Goal: Task Accomplishment & Management: Use online tool/utility

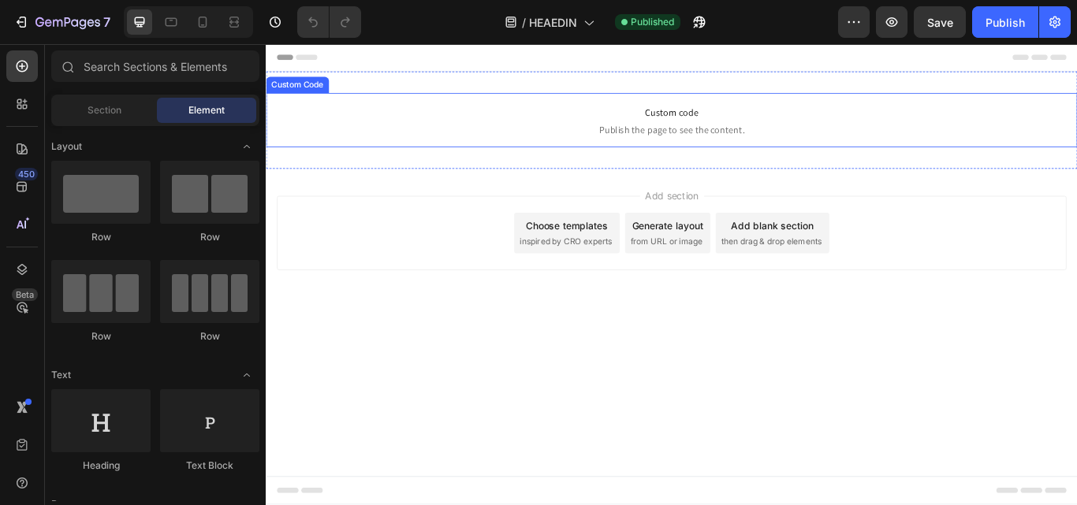
click at [515, 139] on span "Publish the page to see the content." at bounding box center [739, 144] width 946 height 16
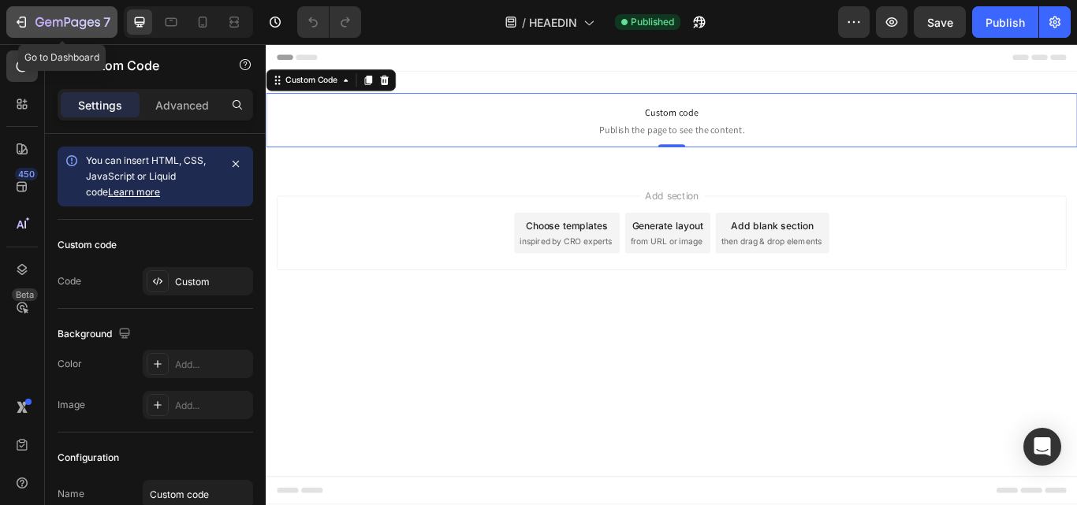
click at [24, 19] on icon "button" at bounding box center [21, 22] width 16 height 16
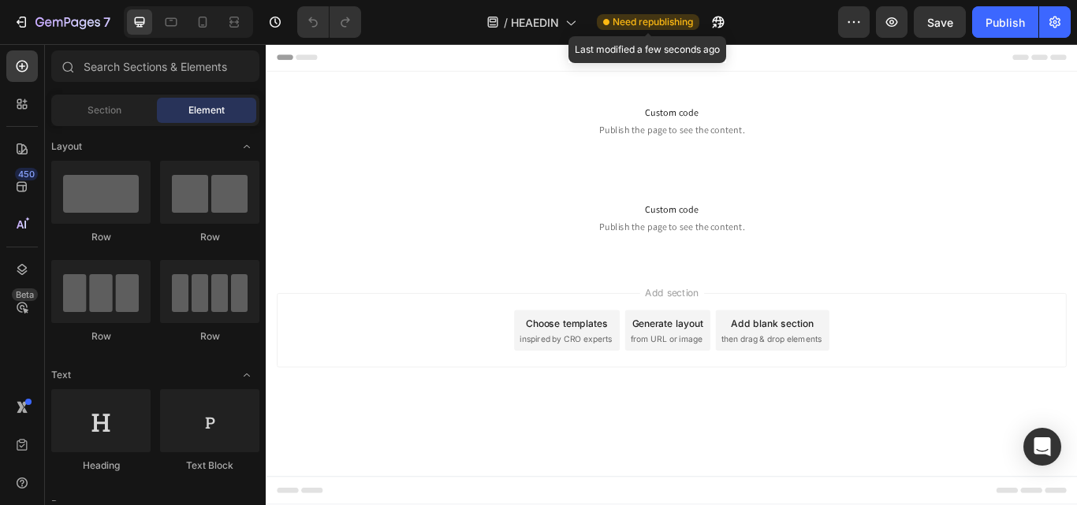
click at [697, 24] on div "Need republishing" at bounding box center [648, 22] width 102 height 16
click at [689, 24] on span "Need republishing" at bounding box center [652, 22] width 80 height 14
click at [671, 19] on span "Need republishing" at bounding box center [652, 22] width 80 height 14
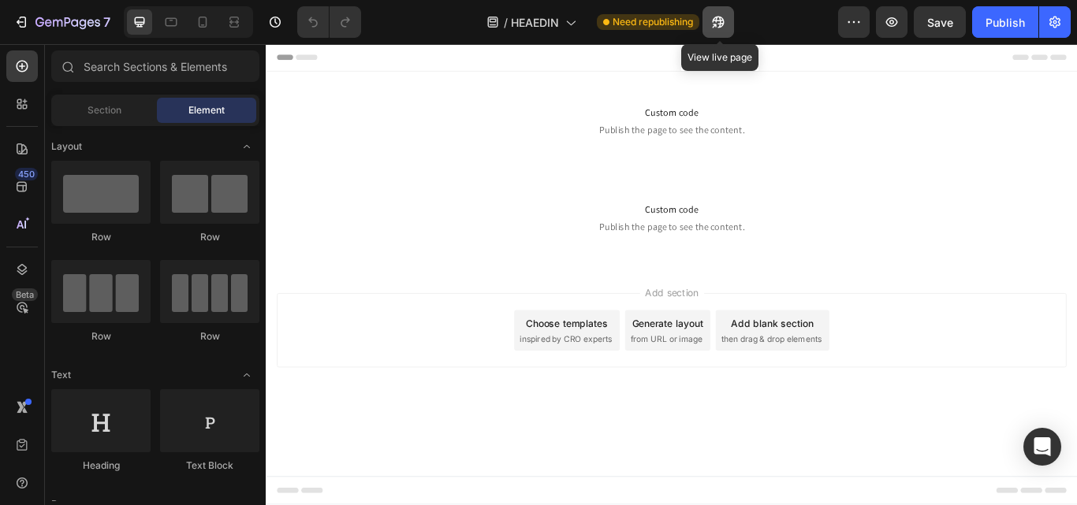
click at [717, 18] on icon "button" at bounding box center [718, 22] width 16 height 16
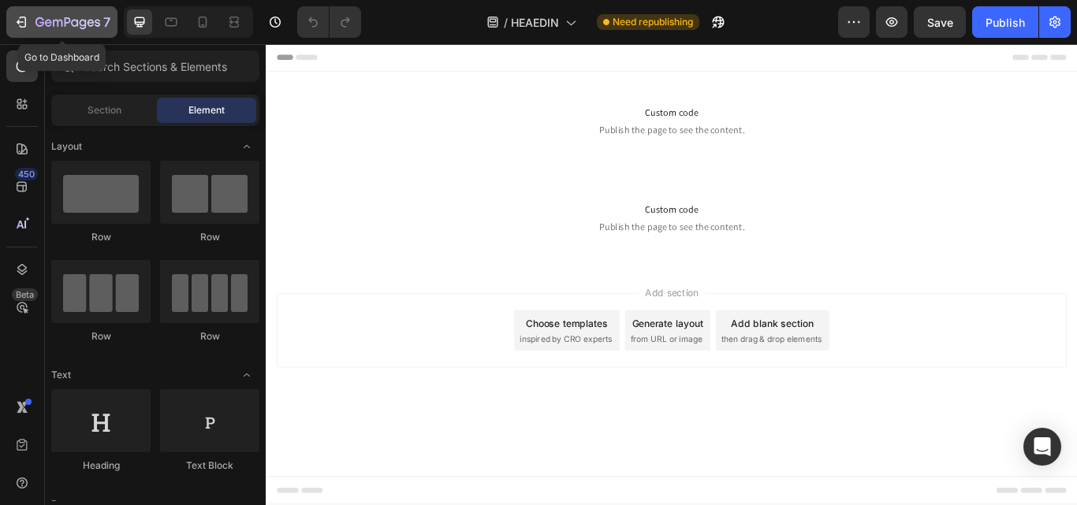
click at [11, 15] on button "7" at bounding box center [61, 22] width 111 height 32
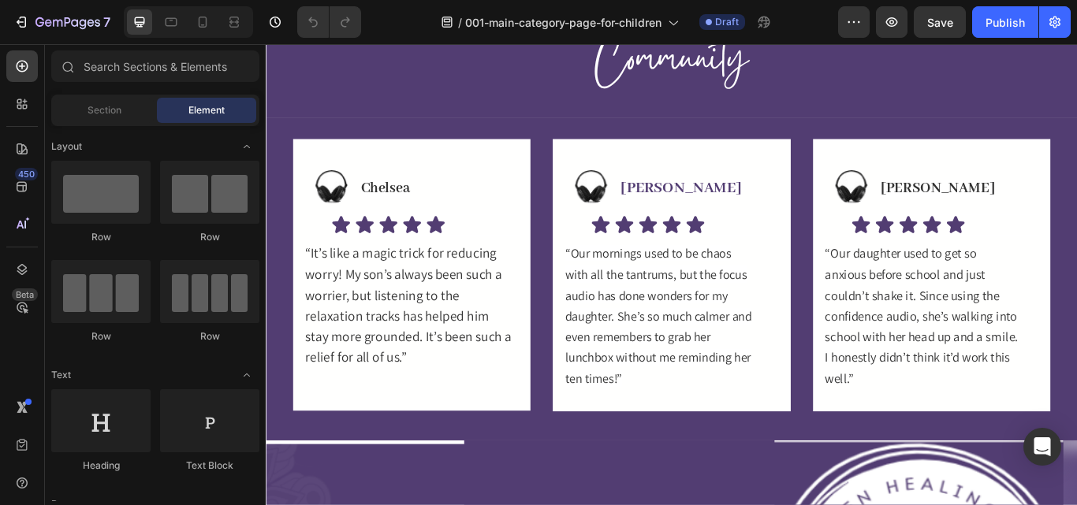
scroll to position [1212, 0]
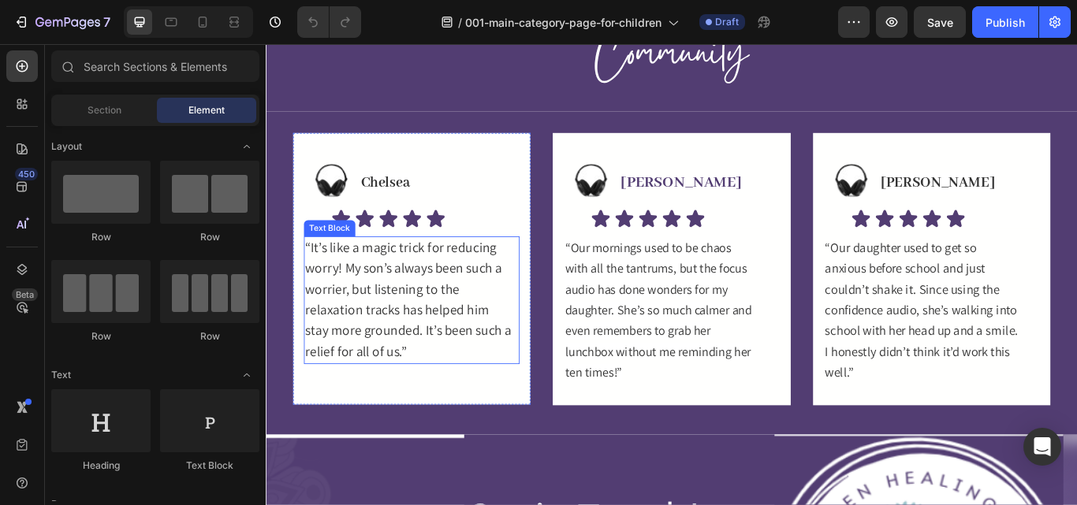
click at [407, 344] on span "relaxation tracks has helped him" at bounding box center [418, 354] width 214 height 20
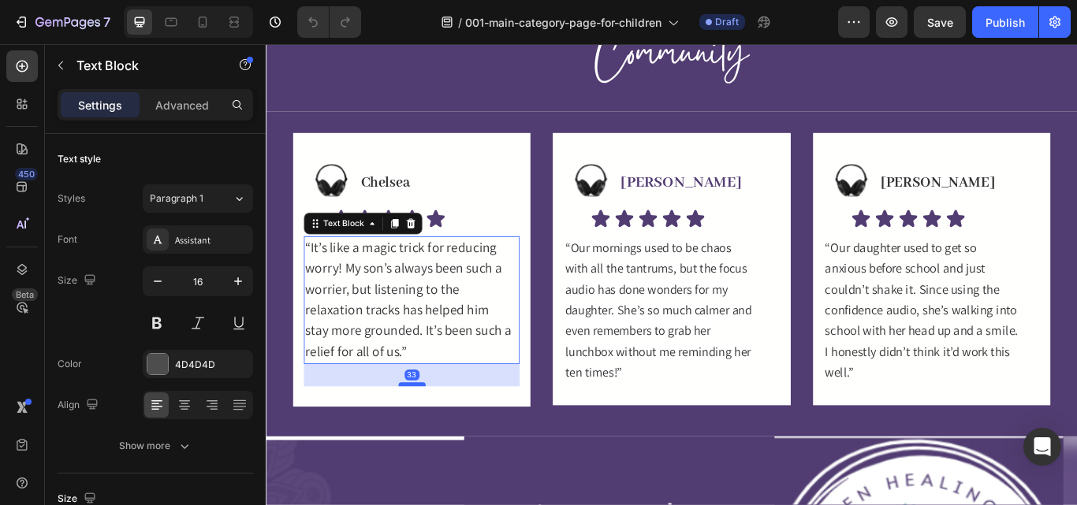
click at [436, 439] on div at bounding box center [436, 441] width 32 height 5
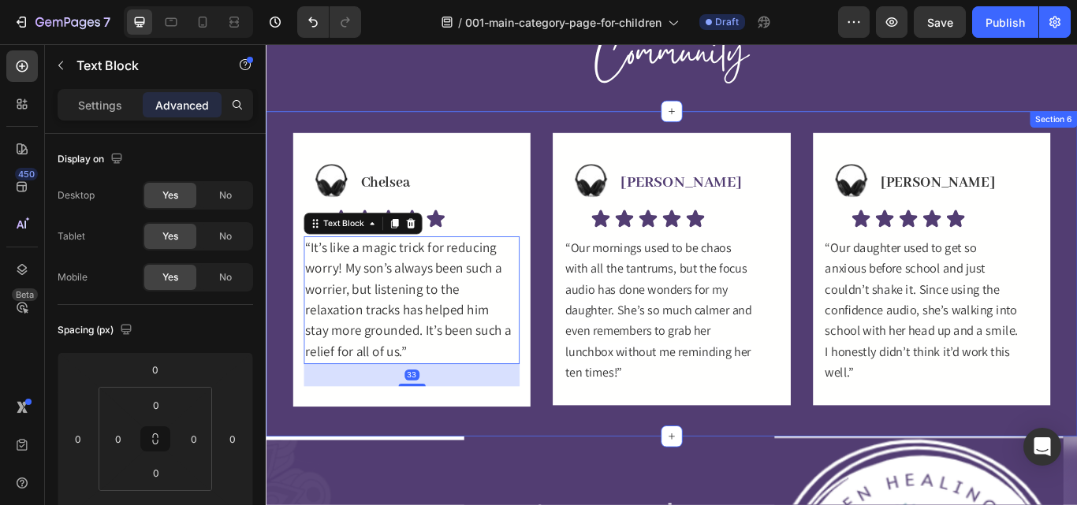
click at [561, 418] on div "Image Chelsea Heading Row Icon Icon Icon Icon Icon Icon List “It’s like a magic…" at bounding box center [739, 312] width 946 height 379
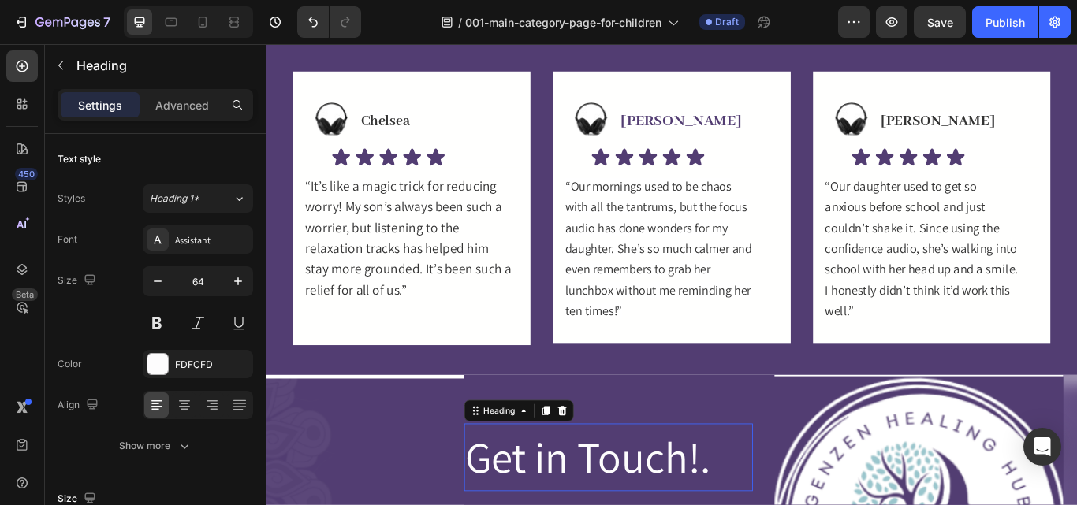
scroll to position [1367, 0]
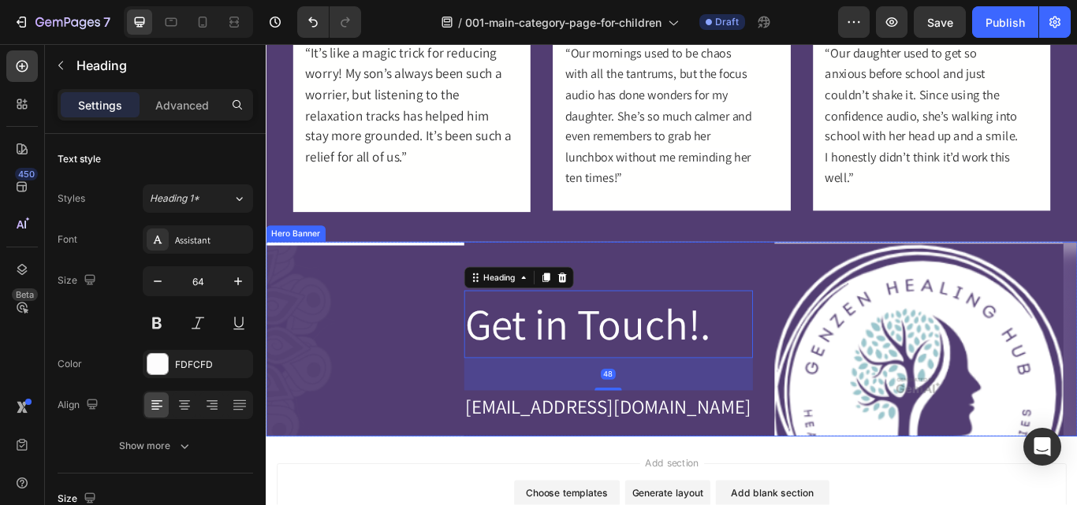
click at [418, 433] on div "Get in Touch!. Heading 48 hello@genzenhealinghub.com Heading Row Image Row Row" at bounding box center [739, 443] width 946 height 337
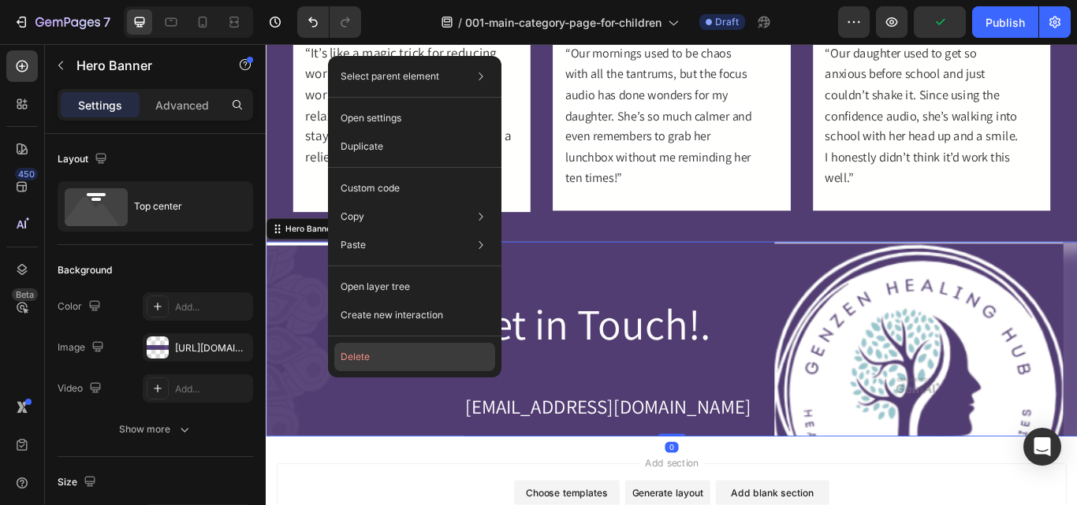
click at [380, 359] on button "Delete" at bounding box center [414, 357] width 161 height 28
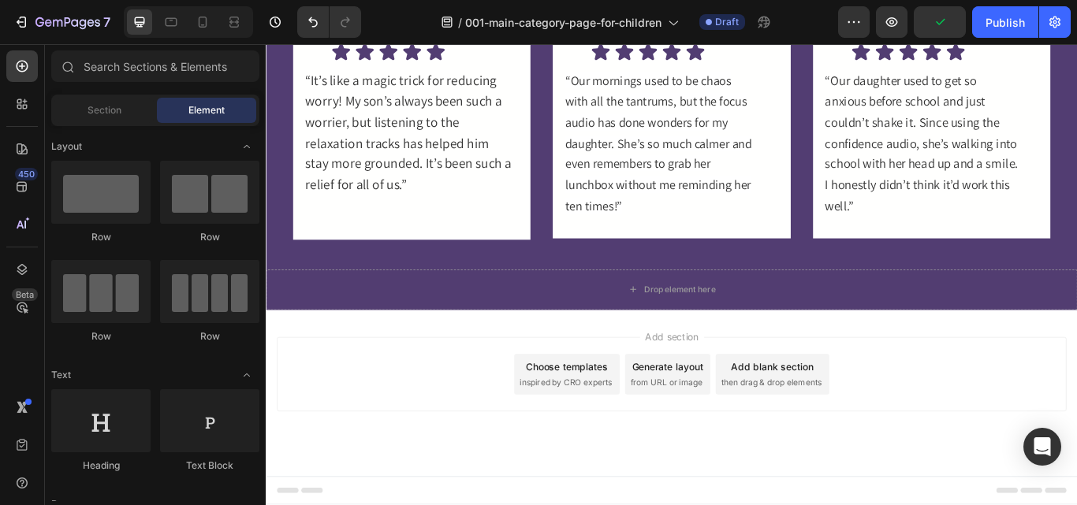
scroll to position [1335, 0]
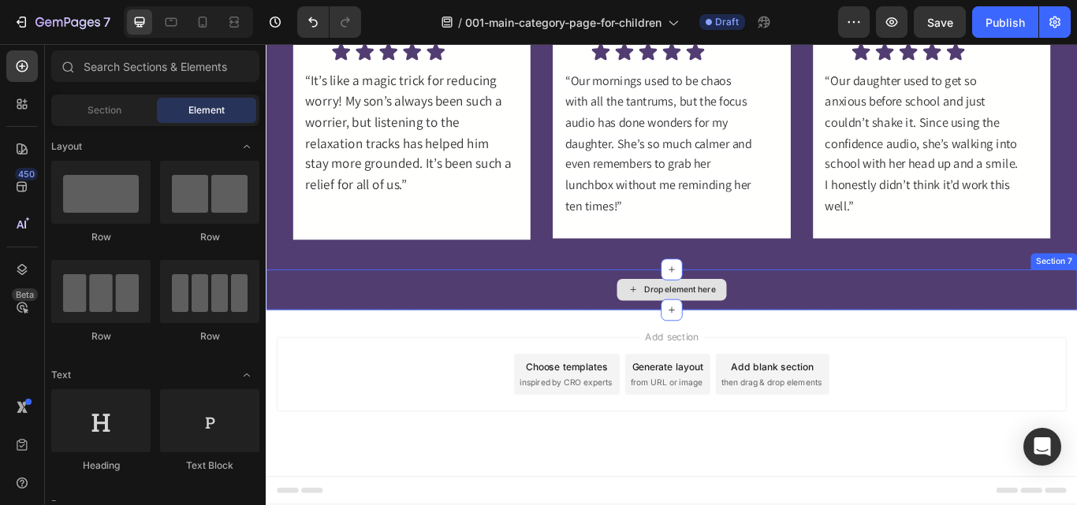
click at [427, 328] on div "Drop element here" at bounding box center [739, 330] width 946 height 47
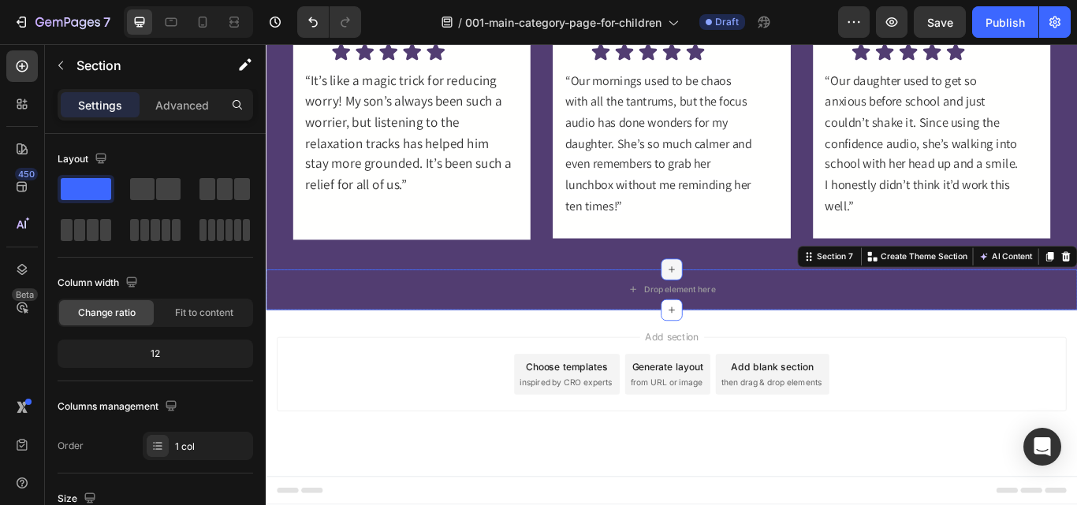
click at [726, 312] on div at bounding box center [738, 307] width 25 height 25
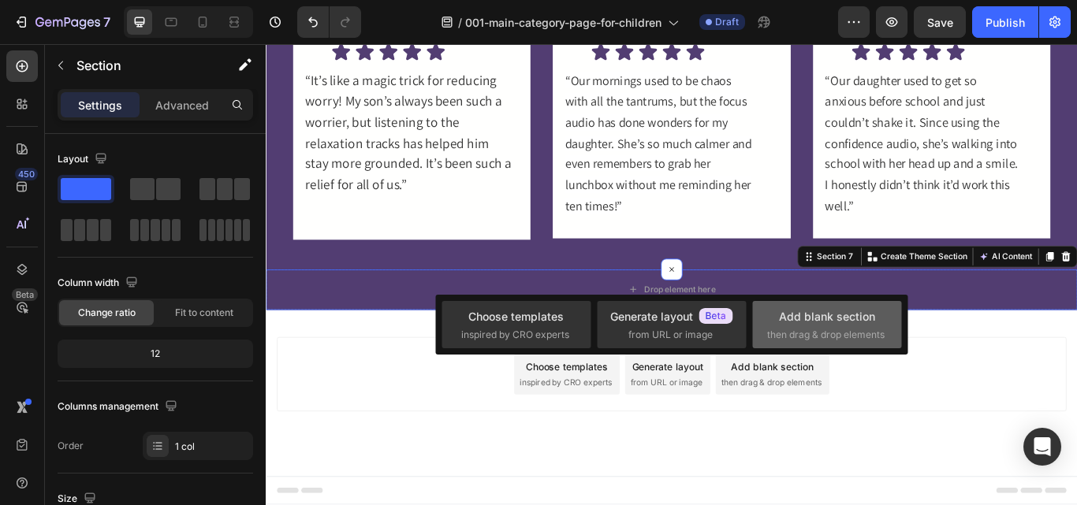
click at [795, 321] on div "Add blank section" at bounding box center [827, 316] width 96 height 17
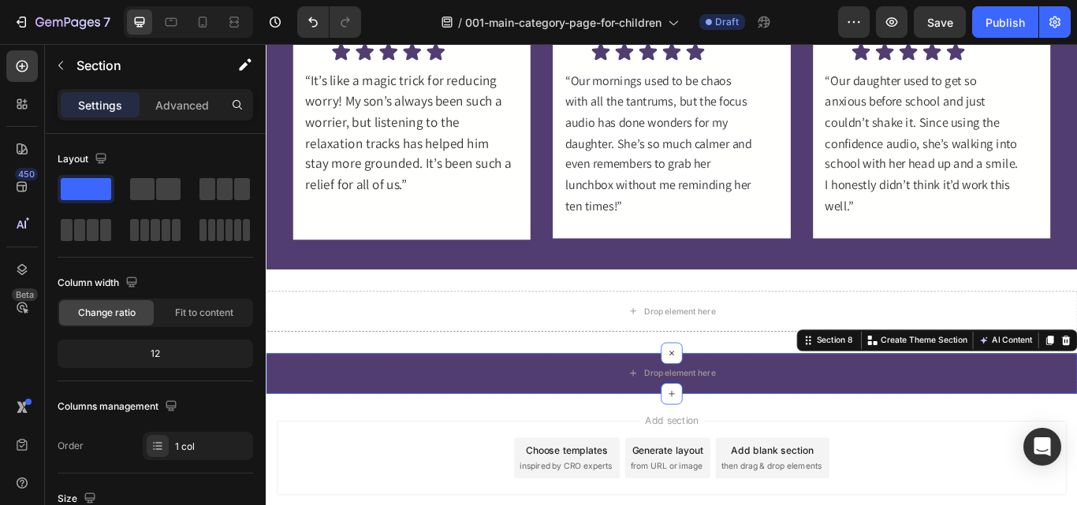
scroll to position [1367, 0]
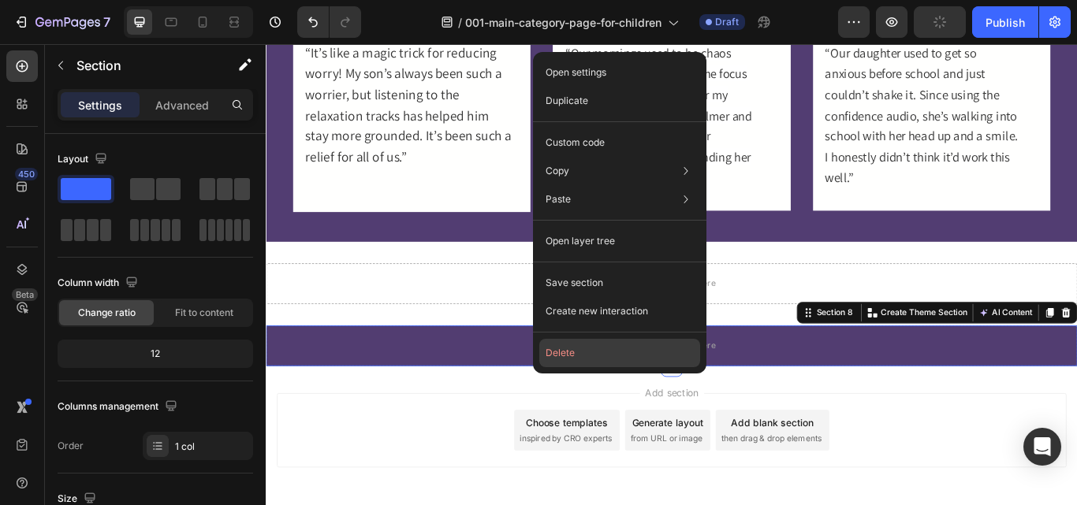
click at [585, 355] on button "Delete" at bounding box center [619, 353] width 161 height 28
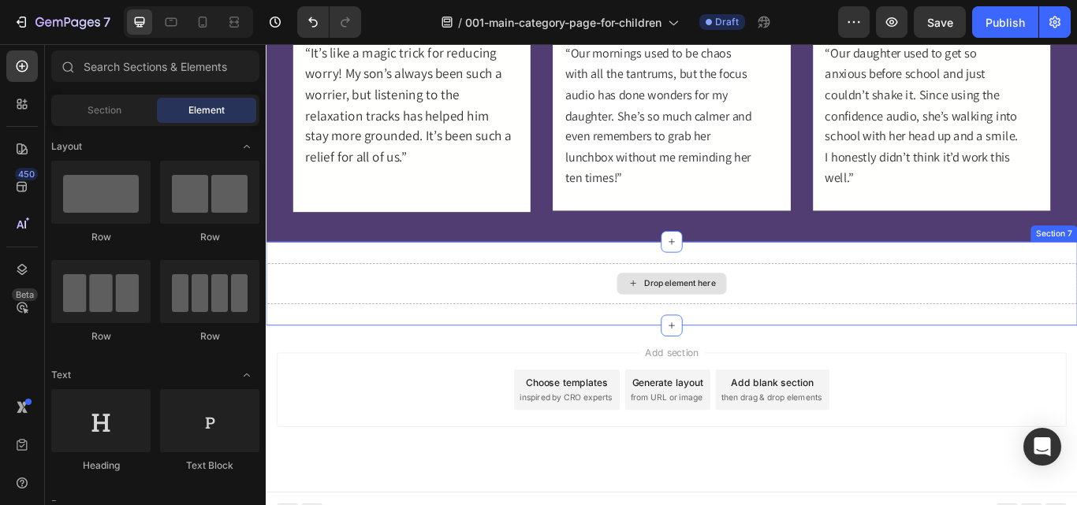
click at [584, 328] on div "Drop element here" at bounding box center [739, 323] width 946 height 47
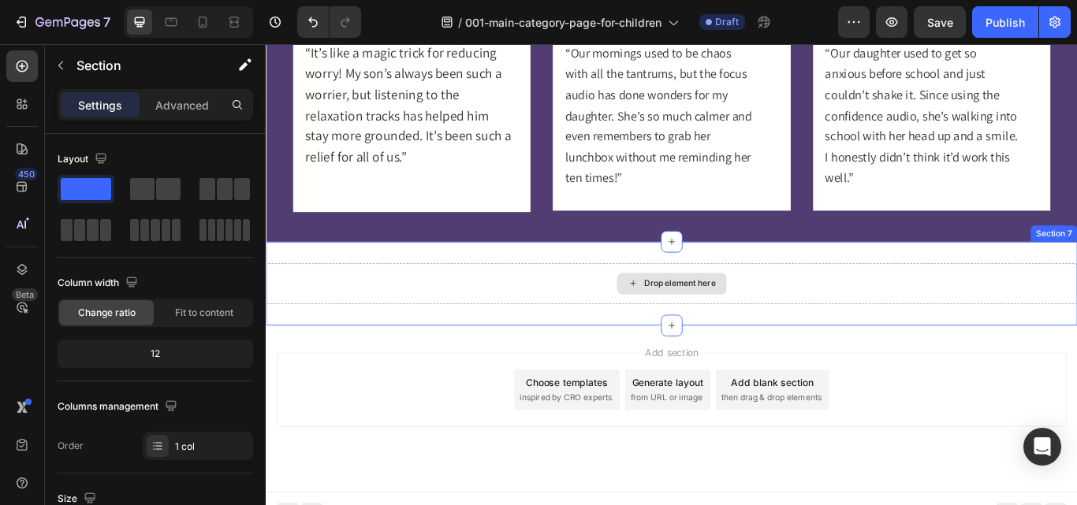
click at [584, 328] on div "Drop element here" at bounding box center [739, 323] width 946 height 47
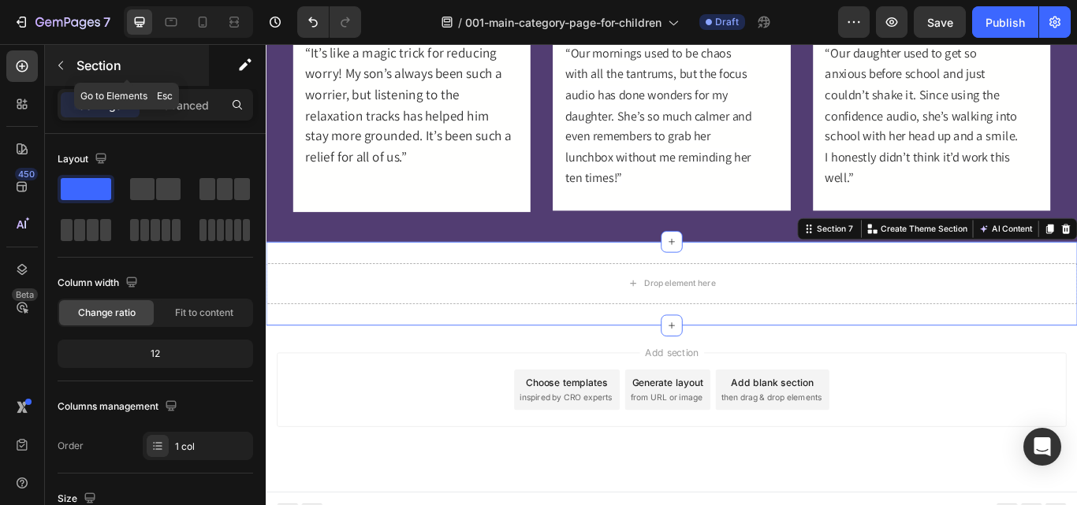
click at [56, 66] on icon "button" at bounding box center [60, 65] width 13 height 13
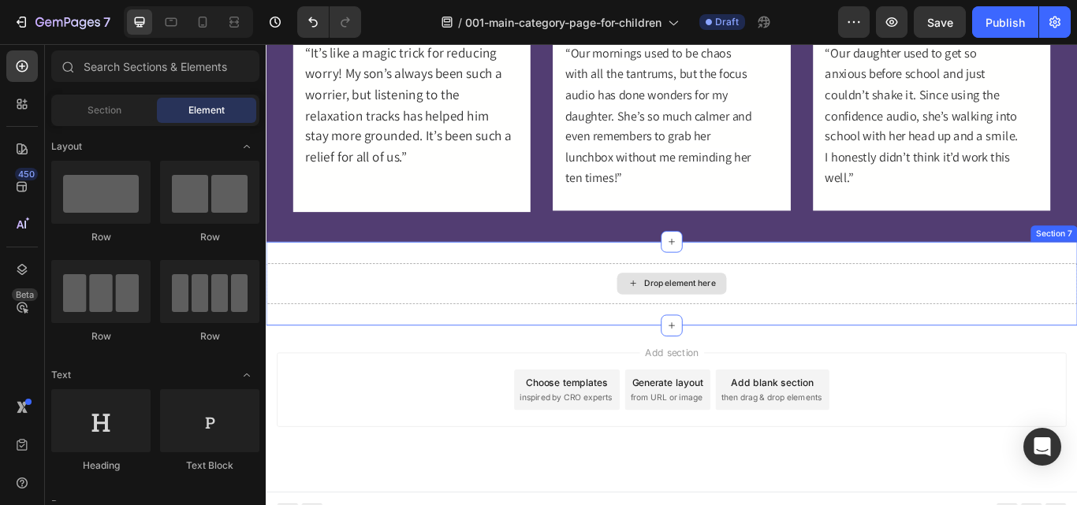
click at [437, 333] on div "Drop element here" at bounding box center [739, 323] width 946 height 47
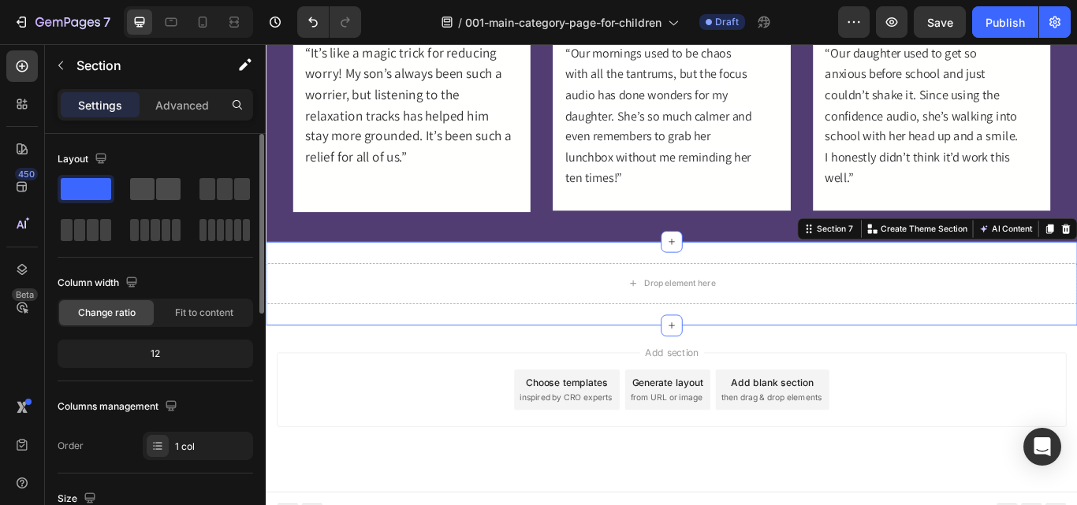
click at [169, 193] on span at bounding box center [168, 189] width 24 height 22
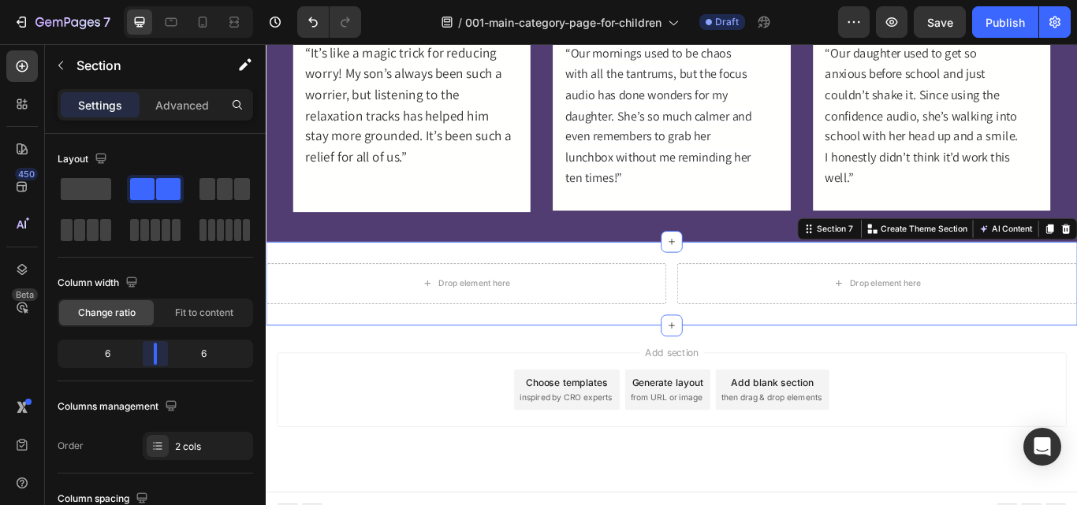
drag, startPoint x: 158, startPoint y: 351, endPoint x: 174, endPoint y: 374, distance: 28.2
click at [163, 0] on body "7 Version history / 001-main-category-page-for-children Draft Preview Save Publ…" at bounding box center [538, 0] width 1077 height 0
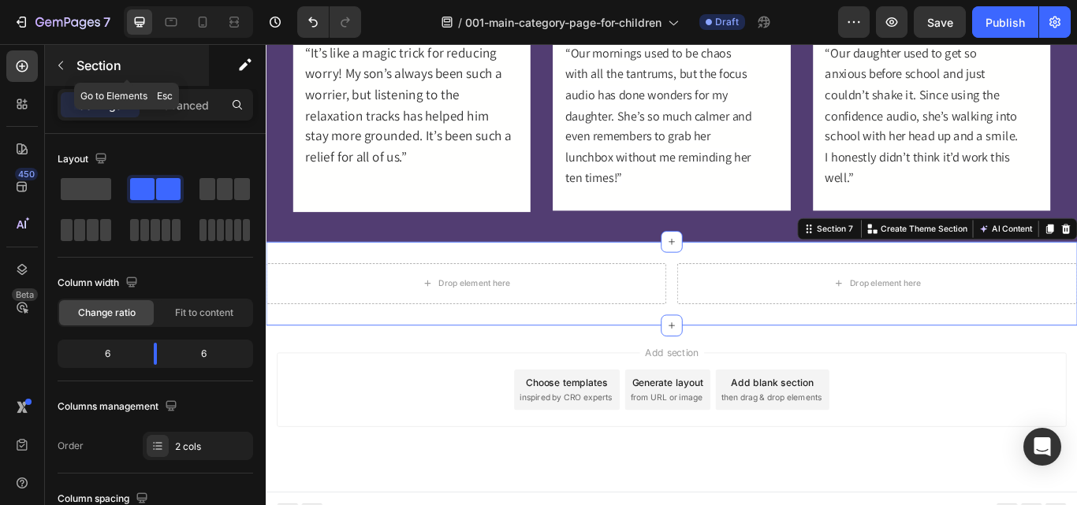
click at [61, 63] on icon "button" at bounding box center [60, 65] width 5 height 9
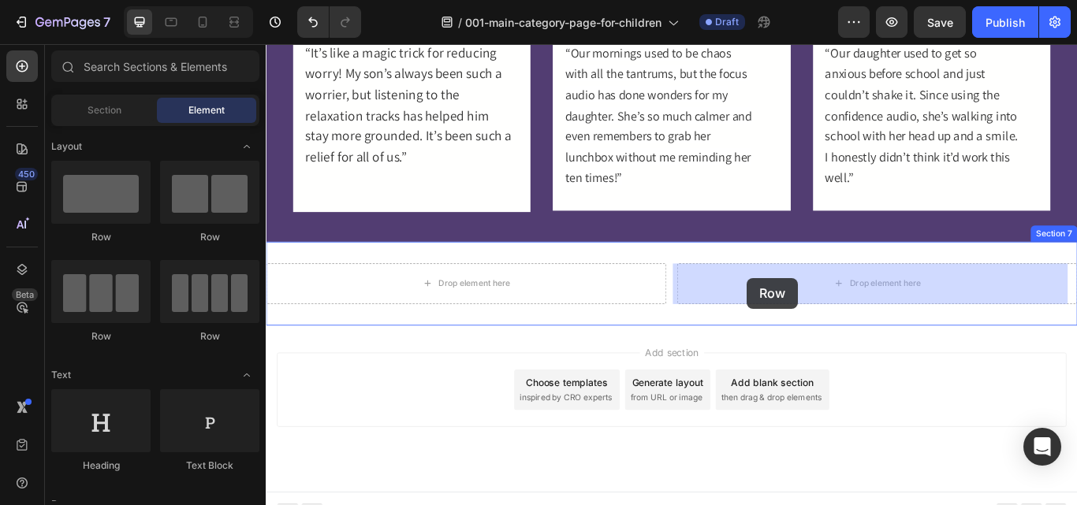
drag, startPoint x: 372, startPoint y: 263, endPoint x: 826, endPoint y: 308, distance: 456.2
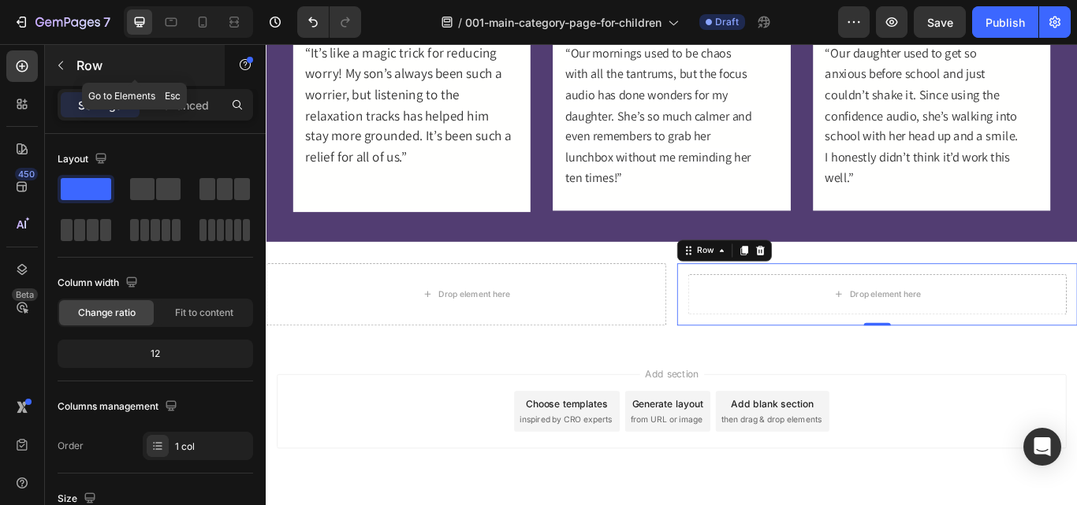
click at [58, 69] on icon "button" at bounding box center [60, 65] width 13 height 13
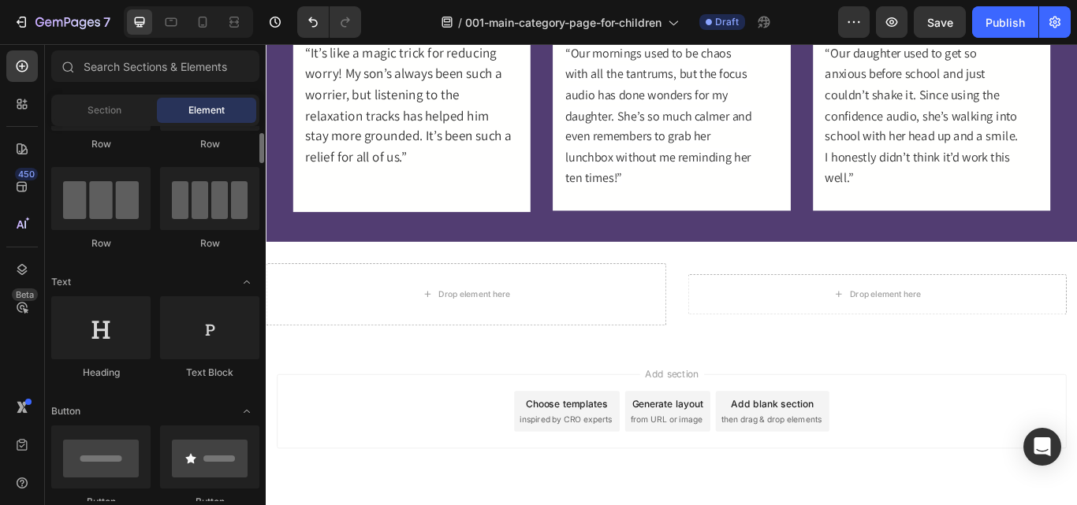
scroll to position [199, 0]
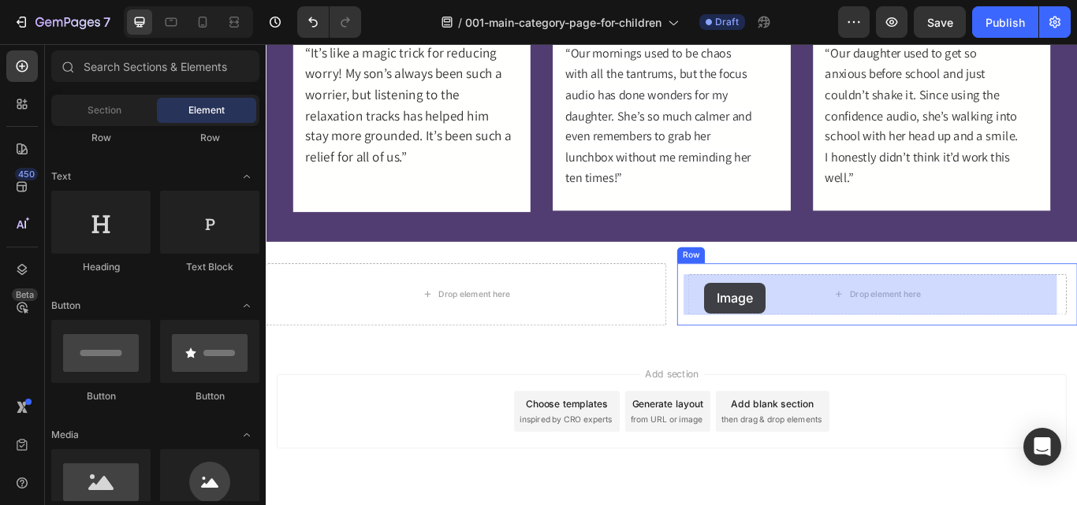
drag, startPoint x: 454, startPoint y: 513, endPoint x: 776, endPoint y: 322, distance: 374.5
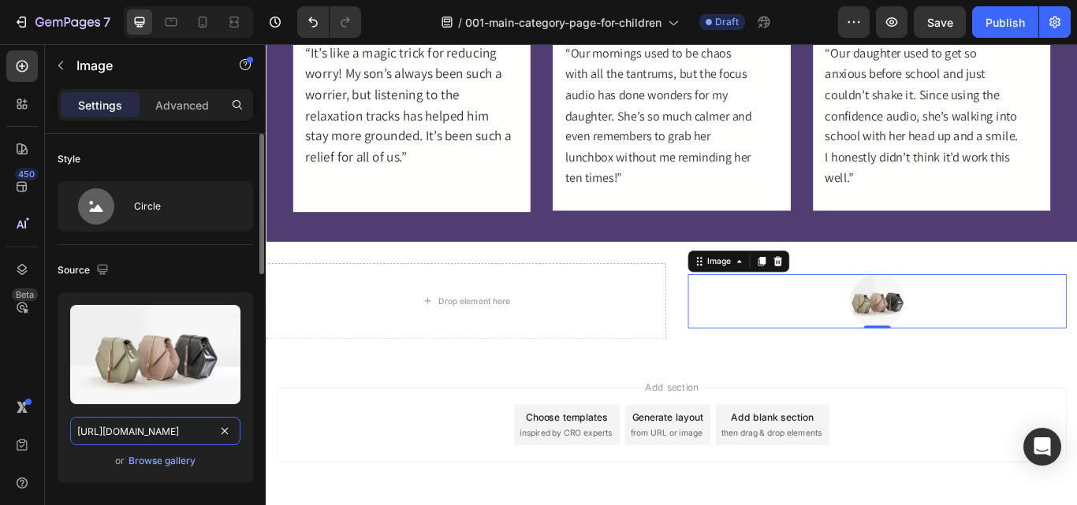
click at [177, 432] on input "https://cdn.shopify.com/s/files/1/2005/9307/files/image_demo.jpg" at bounding box center [155, 431] width 170 height 28
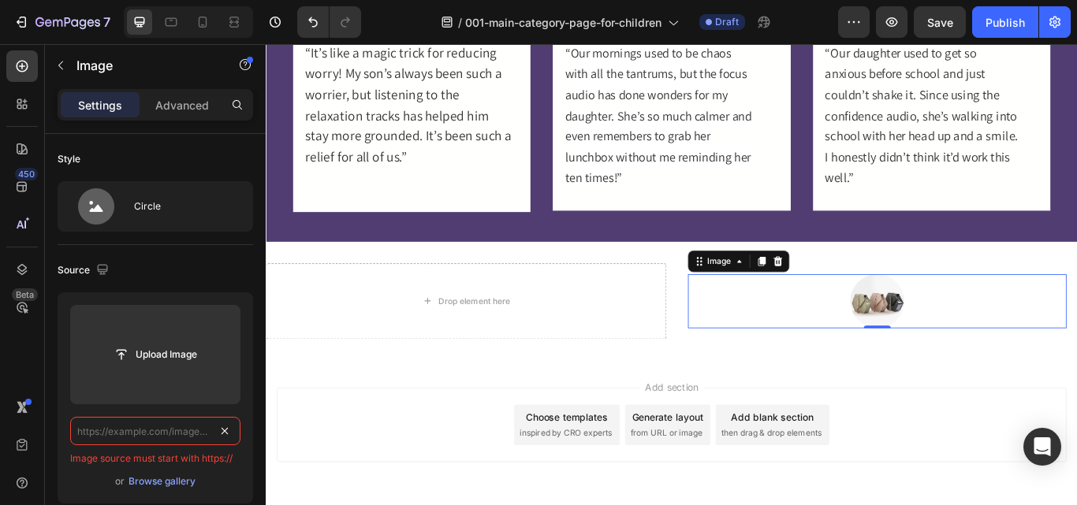
type input "https://cdn.shopify.com/s/files/1/2005/9307/files/image_demo.jpg"
paste input "https://cdn.shopify.com/s/files/1/0607/2821/3736/files/Copy-of-Copy-of-000-Logo…"
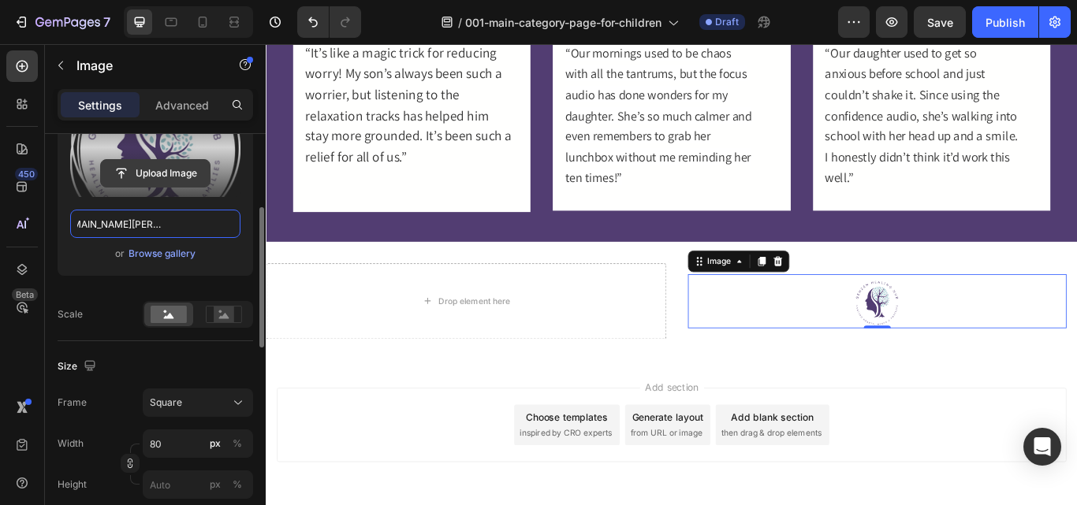
scroll to position [210, 0]
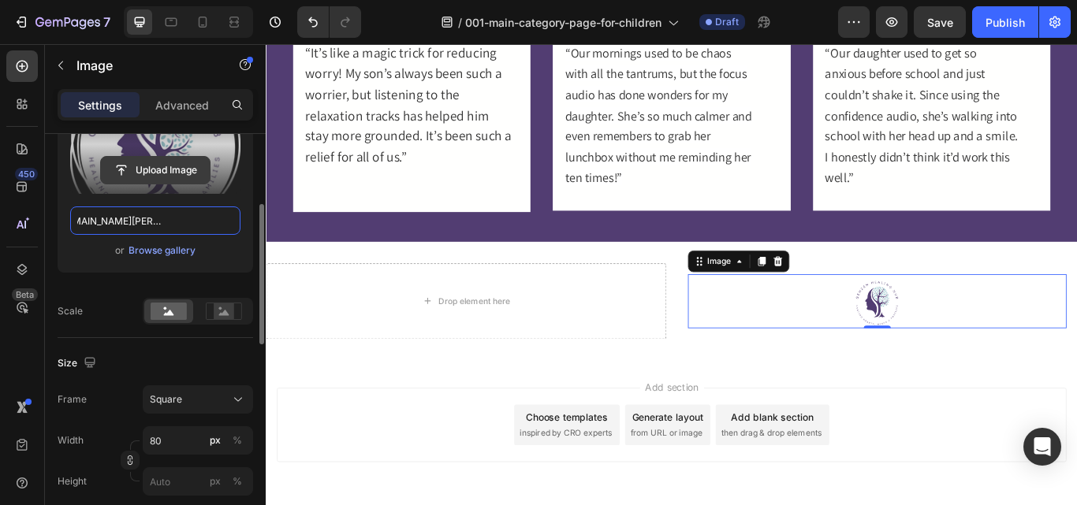
type input "https://cdn.shopify.com/s/files/1/0607/2821/3736/files/Copy-of-Copy-of-000-Logo…"
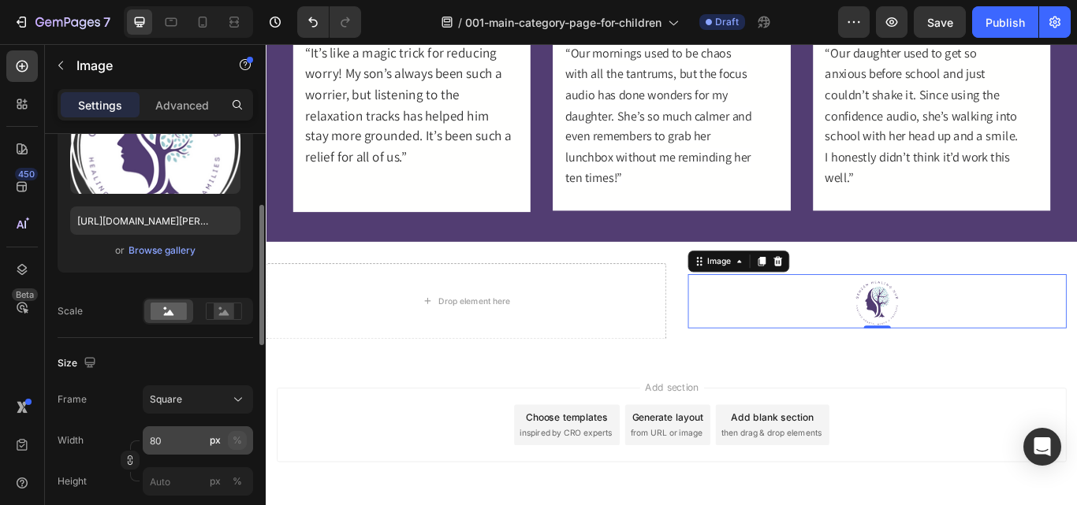
drag, startPoint x: 186, startPoint y: 394, endPoint x: 237, endPoint y: 444, distance: 71.3
click at [237, 444] on div "Frame Square Width 80 px % Height px %" at bounding box center [155, 440] width 195 height 110
click at [237, 444] on div "%" at bounding box center [236, 440] width 9 height 14
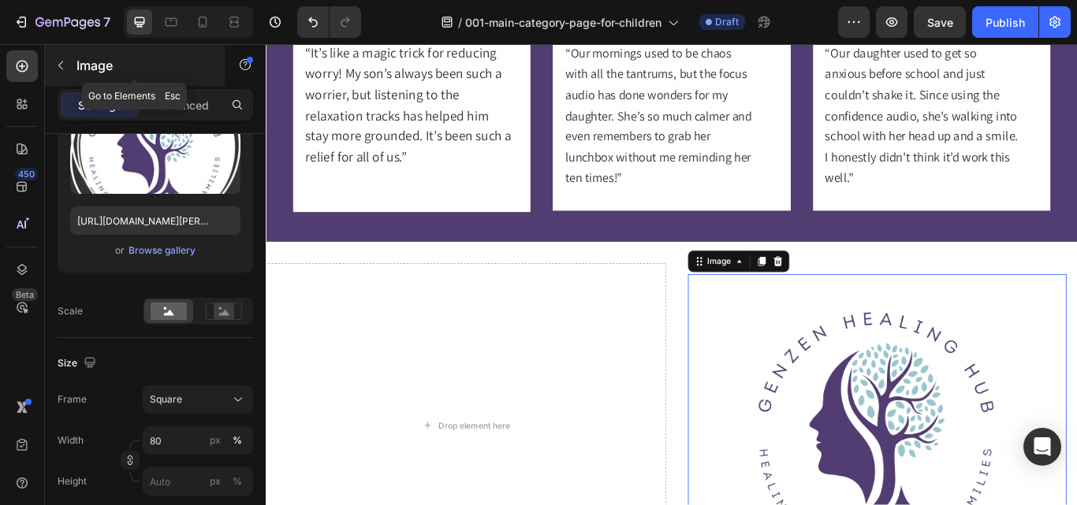
click at [65, 65] on icon "button" at bounding box center [60, 65] width 13 height 13
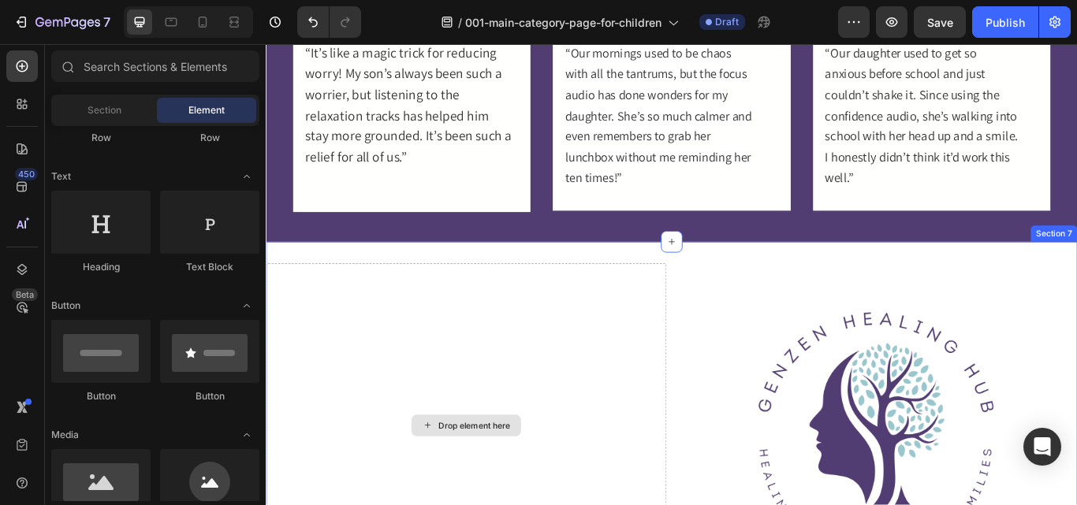
click at [477, 407] on div "Drop element here" at bounding box center [499, 489] width 467 height 378
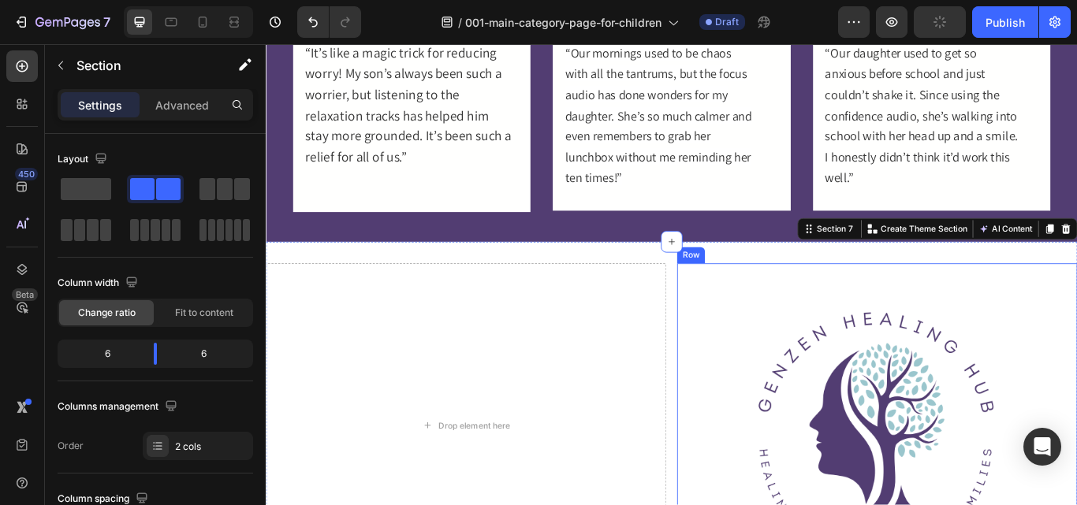
click at [745, 357] on div "Image Row" at bounding box center [978, 489] width 467 height 378
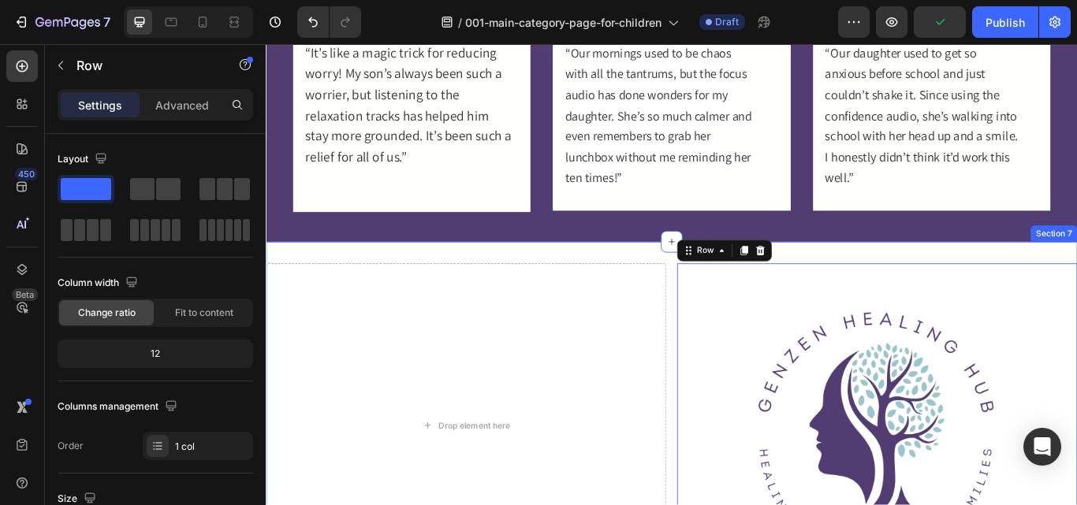
click at [733, 356] on div "Drop element here Image Row 0 Section 7" at bounding box center [739, 489] width 946 height 429
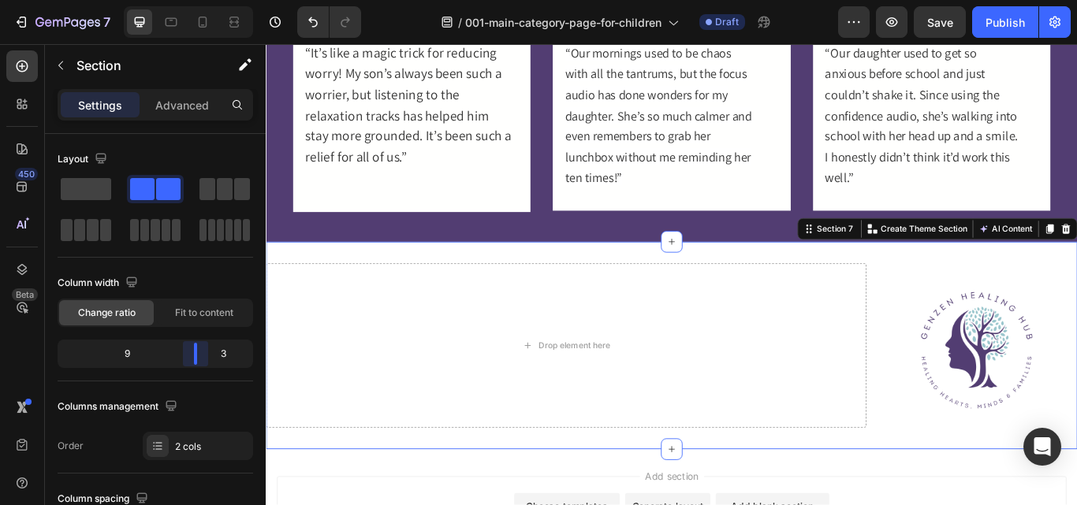
drag, startPoint x: 154, startPoint y: 355, endPoint x: 784, endPoint y: 327, distance: 631.1
click at [199, 0] on body "7 Version history / 001-main-category-page-for-children Draft Preview Save Publ…" at bounding box center [538, 0] width 1077 height 0
click at [964, 494] on div "Drop element here Image Row Section 7 You can create reusable sections Create T…" at bounding box center [739, 396] width 946 height 242
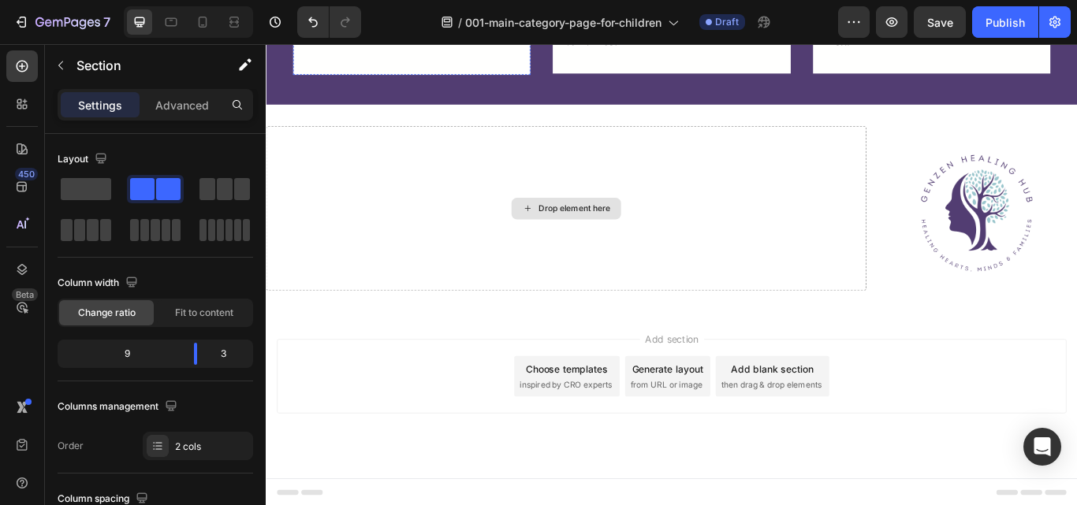
scroll to position [1500, 0]
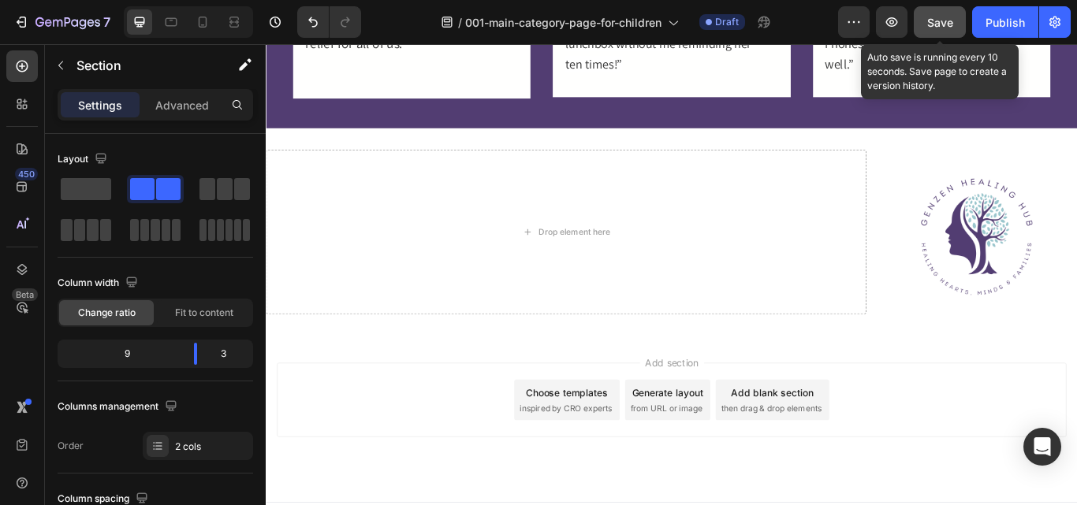
click at [943, 24] on span "Save" at bounding box center [940, 22] width 26 height 13
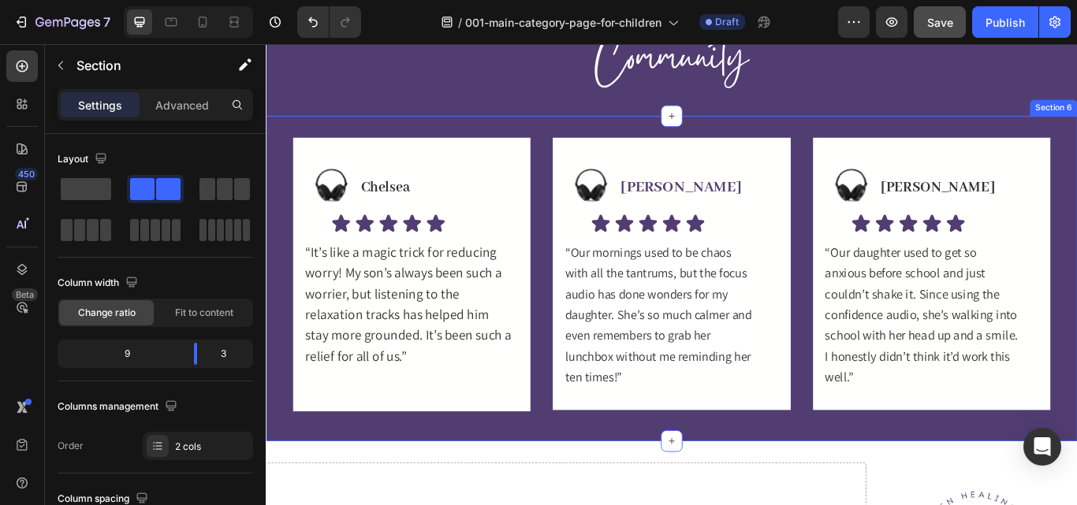
scroll to position [1341, 0]
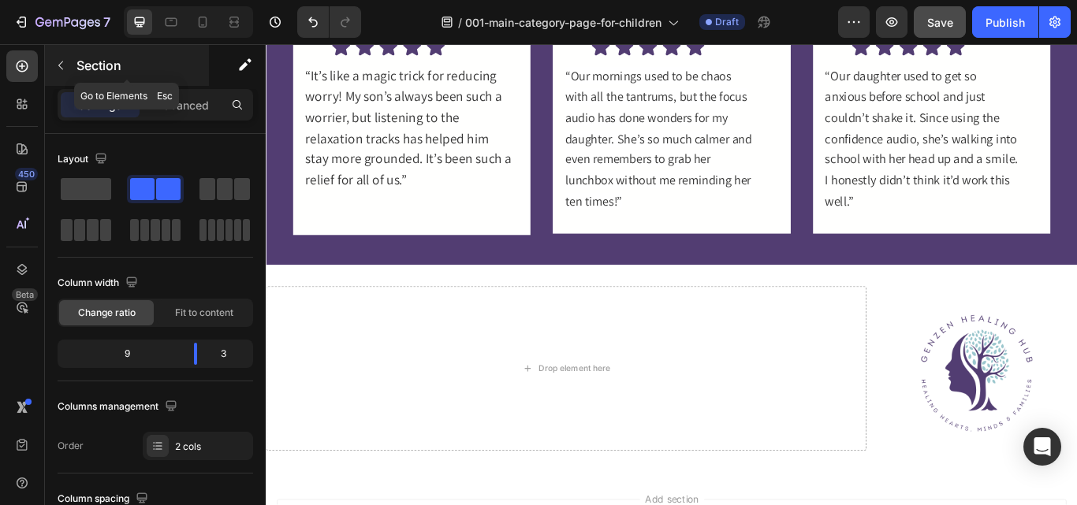
click at [58, 68] on icon "button" at bounding box center [60, 65] width 13 height 13
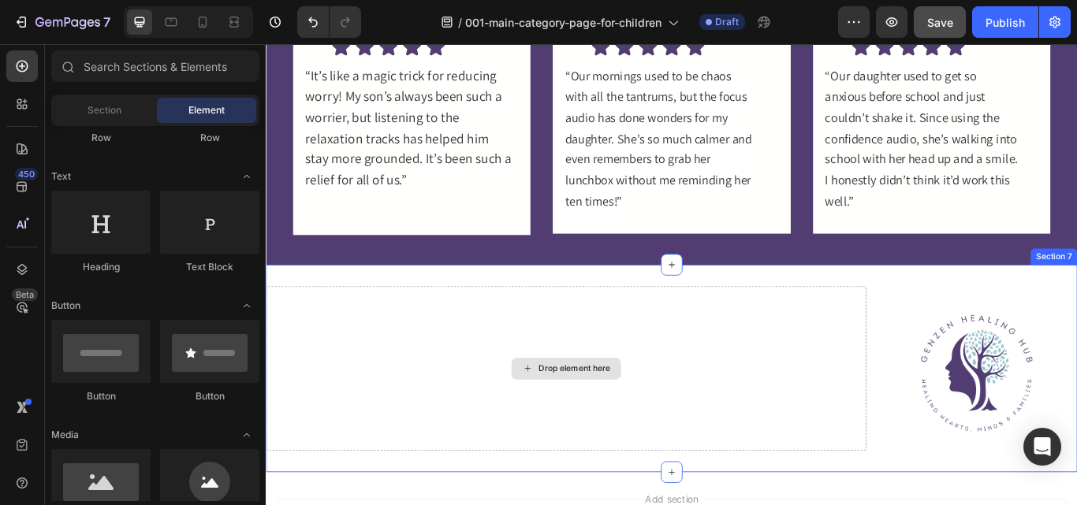
click at [764, 415] on div "Drop element here" at bounding box center [616, 423] width 700 height 192
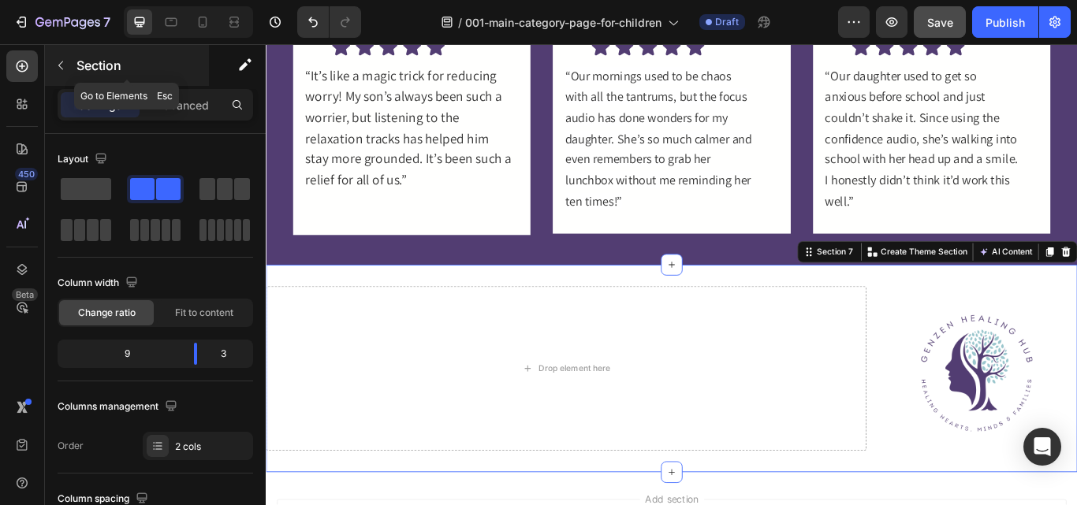
click at [58, 65] on icon "button" at bounding box center [60, 65] width 5 height 9
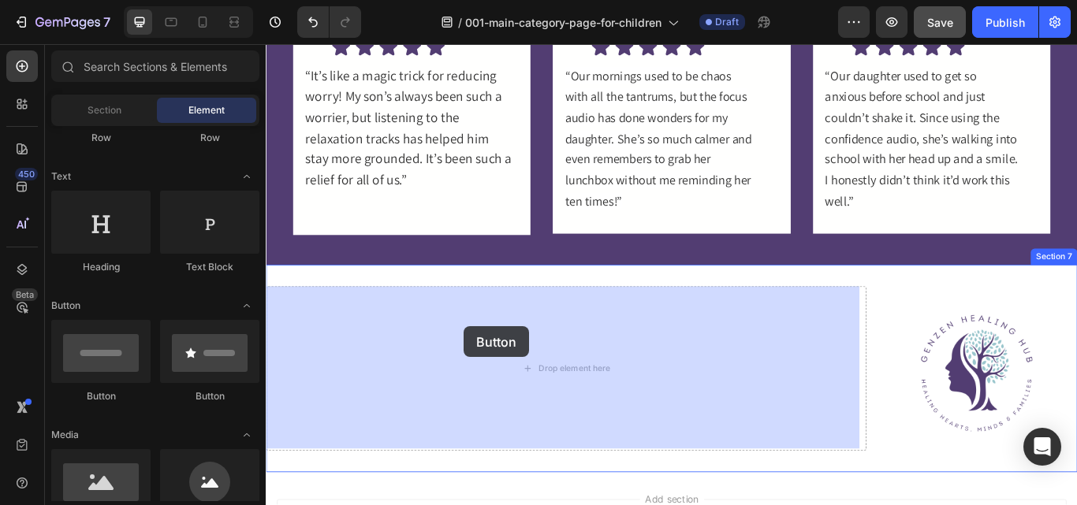
drag, startPoint x: 377, startPoint y: 389, endPoint x: 497, endPoint y: 374, distance: 120.8
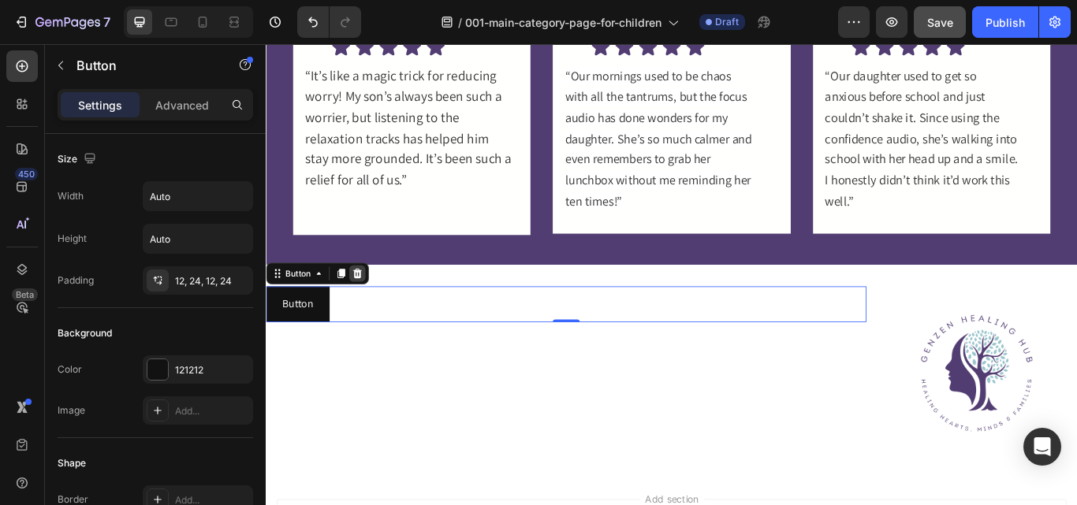
click at [374, 312] on icon at bounding box center [372, 312] width 13 height 13
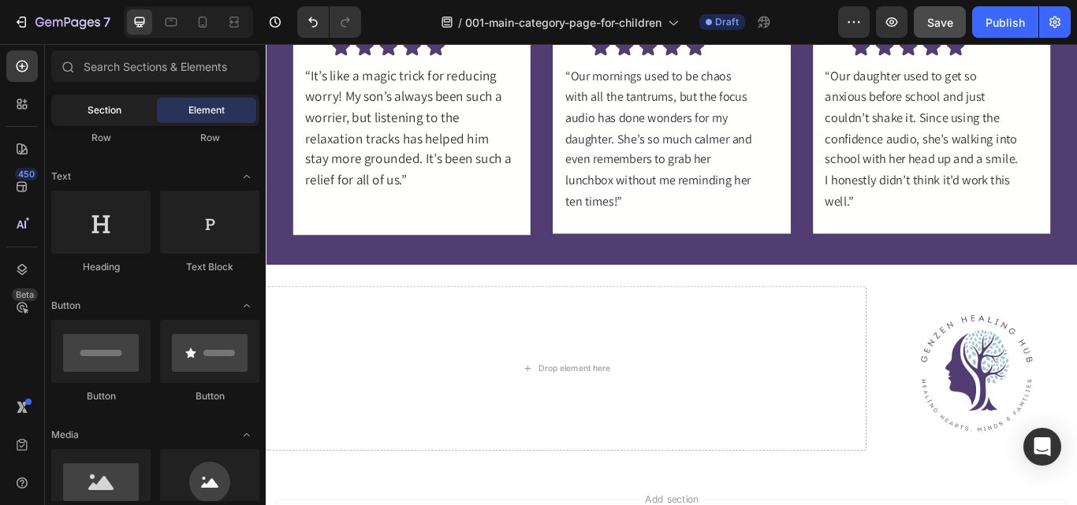
click at [97, 110] on span "Section" at bounding box center [104, 110] width 34 height 14
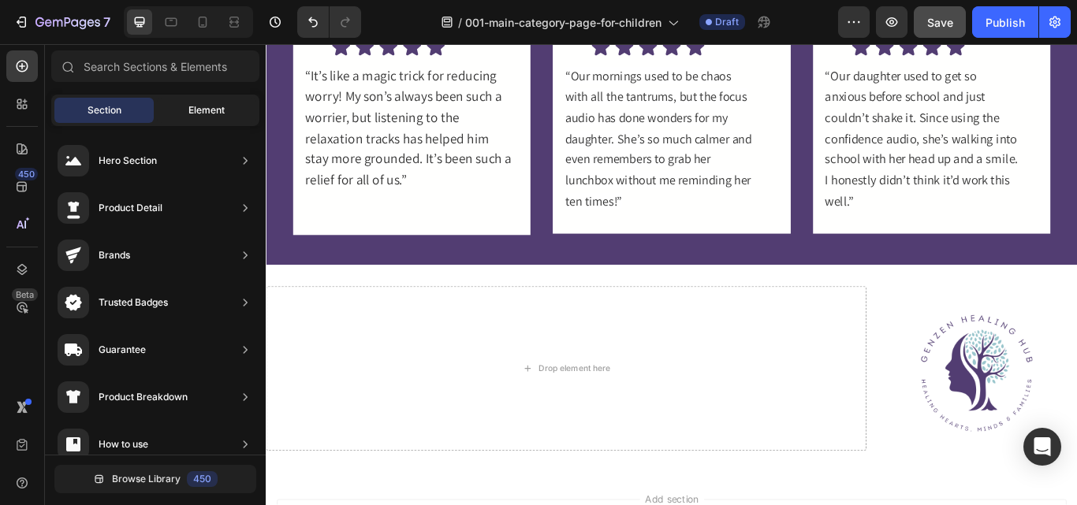
click at [196, 110] on span "Element" at bounding box center [206, 110] width 36 height 14
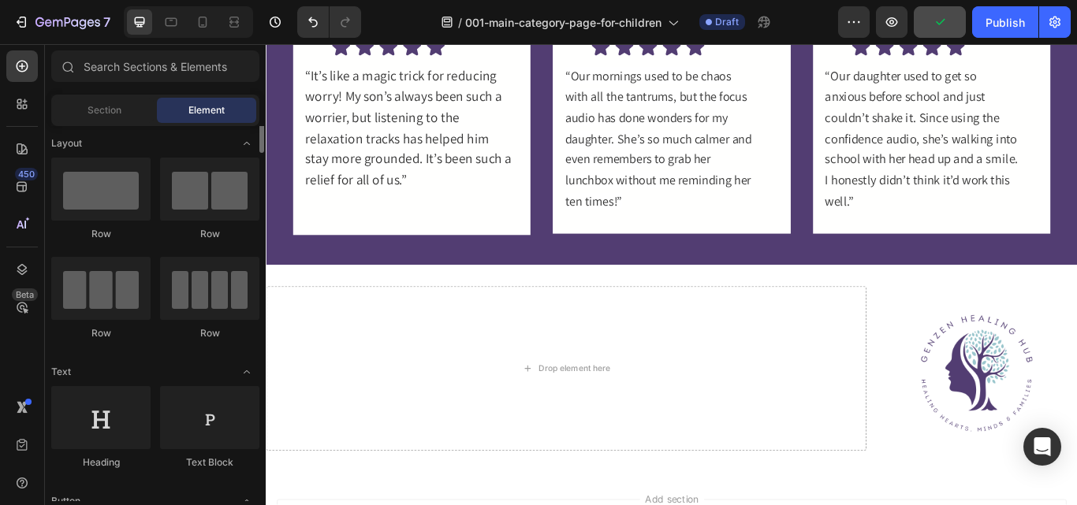
scroll to position [0, 0]
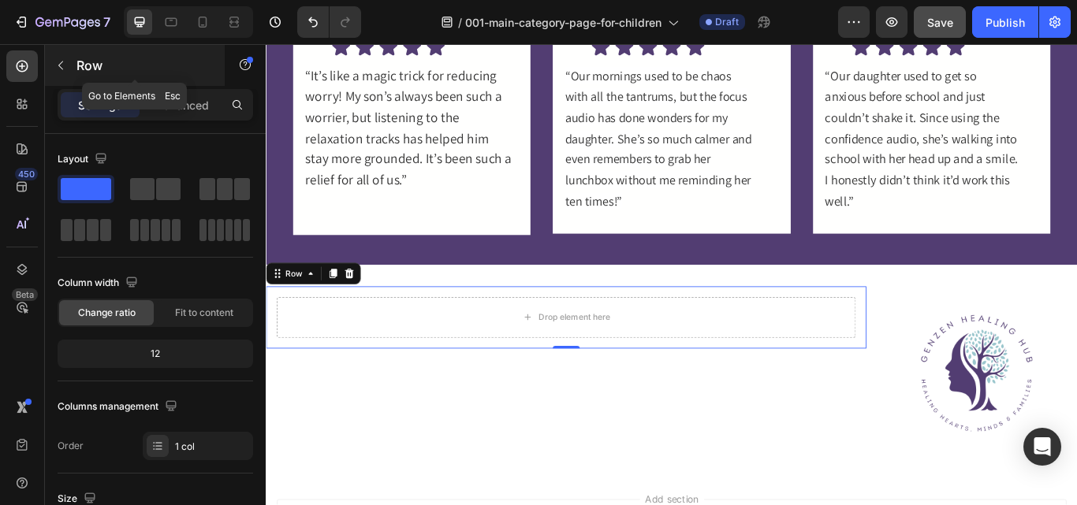
click at [58, 69] on icon "button" at bounding box center [60, 65] width 13 height 13
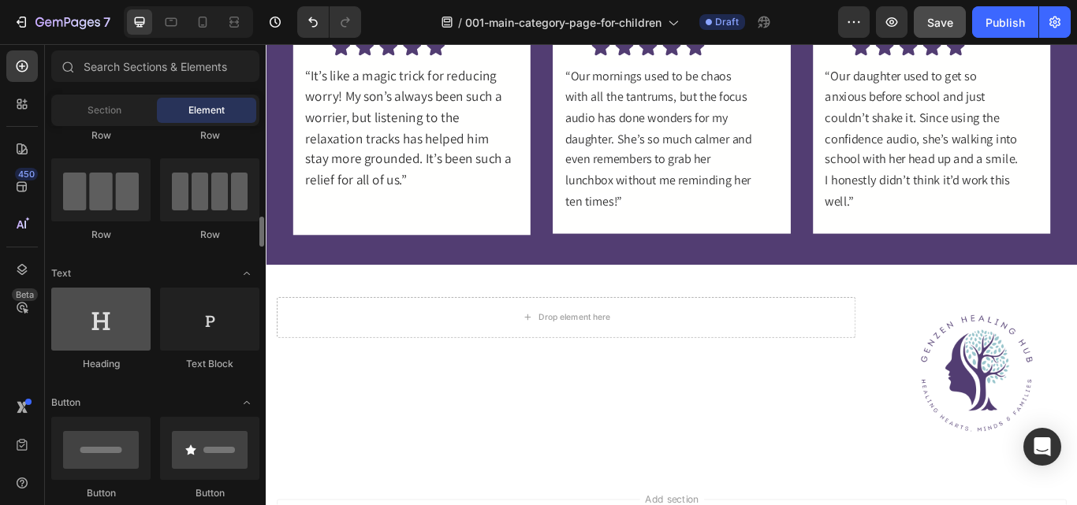
scroll to position [182, 0]
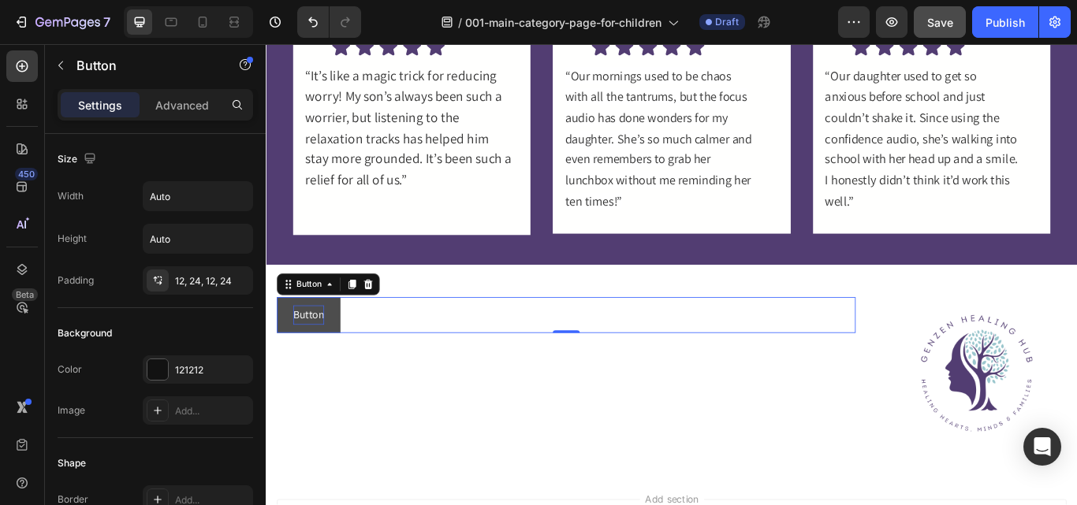
click at [330, 361] on p "Button" at bounding box center [315, 360] width 36 height 23
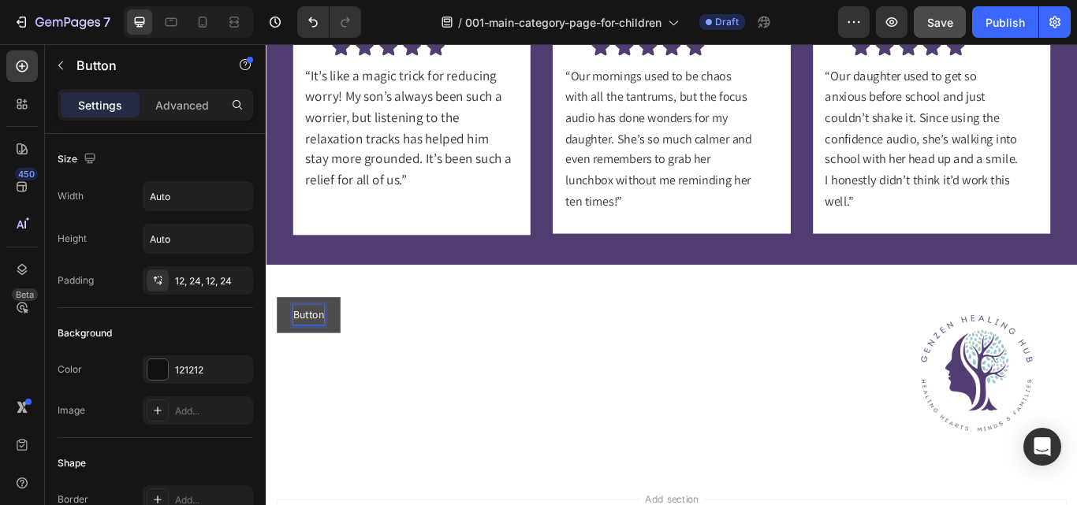
click at [330, 361] on p "Button" at bounding box center [315, 360] width 36 height 23
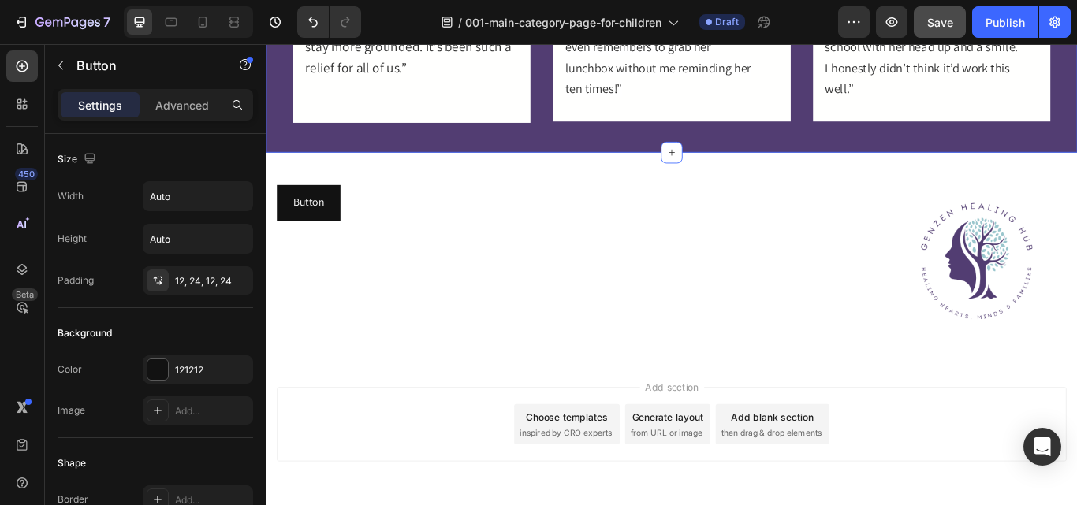
scroll to position [1472, 0]
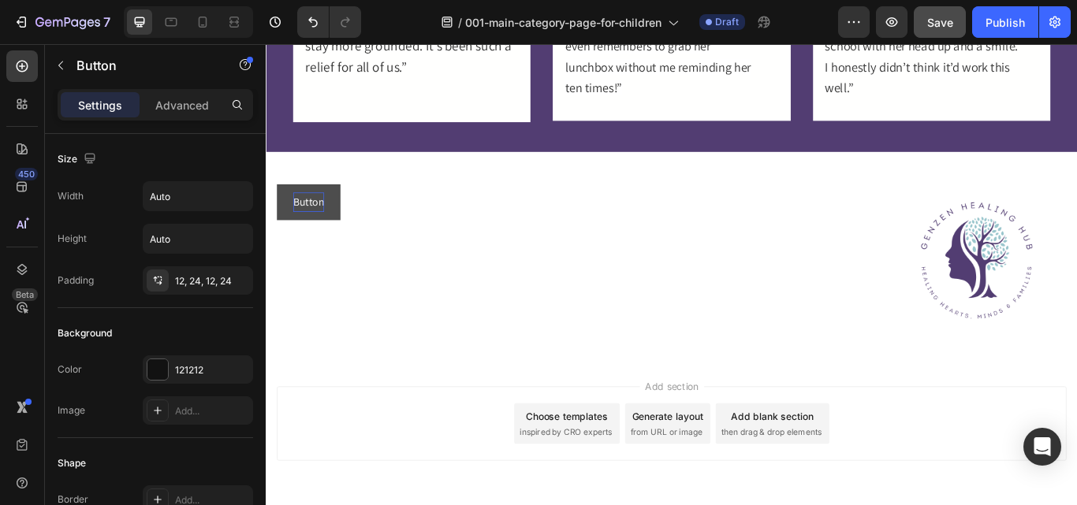
click at [312, 224] on p "Button" at bounding box center [315, 229] width 36 height 23
click at [314, 225] on p "Button" at bounding box center [315, 229] width 36 height 23
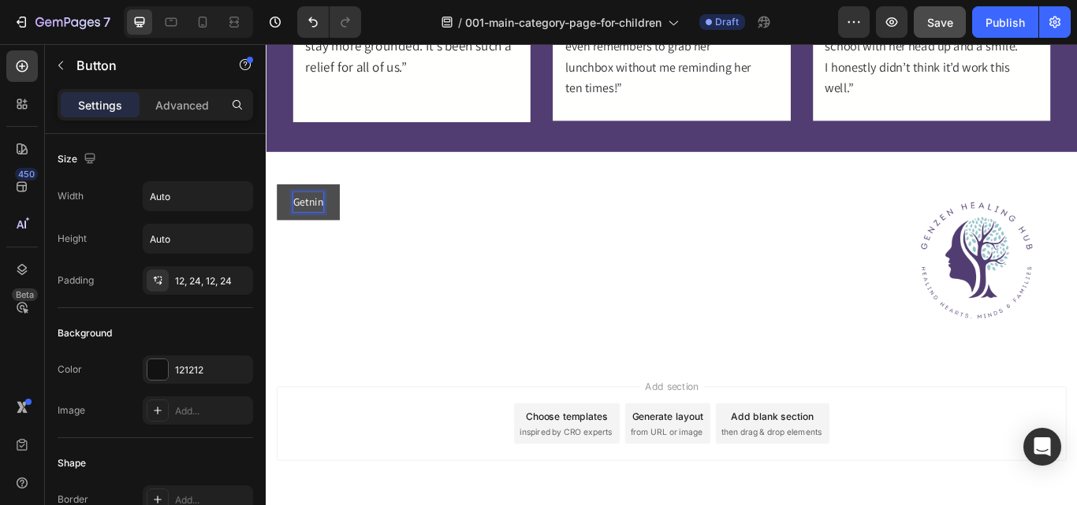
click at [278, 208] on button "Getnin" at bounding box center [314, 229] width 73 height 42
click at [323, 227] on p "Getnin" at bounding box center [314, 229] width 35 height 23
click at [322, 227] on p "Getnin" at bounding box center [314, 229] width 35 height 23
click at [278, 208] on button "Getn in" at bounding box center [316, 229] width 76 height 42
click at [335, 225] on p "Getn in" at bounding box center [316, 229] width 38 height 23
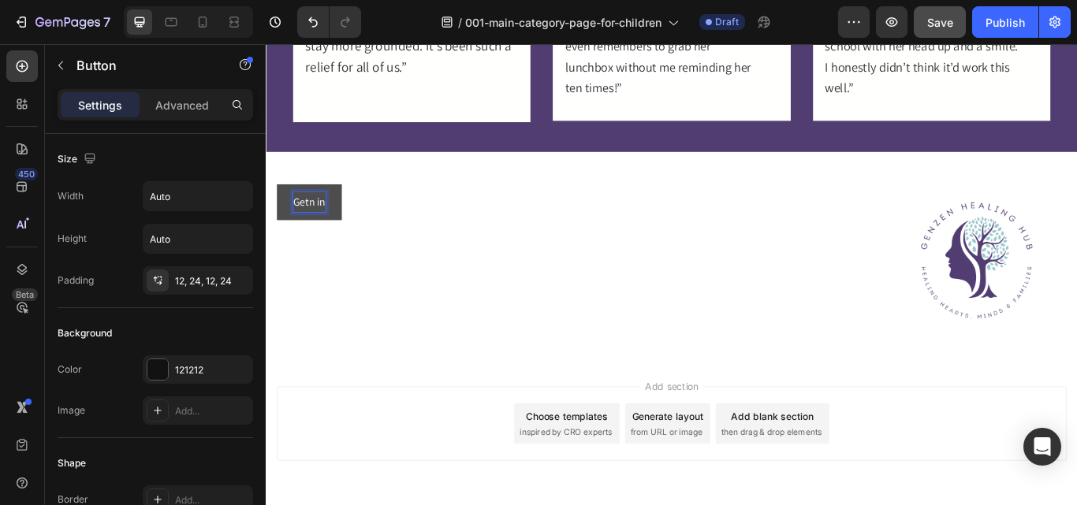
click at [278, 208] on button "Getn in" at bounding box center [316, 229] width 76 height 42
click at [335, 225] on p "Getn in touch" at bounding box center [332, 229] width 71 height 23
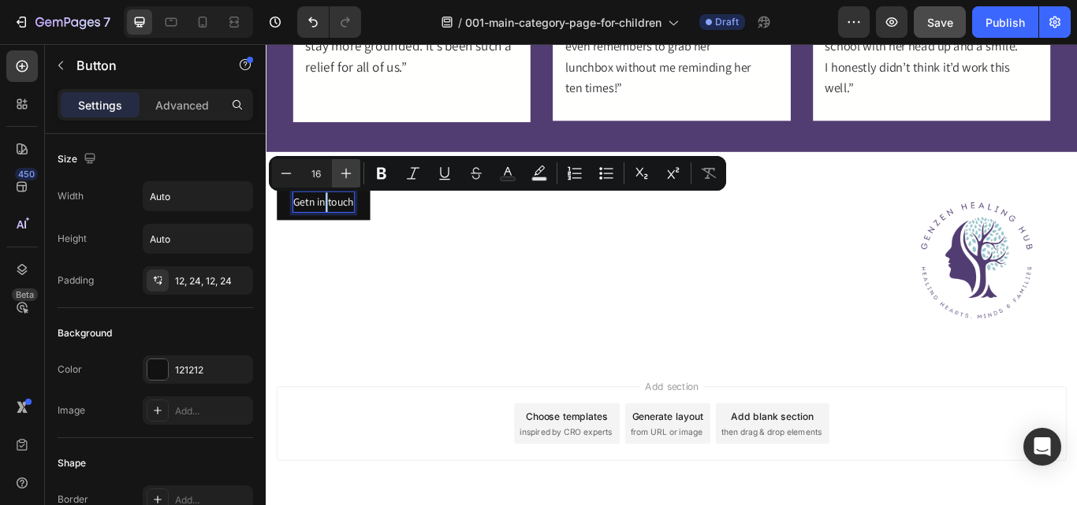
click at [347, 178] on icon "Editor contextual toolbar" at bounding box center [346, 174] width 16 height 16
drag, startPoint x: 347, startPoint y: 178, endPoint x: 350, endPoint y: 167, distance: 11.5
click at [347, 178] on icon "Editor contextual toolbar" at bounding box center [346, 174] width 16 height 16
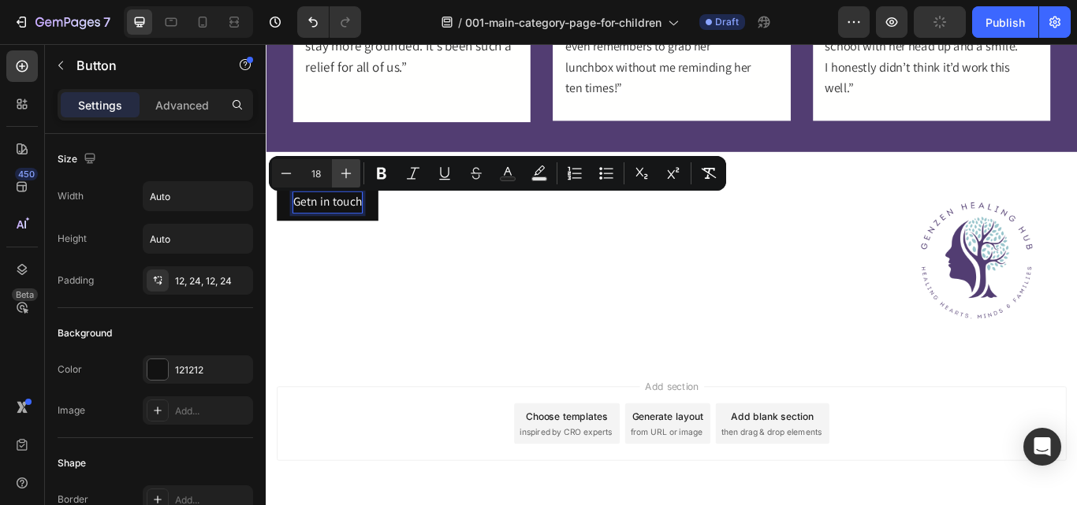
click at [347, 178] on icon "Editor contextual toolbar" at bounding box center [346, 174] width 16 height 16
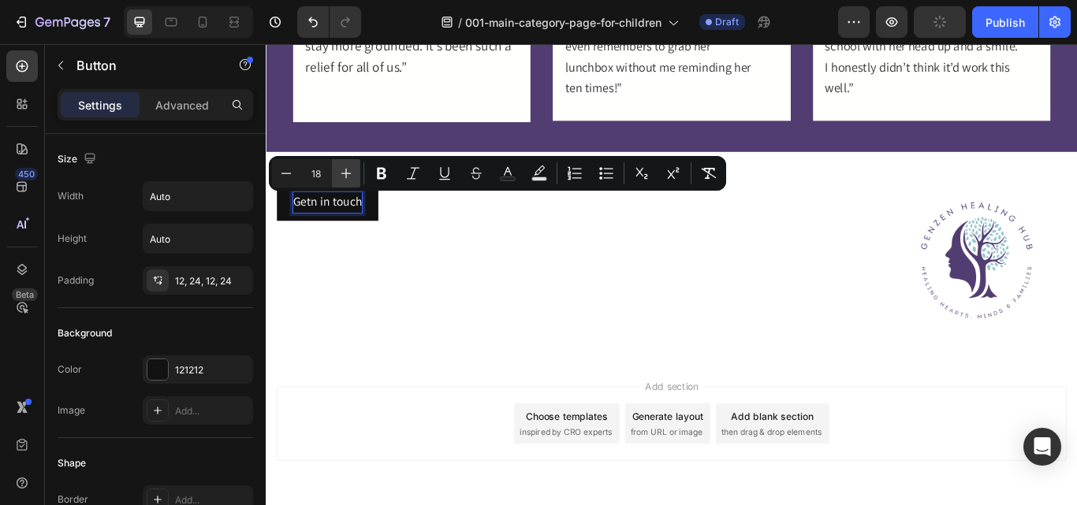
click at [347, 178] on icon "Editor contextual toolbar" at bounding box center [346, 174] width 16 height 16
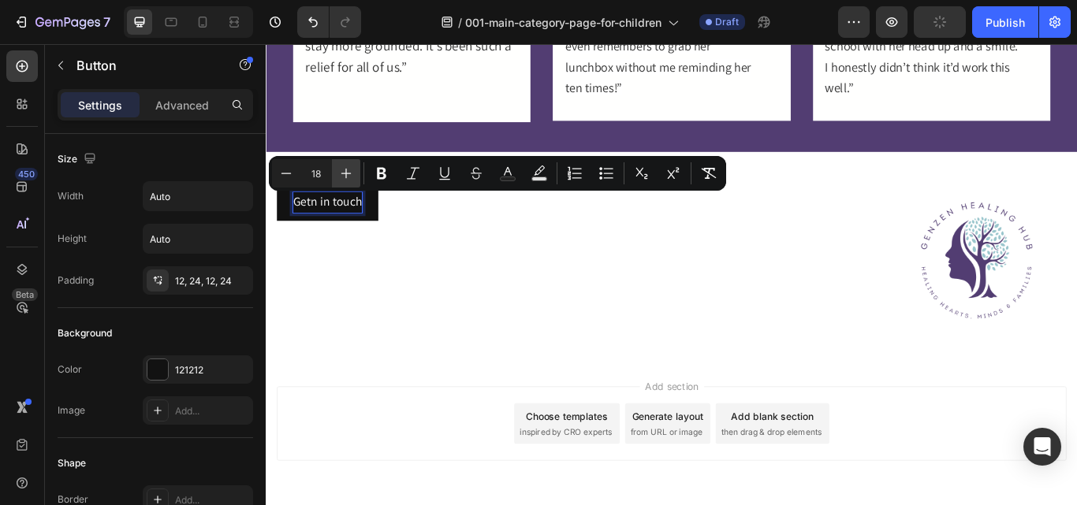
click at [347, 178] on icon "Editor contextual toolbar" at bounding box center [346, 174] width 16 height 16
click at [350, 167] on icon "Editor contextual toolbar" at bounding box center [346, 174] width 16 height 16
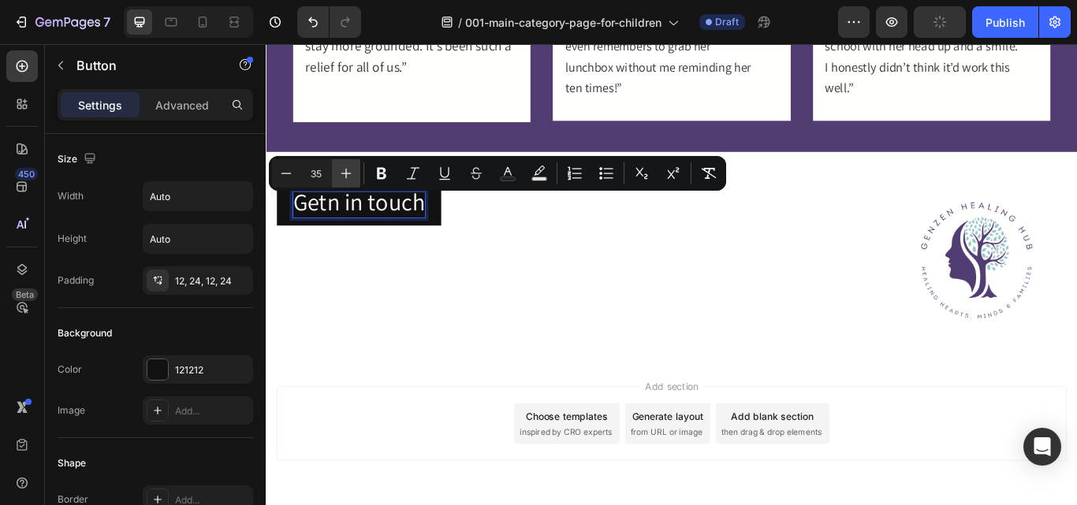
click at [350, 167] on icon "Editor contextual toolbar" at bounding box center [346, 174] width 16 height 16
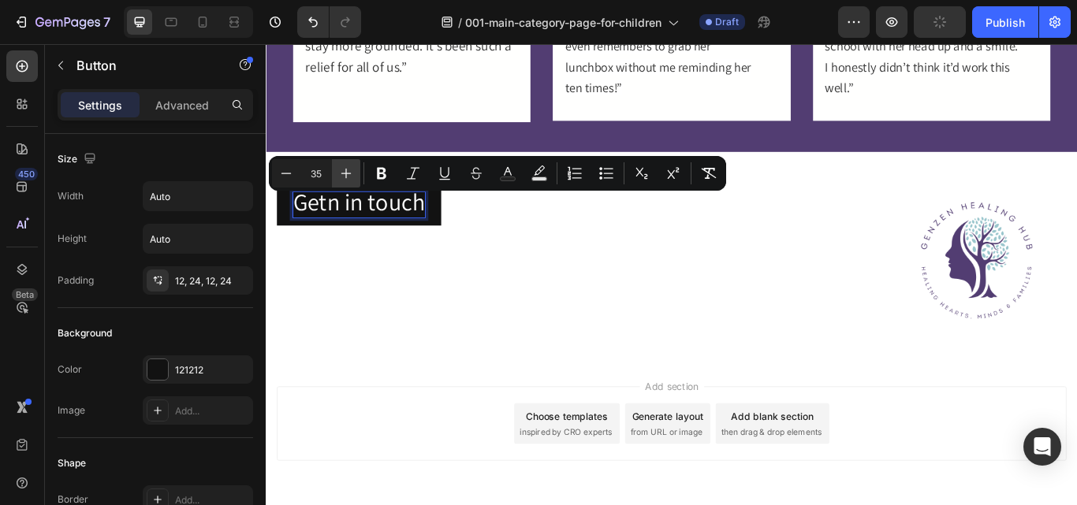
click at [350, 167] on icon "Editor contextual toolbar" at bounding box center [346, 174] width 16 height 16
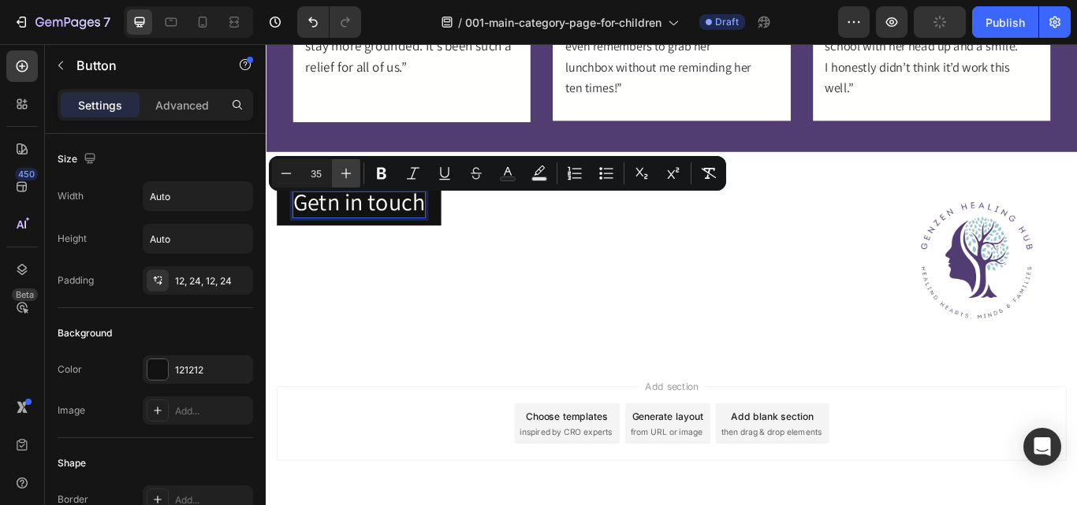
click at [350, 167] on icon "Editor contextual toolbar" at bounding box center [346, 174] width 16 height 16
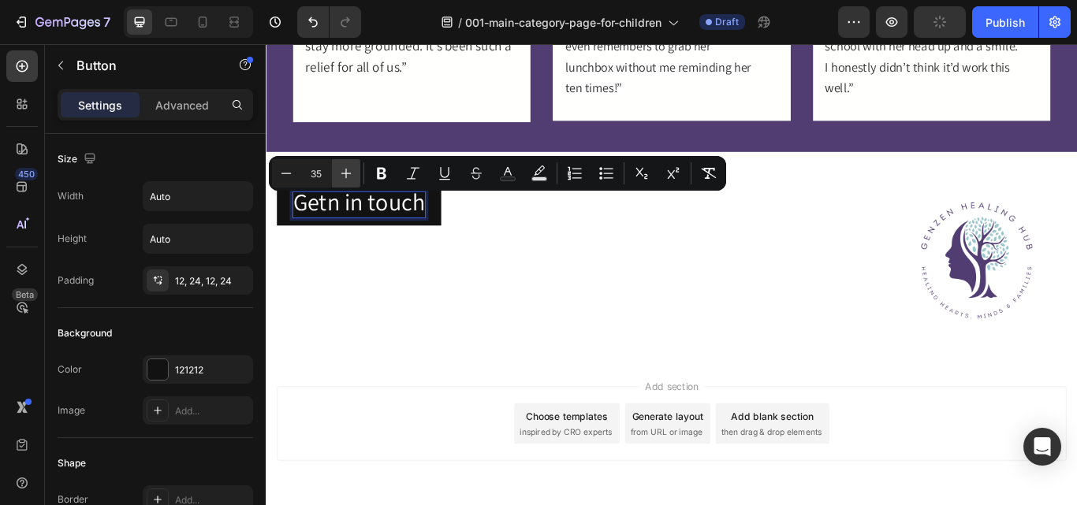
click at [350, 167] on icon "Editor contextual toolbar" at bounding box center [346, 174] width 16 height 16
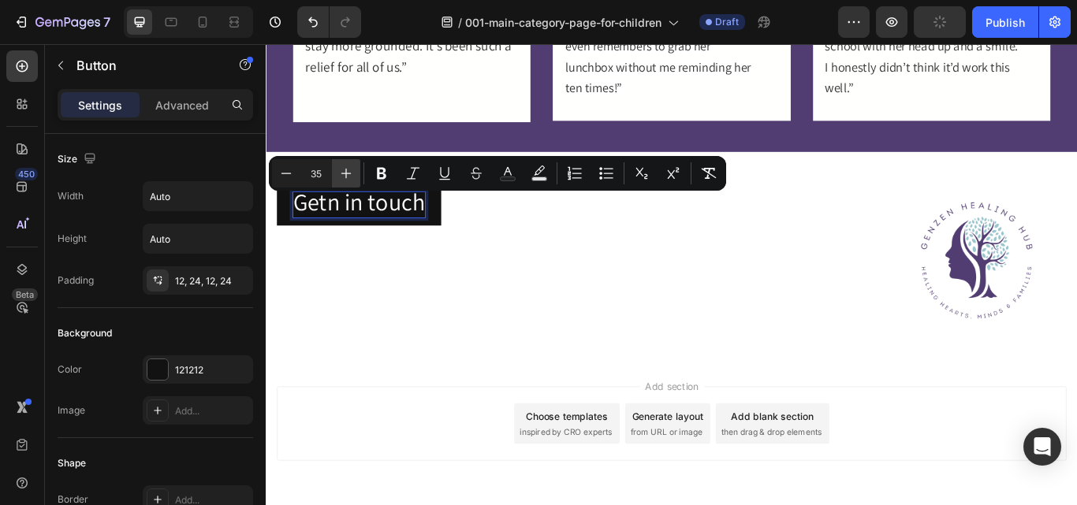
click at [350, 167] on icon "Editor contextual toolbar" at bounding box center [346, 174] width 16 height 16
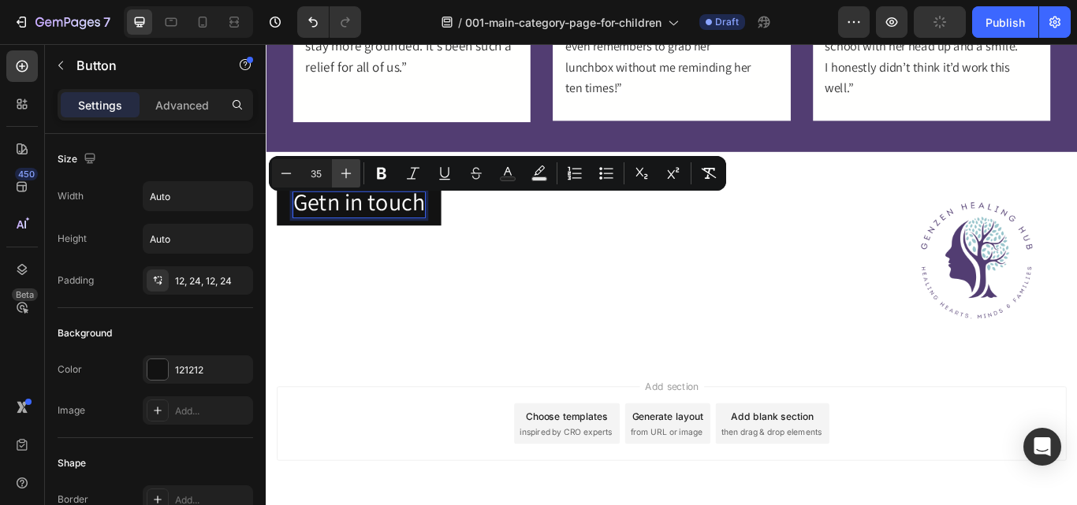
click at [350, 167] on icon "Editor contextual toolbar" at bounding box center [346, 174] width 16 height 16
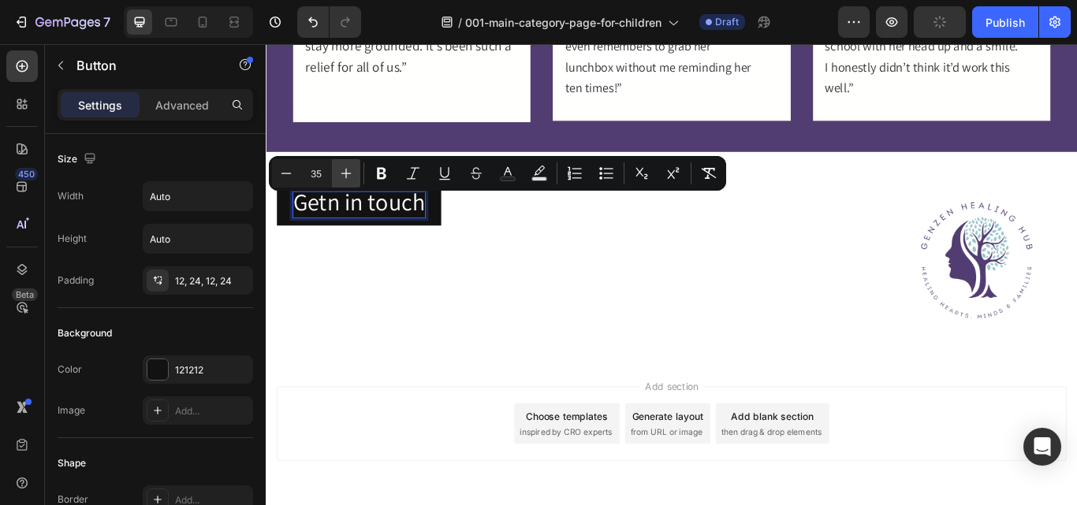
click at [350, 167] on icon "Editor contextual toolbar" at bounding box center [346, 174] width 16 height 16
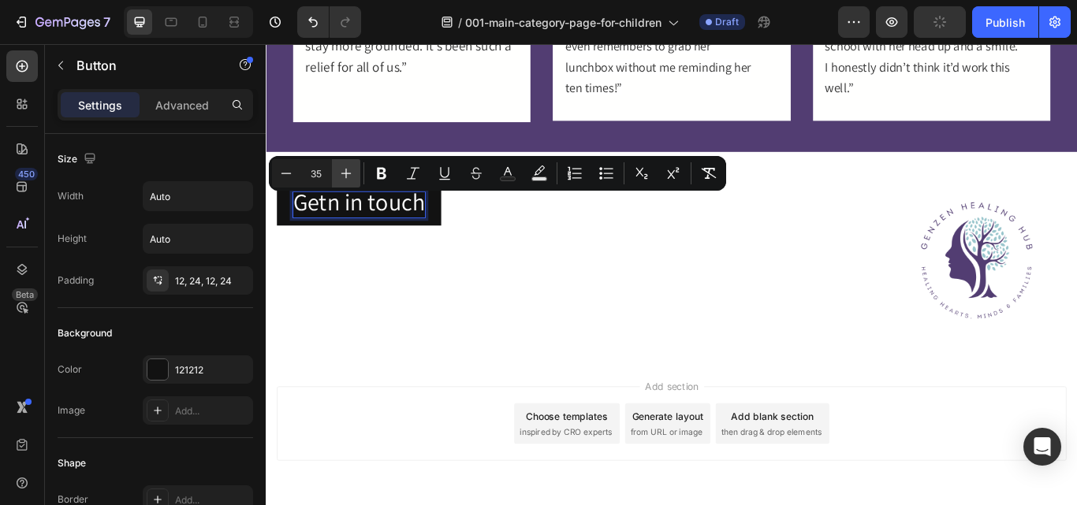
click at [350, 167] on icon "Editor contextual toolbar" at bounding box center [346, 174] width 16 height 16
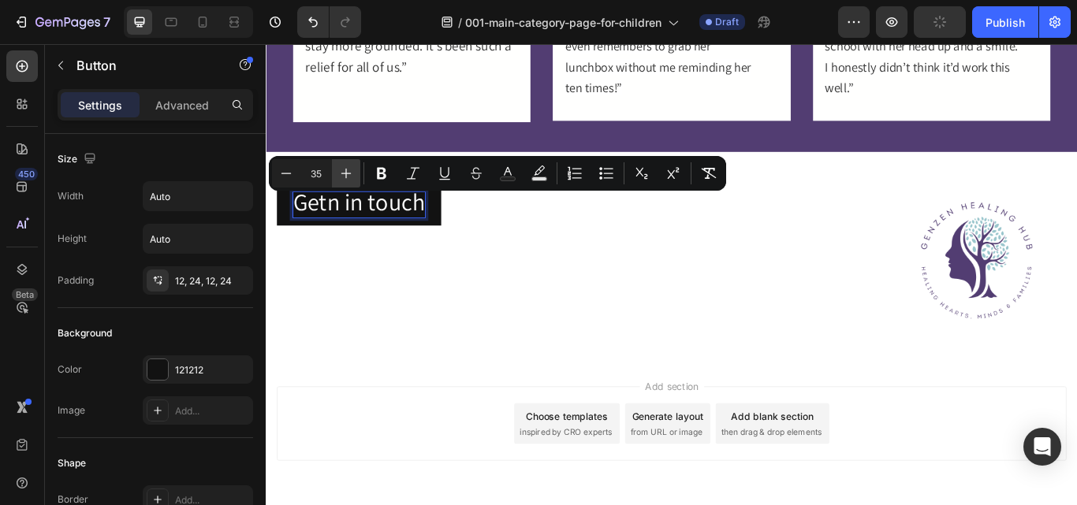
click at [350, 167] on icon "Editor contextual toolbar" at bounding box center [346, 174] width 16 height 16
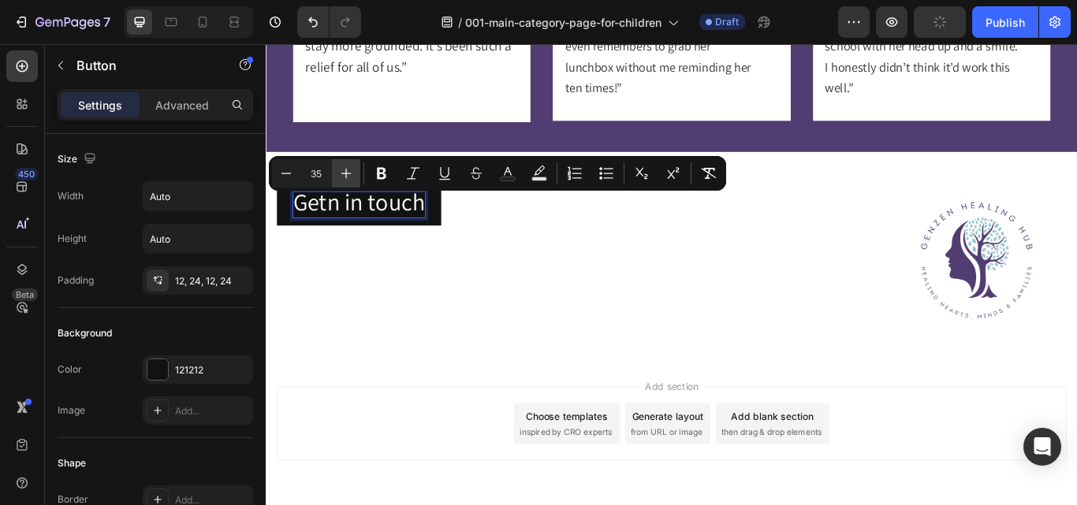
type input "80"
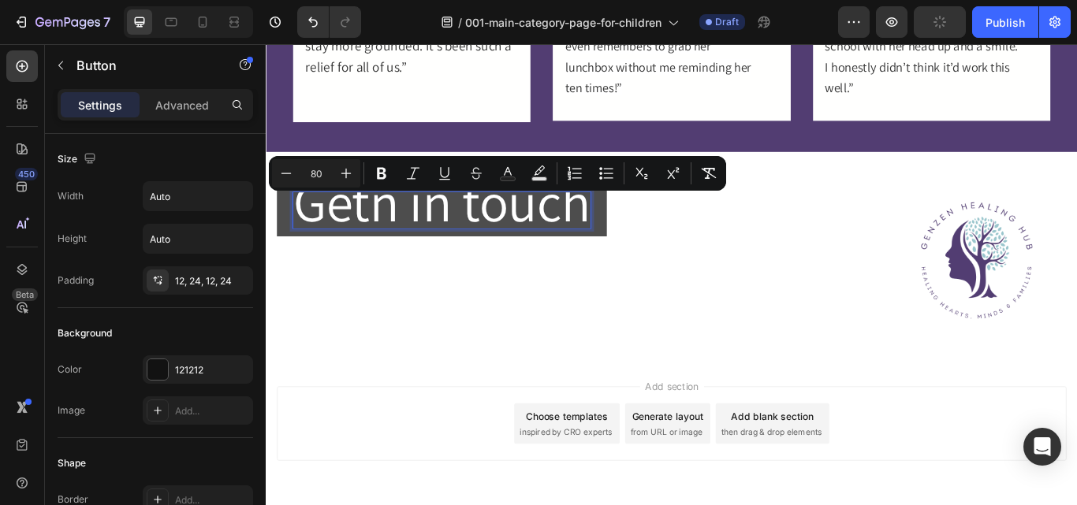
click at [422, 232] on span "Getn in touch" at bounding box center [470, 228] width 347 height 83
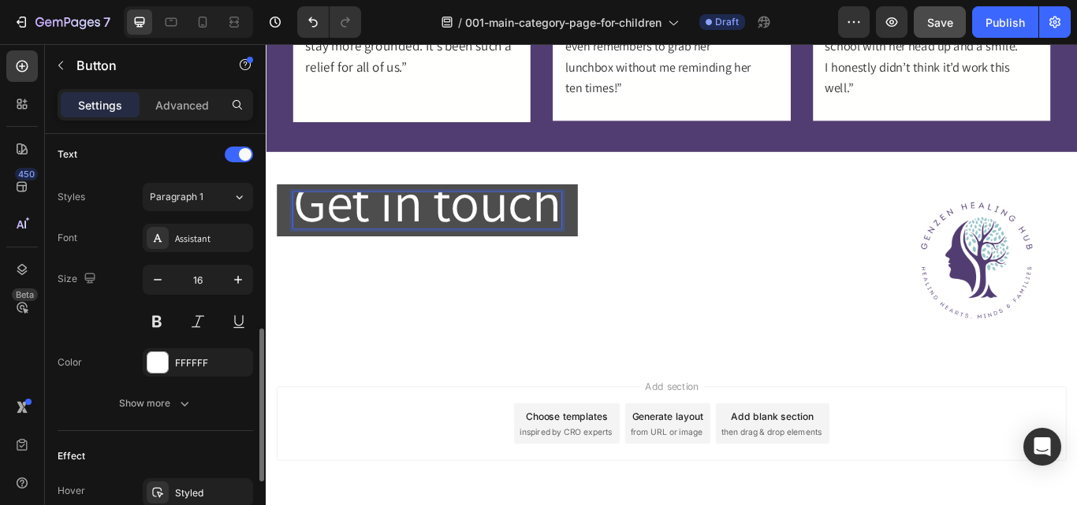
scroll to position [531, 0]
click at [235, 284] on icon "button" at bounding box center [238, 280] width 16 height 16
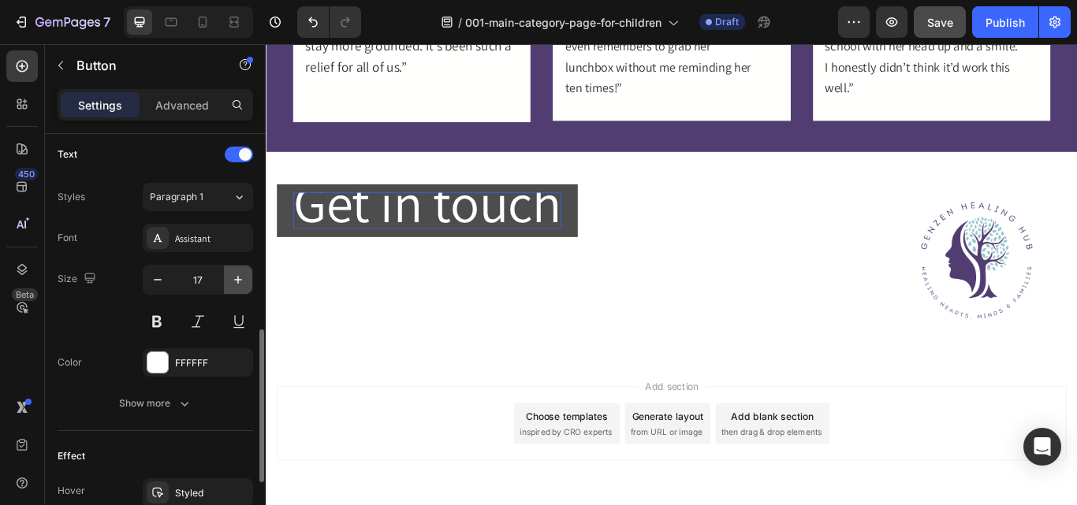
click at [235, 284] on icon "button" at bounding box center [238, 280] width 16 height 16
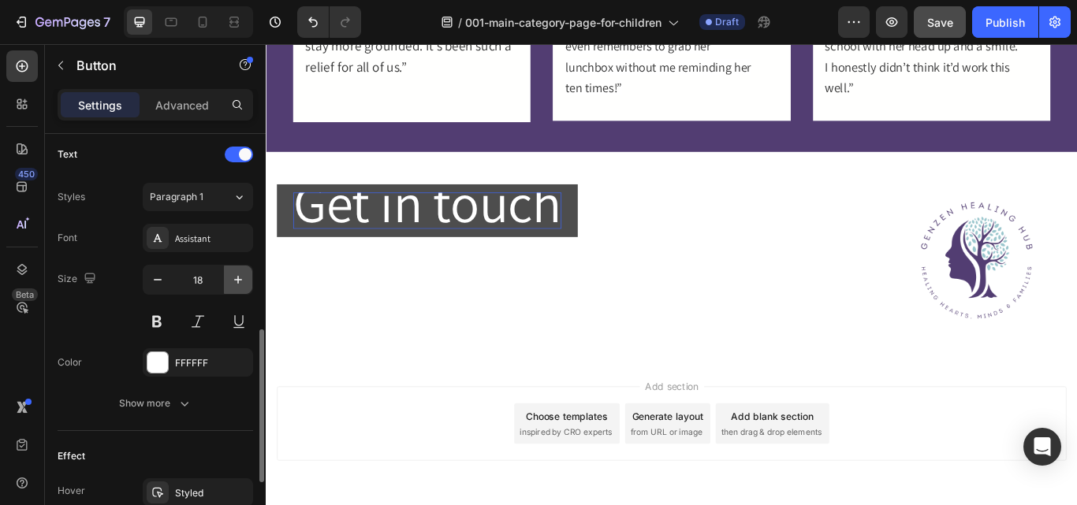
click at [235, 284] on icon "button" at bounding box center [238, 280] width 16 height 16
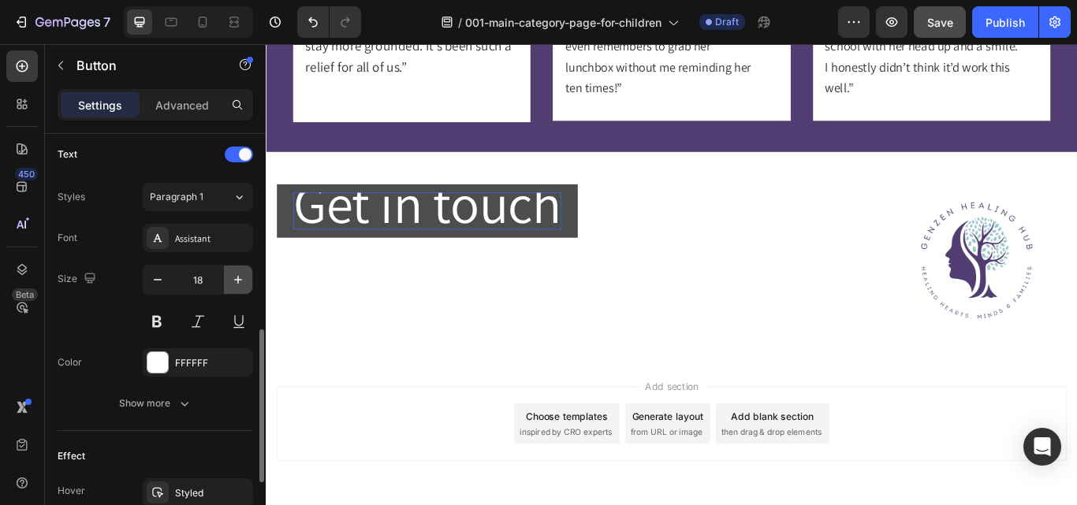
click at [235, 284] on icon "button" at bounding box center [238, 280] width 16 height 16
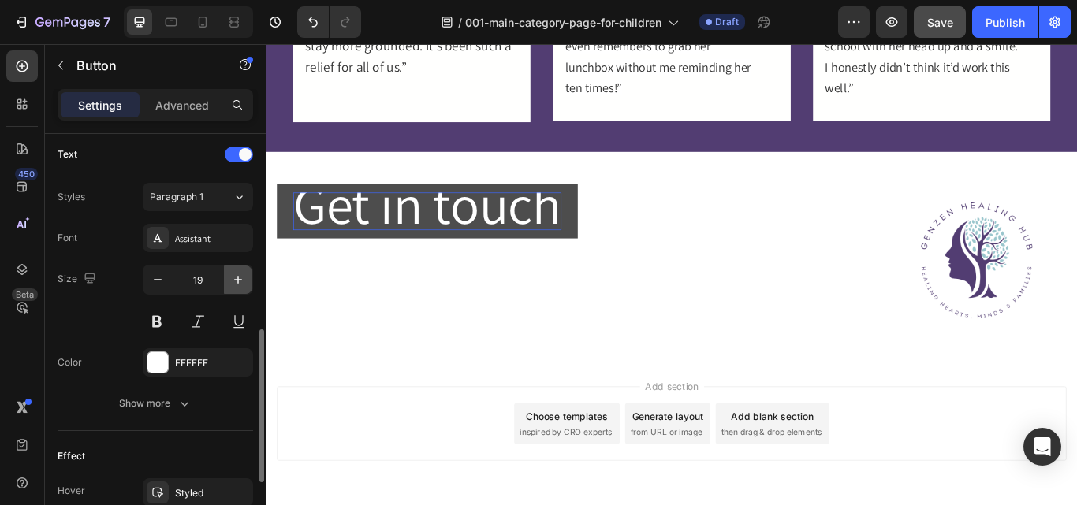
click at [235, 284] on icon "button" at bounding box center [238, 280] width 16 height 16
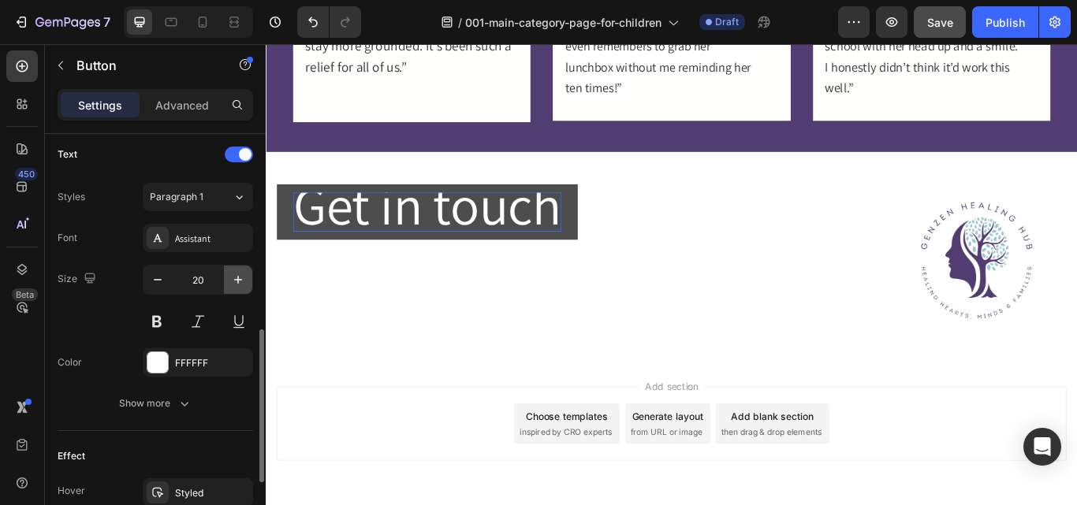
click at [235, 284] on icon "button" at bounding box center [238, 280] width 16 height 16
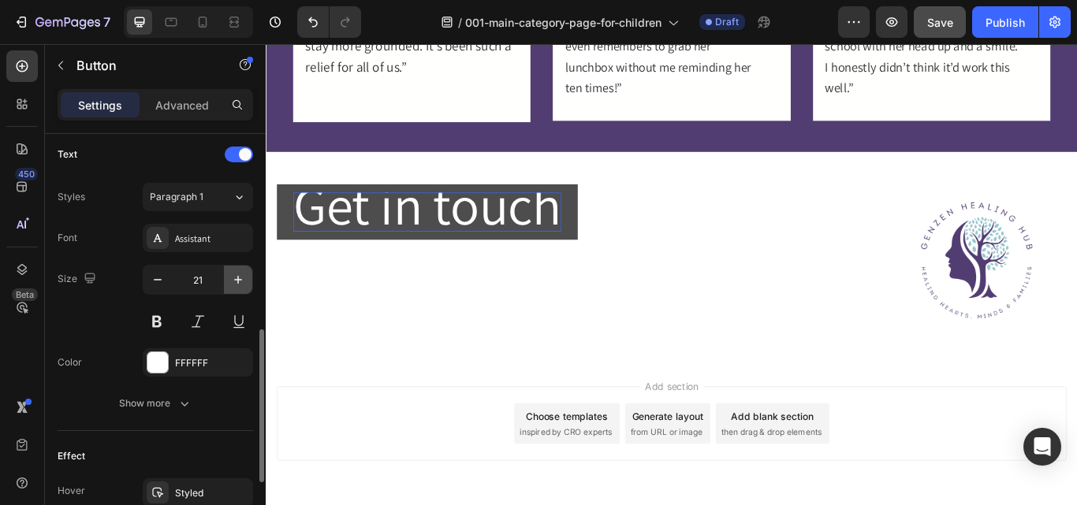
click at [235, 284] on icon "button" at bounding box center [238, 280] width 16 height 16
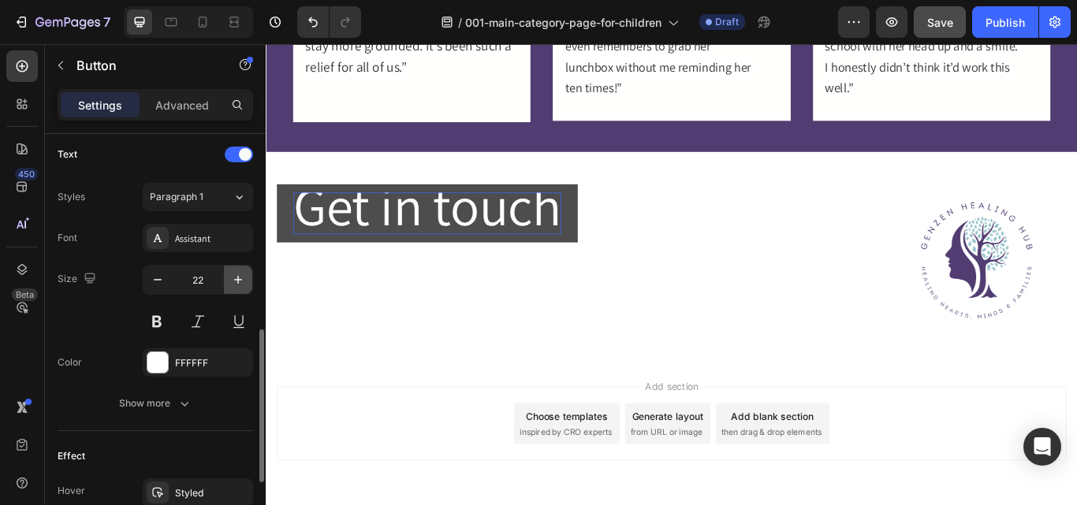
click at [235, 284] on icon "button" at bounding box center [238, 280] width 16 height 16
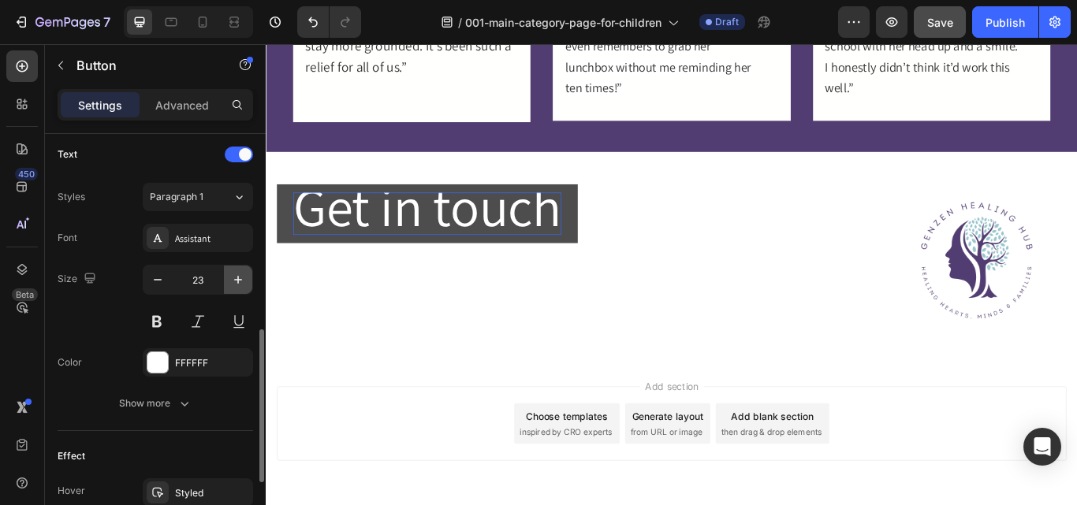
click at [235, 284] on icon "button" at bounding box center [238, 280] width 16 height 16
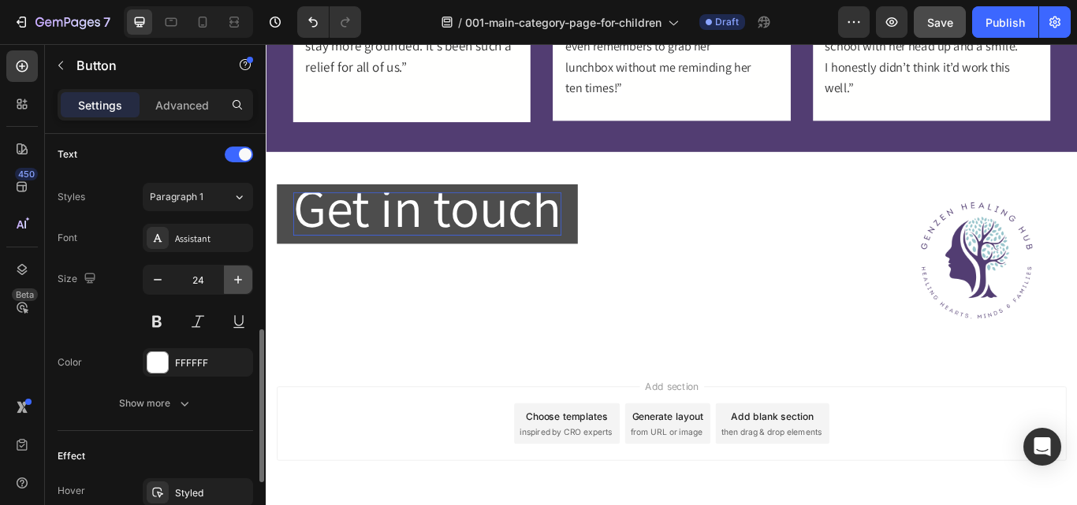
click at [235, 284] on icon "button" at bounding box center [238, 280] width 16 height 16
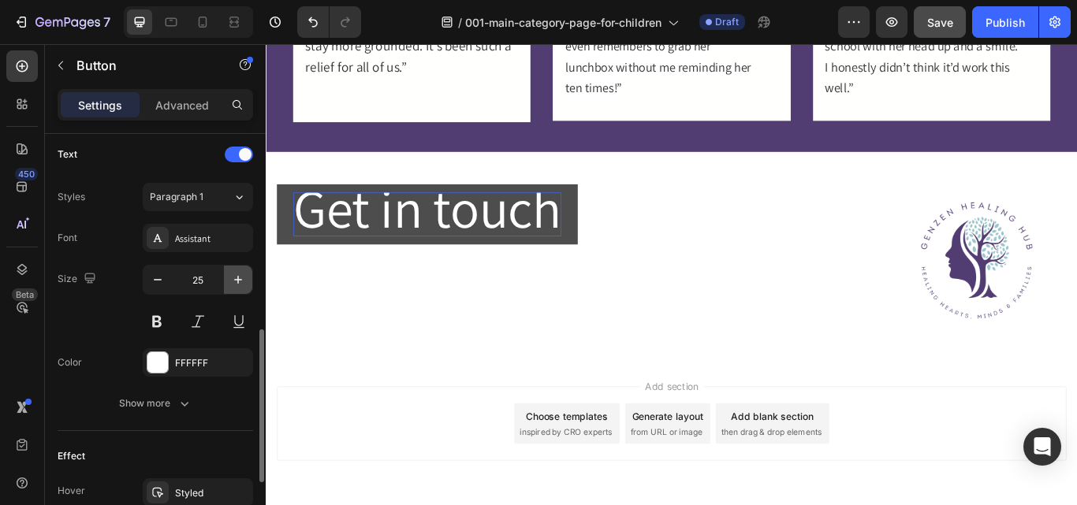
click at [235, 284] on icon "button" at bounding box center [238, 280] width 16 height 16
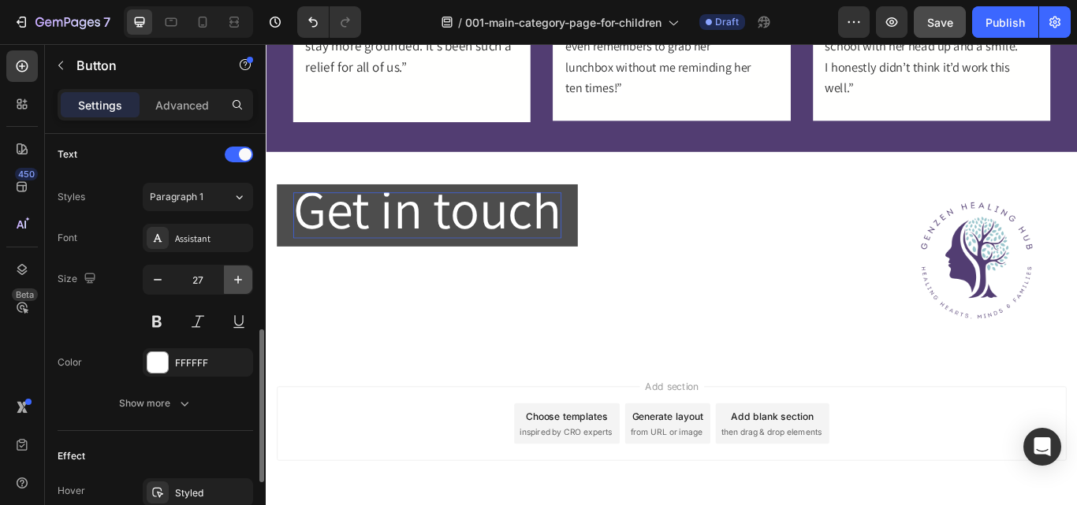
click at [235, 284] on icon "button" at bounding box center [238, 280] width 16 height 16
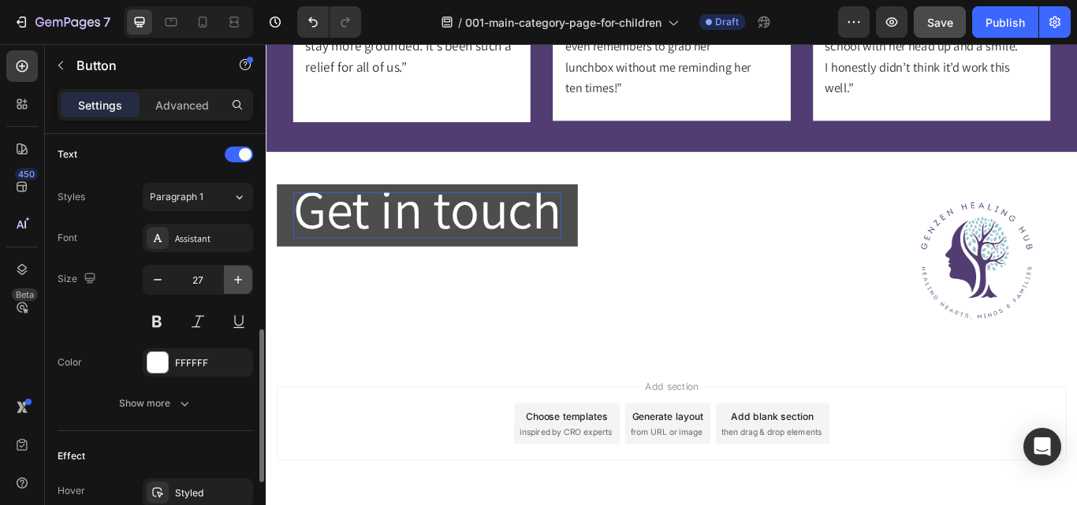
click at [235, 284] on icon "button" at bounding box center [238, 280] width 16 height 16
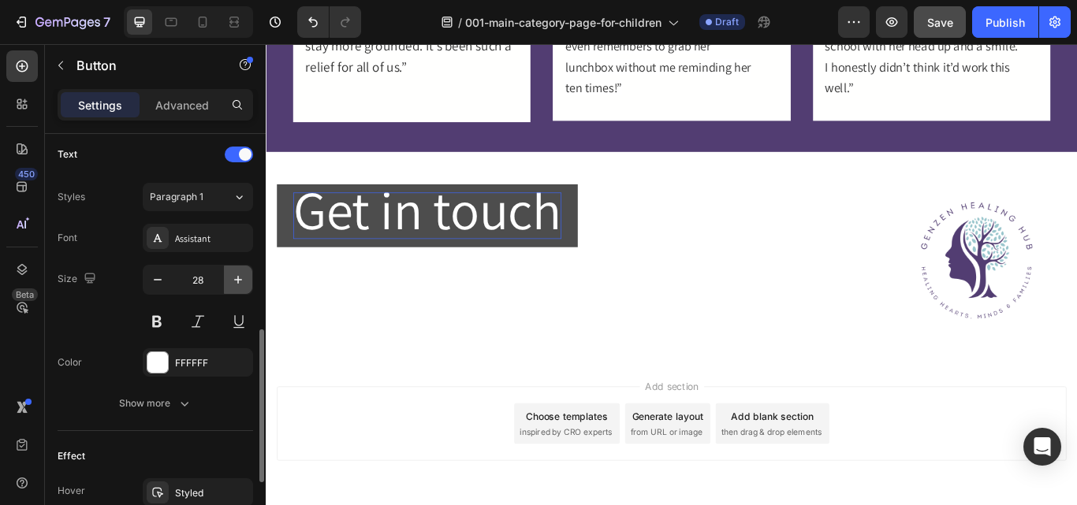
click at [235, 284] on icon "button" at bounding box center [238, 280] width 16 height 16
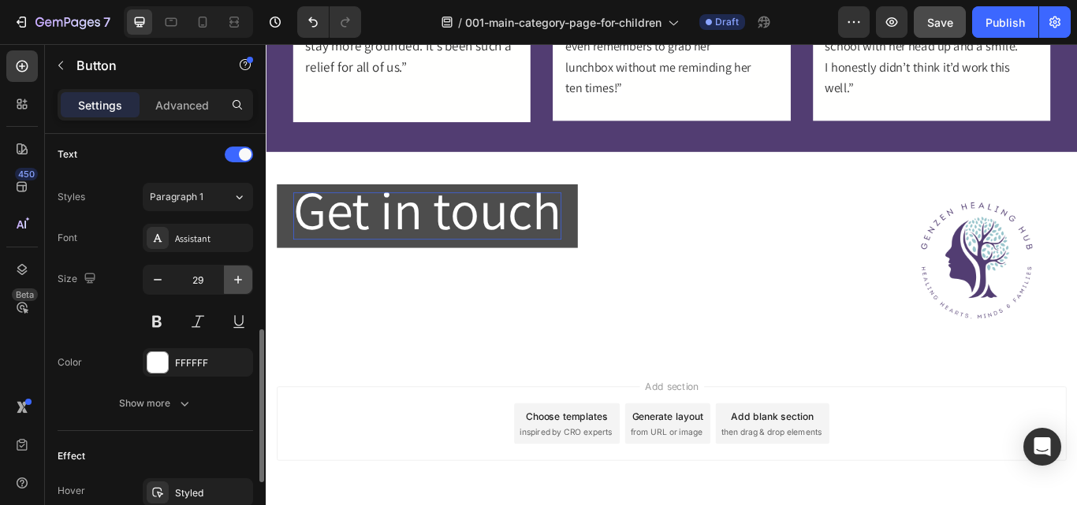
type input "30"
click at [529, 236] on span "Get in touch" at bounding box center [453, 238] width 313 height 83
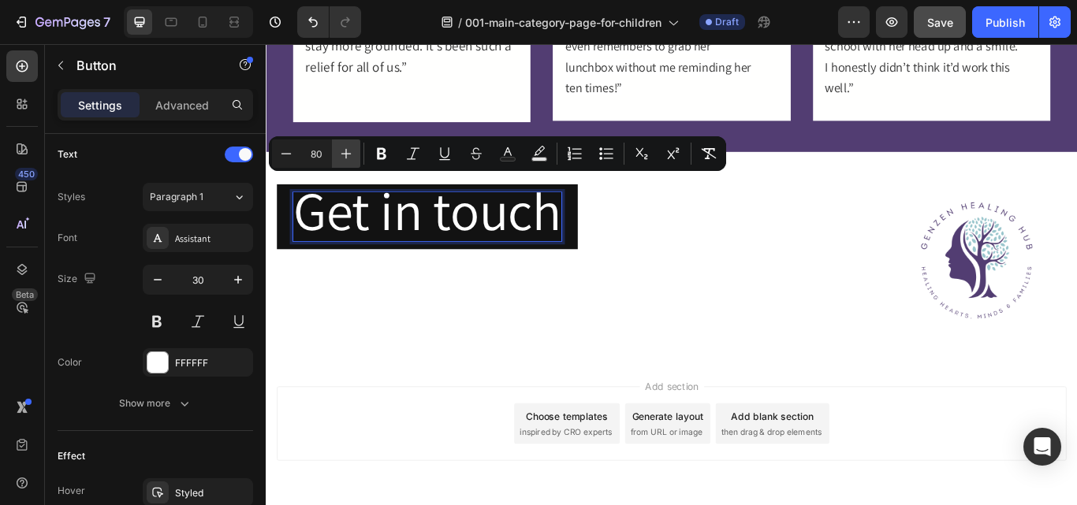
click at [347, 151] on icon "Editor contextual toolbar" at bounding box center [346, 154] width 16 height 16
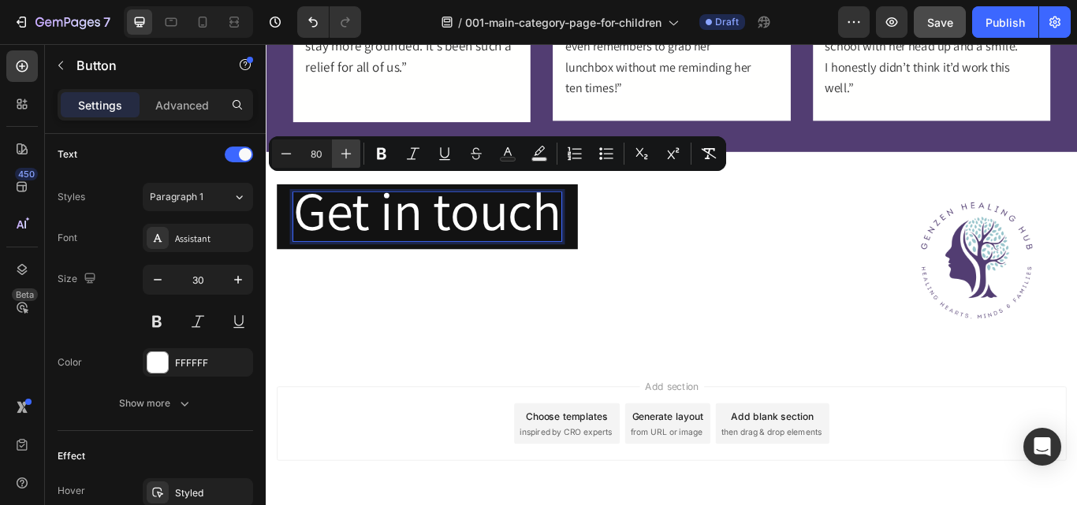
click at [347, 151] on icon "Editor contextual toolbar" at bounding box center [346, 154] width 16 height 16
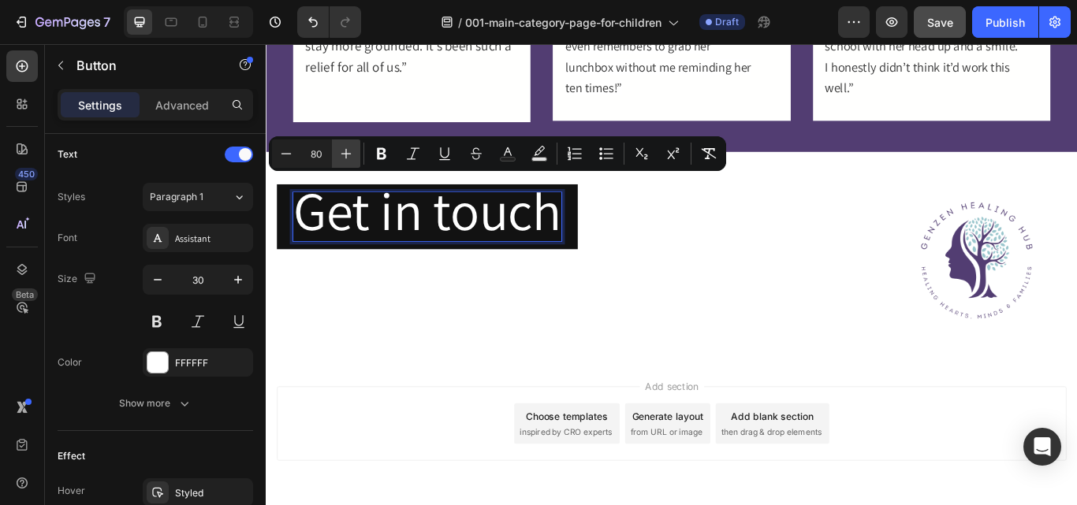
click at [347, 151] on icon "Editor contextual toolbar" at bounding box center [346, 154] width 16 height 16
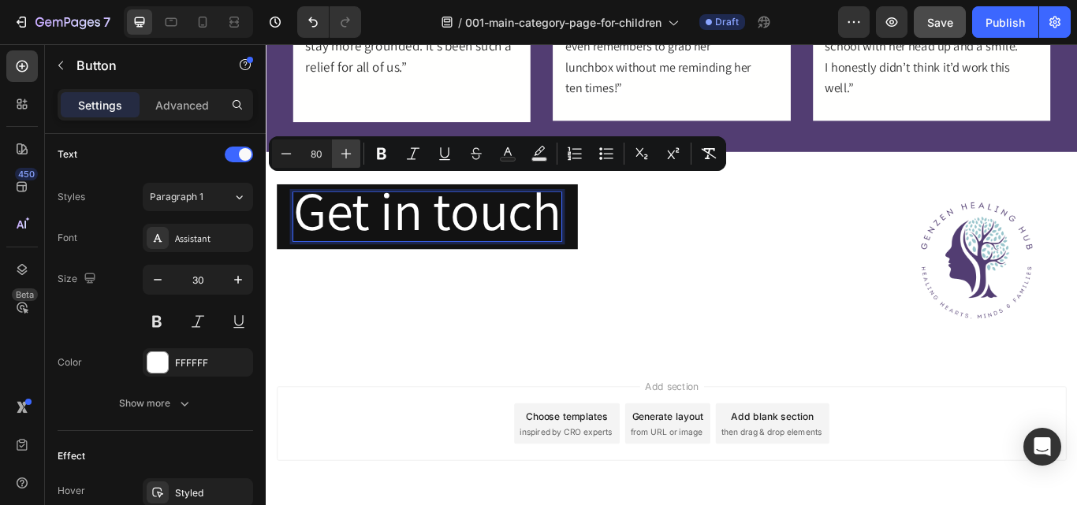
click at [347, 151] on icon "Editor contextual toolbar" at bounding box center [346, 154] width 16 height 16
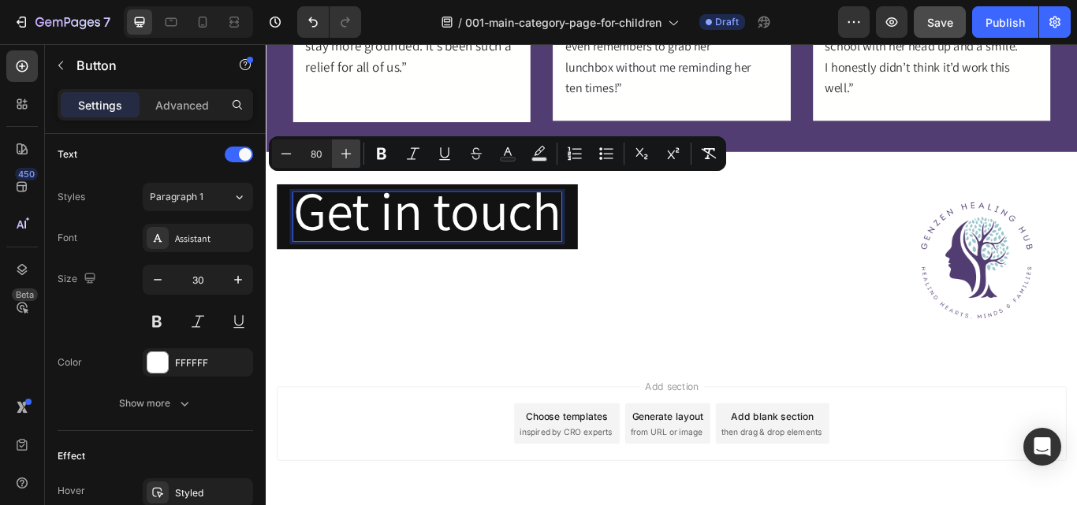
click at [347, 151] on icon "Editor contextual toolbar" at bounding box center [346, 154] width 16 height 16
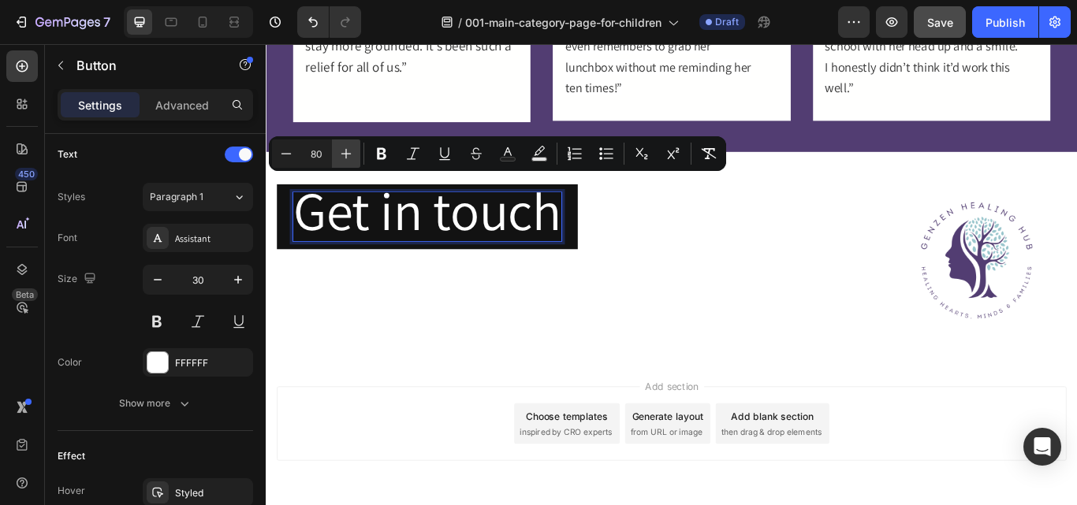
click at [347, 151] on icon "Editor contextual toolbar" at bounding box center [346, 154] width 16 height 16
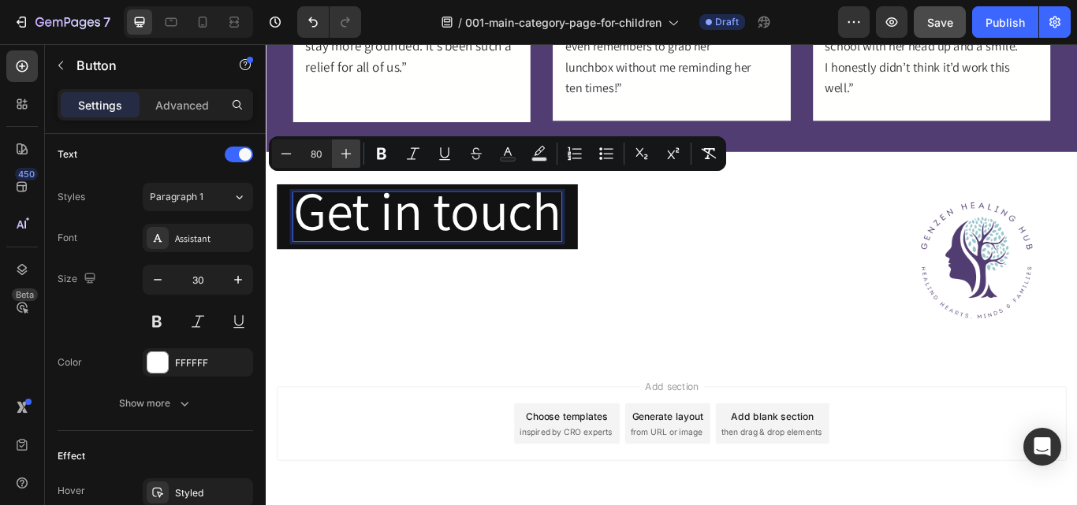
click at [347, 151] on icon "Editor contextual toolbar" at bounding box center [346, 154] width 16 height 16
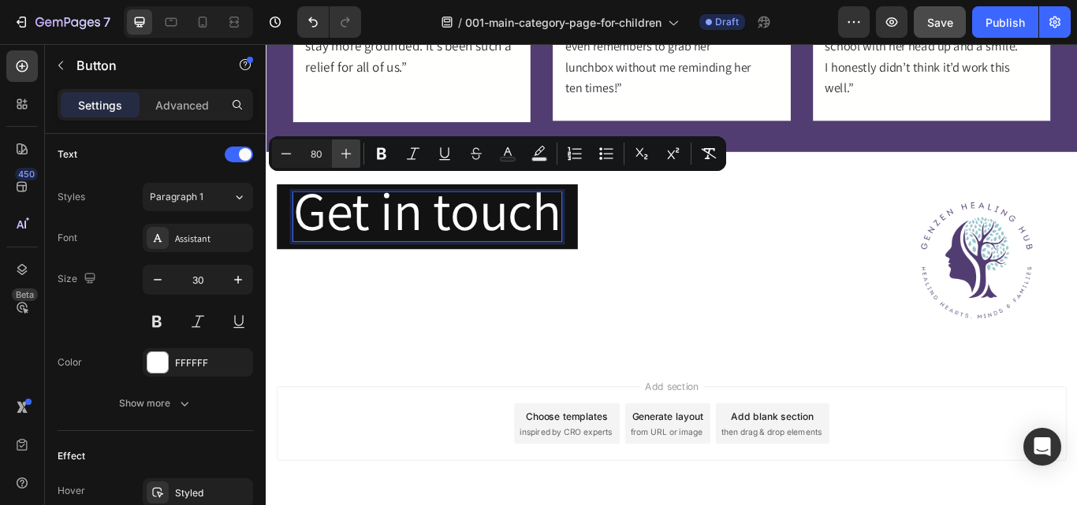
click at [347, 151] on icon "Editor contextual toolbar" at bounding box center [346, 154] width 16 height 16
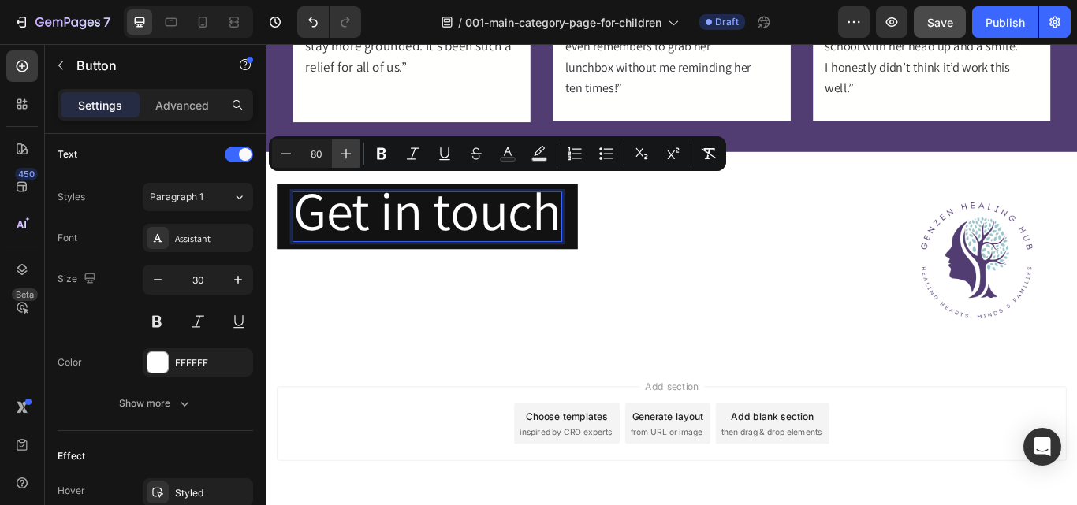
click at [347, 151] on icon "Editor contextual toolbar" at bounding box center [346, 154] width 16 height 16
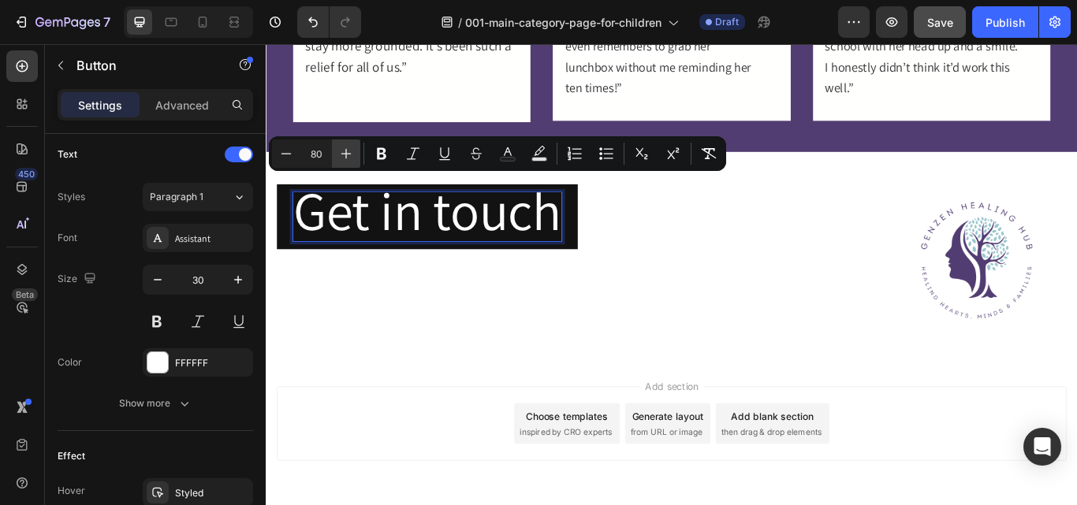
click at [347, 151] on icon "Editor contextual toolbar" at bounding box center [346, 154] width 16 height 16
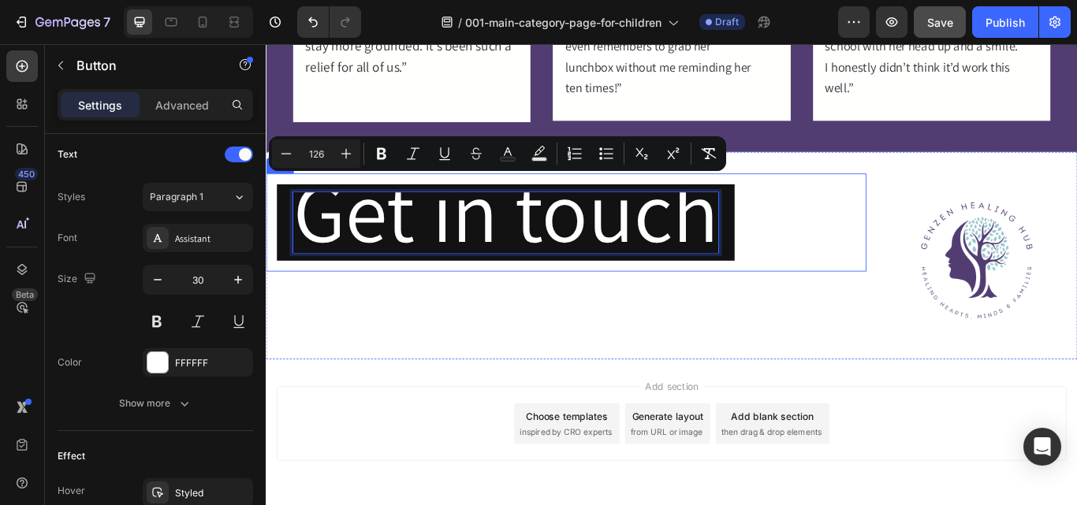
click at [444, 305] on div "Get in touch Button Row" at bounding box center [616, 252] width 700 height 114
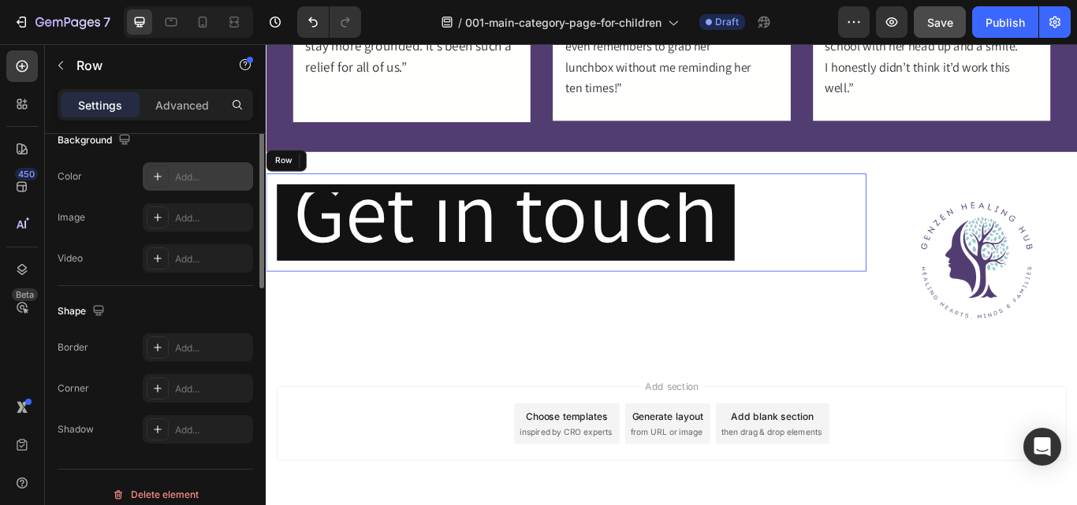
click at [197, 184] on div "Add..." at bounding box center [212, 177] width 74 height 14
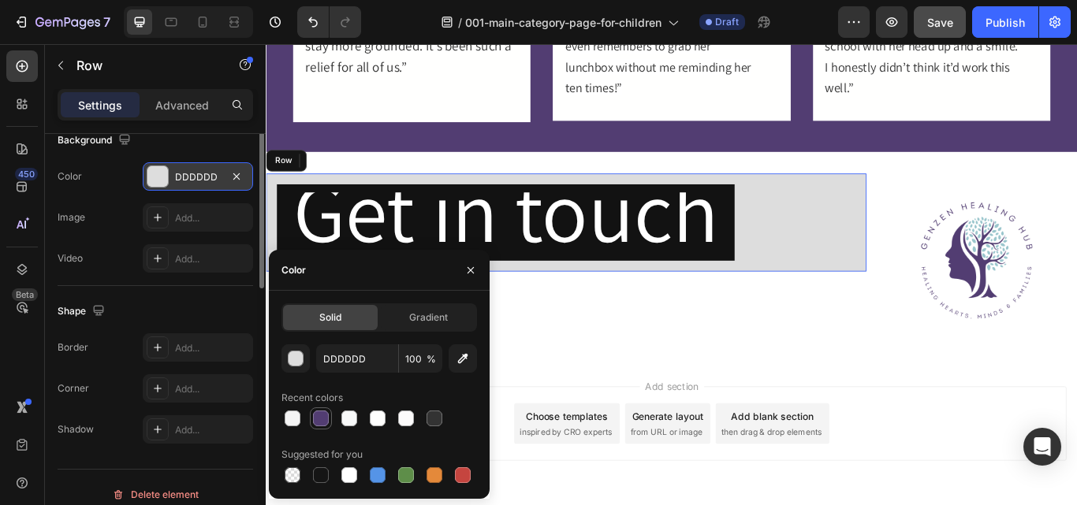
click at [322, 416] on div at bounding box center [321, 419] width 16 height 16
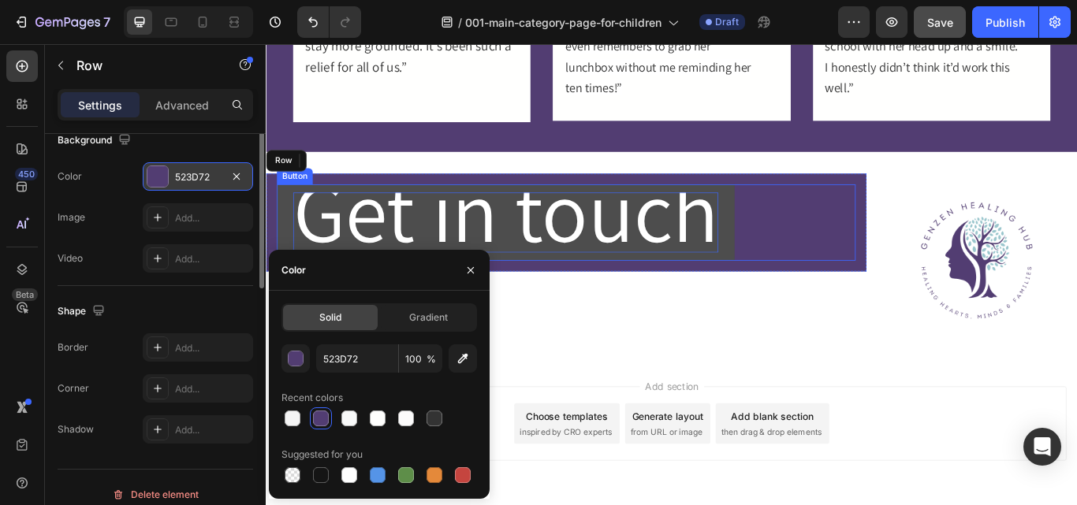
click at [551, 267] on span "Get in touch" at bounding box center [545, 238] width 496 height 130
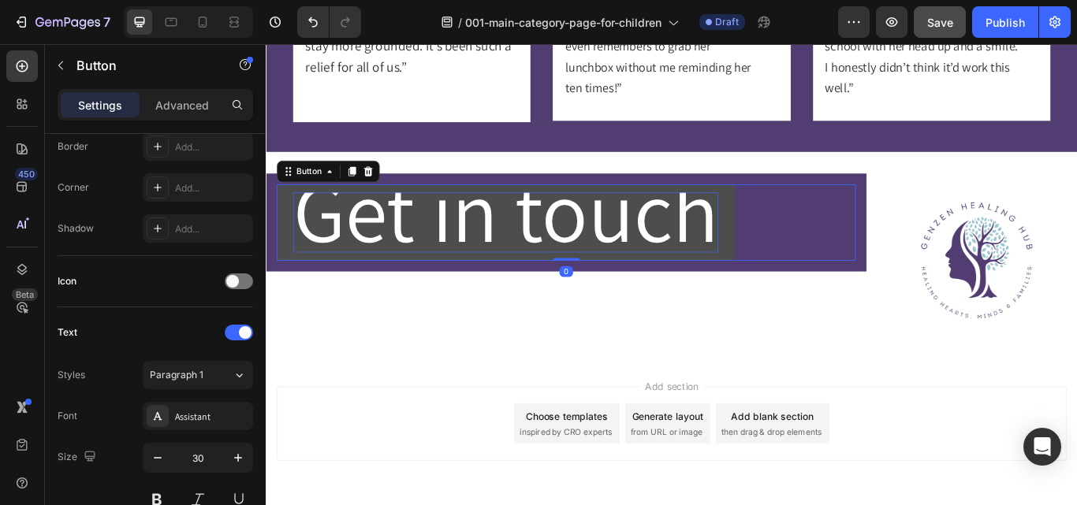
scroll to position [0, 0]
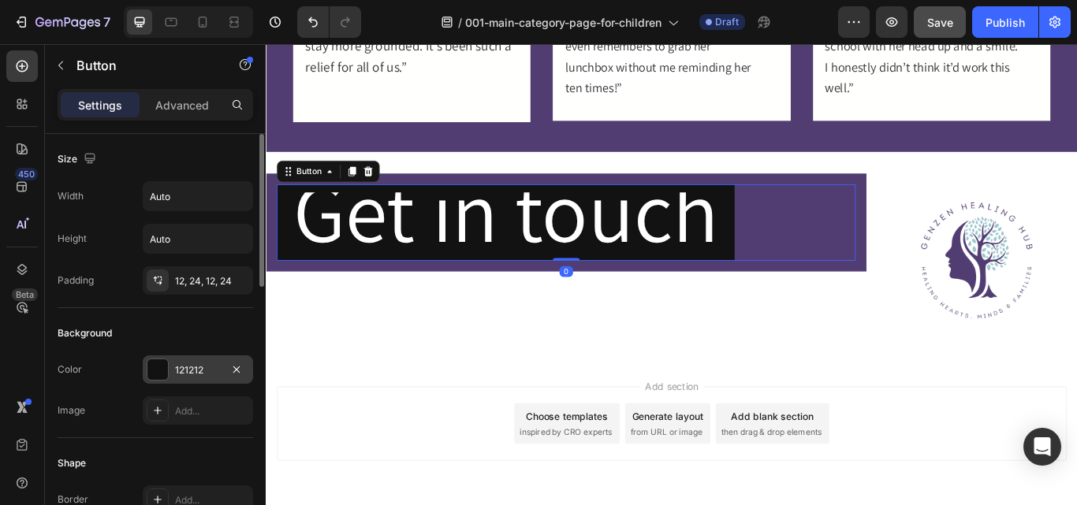
click at [195, 376] on div "121212" at bounding box center [198, 370] width 46 height 14
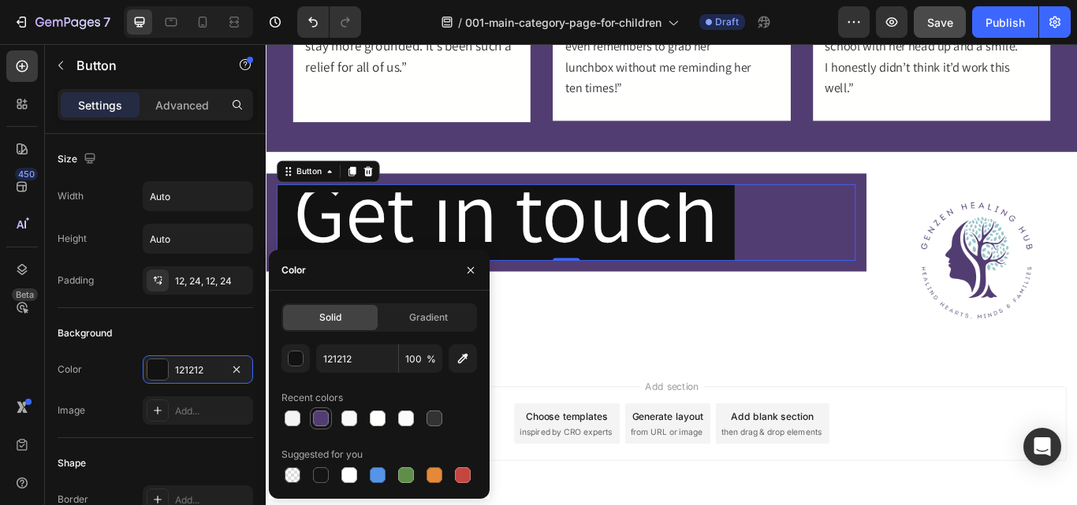
click at [321, 411] on div at bounding box center [321, 419] width 16 height 16
type input "523D72"
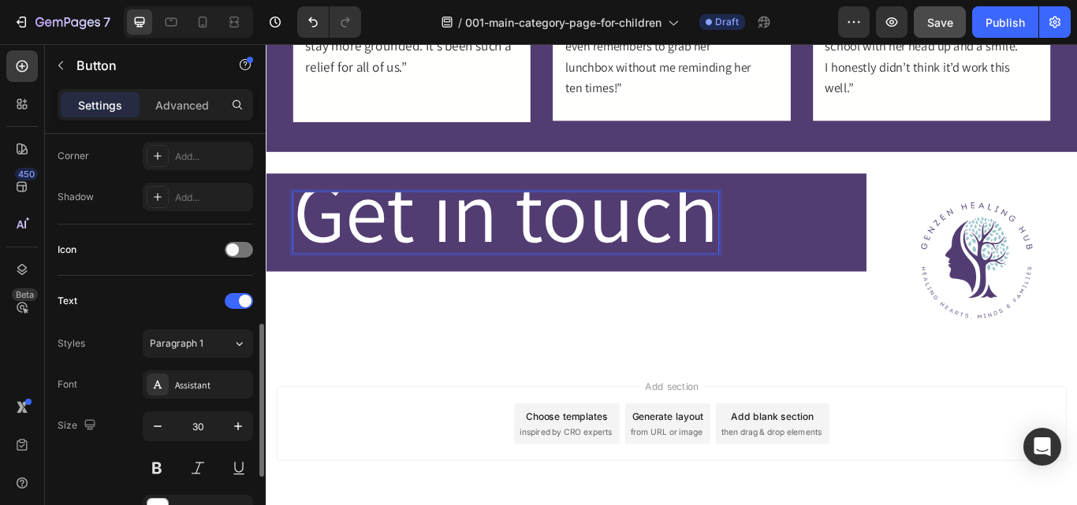
scroll to position [421, 0]
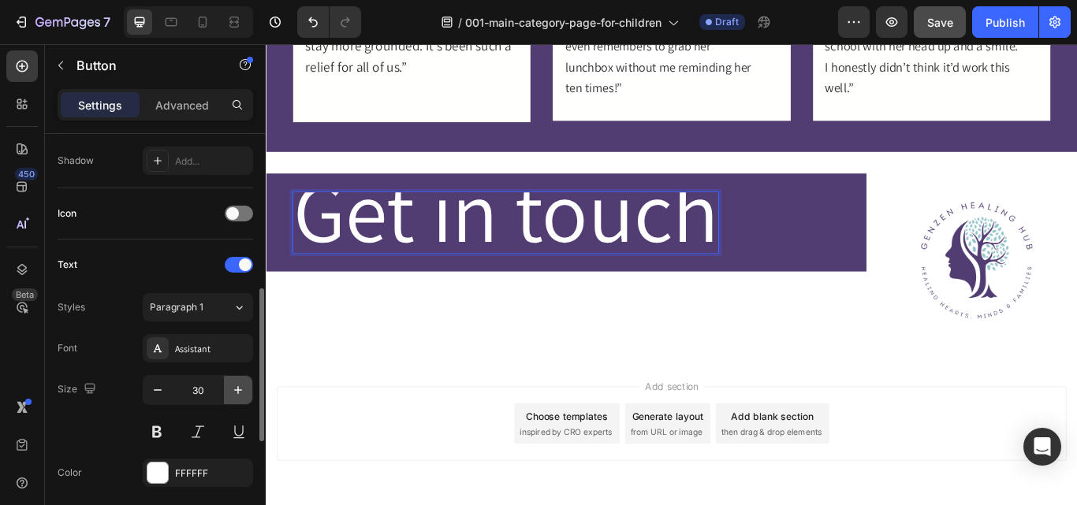
click at [232, 389] on icon "button" at bounding box center [238, 390] width 16 height 16
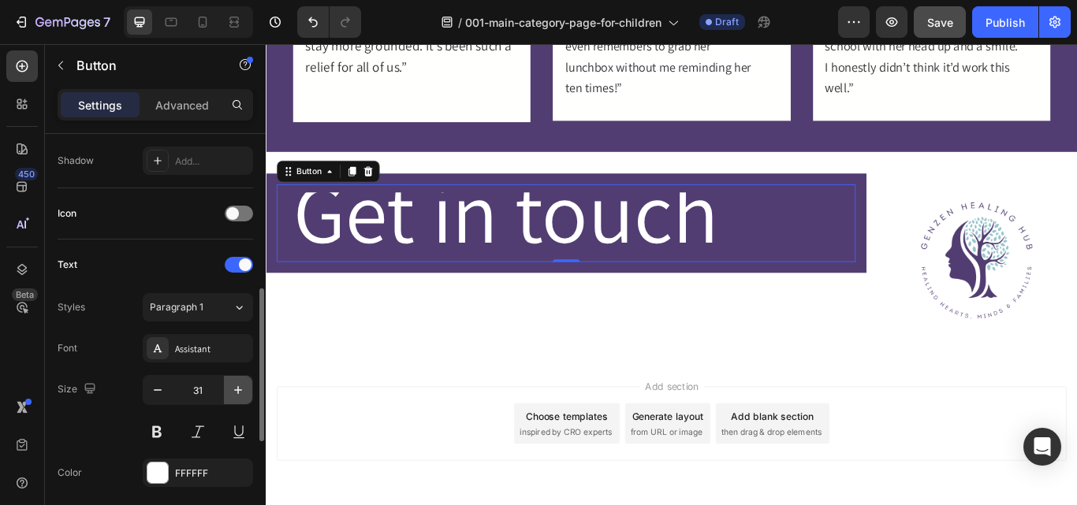
click at [232, 389] on icon "button" at bounding box center [238, 390] width 16 height 16
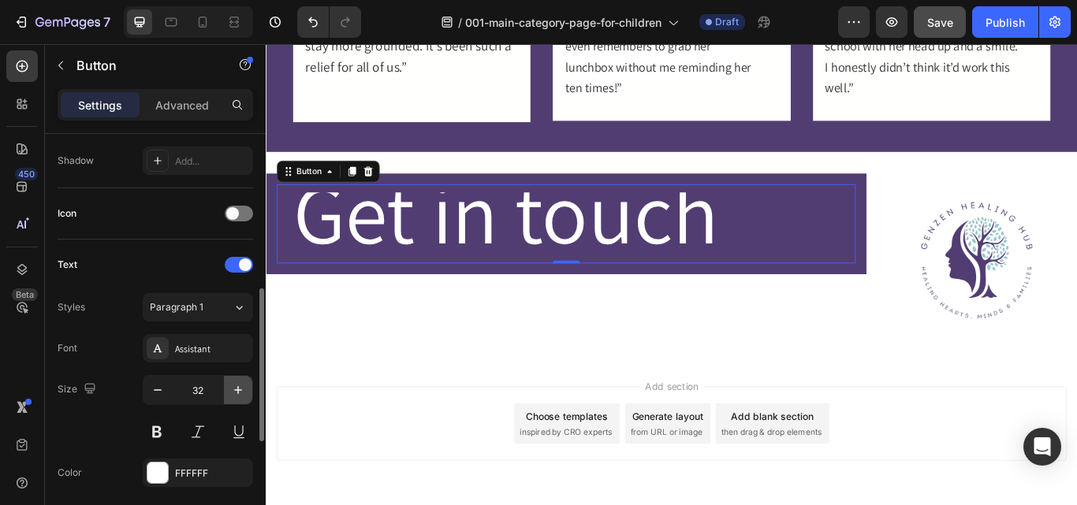
click at [232, 389] on icon "button" at bounding box center [238, 390] width 16 height 16
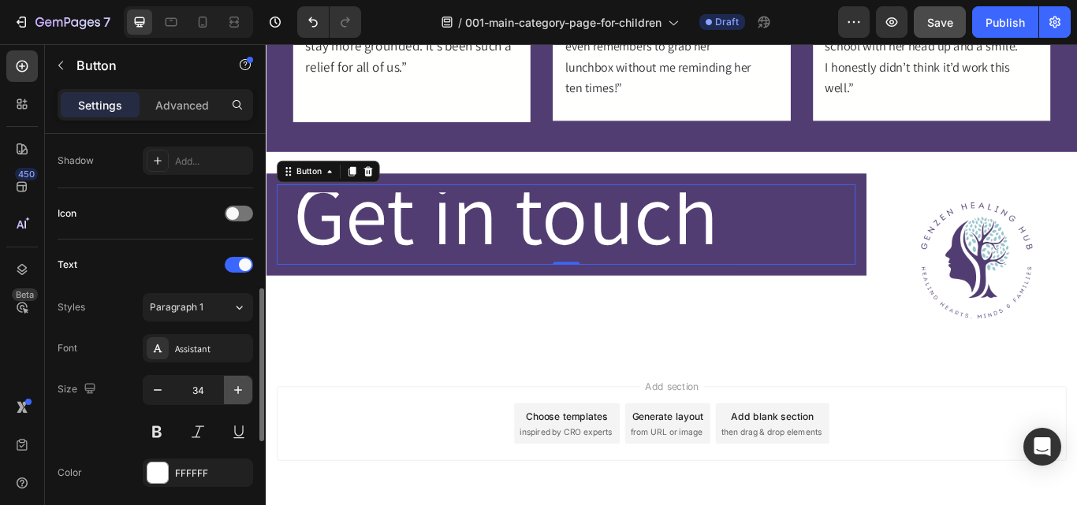
click at [232, 389] on icon "button" at bounding box center [238, 390] width 16 height 16
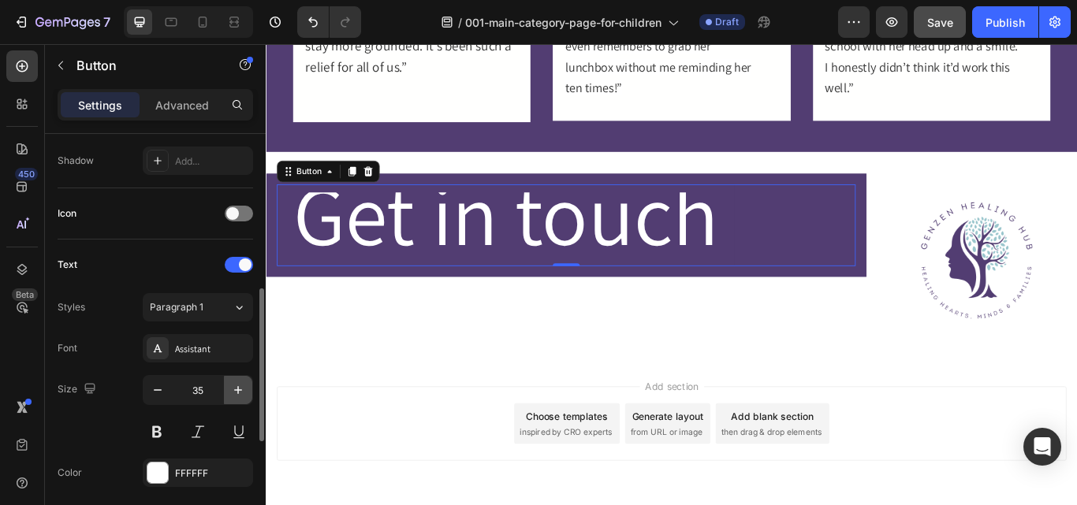
click at [232, 389] on icon "button" at bounding box center [238, 390] width 16 height 16
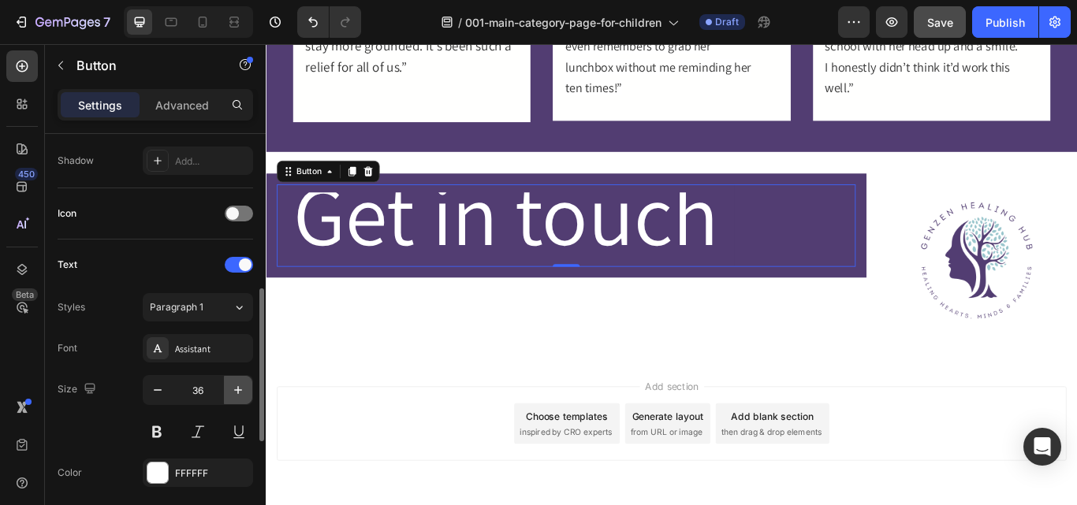
click at [232, 389] on icon "button" at bounding box center [238, 390] width 16 height 16
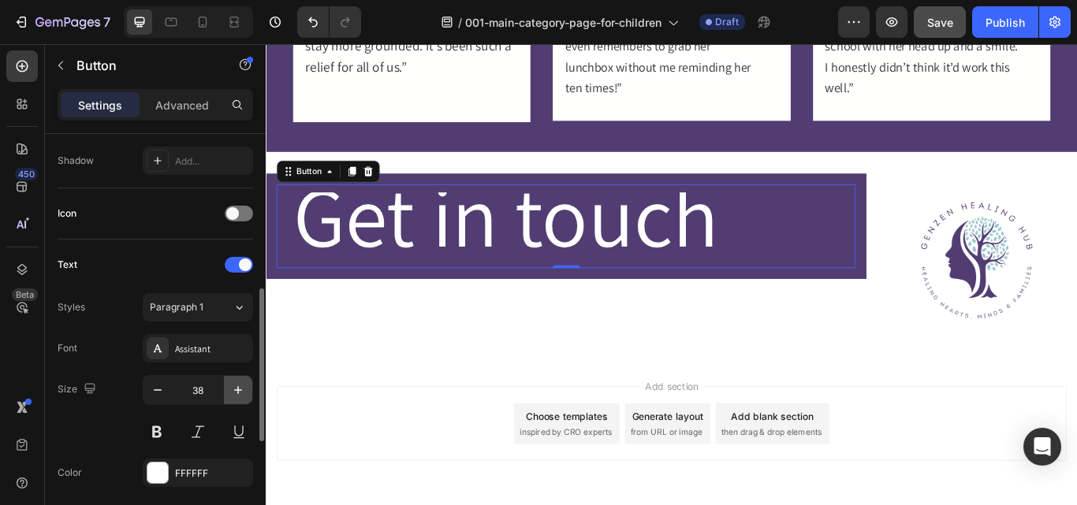
click at [232, 389] on icon "button" at bounding box center [238, 390] width 16 height 16
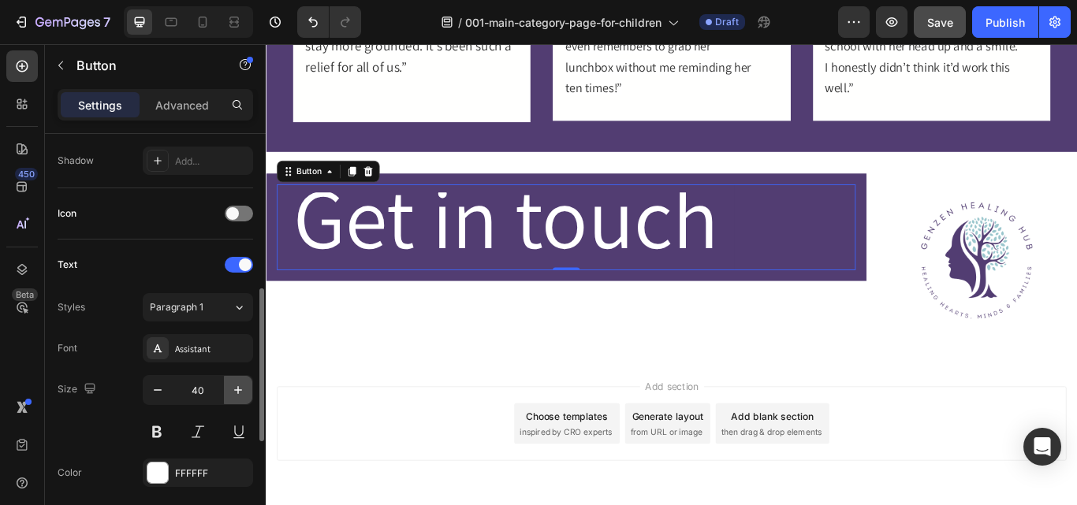
click at [232, 389] on icon "button" at bounding box center [238, 390] width 16 height 16
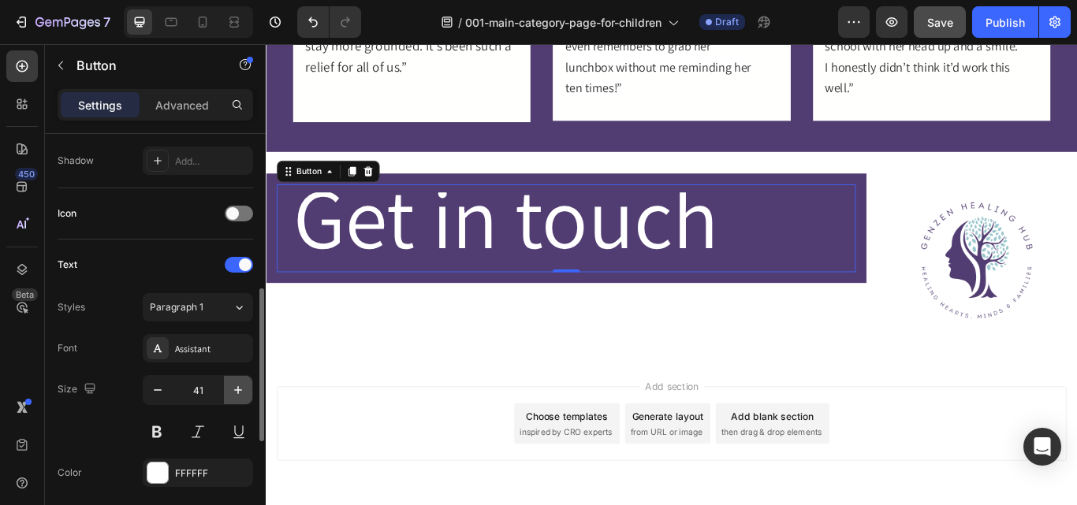
click at [232, 389] on icon "button" at bounding box center [238, 390] width 16 height 16
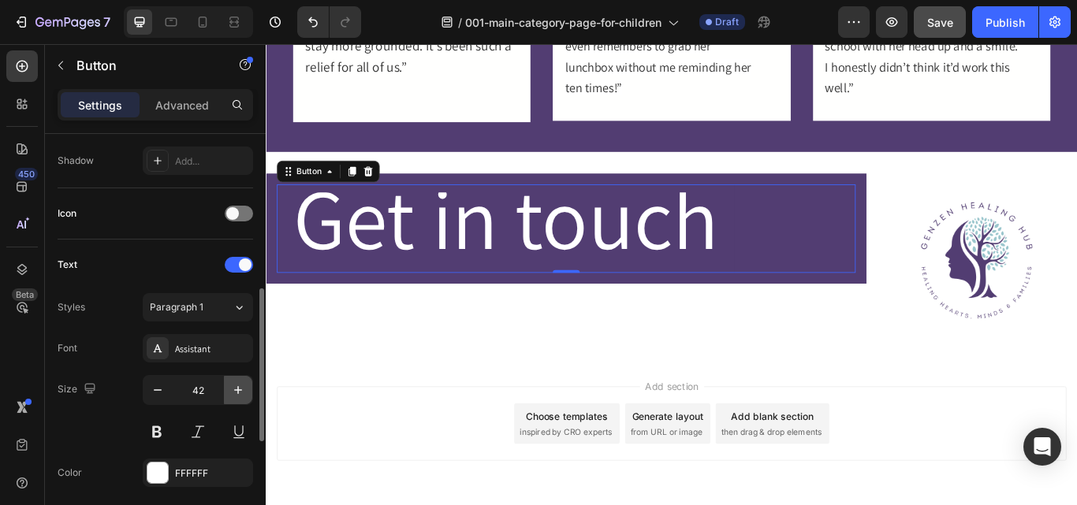
click at [232, 389] on icon "button" at bounding box center [238, 390] width 16 height 16
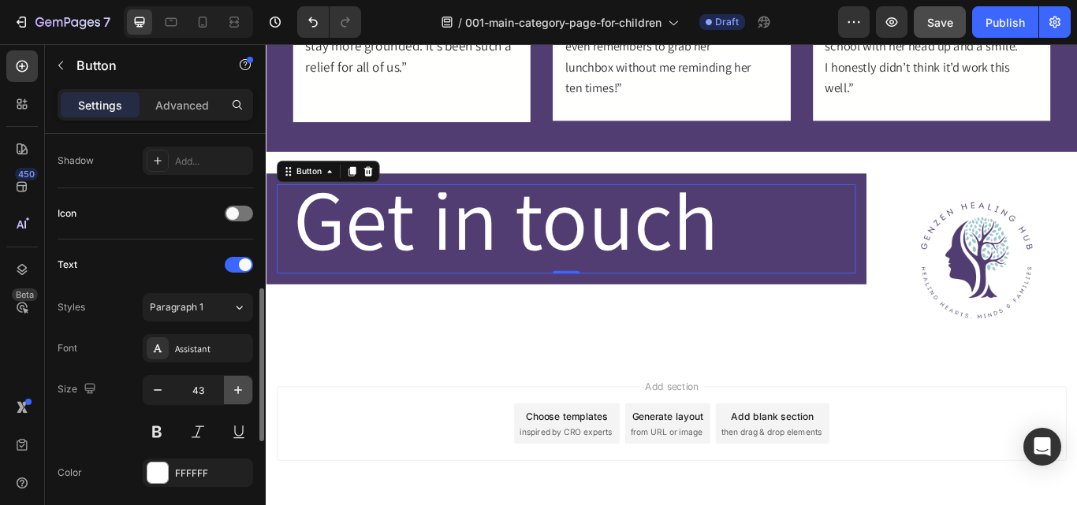
click at [232, 389] on icon "button" at bounding box center [238, 390] width 16 height 16
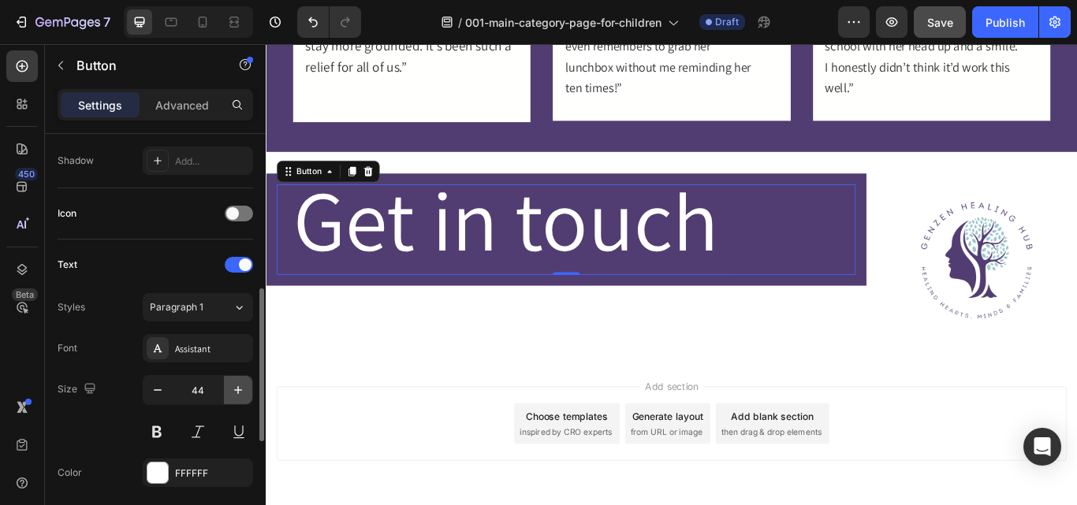
click at [232, 389] on icon "button" at bounding box center [238, 390] width 16 height 16
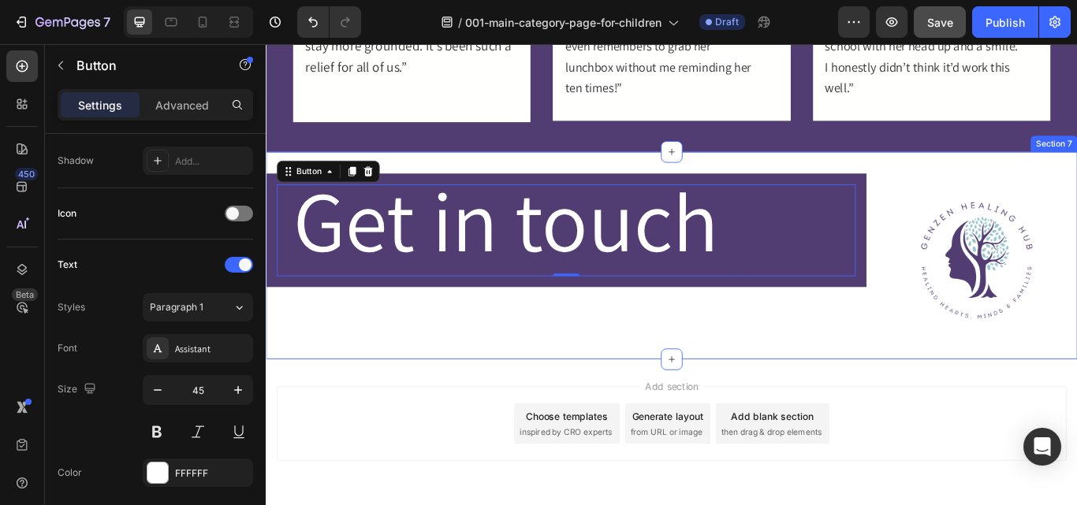
type input "46"
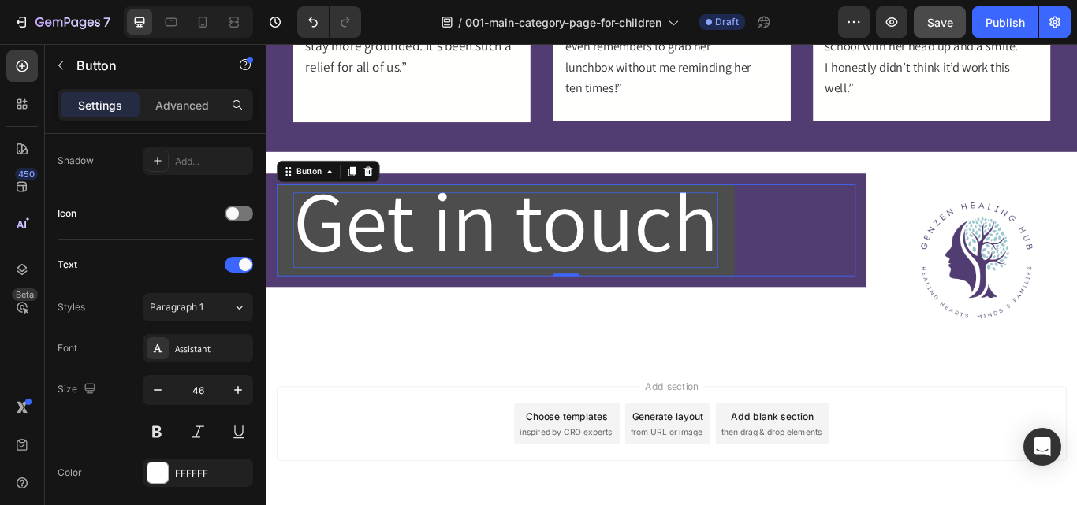
click at [557, 270] on span "Get in touch" at bounding box center [545, 249] width 496 height 130
click at [793, 270] on span "Get in touch" at bounding box center [545, 249] width 496 height 130
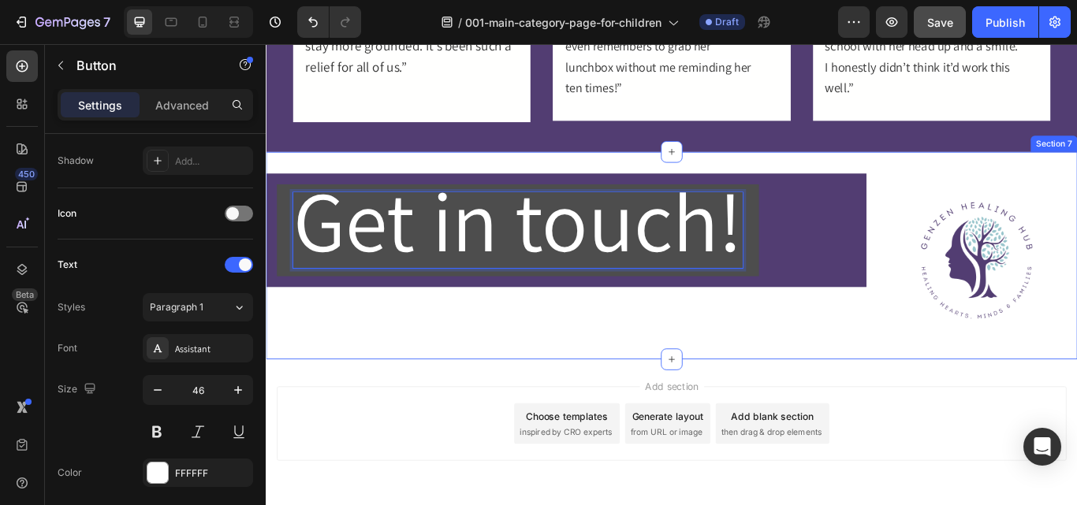
click at [512, 328] on div "Get in touch! Button 0 Row" at bounding box center [616, 291] width 700 height 192
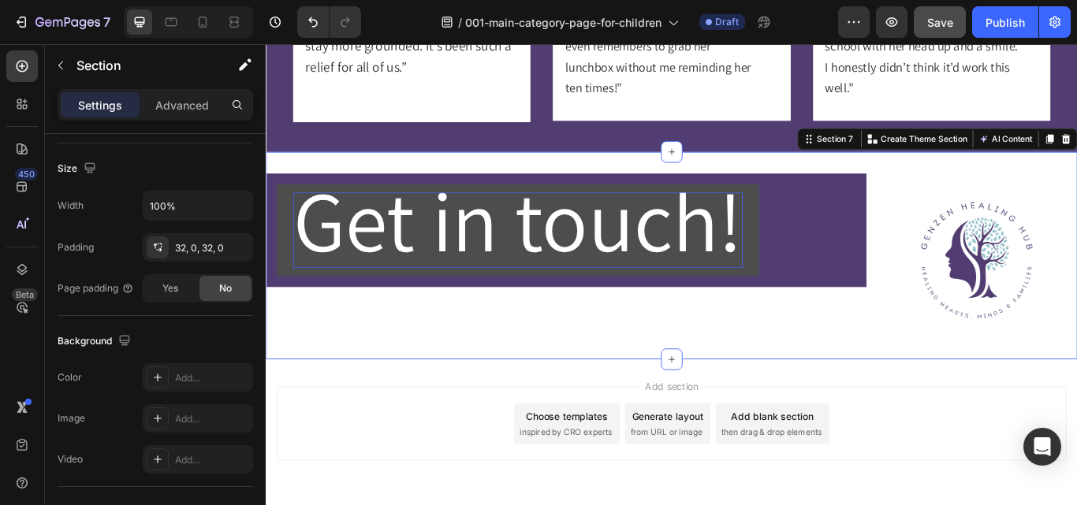
scroll to position [0, 0]
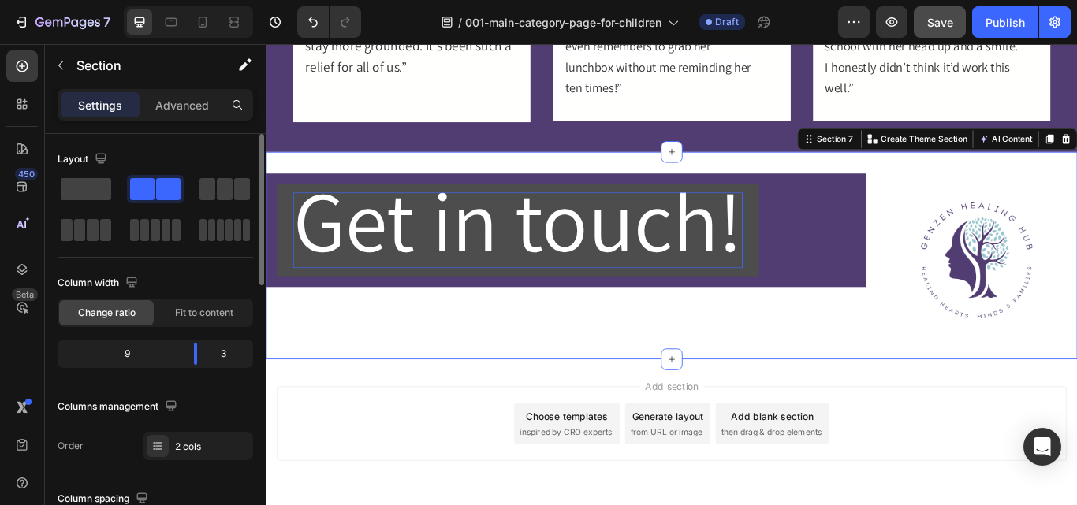
click at [526, 377] on div "Get in touch! Button Row" at bounding box center [616, 291] width 700 height 192
click at [499, 356] on div "Get in touch! Button Row" at bounding box center [616, 291] width 700 height 192
click at [502, 370] on div "Get in touch! Button Row" at bounding box center [616, 291] width 700 height 192
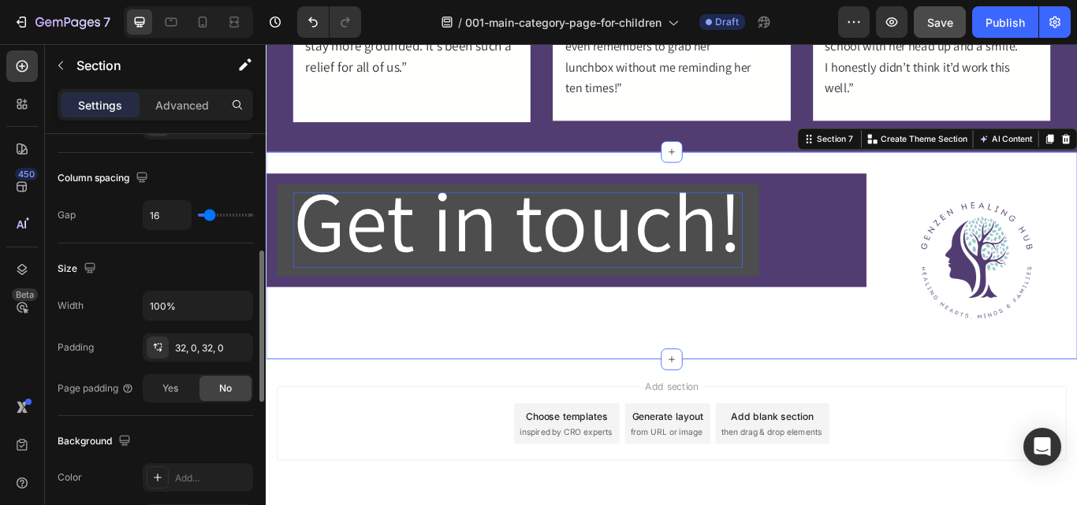
scroll to position [322, 0]
type input "0"
type input "27"
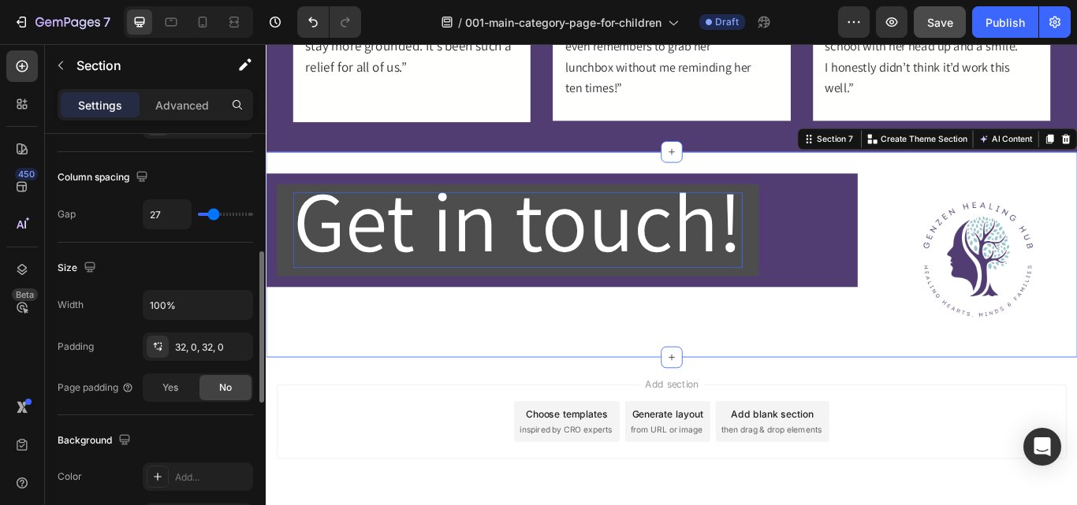
type input "33"
type input "38"
type input "44"
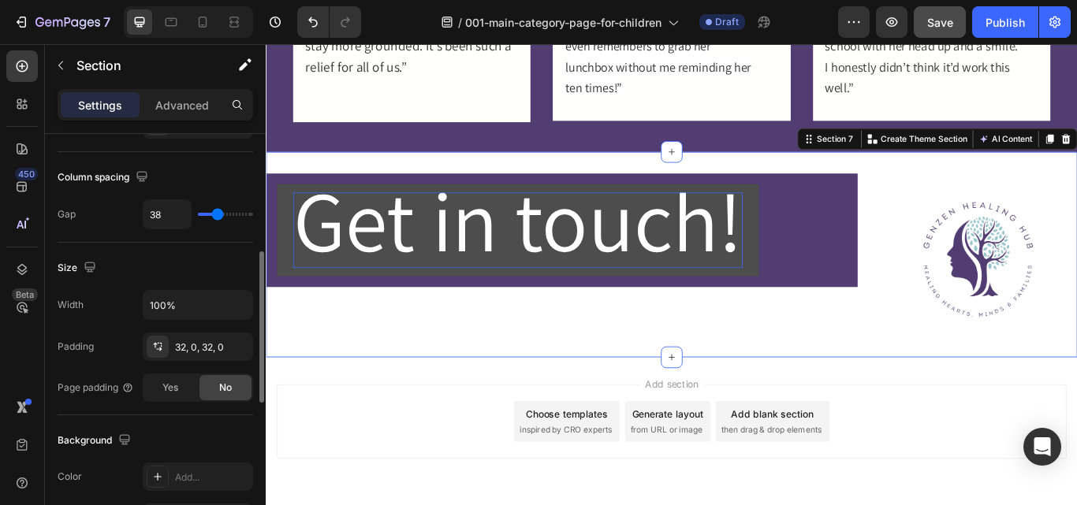
type input "44"
type input "53"
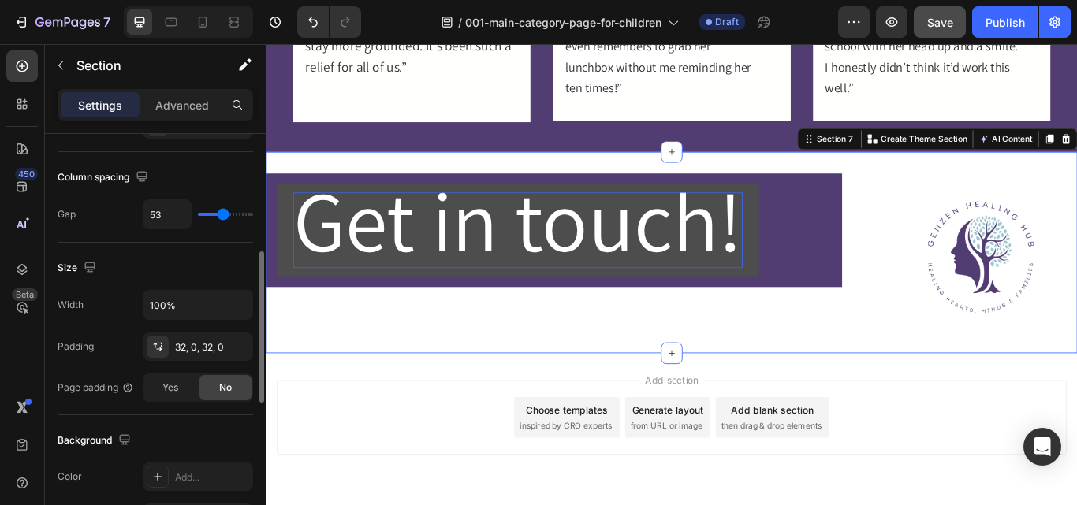
type input "64"
type input "76"
type input "89"
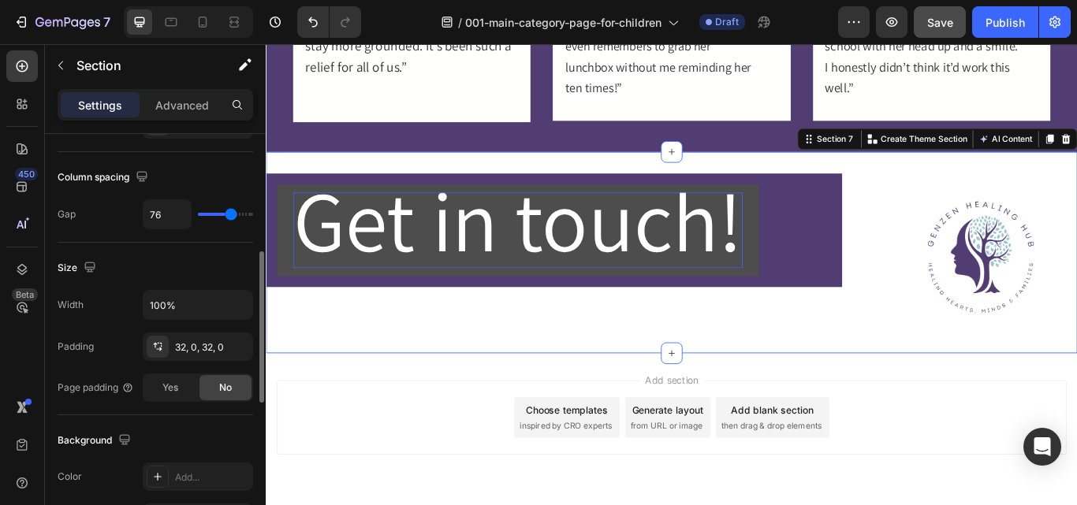
type input "89"
type input "93"
type input "96"
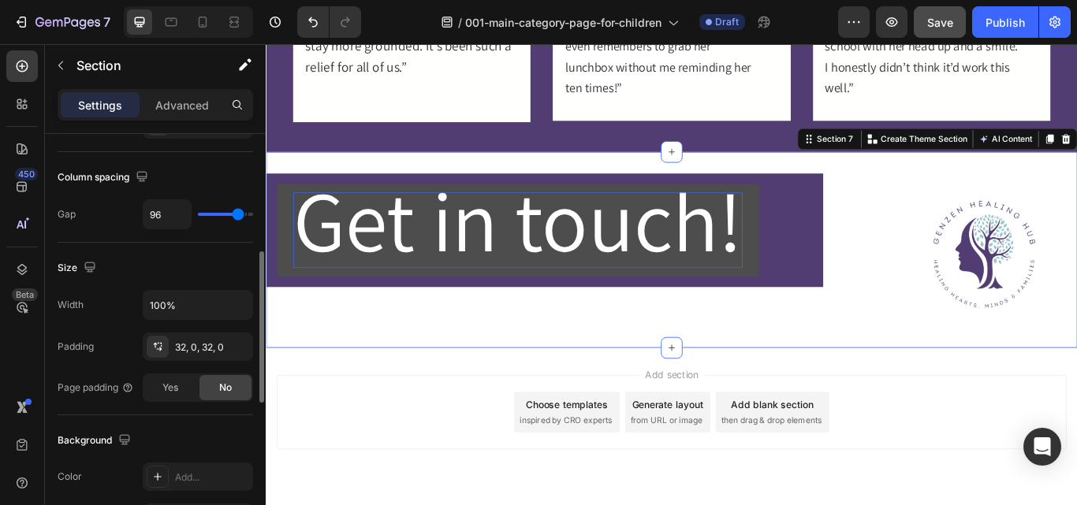
type input "102"
type input "107"
type input "98"
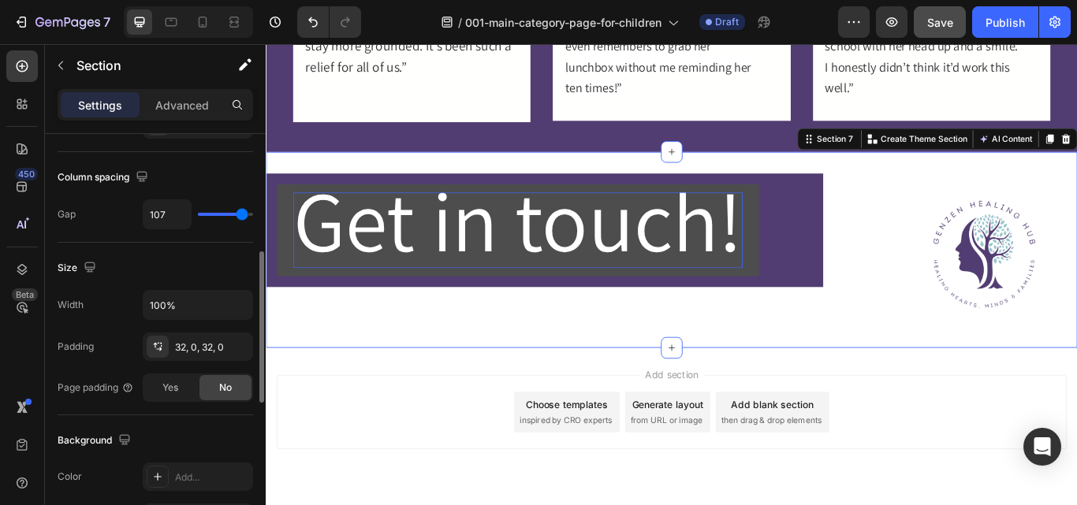
type input "98"
type input "96"
type input "89"
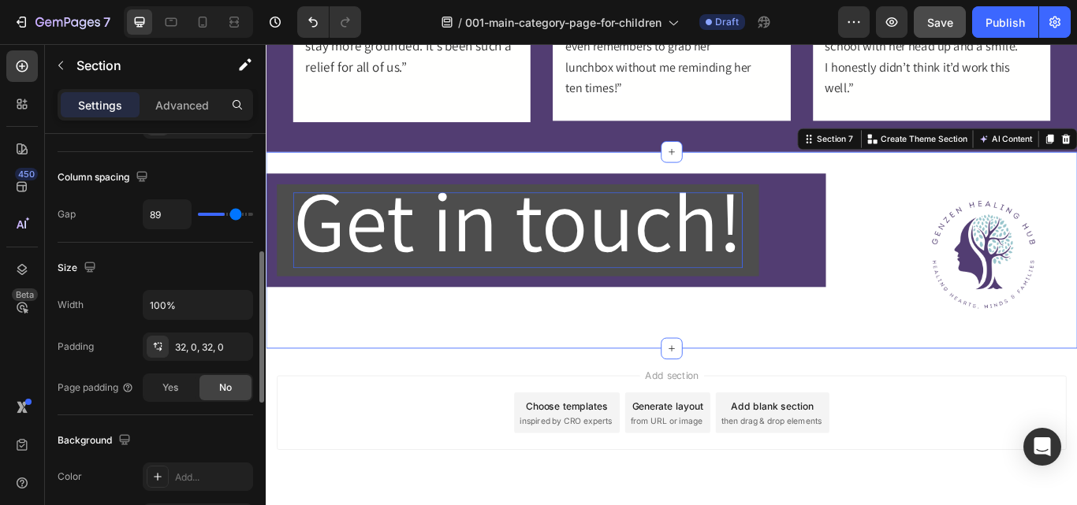
type input "51"
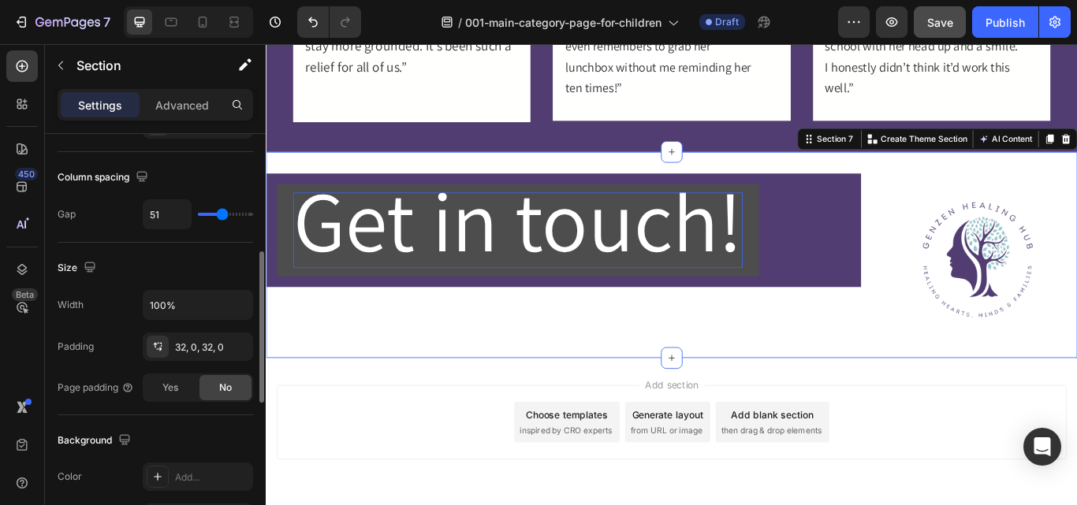
type input "27"
type input "22"
type input "20"
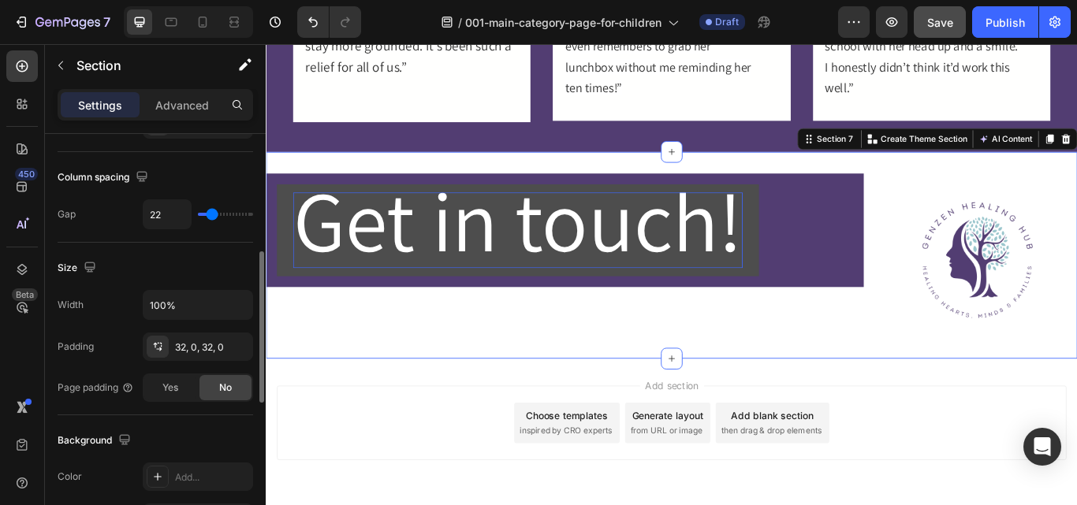
type input "20"
type input "4"
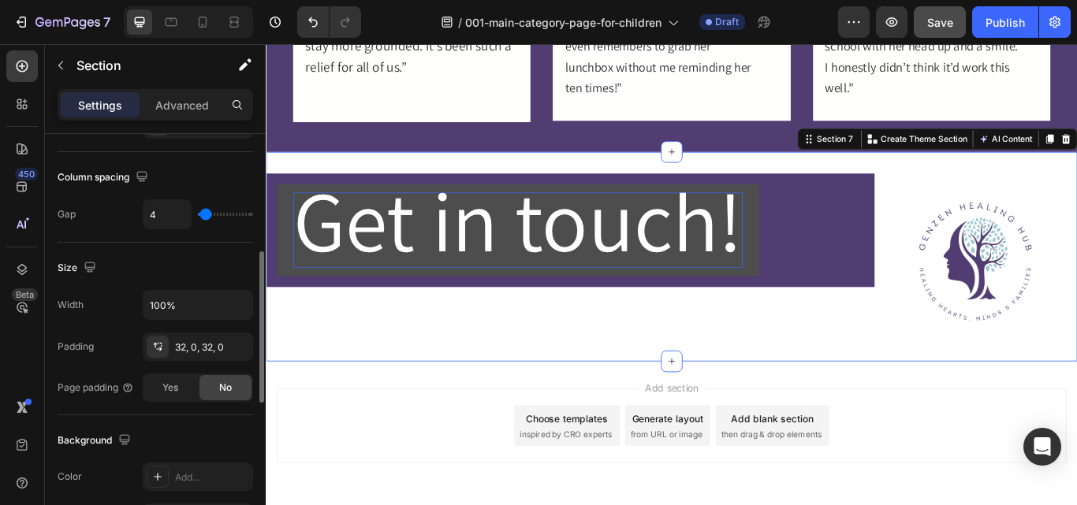
type input "0"
drag, startPoint x: 207, startPoint y: 214, endPoint x: 198, endPoint y: 221, distance: 11.8
type input "0"
click at [198, 216] on input "range" at bounding box center [225, 214] width 55 height 3
click at [204, 104] on p "Advanced" at bounding box center [182, 105] width 54 height 17
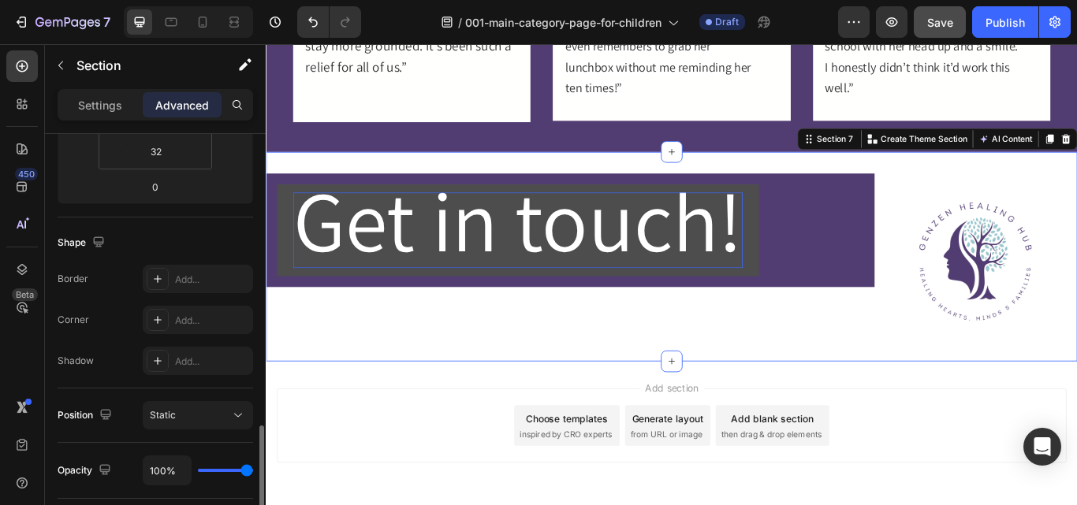
scroll to position [437, 0]
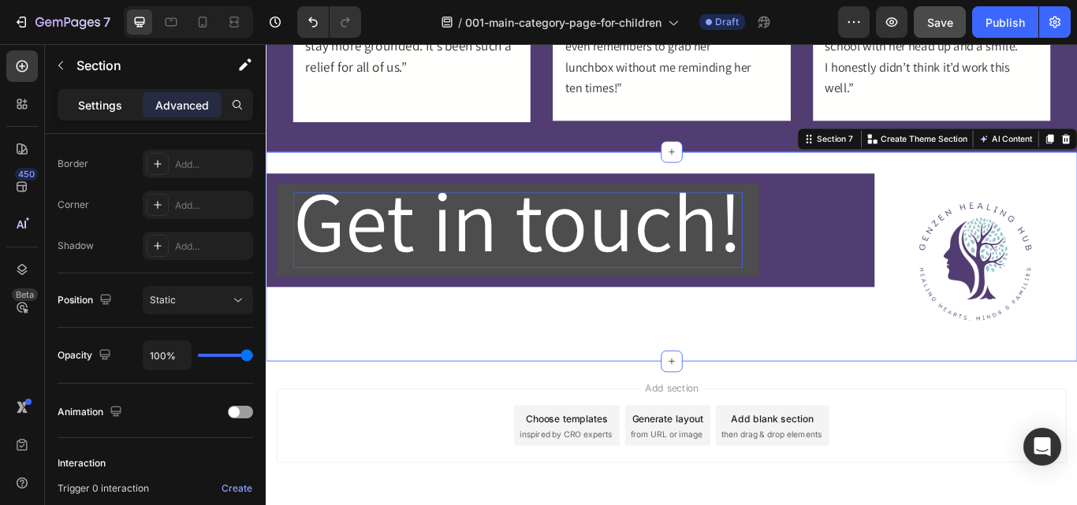
click at [109, 106] on p "Settings" at bounding box center [100, 105] width 44 height 17
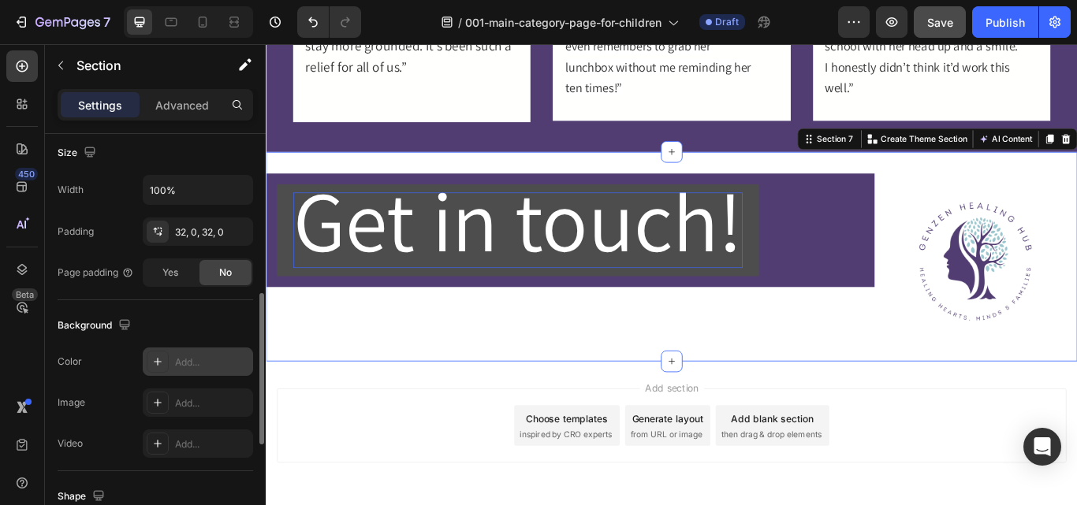
click at [210, 368] on div "Add..." at bounding box center [212, 362] width 74 height 14
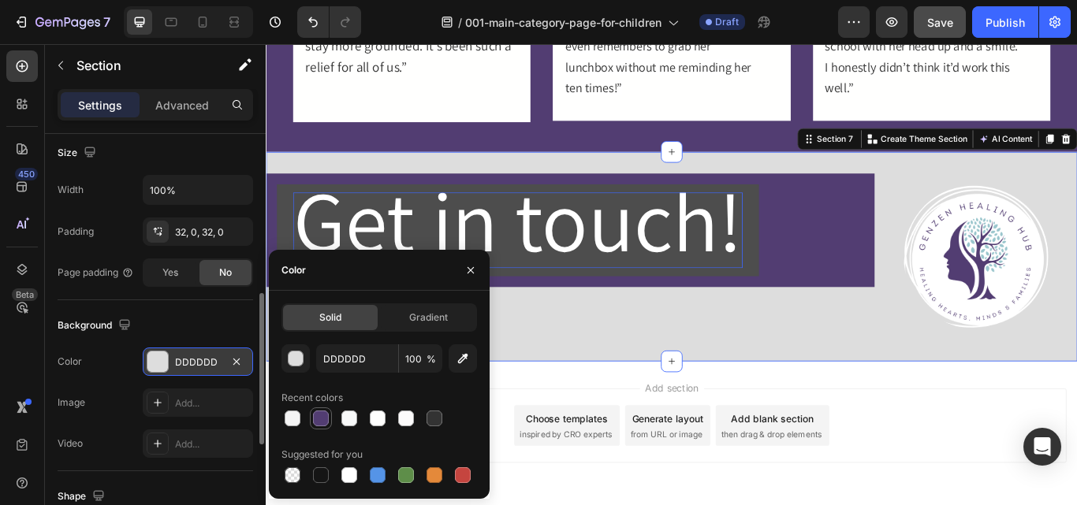
click at [318, 418] on div at bounding box center [321, 419] width 16 height 16
type input "523D72"
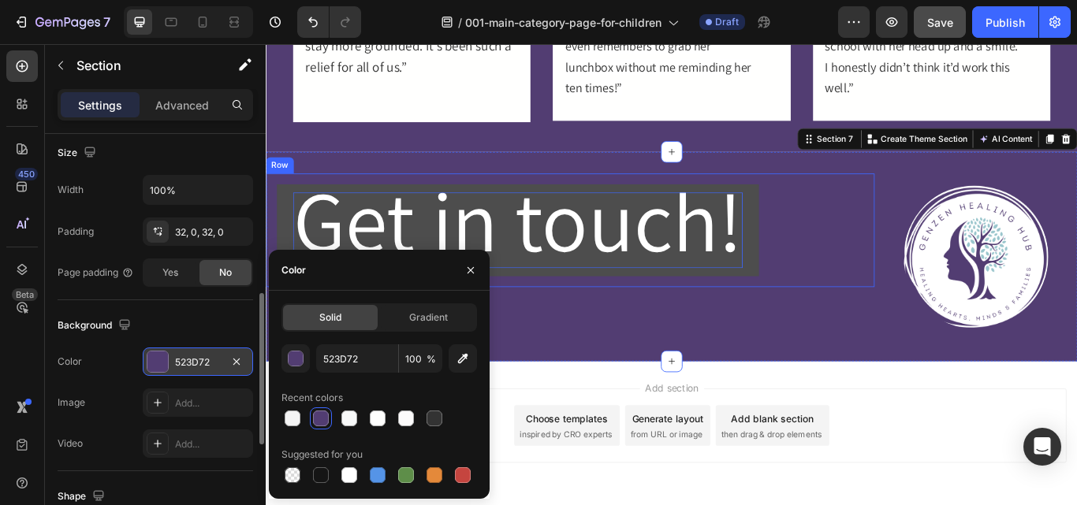
click at [690, 326] on div "Get in touch! Button Row" at bounding box center [620, 261] width 709 height 132
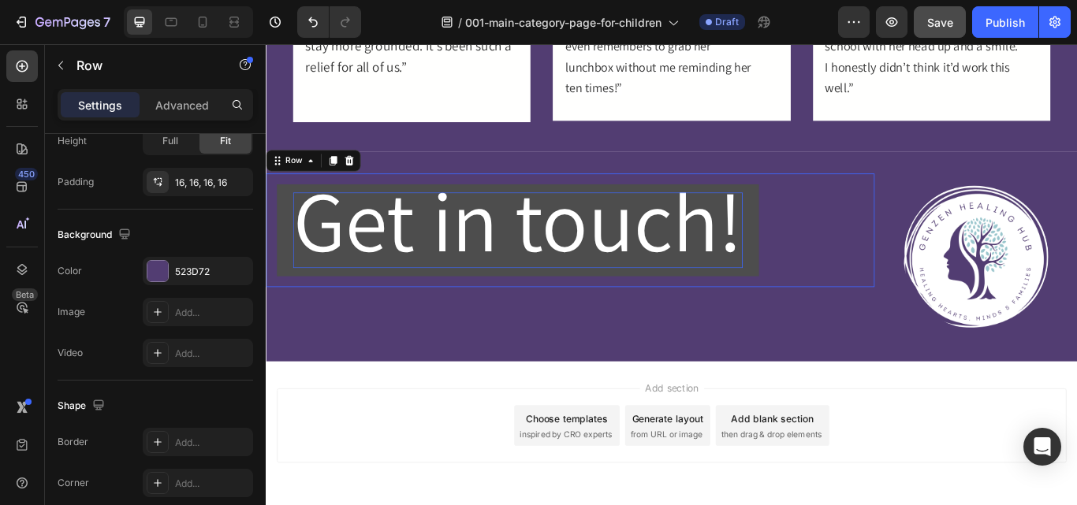
scroll to position [0, 0]
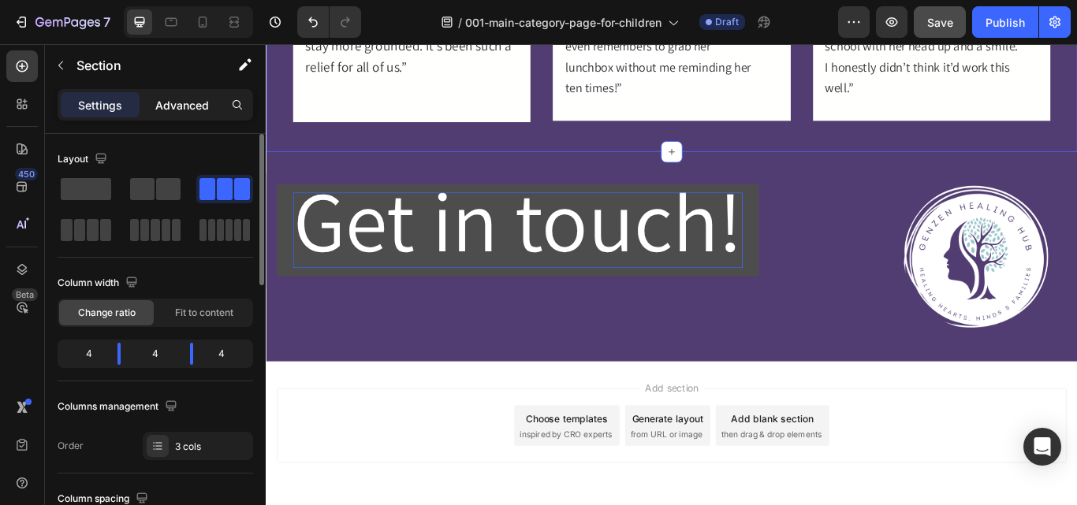
click at [178, 94] on div "Advanced" at bounding box center [182, 104] width 79 height 25
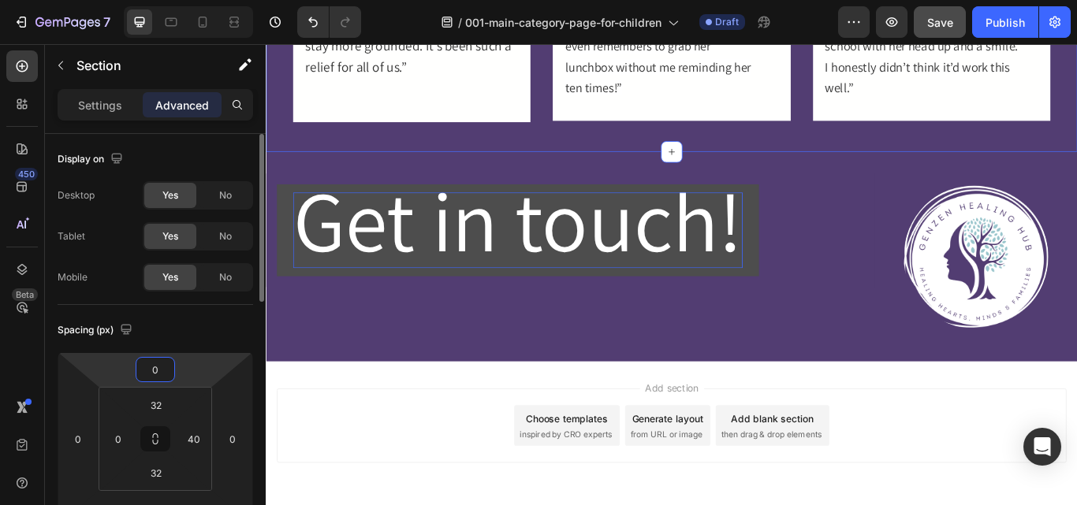
click at [152, 373] on input "0" at bounding box center [155, 370] width 32 height 24
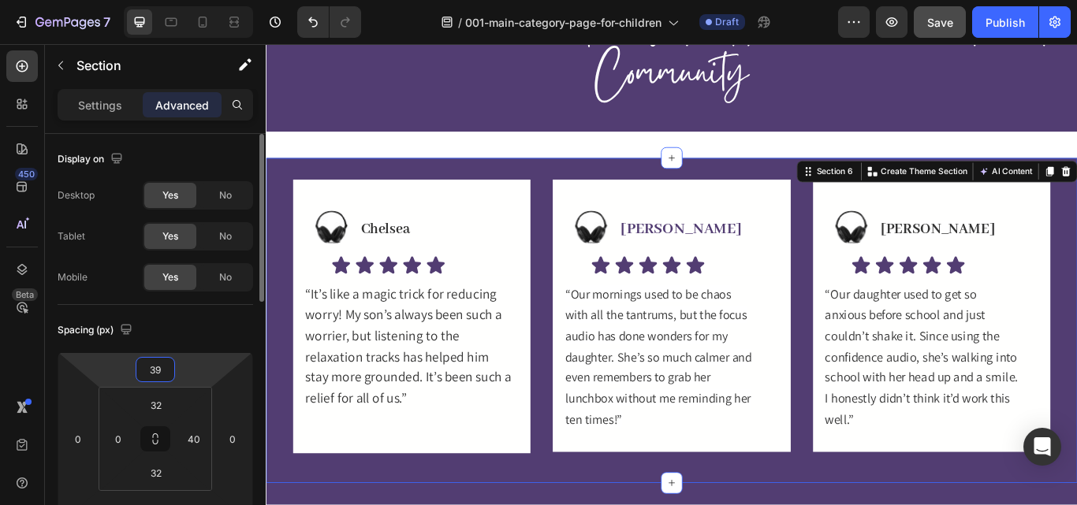
type input "3"
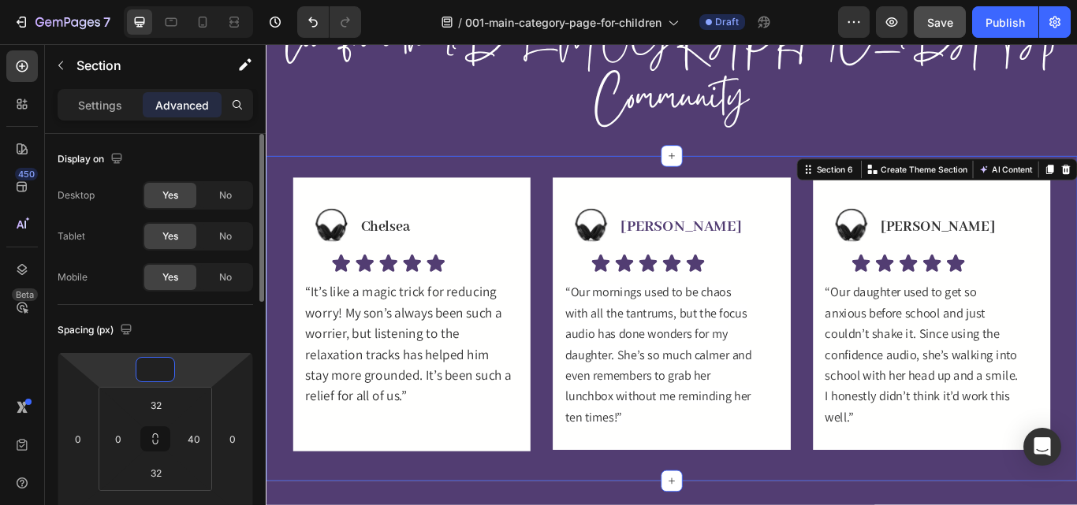
scroll to position [1158, 0]
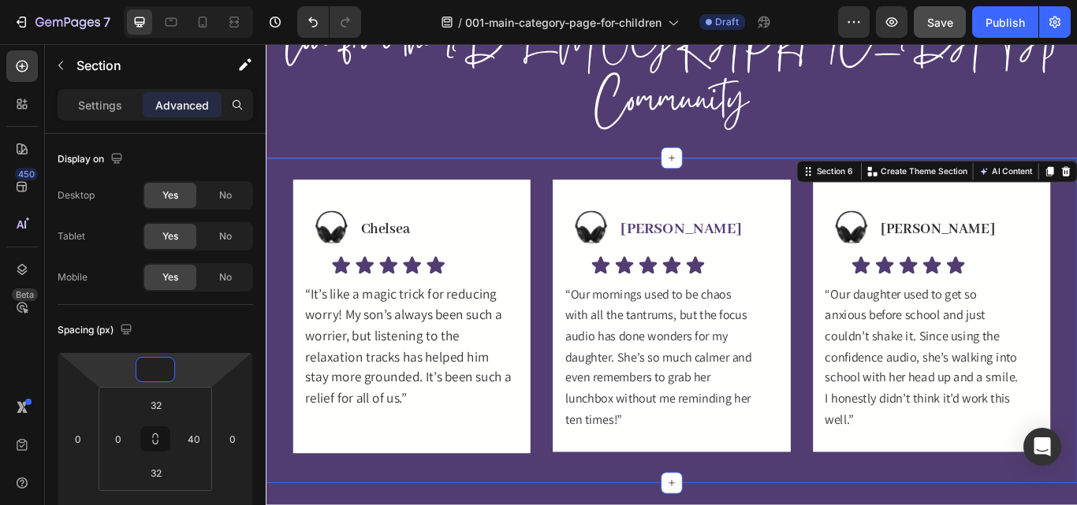
type input "0"
click at [679, 479] on div "Image Chelsea Heading Row Icon Icon Icon Icon Icon Icon List “It’s like a magic…" at bounding box center [739, 366] width 946 height 379
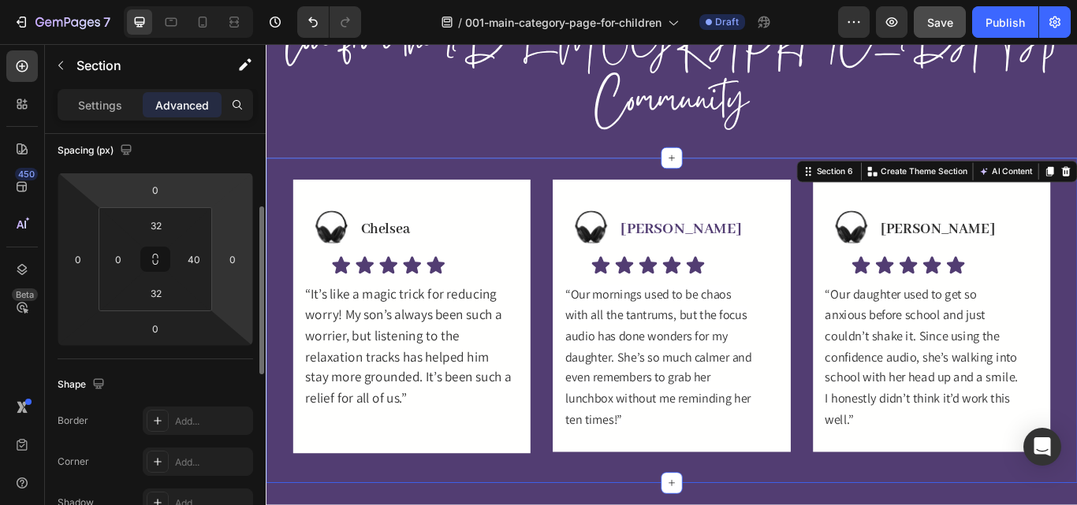
scroll to position [184, 0]
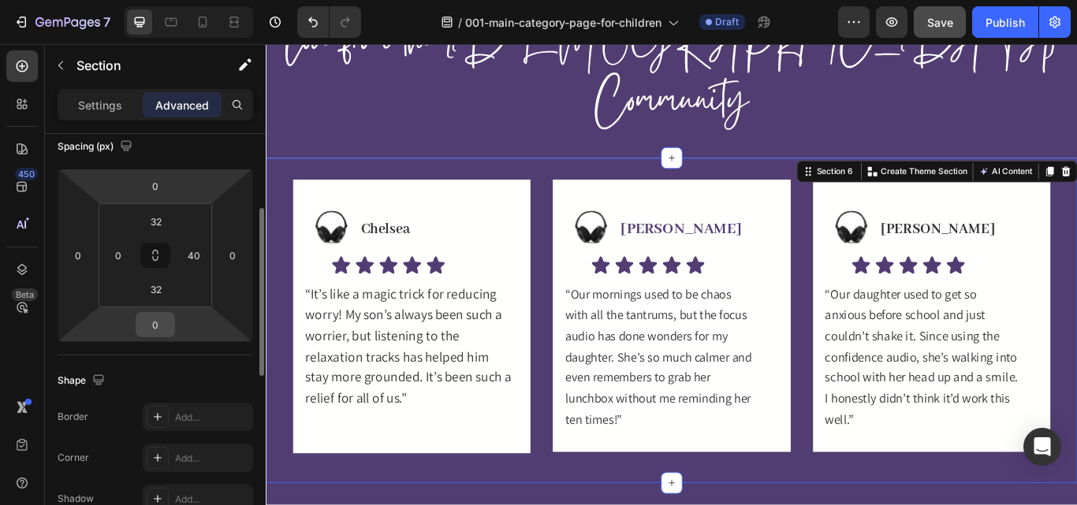
click at [158, 325] on input "0" at bounding box center [155, 325] width 32 height 24
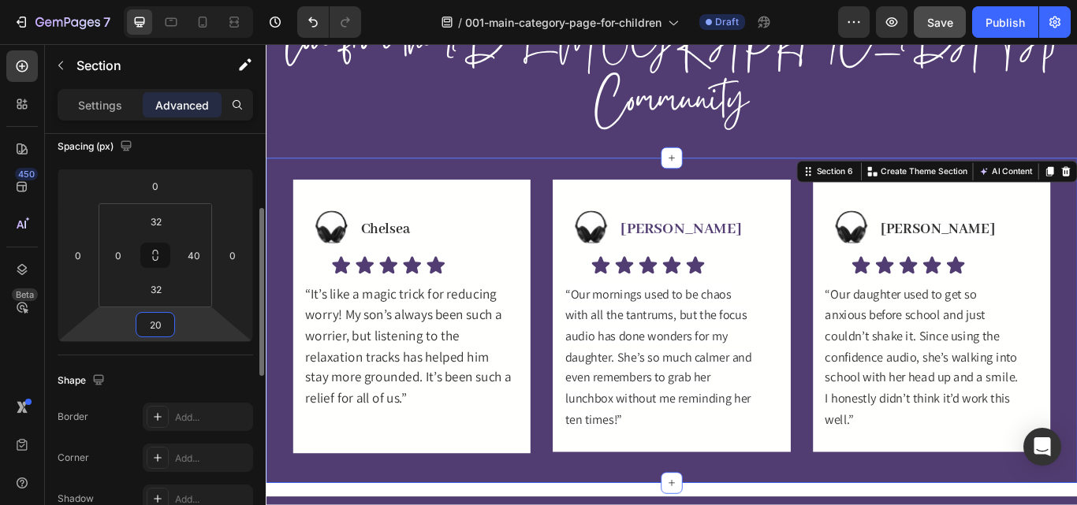
type input "2"
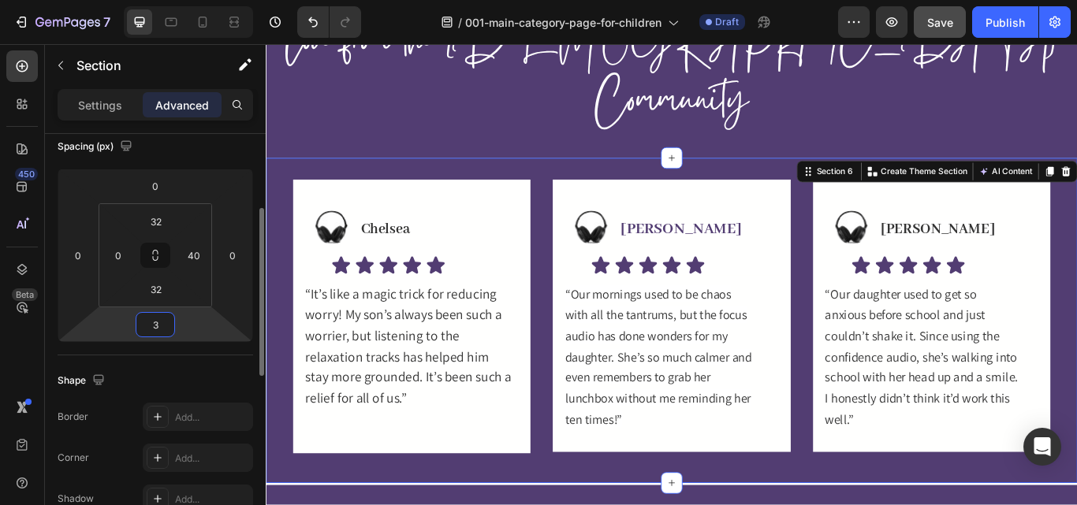
type input "30"
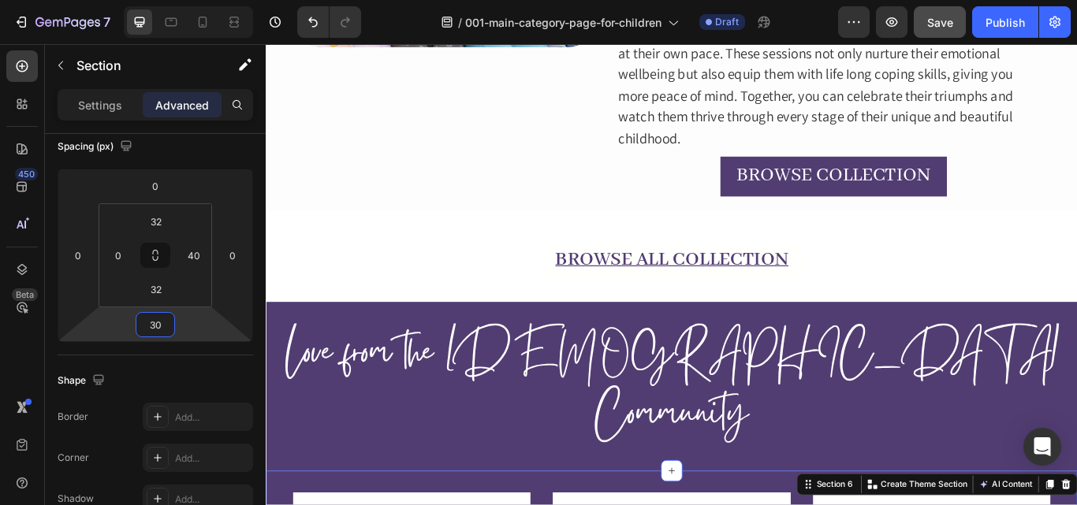
scroll to position [792, 0]
click at [765, 273] on div "BROWSE ALL COLLECTION Button Row" at bounding box center [739, 292] width 946 height 57
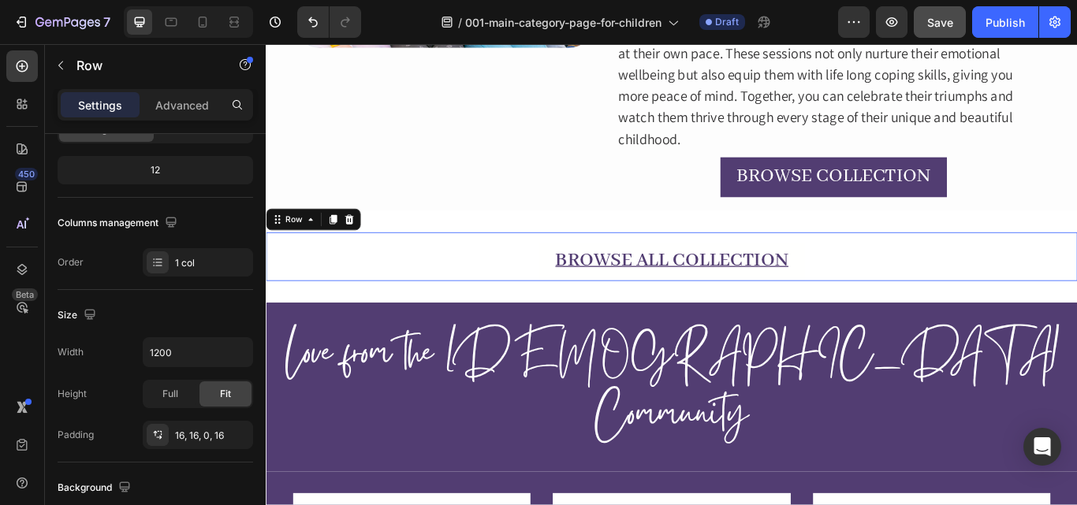
scroll to position [0, 0]
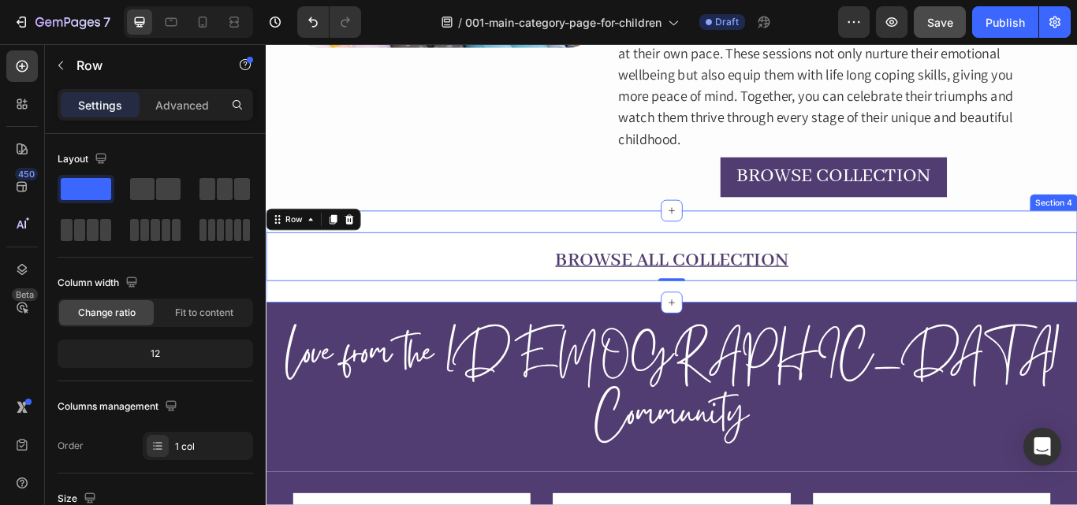
click at [478, 245] on div "BROWSE ALL COLLECTION Button Row 0 Section 4" at bounding box center [739, 292] width 946 height 107
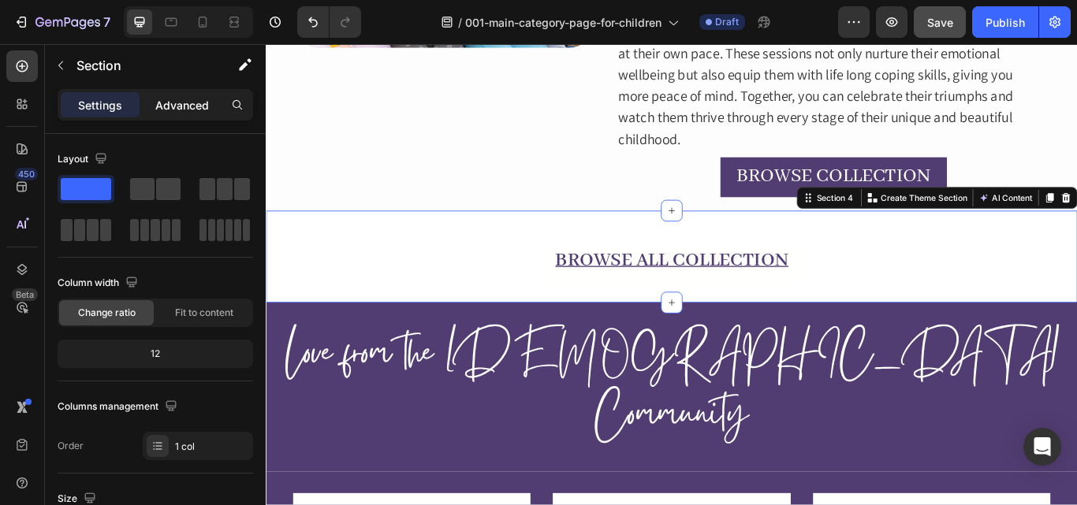
click at [188, 106] on p "Advanced" at bounding box center [182, 105] width 54 height 17
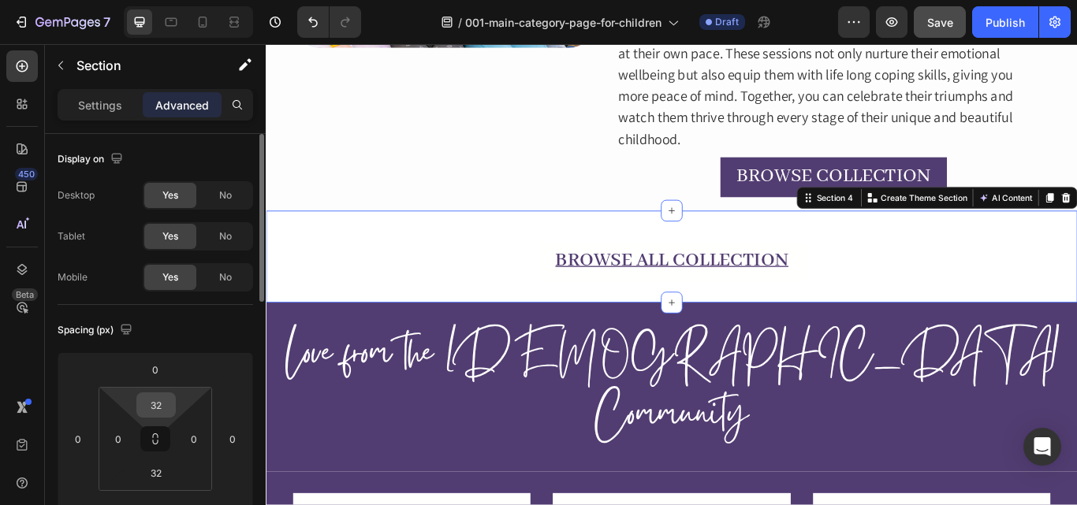
click at [171, 404] on input "32" at bounding box center [156, 405] width 32 height 24
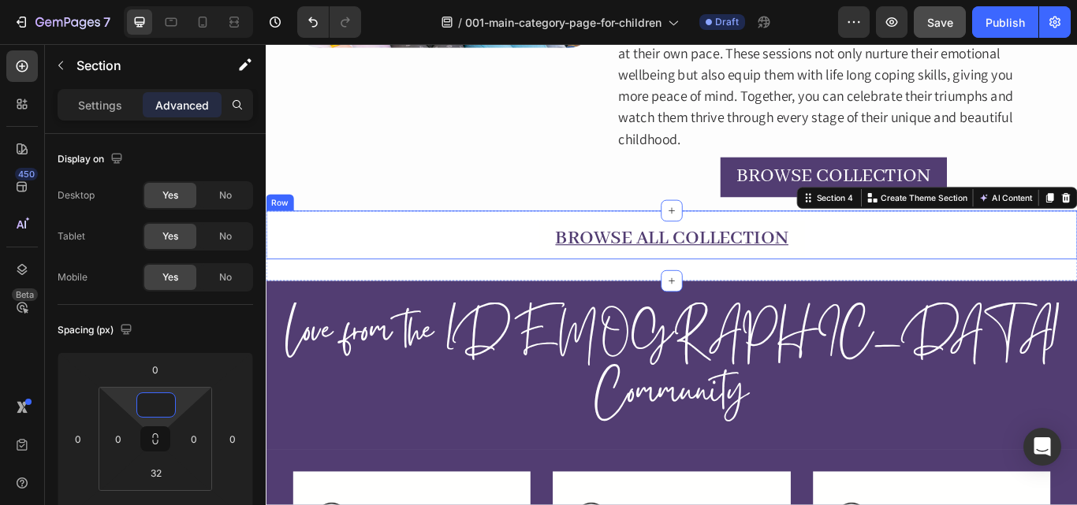
click at [272, 277] on div "BROWSE ALL COLLECTION Button Row" at bounding box center [739, 267] width 946 height 57
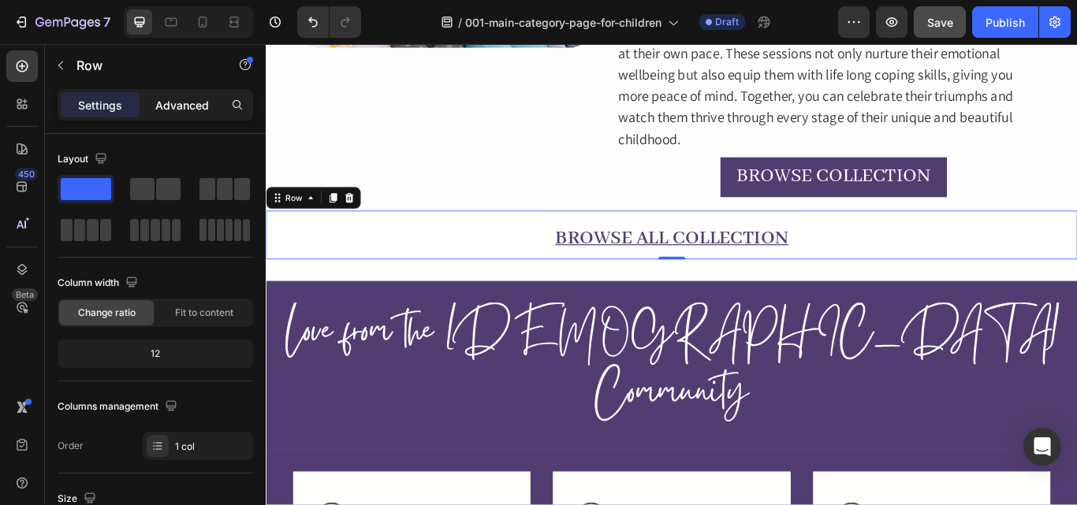
click at [198, 105] on p "Advanced" at bounding box center [182, 105] width 54 height 17
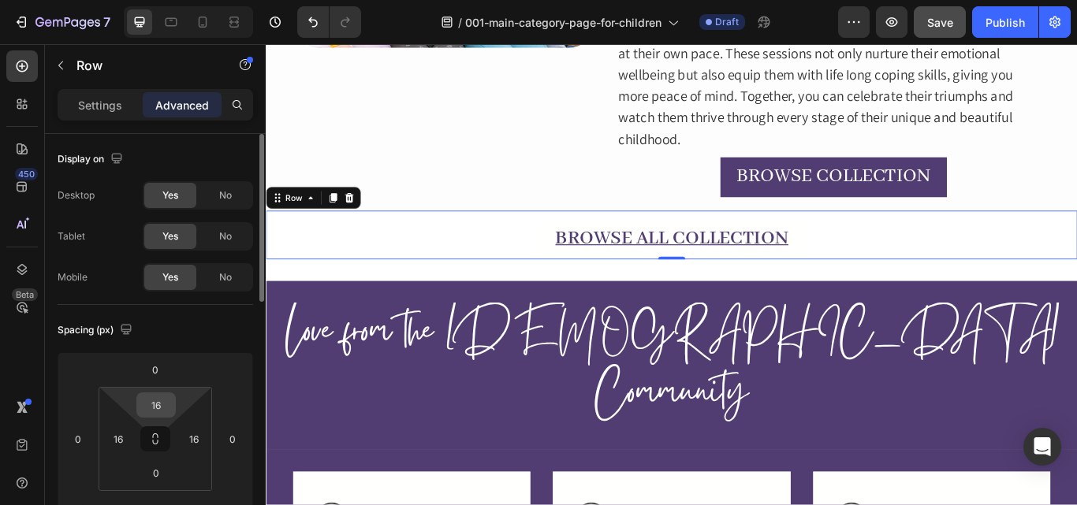
click at [164, 406] on input "16" at bounding box center [156, 405] width 32 height 24
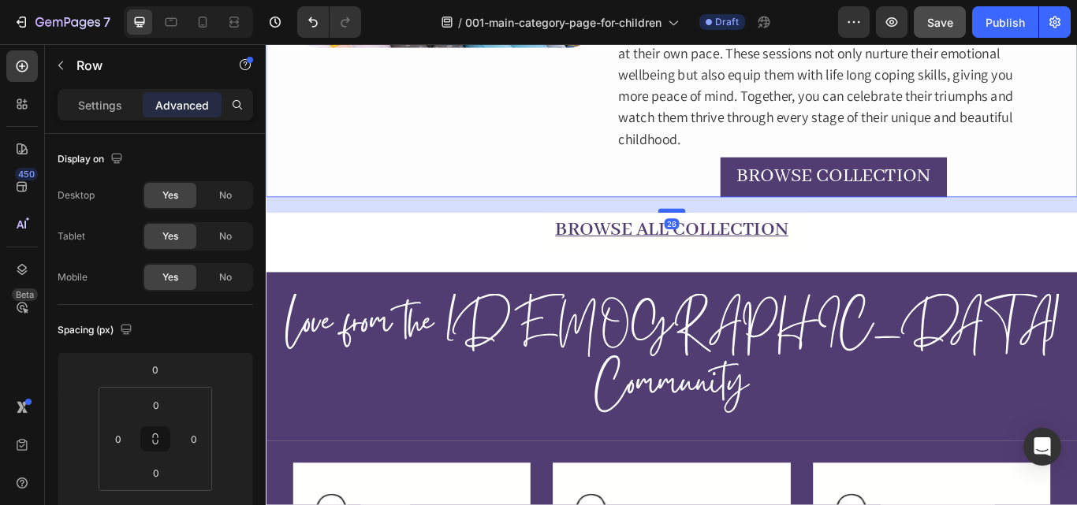
click at [726, 241] on div "Image For Children Heading Childhood can be an exciting but challenging time, f…" at bounding box center [739, 218] width 946 height 1868
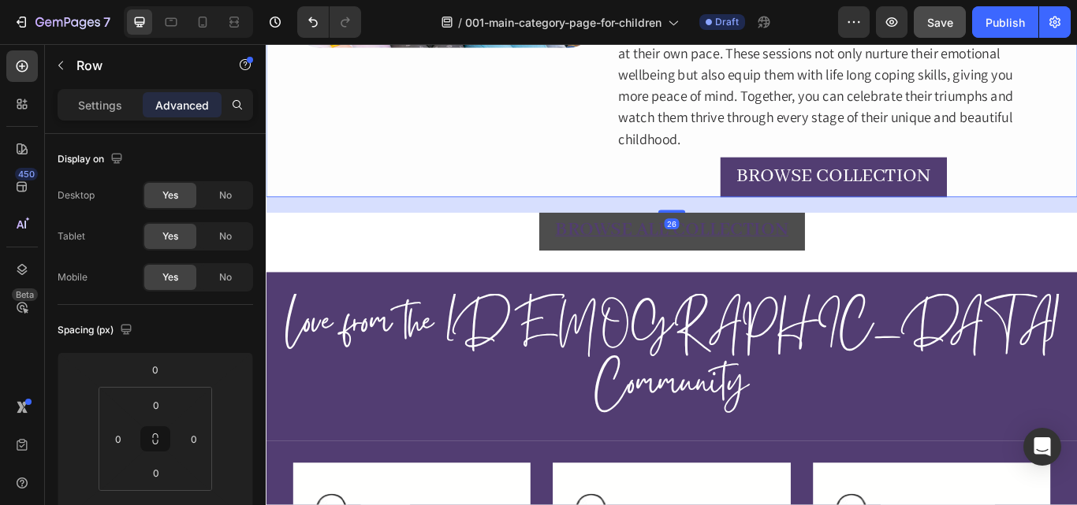
type input "23"
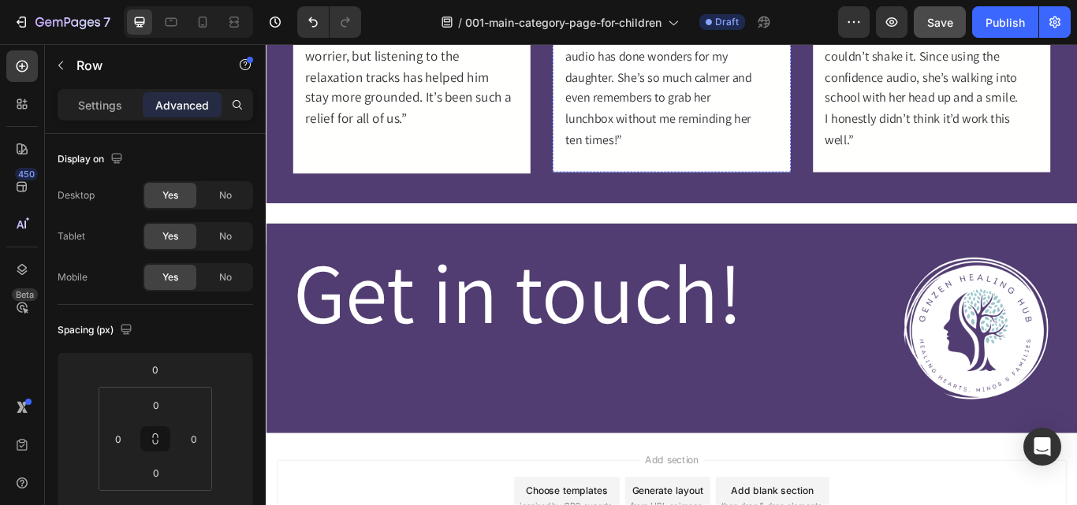
scroll to position [1518, 0]
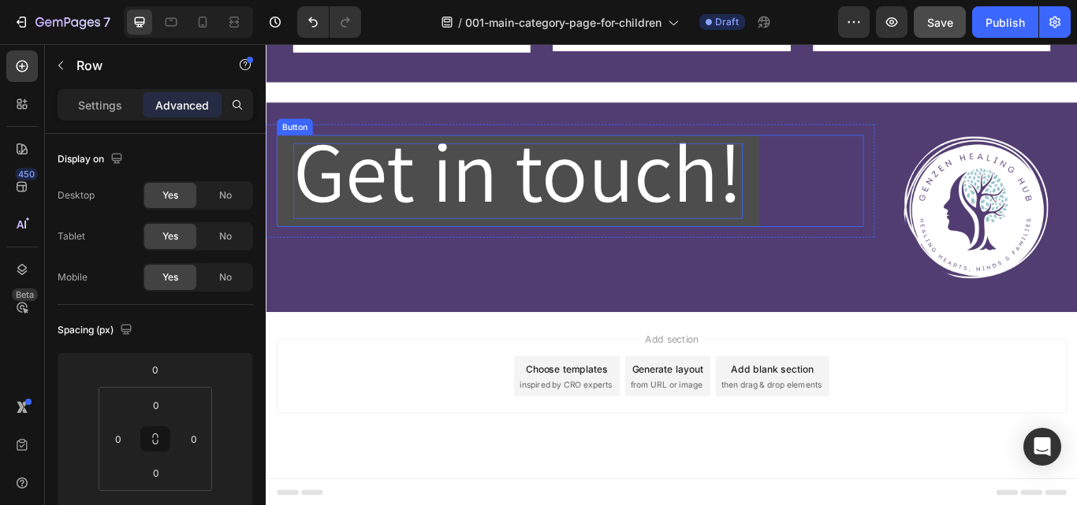
click at [608, 227] on span "Get in touch!" at bounding box center [559, 192] width 524 height 130
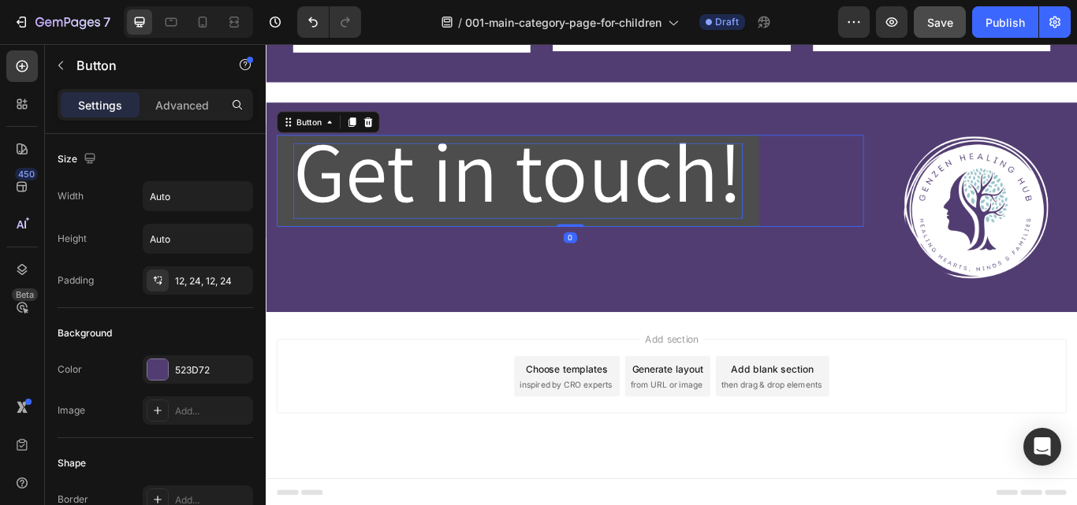
click at [601, 212] on span "Get in touch!" at bounding box center [559, 192] width 524 height 130
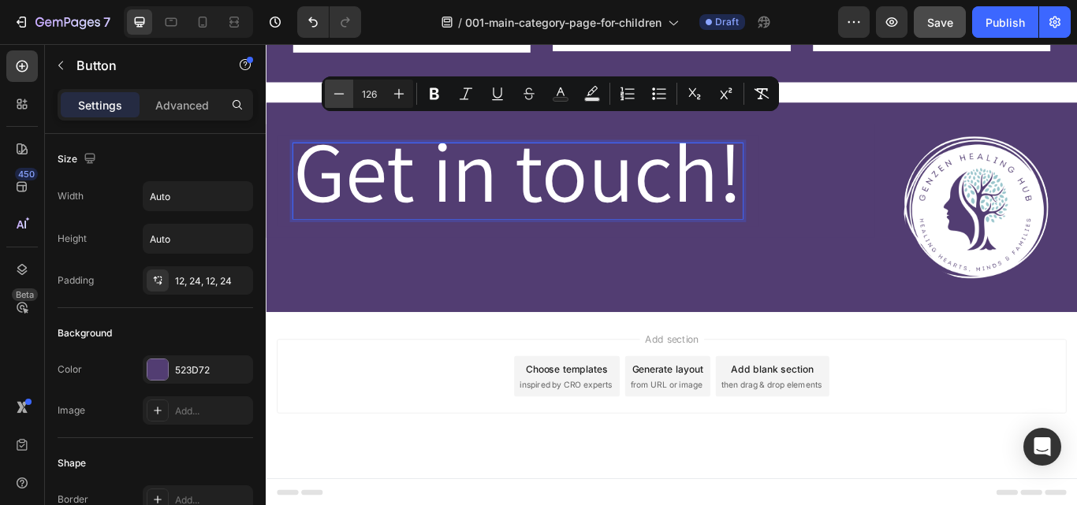
click at [337, 95] on icon "Editor contextual toolbar" at bounding box center [339, 94] width 16 height 16
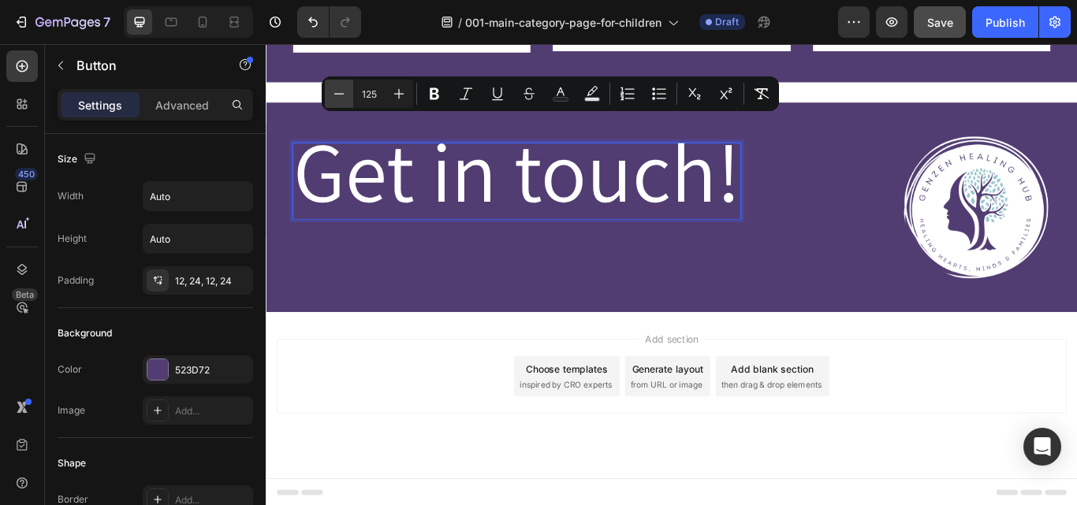
click at [337, 95] on icon "Editor contextual toolbar" at bounding box center [339, 94] width 16 height 16
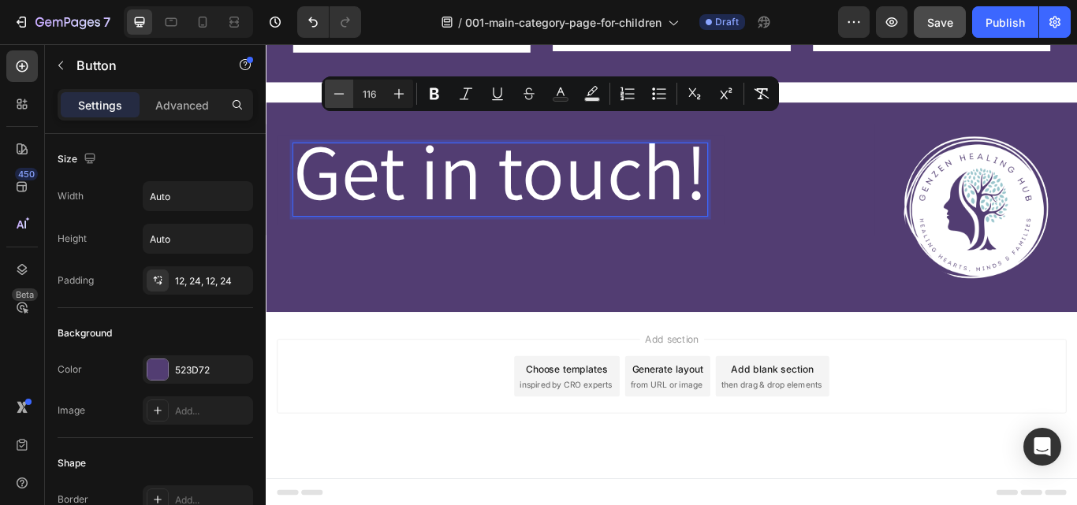
click at [337, 95] on icon "Editor contextual toolbar" at bounding box center [339, 94] width 16 height 16
drag, startPoint x: 337, startPoint y: 95, endPoint x: 43, endPoint y: 381, distance: 410.2
click at [337, 95] on icon "Editor contextual toolbar" at bounding box center [339, 94] width 16 height 16
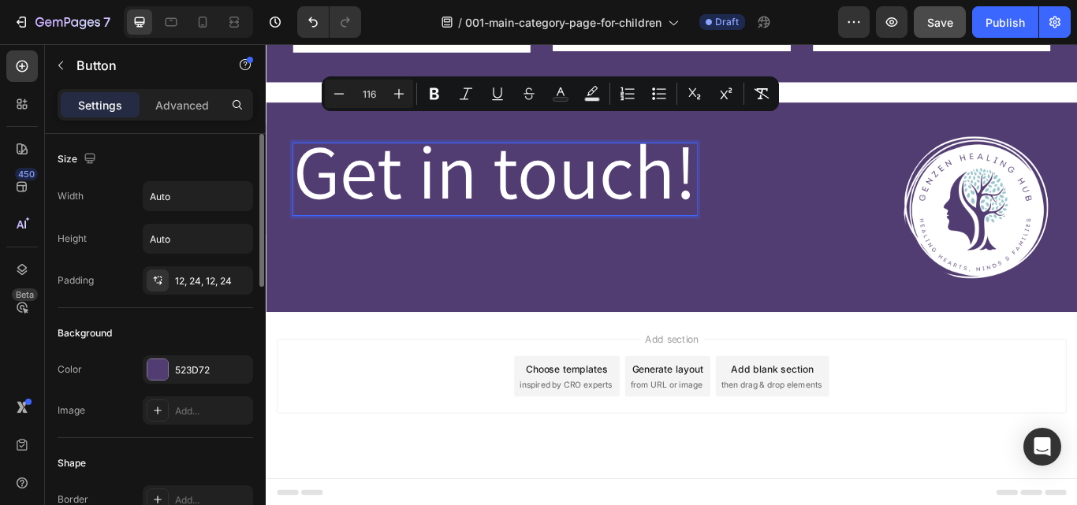
type input "113"
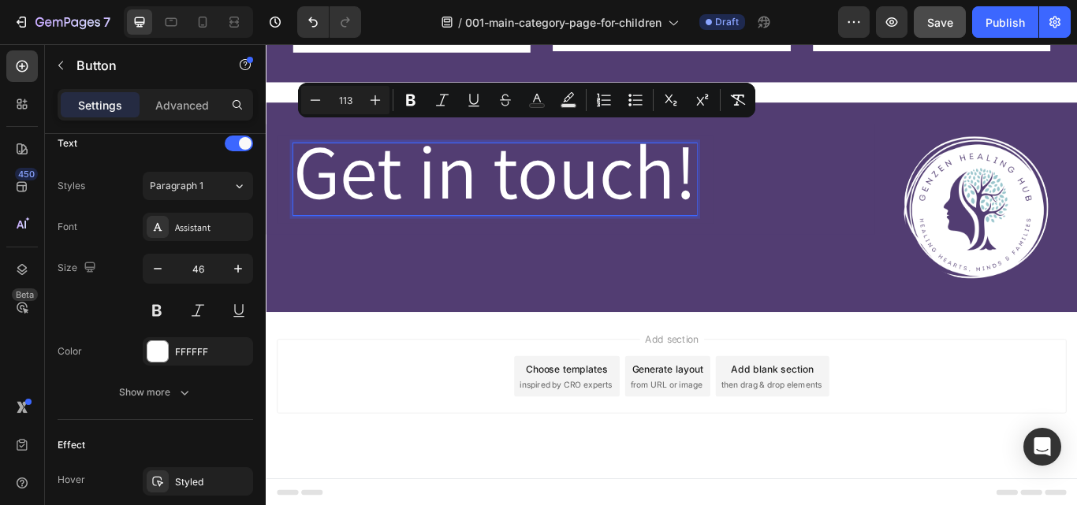
scroll to position [714, 0]
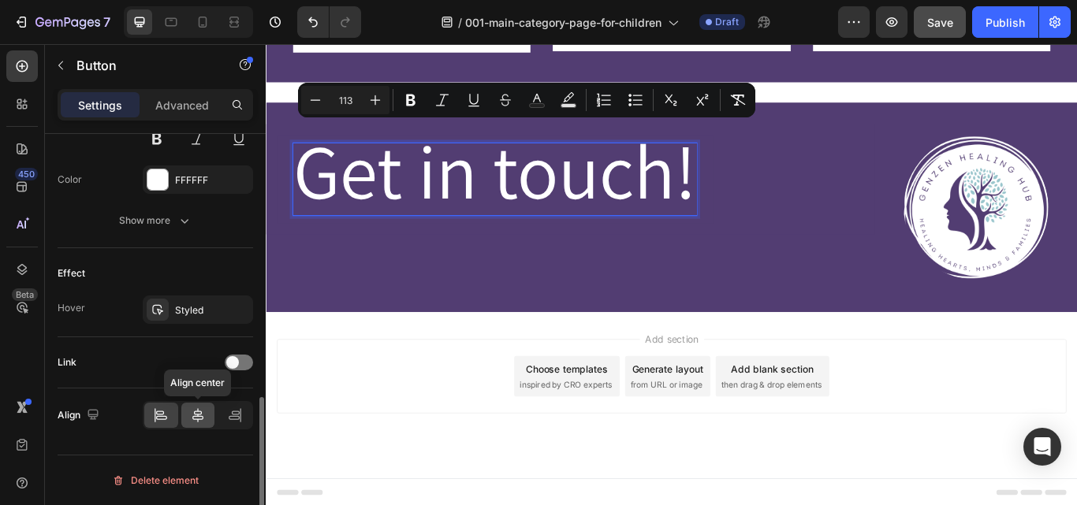
click at [188, 417] on div at bounding box center [198, 415] width 34 height 25
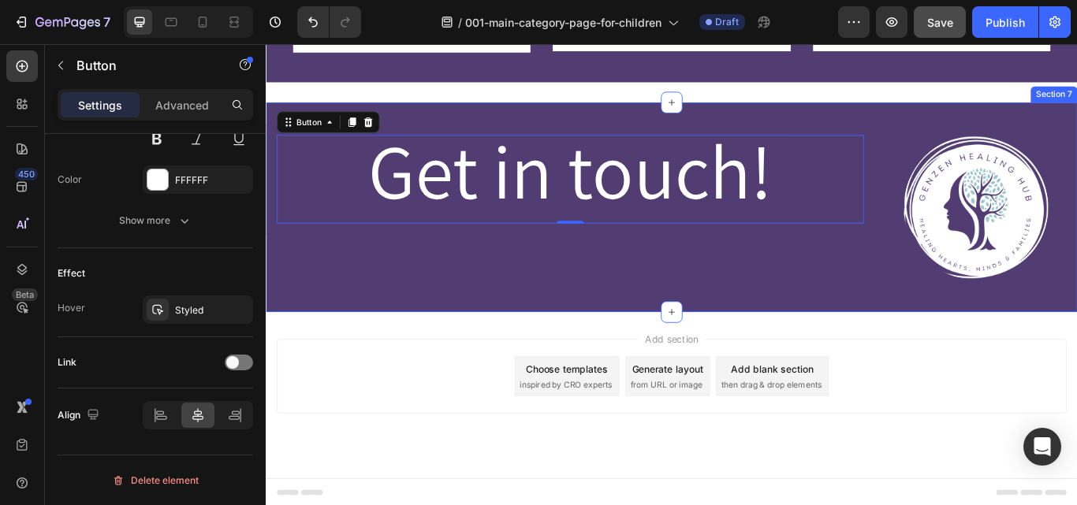
click at [587, 310] on div "Get in touch! Button 0 Row" at bounding box center [620, 235] width 709 height 194
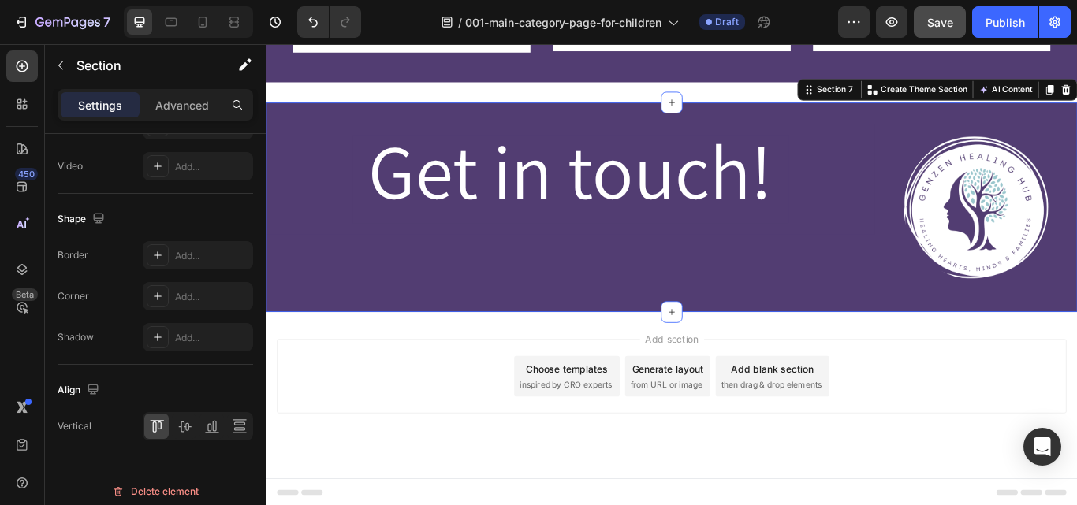
scroll to position [0, 0]
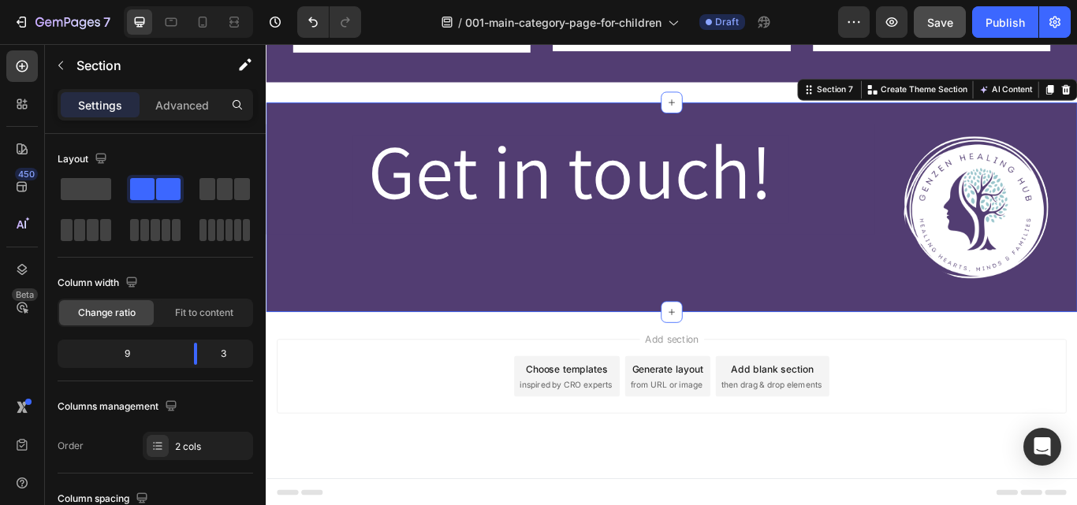
click at [429, 270] on div "Get in touch! Button Row" at bounding box center [620, 235] width 709 height 194
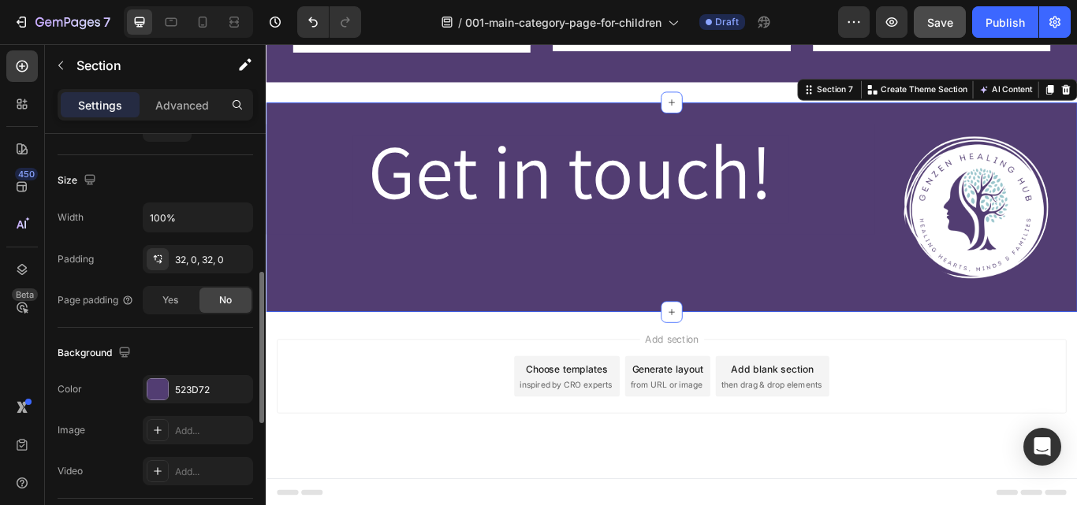
scroll to position [411, 0]
click at [186, 385] on div "523D72" at bounding box center [198, 388] width 46 height 14
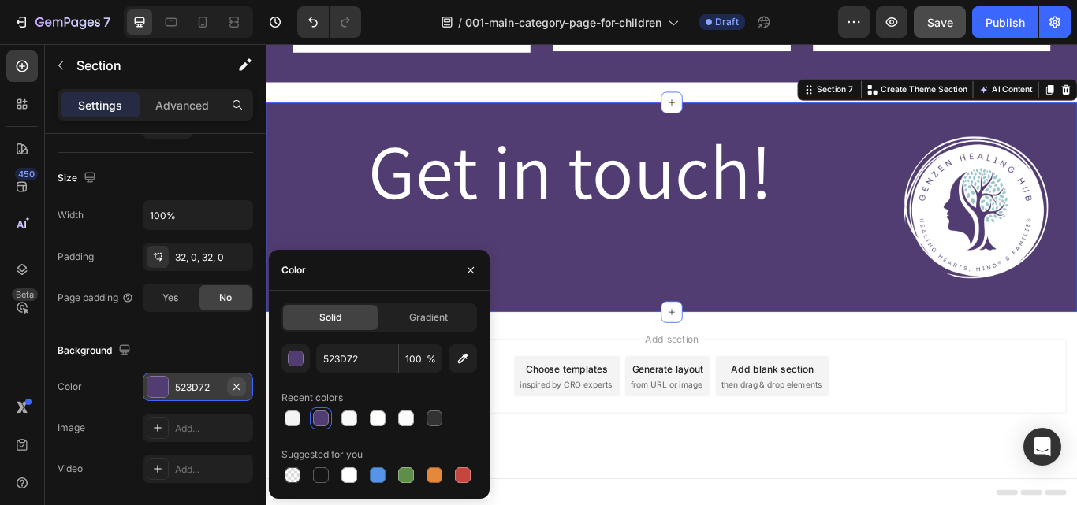
click at [236, 381] on icon "button" at bounding box center [236, 387] width 13 height 13
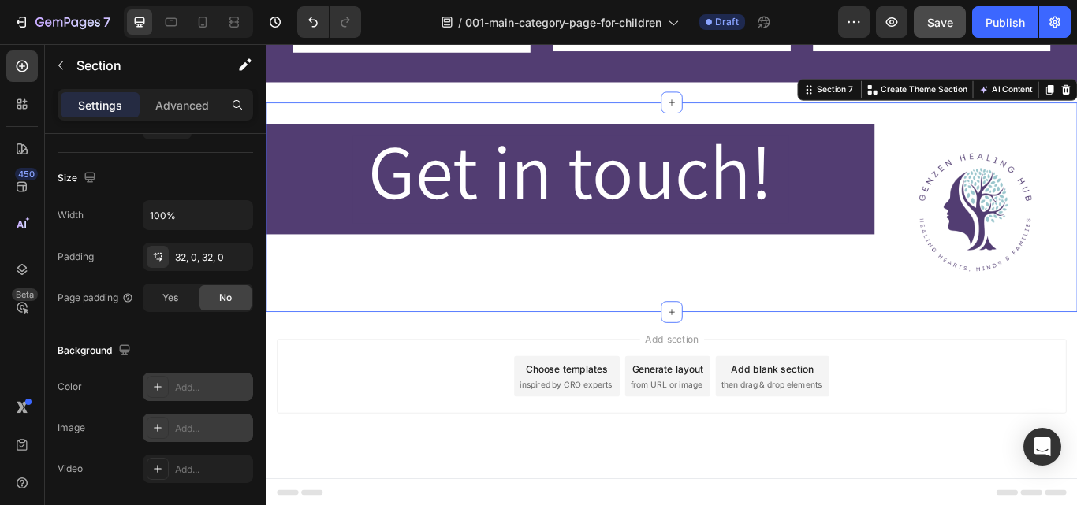
click at [192, 422] on div "Add..." at bounding box center [212, 429] width 74 height 14
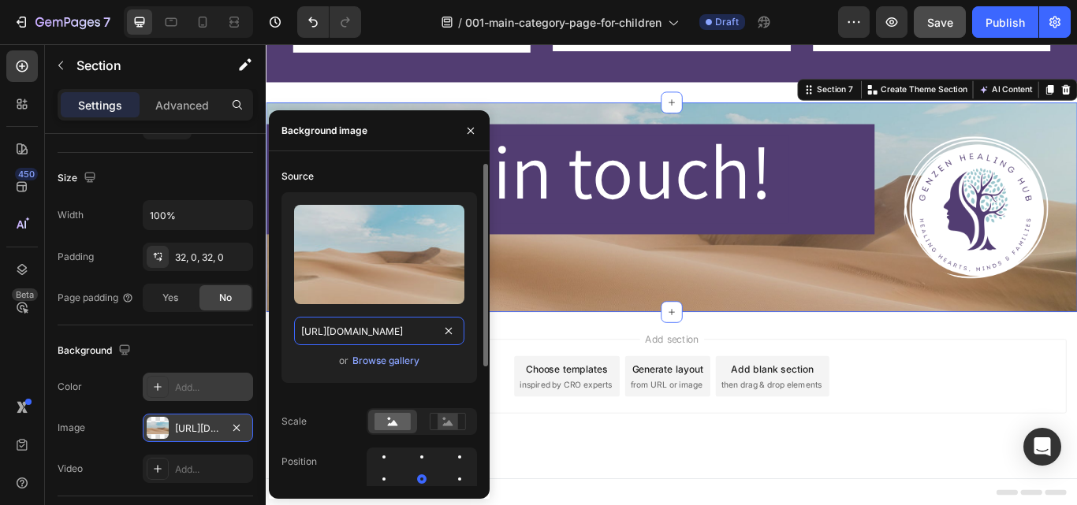
click at [337, 334] on input "https://cdn.shopify.com/s/files/1/2005/9307/files/background_settings.jpg" at bounding box center [379, 331] width 170 height 28
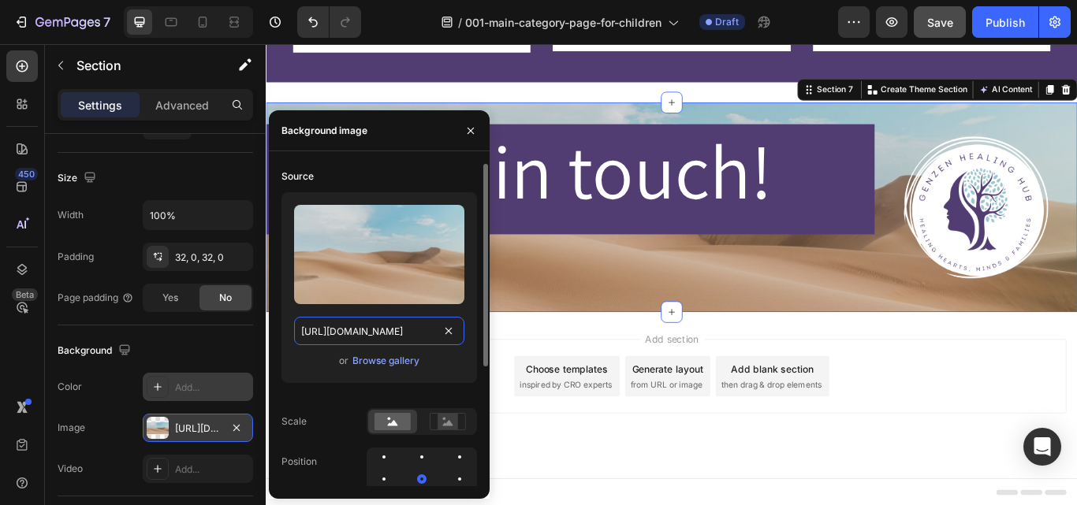
click at [337, 334] on input "https://cdn.shopify.com/s/files/1/2005/9307/files/background_settings.jpg" at bounding box center [379, 331] width 170 height 28
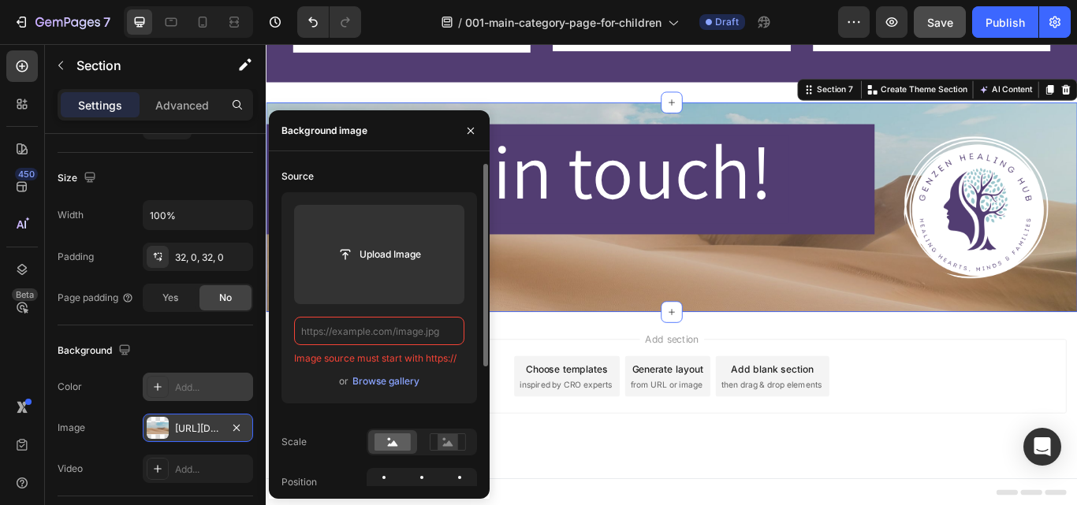
paste input "https://cdn.shopify.com/s/files/1/0607/2821/3736/files/002_Contact_Page_Images.…"
type input "https://cdn.shopify.com/s/files/1/0607/2821/3736/files/002_Contact_Page_Images.…"
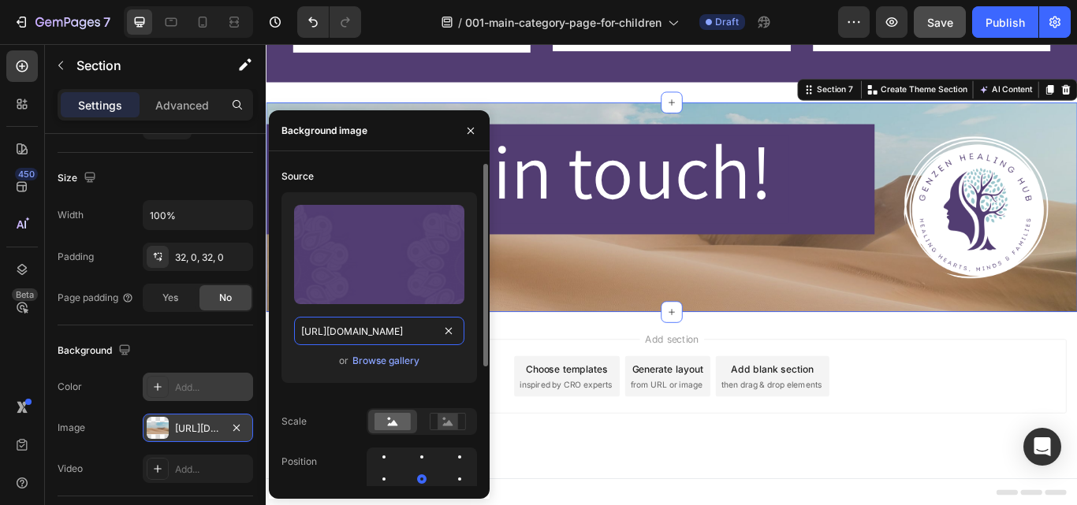
scroll to position [0, 329]
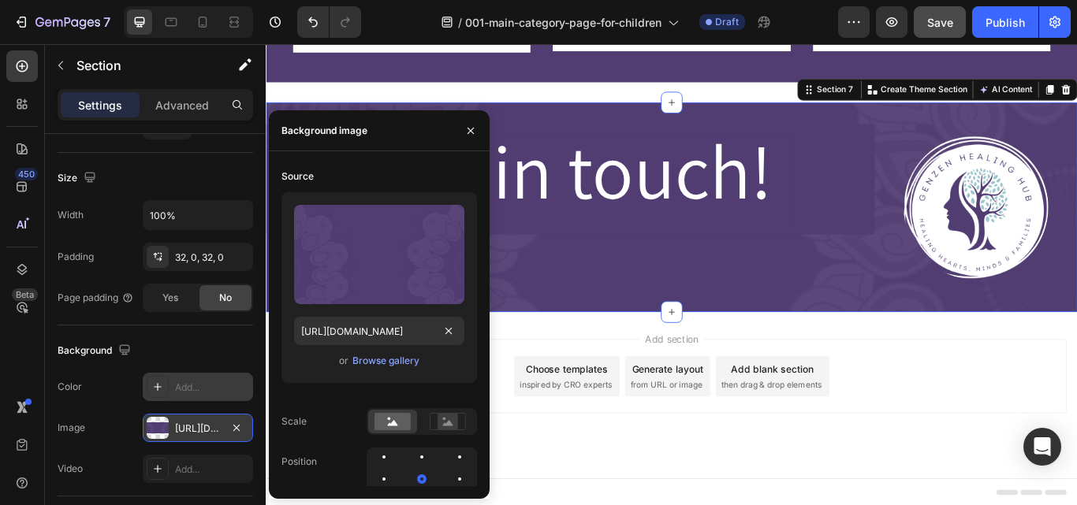
click at [567, 289] on div "Get in touch! Button Row" at bounding box center [620, 235] width 709 height 194
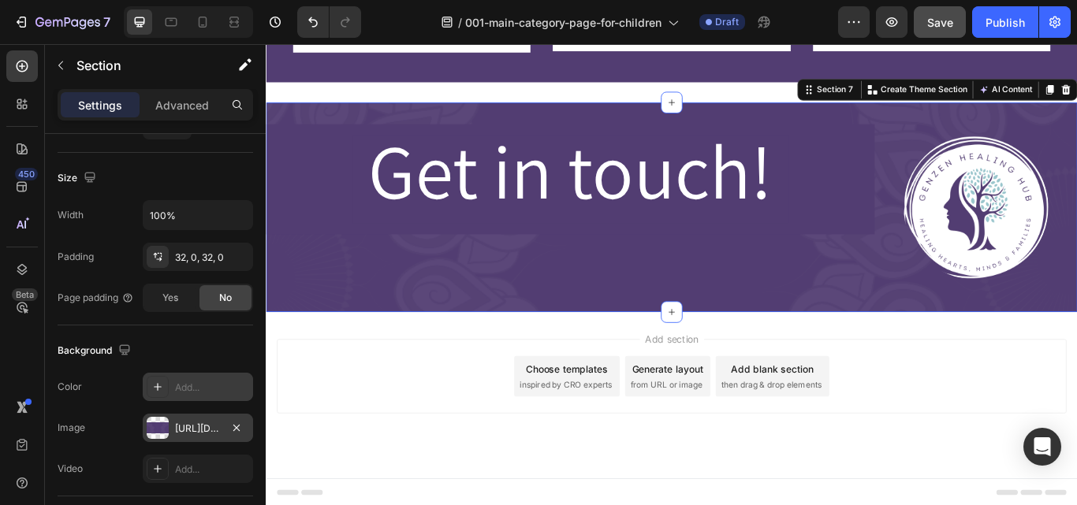
scroll to position [0, 0]
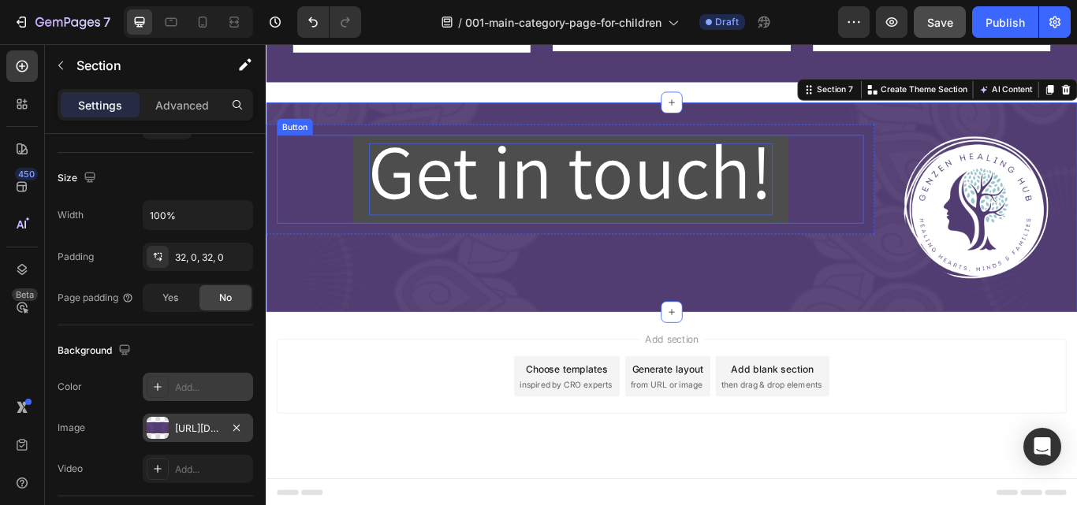
click at [406, 162] on span "Get in touch!" at bounding box center [620, 192] width 470 height 116
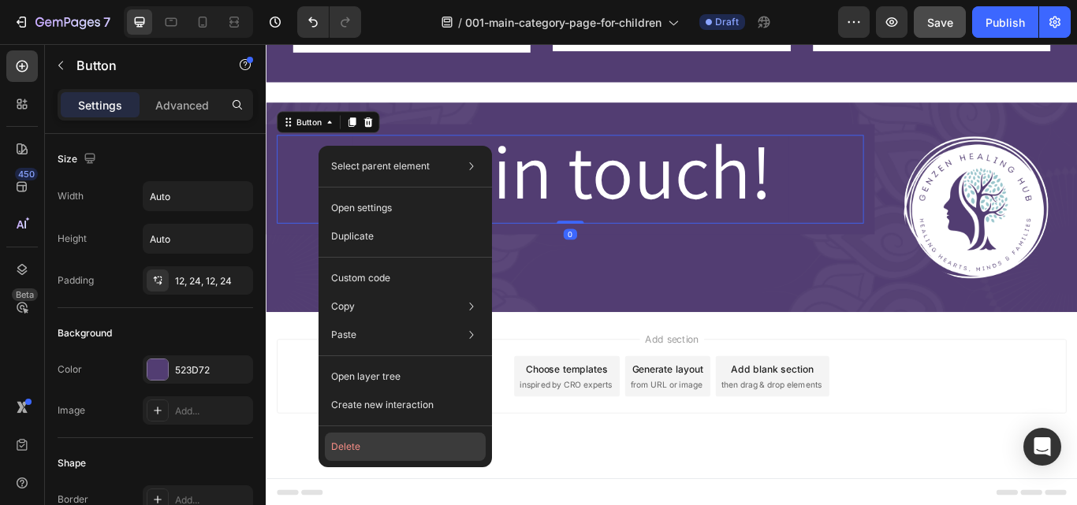
click at [362, 441] on button "Delete" at bounding box center [405, 447] width 161 height 28
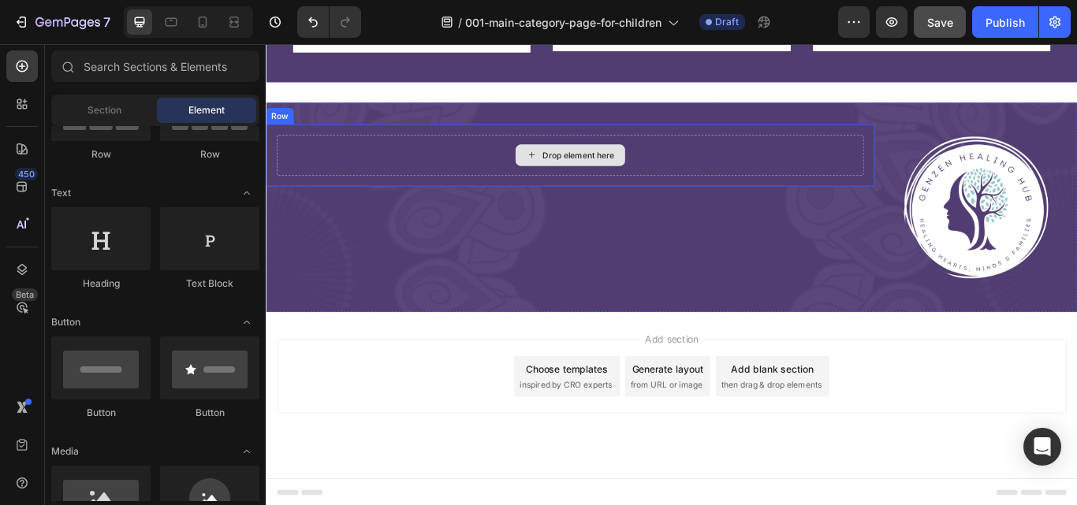
click at [388, 184] on div "Drop element here" at bounding box center [620, 174] width 684 height 47
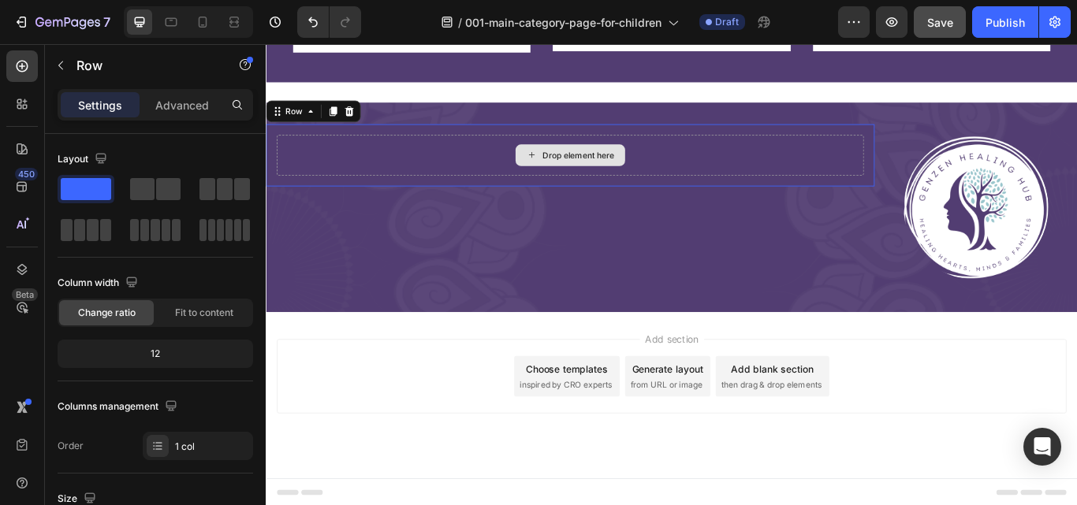
click at [388, 184] on div "Drop element here" at bounding box center [620, 174] width 684 height 47
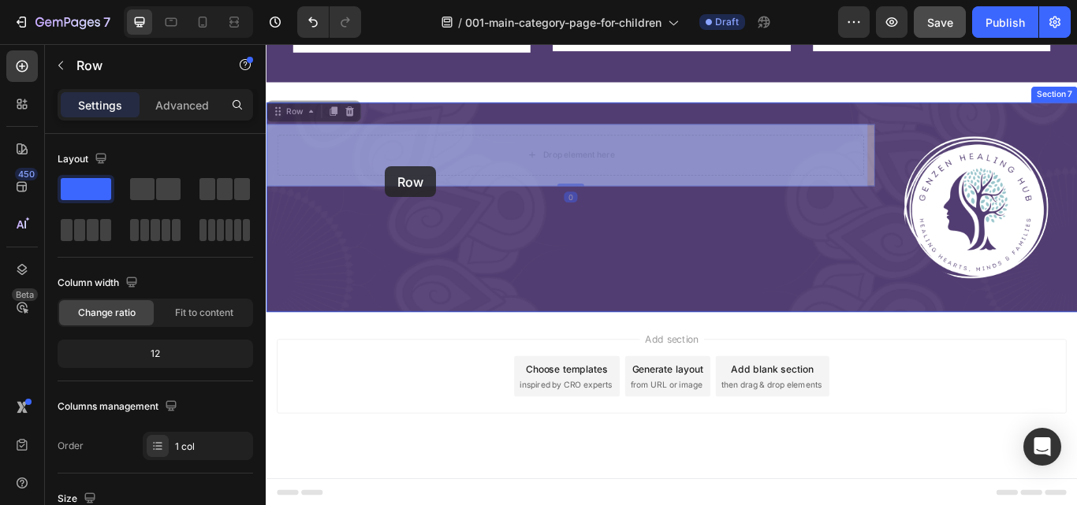
drag, startPoint x: 388, startPoint y: 184, endPoint x: 404, endPoint y: 191, distance: 17.7
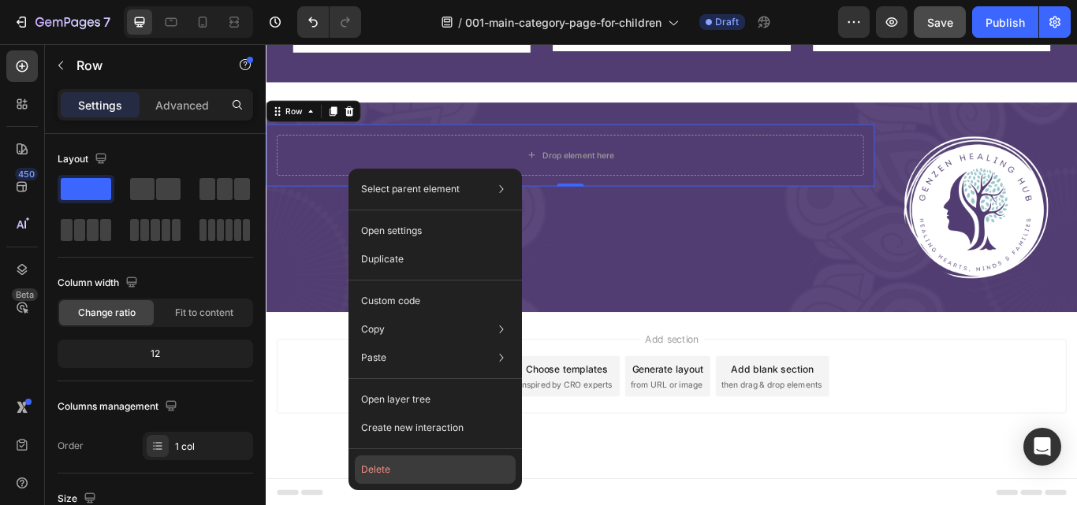
click at [392, 474] on button "Delete" at bounding box center [435, 470] width 161 height 28
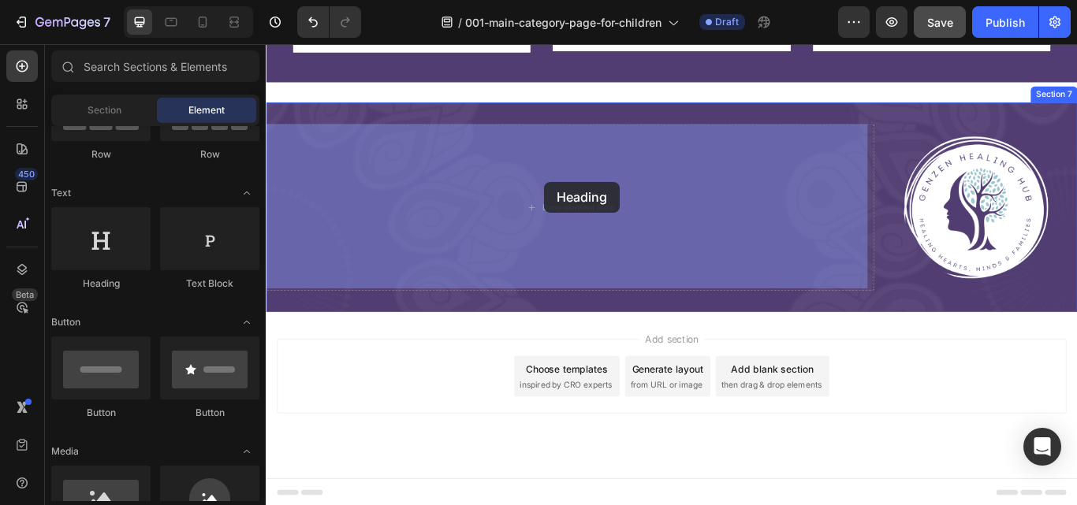
drag, startPoint x: 366, startPoint y: 285, endPoint x: 590, endPoint y: 199, distance: 239.7
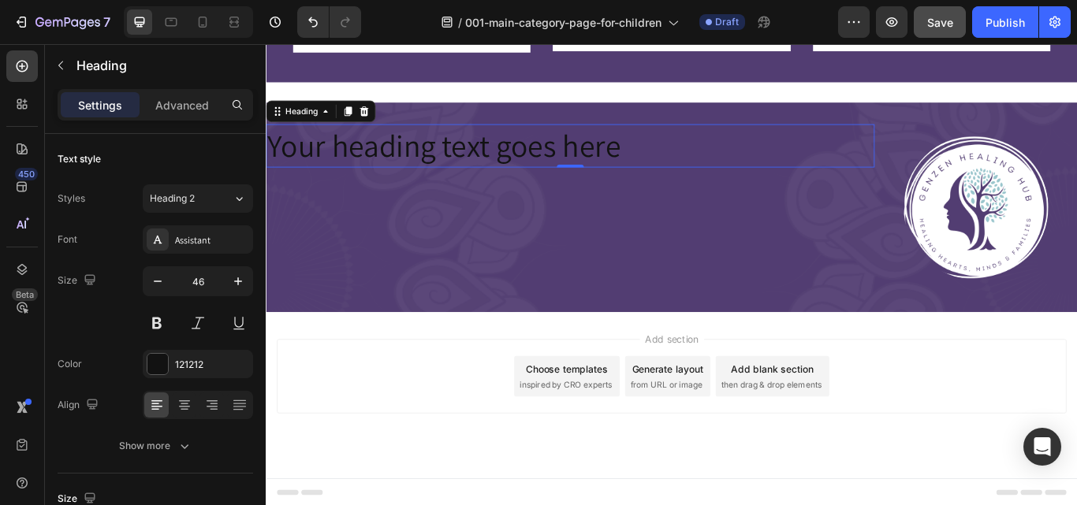
click at [672, 165] on h2 "Your heading text goes here" at bounding box center [620, 163] width 709 height 50
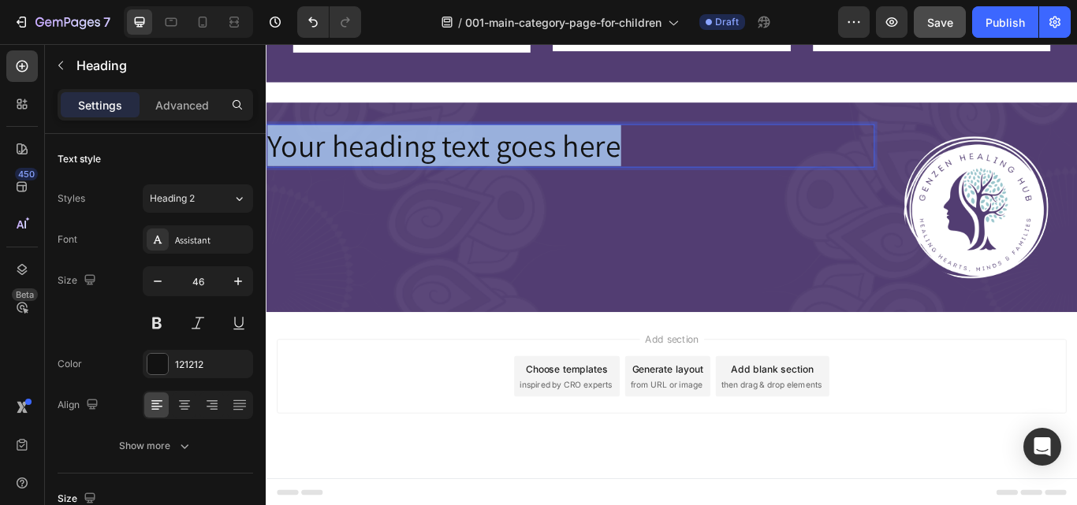
drag, startPoint x: 687, startPoint y: 163, endPoint x: 255, endPoint y: 184, distance: 433.2
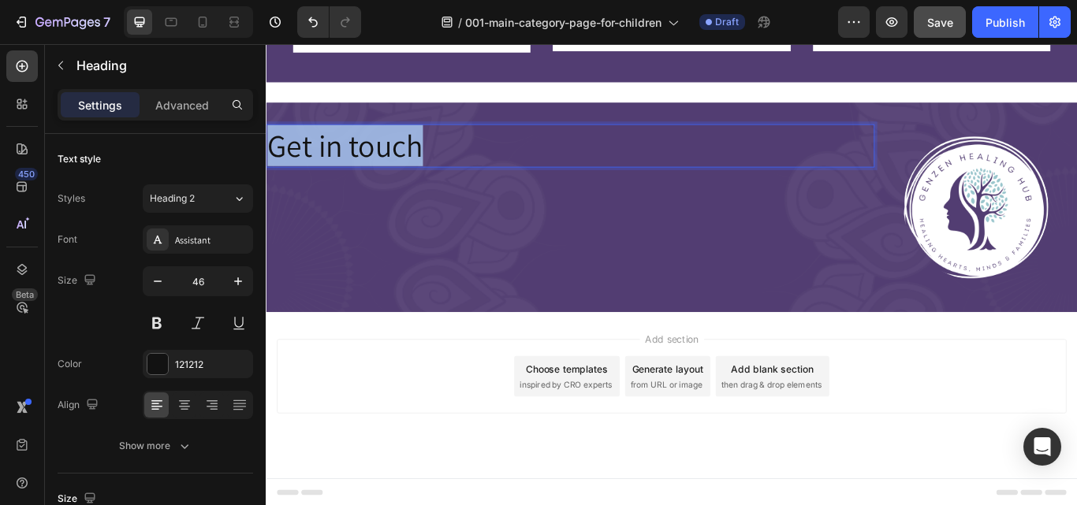
drag, startPoint x: 459, startPoint y: 162, endPoint x: 266, endPoint y: 166, distance: 193.1
click at [267, 166] on p "Get in touch" at bounding box center [620, 162] width 706 height 47
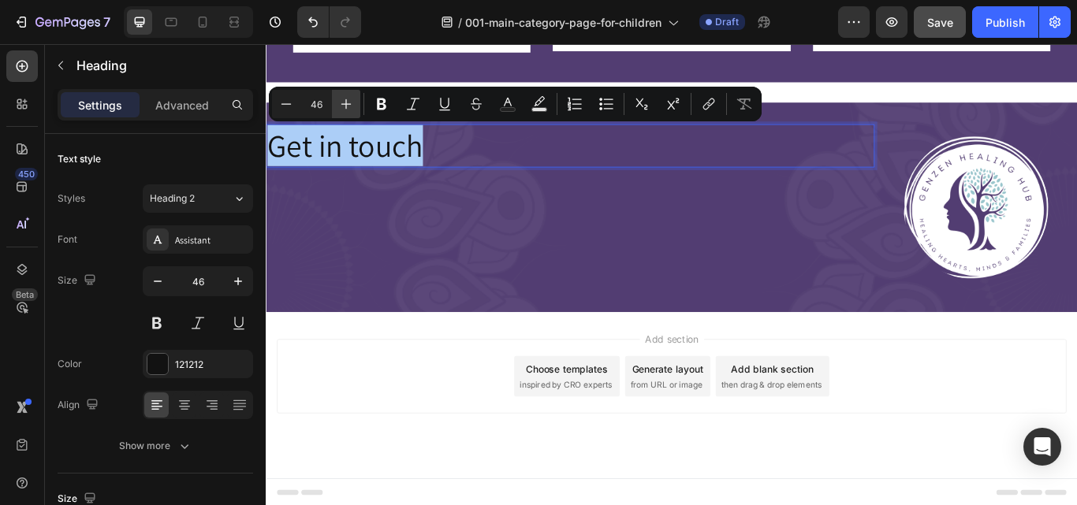
click at [349, 109] on icon "Editor contextual toolbar" at bounding box center [346, 104] width 16 height 16
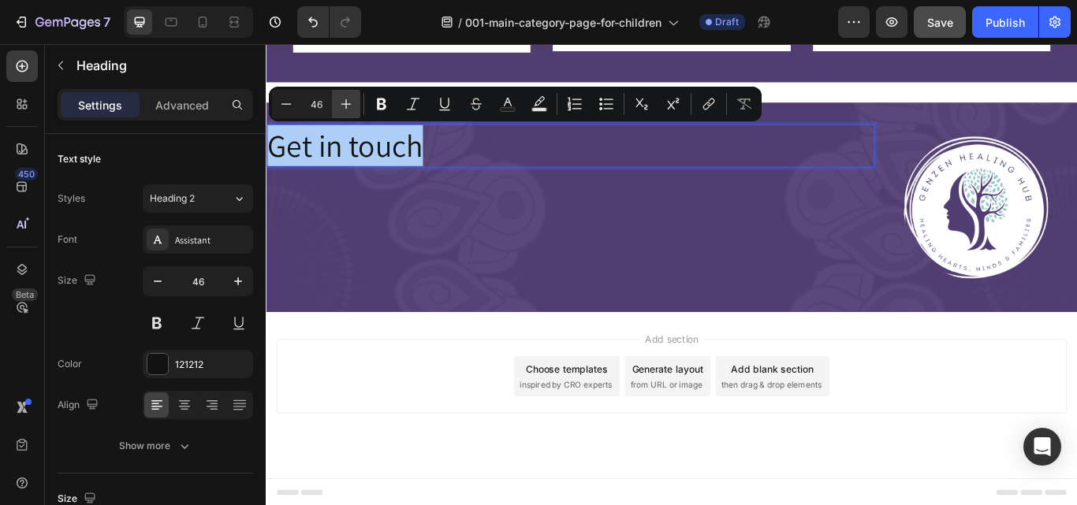
click at [349, 109] on icon "Editor contextual toolbar" at bounding box center [346, 104] width 16 height 16
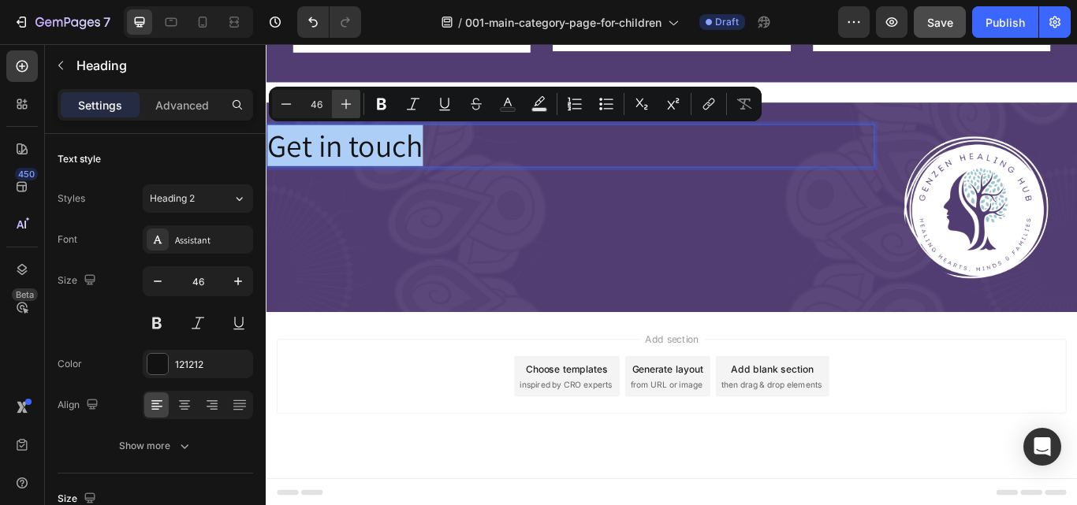
click at [349, 109] on icon "Editor contextual toolbar" at bounding box center [346, 104] width 16 height 16
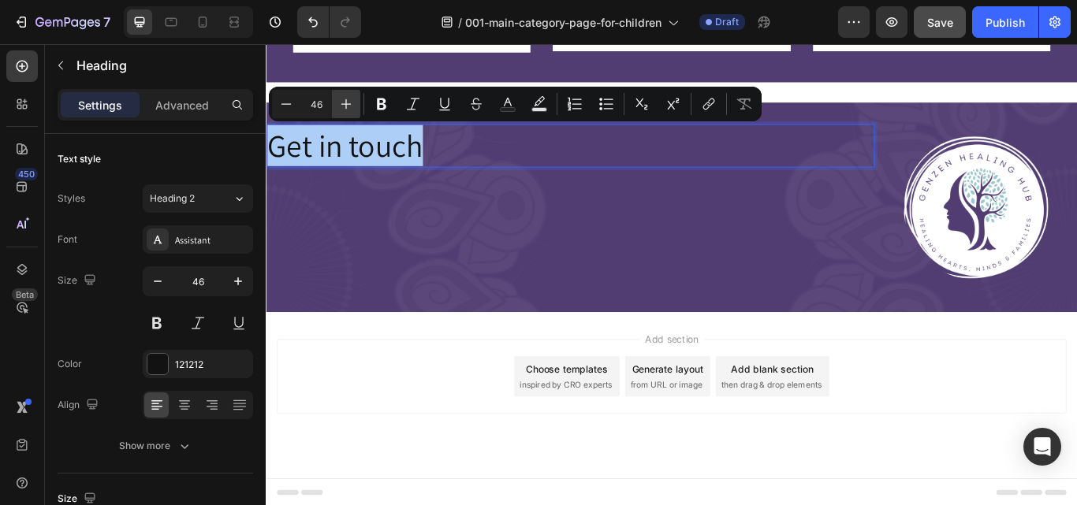
click at [349, 109] on icon "Editor contextual toolbar" at bounding box center [346, 104] width 16 height 16
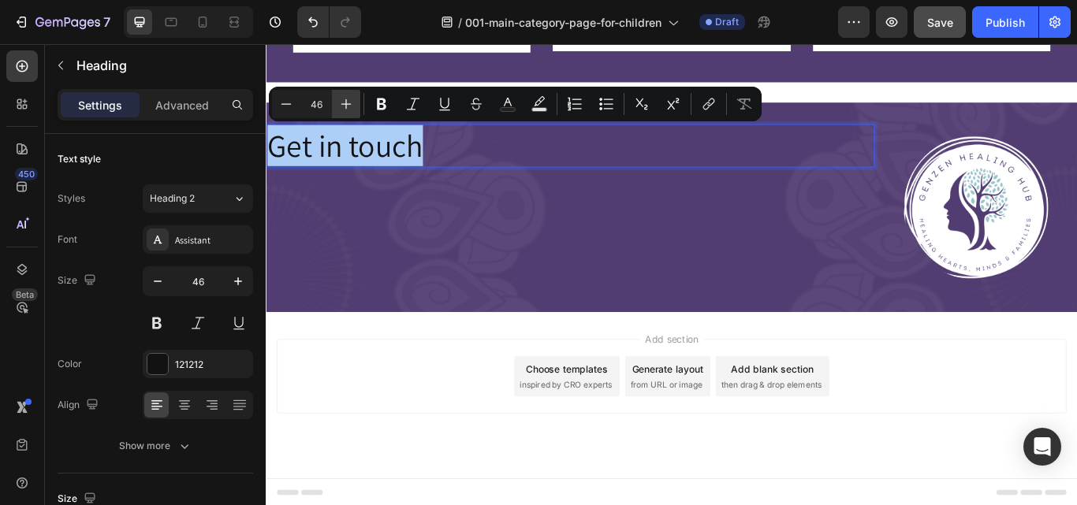
click at [349, 109] on icon "Editor contextual toolbar" at bounding box center [346, 104] width 16 height 16
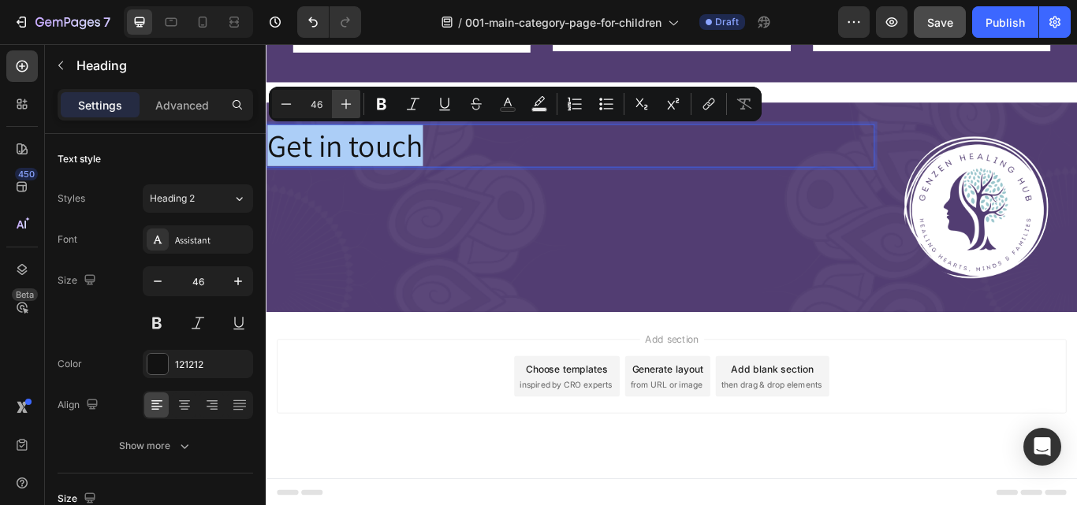
click at [349, 109] on icon "Editor contextual toolbar" at bounding box center [346, 104] width 16 height 16
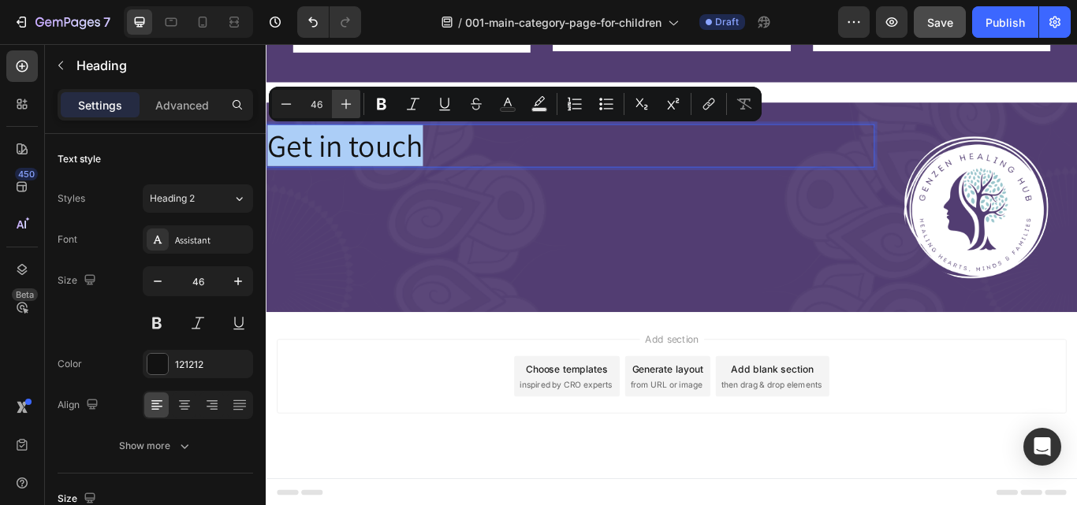
click at [349, 109] on icon "Editor contextual toolbar" at bounding box center [346, 104] width 16 height 16
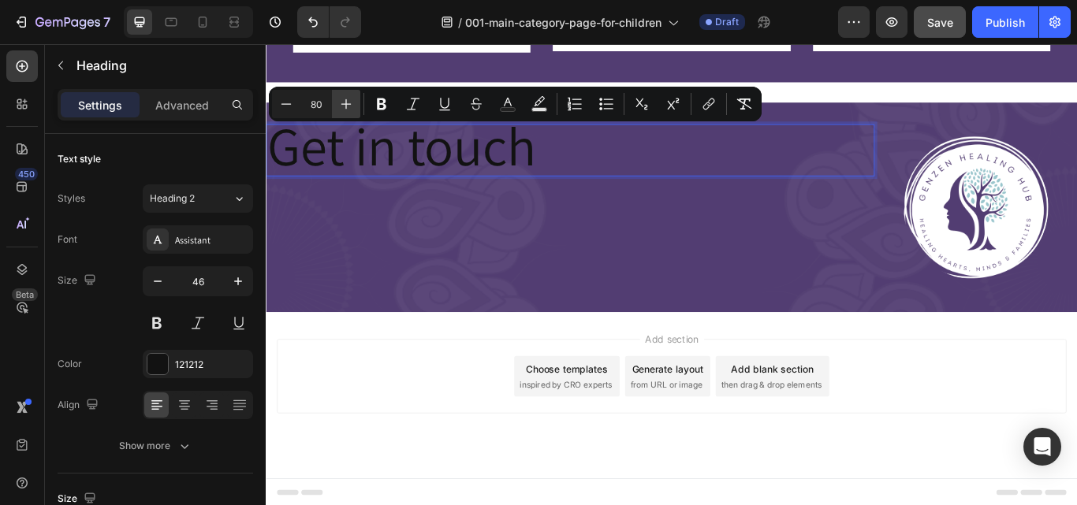
click at [351, 106] on icon "Editor contextual toolbar" at bounding box center [346, 104] width 16 height 16
type input "84"
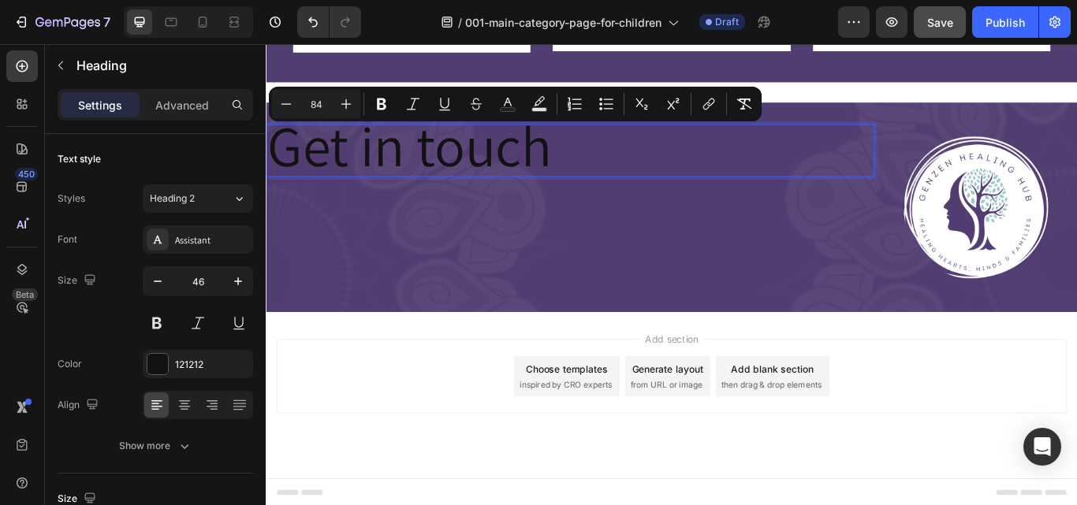
click at [624, 172] on p "Get in touch" at bounding box center [620, 168] width 706 height 58
click at [624, 172] on p "Get in touch!" at bounding box center [620, 168] width 706 height 58
drag, startPoint x: 624, startPoint y: 172, endPoint x: 158, endPoint y: 159, distance: 465.9
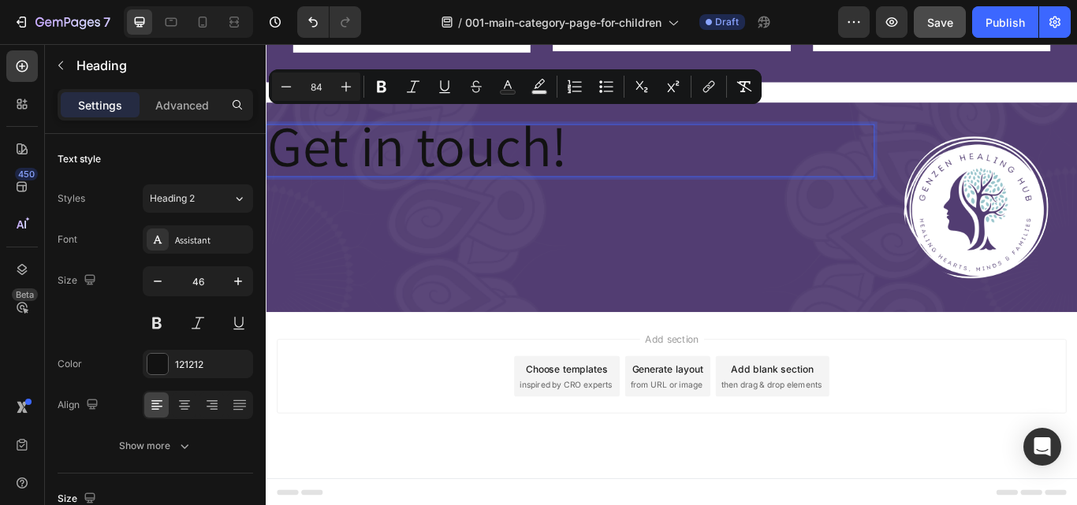
click at [273, 163] on span "Get in touch!" at bounding box center [442, 162] width 350 height 87
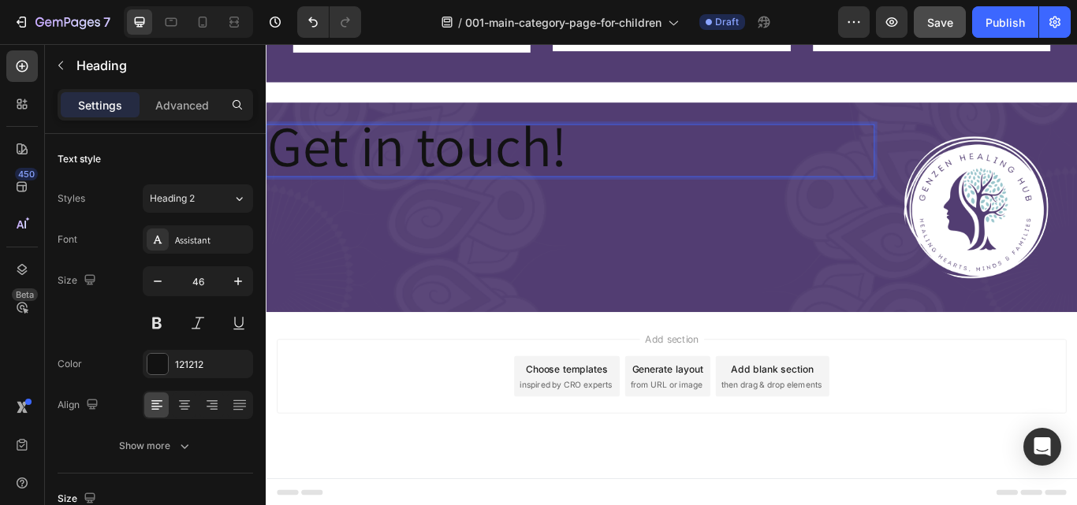
click at [623, 167] on p "Get in touch!" at bounding box center [620, 168] width 706 height 58
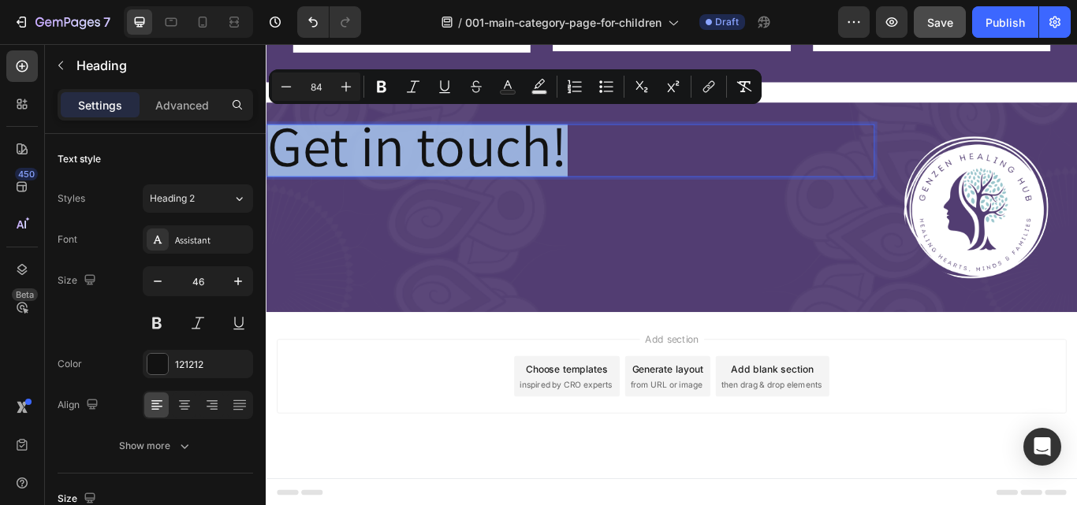
drag, startPoint x: 623, startPoint y: 167, endPoint x: 286, endPoint y: 173, distance: 337.4
click at [286, 173] on p "Get in touch!" at bounding box center [620, 168] width 706 height 58
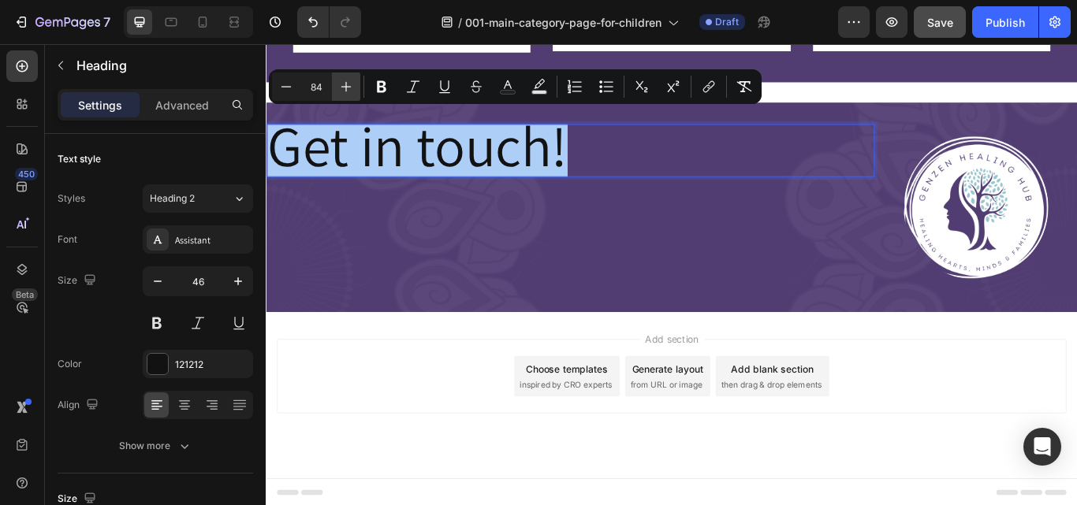
click at [352, 84] on icon "Editor contextual toolbar" at bounding box center [346, 87] width 16 height 16
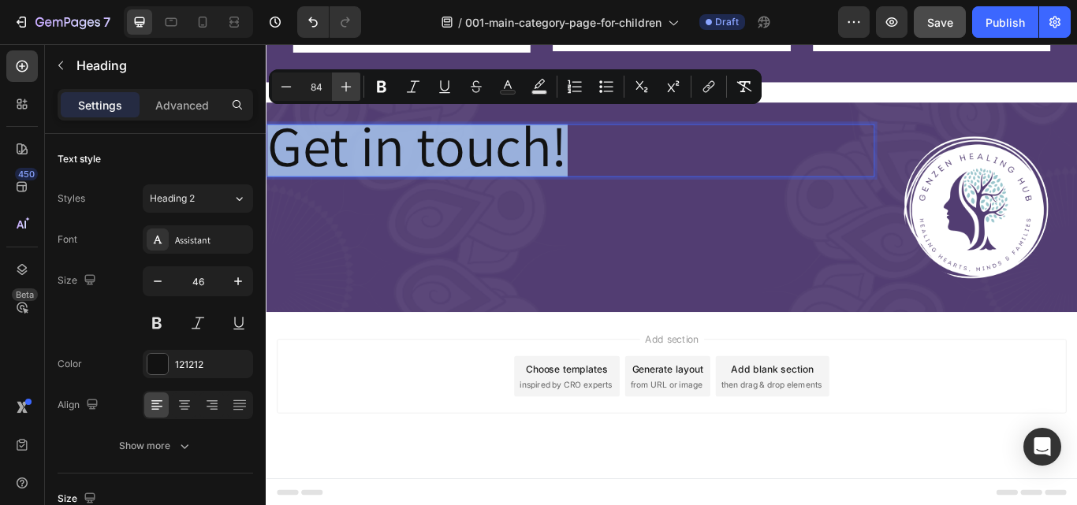
type input "86"
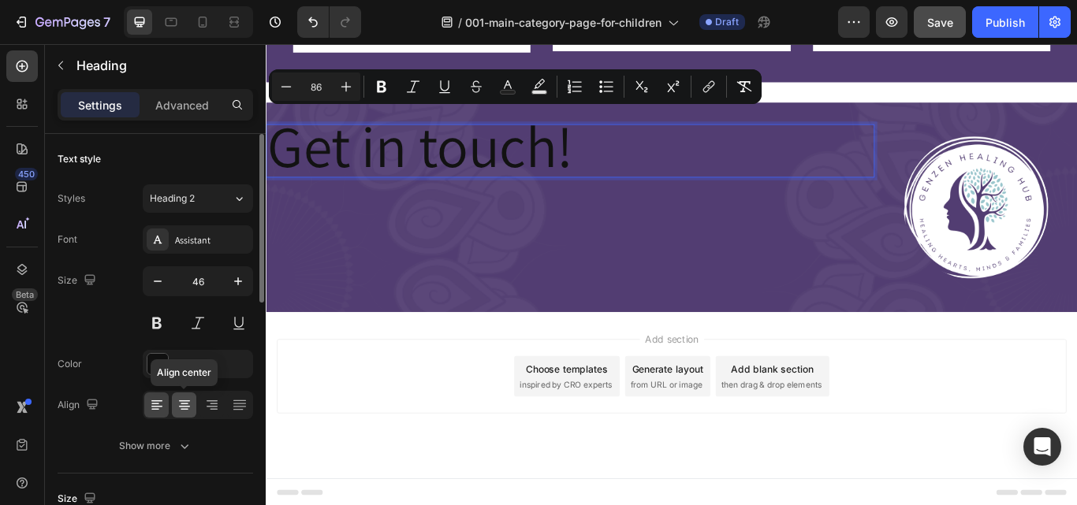
click at [181, 403] on icon at bounding box center [185, 405] width 16 height 16
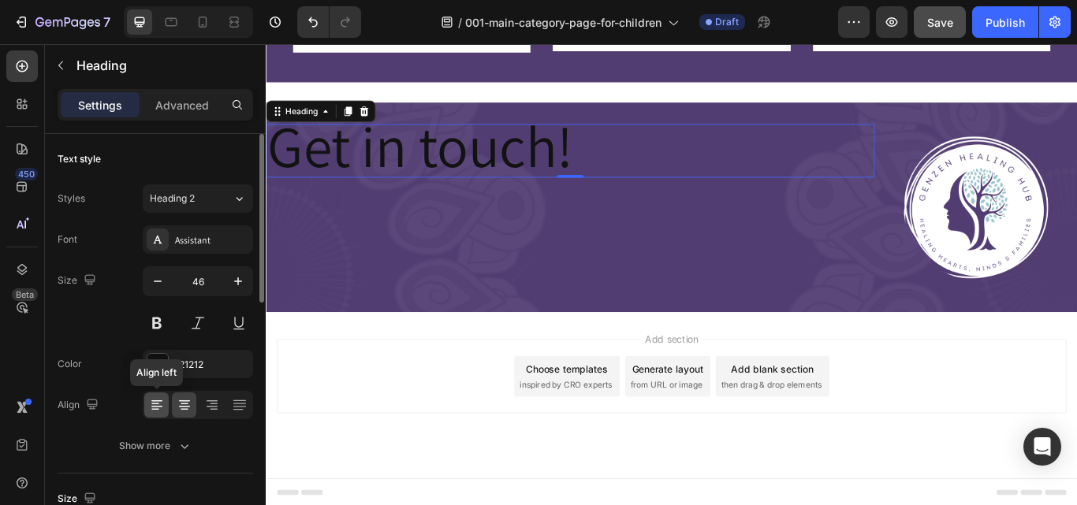
click at [160, 407] on icon at bounding box center [156, 407] width 11 height 2
click at [180, 406] on icon at bounding box center [184, 407] width 11 height 2
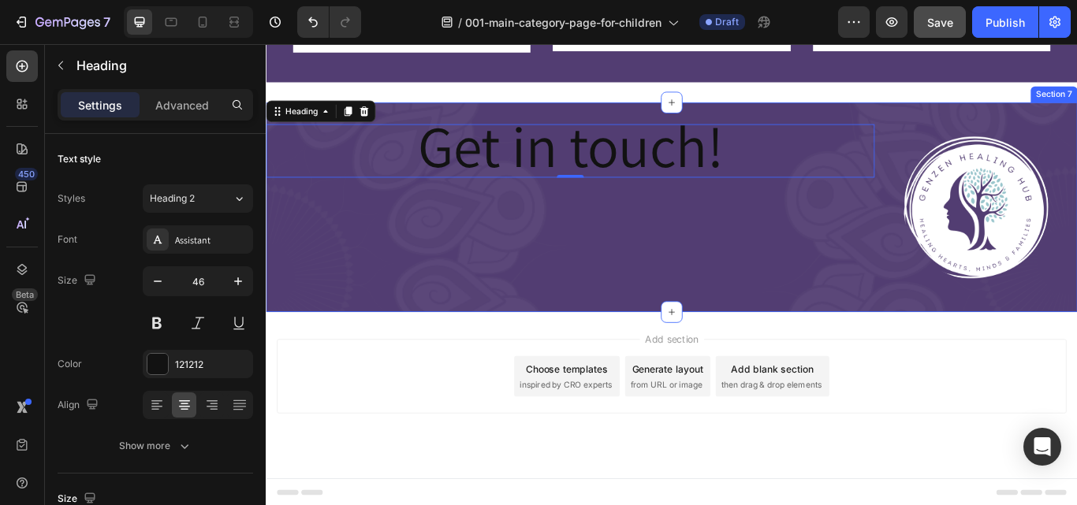
click at [540, 251] on div "Get in touch! Heading 0" at bounding box center [620, 235] width 709 height 194
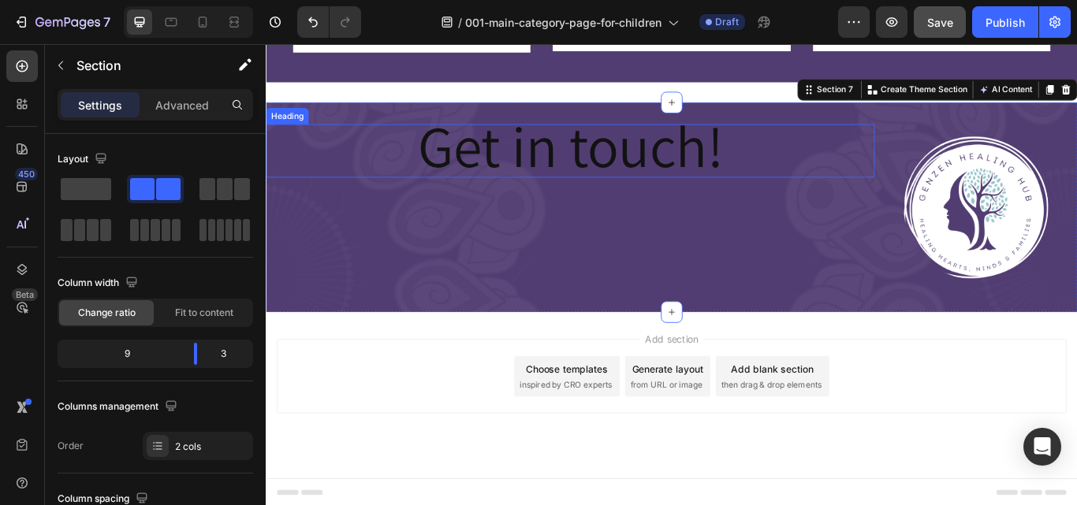
click at [524, 168] on span "Get in touch!" at bounding box center [620, 162] width 356 height 89
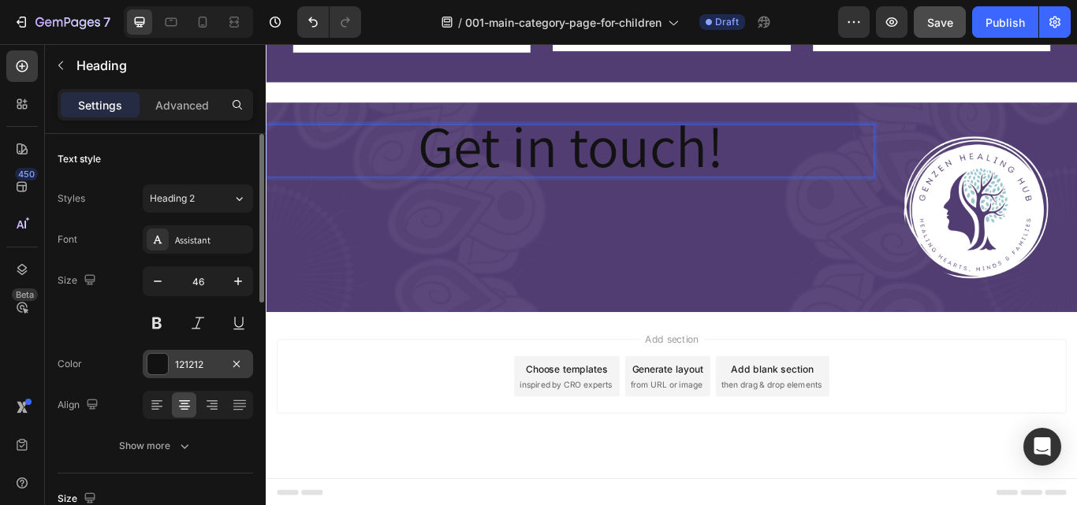
click at [184, 365] on div "121212" at bounding box center [198, 365] width 46 height 14
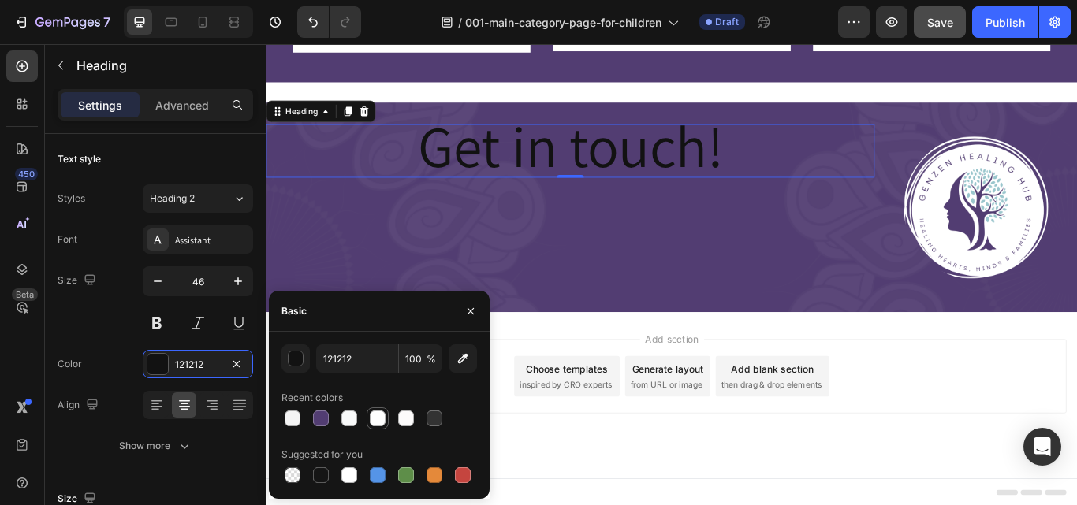
click at [374, 424] on div at bounding box center [378, 419] width 16 height 16
type input "FFFFFE"
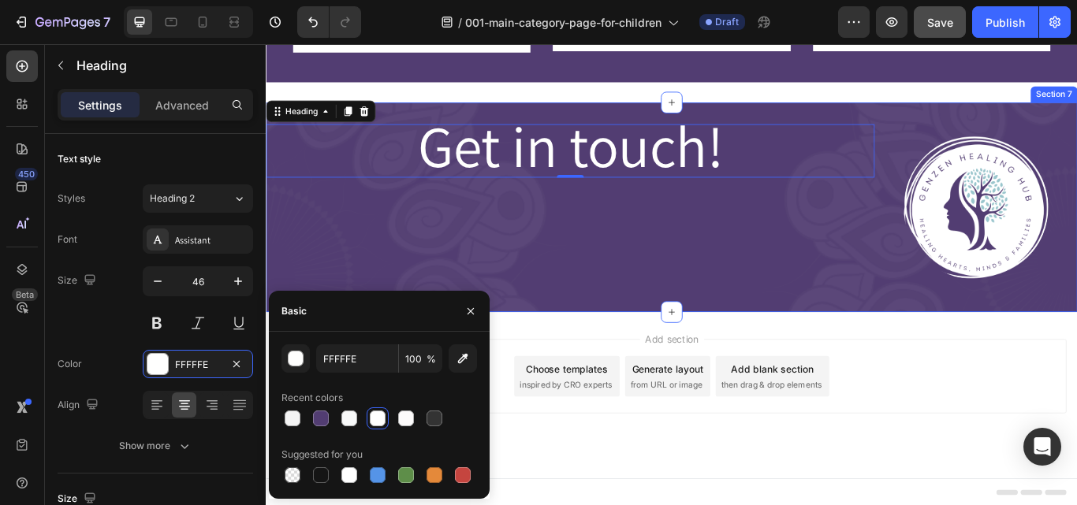
click at [440, 285] on div "Get in touch! Heading 0" at bounding box center [620, 235] width 709 height 194
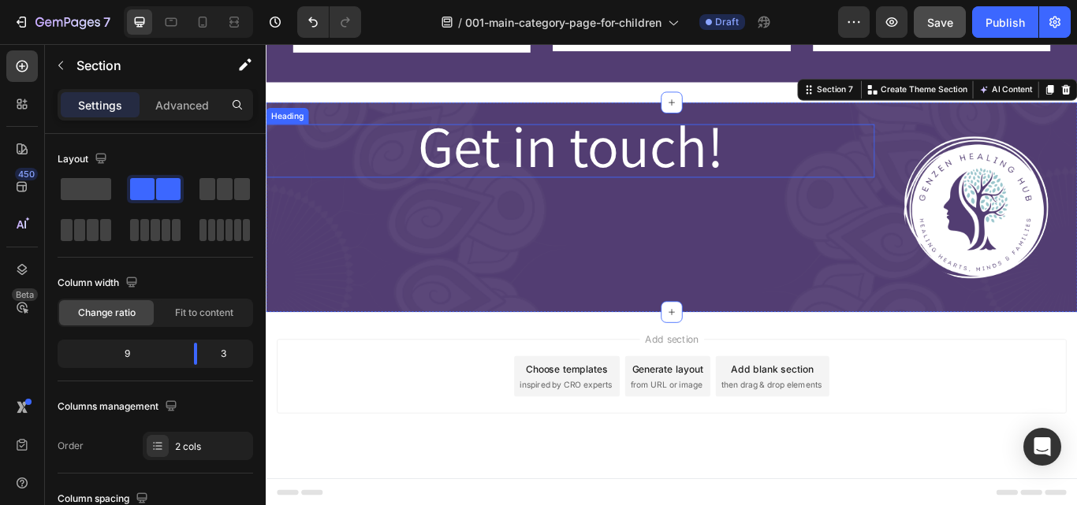
click at [418, 167] on p "⁠⁠⁠⁠⁠⁠⁠ Get in touch!" at bounding box center [620, 168] width 706 height 59
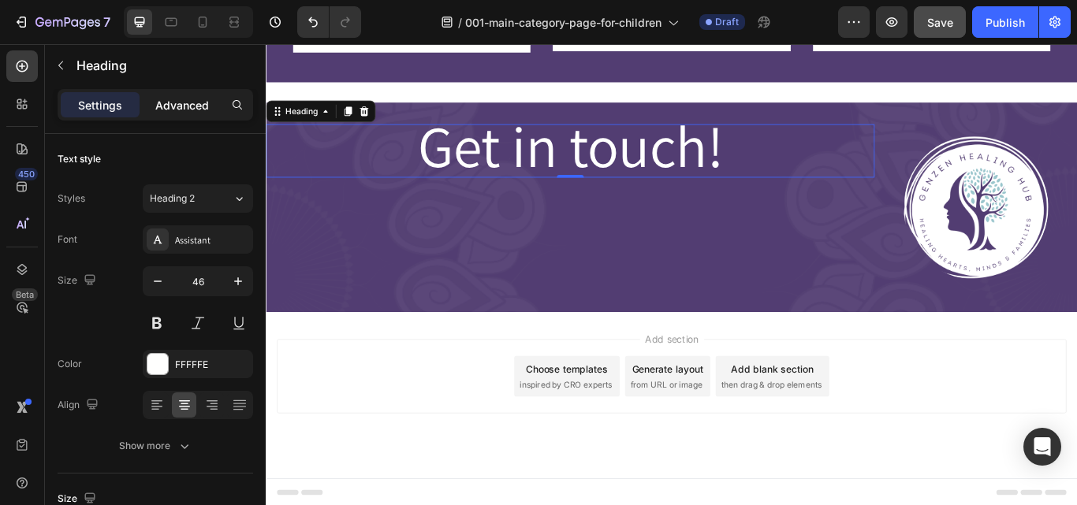
click at [194, 102] on p "Advanced" at bounding box center [182, 105] width 54 height 17
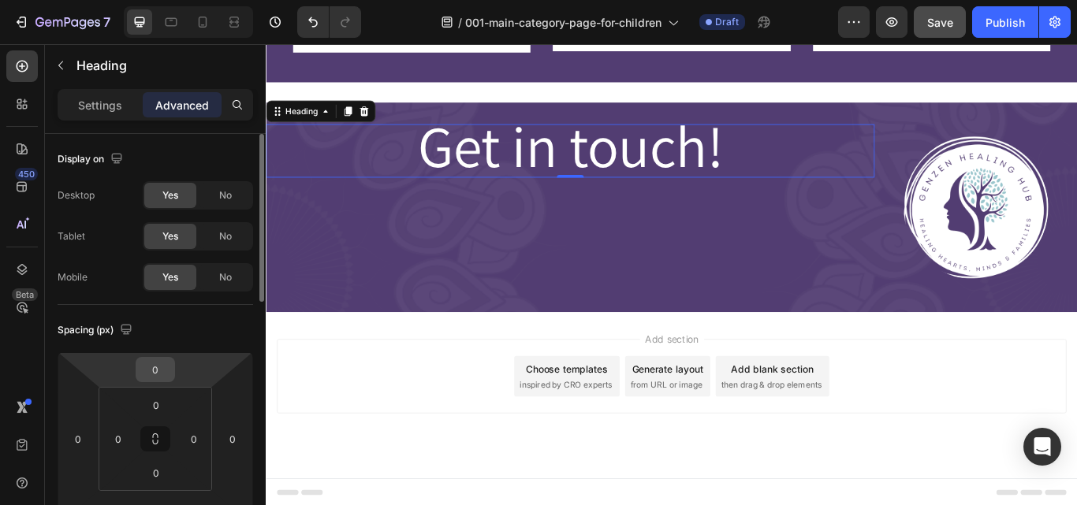
click at [162, 368] on input "0" at bounding box center [155, 370] width 32 height 24
click at [162, 368] on input "3" at bounding box center [155, 370] width 32 height 24
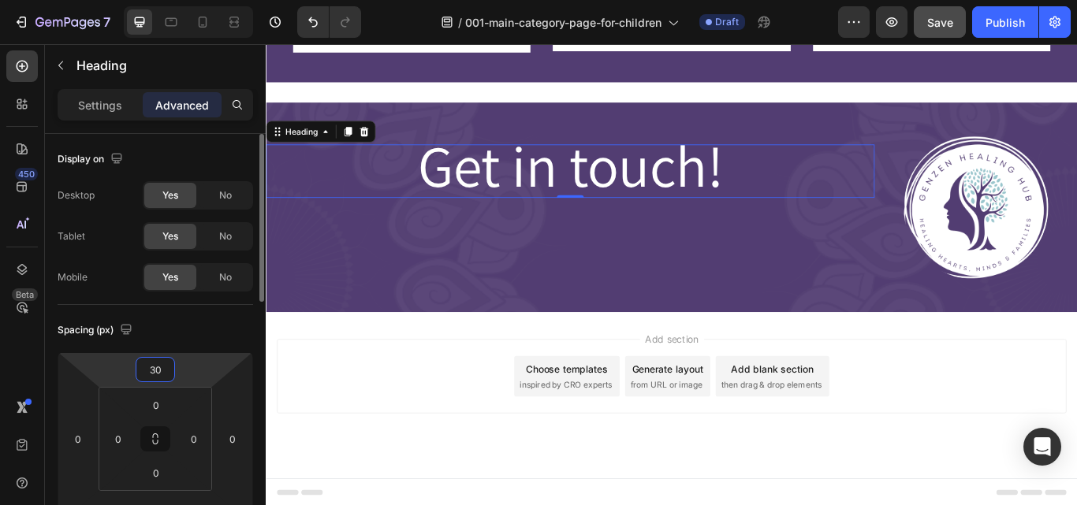
click at [155, 368] on input "30" at bounding box center [155, 370] width 32 height 24
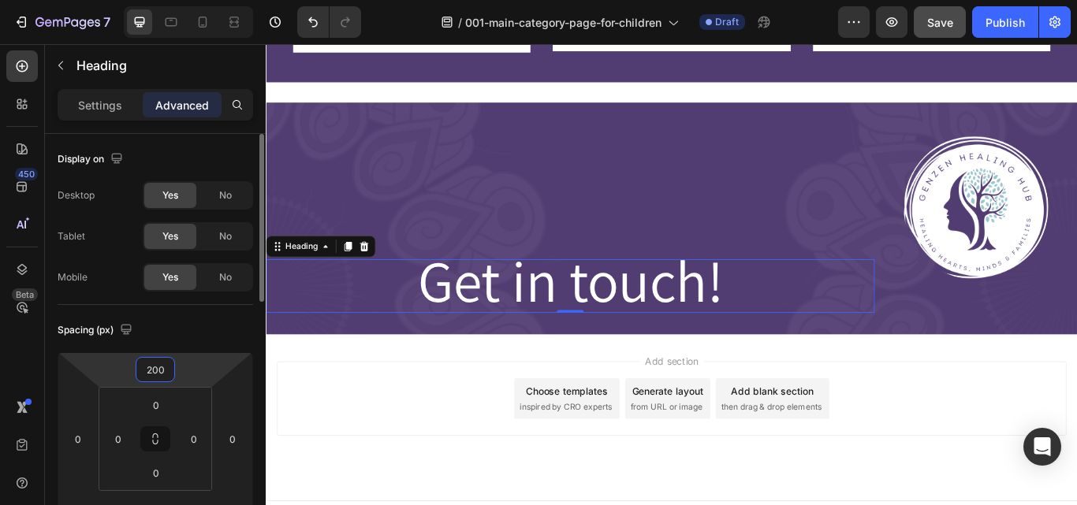
type input "20"
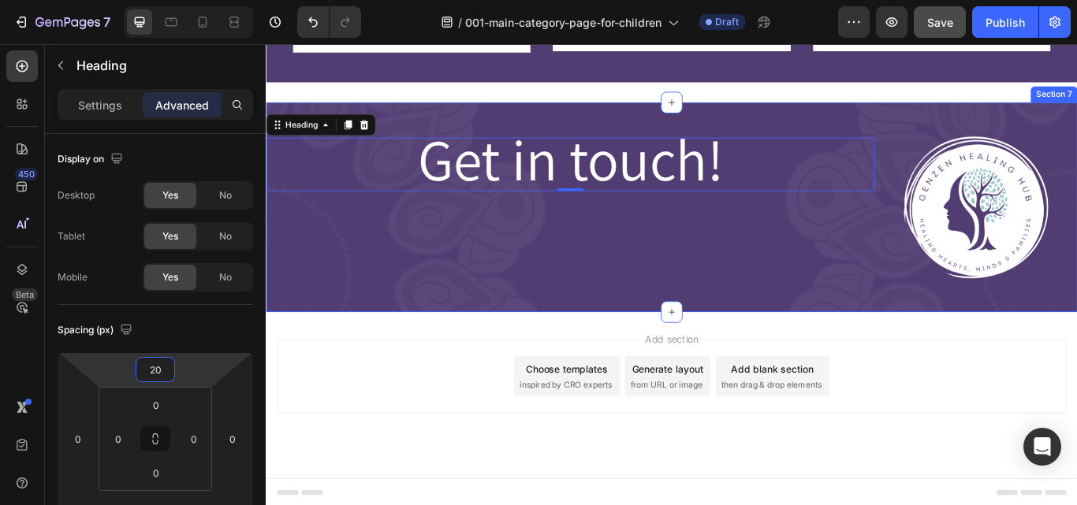
click at [684, 299] on div "⁠⁠⁠⁠⁠⁠⁠ Get in touch! Heading 0" at bounding box center [620, 235] width 709 height 194
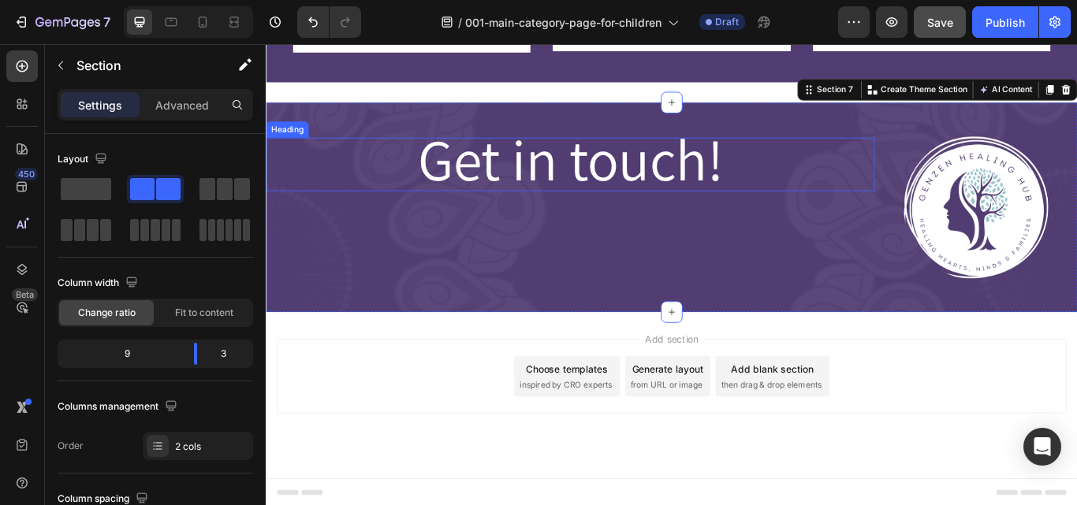
click at [622, 174] on span "Get in touch!" at bounding box center [620, 178] width 356 height 89
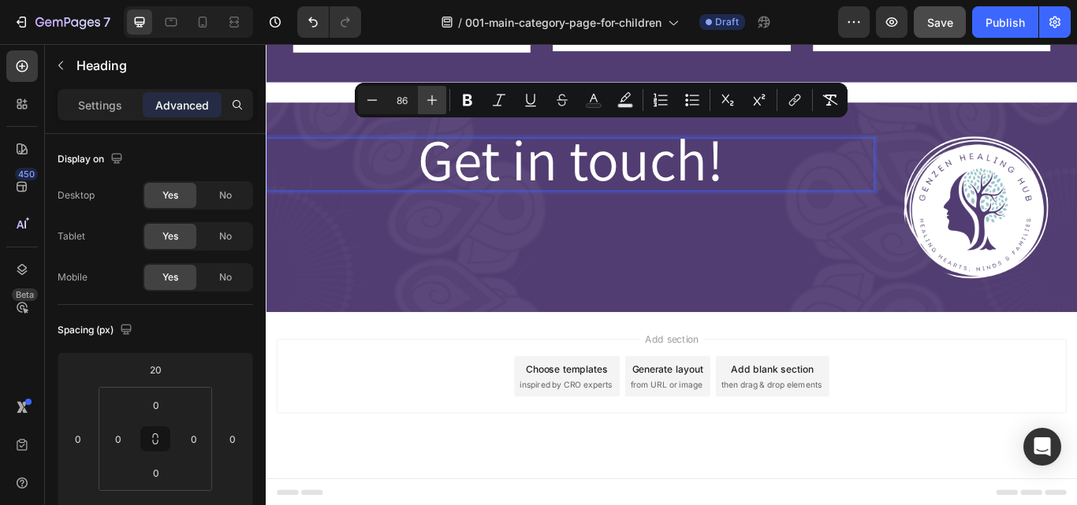
click at [433, 99] on icon "Editor contextual toolbar" at bounding box center [432, 100] width 16 height 16
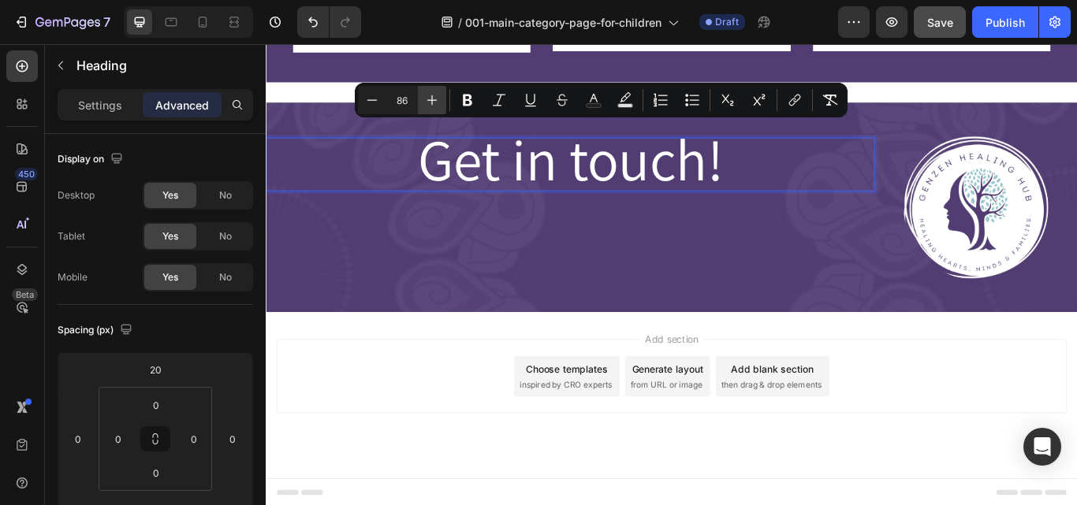
click at [433, 99] on icon "Editor contextual toolbar" at bounding box center [432, 100] width 16 height 16
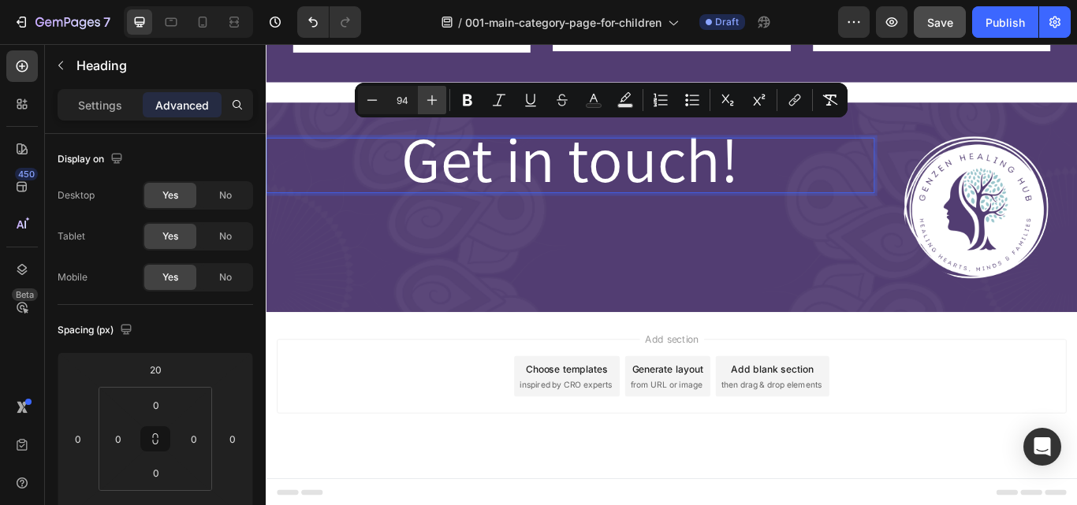
click at [433, 99] on icon "Editor contextual toolbar" at bounding box center [432, 100] width 16 height 16
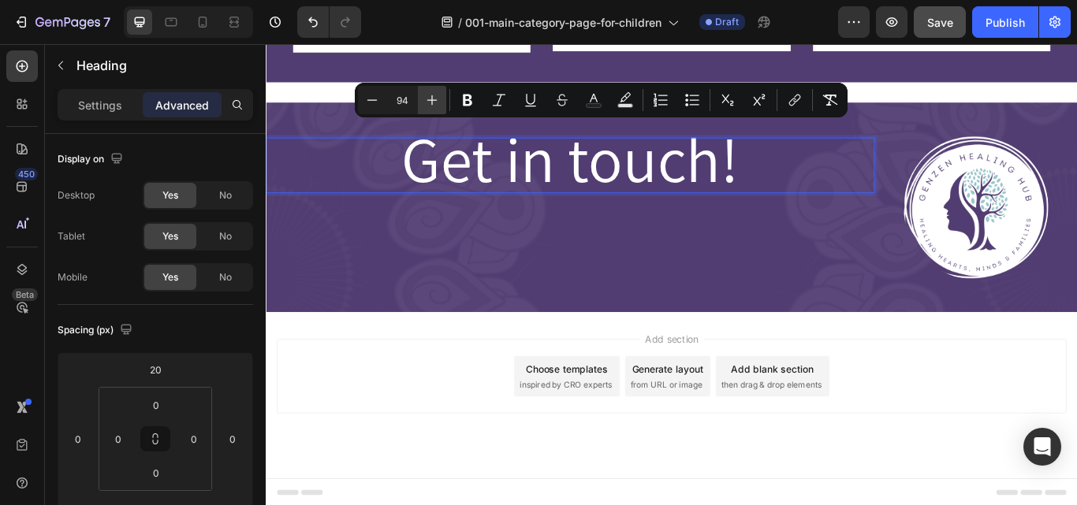
click at [433, 99] on icon "Editor contextual toolbar" at bounding box center [432, 100] width 16 height 16
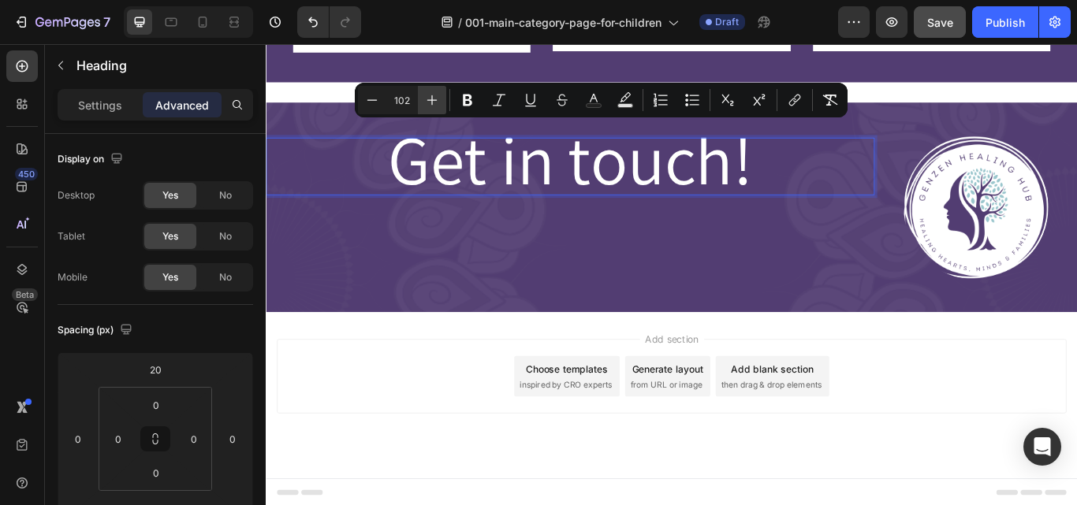
click at [433, 99] on icon "Editor contextual toolbar" at bounding box center [432, 100] width 16 height 16
type input "103"
drag, startPoint x: 867, startPoint y: 175, endPoint x: 780, endPoint y: 147, distance: 91.0
click at [867, 175] on p "Get in touch!" at bounding box center [620, 187] width 706 height 64
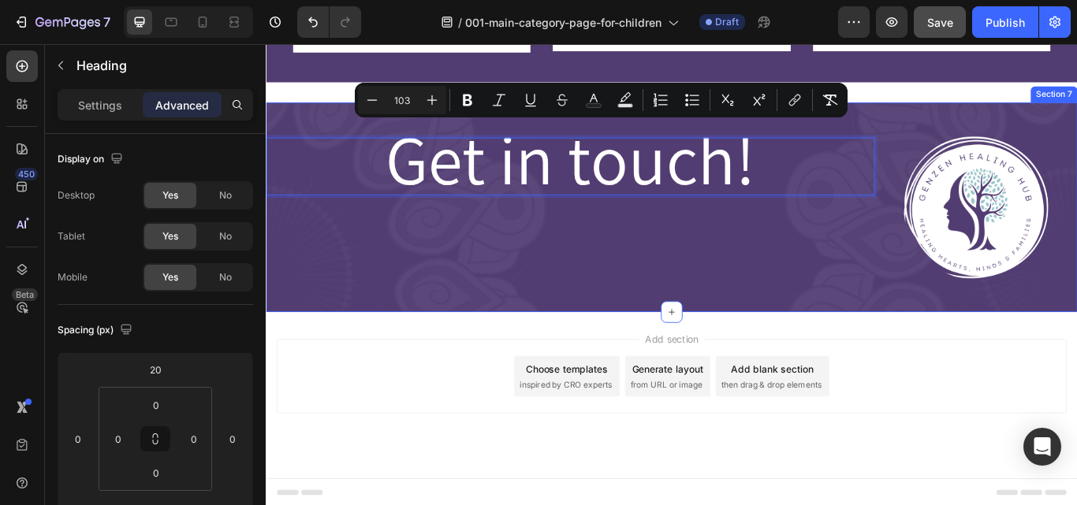
click at [839, 299] on div "Get in touch! Heading 0" at bounding box center [620, 235] width 709 height 194
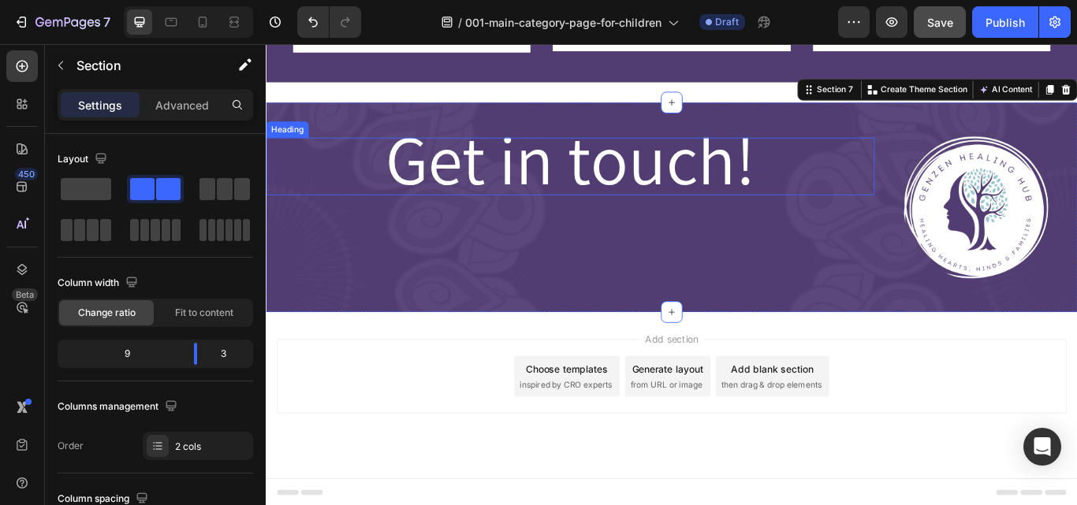
click at [799, 180] on span "Get in touch!" at bounding box center [620, 178] width 431 height 106
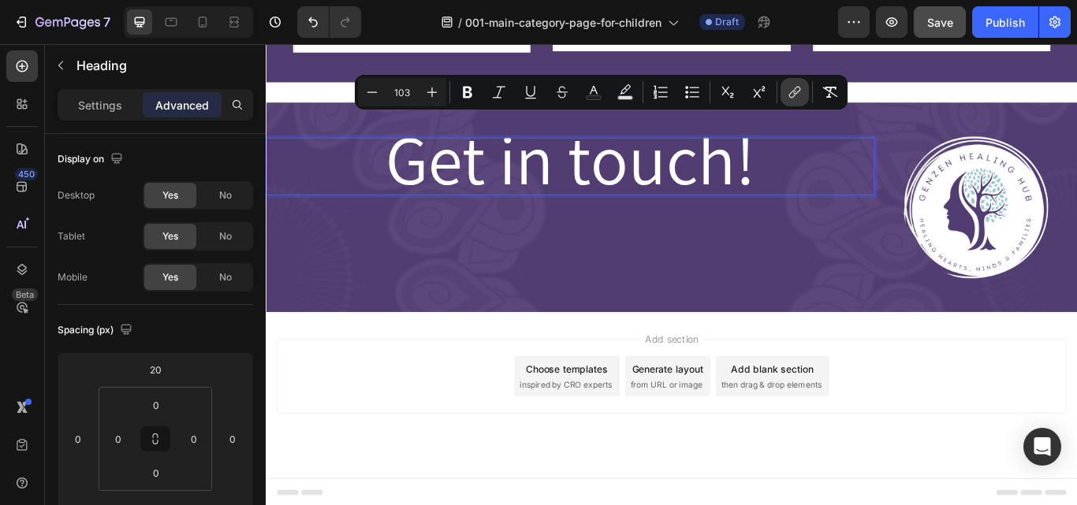
click at [796, 96] on icon "Editor contextual toolbar" at bounding box center [795, 92] width 16 height 16
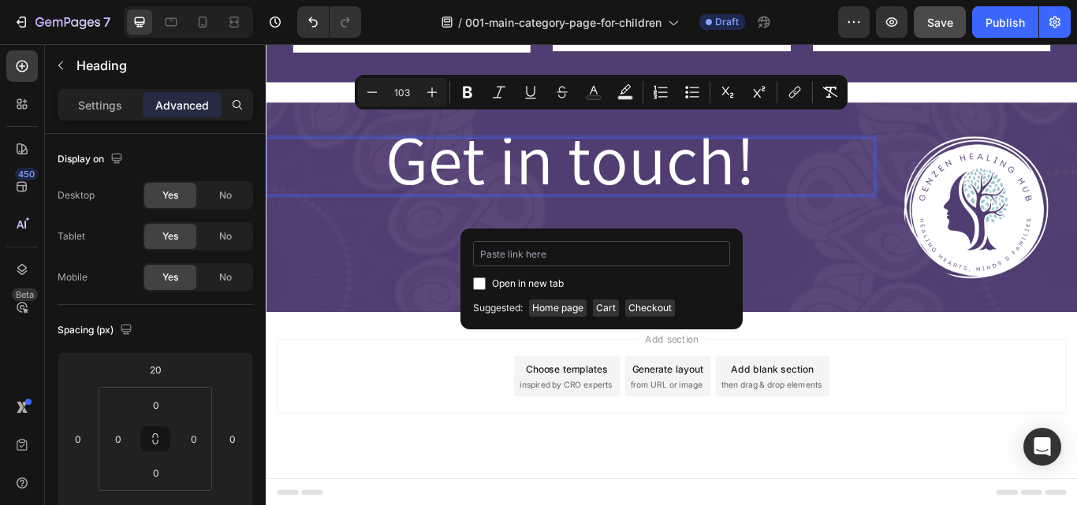
click at [531, 255] on input "Editor contextual toolbar" at bounding box center [601, 253] width 257 height 25
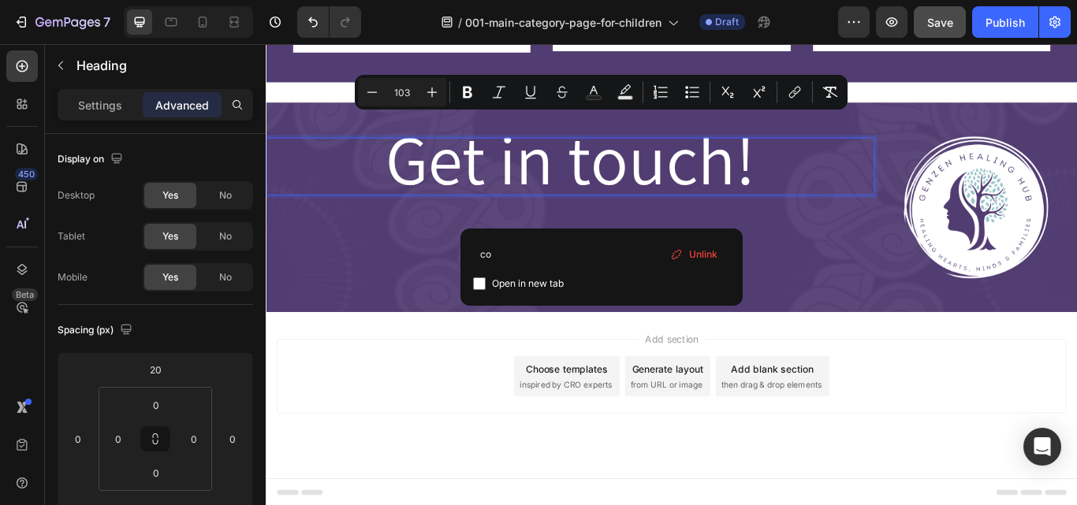
type input "c"
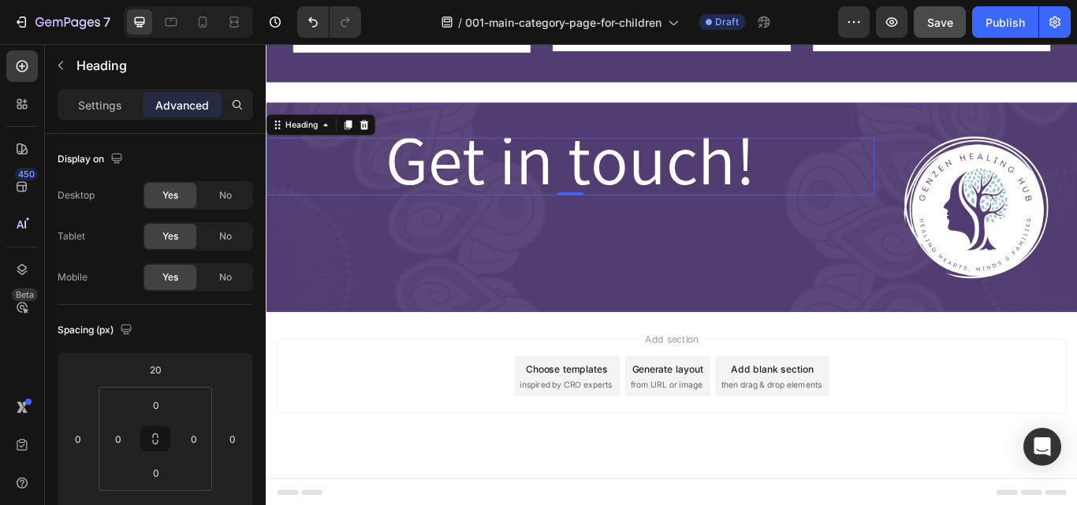
click at [578, 178] on span "Get in touch!" at bounding box center [620, 178] width 431 height 106
click at [619, 186] on span "Get in touch!" at bounding box center [620, 178] width 431 height 106
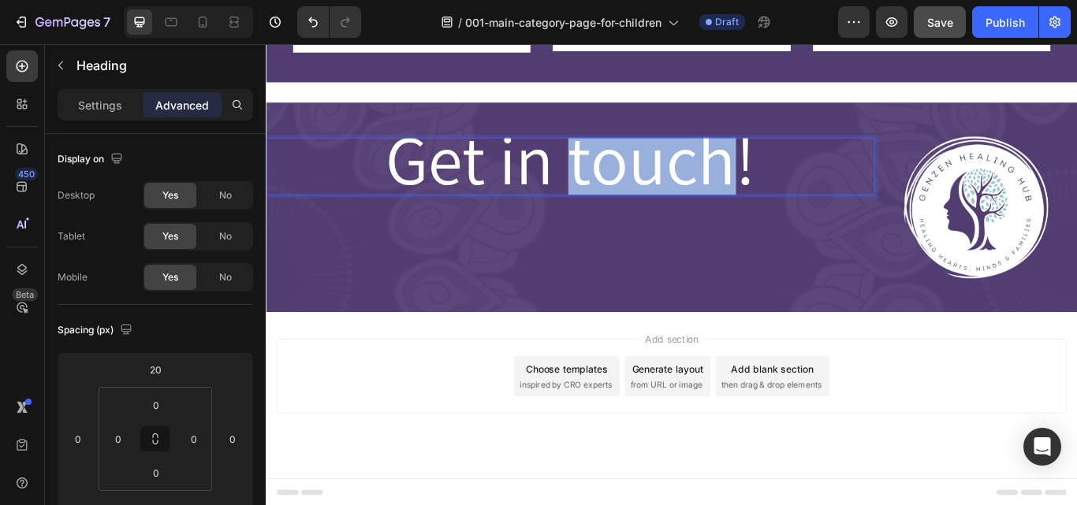
click at [619, 186] on span "Get in touch!" at bounding box center [620, 178] width 431 height 106
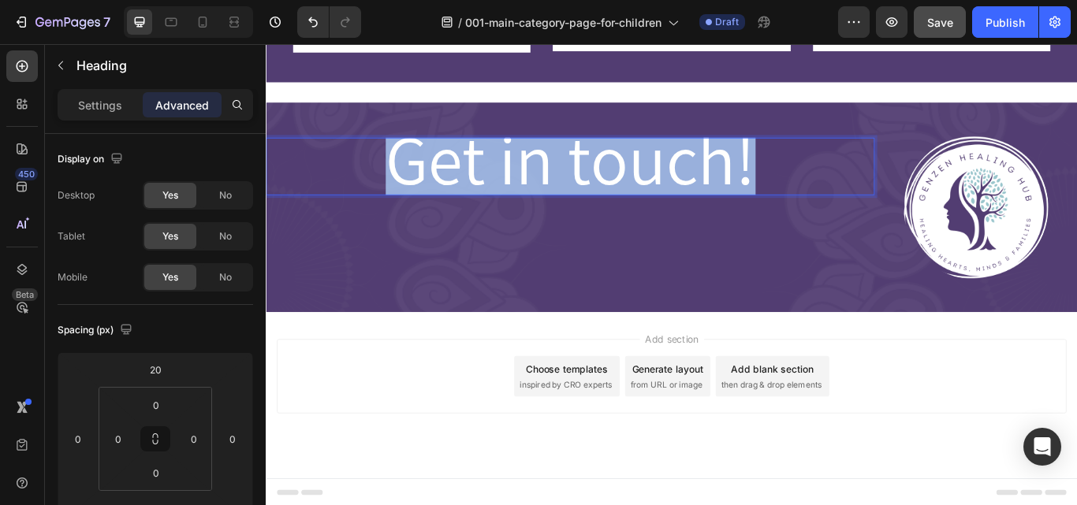
click at [619, 186] on span "Get in touch!" at bounding box center [620, 178] width 431 height 106
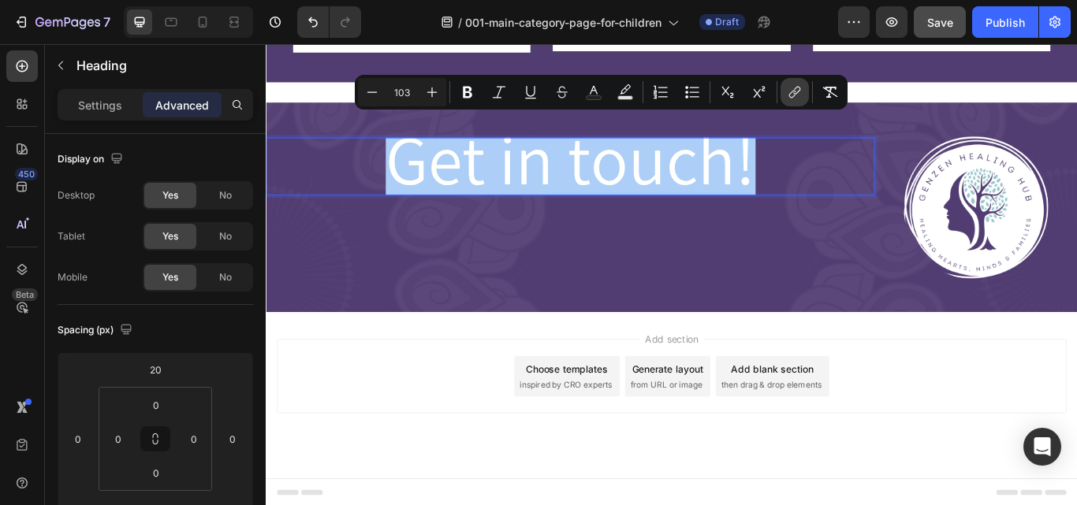
click at [784, 95] on button "link" at bounding box center [794, 92] width 28 height 28
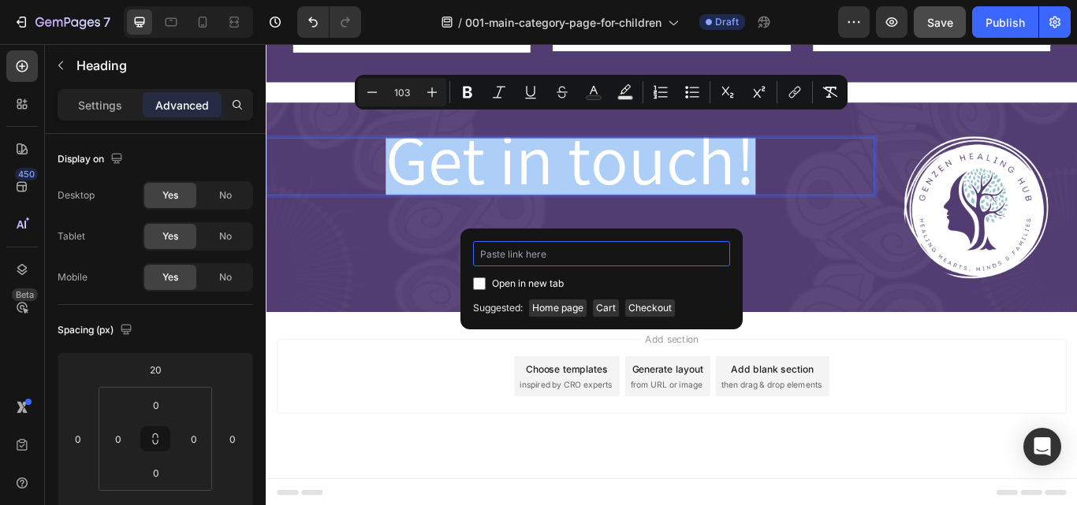
click at [656, 252] on input "Editor contextual toolbar" at bounding box center [601, 253] width 257 height 25
paste input "https://thrivingmamahypnotherapy.com/pages/contact-page"
type input "https://thrivingmamahypnotherapy.com/pages/contact-page"
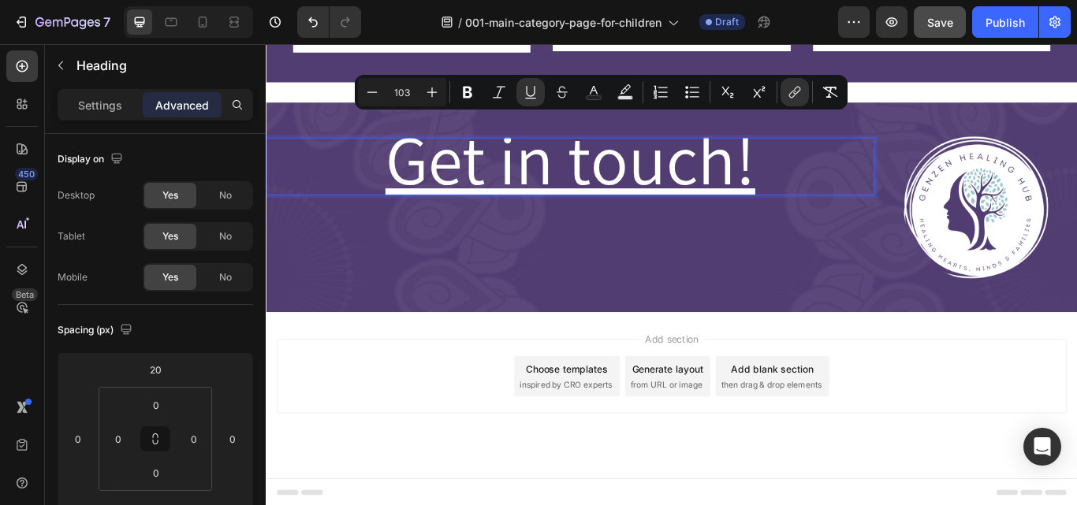
click at [721, 286] on div "Get in touch! Heading 0" at bounding box center [620, 235] width 709 height 194
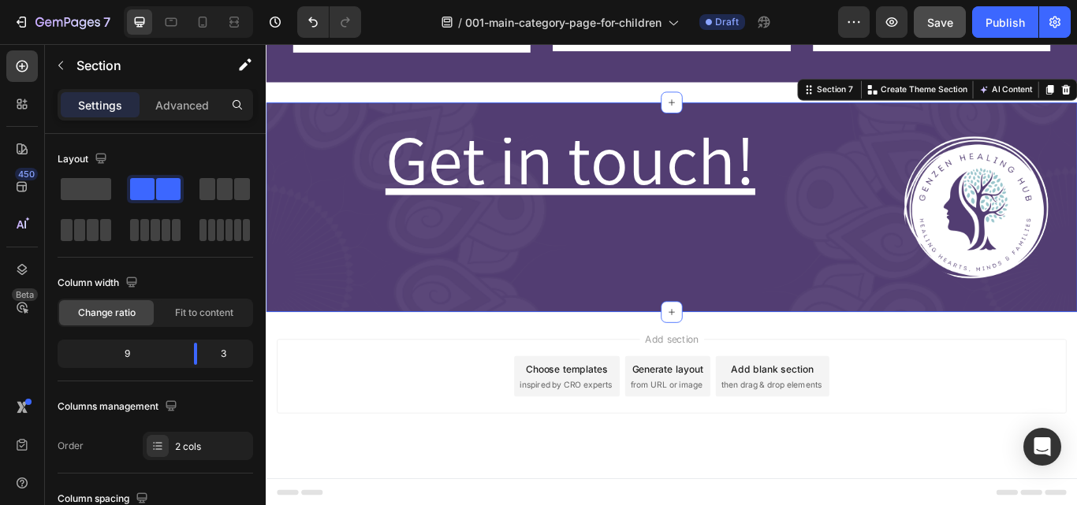
click at [629, 266] on div "⁠⁠⁠⁠⁠⁠⁠ Get in touch! Heading" at bounding box center [620, 235] width 709 height 194
click at [1035, 247] on img at bounding box center [1093, 235] width 169 height 169
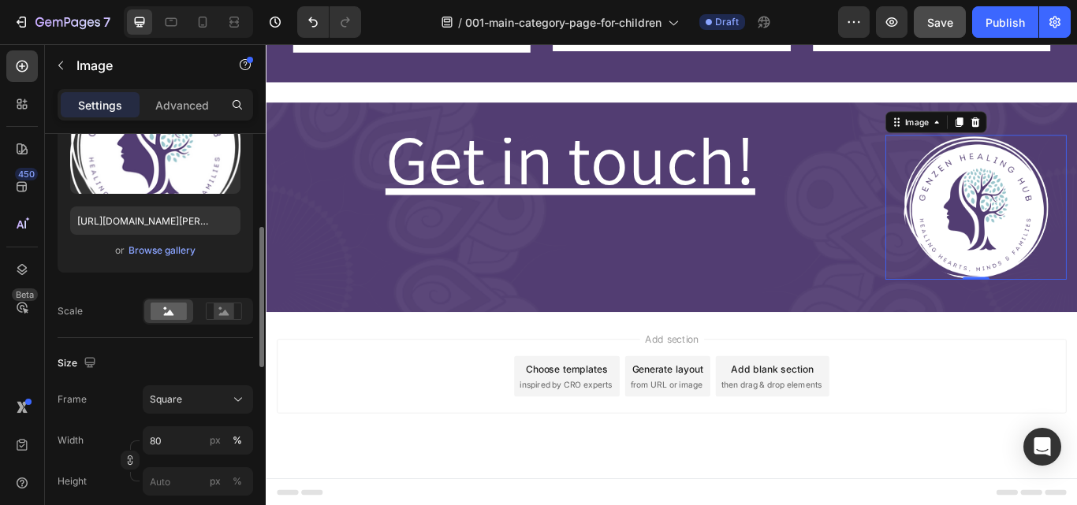
scroll to position [228, 0]
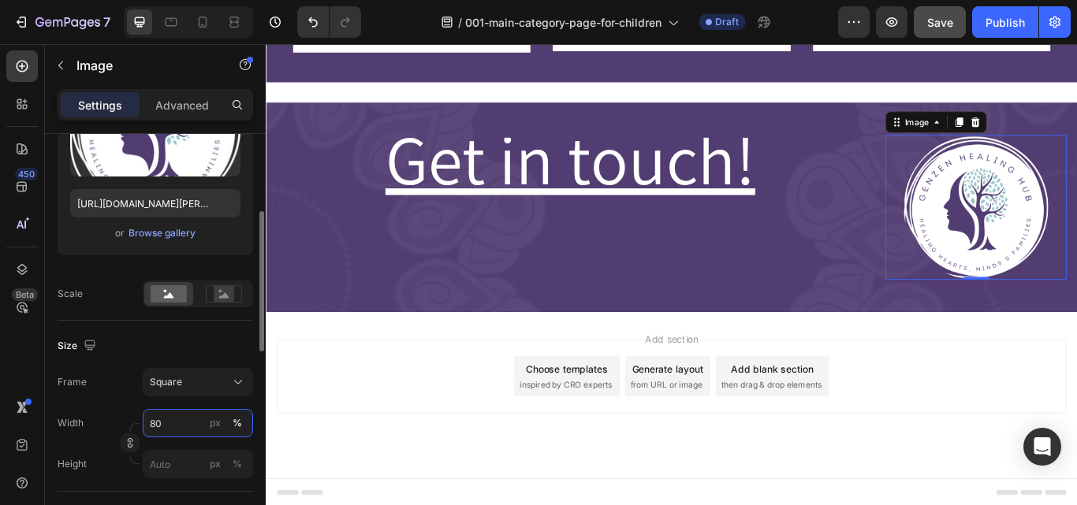
click at [177, 422] on input "80" at bounding box center [198, 423] width 110 height 28
click at [158, 422] on input "80" at bounding box center [198, 423] width 110 height 28
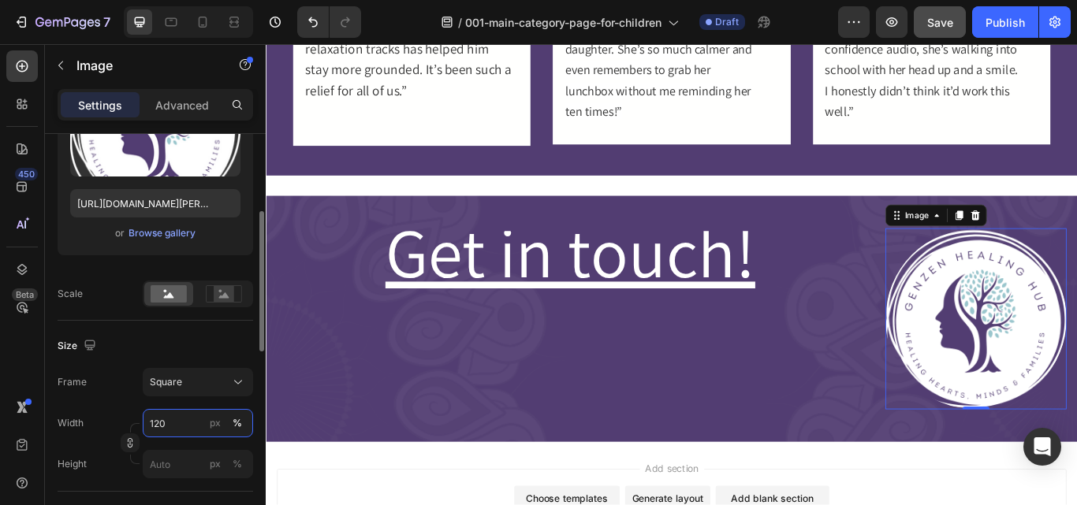
scroll to position [1518, 0]
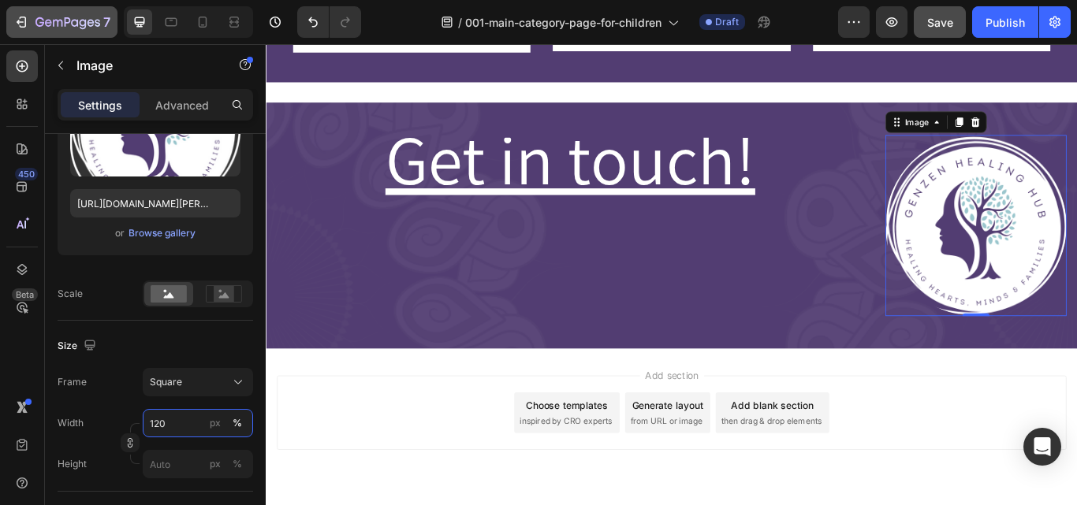
type input "120"
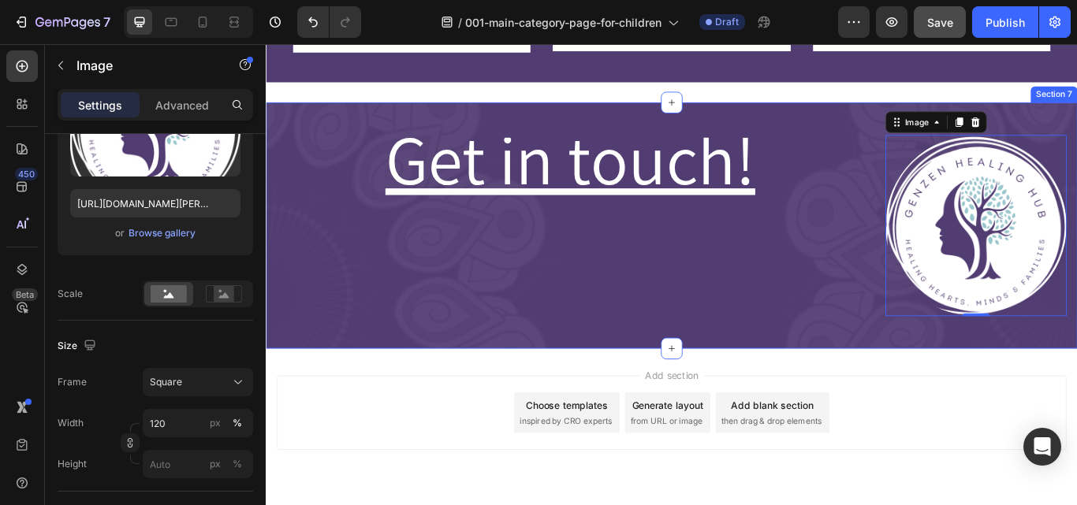
click at [684, 333] on div "⁠⁠⁠⁠⁠⁠⁠ Get in touch! Heading" at bounding box center [620, 256] width 709 height 236
drag, startPoint x: 684, startPoint y: 333, endPoint x: 411, endPoint y: 270, distance: 279.9
click at [684, 333] on div "⁠⁠⁠⁠⁠⁠⁠ Get in touch! Heading" at bounding box center [620, 256] width 709 height 236
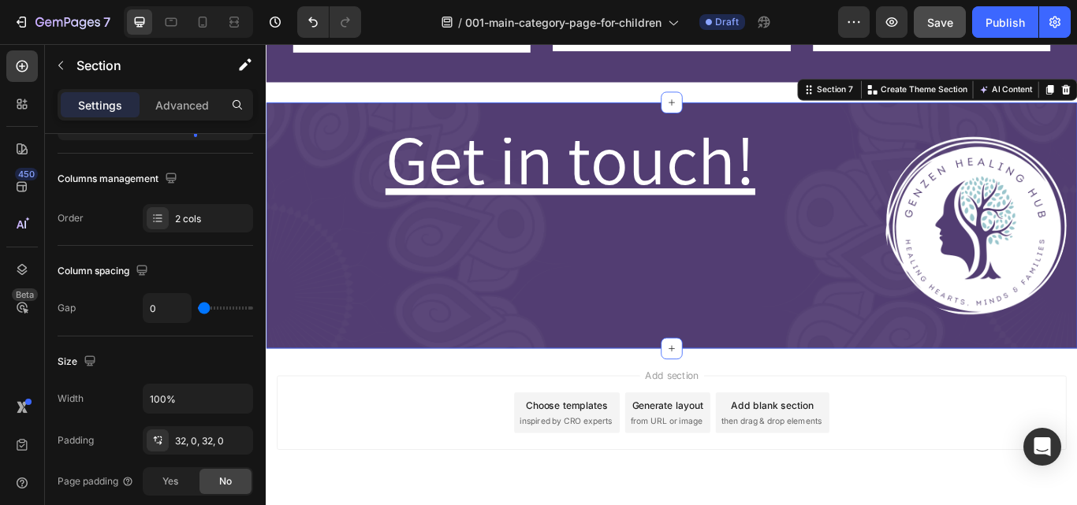
scroll to position [0, 0]
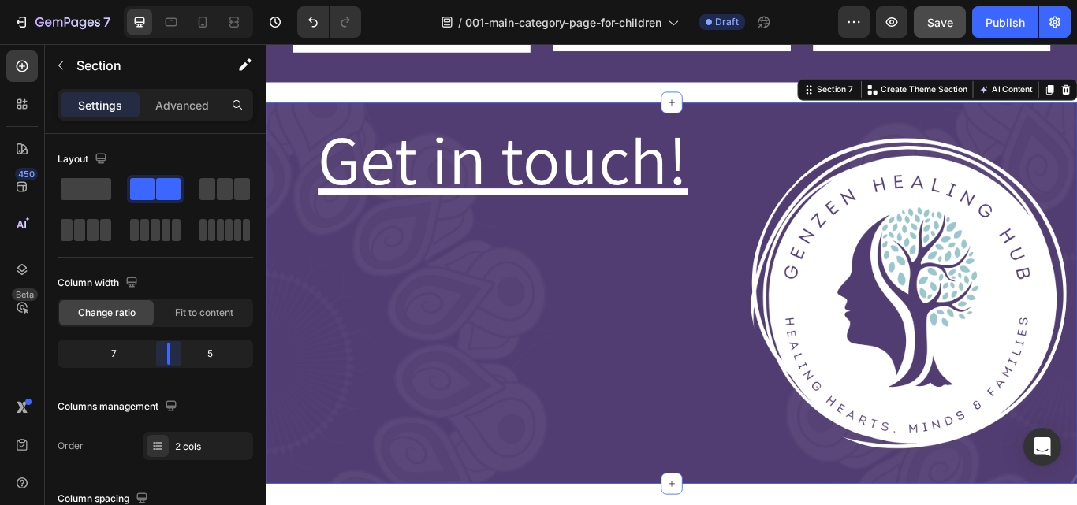
drag, startPoint x: 197, startPoint y: 349, endPoint x: 285, endPoint y: 139, distance: 227.5
click at [169, 0] on body "7 Version history / 001-main-category-page-for-children Draft Preview Save Publ…" at bounding box center [538, 0] width 1077 height 0
click at [943, 249] on img at bounding box center [1014, 335] width 369 height 369
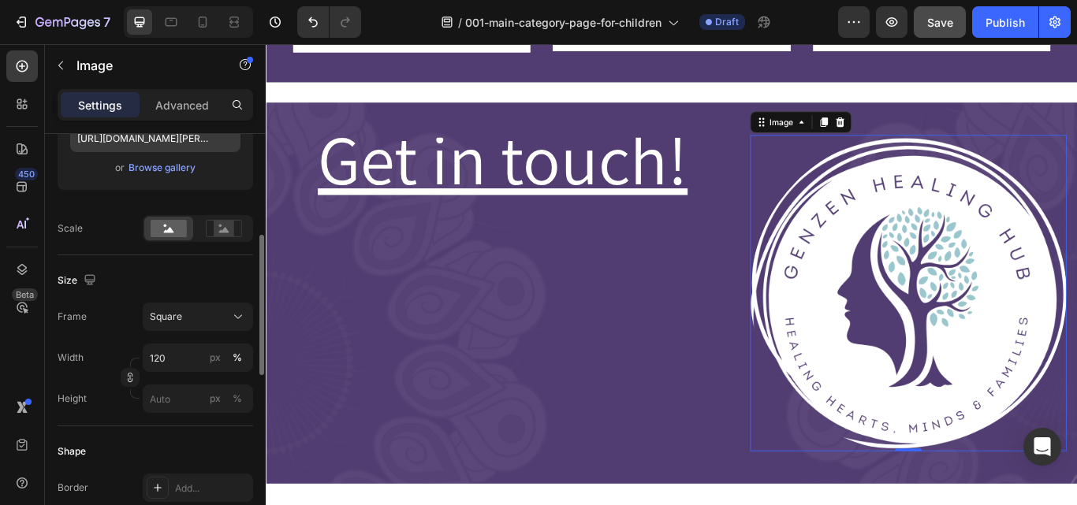
scroll to position [295, 0]
click at [158, 356] on input "120" at bounding box center [198, 356] width 110 height 28
type input "4"
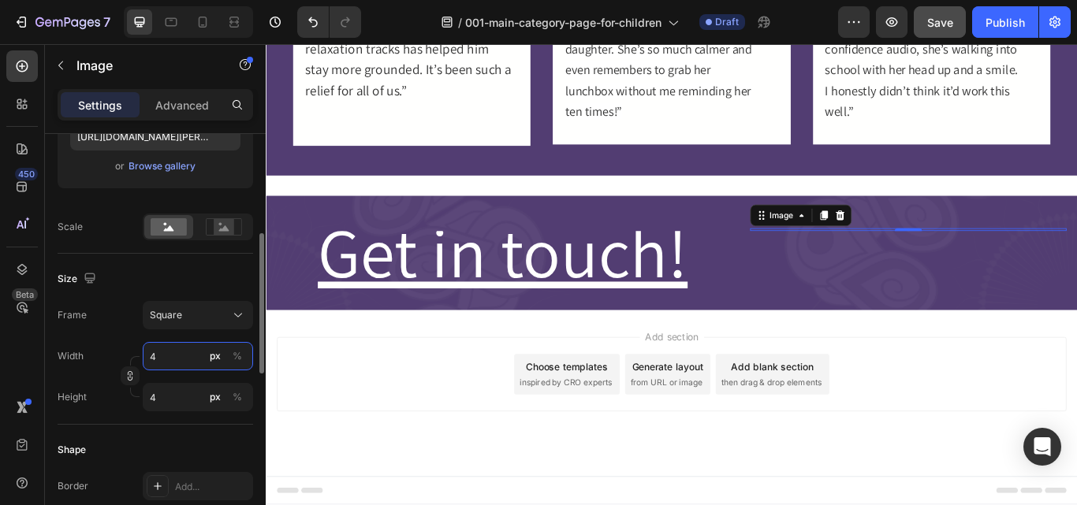
scroll to position [1409, 0]
type input "40"
click at [239, 359] on div "%" at bounding box center [236, 356] width 9 height 14
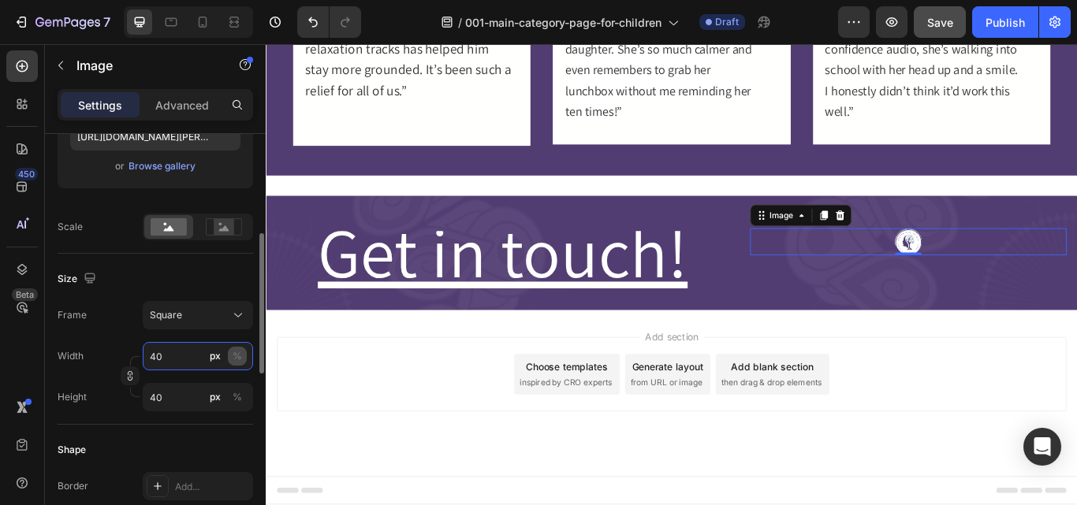
scroll to position [1497, 0]
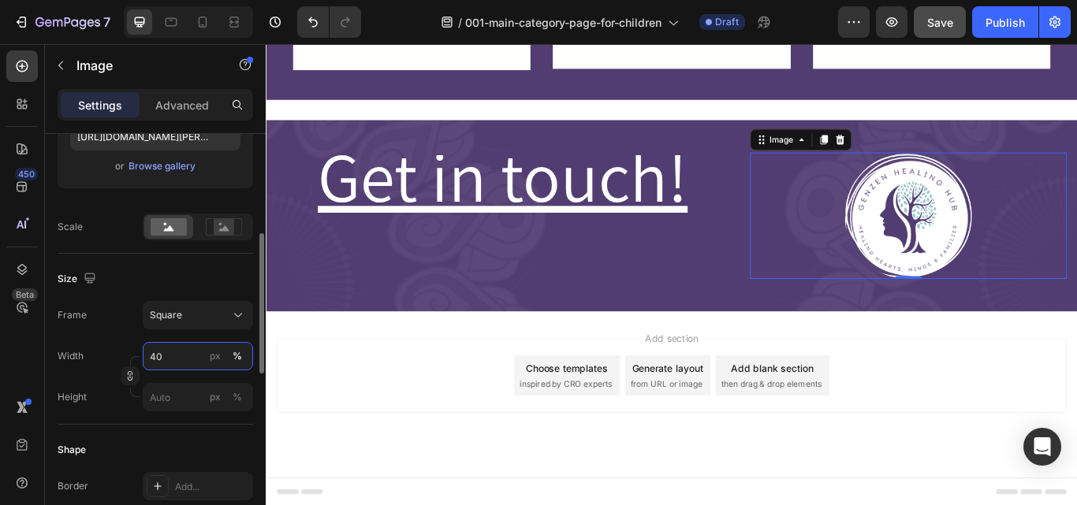
click at [153, 355] on input "40" at bounding box center [198, 356] width 110 height 28
click at [158, 357] on input "40" at bounding box center [198, 356] width 110 height 28
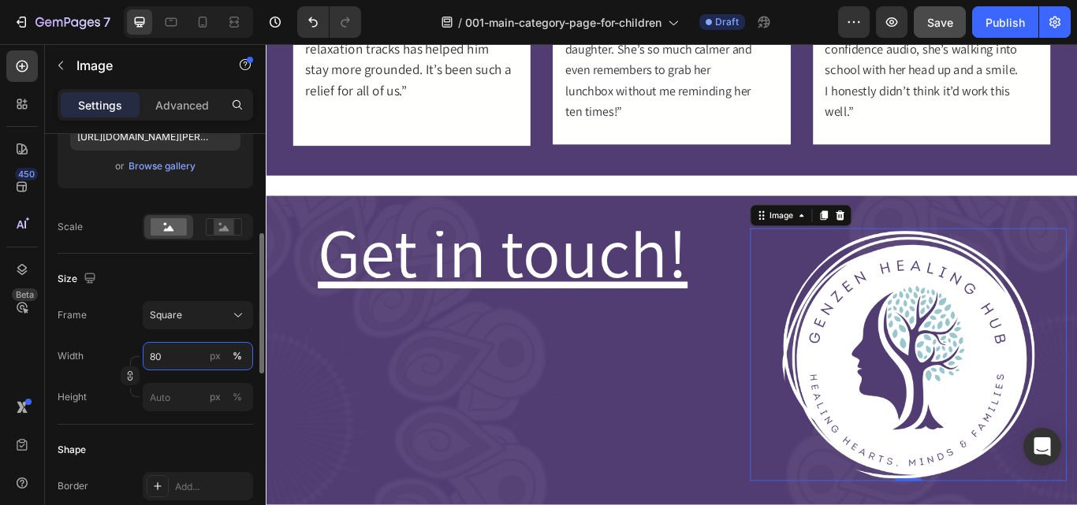
scroll to position [1518, 0]
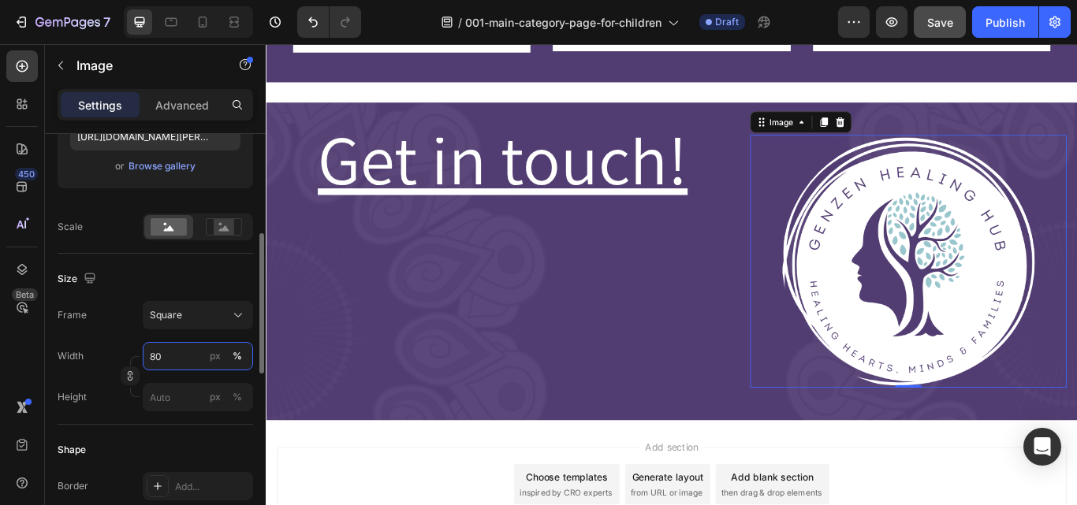
click at [156, 357] on input "80" at bounding box center [198, 356] width 110 height 28
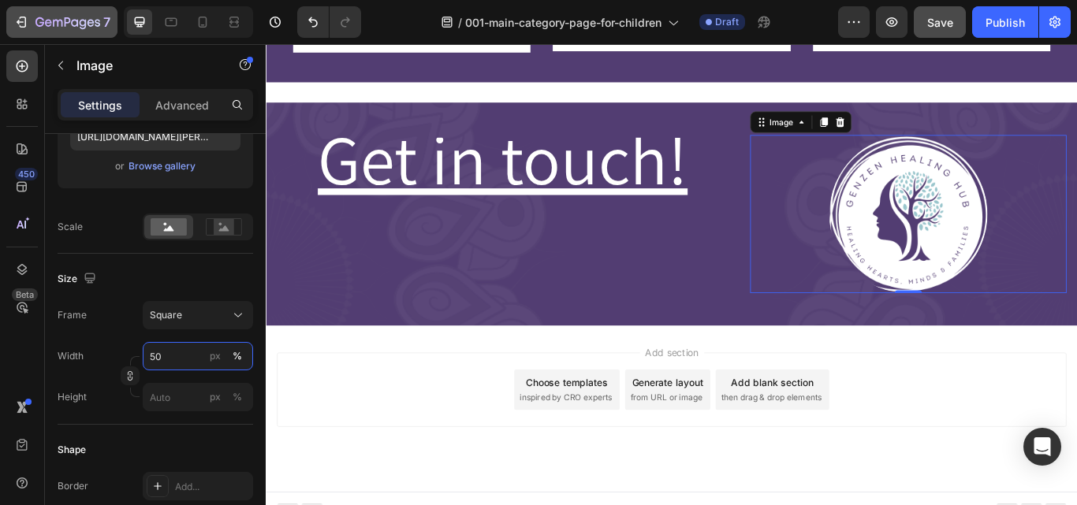
type input "50"
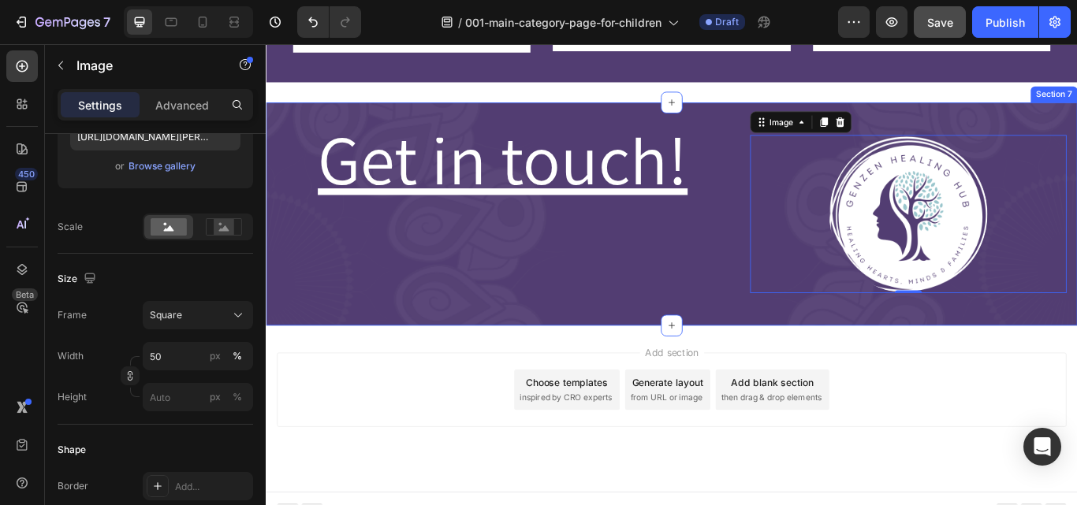
click at [527, 286] on div "⁠⁠⁠⁠⁠⁠⁠ Get in touch! Heading" at bounding box center [542, 243] width 552 height 210
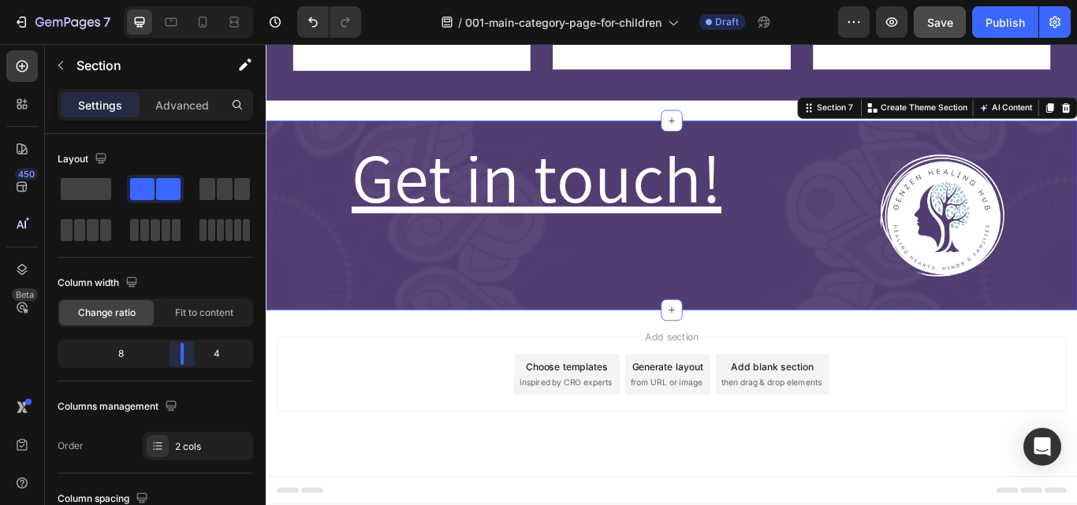
scroll to position [1494, 0]
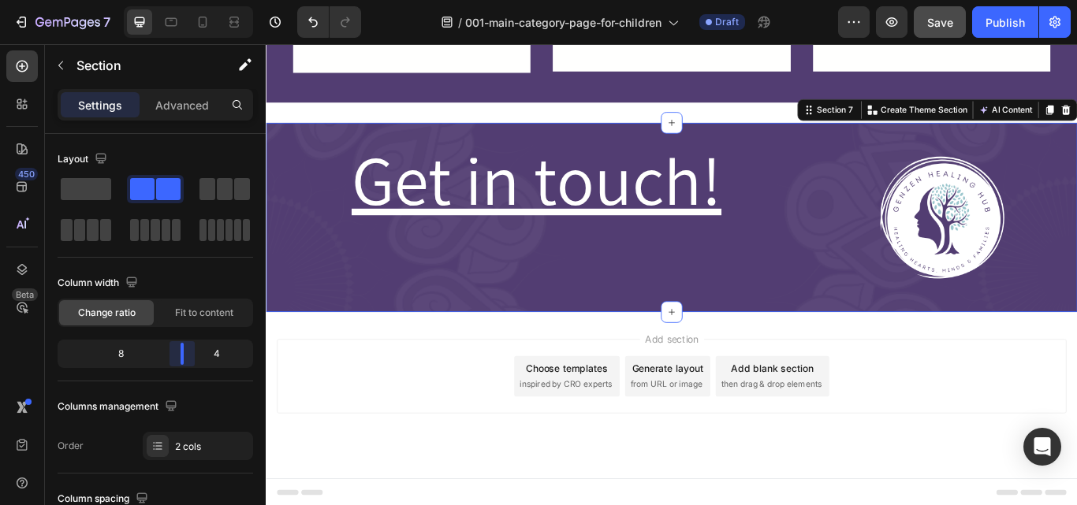
drag, startPoint x: 167, startPoint y: 359, endPoint x: 184, endPoint y: 358, distance: 16.6
click at [184, 0] on body "7 Version history / 001-main-category-page-for-children Draft Preview Save Publ…" at bounding box center [538, 0] width 1077 height 0
click at [991, 203] on img at bounding box center [1053, 246] width 145 height 145
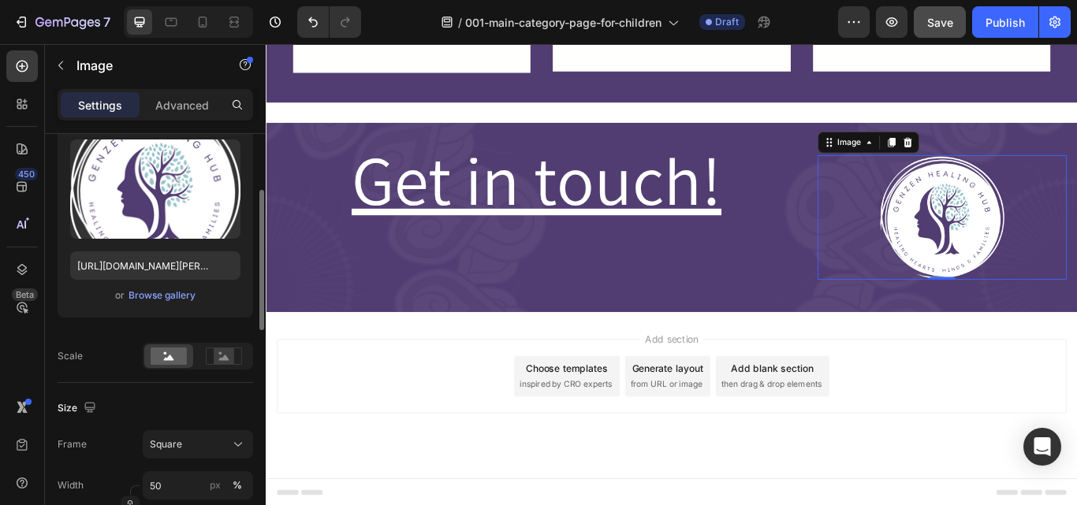
scroll to position [230, 0]
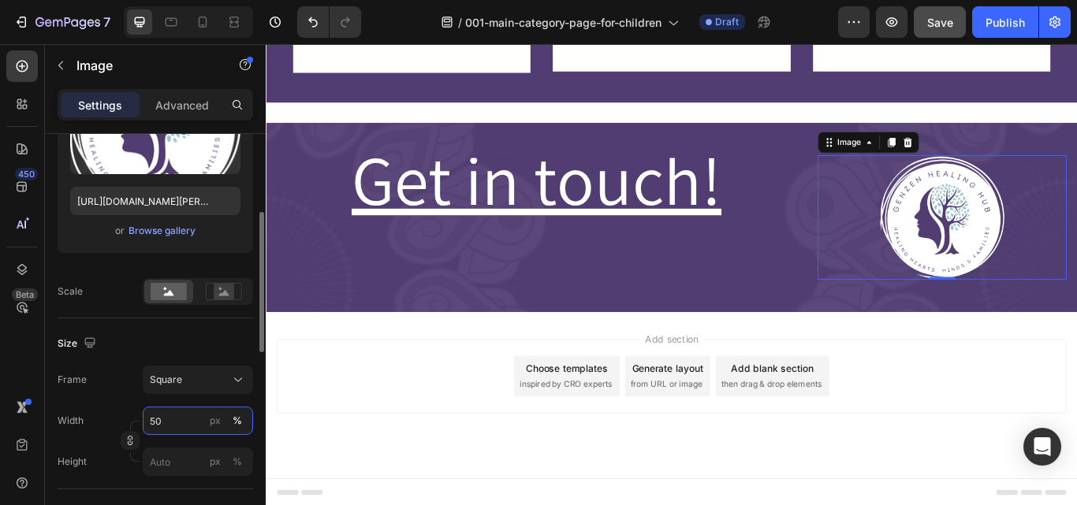
click at [156, 425] on input "50" at bounding box center [198, 421] width 110 height 28
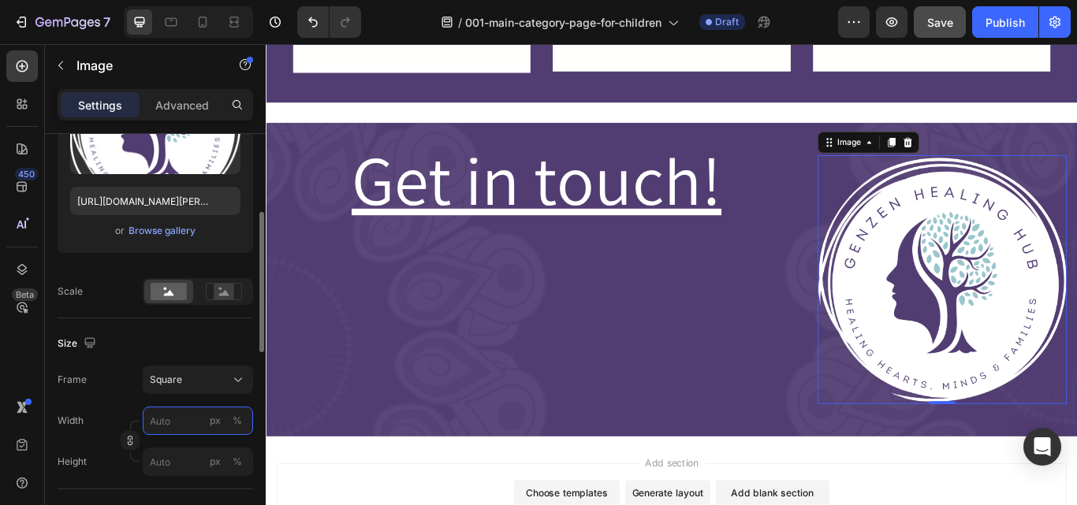
scroll to position [1518, 0]
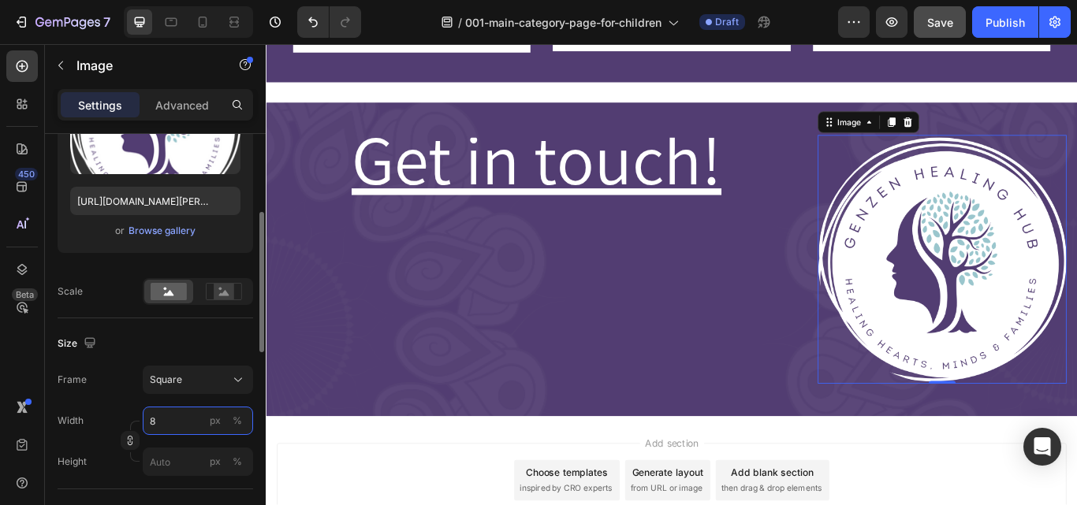
type input "80"
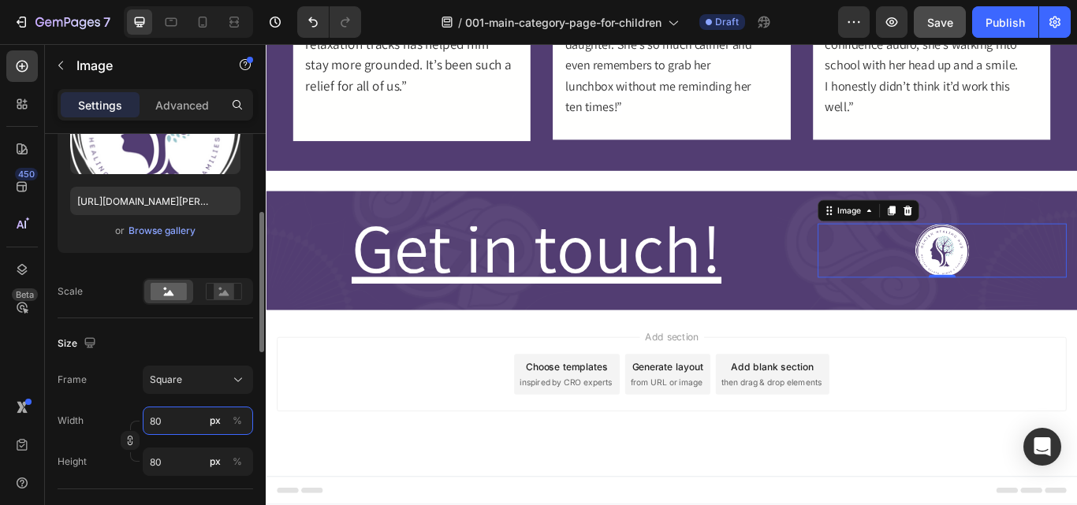
scroll to position [1415, 0]
type input "80"
click at [236, 423] on div "%" at bounding box center [236, 421] width 9 height 14
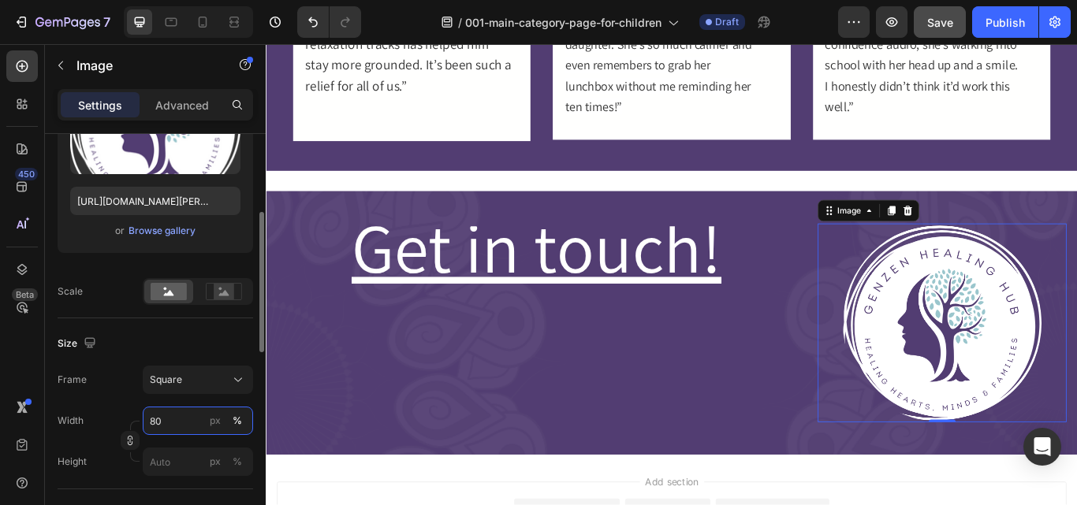
scroll to position [1518, 0]
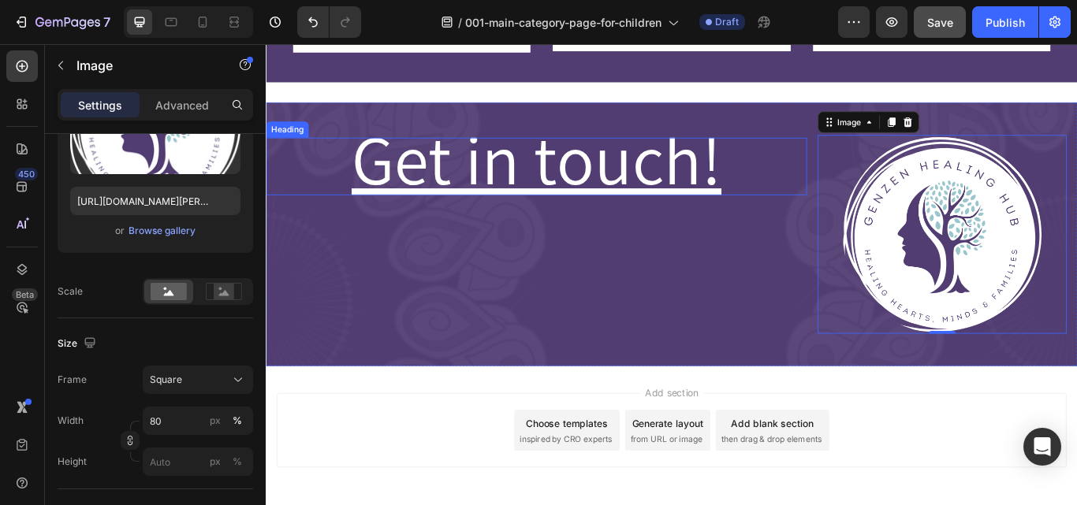
click at [732, 200] on u "Get in touch!" at bounding box center [581, 178] width 431 height 106
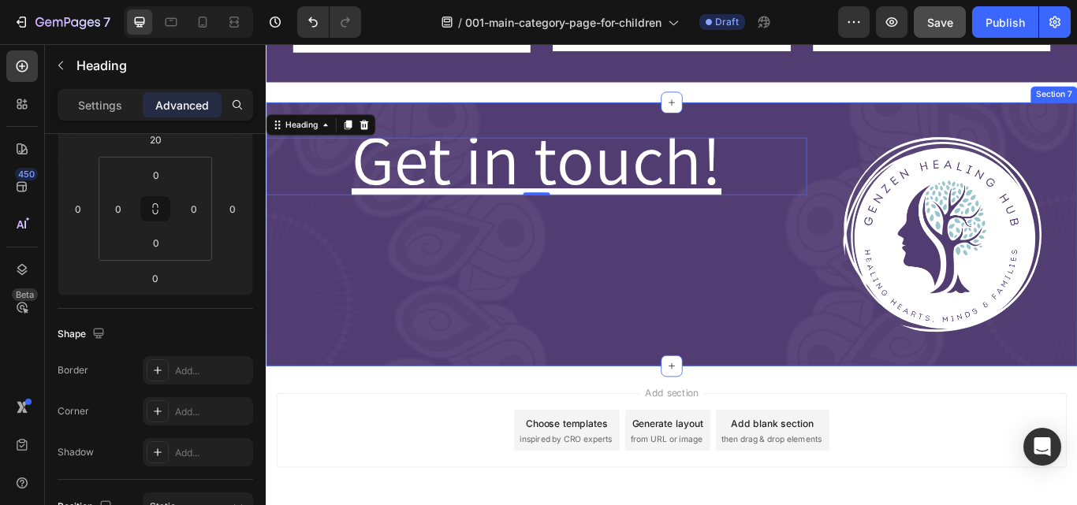
scroll to position [0, 0]
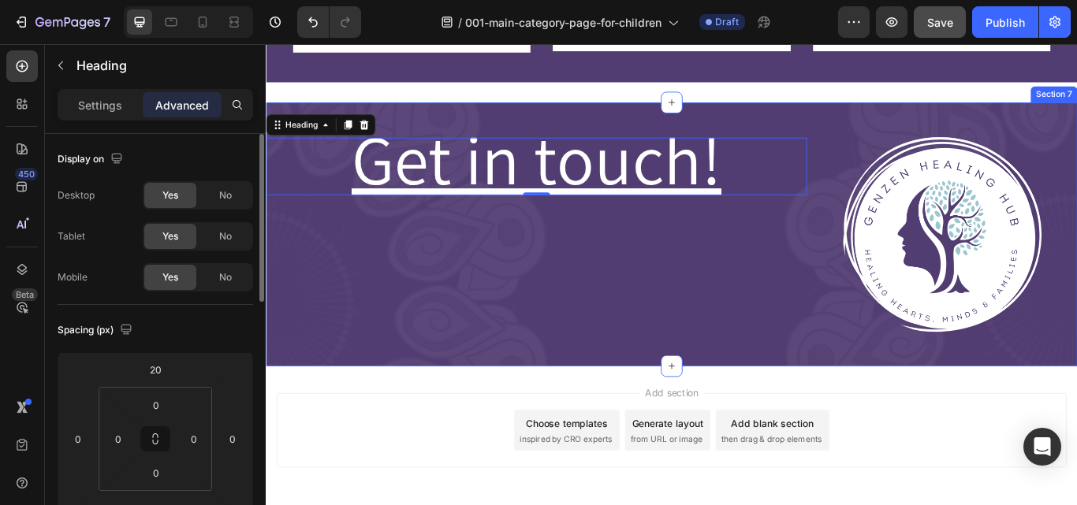
drag, startPoint x: 739, startPoint y: 252, endPoint x: 388, endPoint y: 322, distance: 358.4
click at [739, 252] on div "⁠⁠⁠⁠⁠⁠⁠ Get in touch! Heading 0" at bounding box center [581, 266] width 630 height 257
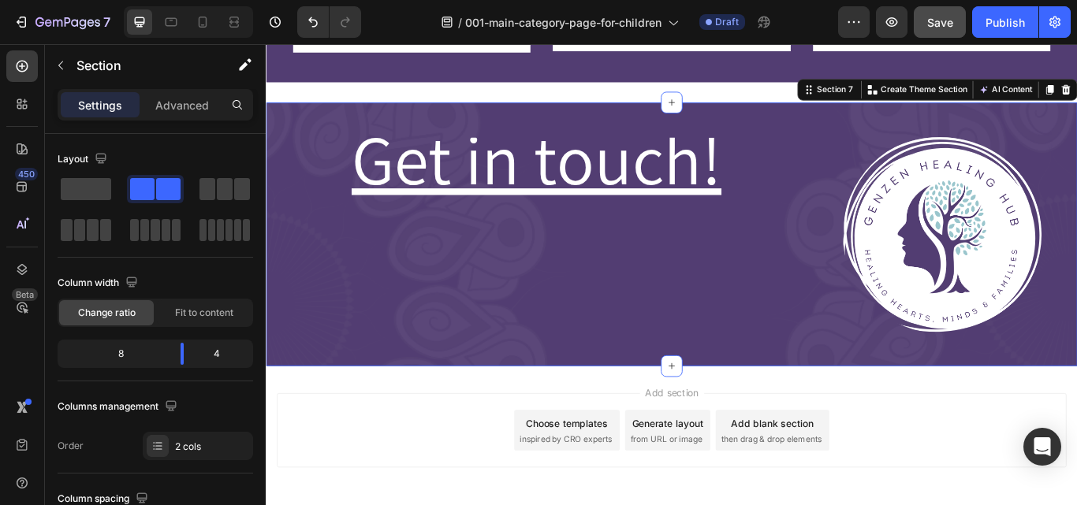
click at [616, 373] on div "⁠⁠⁠⁠⁠⁠⁠ Get in touch! Heading" at bounding box center [581, 266] width 630 height 257
click at [413, 322] on div "⁠⁠⁠⁠⁠⁠⁠ Get in touch! Heading" at bounding box center [581, 266] width 630 height 257
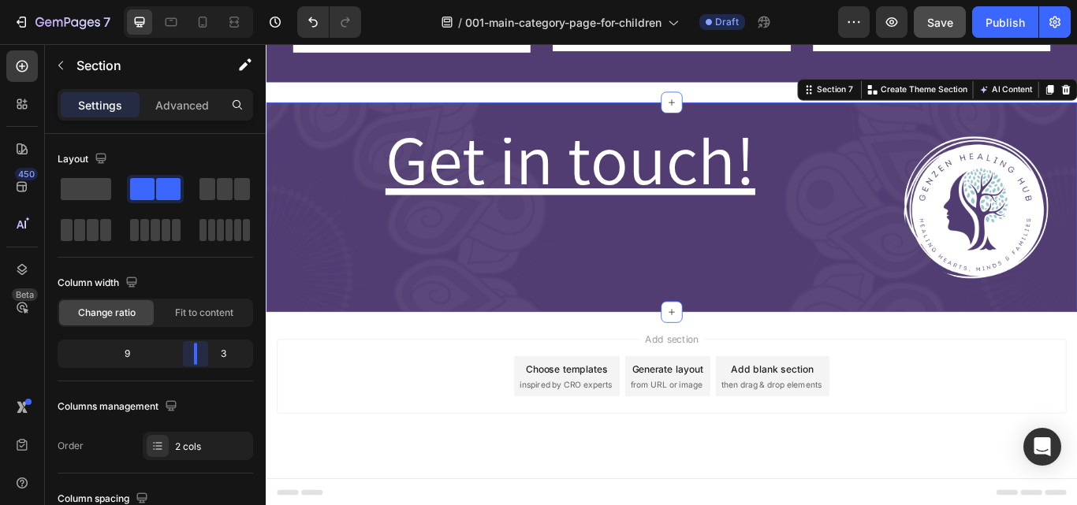
drag, startPoint x: 179, startPoint y: 350, endPoint x: 200, endPoint y: 351, distance: 21.3
click at [200, 0] on body "7 Version history / 001-main-category-page-for-children Draft Preview Save Publ…" at bounding box center [538, 0] width 1077 height 0
click at [1066, 201] on img at bounding box center [1093, 235] width 169 height 169
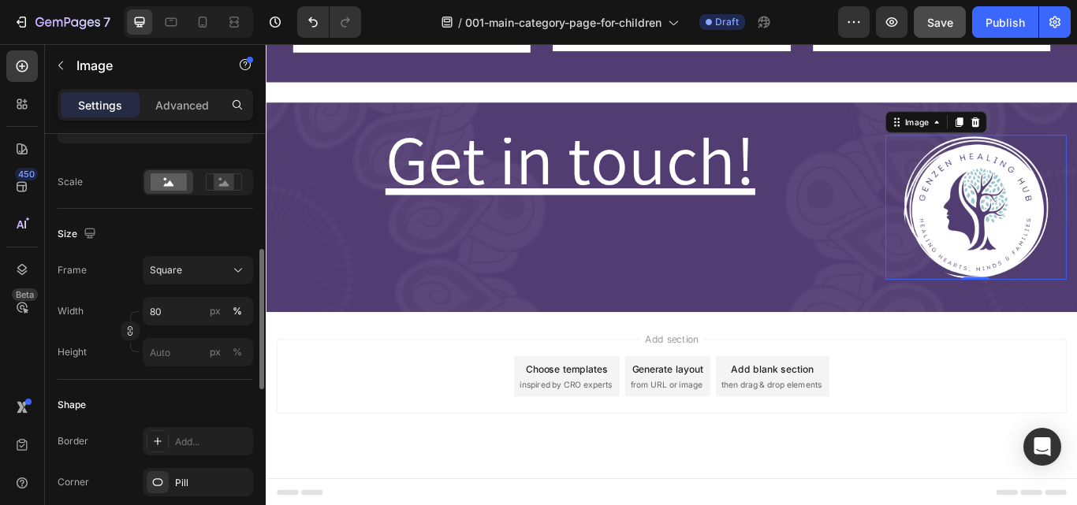
scroll to position [340, 0]
click at [815, 285] on div "⁠⁠⁠⁠⁠⁠⁠ Get in touch! Heading" at bounding box center [620, 235] width 709 height 194
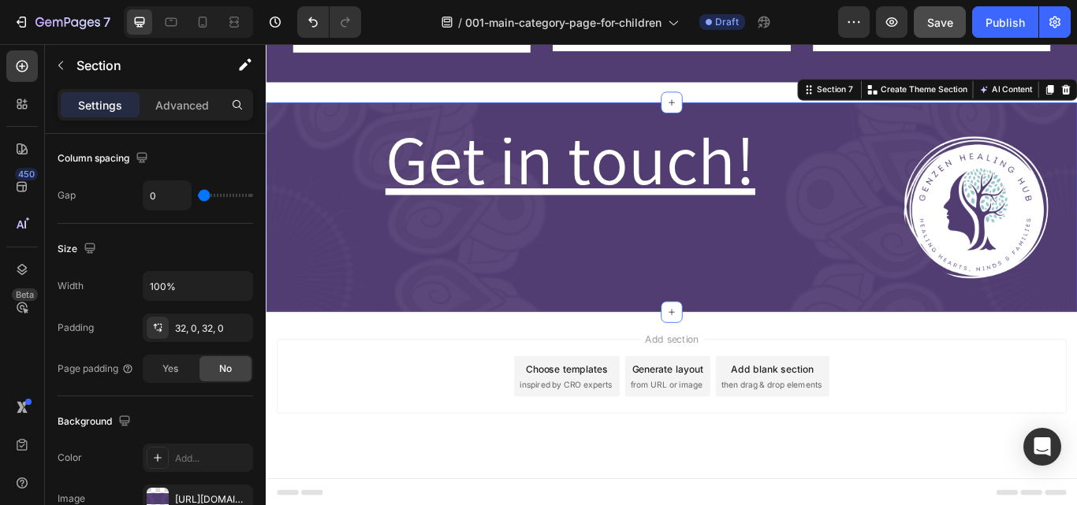
scroll to position [0, 0]
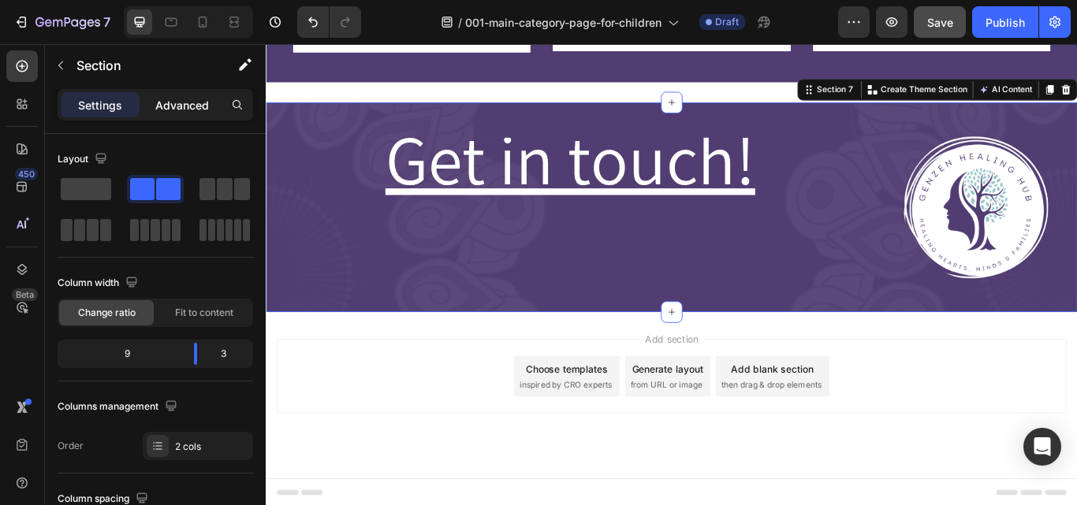
click at [177, 97] on p "Advanced" at bounding box center [182, 105] width 54 height 17
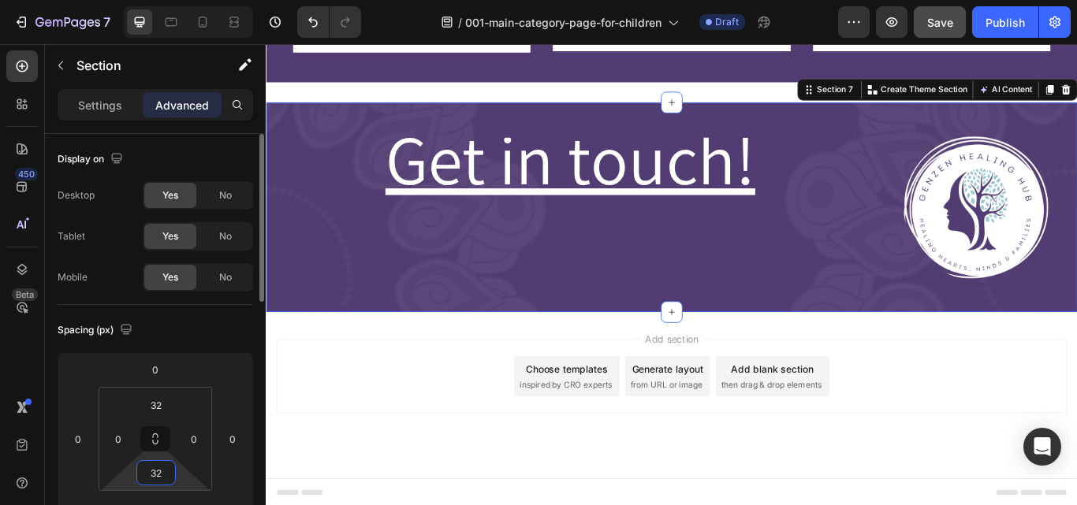
click at [164, 464] on input "32" at bounding box center [156, 473] width 32 height 24
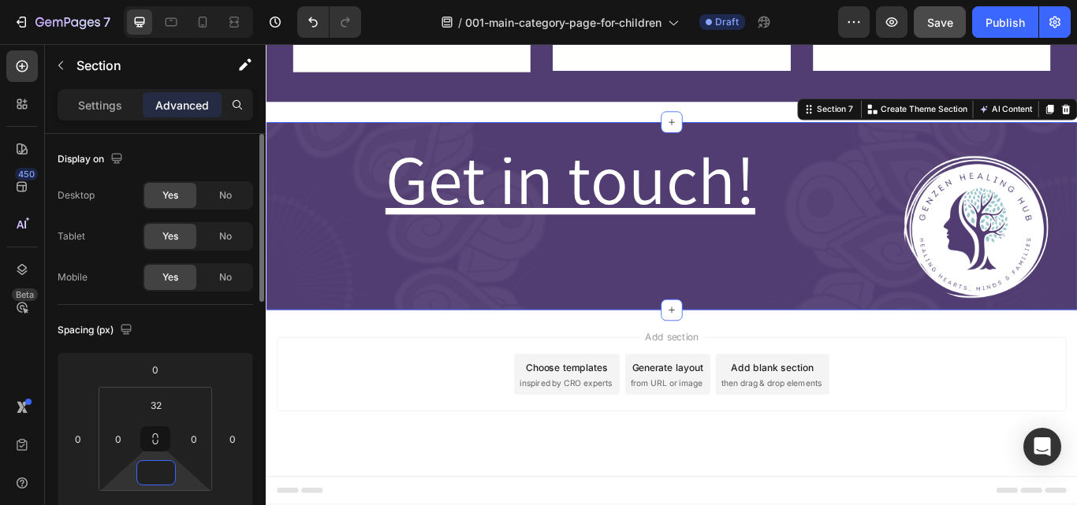
scroll to position [1493, 0]
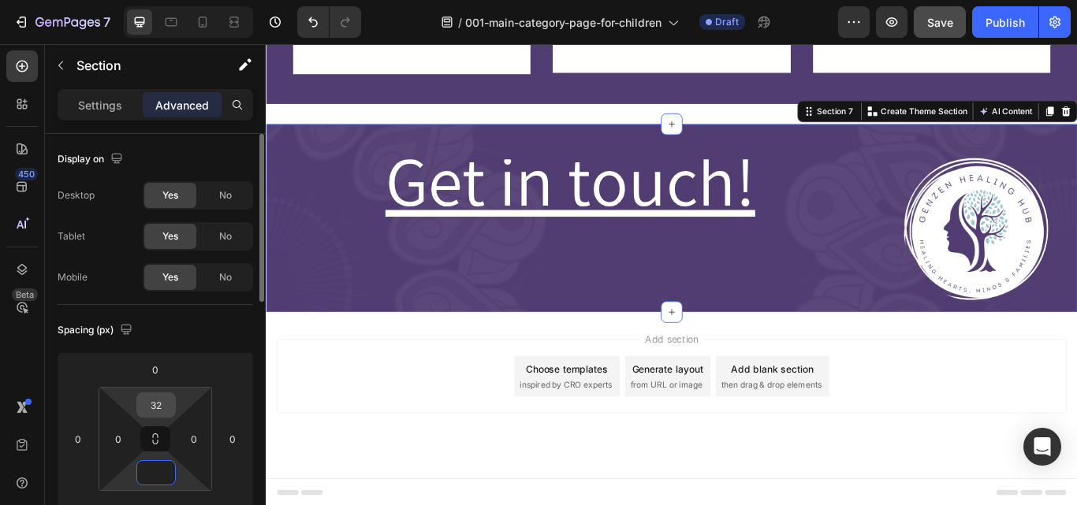
type input "0"
click at [162, 402] on input "32" at bounding box center [156, 405] width 32 height 24
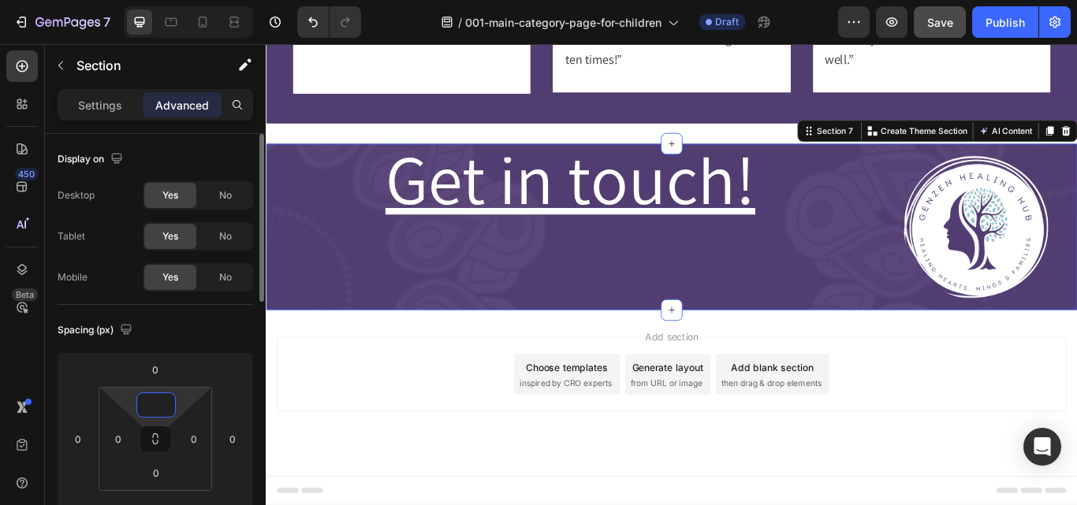
scroll to position [1467, 0]
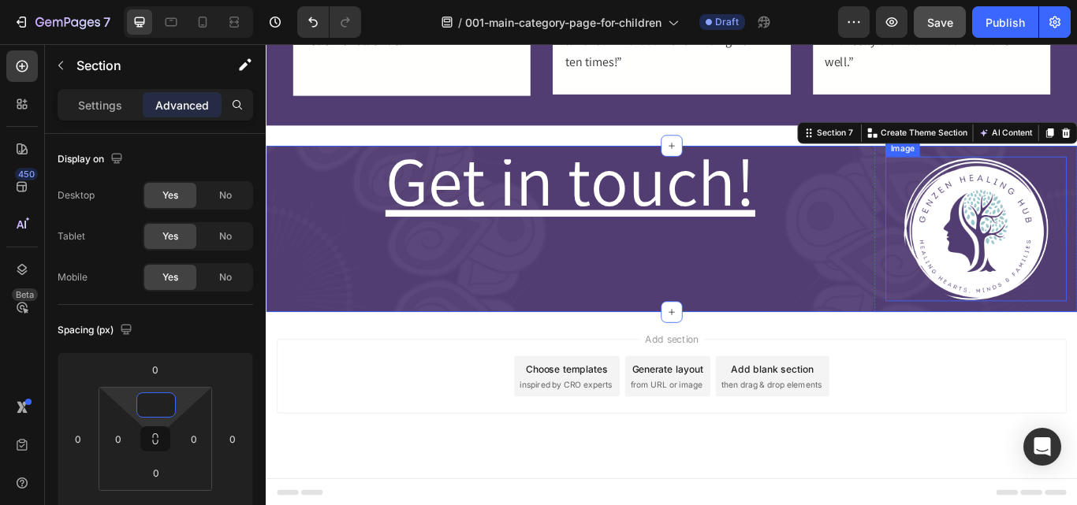
click at [1017, 186] on div at bounding box center [1092, 260] width 211 height 169
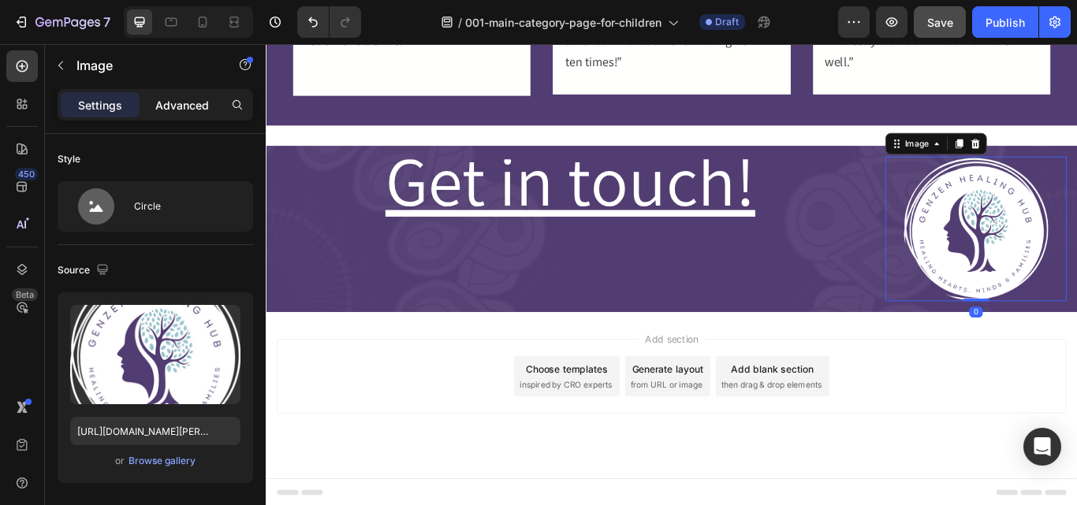
click at [188, 112] on p "Advanced" at bounding box center [182, 105] width 54 height 17
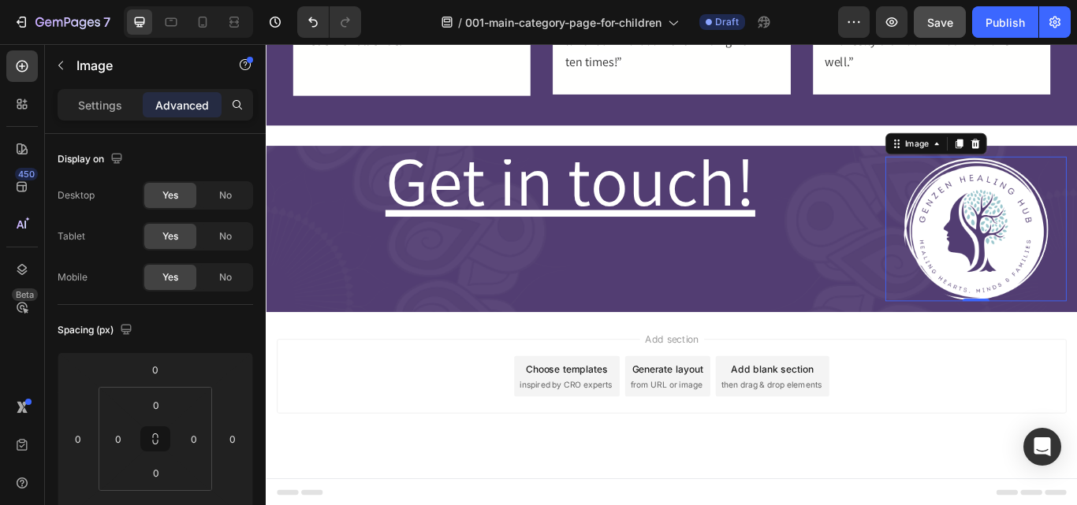
click at [993, 203] on div at bounding box center [1092, 260] width 211 height 169
click at [960, 196] on p "⁠⁠⁠⁠⁠⁠⁠ Get in touch!" at bounding box center [620, 212] width 706 height 64
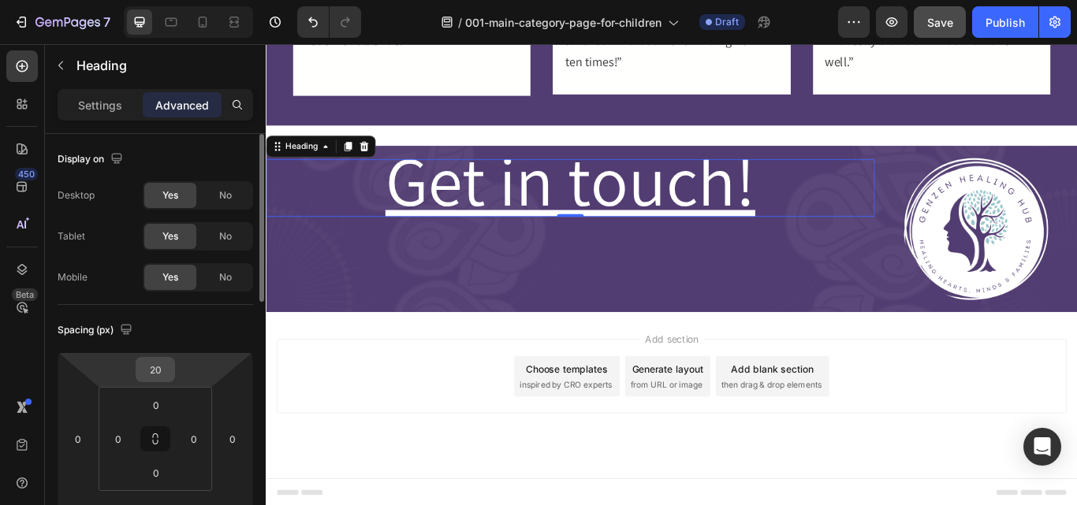
click at [165, 375] on input "20" at bounding box center [155, 370] width 32 height 24
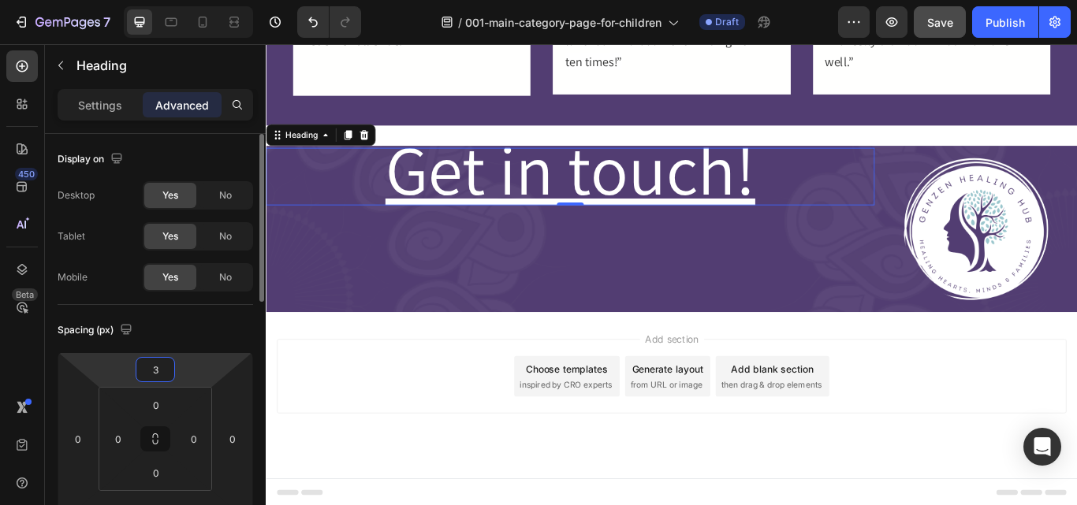
type input "30"
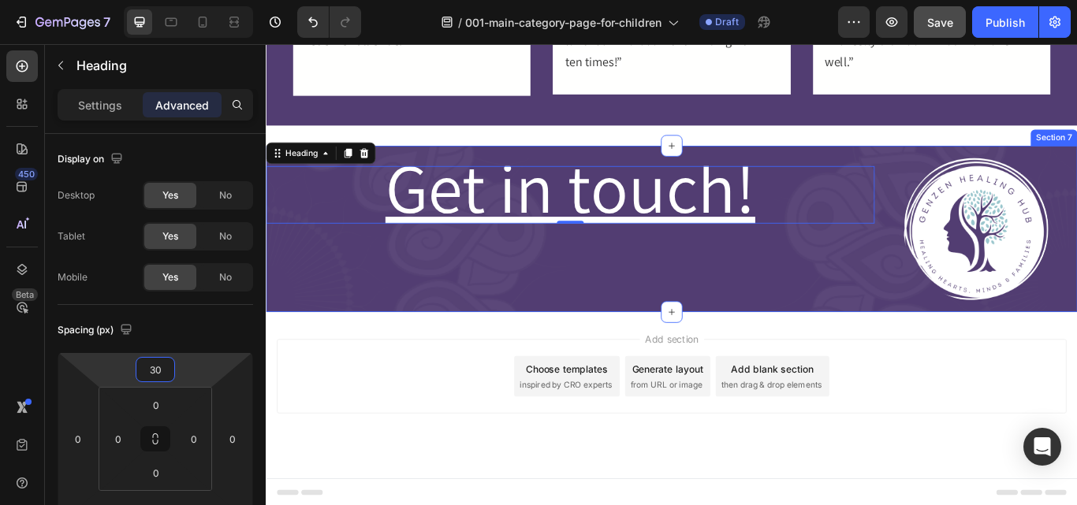
click at [454, 326] on div "⁠⁠⁠⁠⁠⁠⁠ Get in touch! Heading 0" at bounding box center [620, 260] width 709 height 194
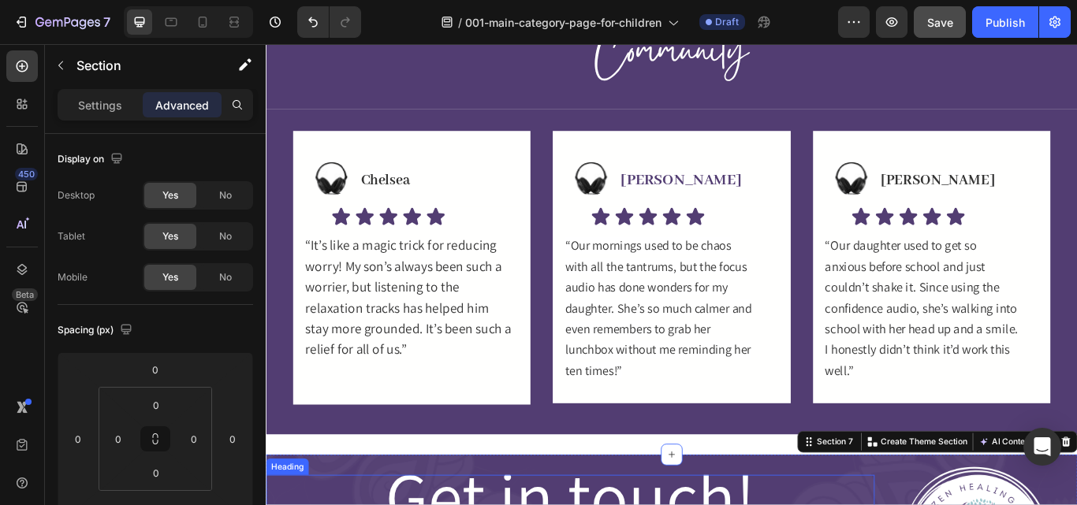
scroll to position [1178, 0]
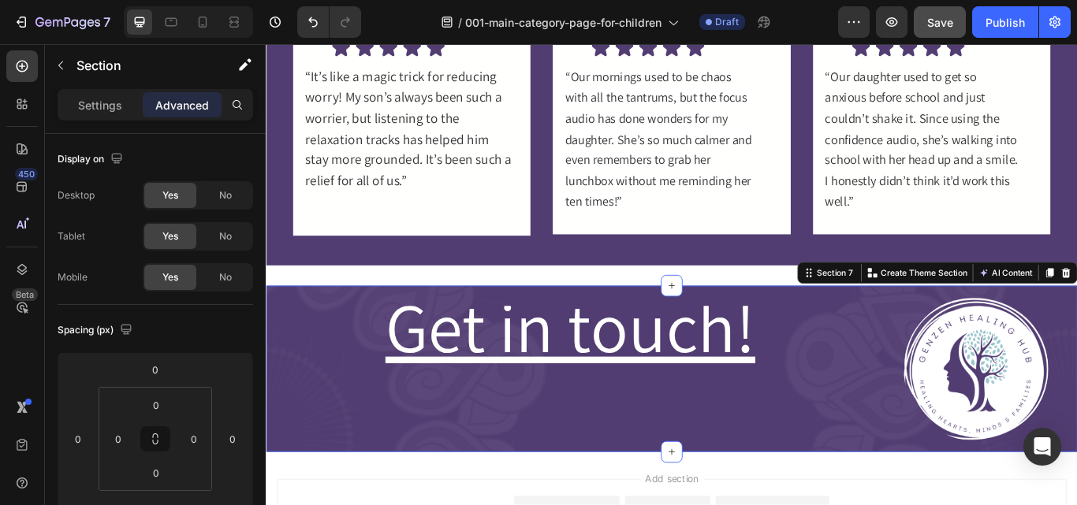
scroll to position [1307, 0]
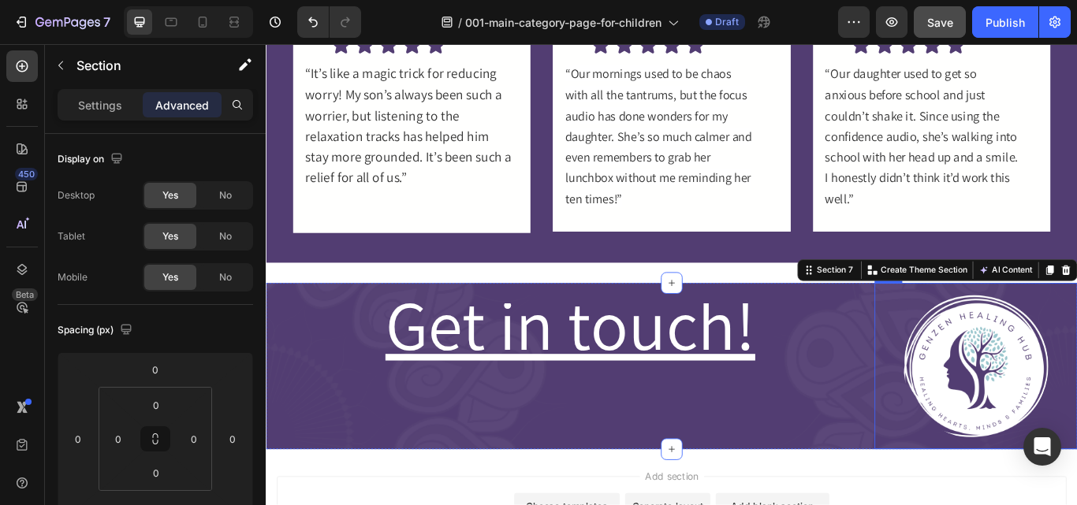
click at [975, 377] on div "Image Row" at bounding box center [1093, 420] width 236 height 194
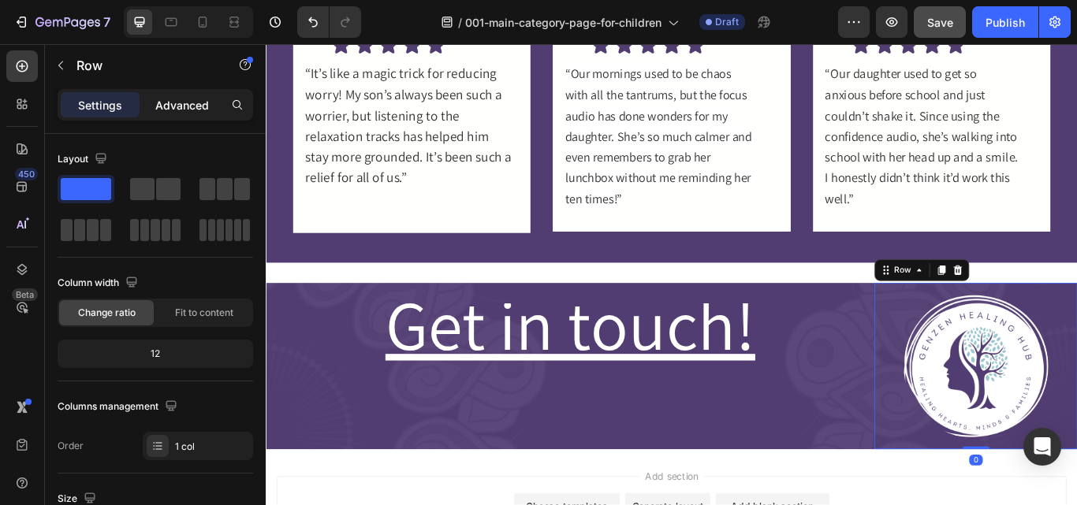
click at [167, 109] on p "Advanced" at bounding box center [182, 105] width 54 height 17
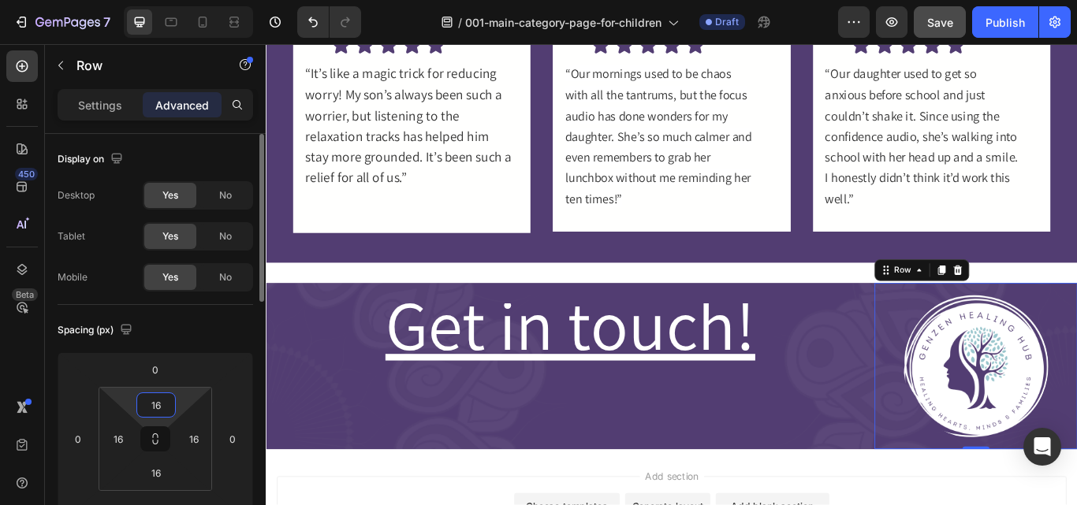
click at [170, 401] on input "16" at bounding box center [156, 405] width 32 height 24
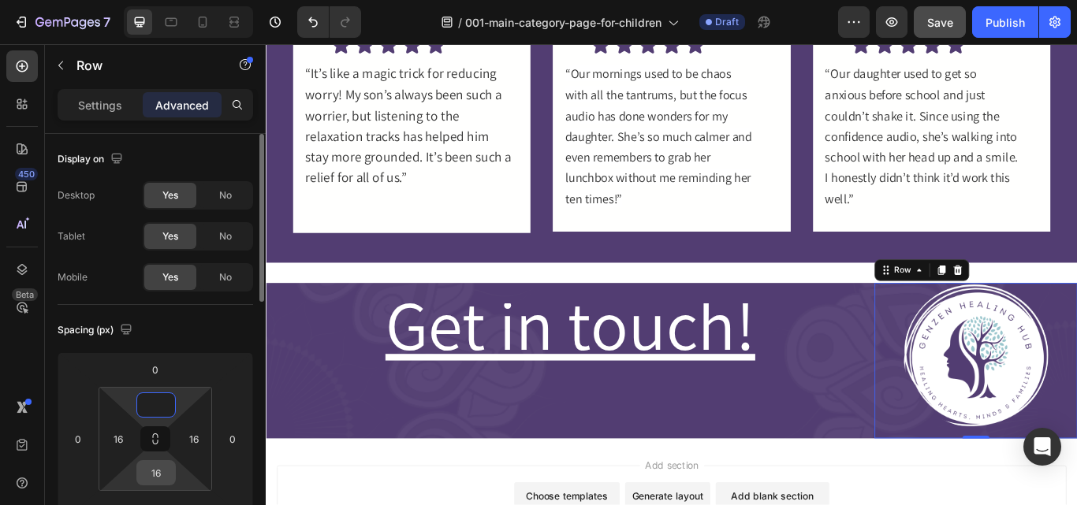
type input "0"
click at [162, 472] on input "16" at bounding box center [156, 473] width 32 height 24
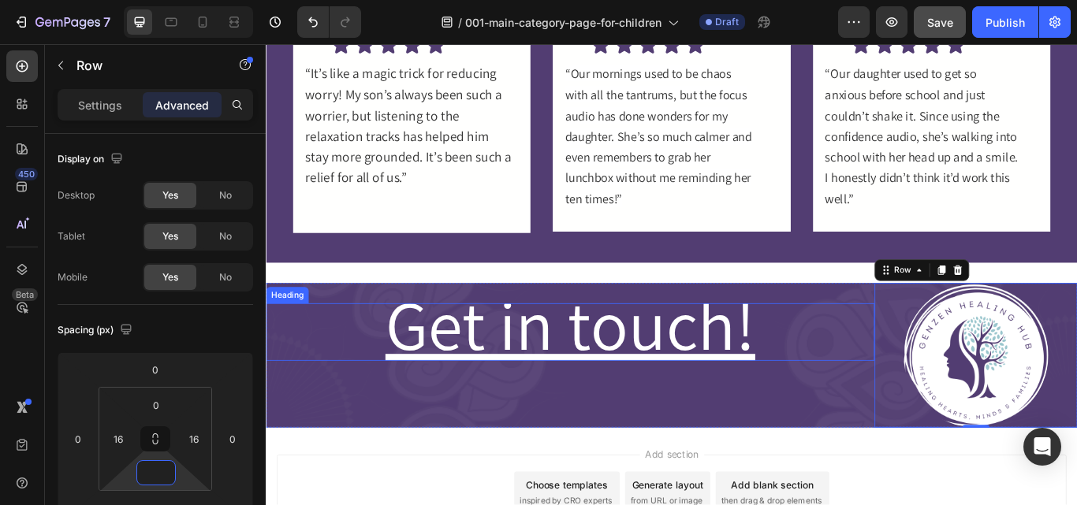
click at [534, 390] on u "Get in touch!" at bounding box center [620, 371] width 431 height 106
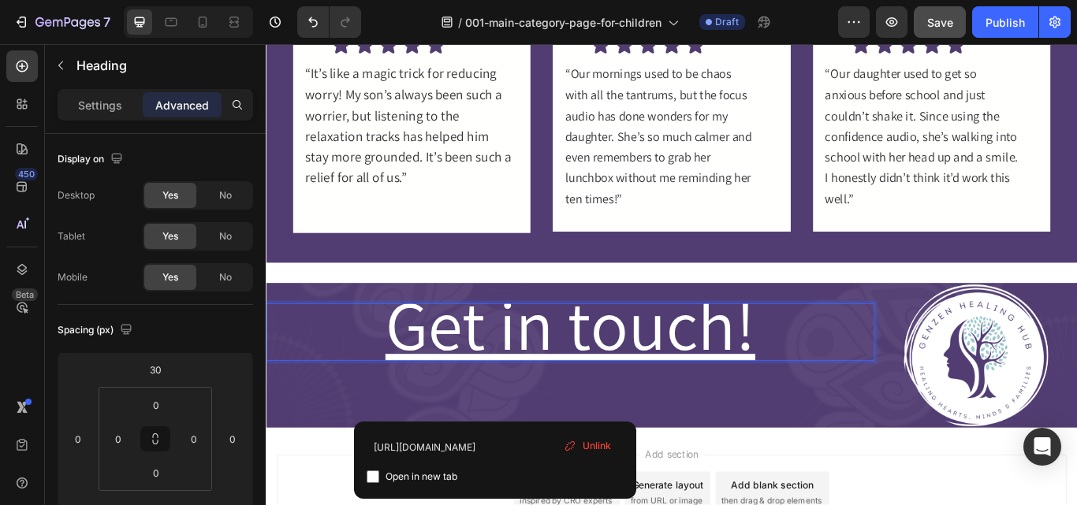
drag, startPoint x: 538, startPoint y: 396, endPoint x: 671, endPoint y: 508, distance: 172.9
click at [474, 422] on div "Get in touch! Heading 0" at bounding box center [620, 407] width 709 height 169
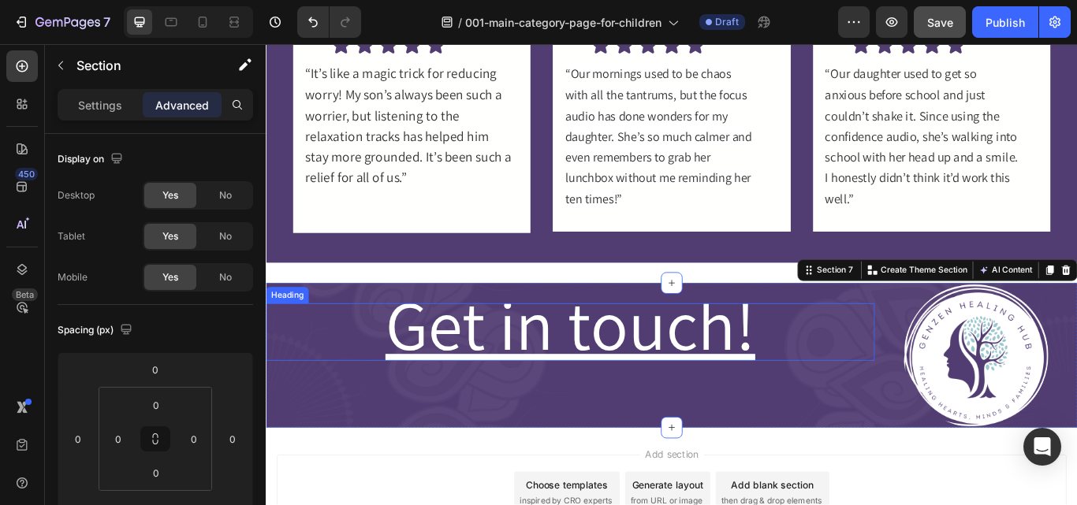
click at [684, 404] on u "Get in touch!" at bounding box center [620, 371] width 431 height 106
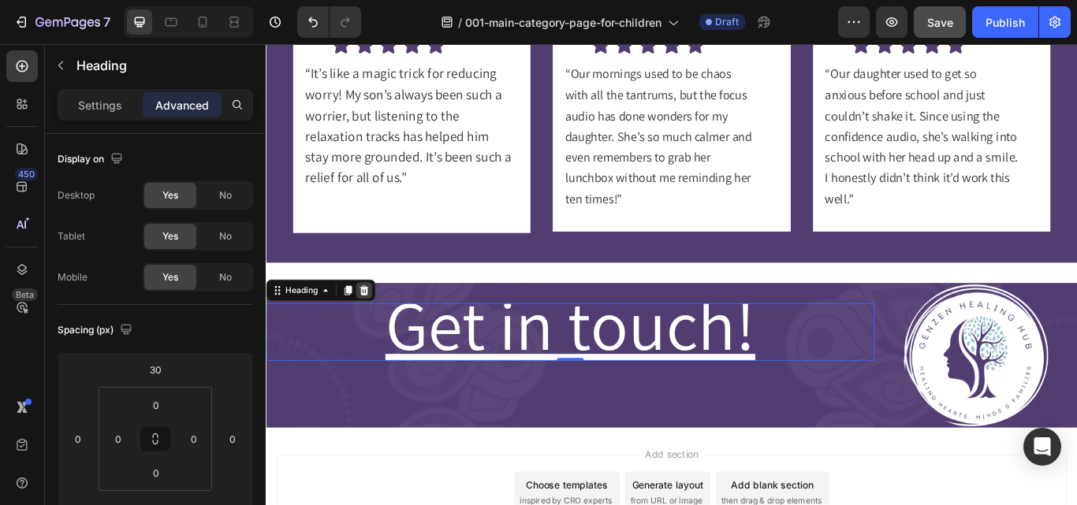
click at [377, 329] on icon at bounding box center [380, 331] width 10 height 11
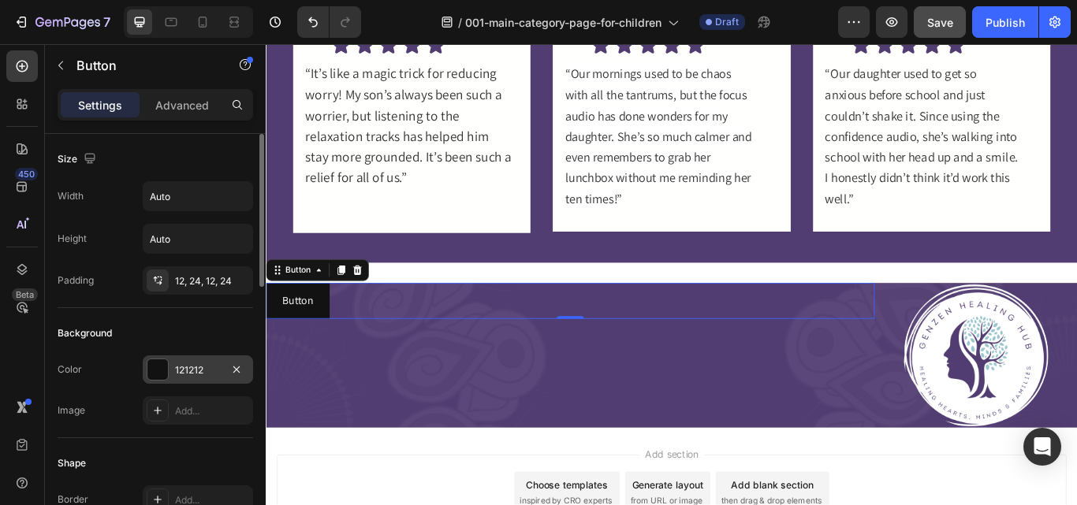
click at [180, 374] on div "121212" at bounding box center [198, 370] width 46 height 14
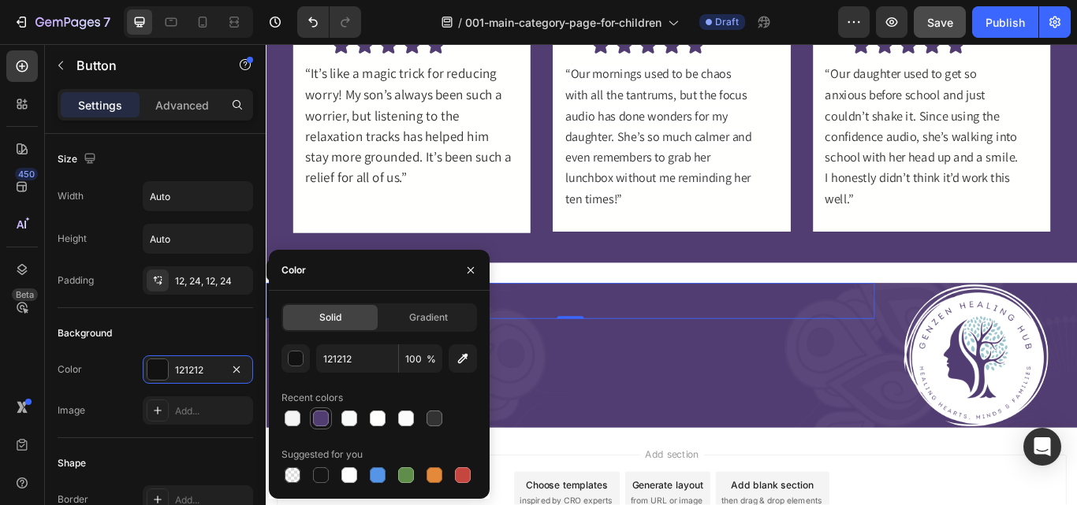
click at [324, 415] on div at bounding box center [321, 419] width 16 height 16
type input "523D72"
click at [607, 397] on div "Button Button 0" at bounding box center [620, 407] width 709 height 169
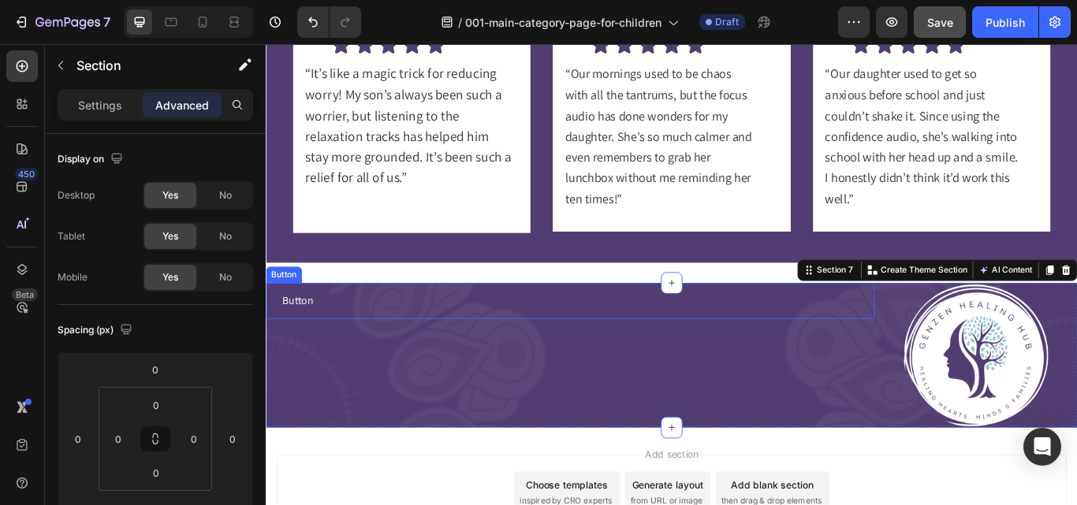
click at [500, 350] on div "Button Button" at bounding box center [620, 344] width 709 height 42
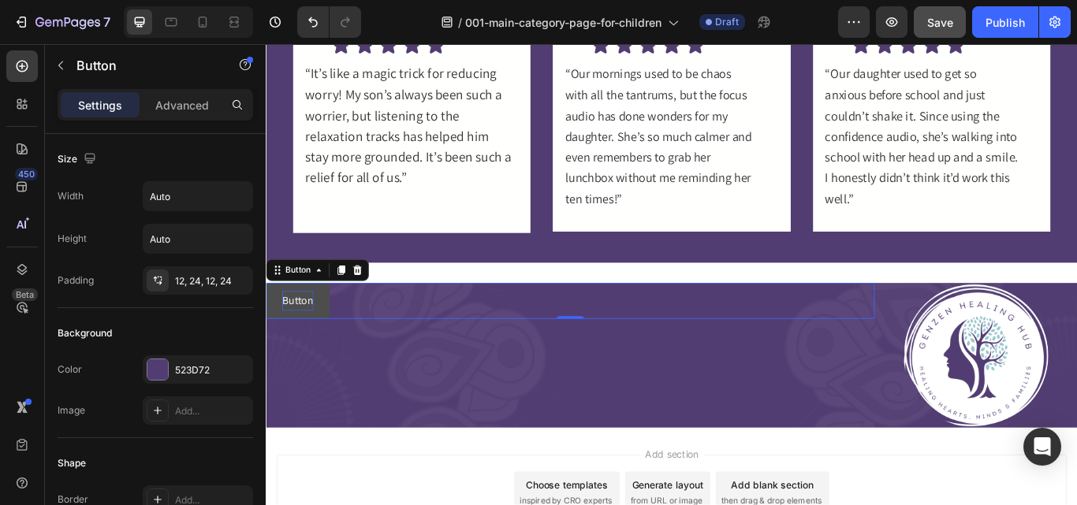
click at [309, 340] on p "Button" at bounding box center [303, 344] width 36 height 23
click at [311, 342] on p "Button" at bounding box center [303, 344] width 36 height 23
click at [266, 323] on button "Ge" at bounding box center [292, 344] width 52 height 42
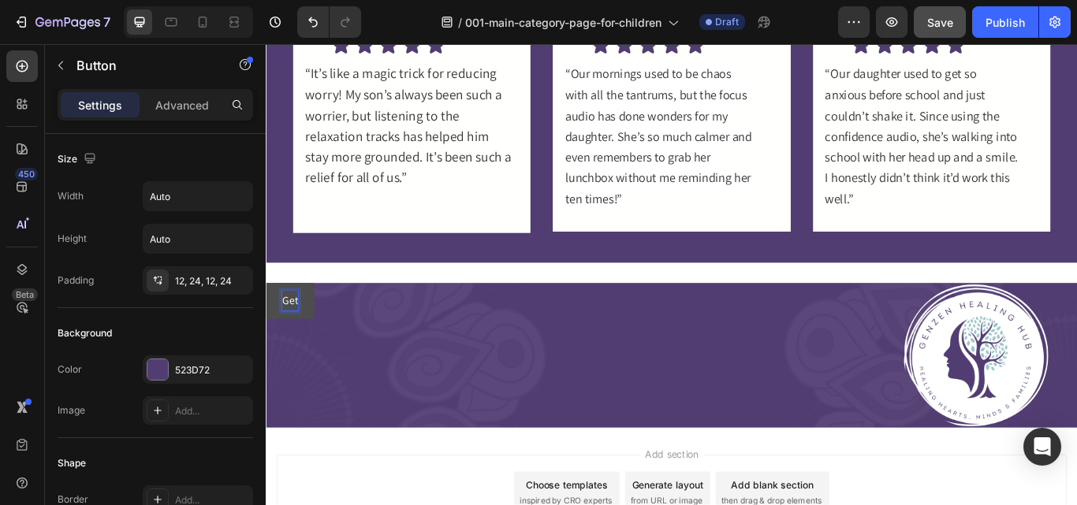
click at [266, 323] on button "Get" at bounding box center [294, 344] width 56 height 42
click at [266, 323] on button "Get in" at bounding box center [300, 344] width 69 height 42
click at [311, 342] on p "Get in touch!" at bounding box center [319, 344] width 68 height 23
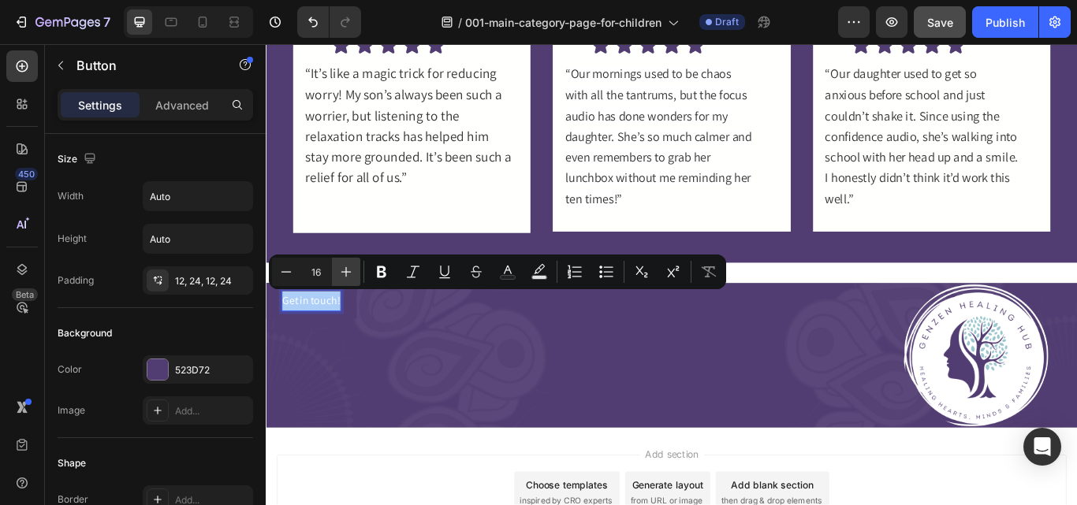
click at [344, 275] on icon "Editor contextual toolbar" at bounding box center [346, 272] width 16 height 16
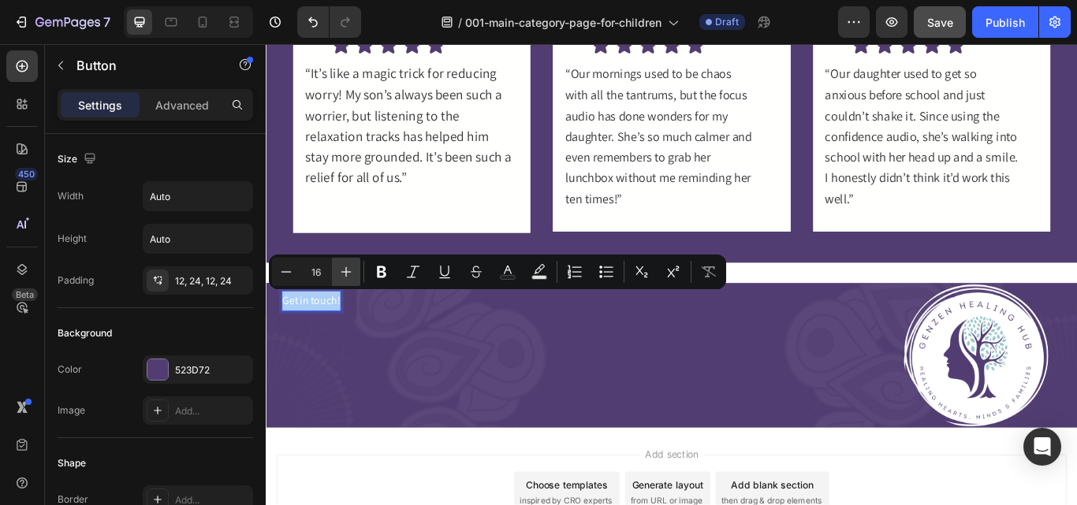
click at [344, 275] on icon "Editor contextual toolbar" at bounding box center [346, 272] width 16 height 16
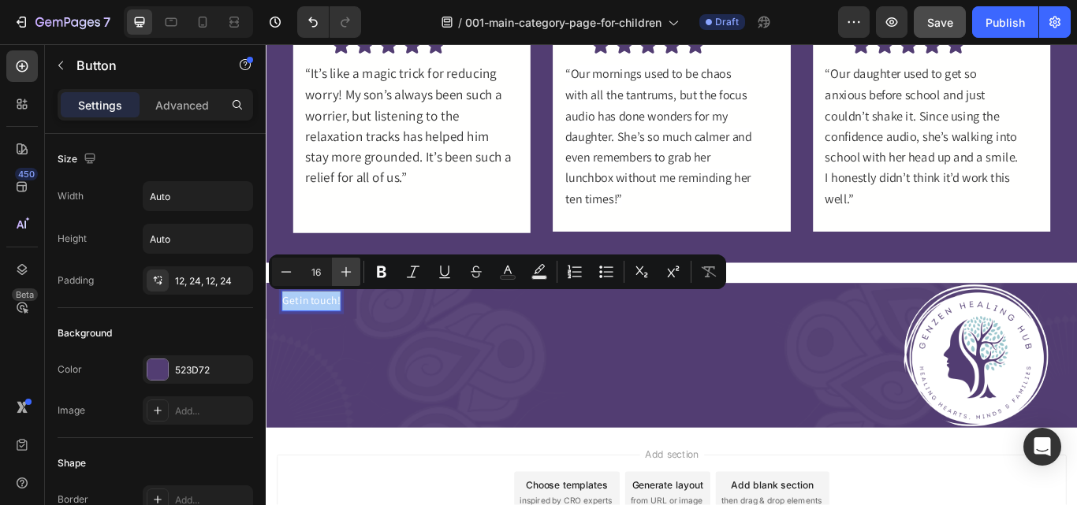
click at [344, 275] on icon "Editor contextual toolbar" at bounding box center [346, 272] width 16 height 16
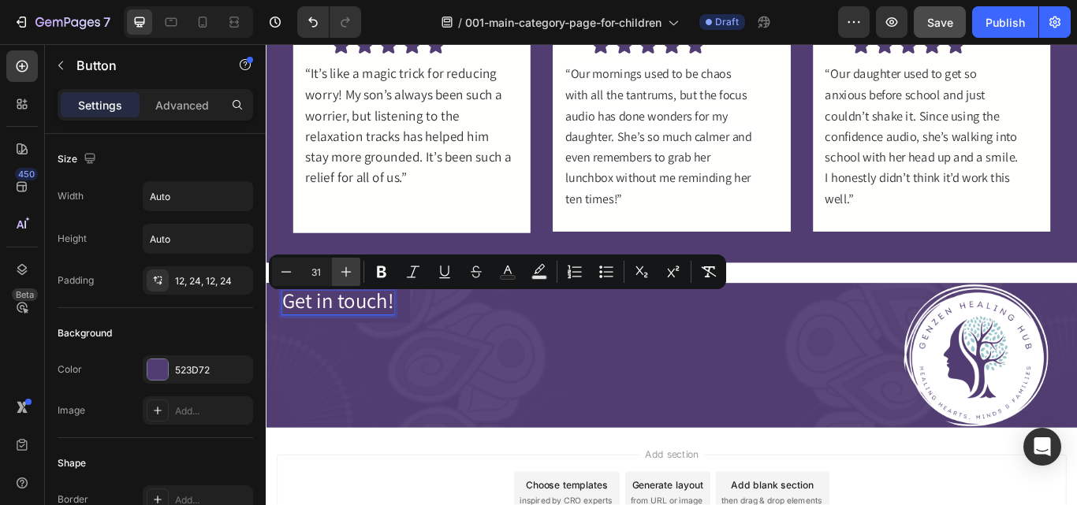
click at [344, 275] on icon "Editor contextual toolbar" at bounding box center [346, 272] width 16 height 16
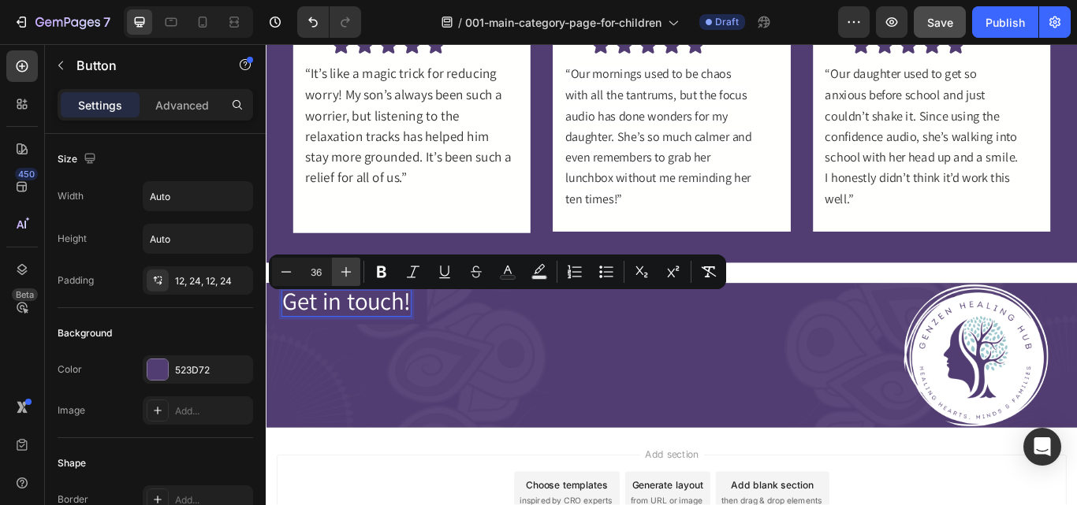
click at [344, 275] on icon "Editor contextual toolbar" at bounding box center [346, 272] width 16 height 16
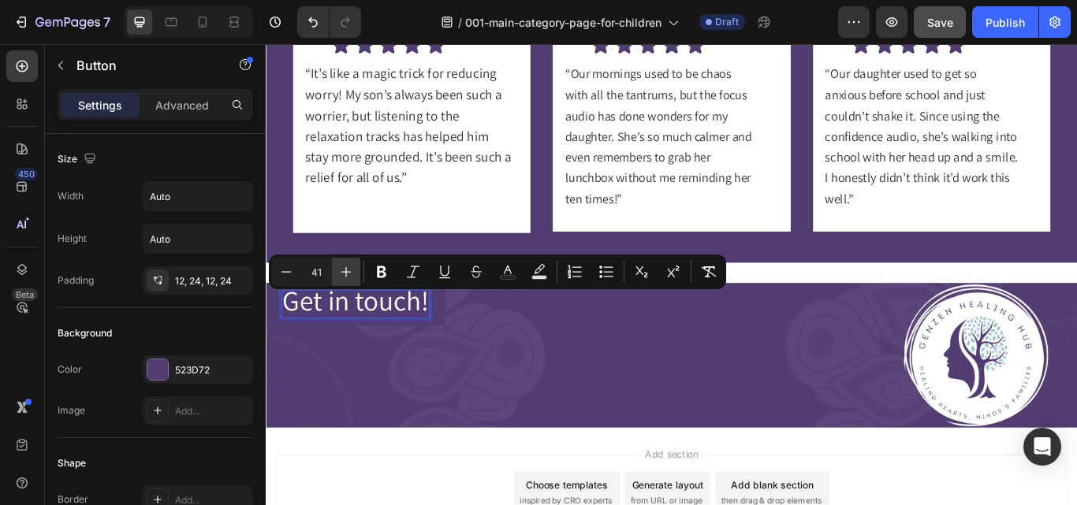
click at [344, 275] on icon "Editor contextual toolbar" at bounding box center [346, 272] width 16 height 16
click at [344, 269] on icon "Editor contextual toolbar" at bounding box center [346, 272] width 16 height 16
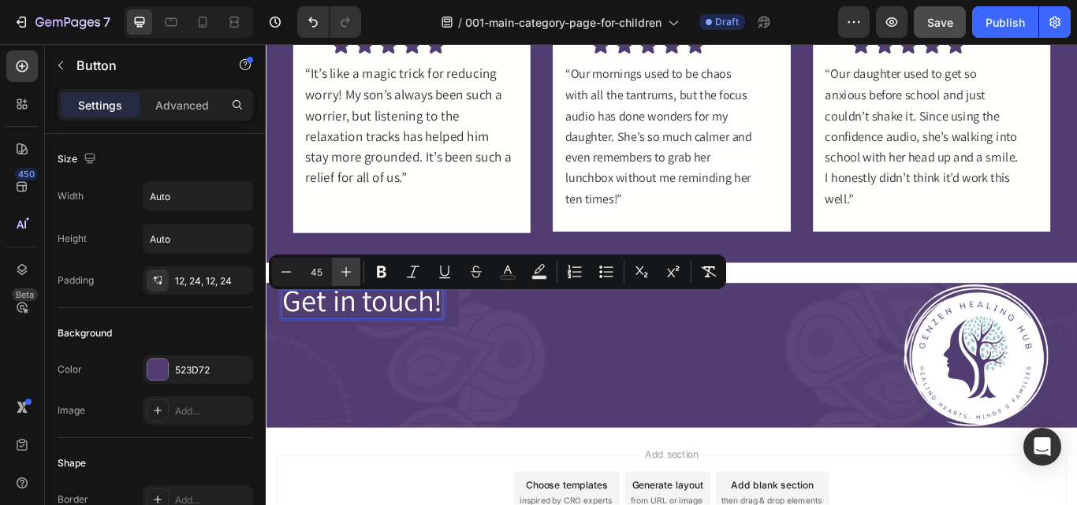
click at [344, 269] on icon "Editor contextual toolbar" at bounding box center [346, 272] width 16 height 16
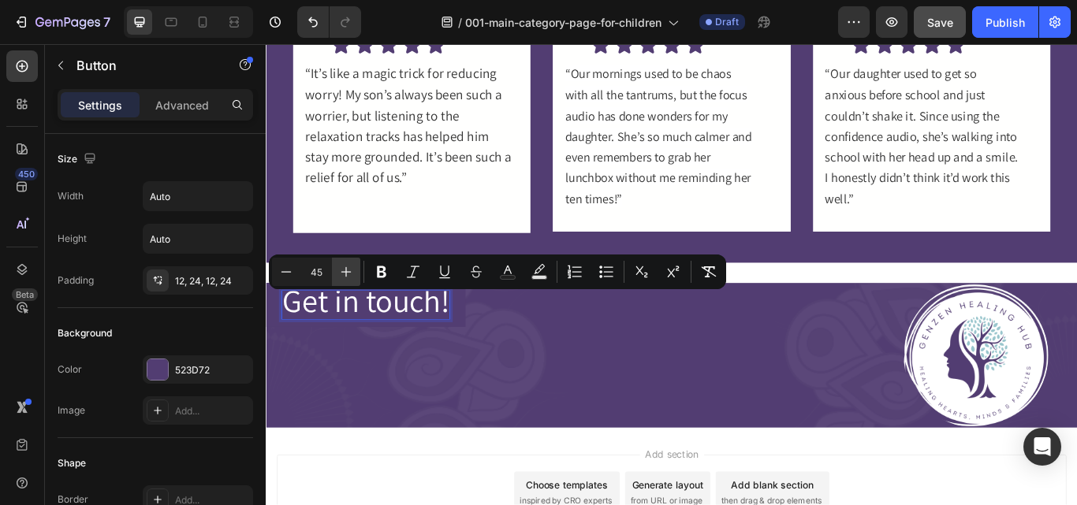
click at [344, 269] on icon "Editor contextual toolbar" at bounding box center [346, 272] width 16 height 16
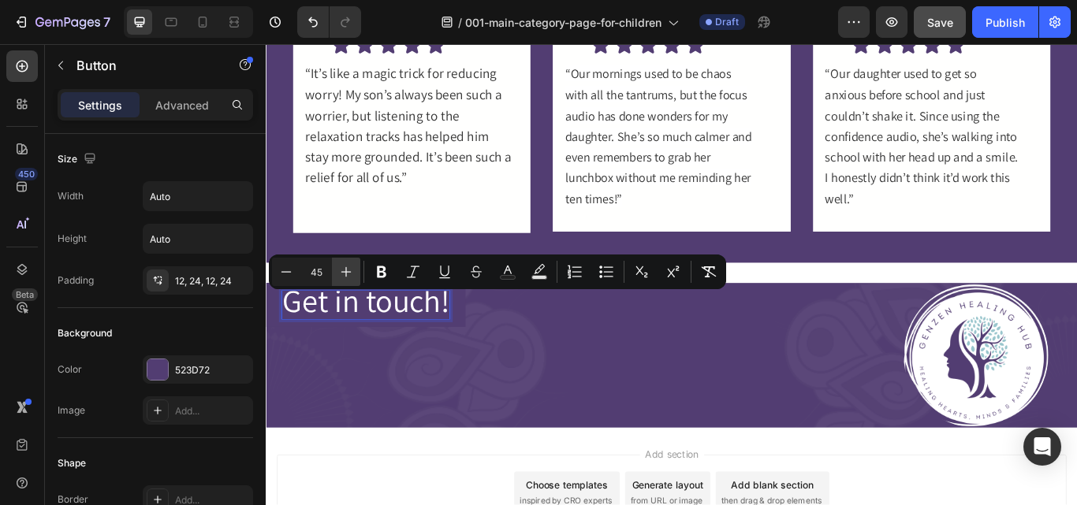
click at [344, 269] on icon "Editor contextual toolbar" at bounding box center [346, 272] width 16 height 16
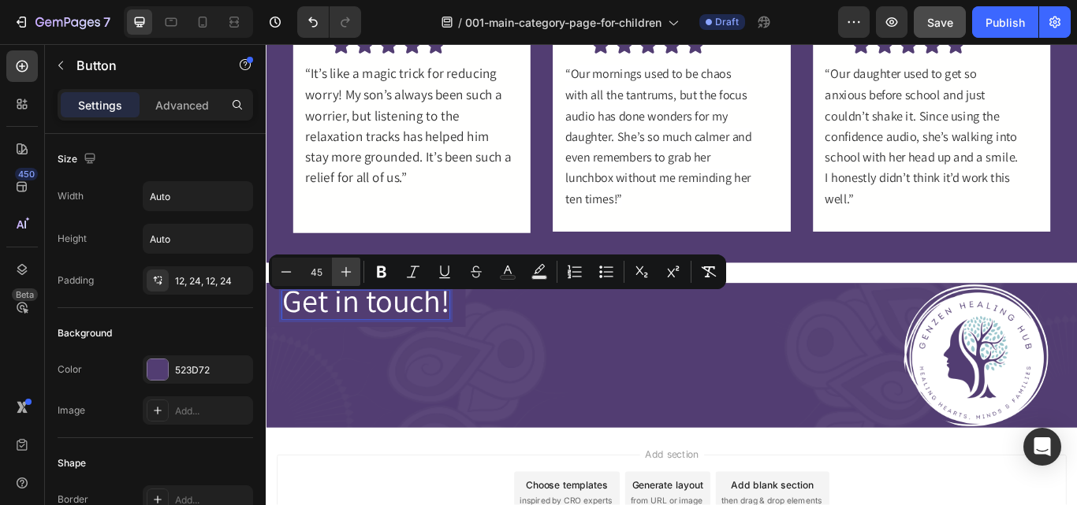
click at [344, 269] on icon "Editor contextual toolbar" at bounding box center [346, 272] width 16 height 16
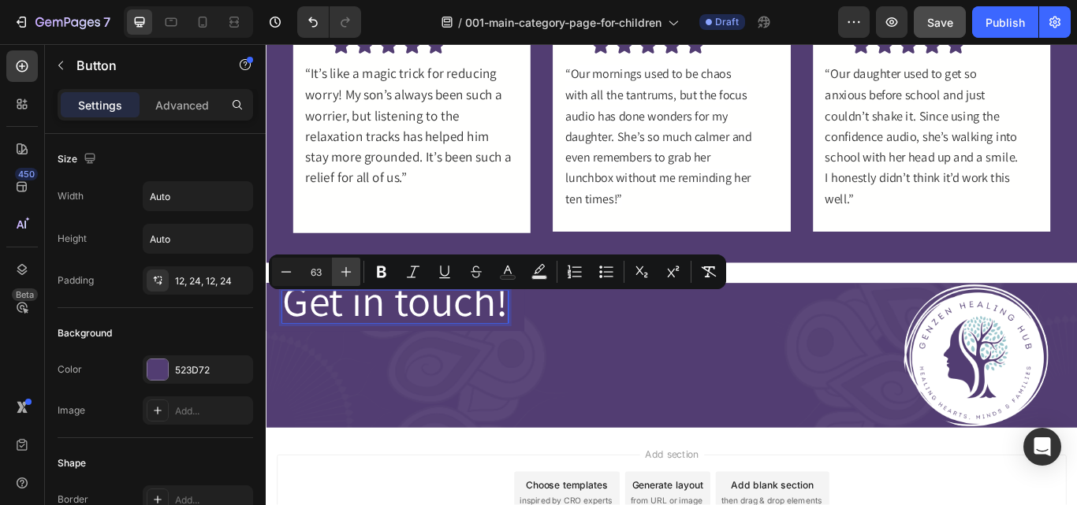
click at [344, 269] on icon "Editor contextual toolbar" at bounding box center [346, 272] width 16 height 16
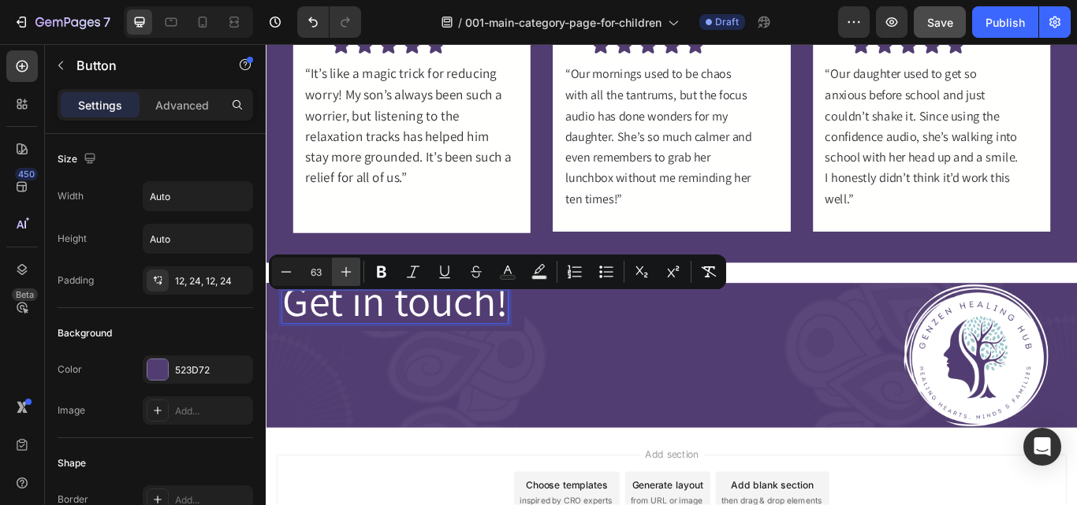
click at [344, 269] on icon "Editor contextual toolbar" at bounding box center [346, 272] width 16 height 16
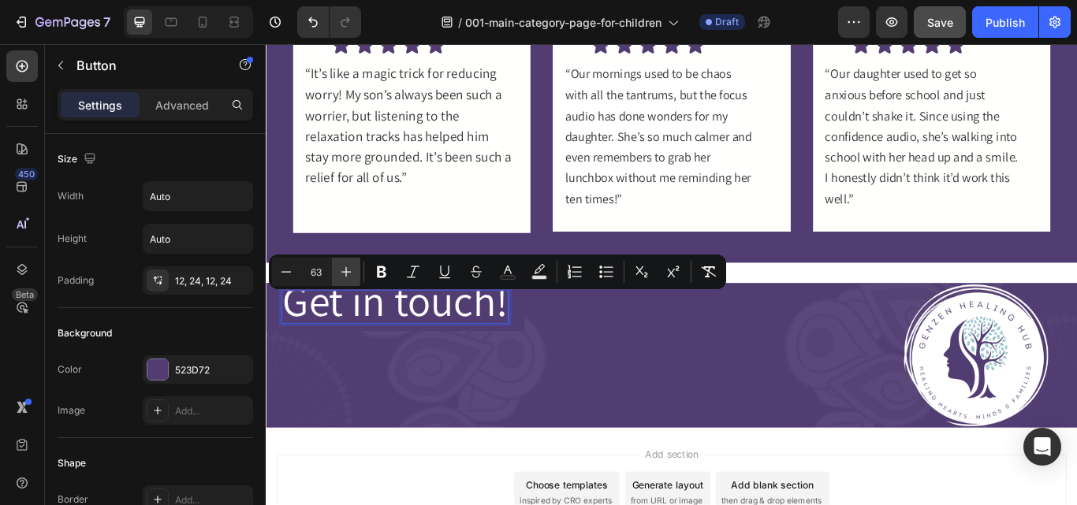
click at [344, 269] on icon "Editor contextual toolbar" at bounding box center [346, 272] width 16 height 16
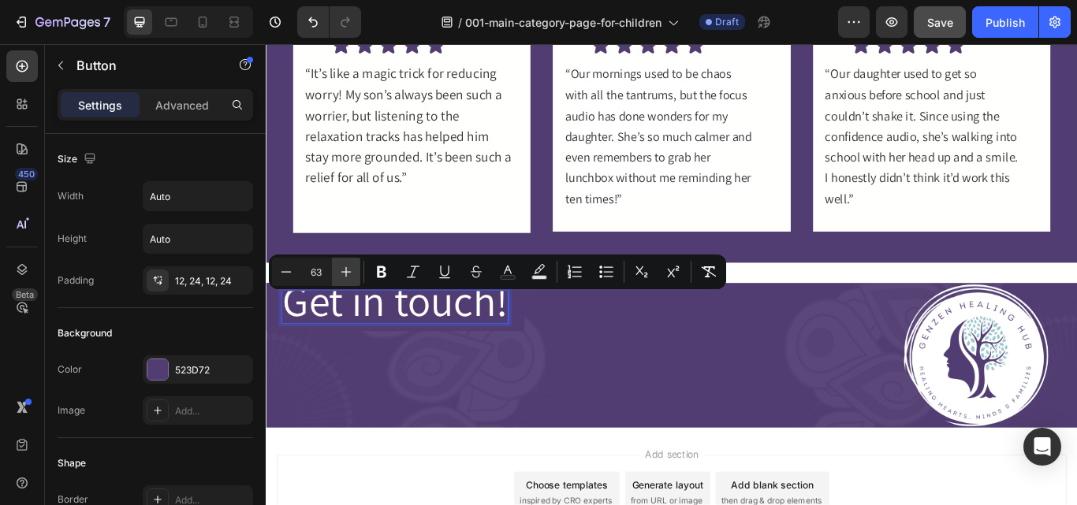
click at [344, 269] on icon "Editor contextual toolbar" at bounding box center [346, 272] width 16 height 16
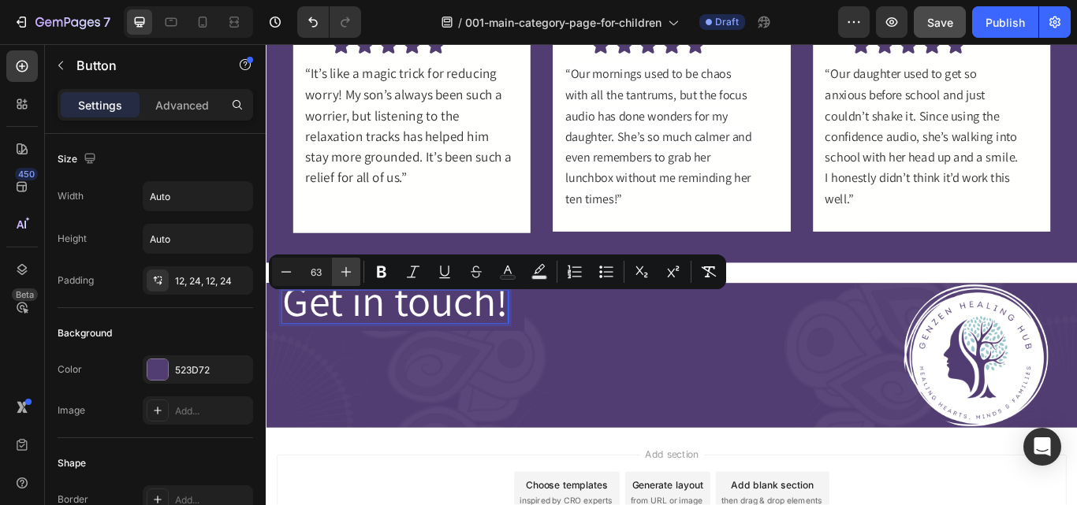
click at [344, 269] on icon "Editor contextual toolbar" at bounding box center [346, 272] width 16 height 16
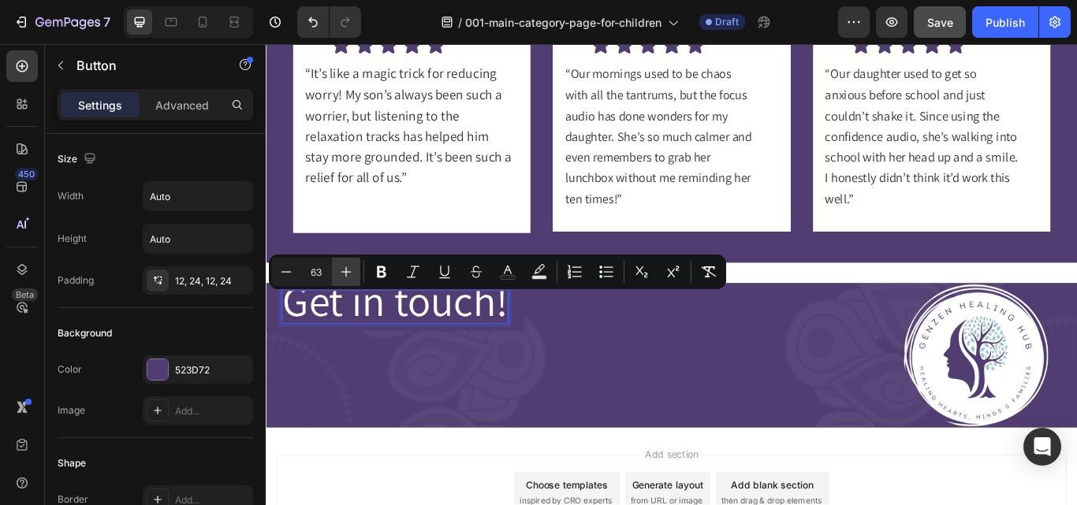
click at [344, 269] on icon "Editor contextual toolbar" at bounding box center [346, 272] width 16 height 16
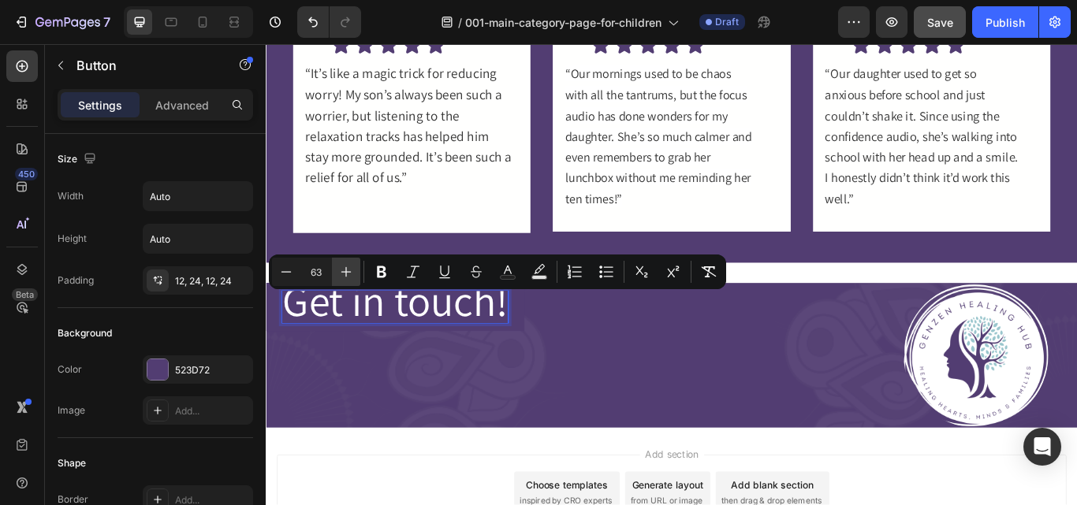
click at [344, 269] on icon "Editor contextual toolbar" at bounding box center [346, 272] width 16 height 16
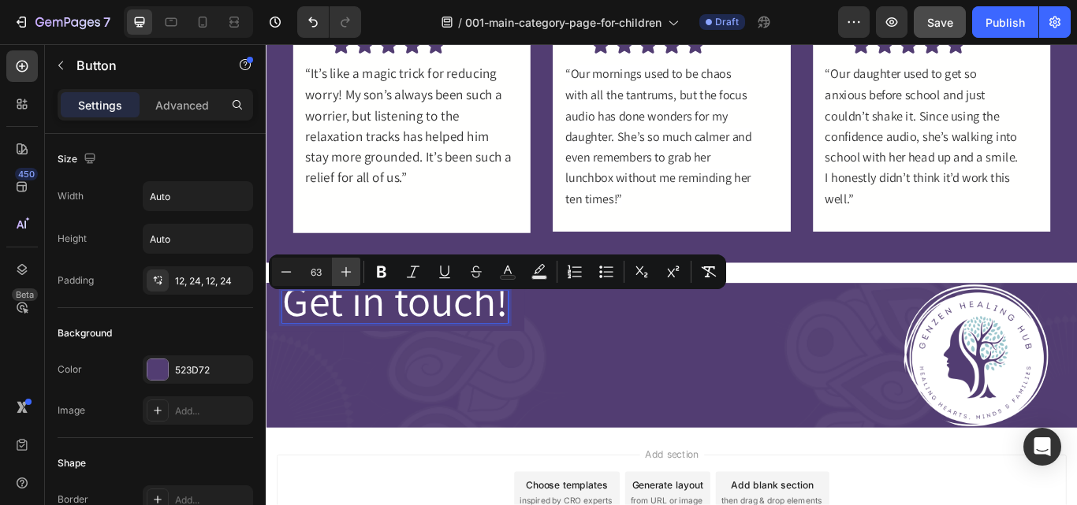
click at [344, 269] on icon "Editor contextual toolbar" at bounding box center [346, 272] width 16 height 16
type input "103"
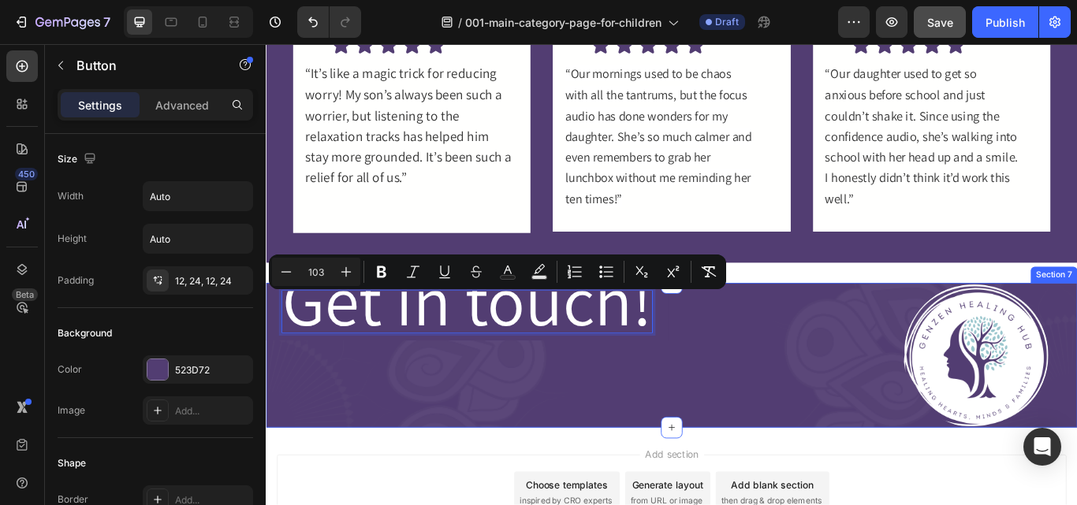
click at [381, 405] on div "Get in touch! Button 0" at bounding box center [620, 407] width 709 height 169
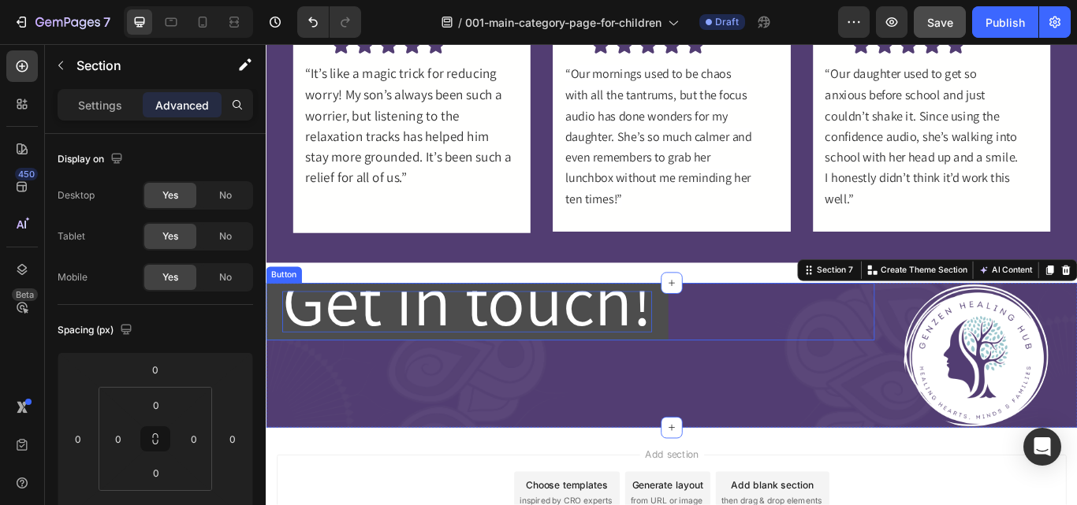
click at [367, 338] on span "Get in touch!" at bounding box center [500, 343] width 431 height 106
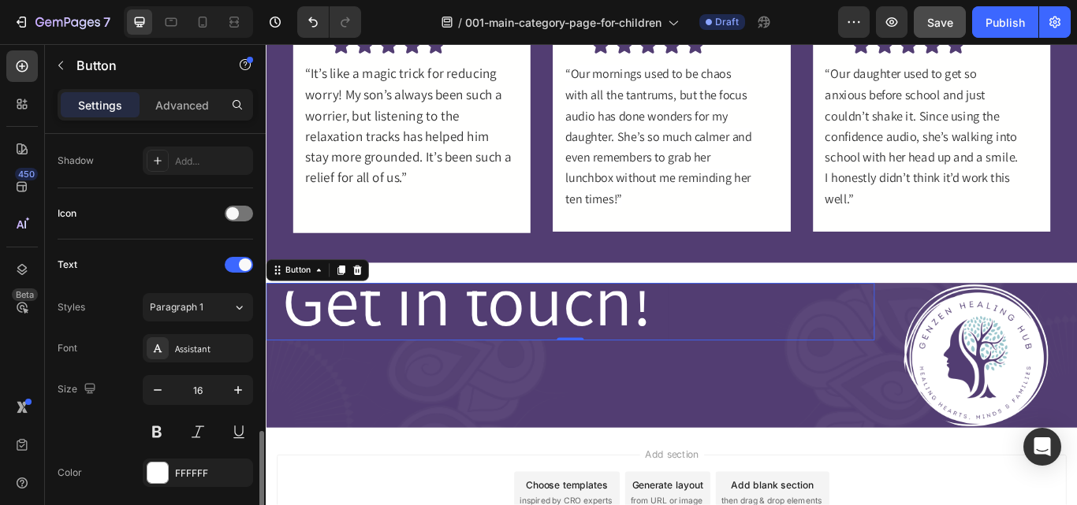
scroll to position [526, 0]
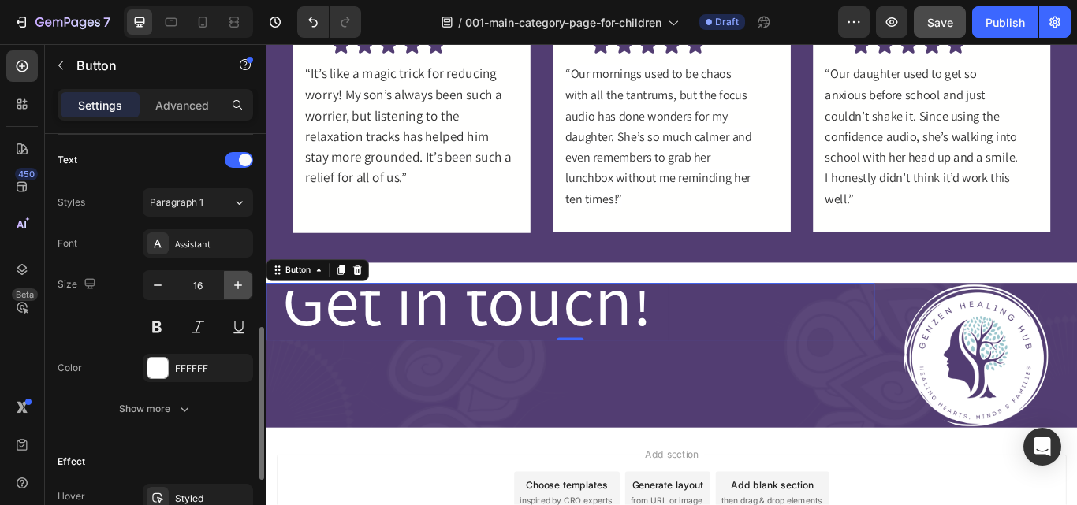
click at [237, 288] on icon "button" at bounding box center [238, 285] width 16 height 16
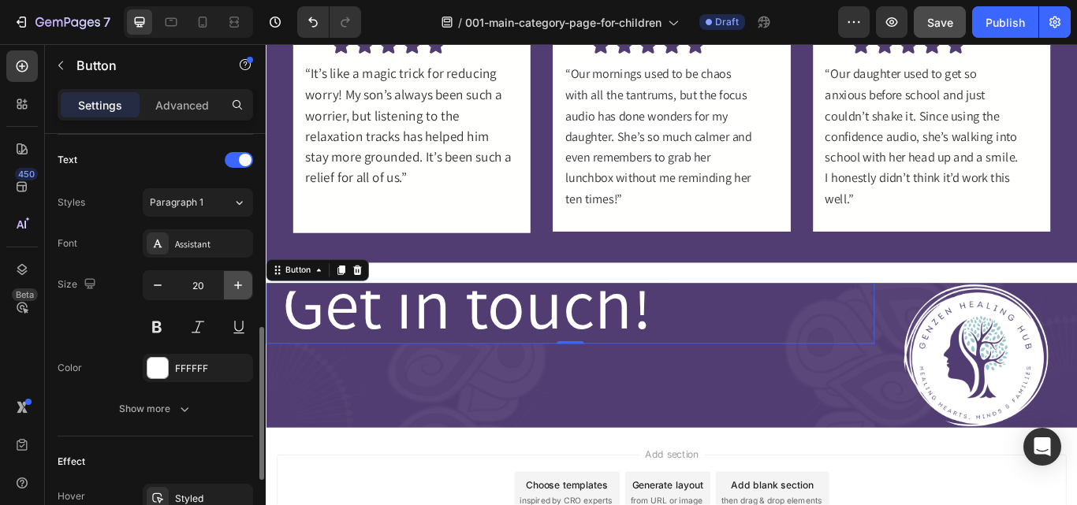
click at [237, 288] on icon "button" at bounding box center [238, 285] width 16 height 16
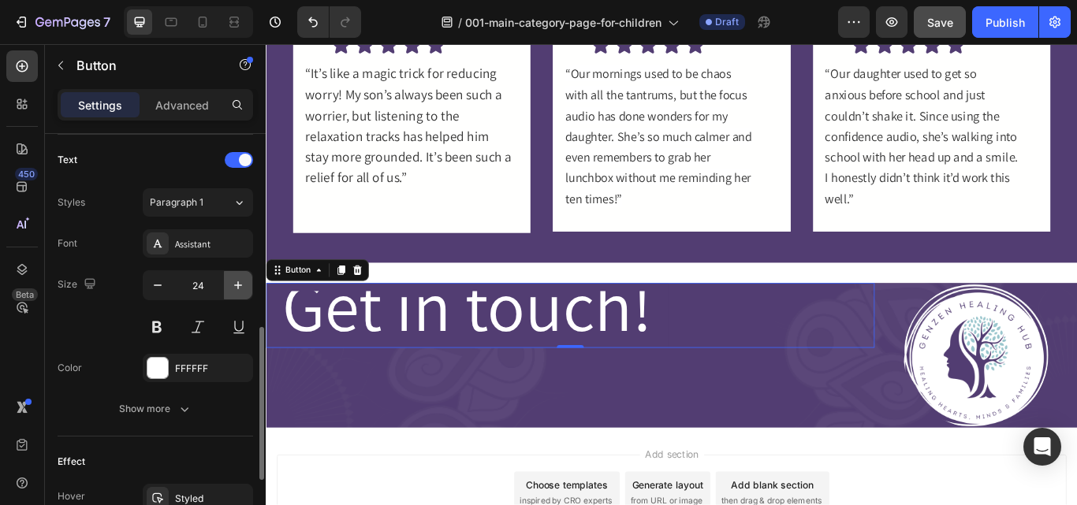
click at [237, 288] on icon "button" at bounding box center [238, 285] width 16 height 16
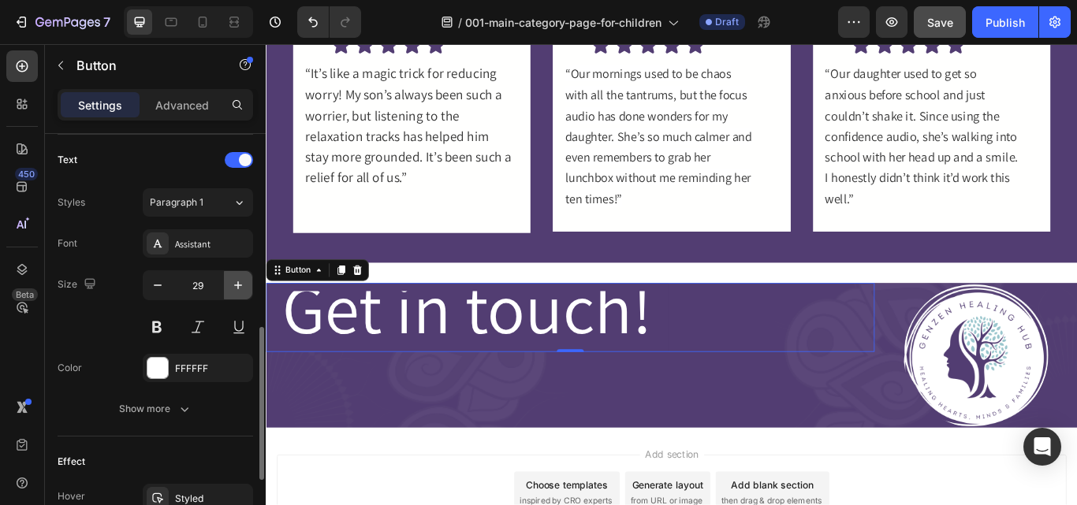
click at [237, 288] on icon "button" at bounding box center [238, 285] width 16 height 16
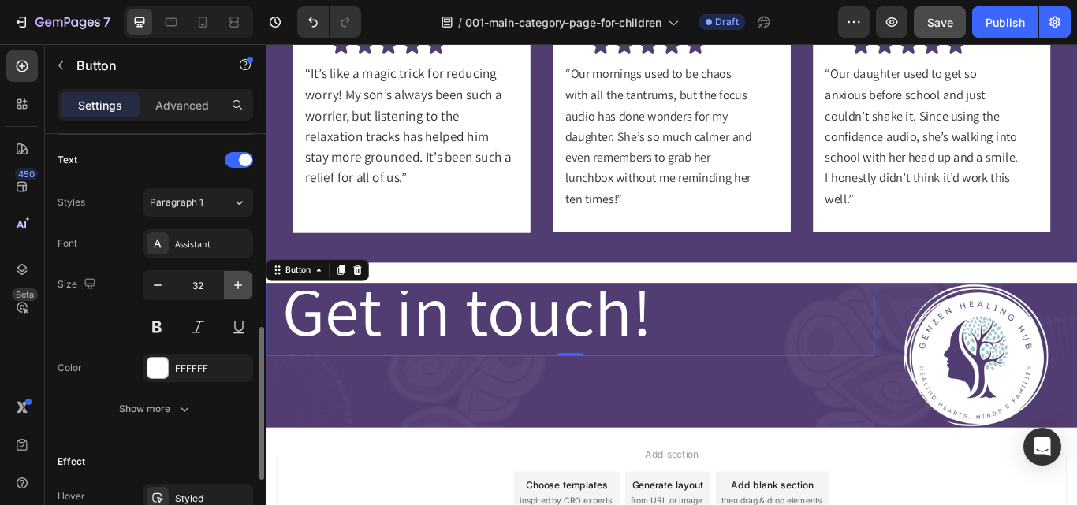
click at [237, 288] on icon "button" at bounding box center [238, 285] width 16 height 16
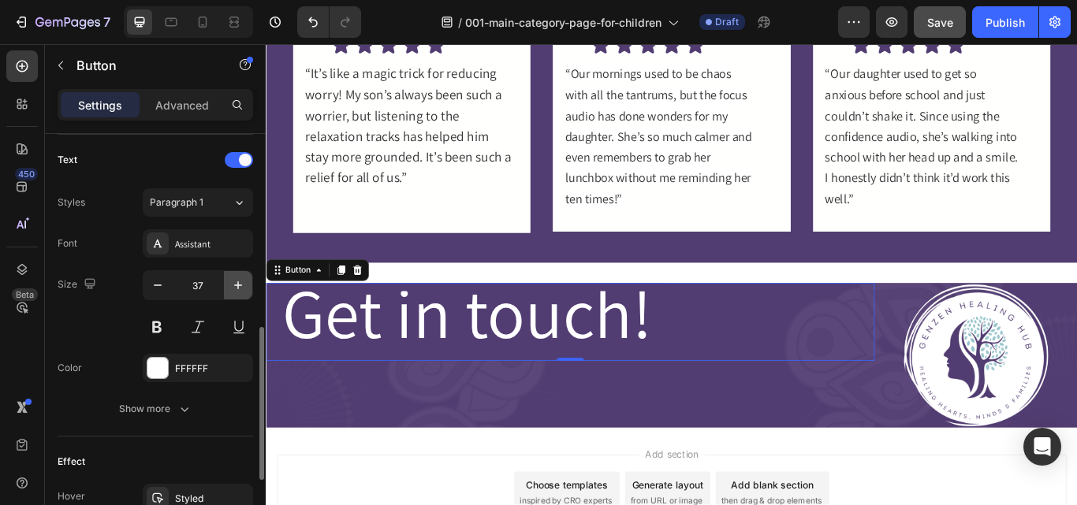
click at [237, 288] on icon "button" at bounding box center [238, 285] width 16 height 16
type input "39"
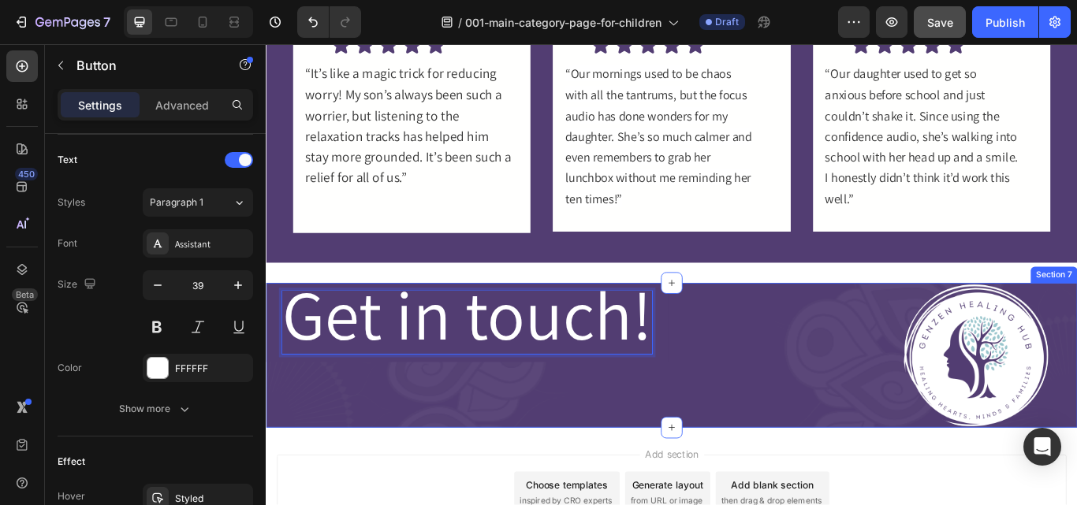
click at [616, 437] on div "Get in touch! Button 0" at bounding box center [620, 407] width 709 height 169
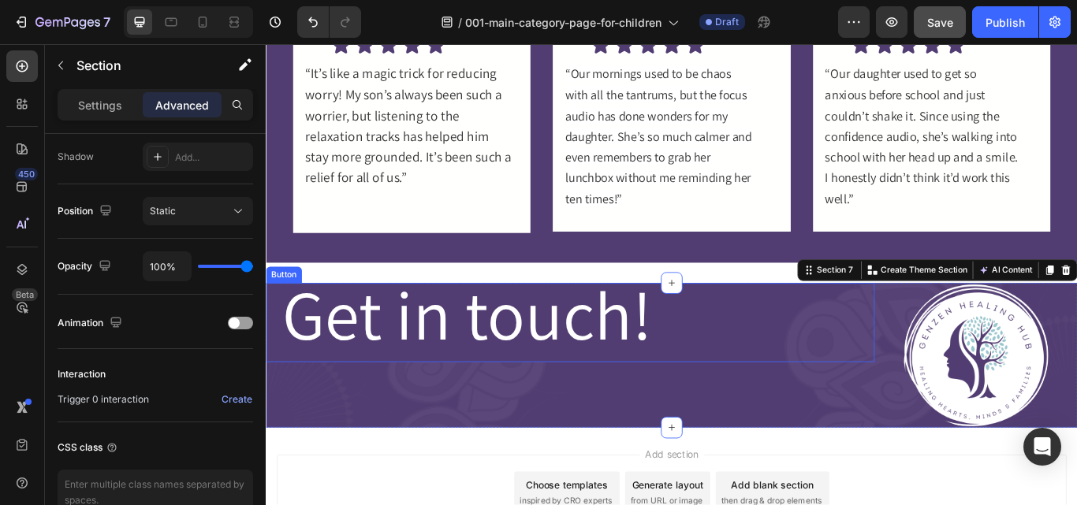
scroll to position [0, 0]
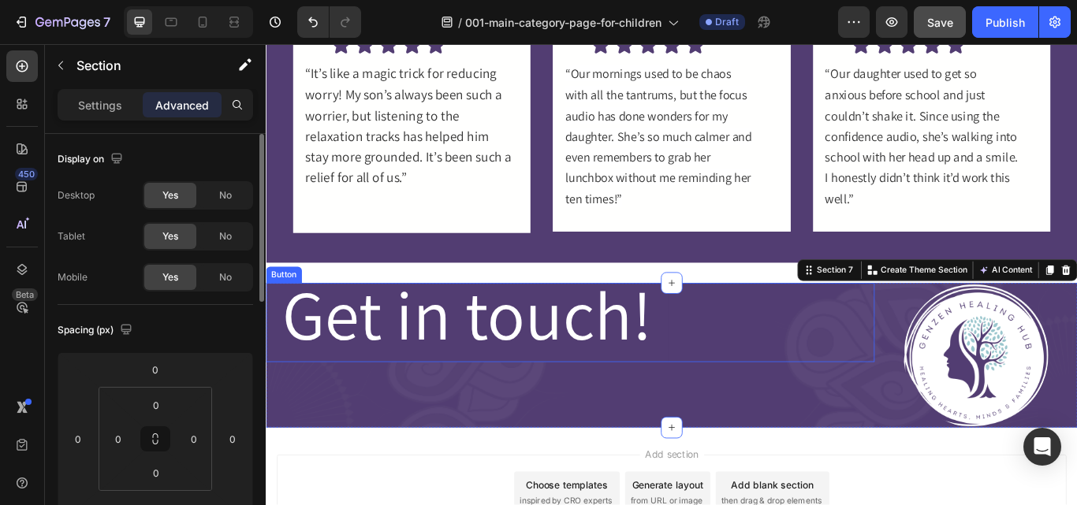
click at [753, 358] on div "Get in touch! Button" at bounding box center [620, 369] width 709 height 92
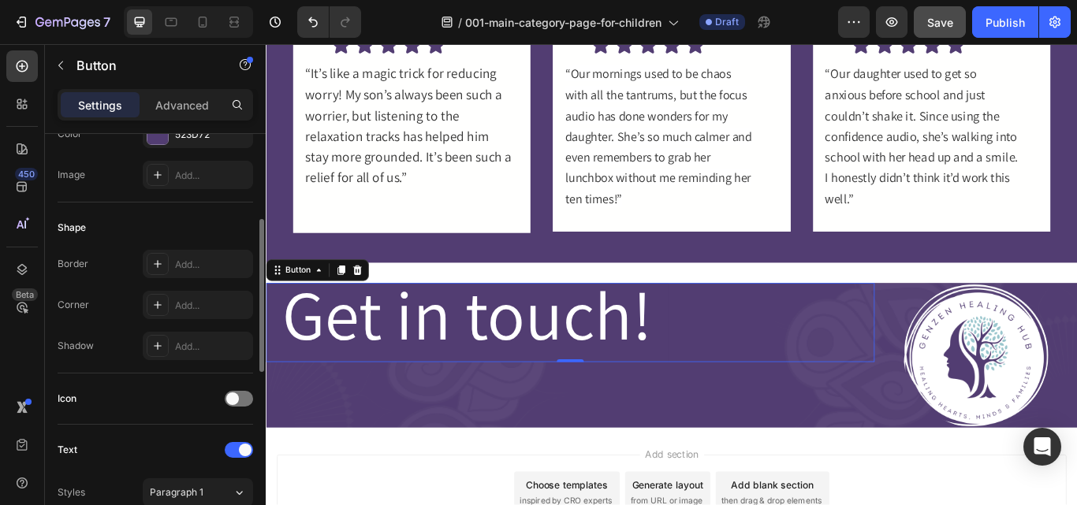
scroll to position [236, 0]
click at [630, 444] on div "Get in touch! Button 0" at bounding box center [620, 407] width 709 height 169
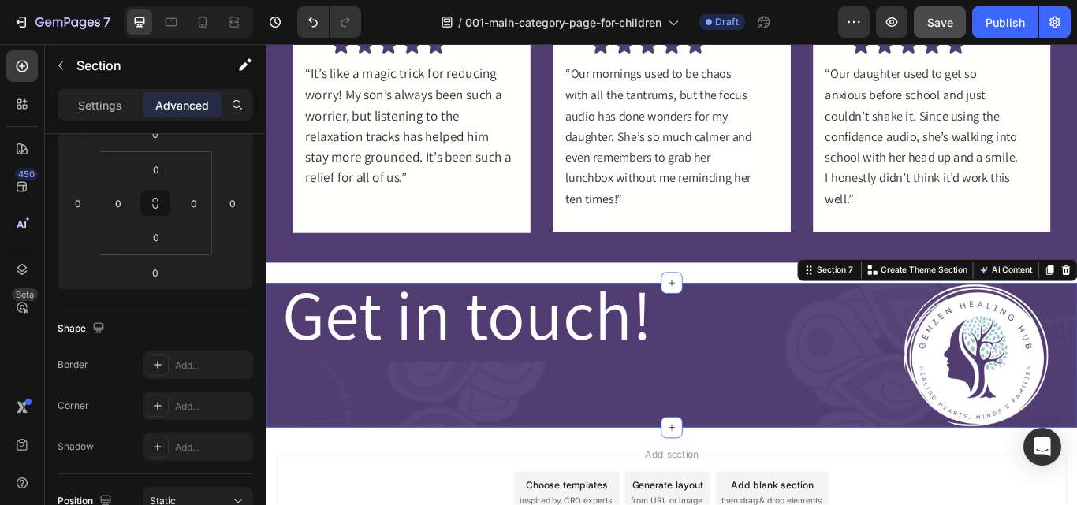
scroll to position [0, 0]
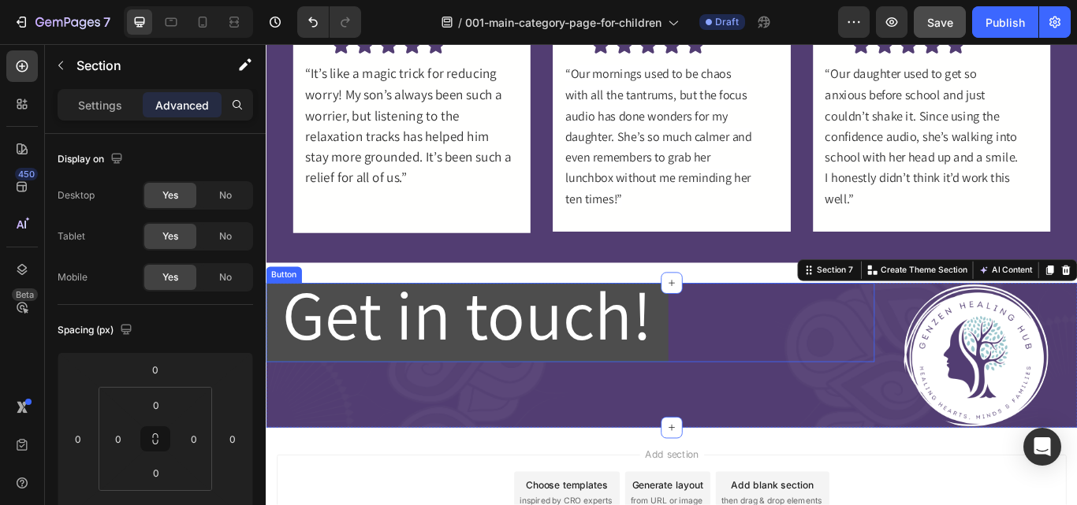
click at [717, 380] on button "Get in touch!" at bounding box center [500, 369] width 469 height 92
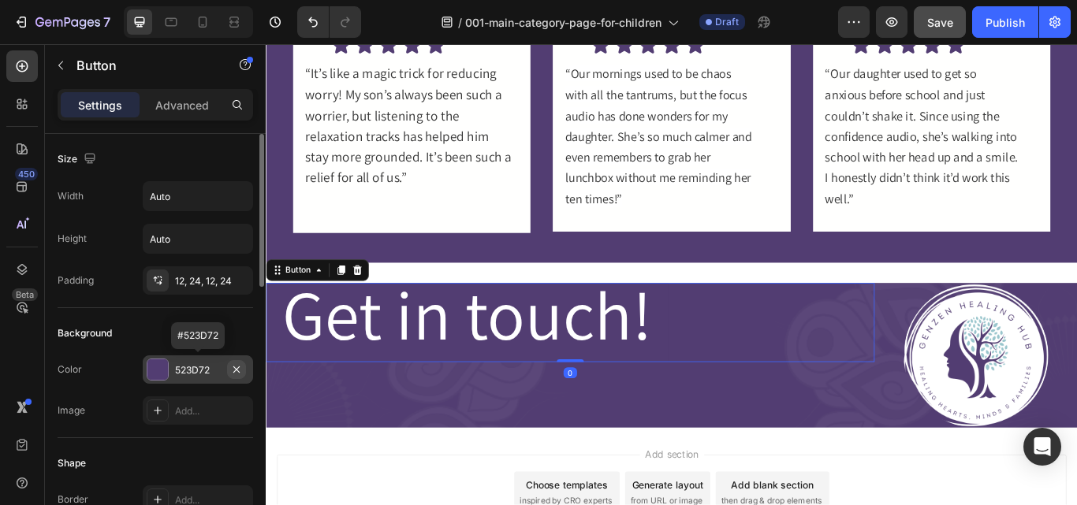
click at [236, 367] on icon "button" at bounding box center [236, 369] width 13 height 13
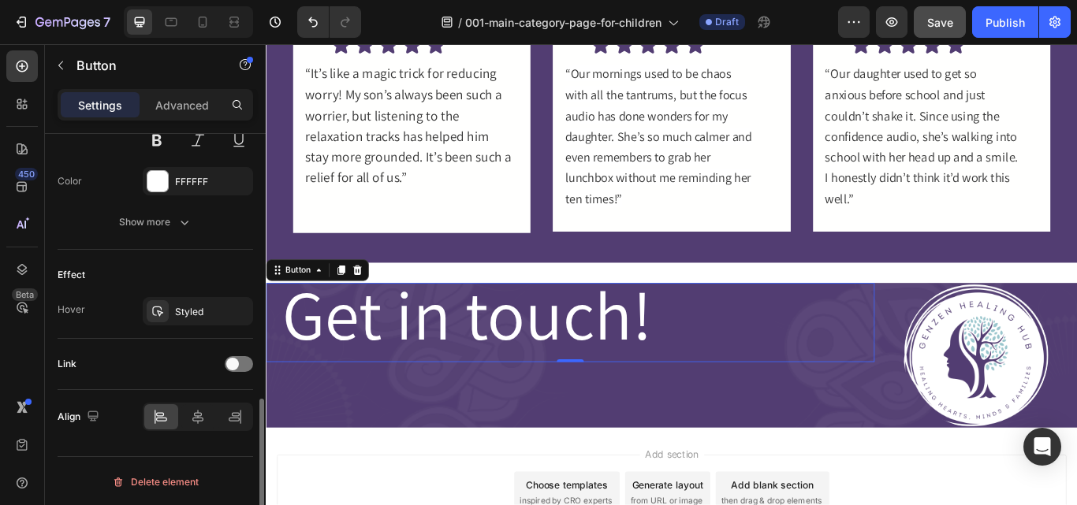
scroll to position [714, 0]
click at [194, 413] on icon at bounding box center [197, 415] width 11 height 14
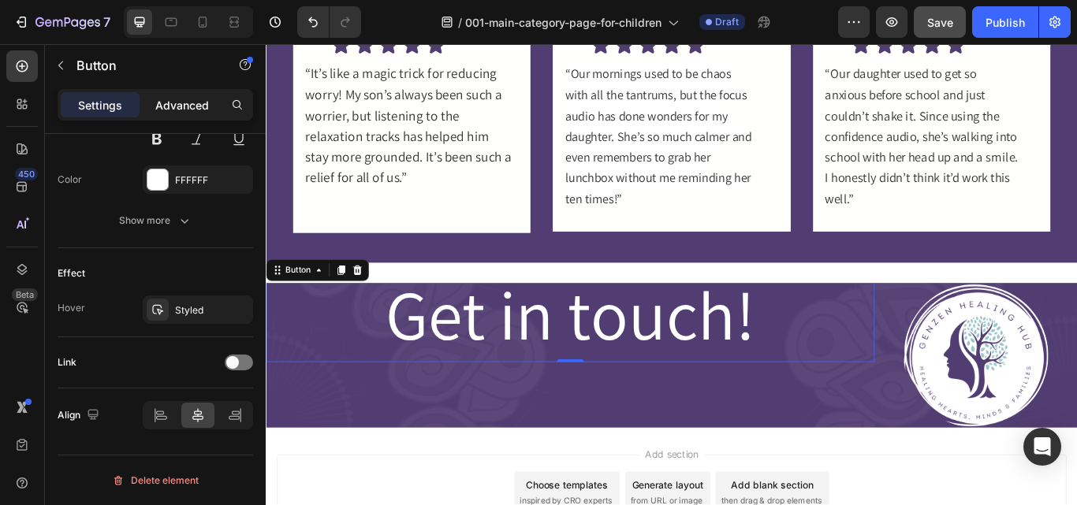
click at [191, 108] on p "Advanced" at bounding box center [182, 105] width 54 height 17
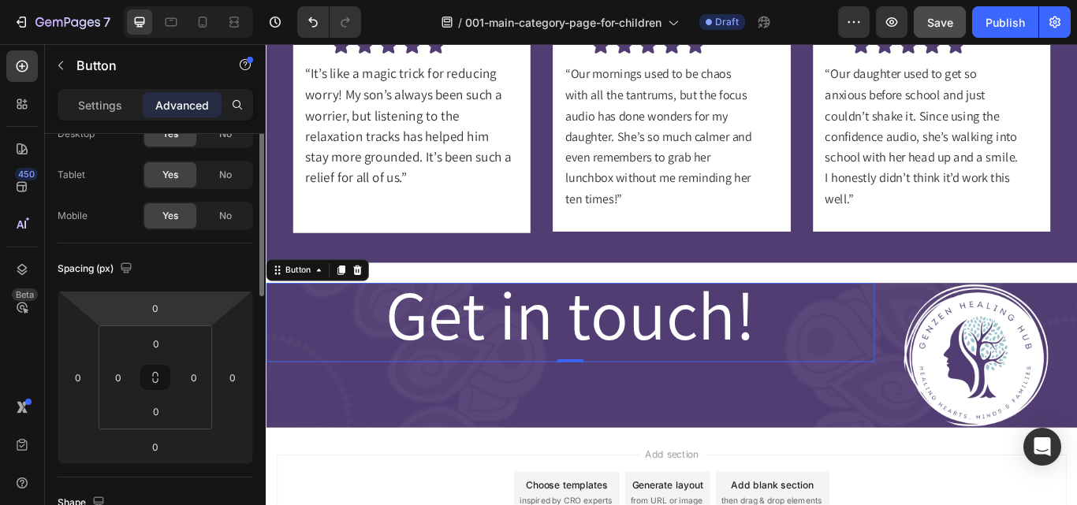
scroll to position [64, 0]
click at [151, 305] on input "0" at bounding box center [155, 306] width 32 height 24
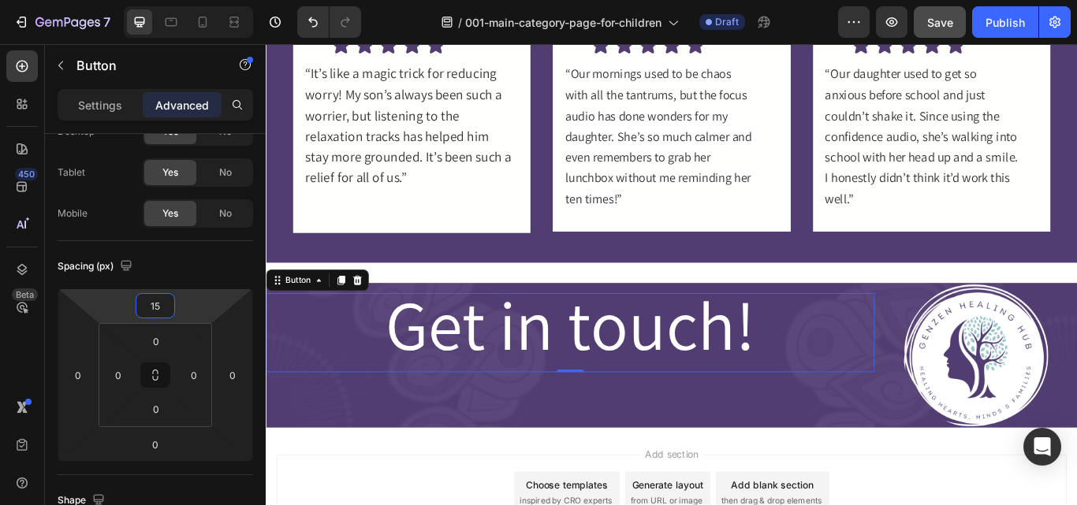
type input "15"
click at [900, 374] on div "Get in touch! Button 0" at bounding box center [620, 381] width 709 height 92
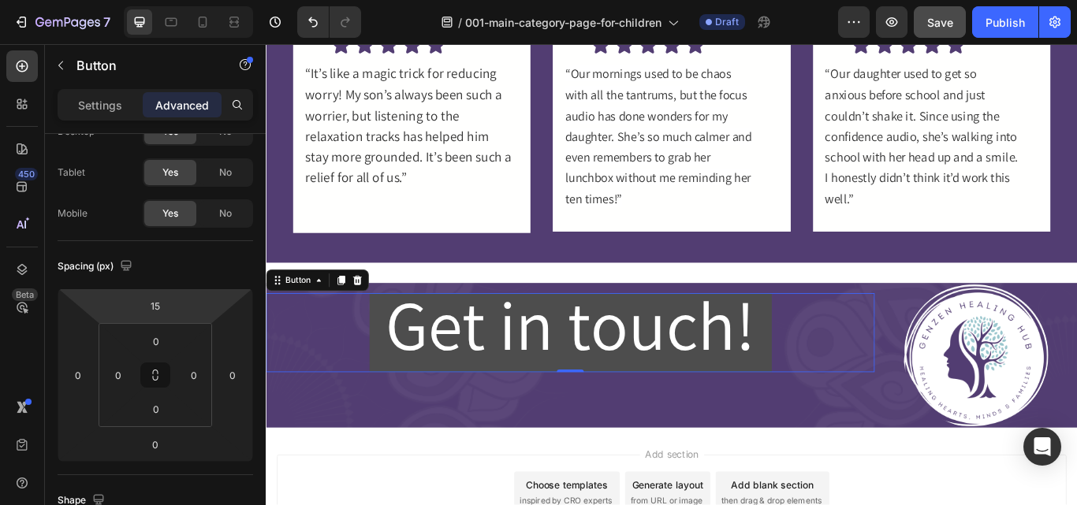
click at [390, 396] on button "Get in touch!" at bounding box center [620, 381] width 469 height 92
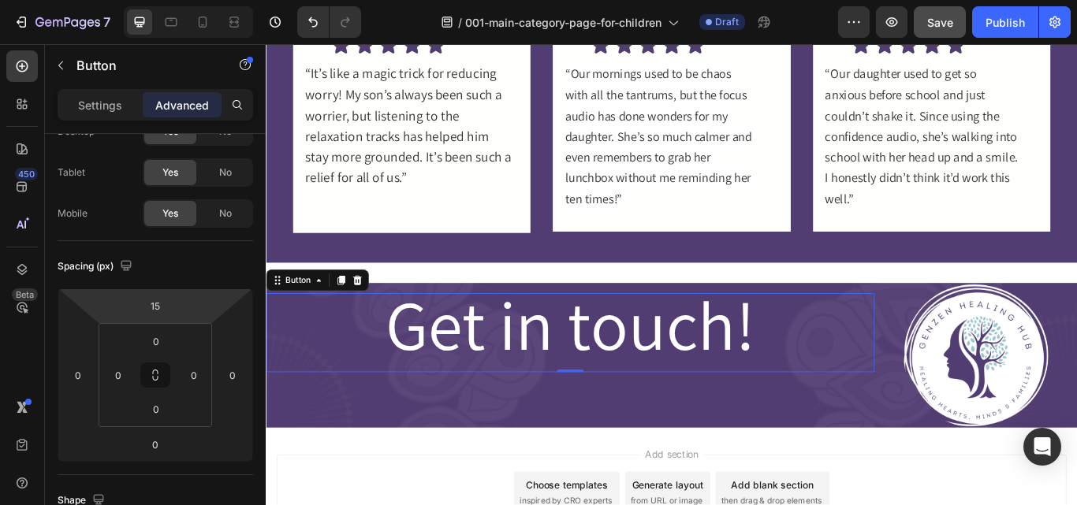
click at [353, 383] on div "Get in touch! Button 0" at bounding box center [620, 381] width 709 height 92
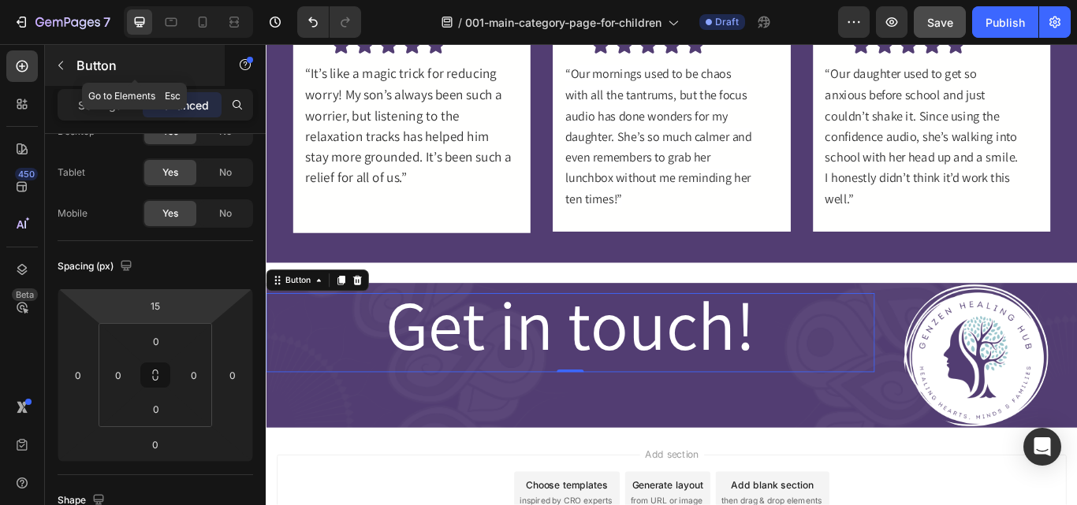
click at [63, 69] on icon "button" at bounding box center [60, 65] width 13 height 13
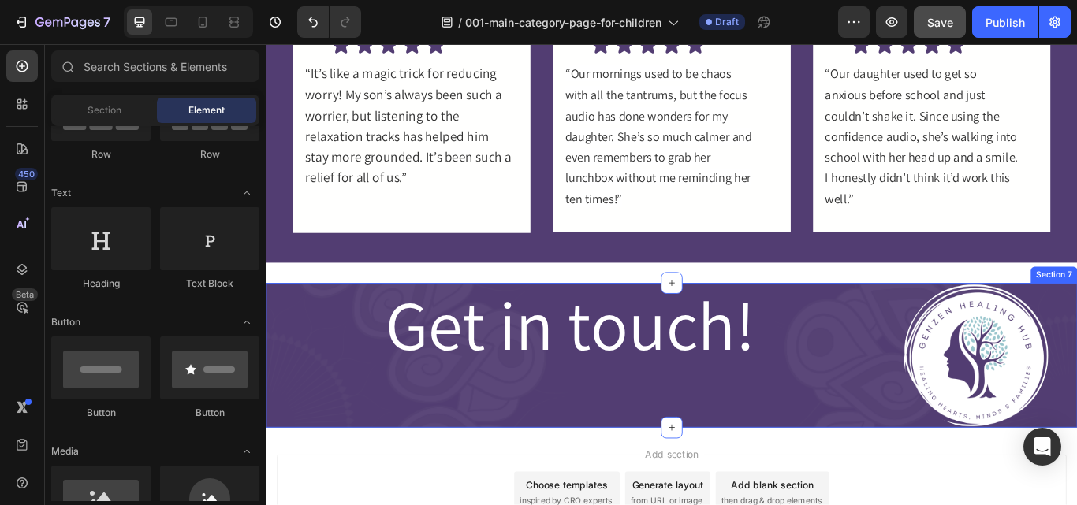
click at [389, 448] on div "Get in touch! Button" at bounding box center [620, 407] width 709 height 169
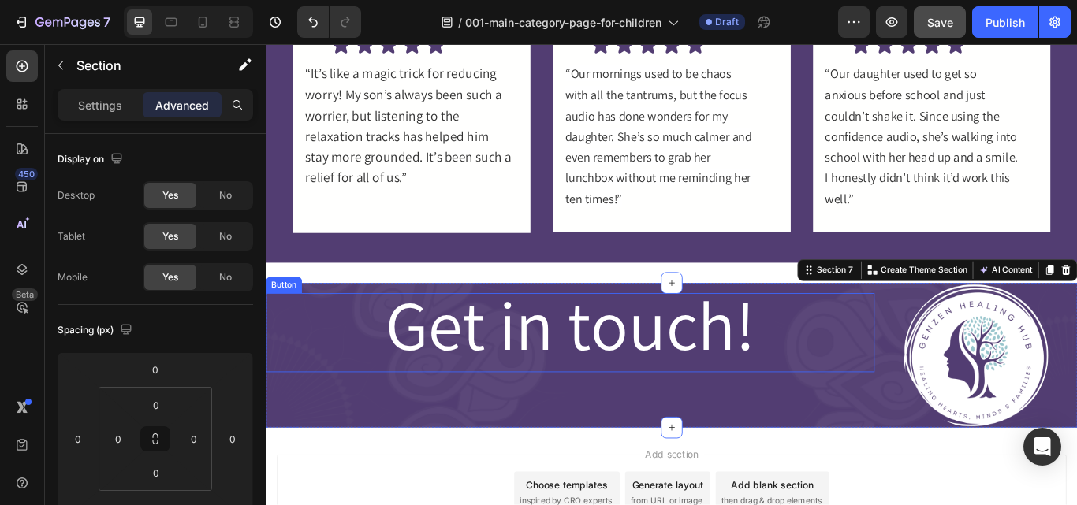
click at [366, 380] on div "Get in touch! Button" at bounding box center [620, 381] width 709 height 92
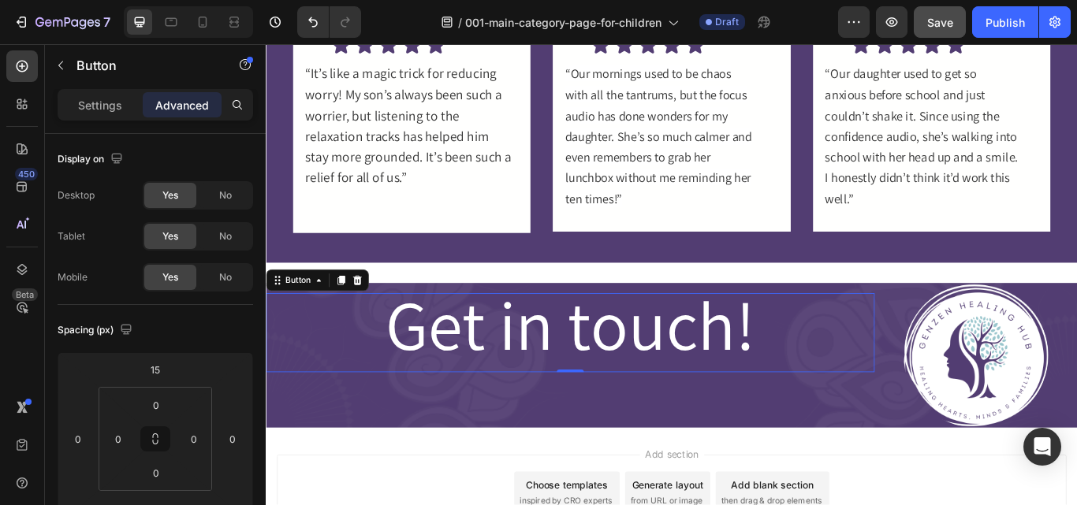
click at [322, 389] on div "Get in touch! Button 0" at bounding box center [620, 381] width 709 height 92
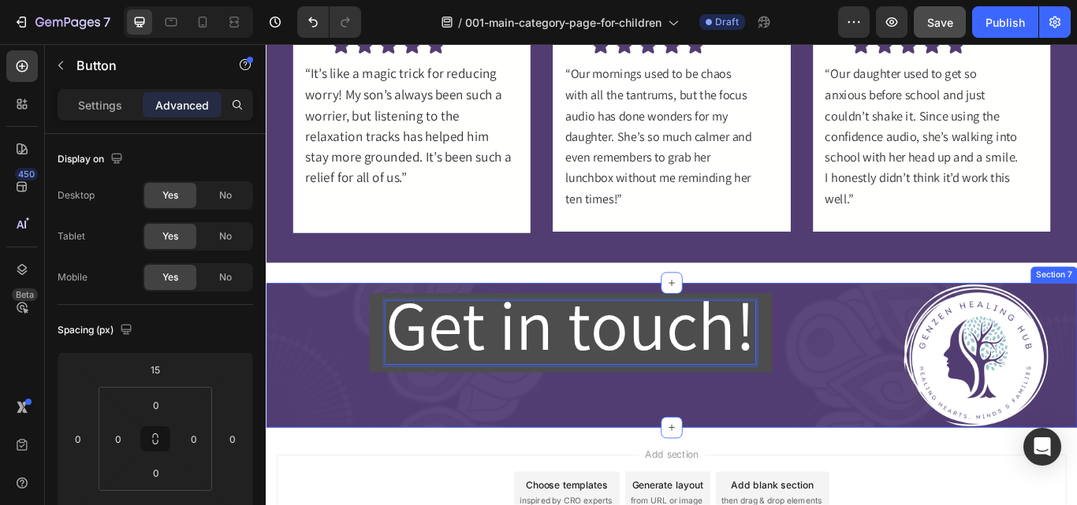
click at [495, 458] on div "Get in touch! Button 0" at bounding box center [620, 407] width 709 height 169
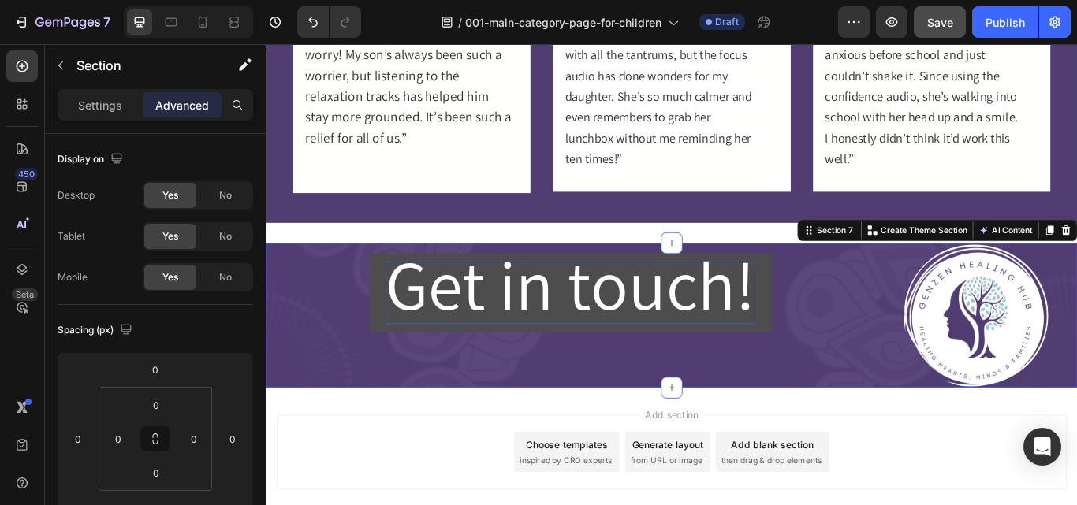
scroll to position [1311, 0]
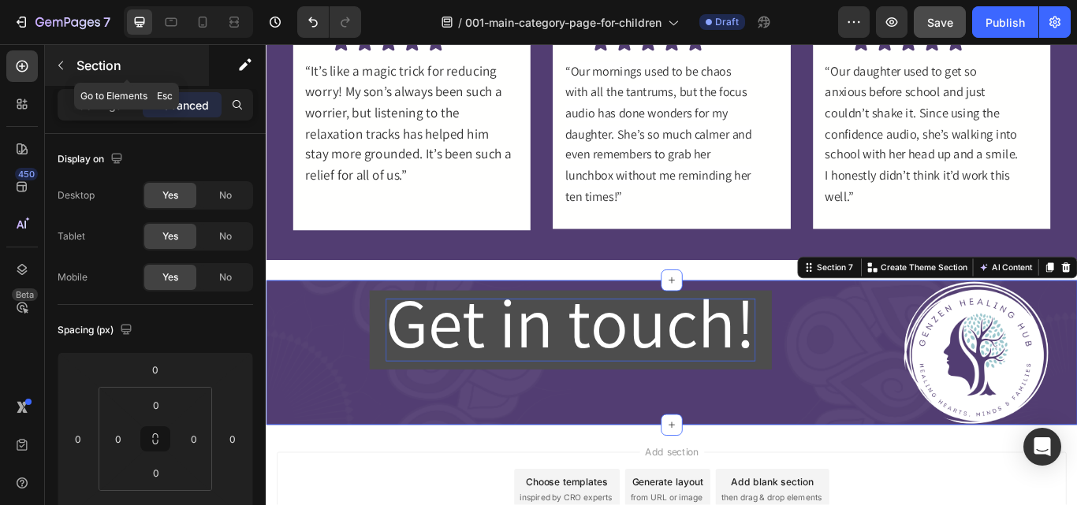
click at [65, 65] on icon "button" at bounding box center [60, 65] width 13 height 13
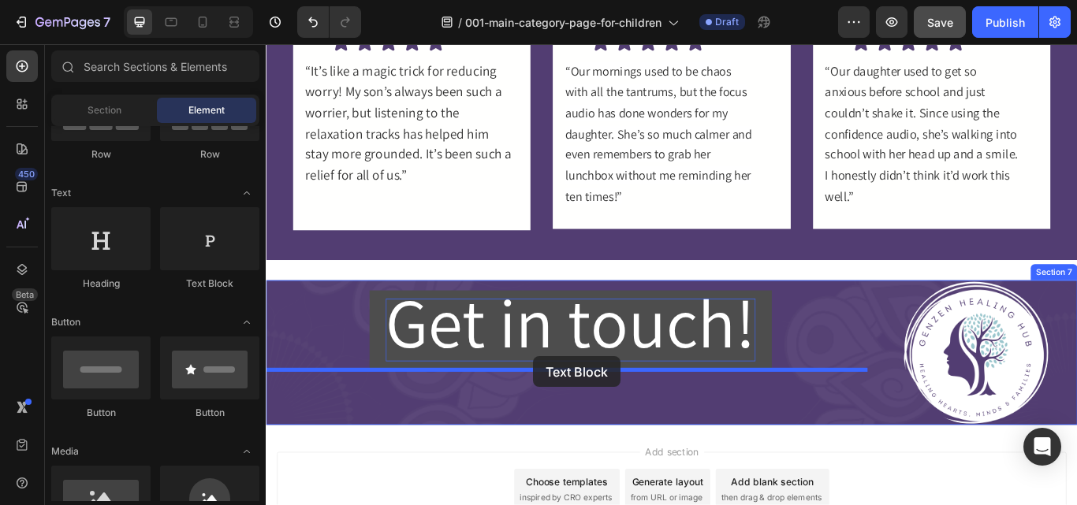
drag, startPoint x: 433, startPoint y: 350, endPoint x: 577, endPoint y: 408, distance: 154.8
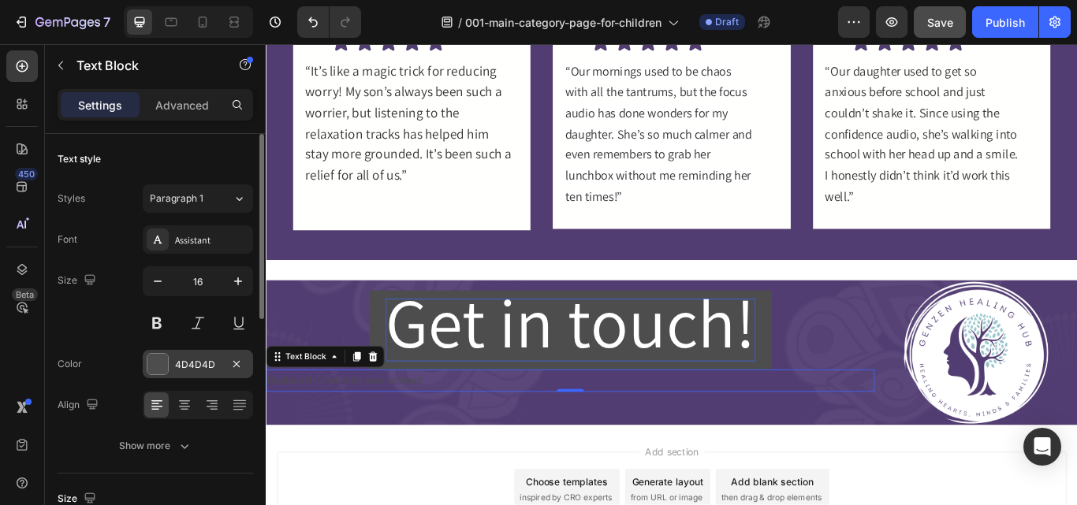
click at [184, 370] on div "4D4D4D" at bounding box center [198, 365] width 46 height 14
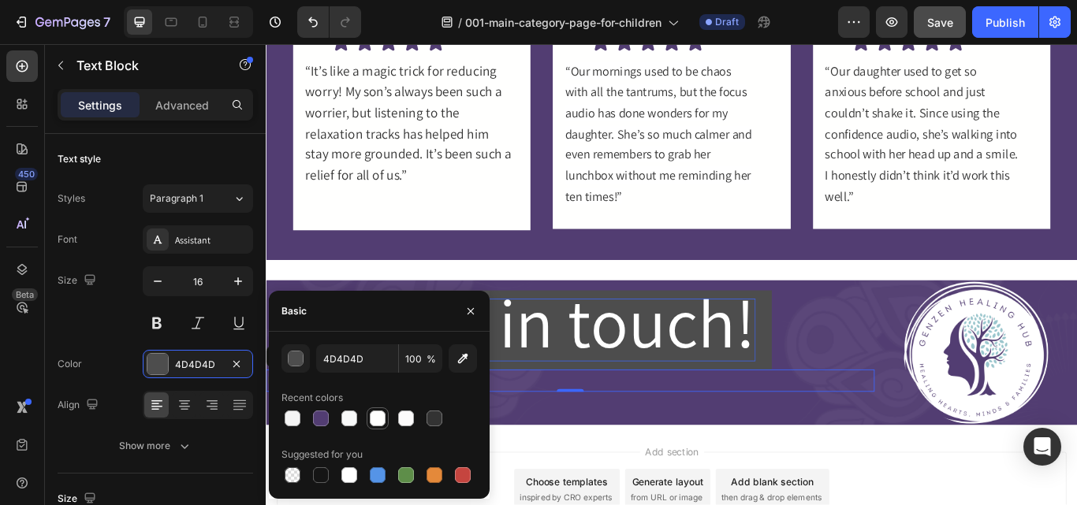
click at [376, 415] on div at bounding box center [378, 419] width 16 height 16
type input "FFFFFE"
click at [559, 451] on div "Get in touch! Button Replace this text with your content Text Block 0" at bounding box center [620, 404] width 709 height 169
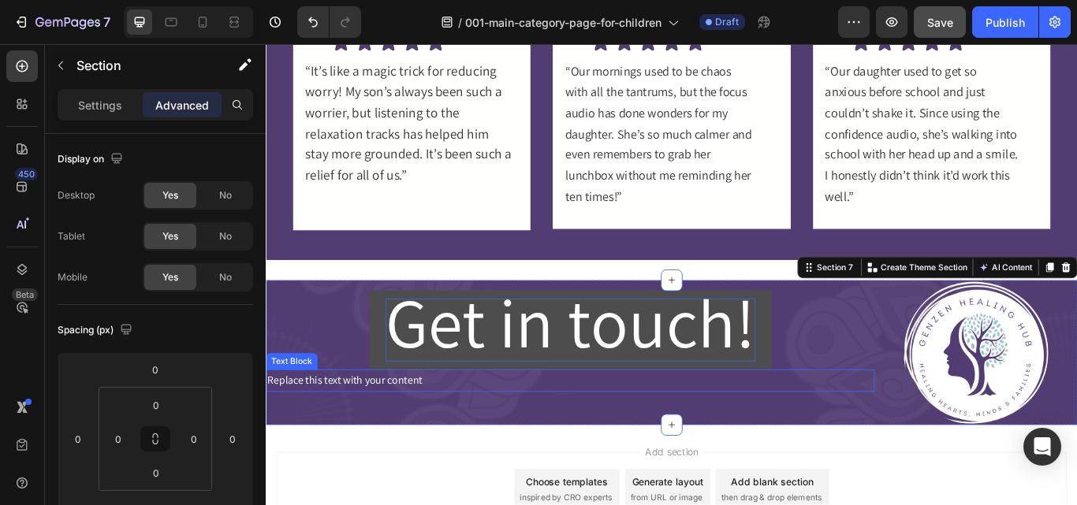
click at [570, 432] on div "Replace this text with your content" at bounding box center [620, 437] width 709 height 26
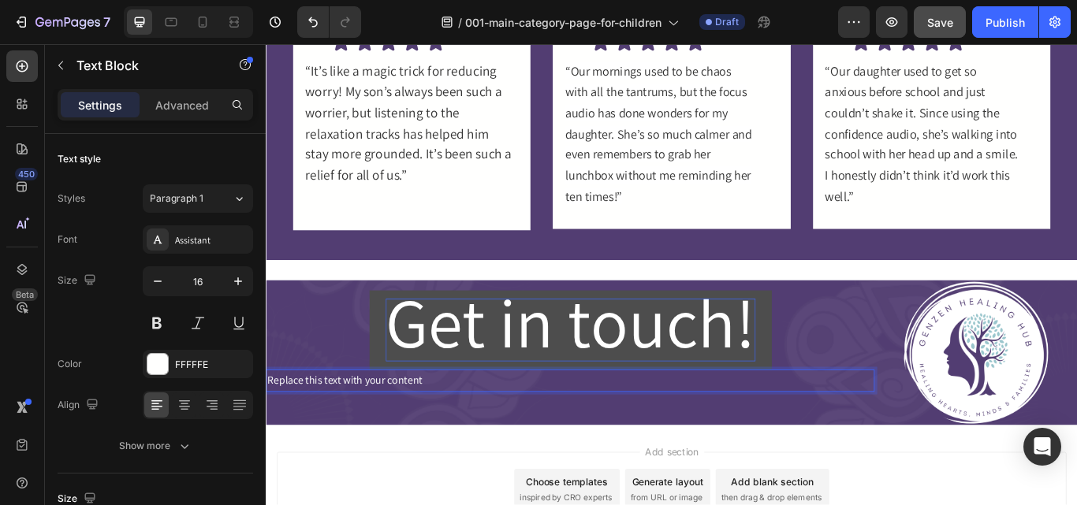
click at [570, 432] on p "Replace this text with your content" at bounding box center [620, 437] width 706 height 23
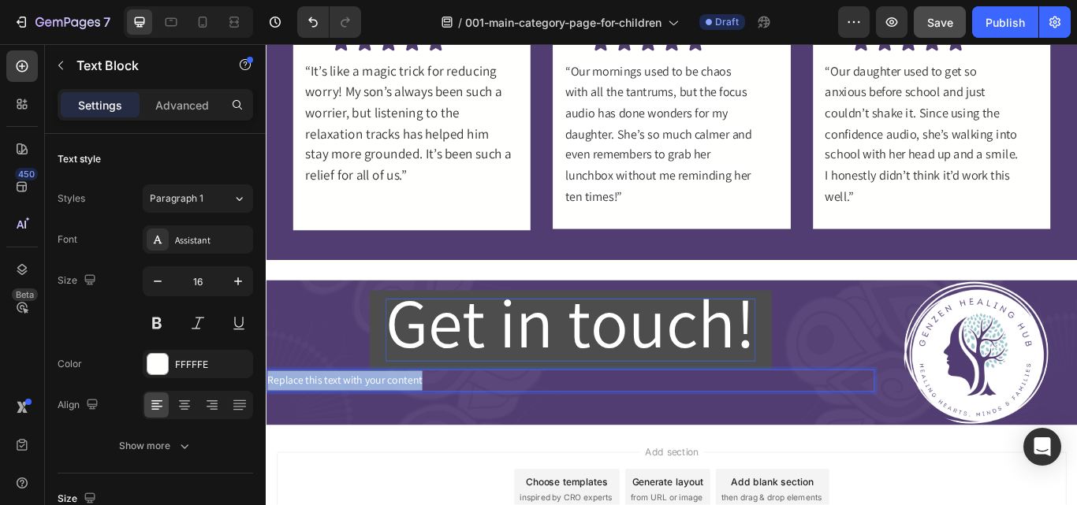
click at [570, 432] on p "Replace this text with your content" at bounding box center [620, 437] width 706 height 23
click at [428, 436] on div "Rich Text Editor. Editing area: main" at bounding box center [620, 437] width 709 height 26
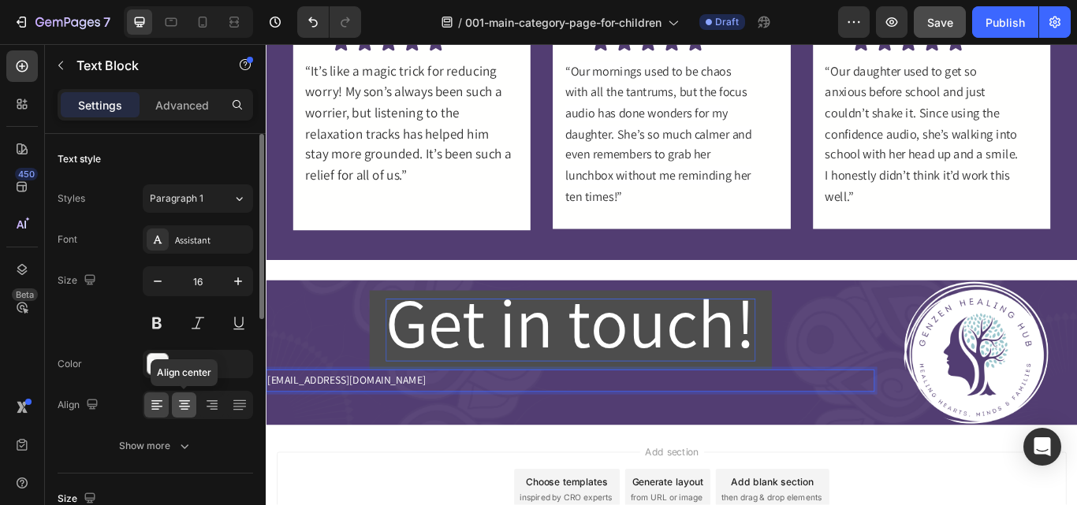
click at [189, 411] on icon at bounding box center [185, 405] width 16 height 16
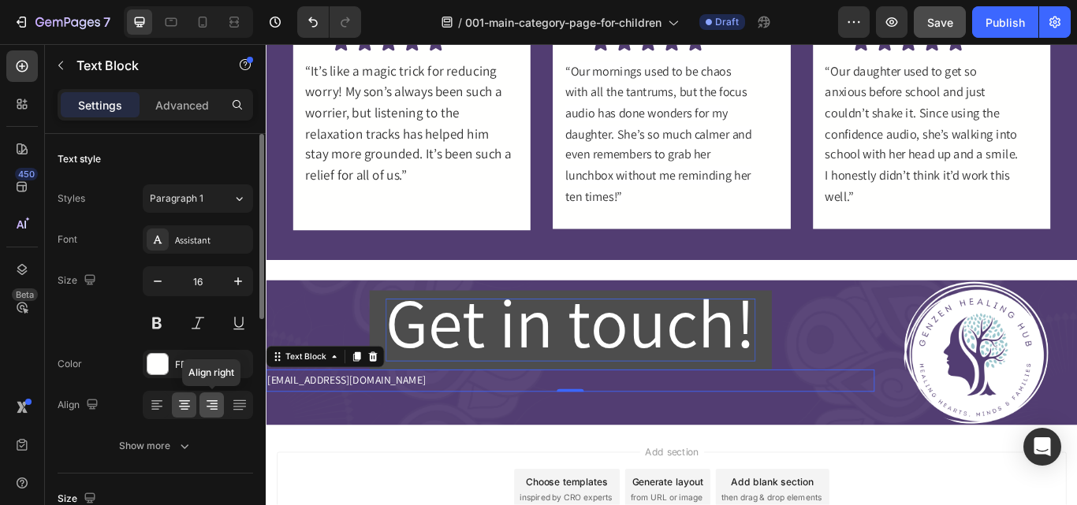
click at [207, 406] on icon at bounding box center [211, 407] width 11 height 2
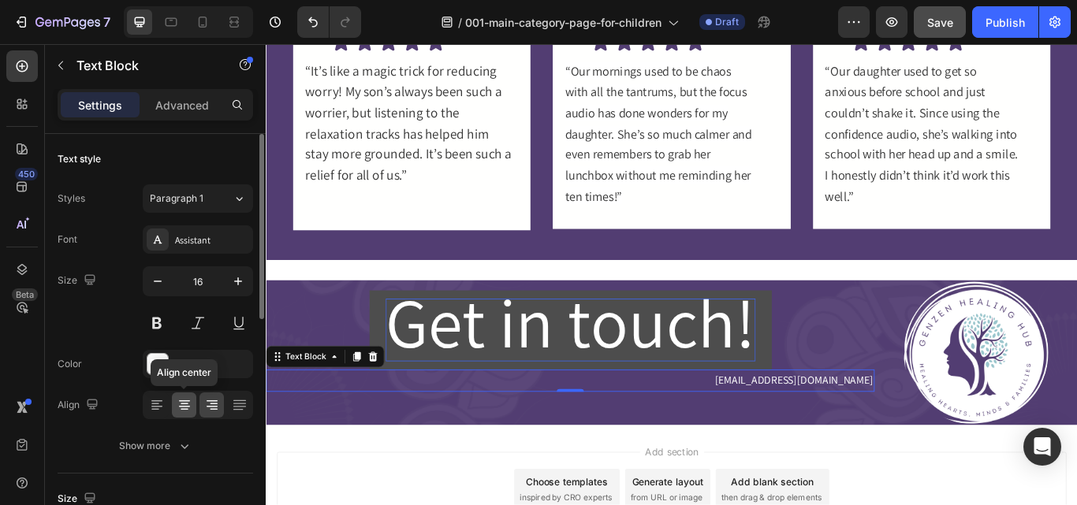
click at [180, 407] on icon at bounding box center [185, 405] width 16 height 16
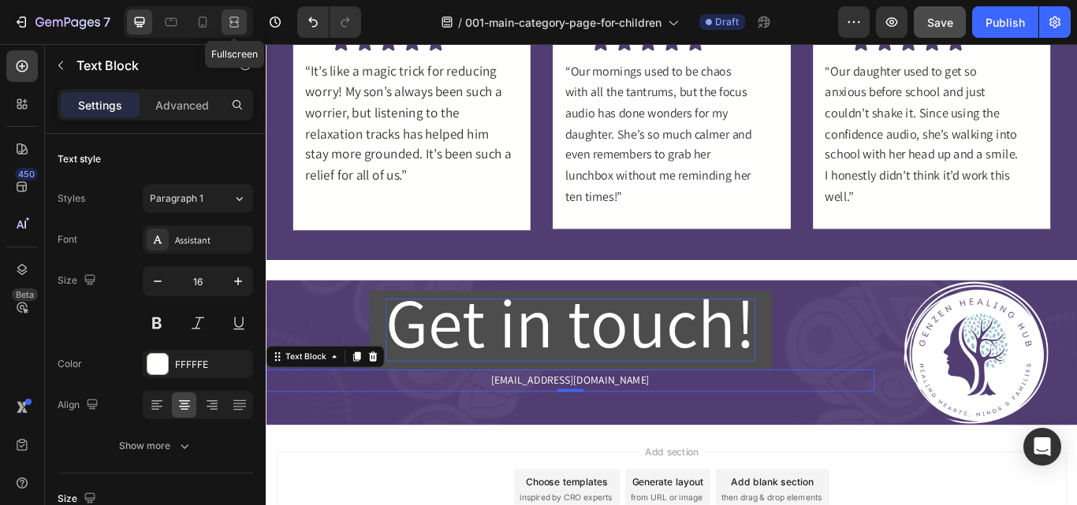
click at [231, 24] on icon at bounding box center [231, 22] width 5 height 4
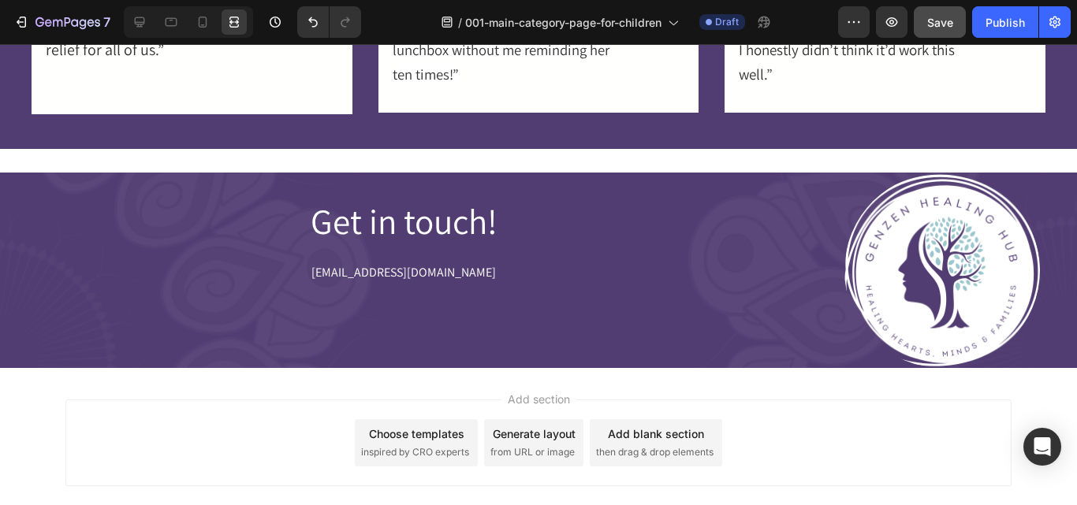
scroll to position [1459, 0]
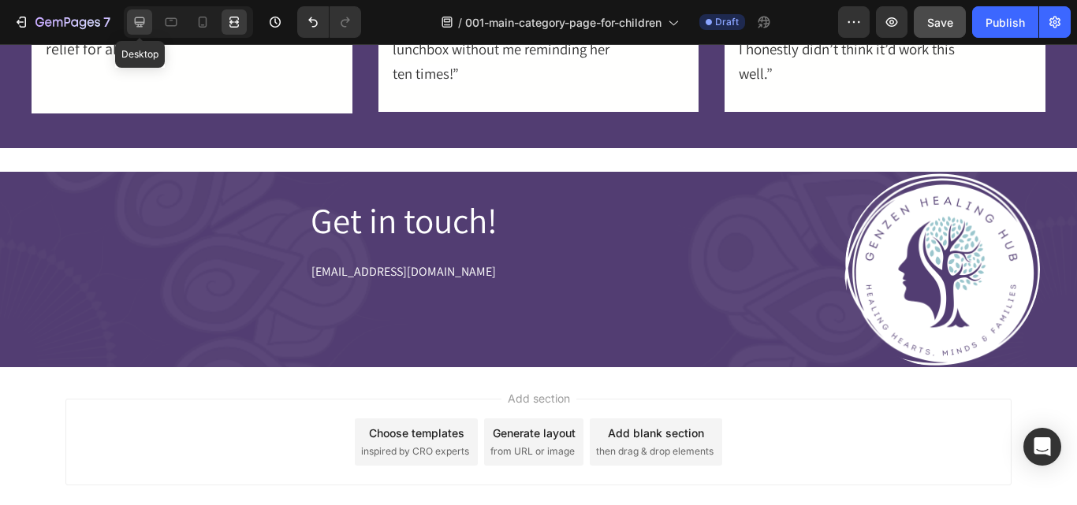
click at [143, 20] on icon at bounding box center [140, 22] width 16 height 16
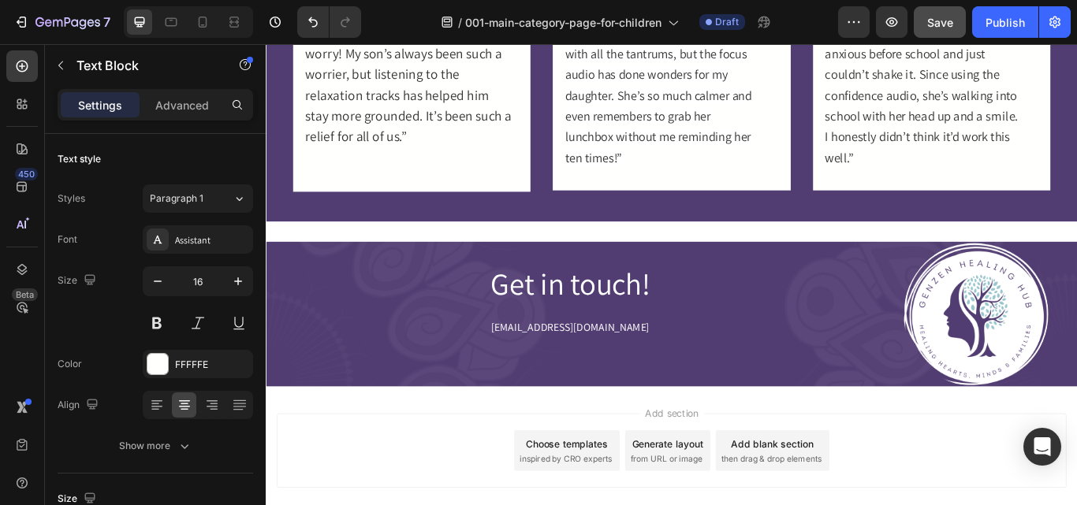
scroll to position [1354, 0]
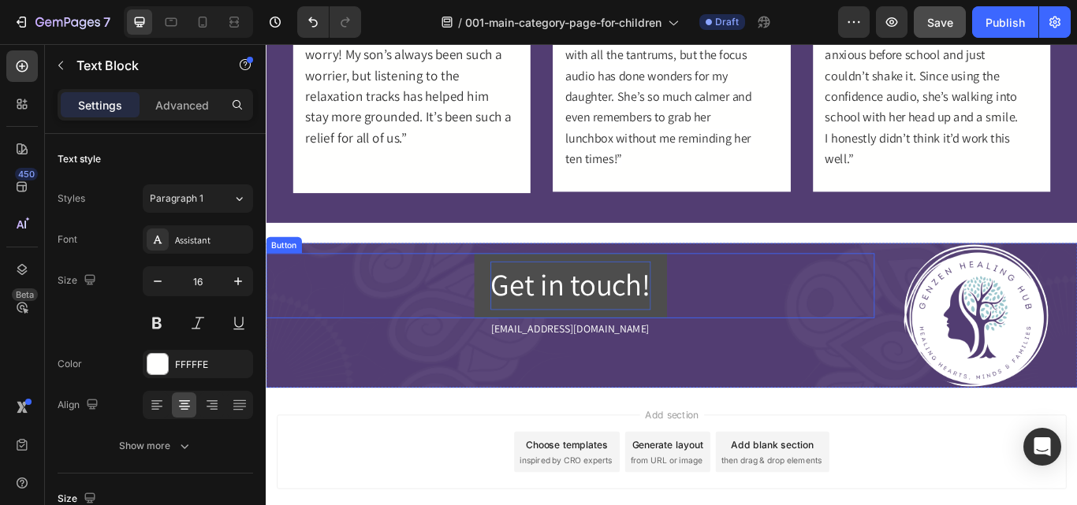
click at [593, 322] on span "Get in touch!" at bounding box center [620, 325] width 187 height 46
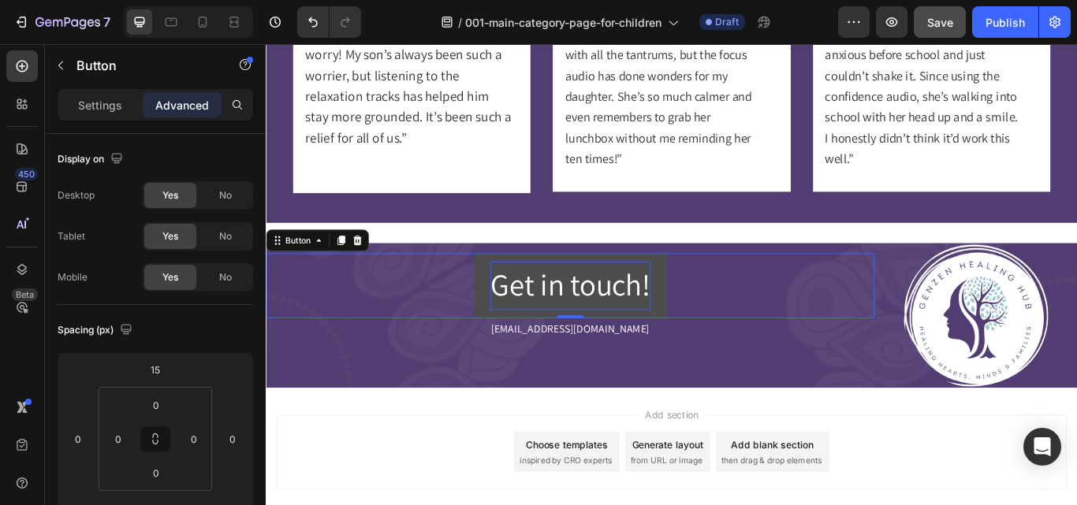
click at [593, 322] on span "Get in touch!" at bounding box center [620, 325] width 187 height 46
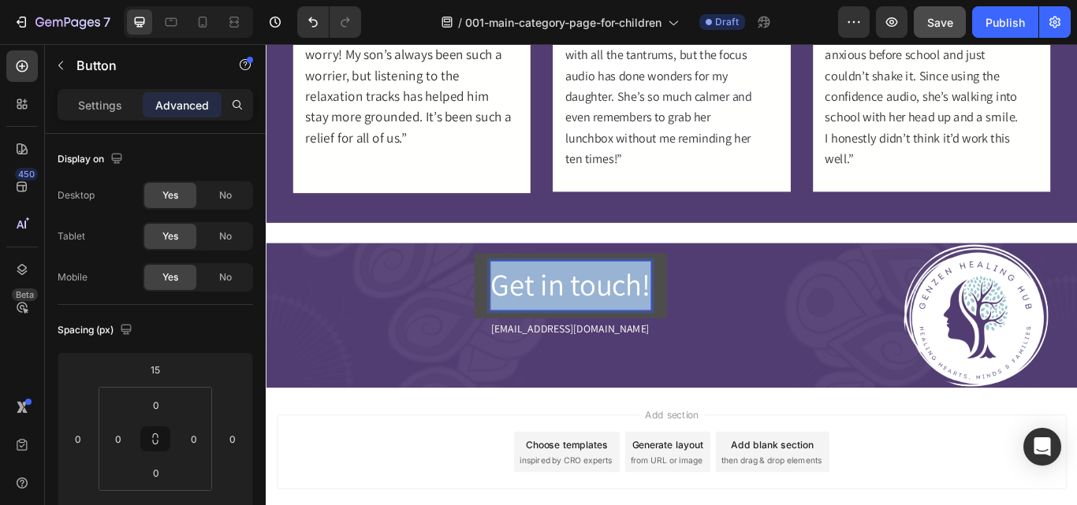
click at [593, 322] on span "Get in touch!" at bounding box center [620, 325] width 187 height 46
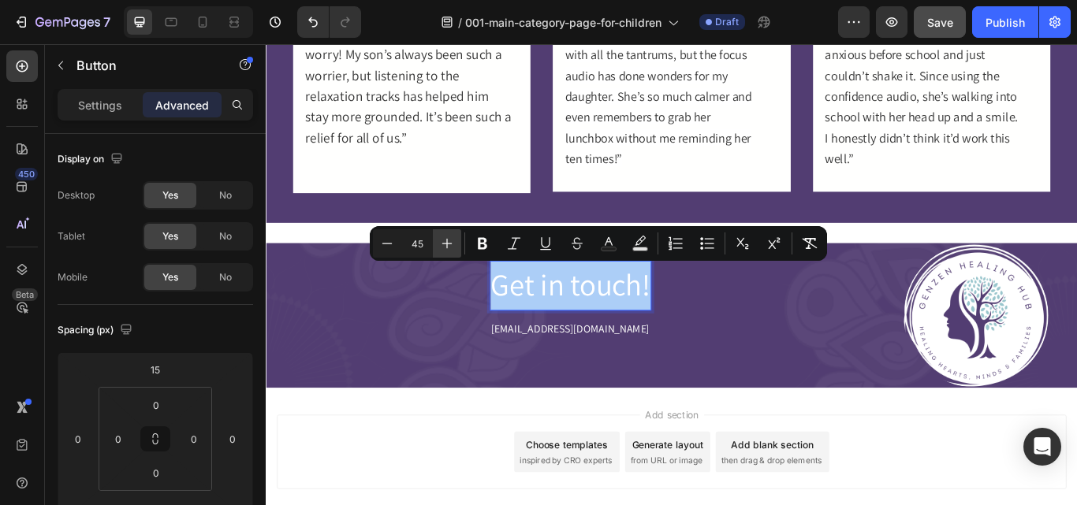
click at [448, 247] on icon "Editor contextual toolbar" at bounding box center [447, 244] width 16 height 16
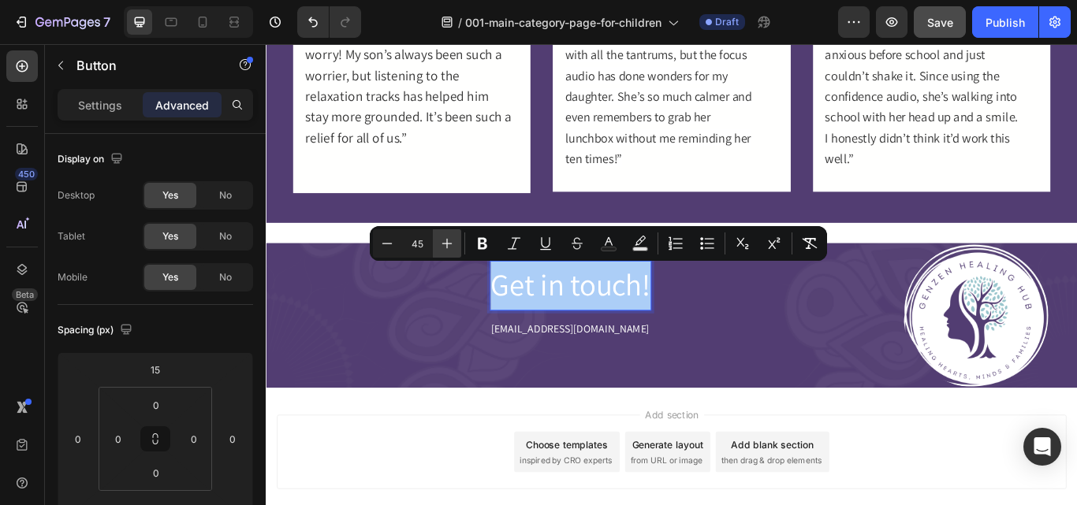
click at [448, 247] on icon "Editor contextual toolbar" at bounding box center [447, 244] width 16 height 16
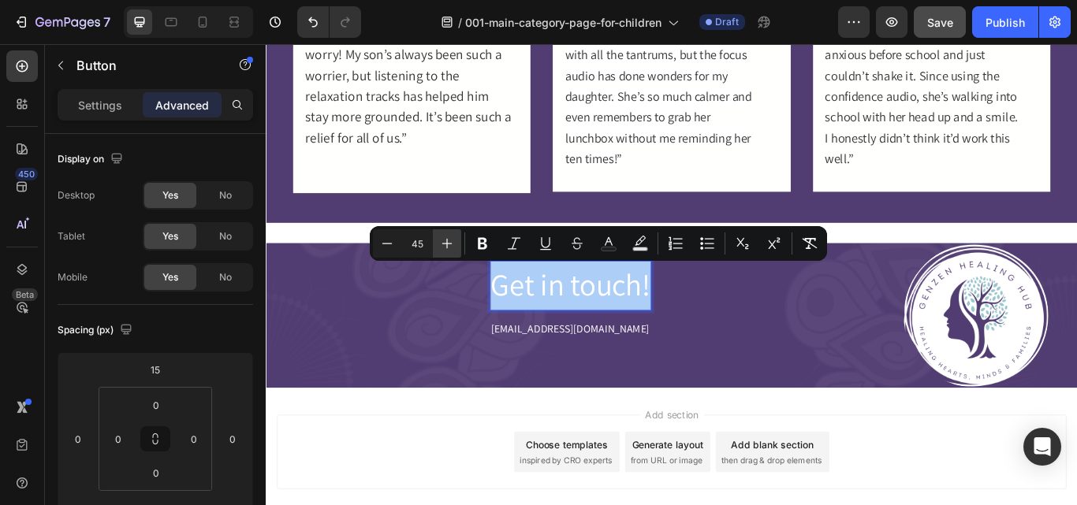
click at [448, 247] on icon "Editor contextual toolbar" at bounding box center [447, 244] width 16 height 16
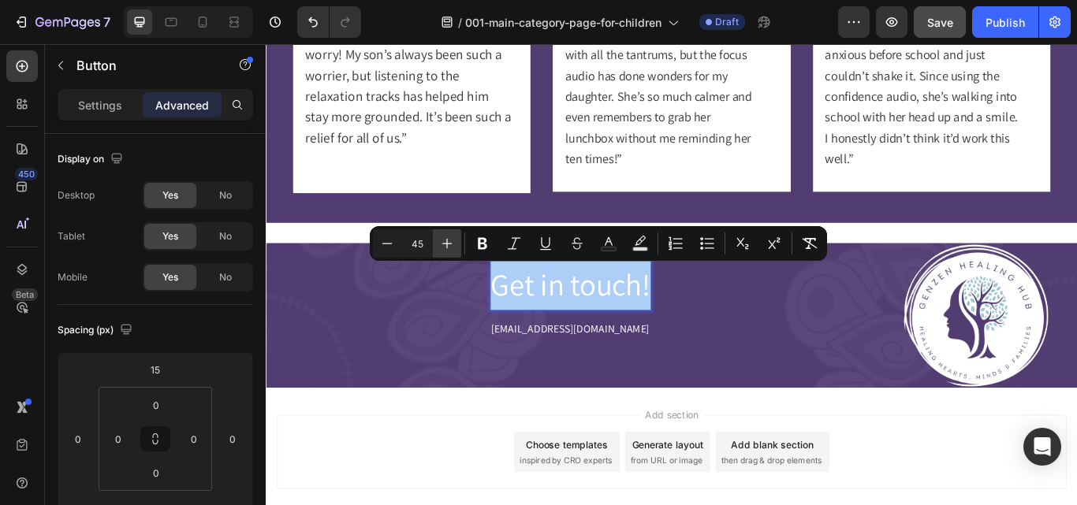
click at [448, 247] on icon "Editor contextual toolbar" at bounding box center [447, 244] width 16 height 16
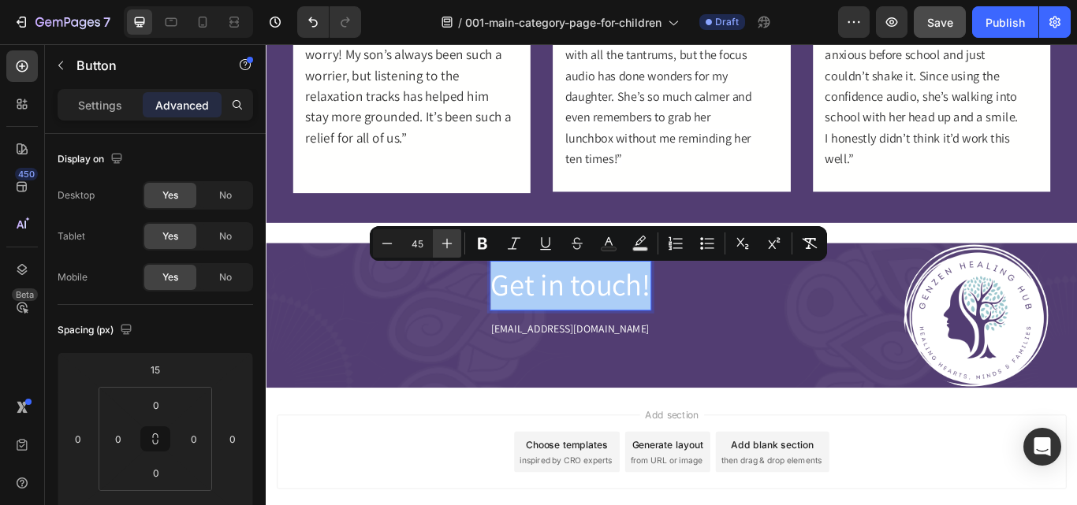
click at [448, 247] on icon "Editor contextual toolbar" at bounding box center [447, 244] width 16 height 16
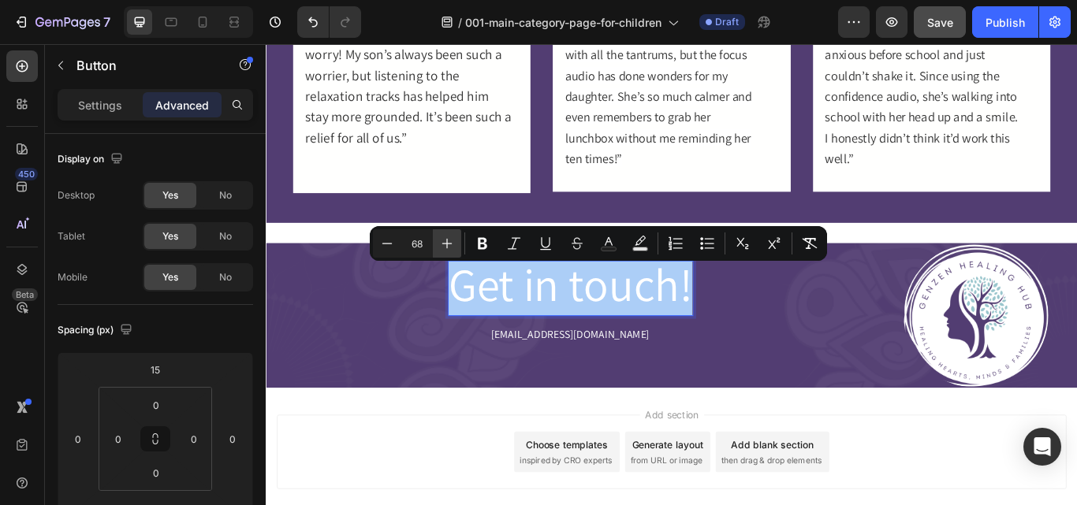
click at [448, 247] on icon "Editor contextual toolbar" at bounding box center [447, 244] width 16 height 16
drag, startPoint x: 448, startPoint y: 247, endPoint x: 385, endPoint y: 245, distance: 63.1
click at [448, 247] on icon "Editor contextual toolbar" at bounding box center [447, 244] width 16 height 16
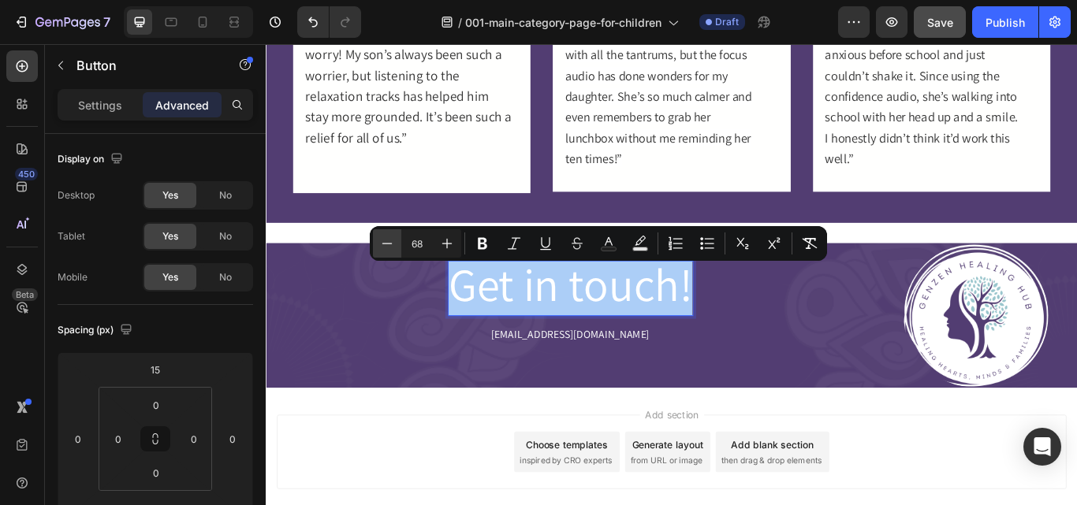
click at [448, 247] on icon "Editor contextual toolbar" at bounding box center [447, 244] width 16 height 16
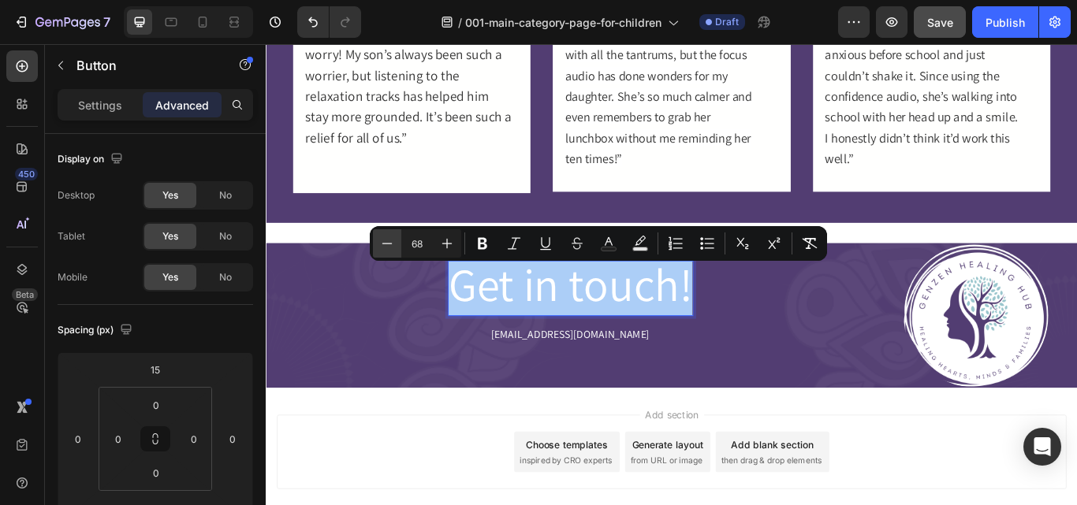
click at [448, 247] on icon "Editor contextual toolbar" at bounding box center [447, 244] width 16 height 16
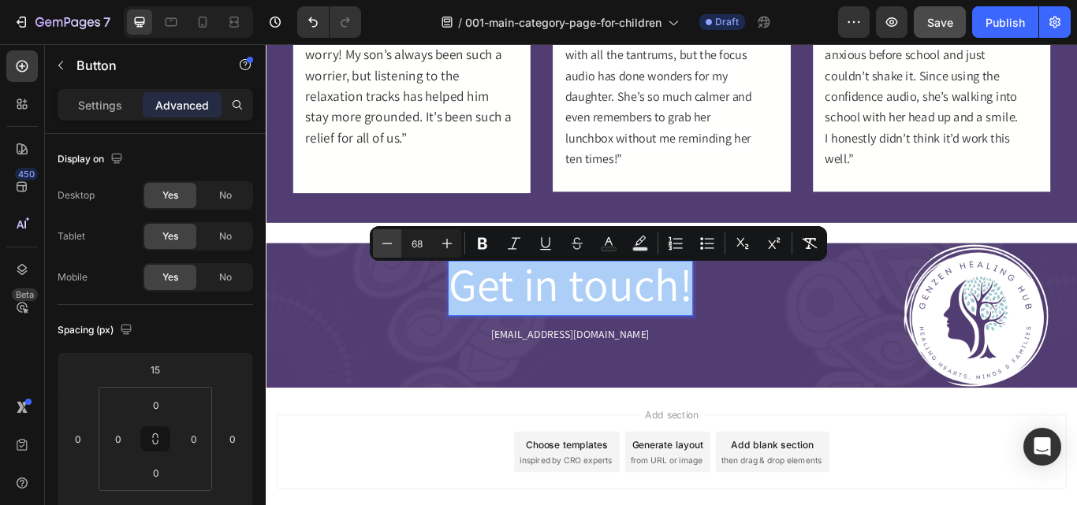
click at [448, 247] on icon "Editor contextual toolbar" at bounding box center [447, 244] width 16 height 16
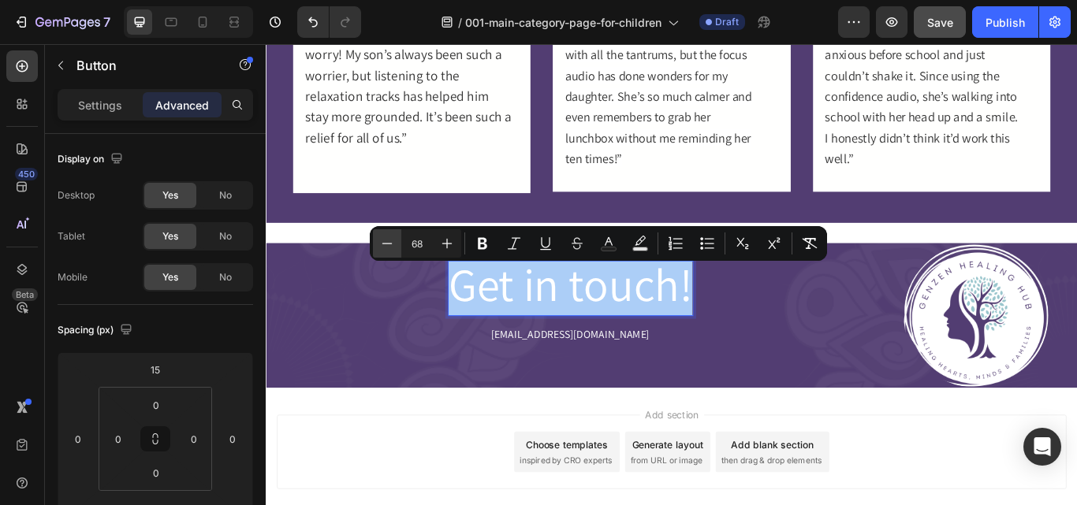
click at [448, 247] on icon "Editor contextual toolbar" at bounding box center [447, 244] width 16 height 16
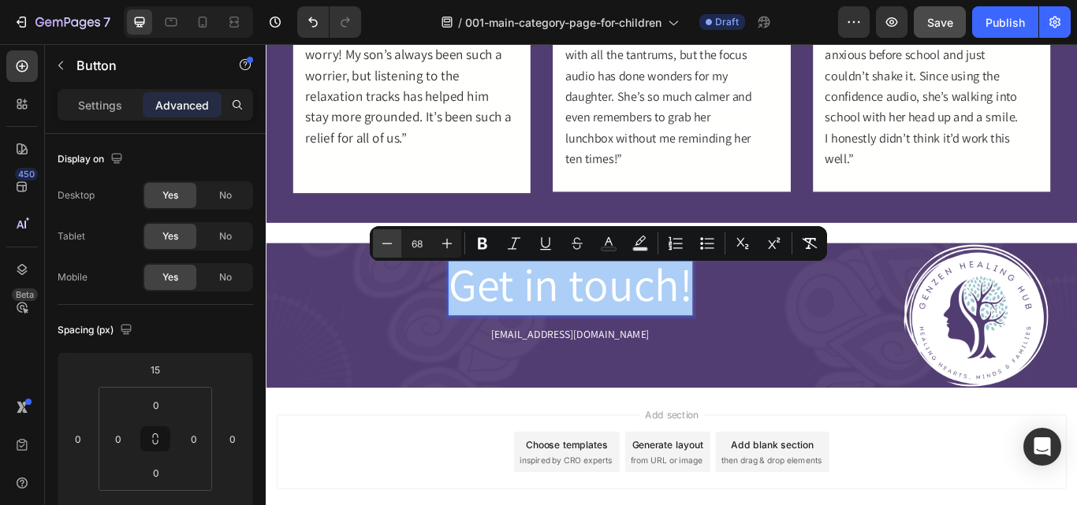
click at [448, 247] on icon "Editor contextual toolbar" at bounding box center [447, 244] width 16 height 16
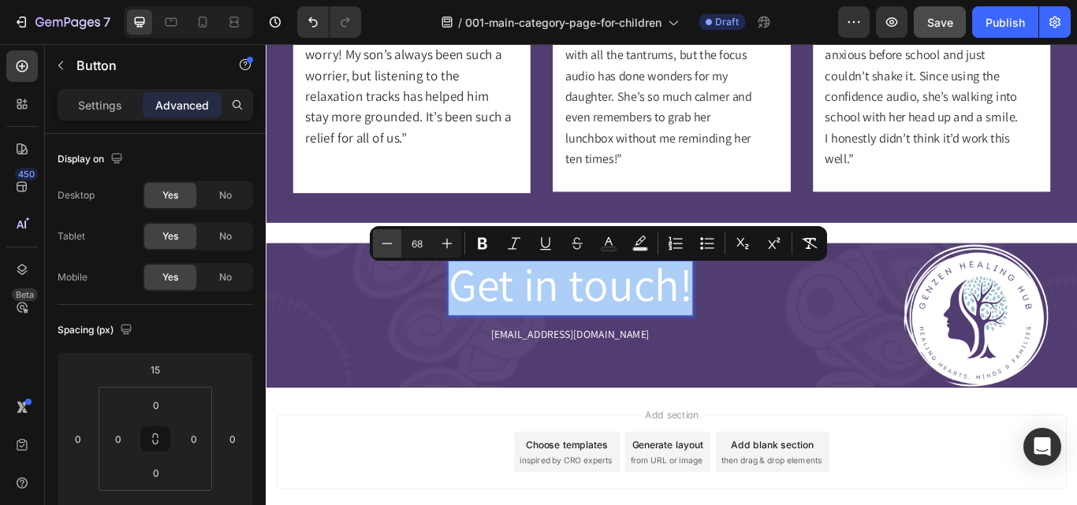
click at [448, 247] on icon "Editor contextual toolbar" at bounding box center [447, 244] width 16 height 16
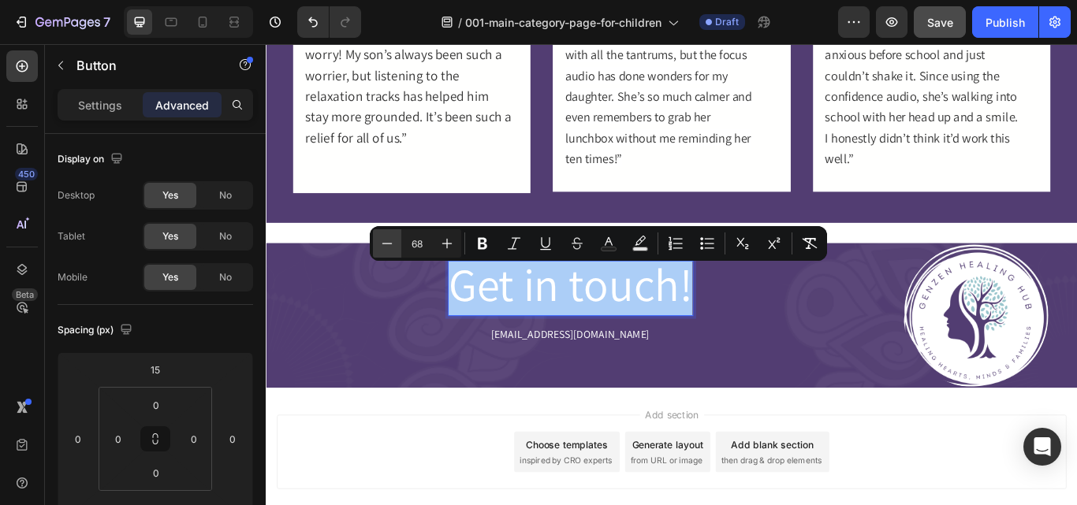
click at [448, 247] on icon "Editor contextual toolbar" at bounding box center [447, 244] width 16 height 16
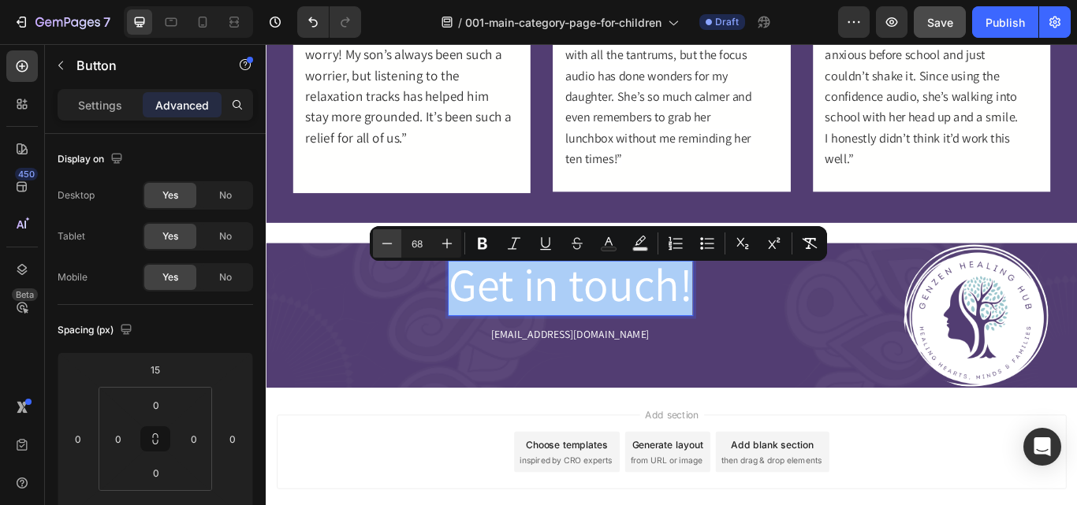
click at [448, 247] on icon "Editor contextual toolbar" at bounding box center [447, 244] width 16 height 16
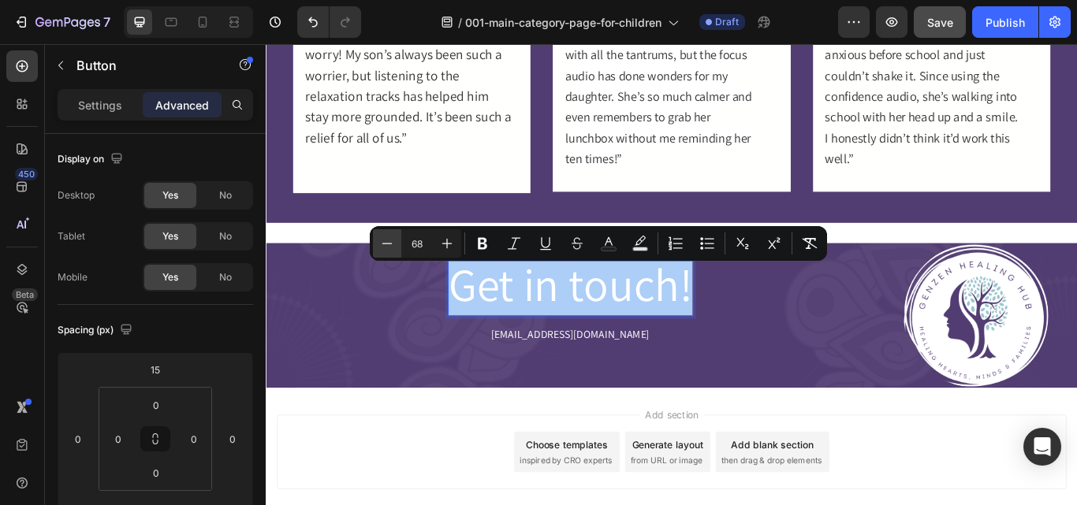
click at [448, 247] on icon "Editor contextual toolbar" at bounding box center [447, 244] width 16 height 16
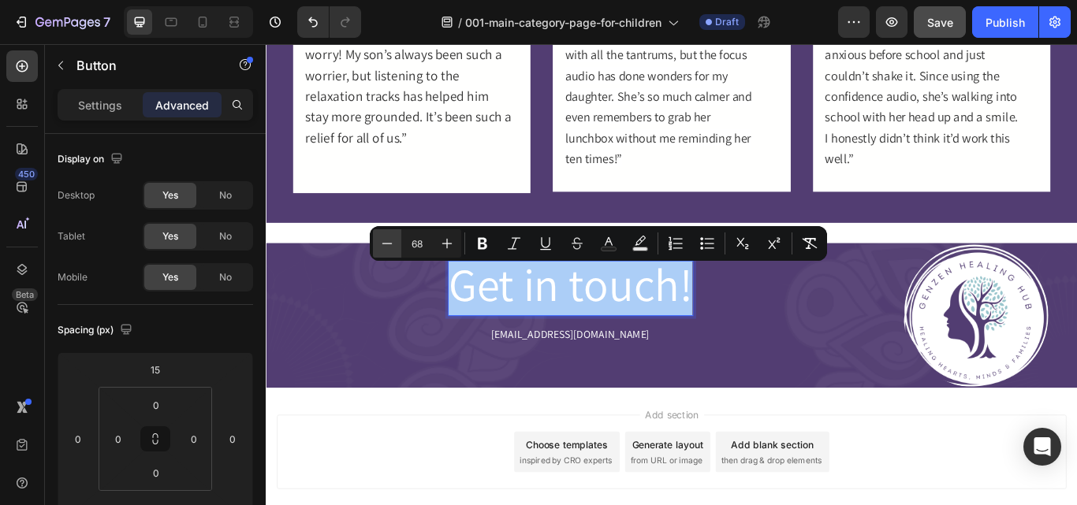
click at [448, 247] on icon "Editor contextual toolbar" at bounding box center [447, 244] width 16 height 16
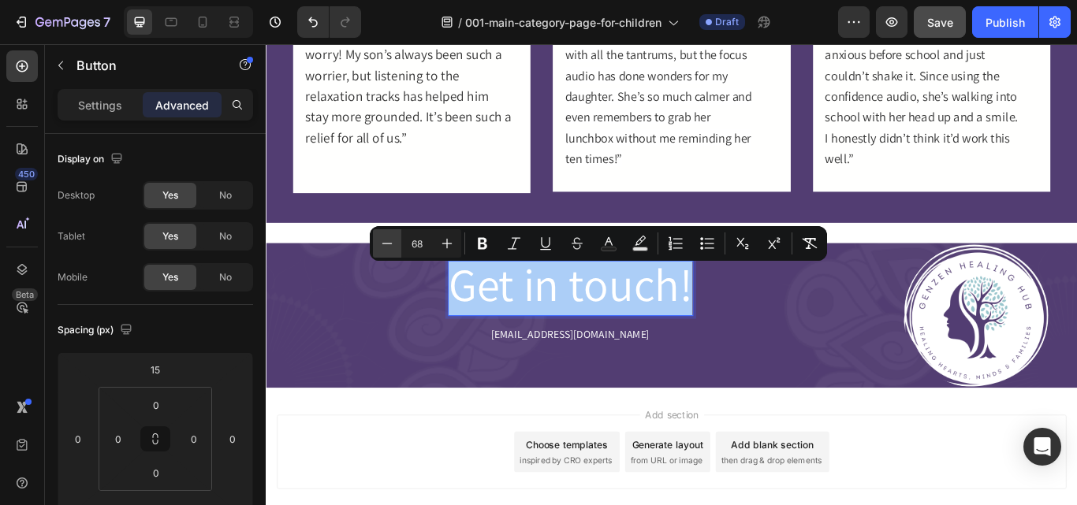
click at [448, 247] on icon "Editor contextual toolbar" at bounding box center [447, 244] width 16 height 16
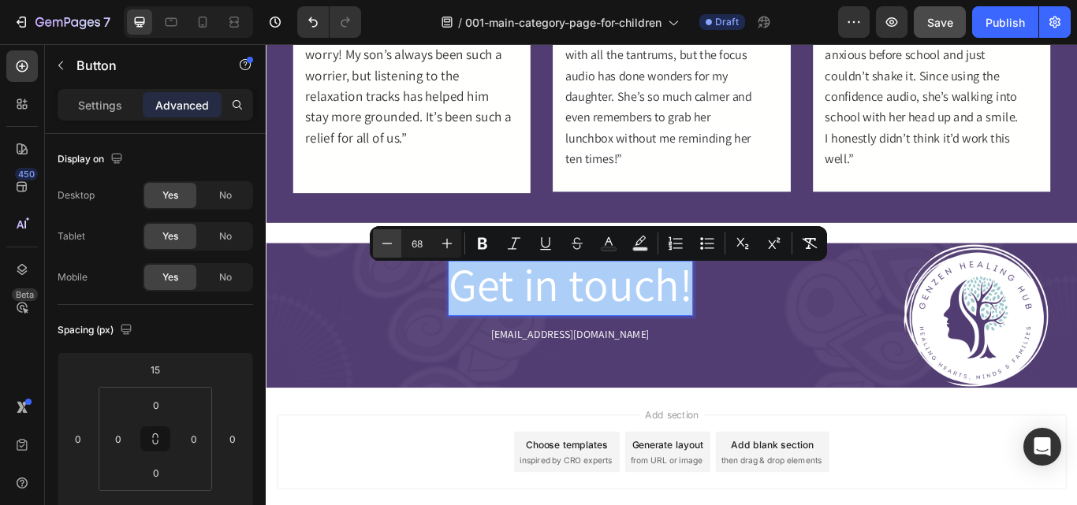
click at [448, 247] on icon "Editor contextual toolbar" at bounding box center [447, 244] width 16 height 16
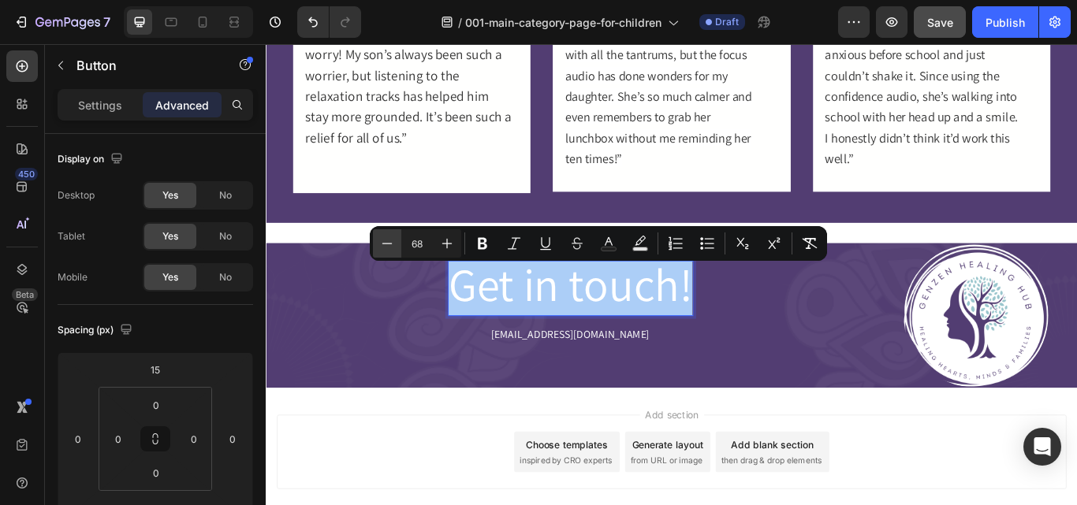
click at [448, 247] on icon "Editor contextual toolbar" at bounding box center [447, 244] width 16 height 16
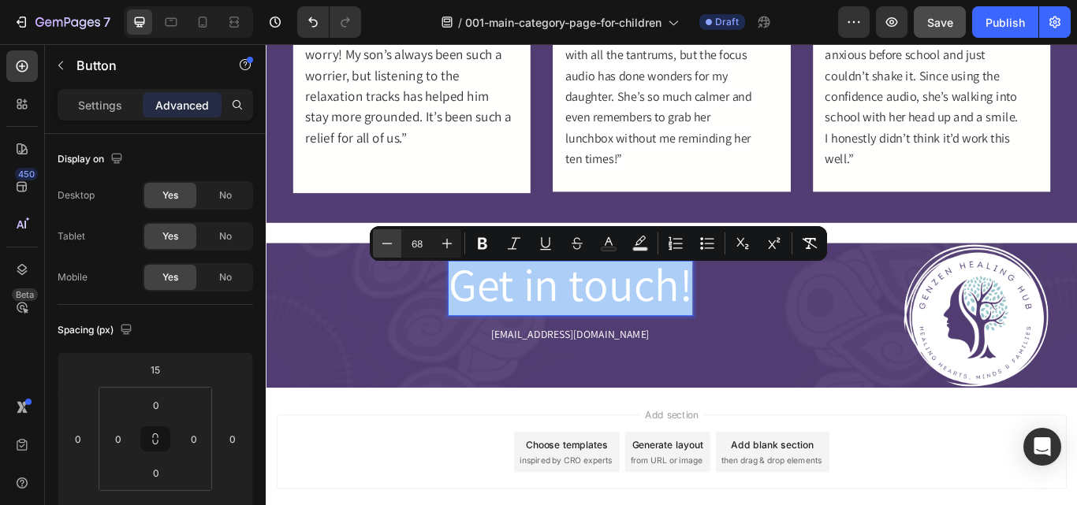
click at [448, 247] on icon "Editor contextual toolbar" at bounding box center [447, 244] width 16 height 16
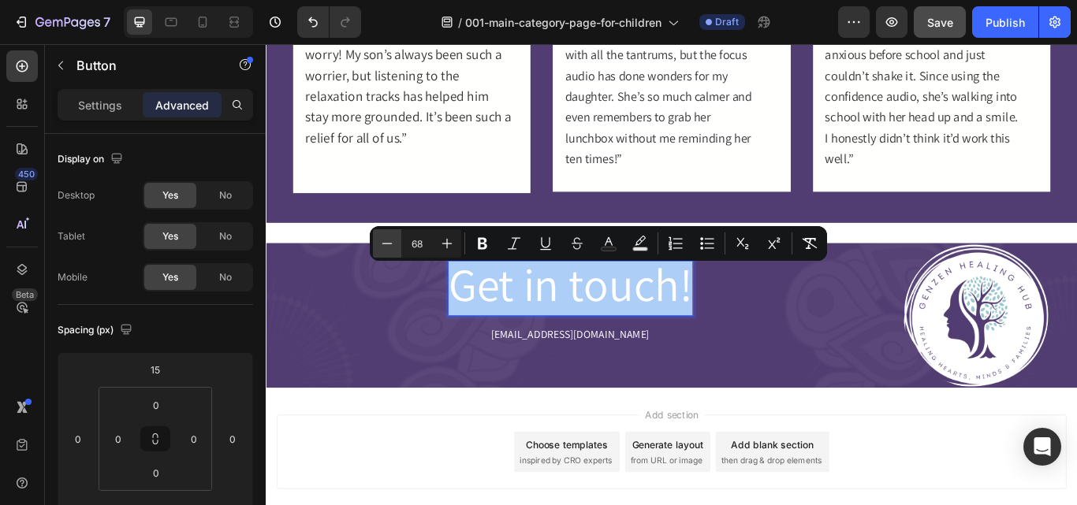
click at [448, 247] on icon "Editor contextual toolbar" at bounding box center [447, 244] width 16 height 16
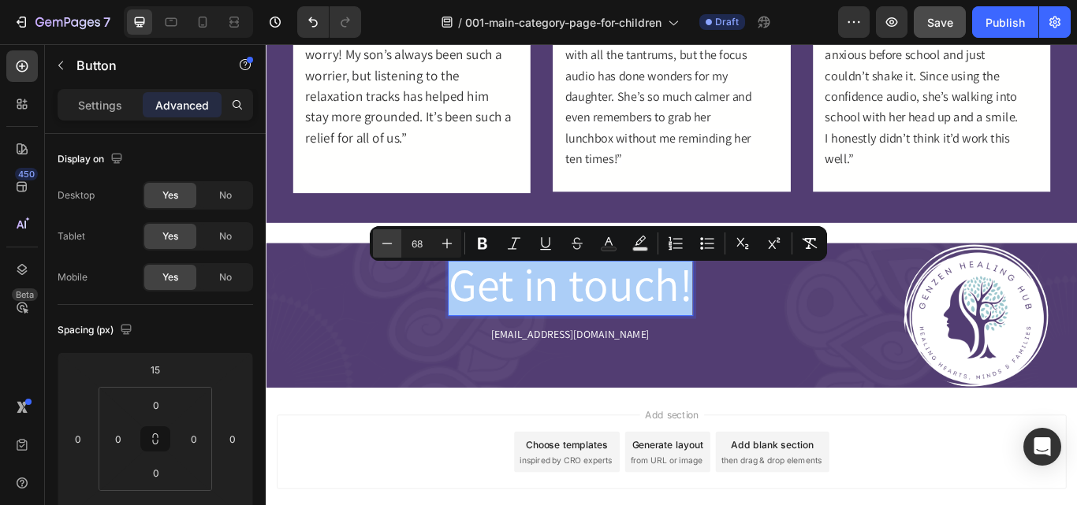
click at [448, 247] on icon "Editor contextual toolbar" at bounding box center [447, 244] width 16 height 16
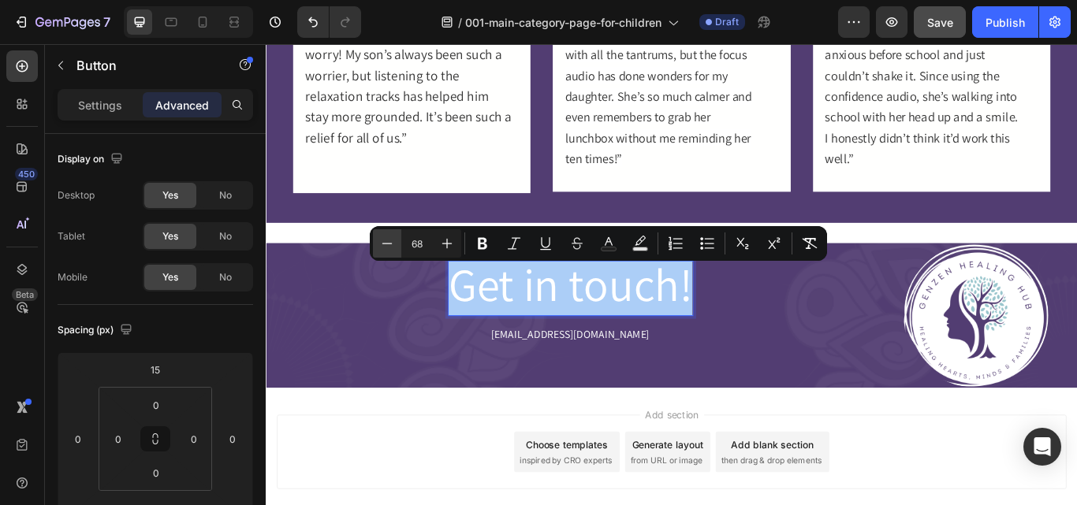
click at [448, 247] on icon "Editor contextual toolbar" at bounding box center [447, 244] width 16 height 16
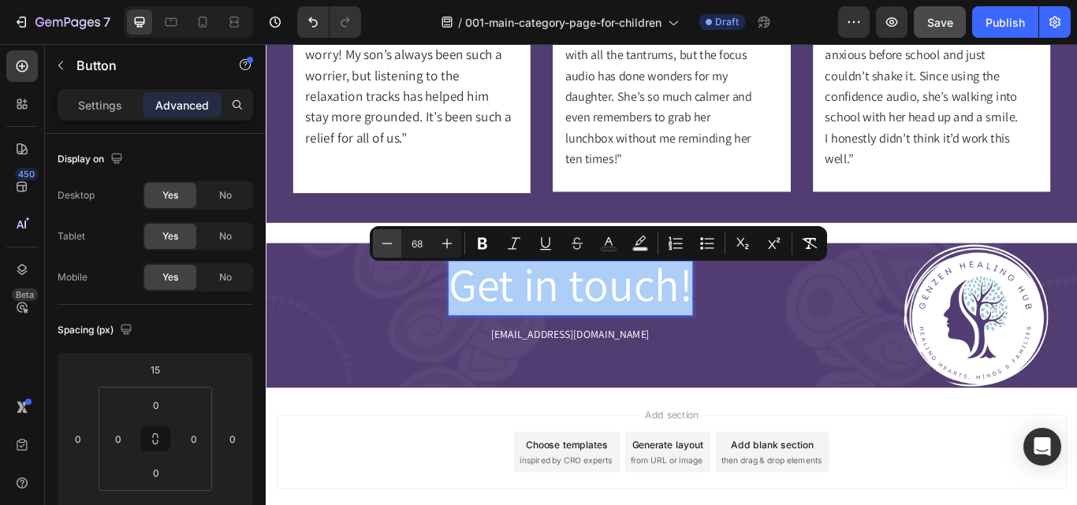
click at [448, 247] on icon "Editor contextual toolbar" at bounding box center [447, 244] width 16 height 16
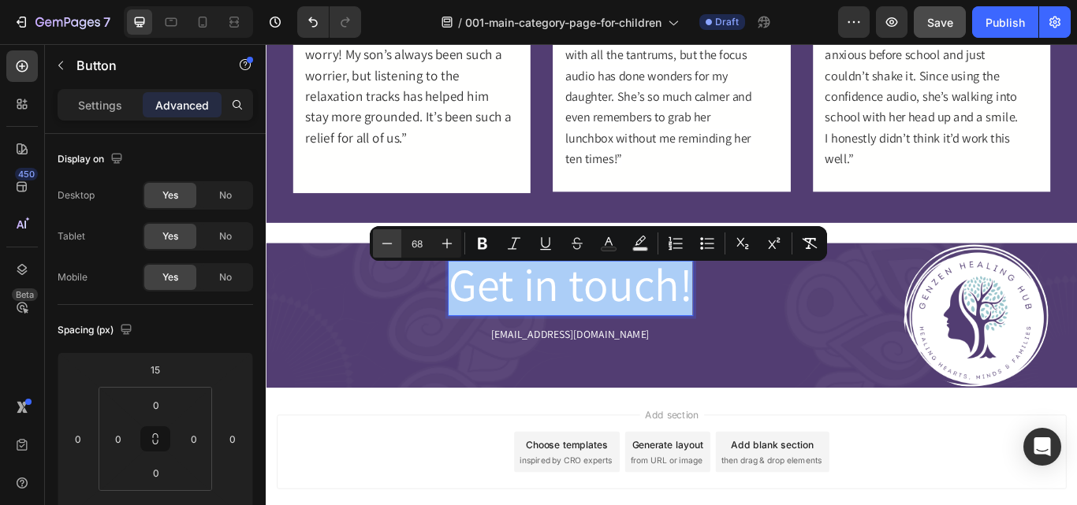
click at [448, 247] on icon "Editor contextual toolbar" at bounding box center [447, 244] width 16 height 16
click at [384, 239] on icon "Editor contextual toolbar" at bounding box center [387, 244] width 16 height 16
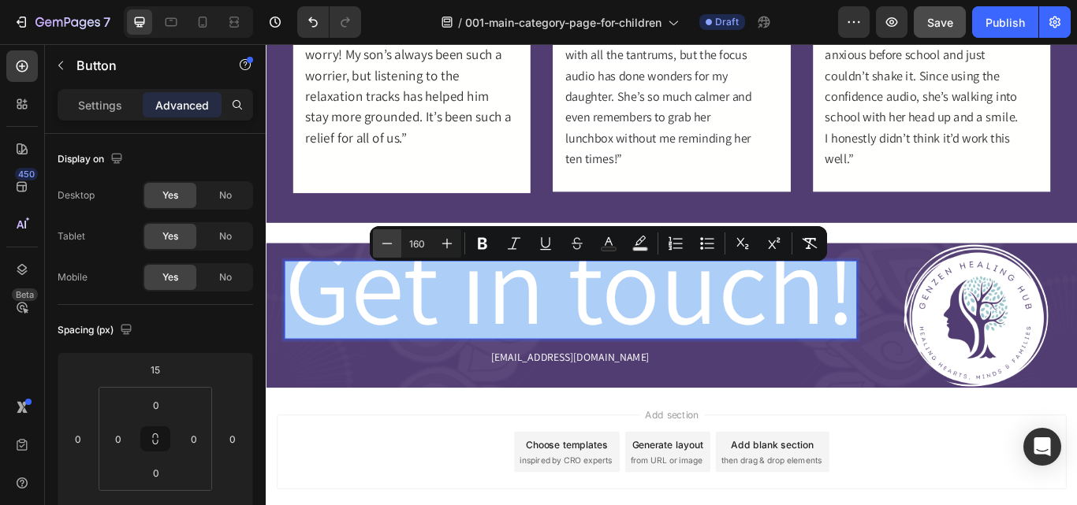
click at [385, 245] on icon "Editor contextual toolbar" at bounding box center [387, 244] width 16 height 16
click at [387, 240] on icon "Editor contextual toolbar" at bounding box center [387, 244] width 16 height 16
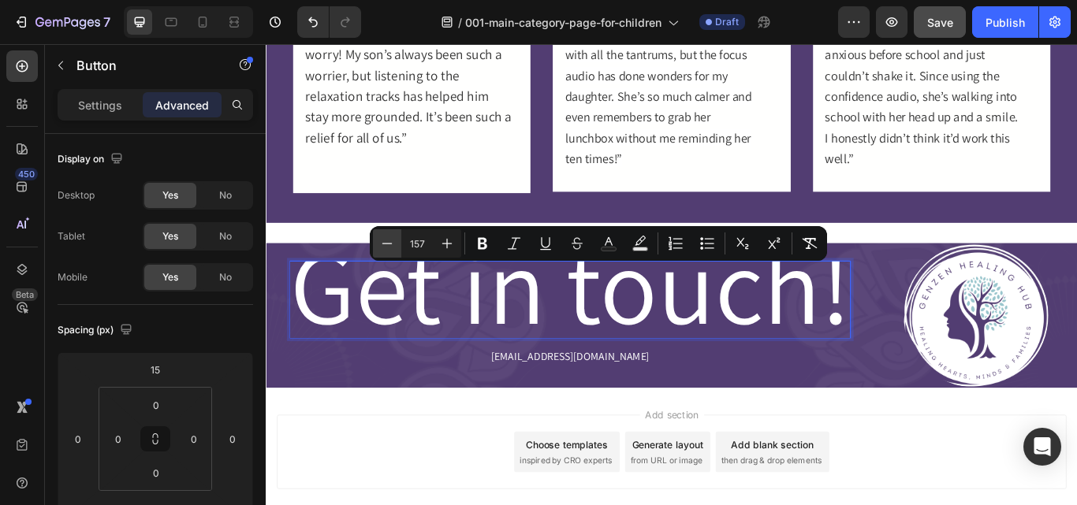
click at [387, 240] on icon "Editor contextual toolbar" at bounding box center [387, 244] width 16 height 16
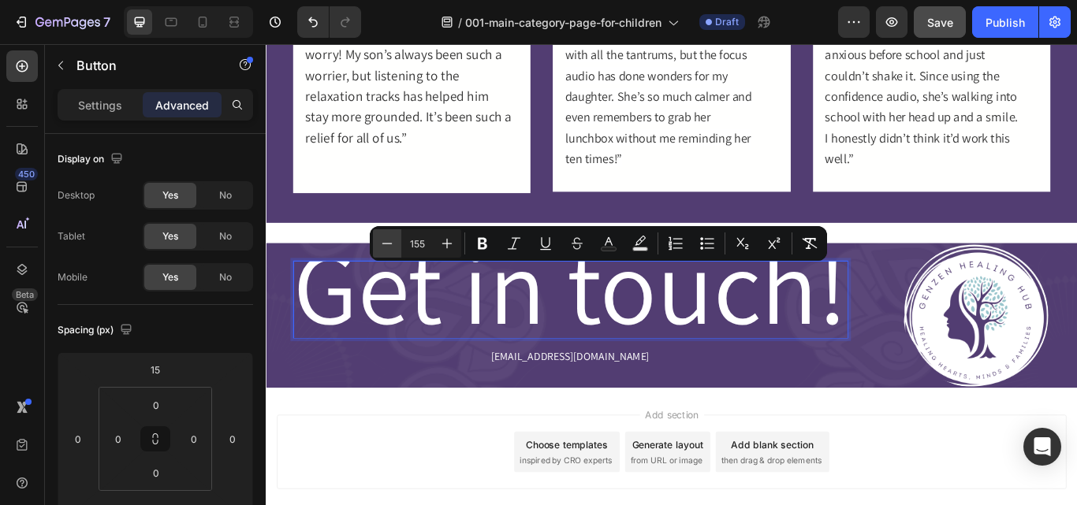
click at [387, 240] on icon "Editor contextual toolbar" at bounding box center [387, 244] width 16 height 16
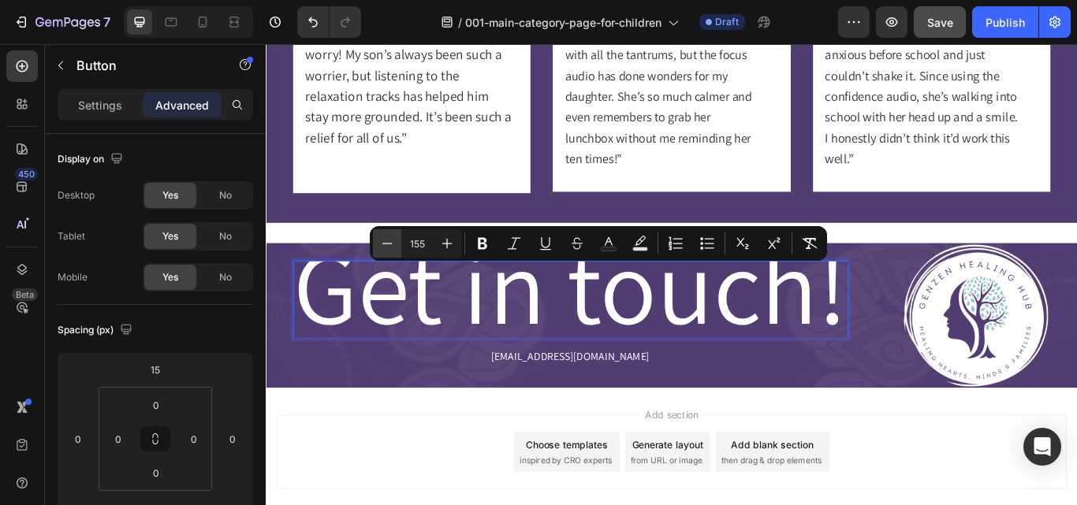
click at [387, 240] on icon "Editor contextual toolbar" at bounding box center [387, 244] width 16 height 16
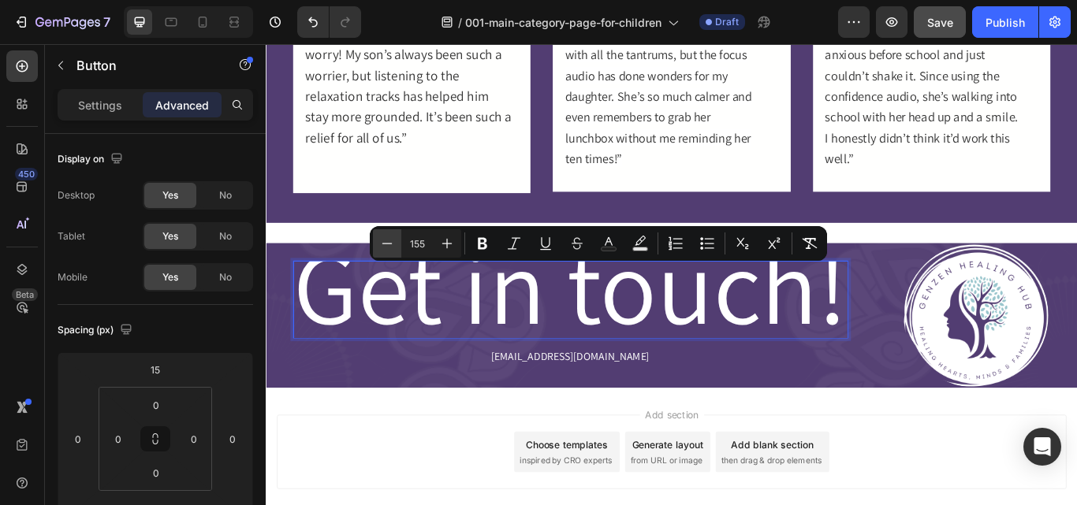
click at [387, 240] on icon "Editor contextual toolbar" at bounding box center [387, 244] width 16 height 16
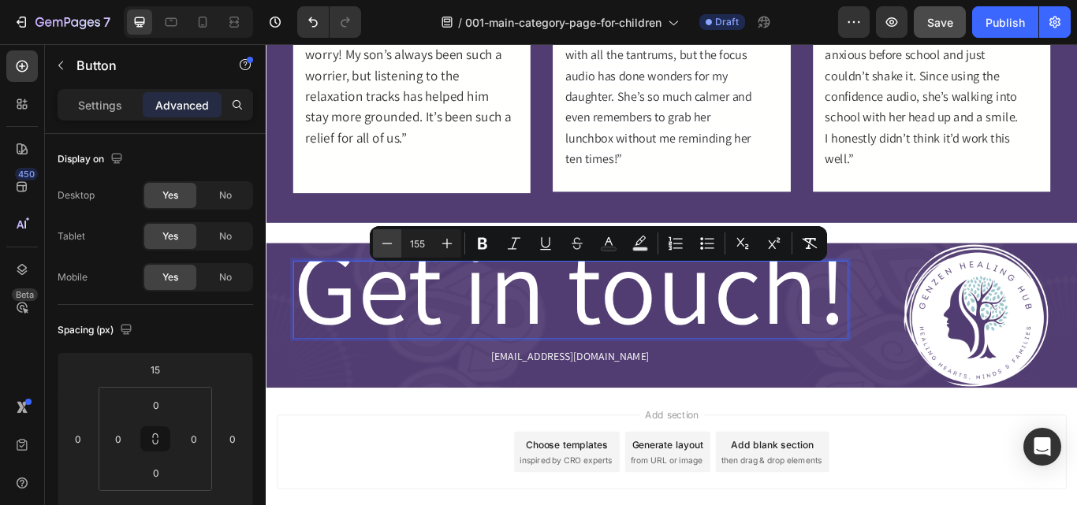
click at [387, 240] on icon "Editor contextual toolbar" at bounding box center [387, 244] width 16 height 16
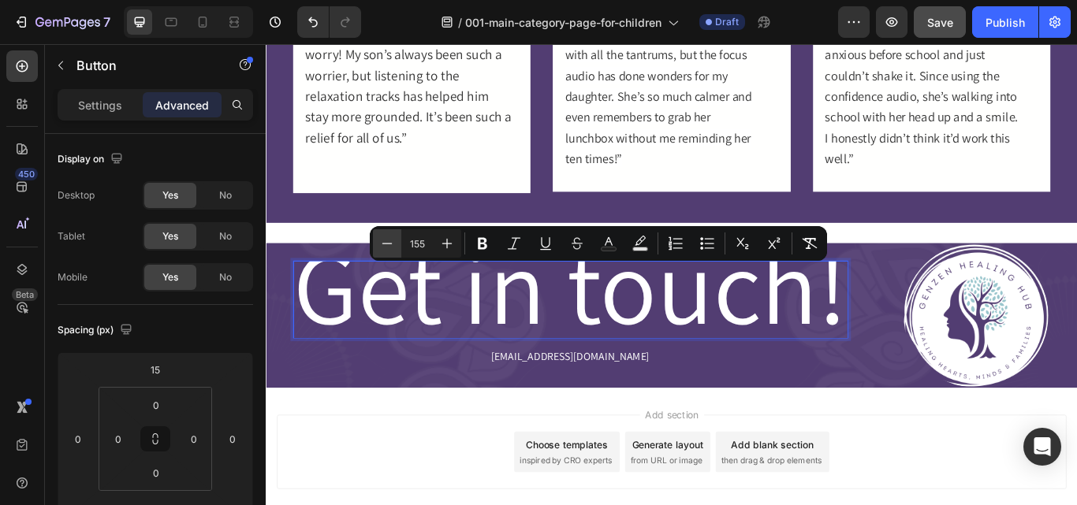
click at [387, 240] on icon "Editor contextual toolbar" at bounding box center [387, 244] width 16 height 16
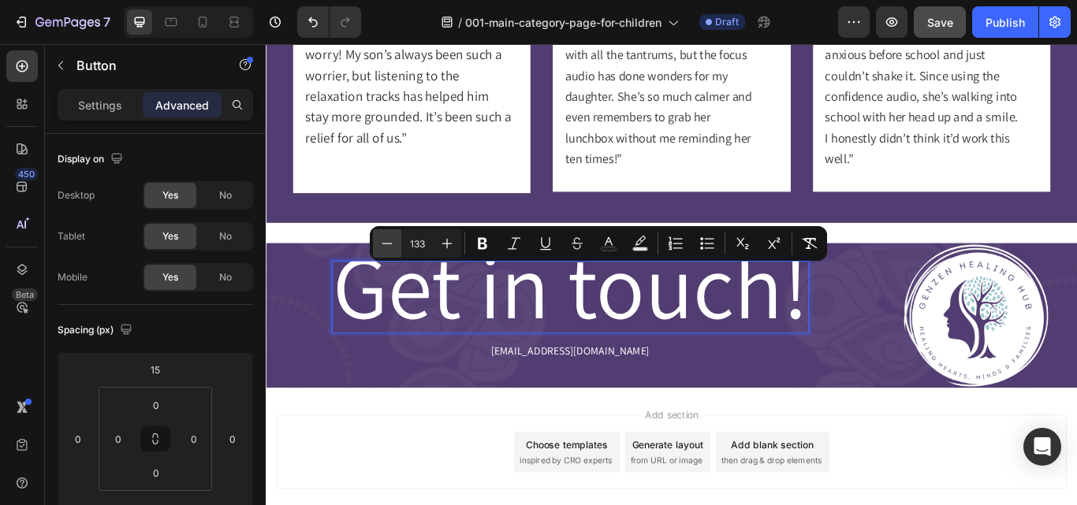
click at [387, 240] on icon "Editor contextual toolbar" at bounding box center [387, 244] width 16 height 16
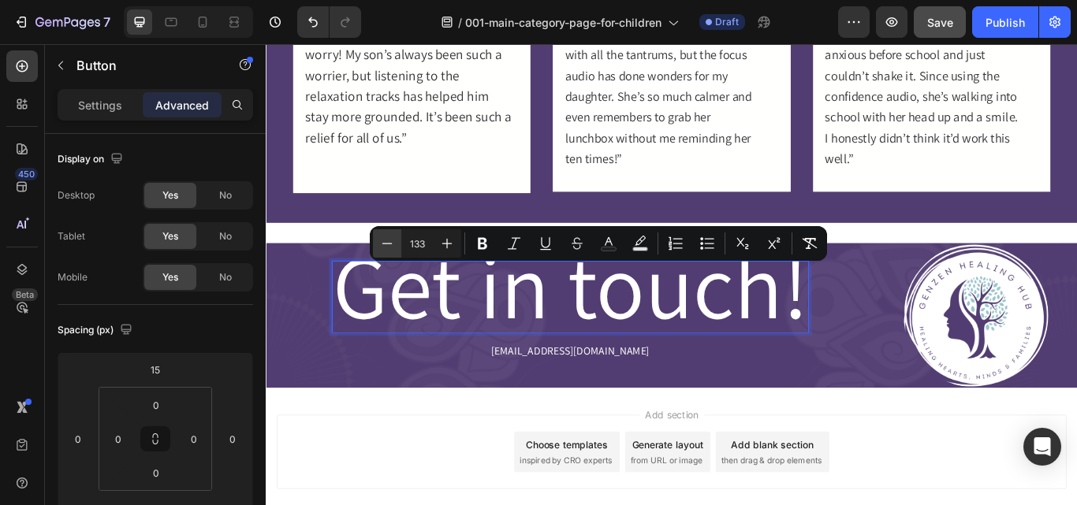
click at [387, 240] on icon "Editor contextual toolbar" at bounding box center [387, 244] width 16 height 16
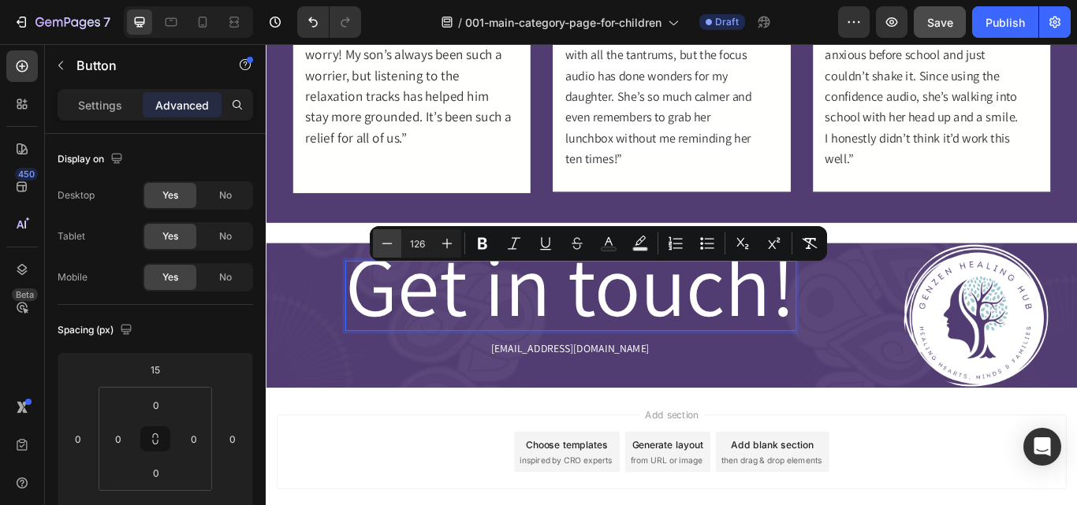
click at [387, 240] on icon "Editor contextual toolbar" at bounding box center [387, 244] width 16 height 16
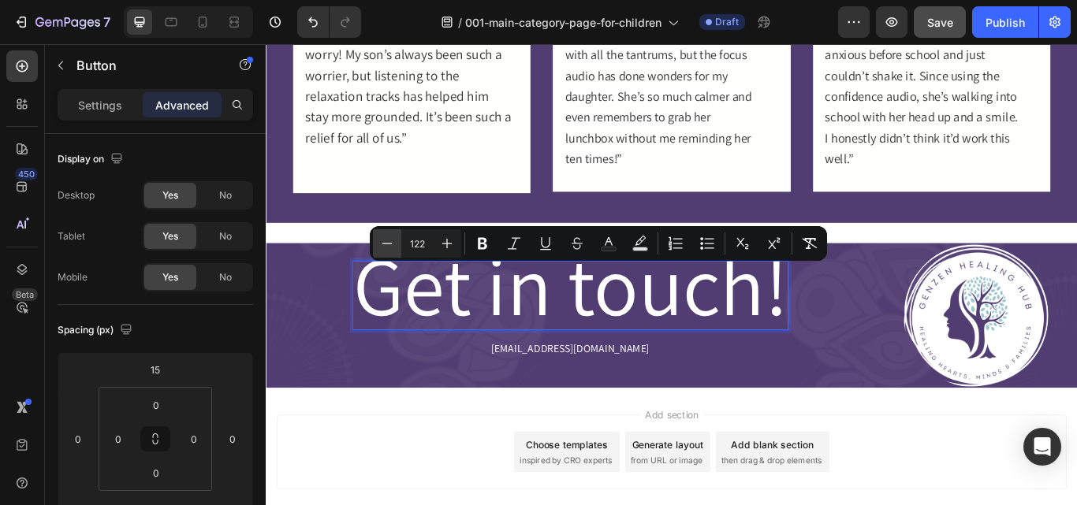
click at [387, 240] on icon "Editor contextual toolbar" at bounding box center [387, 244] width 16 height 16
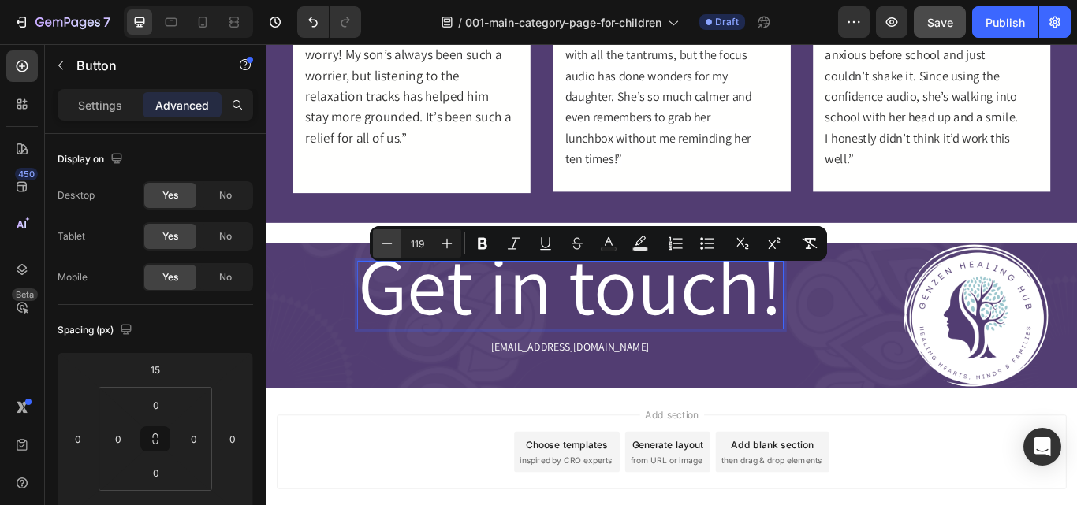
click at [387, 240] on icon "Editor contextual toolbar" at bounding box center [387, 244] width 16 height 16
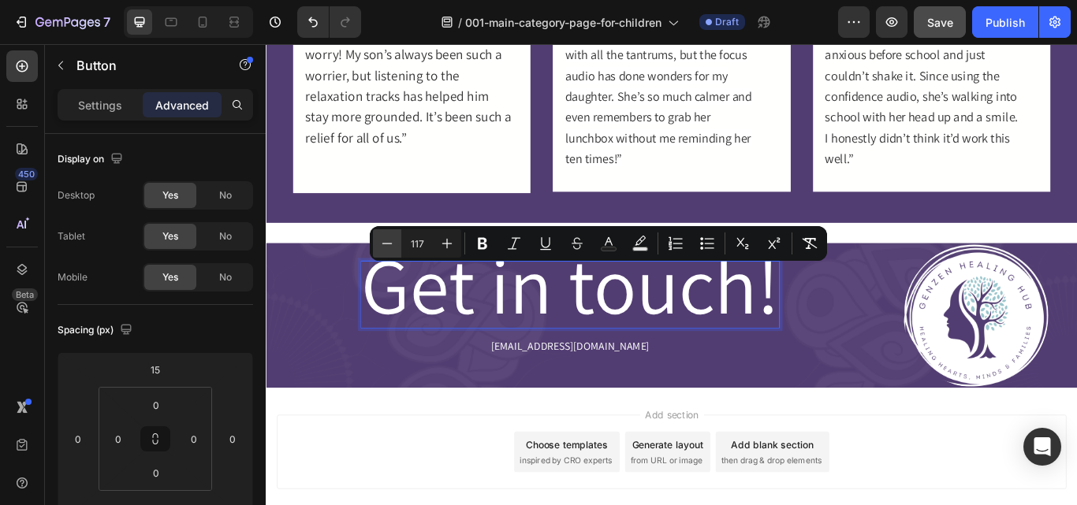
click at [387, 240] on icon "Editor contextual toolbar" at bounding box center [387, 244] width 16 height 16
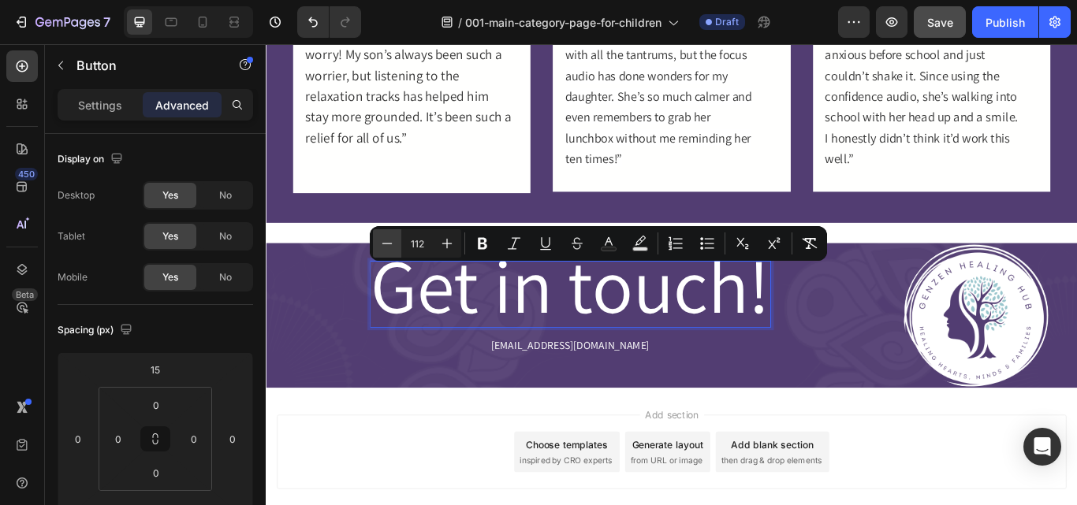
click at [387, 240] on icon "Editor contextual toolbar" at bounding box center [387, 244] width 16 height 16
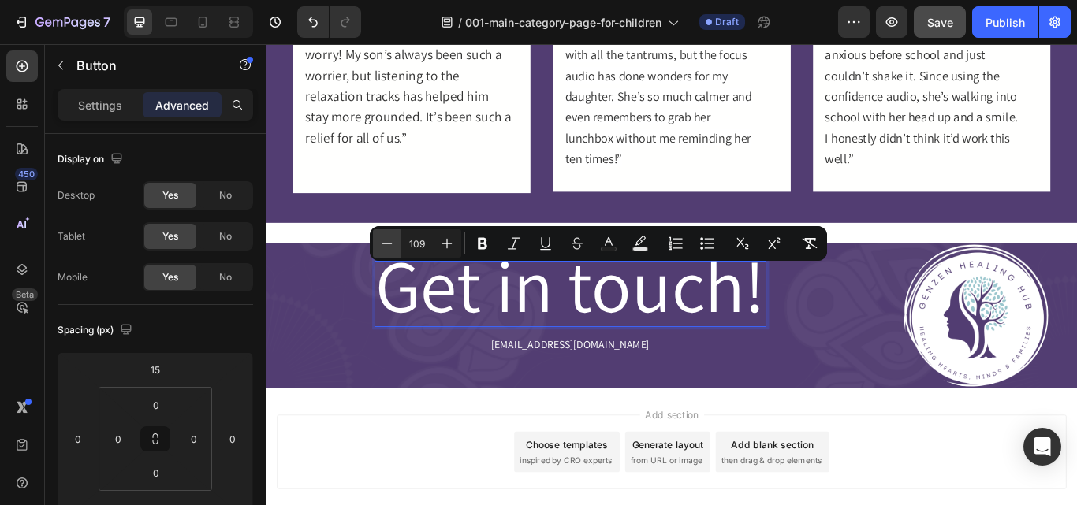
click at [387, 240] on icon "Editor contextual toolbar" at bounding box center [387, 244] width 16 height 16
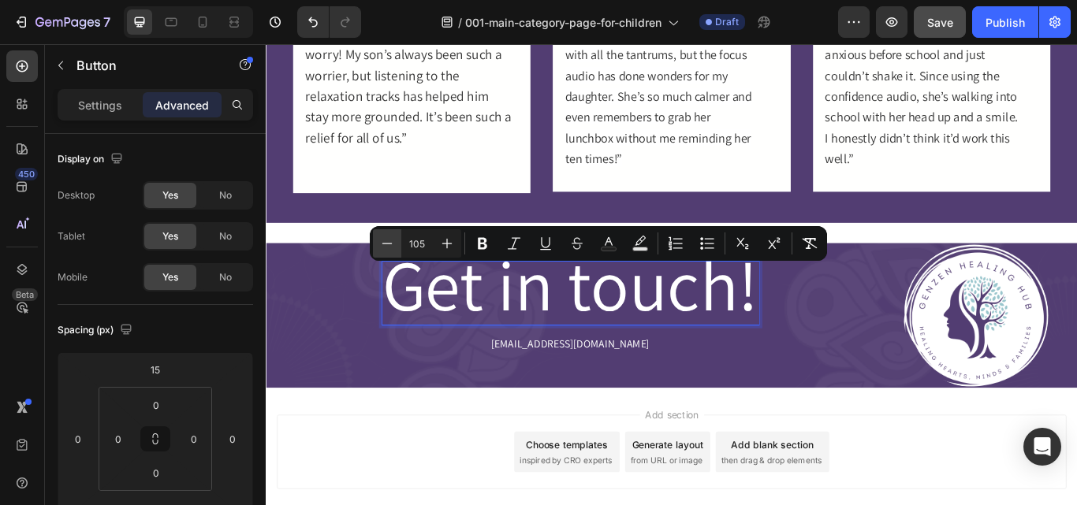
click at [387, 240] on icon "Editor contextual toolbar" at bounding box center [387, 244] width 16 height 16
type input "101"
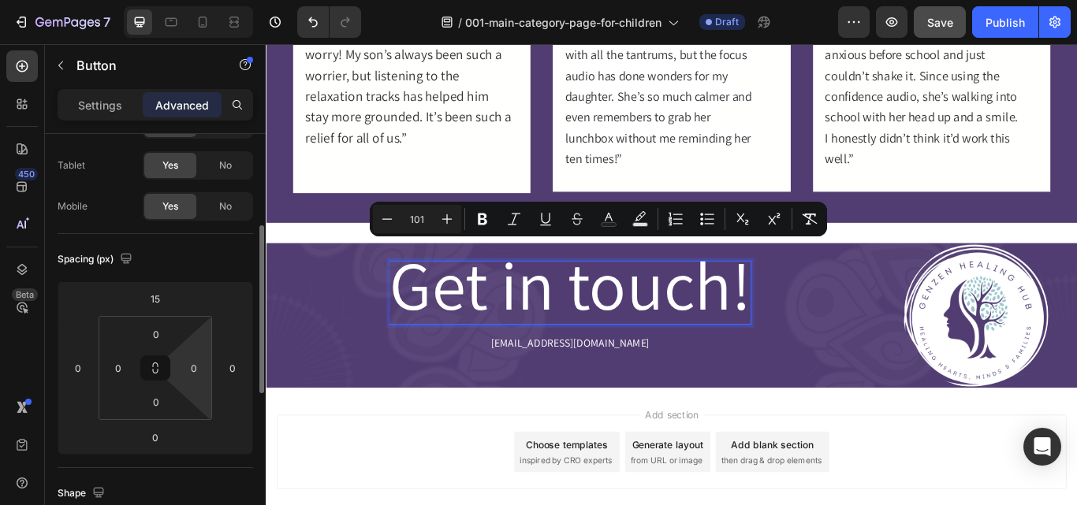
scroll to position [44, 0]
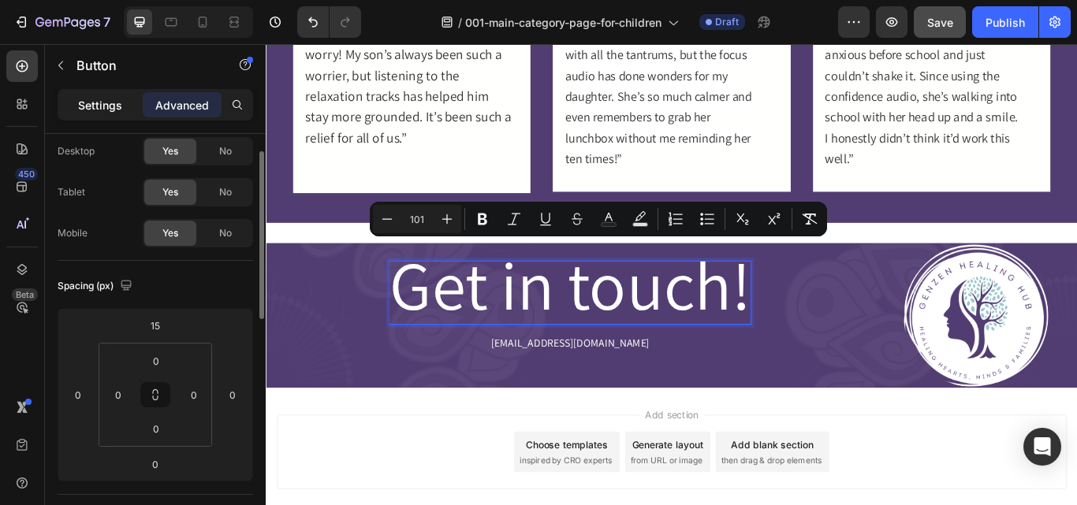
click at [108, 102] on p "Settings" at bounding box center [100, 105] width 44 height 17
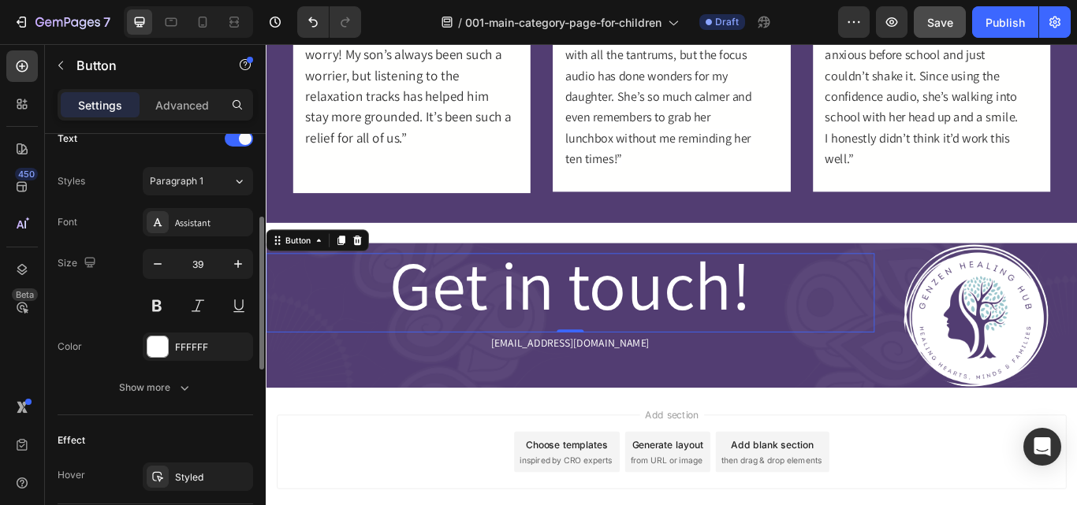
scroll to position [714, 0]
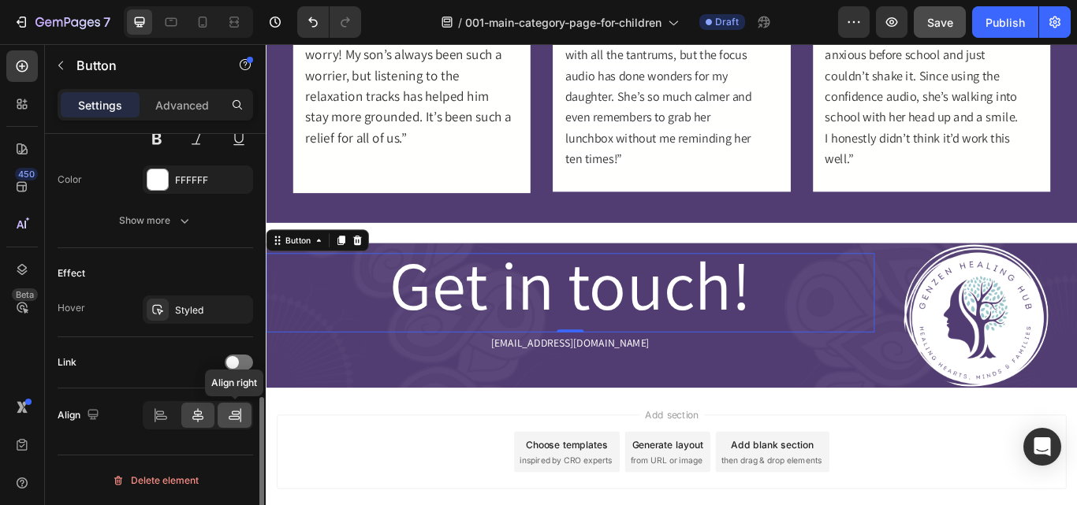
click at [232, 418] on icon at bounding box center [235, 415] width 16 height 16
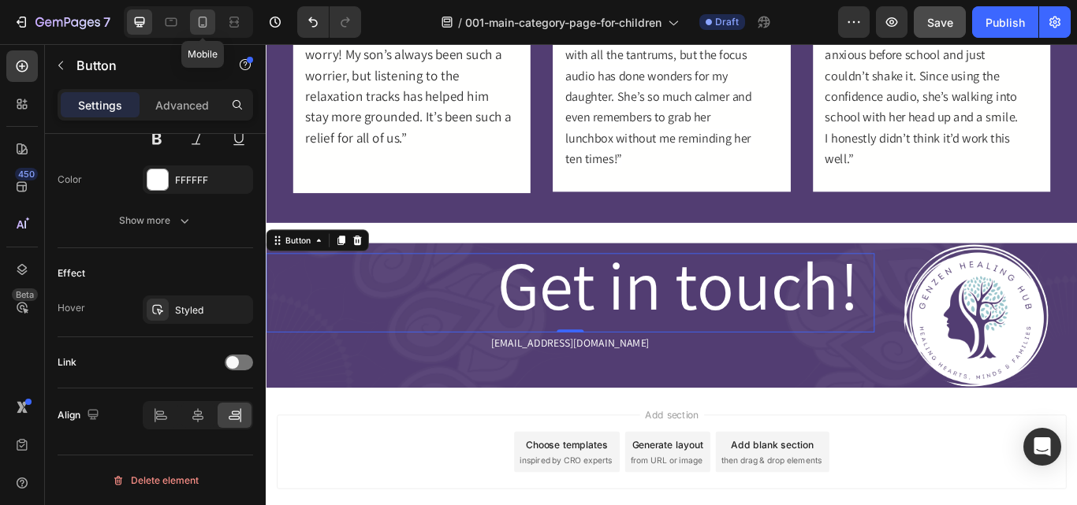
click at [198, 24] on icon at bounding box center [203, 22] width 16 height 16
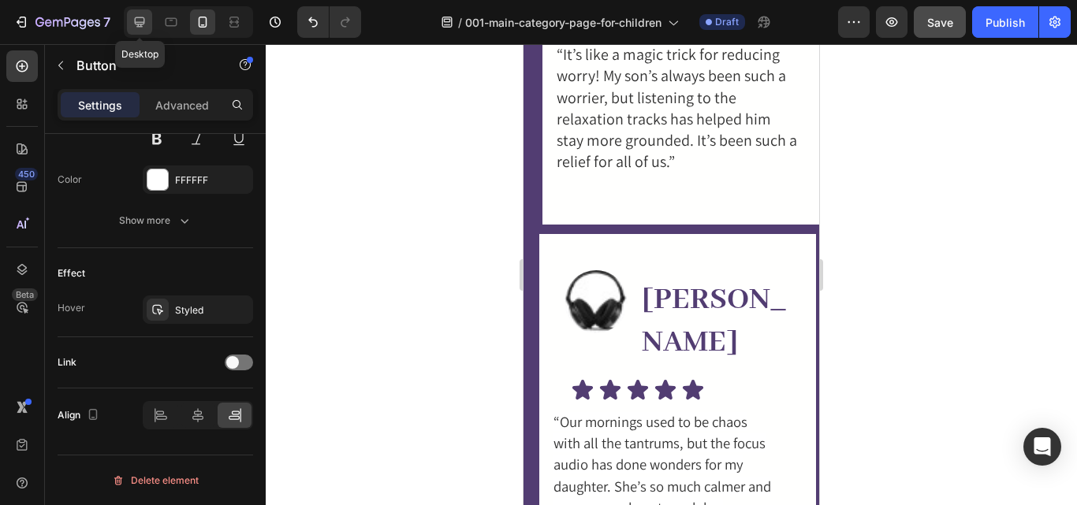
click at [138, 20] on icon at bounding box center [140, 22] width 16 height 16
type input "39"
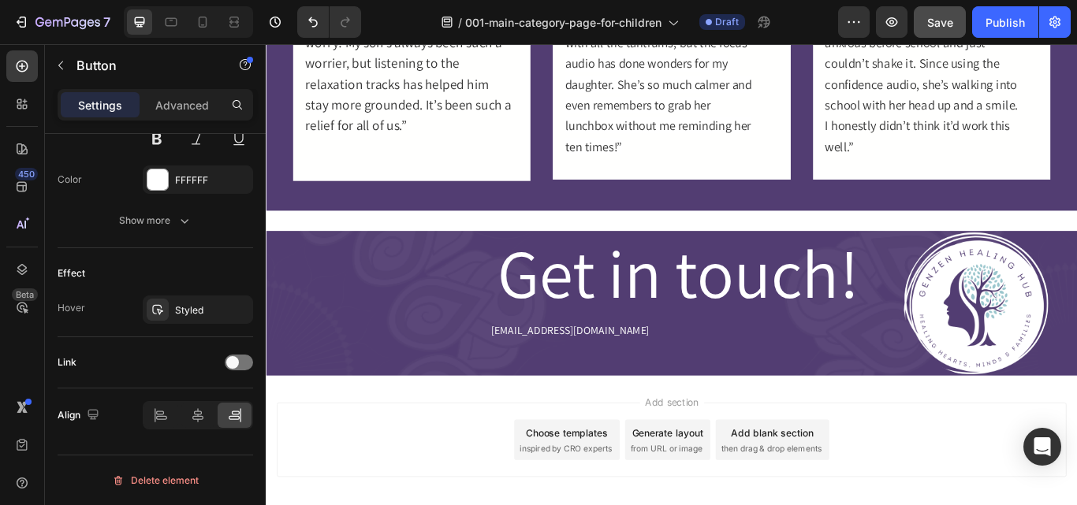
scroll to position [1442, 0]
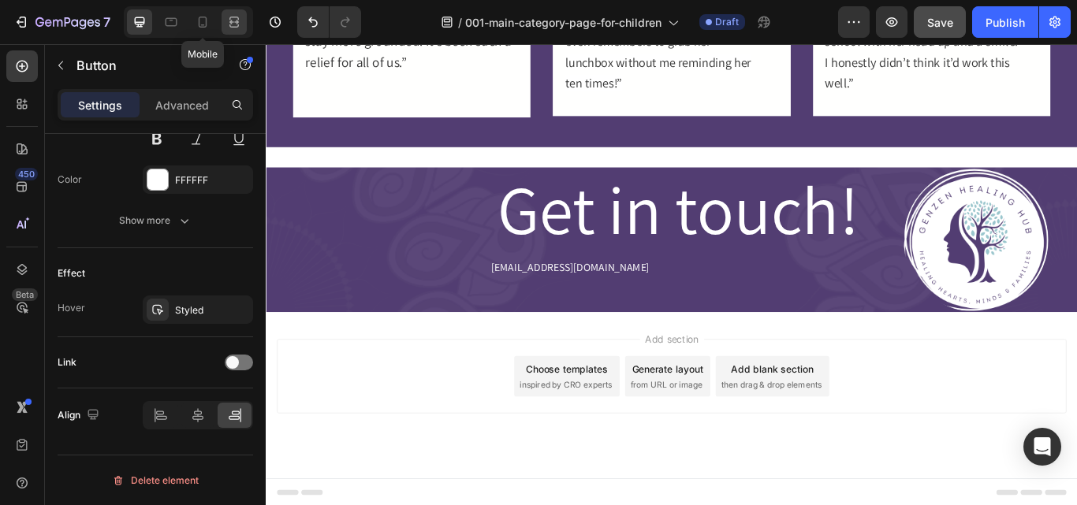
click at [240, 17] on icon at bounding box center [234, 22] width 16 height 16
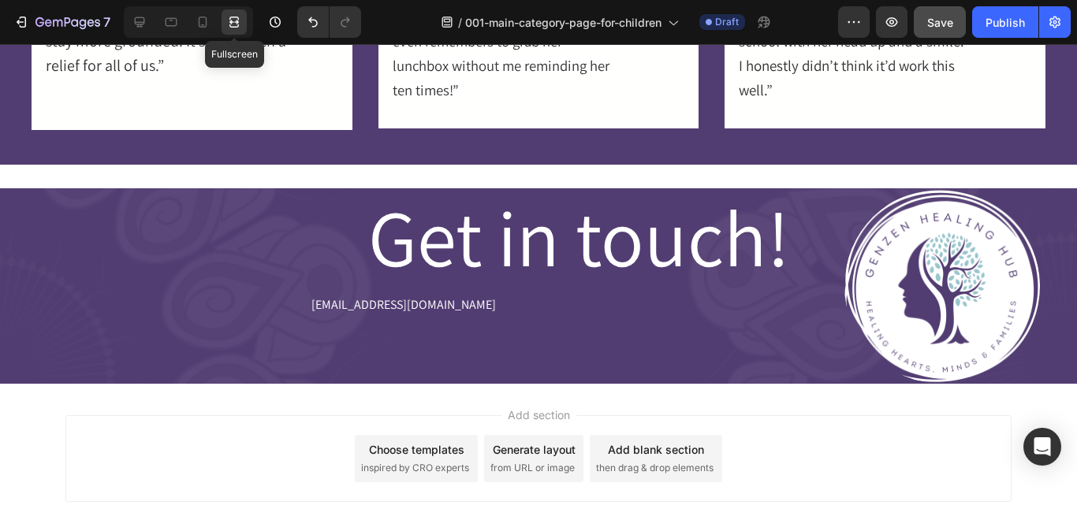
scroll to position [686, 0]
click at [139, 16] on icon at bounding box center [140, 22] width 16 height 16
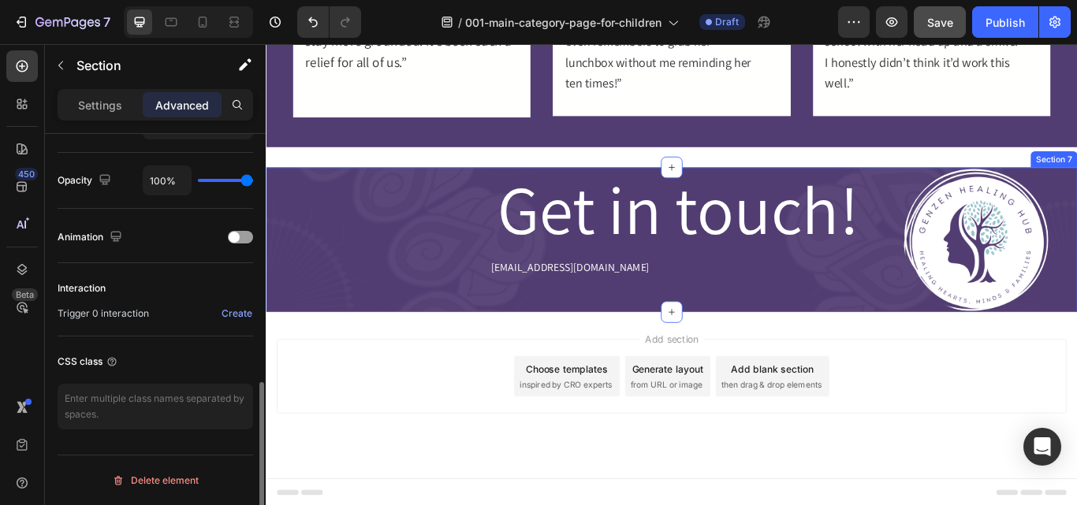
click at [366, 319] on div "Get in touch! Button hello@genzenhealinghub.com Text Block" at bounding box center [620, 272] width 709 height 169
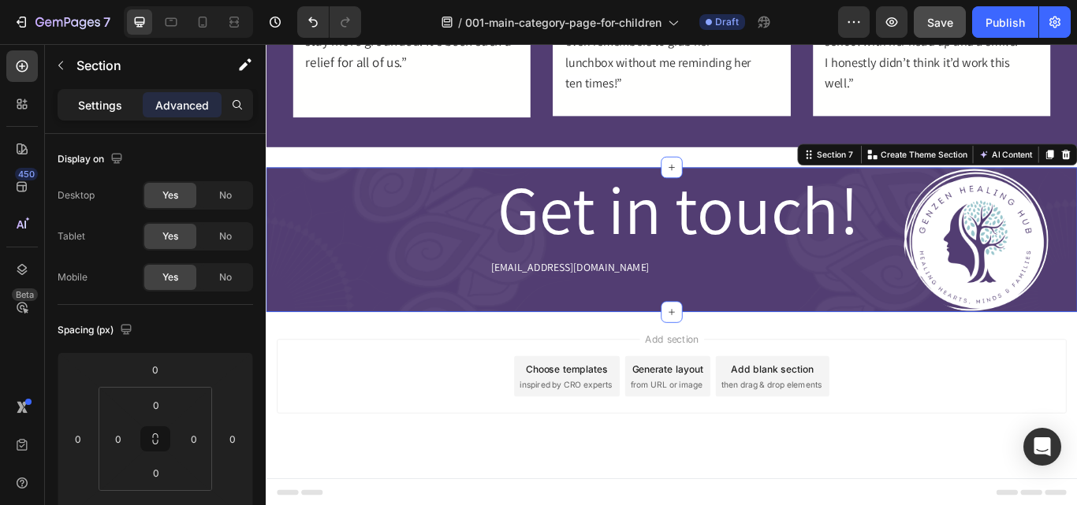
click at [101, 103] on p "Settings" at bounding box center [100, 105] width 44 height 17
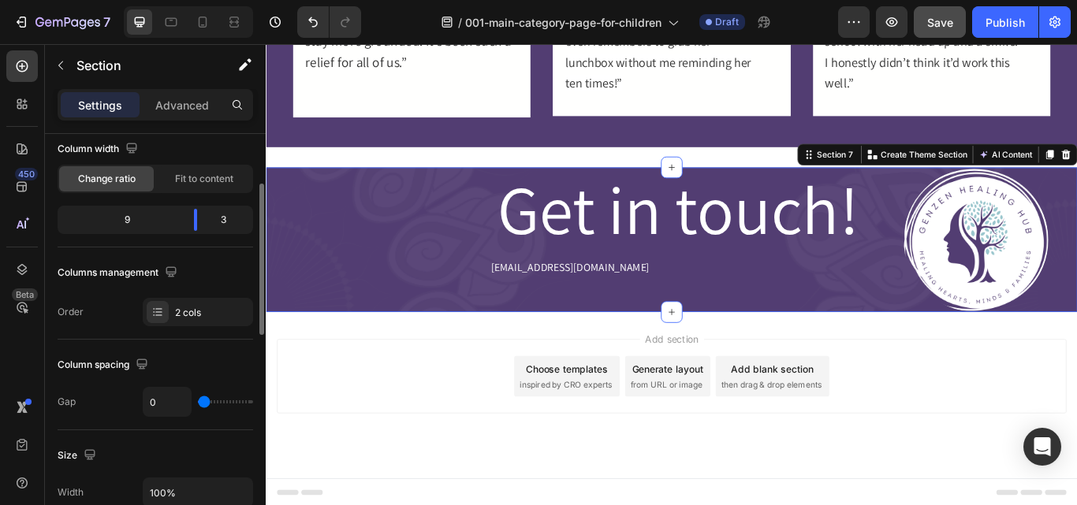
scroll to position [135, 0]
type input "31"
type input "36"
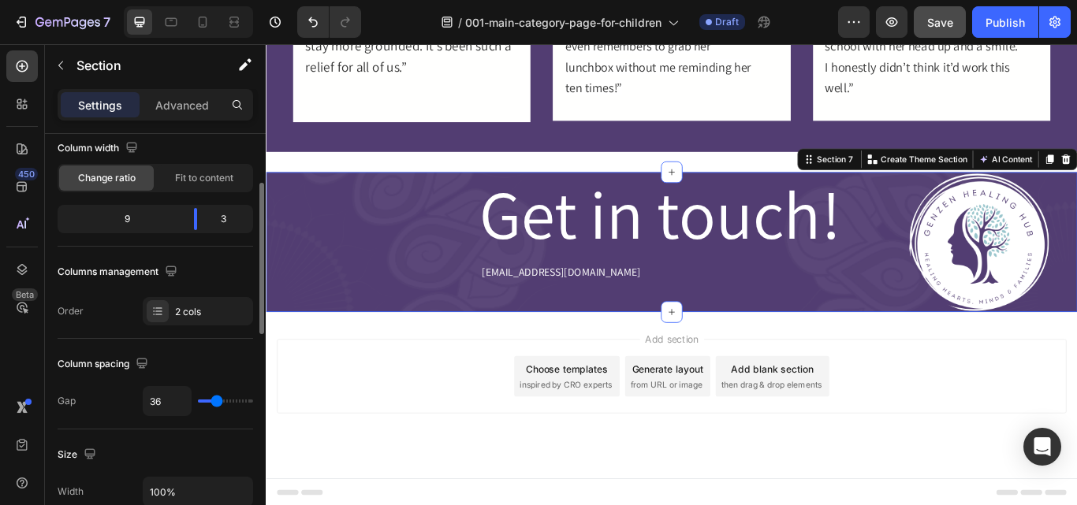
type input "38"
type input "47"
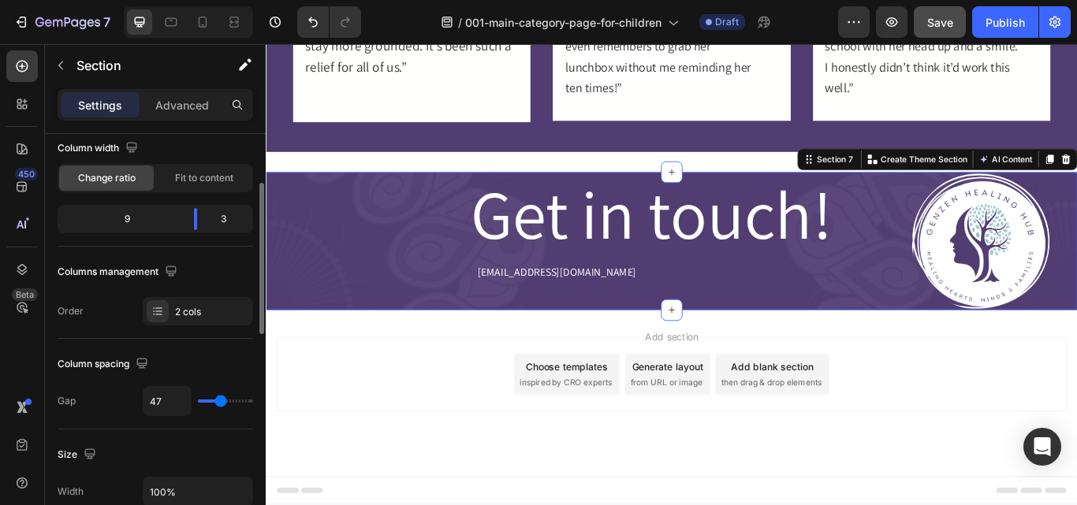
type input "53"
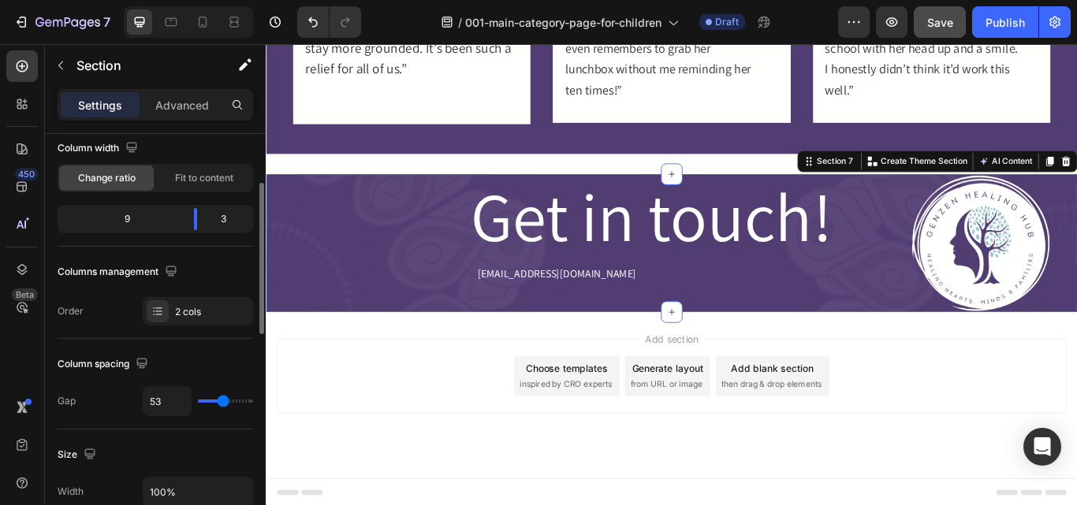
type input "58"
type input "60"
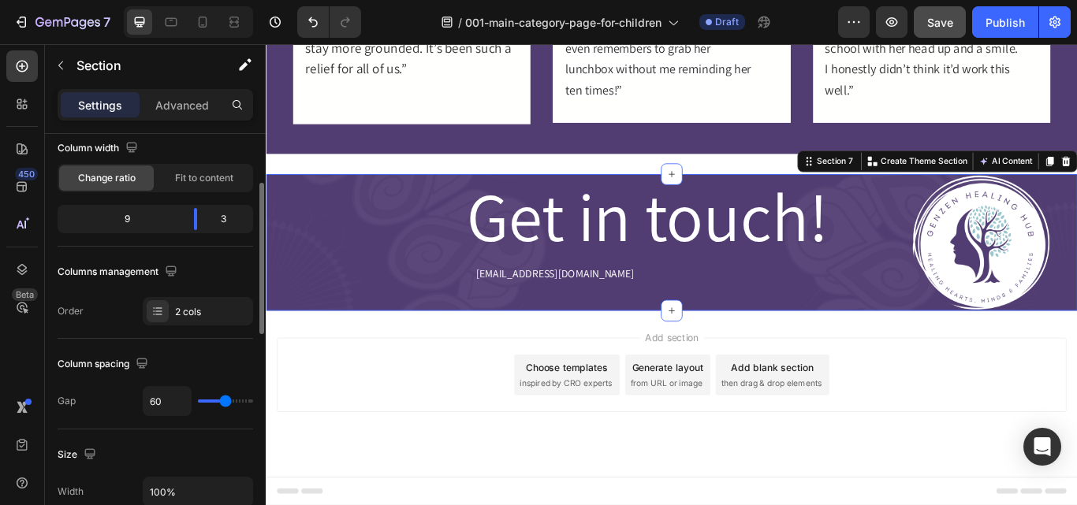
scroll to position [1433, 0]
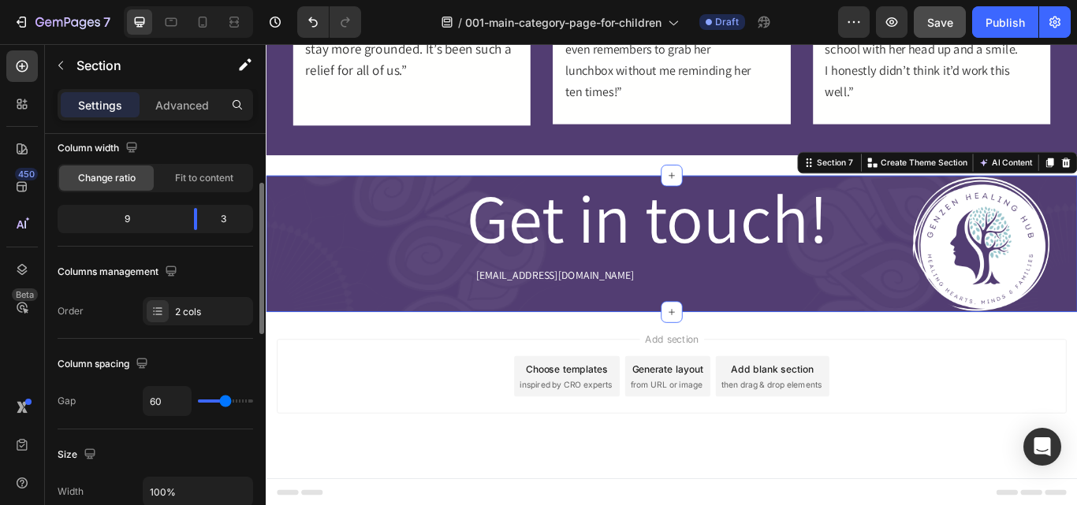
type input "62"
drag, startPoint x: 206, startPoint y: 396, endPoint x: 226, endPoint y: 406, distance: 22.9
type input "62"
click at [226, 403] on input "range" at bounding box center [225, 401] width 55 height 3
click at [240, 28] on icon at bounding box center [234, 22] width 16 height 16
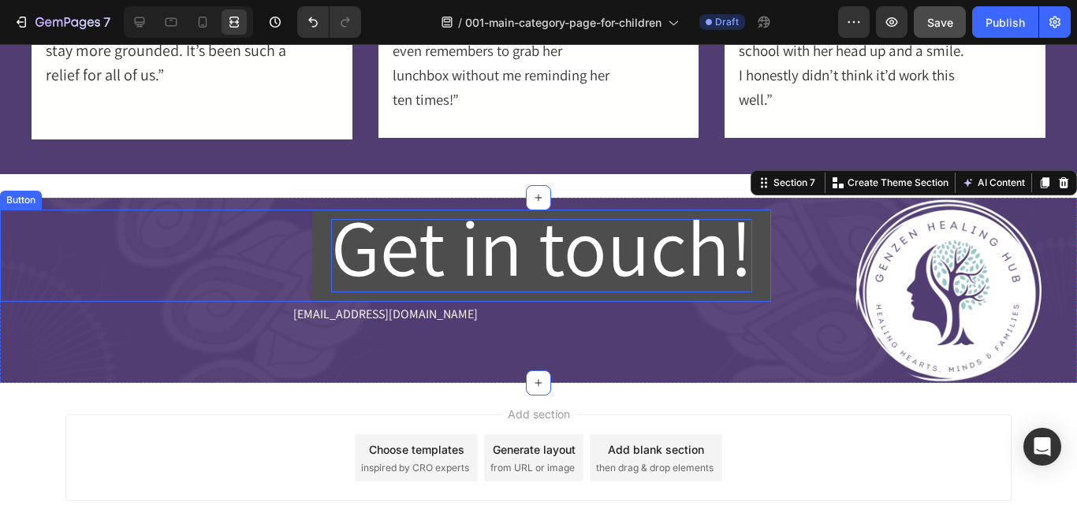
click at [389, 262] on span "Get in touch!" at bounding box center [541, 247] width 421 height 104
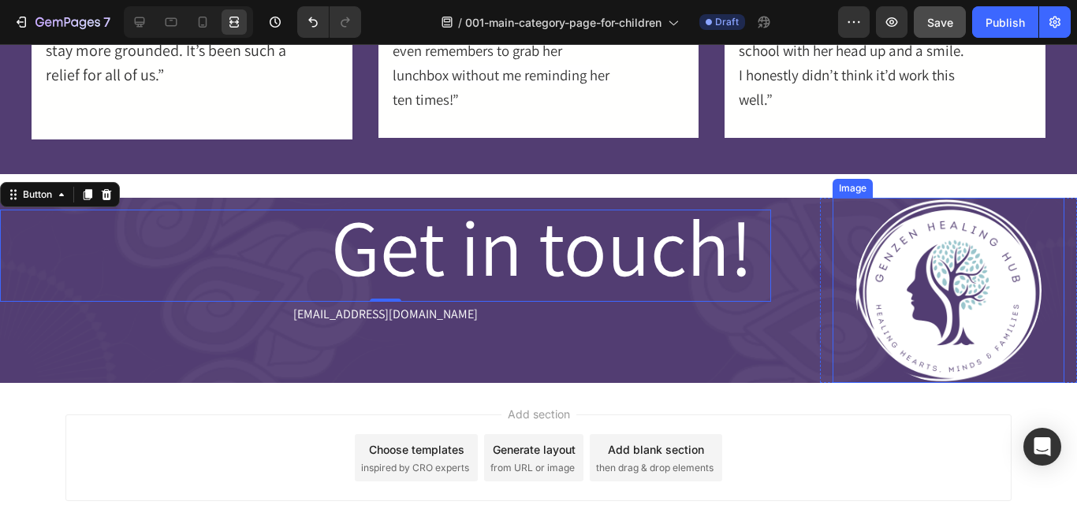
click at [855, 270] on img at bounding box center [947, 290] width 185 height 185
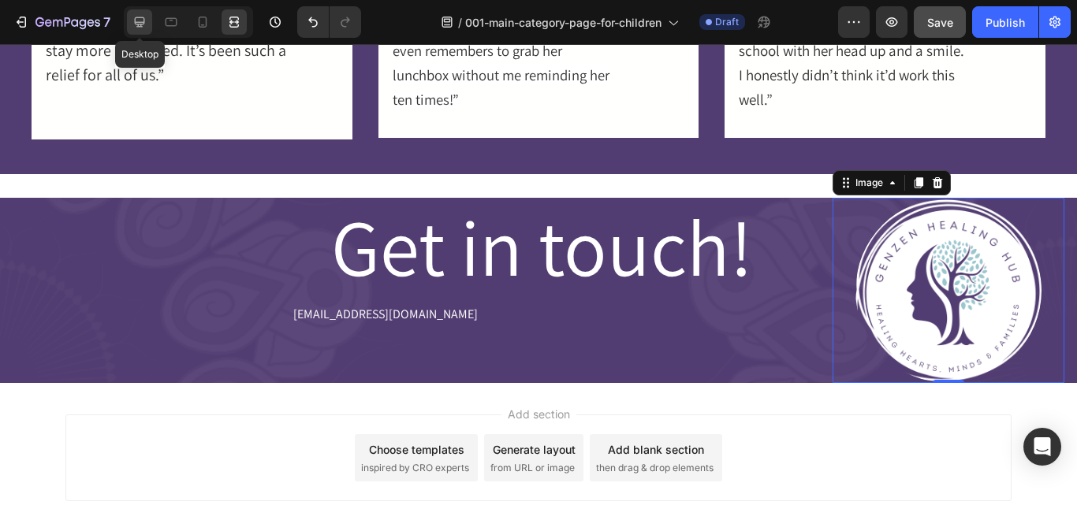
click at [145, 18] on icon at bounding box center [140, 22] width 16 height 16
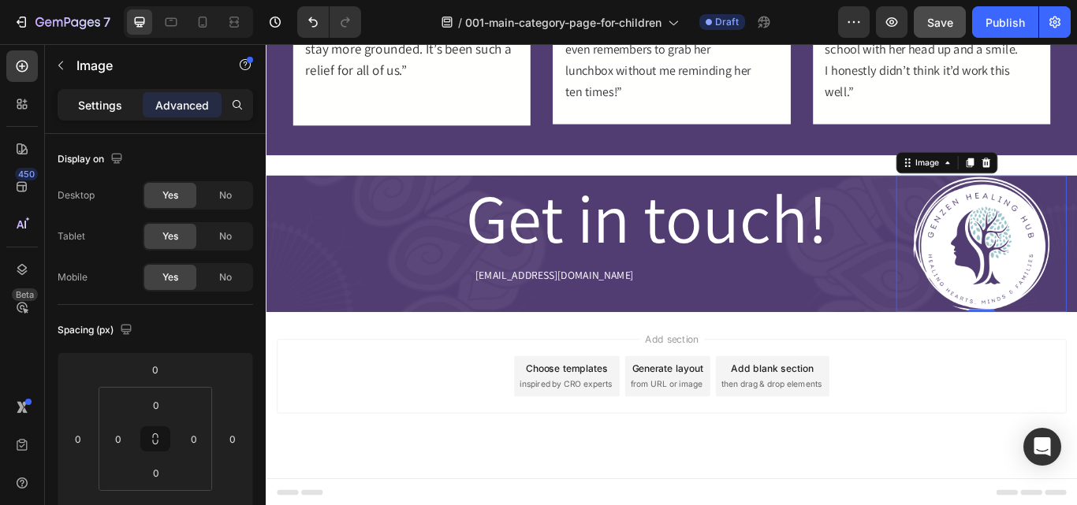
click at [111, 111] on p "Settings" at bounding box center [100, 105] width 44 height 17
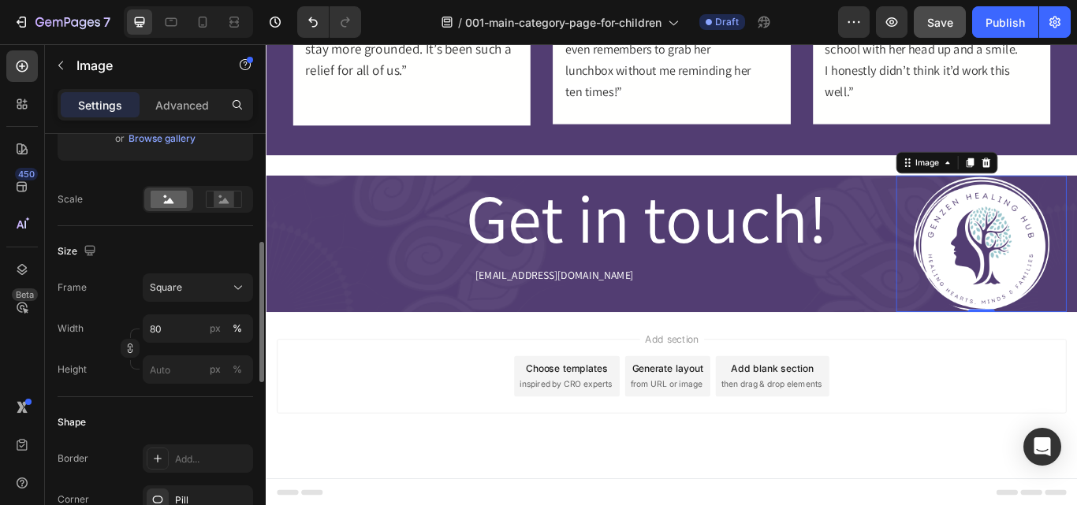
scroll to position [322, 0]
click at [156, 332] on input "80" at bounding box center [198, 329] width 110 height 28
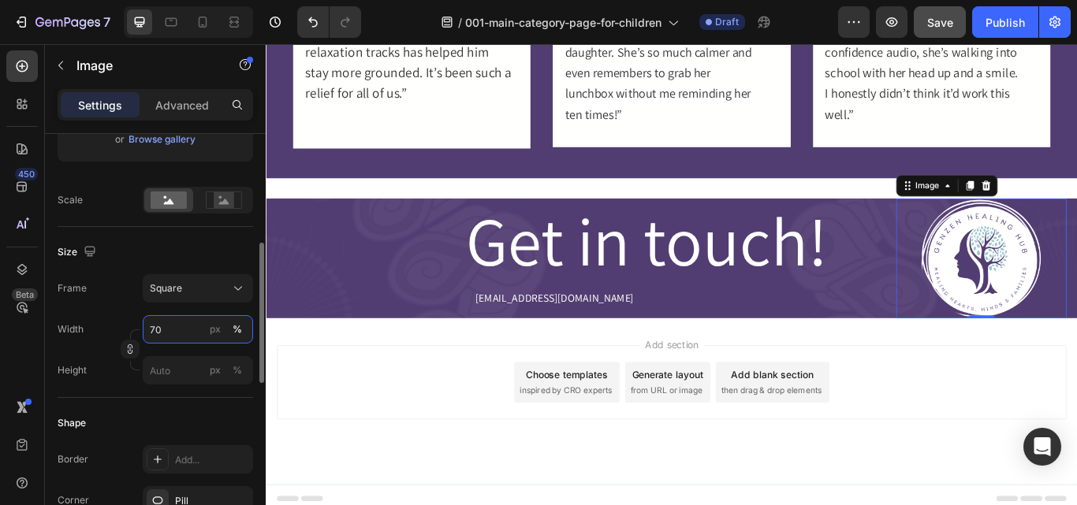
scroll to position [1413, 0]
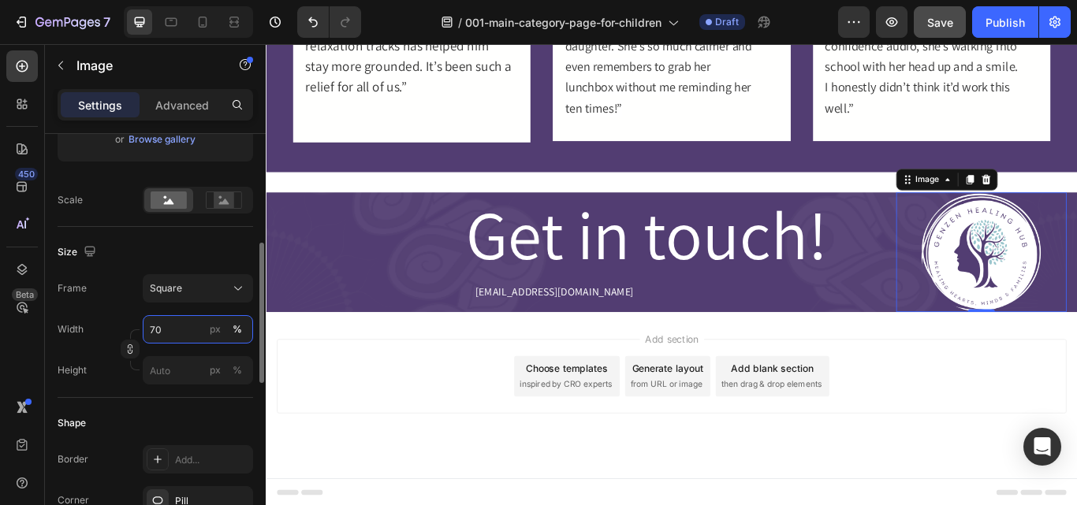
click at [170, 331] on input "70" at bounding box center [198, 329] width 110 height 28
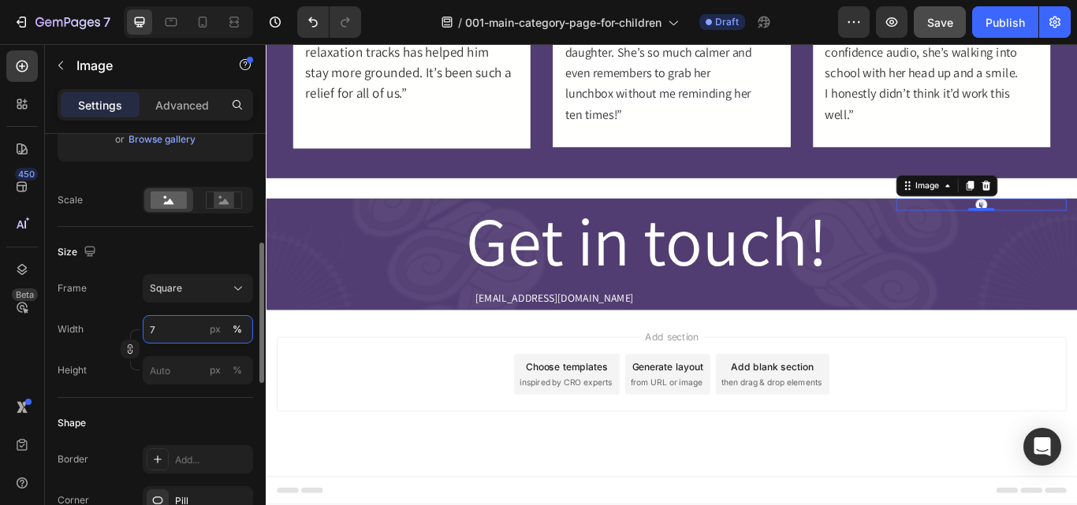
scroll to position [1406, 0]
type input "75"
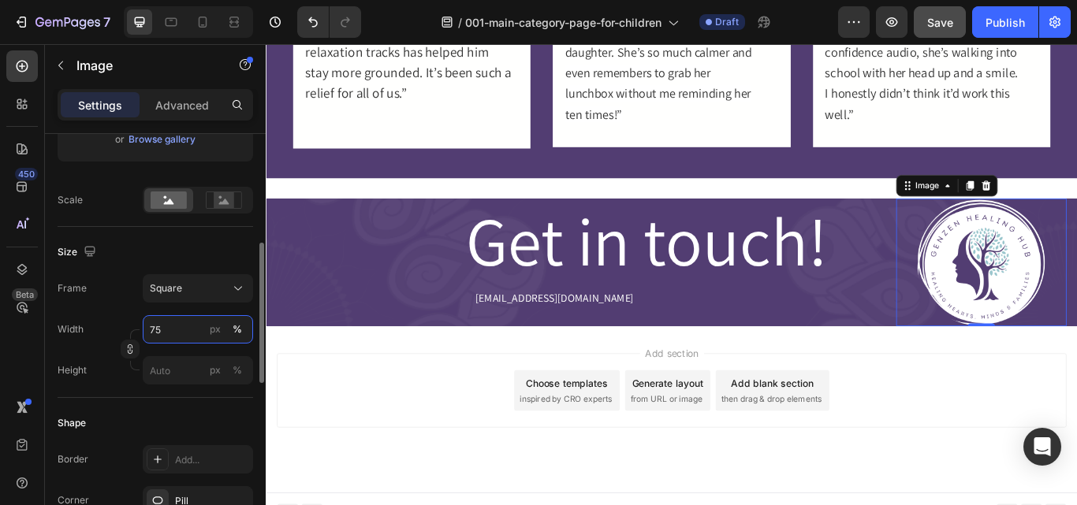
scroll to position [1423, 0]
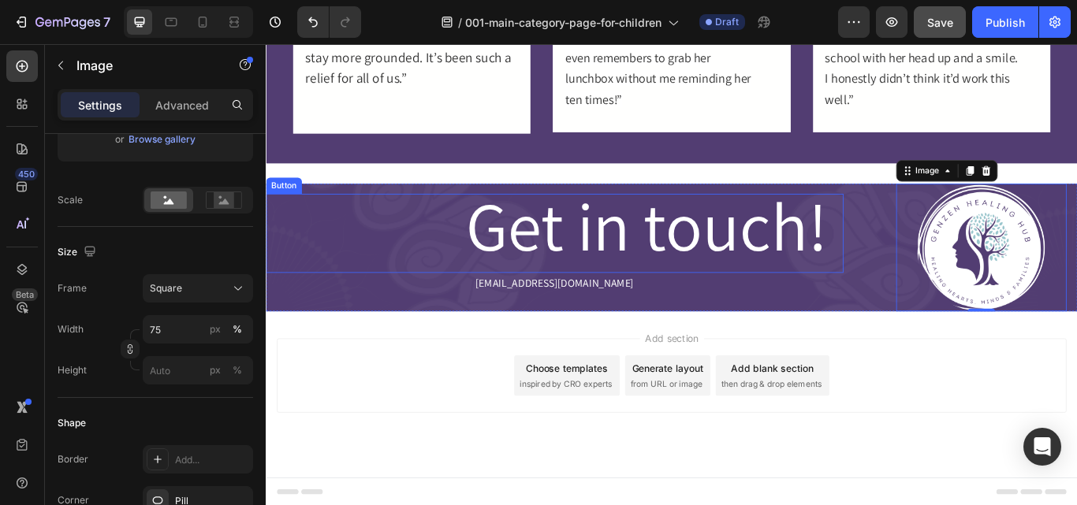
click at [433, 288] on div "Get in touch! Button" at bounding box center [602, 265] width 673 height 92
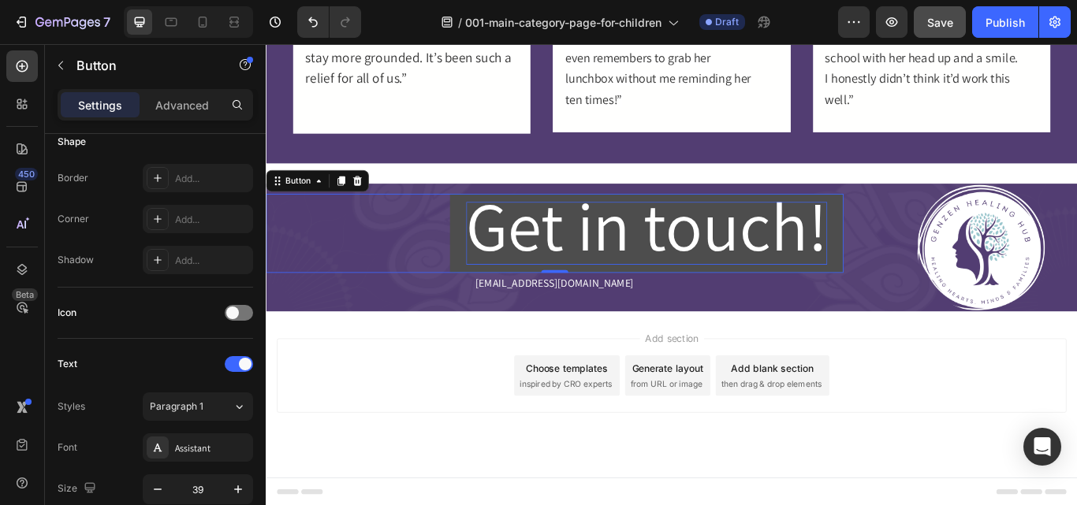
scroll to position [0, 0]
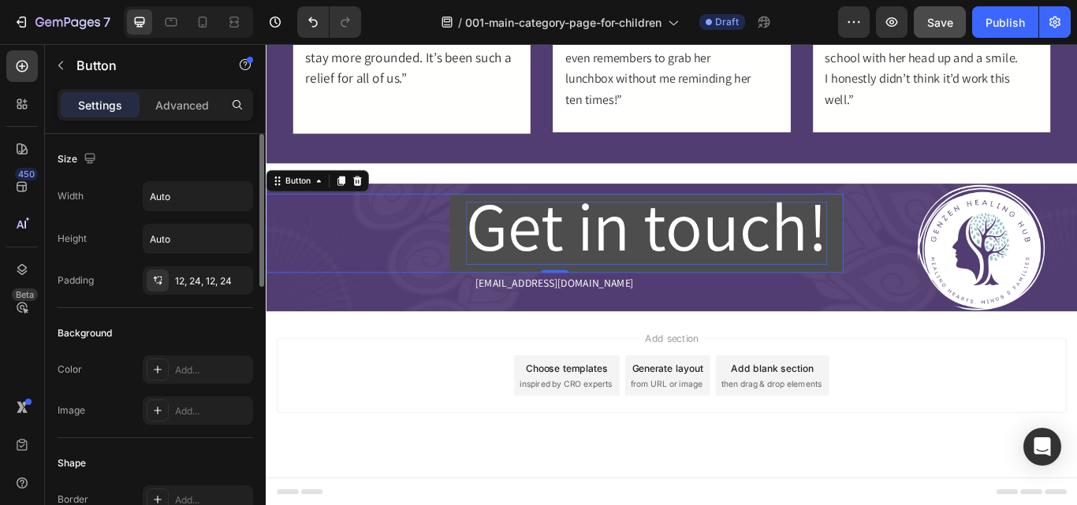
click at [608, 269] on span "Get in touch!" at bounding box center [709, 256] width 421 height 104
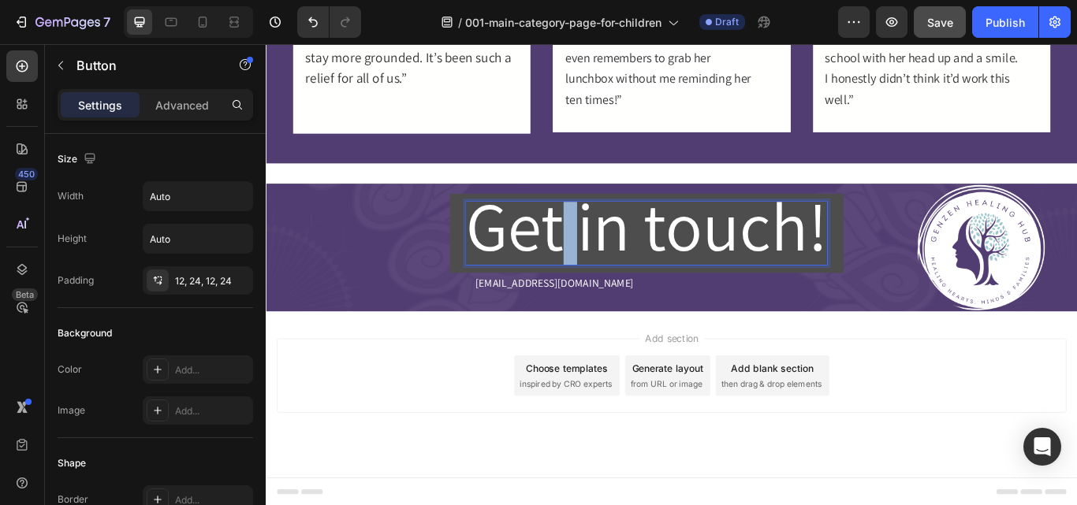
click at [608, 269] on span "Get in touch!" at bounding box center [709, 256] width 421 height 104
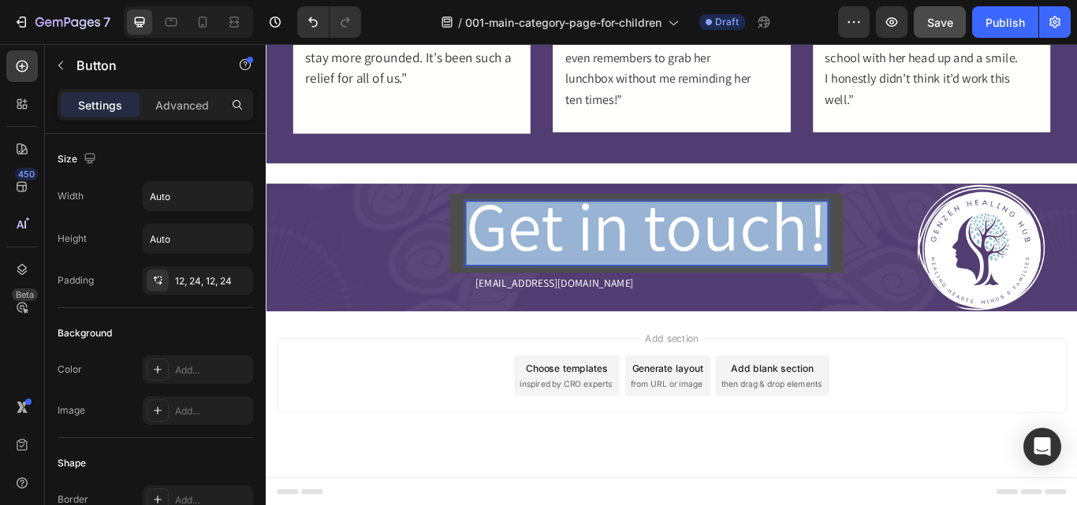
click at [608, 269] on span "Get in touch!" at bounding box center [709, 256] width 421 height 104
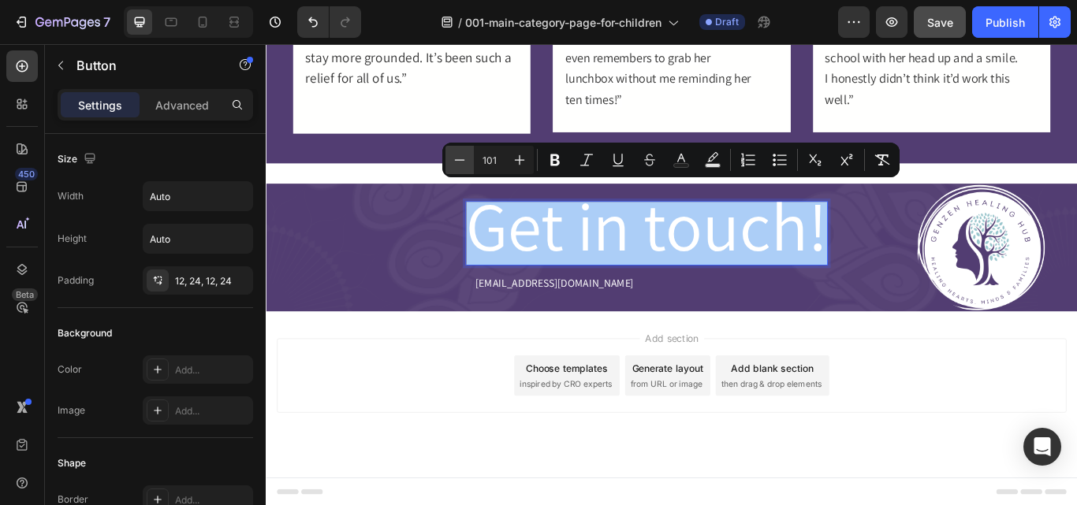
click at [452, 155] on icon "Editor contextual toolbar" at bounding box center [460, 160] width 16 height 16
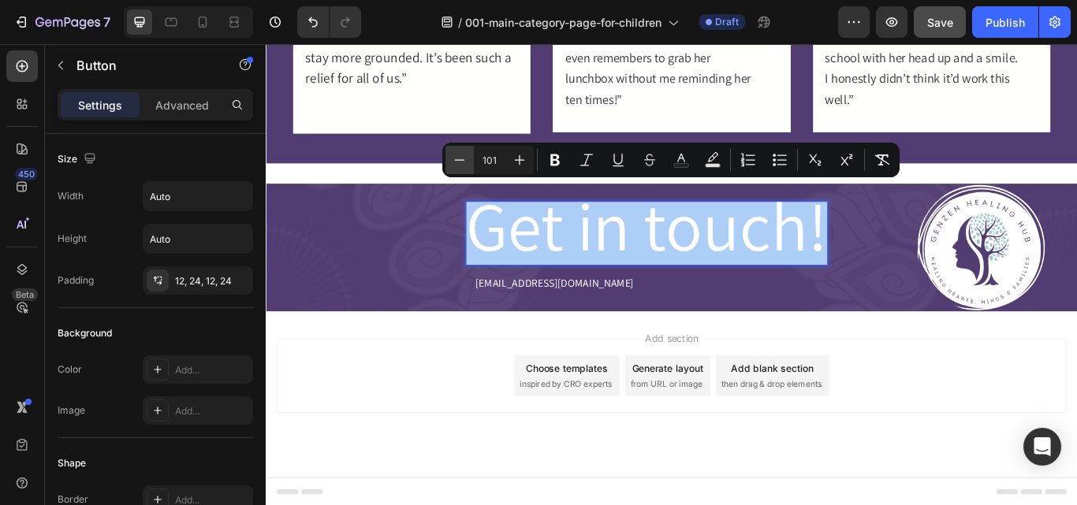
click at [452, 155] on icon "Editor contextual toolbar" at bounding box center [460, 160] width 16 height 16
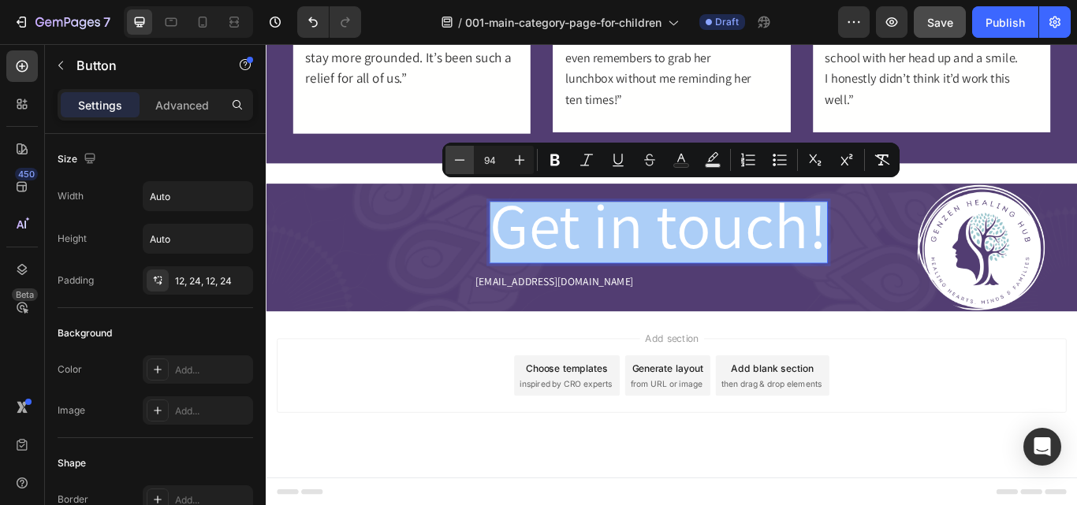
click at [452, 155] on icon "Editor contextual toolbar" at bounding box center [460, 160] width 16 height 16
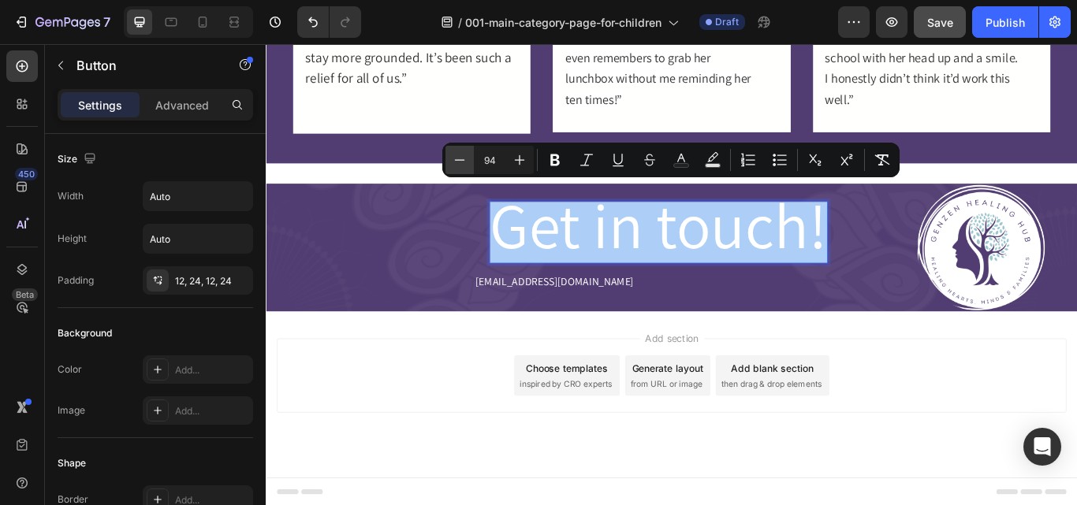
click at [452, 155] on icon "Editor contextual toolbar" at bounding box center [460, 160] width 16 height 16
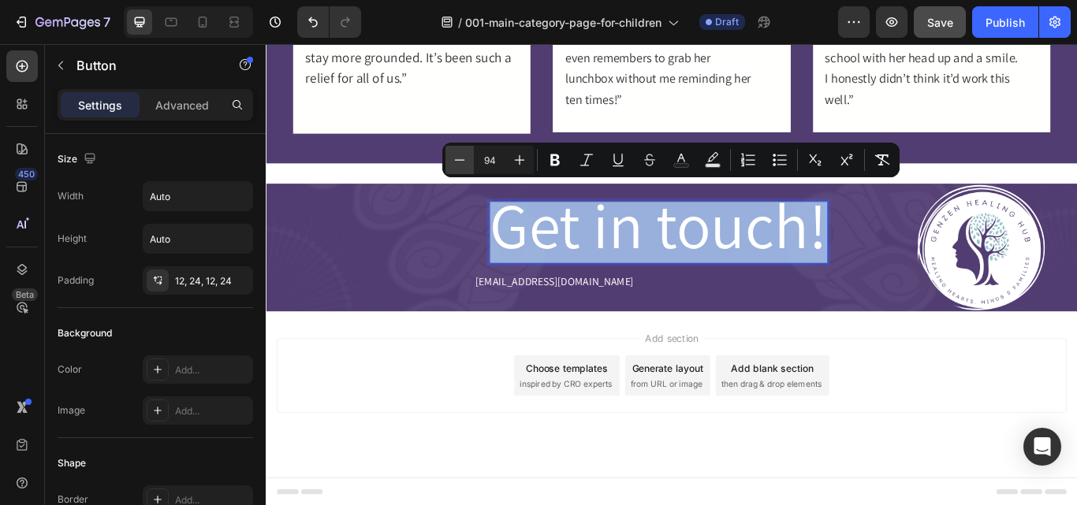
type input "86"
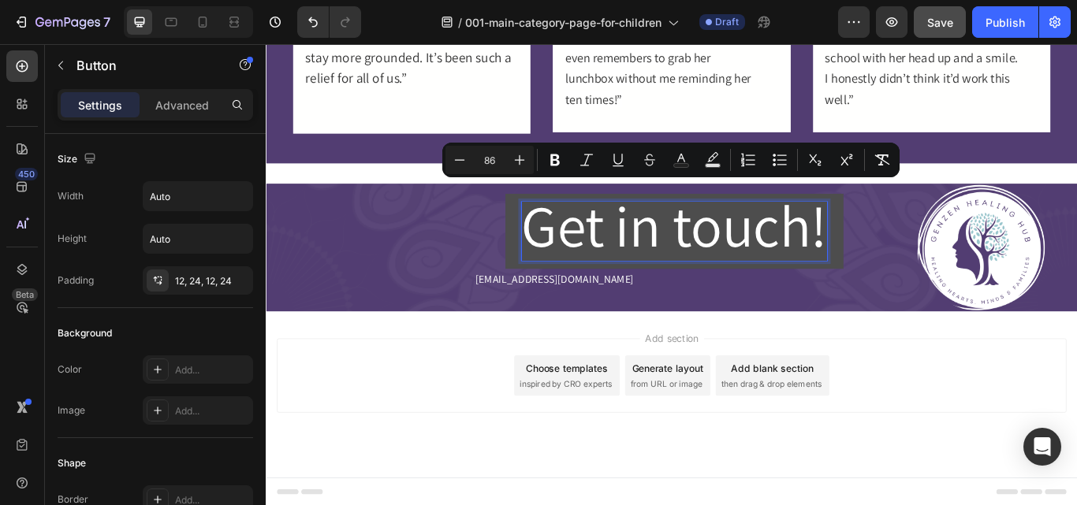
click at [648, 255] on span "Get in touch!" at bounding box center [741, 255] width 356 height 89
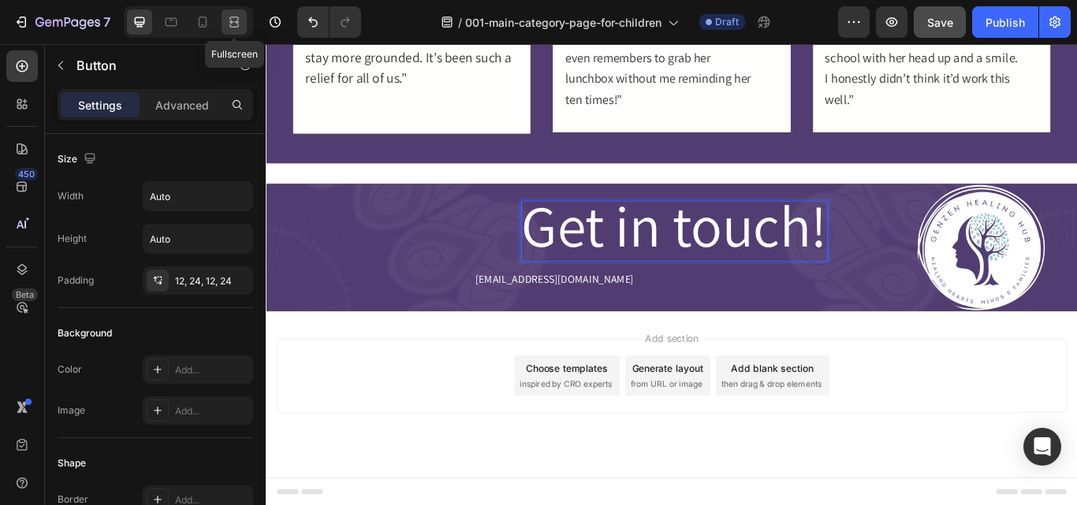
click at [233, 24] on icon at bounding box center [234, 22] width 16 height 16
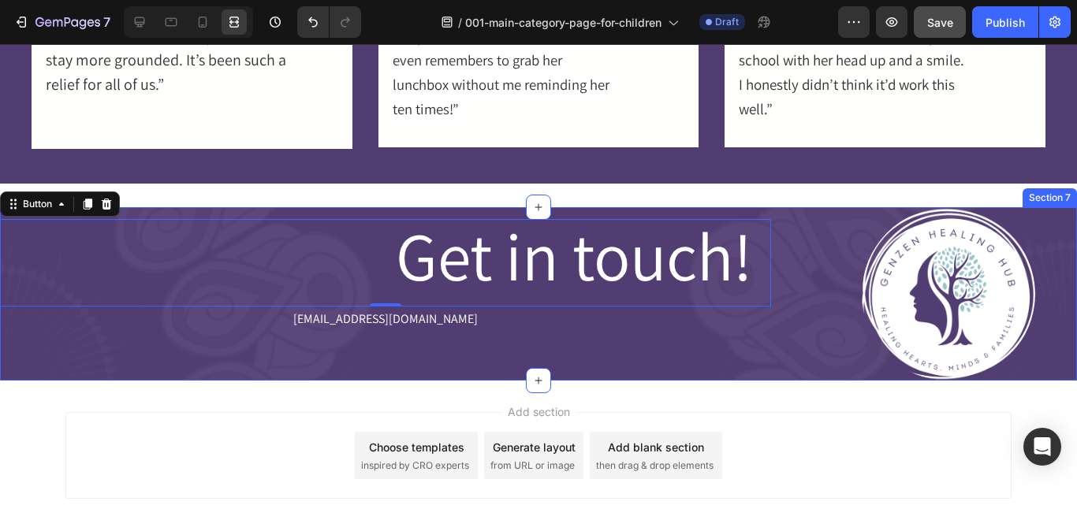
click at [477, 366] on div "Get in touch! Button 0 hello@genzenhealinghub.com Text Block" at bounding box center [385, 294] width 771 height 174
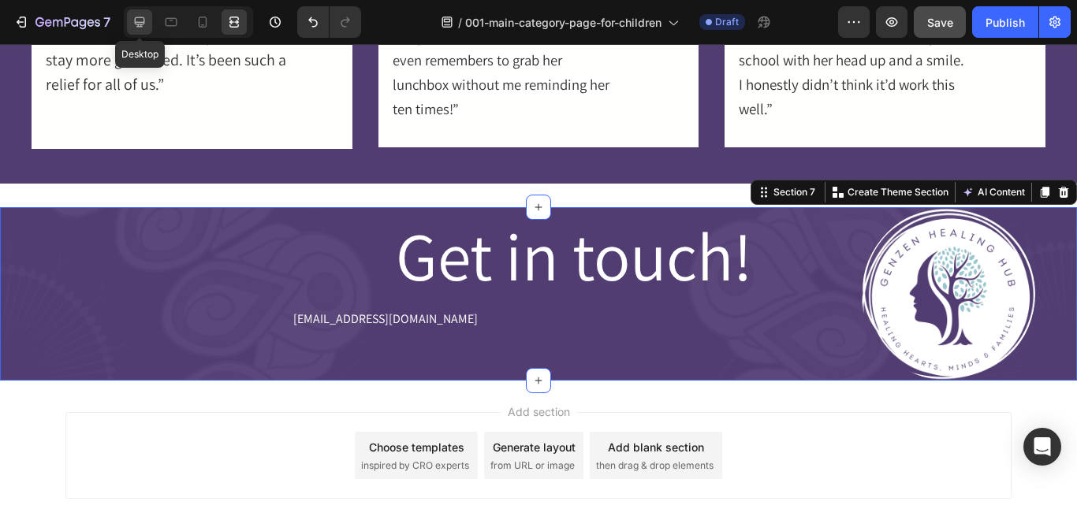
click at [137, 25] on icon at bounding box center [140, 22] width 16 height 16
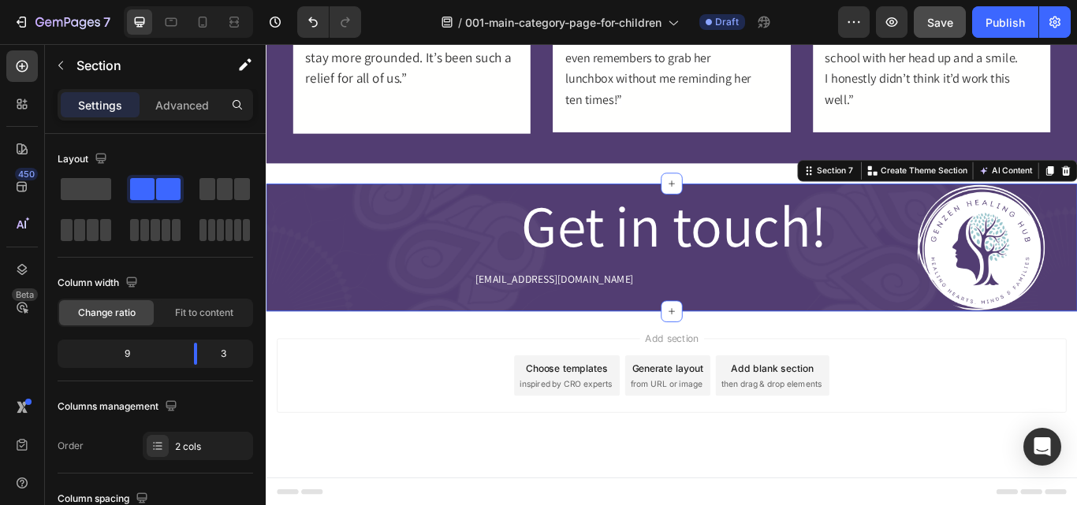
click at [115, 108] on p "Settings" at bounding box center [100, 105] width 44 height 17
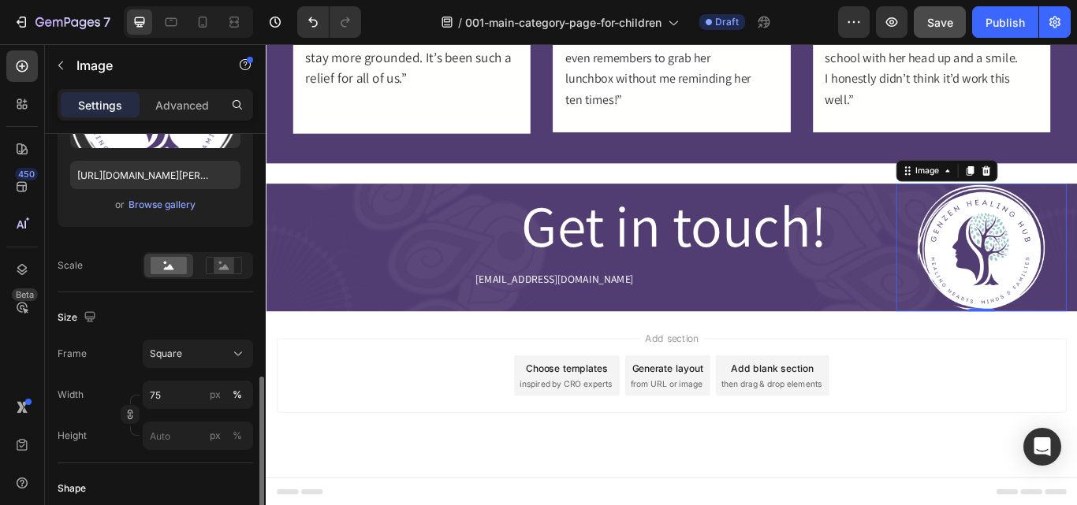
scroll to position [374, 0]
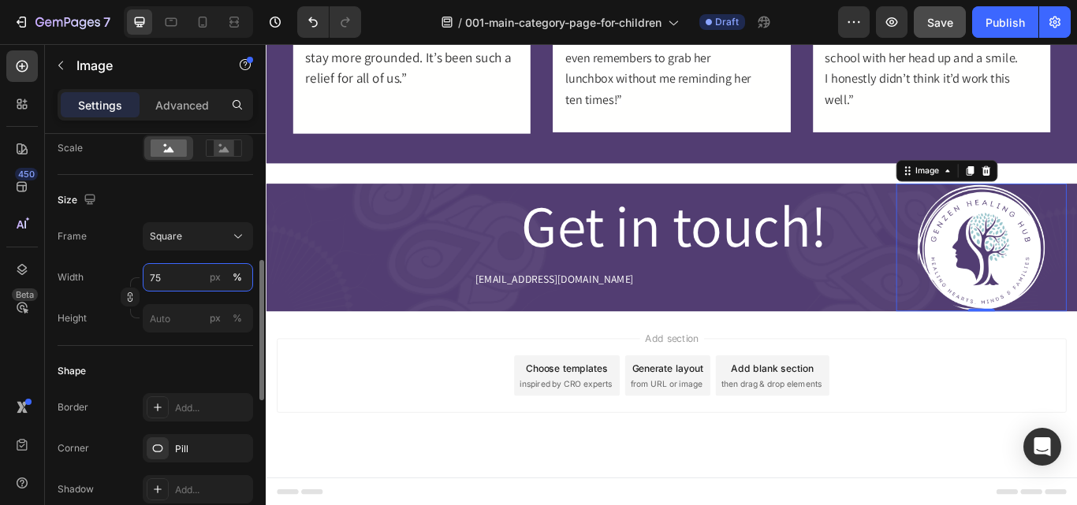
click at [162, 277] on input "75" at bounding box center [198, 277] width 110 height 28
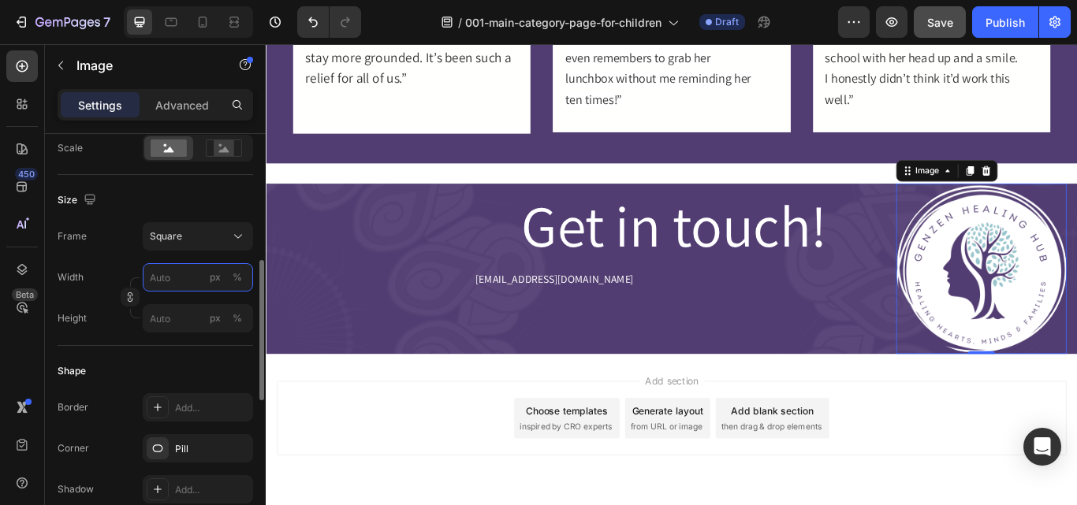
type input "7"
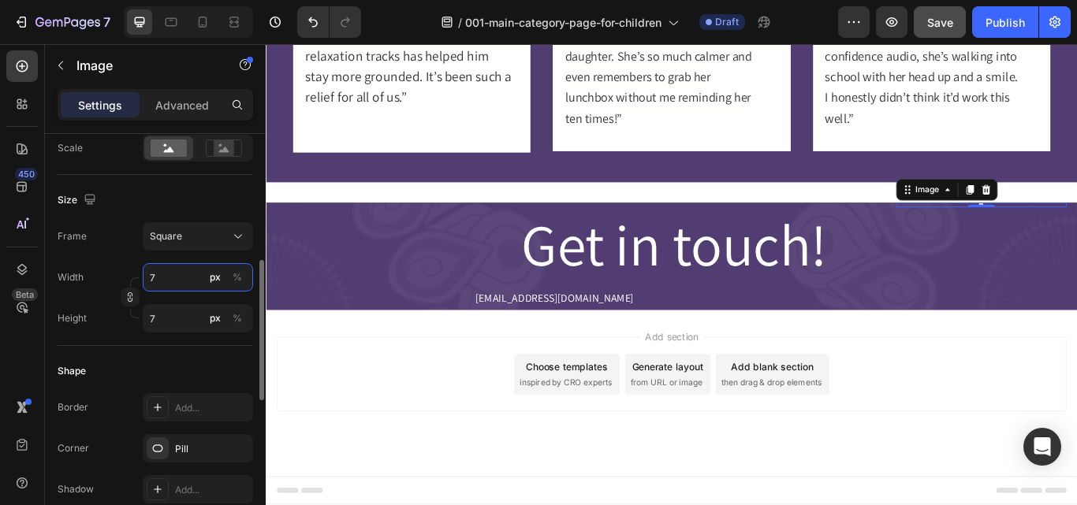
scroll to position [1401, 0]
type input "70"
click at [232, 282] on div "%" at bounding box center [236, 277] width 9 height 14
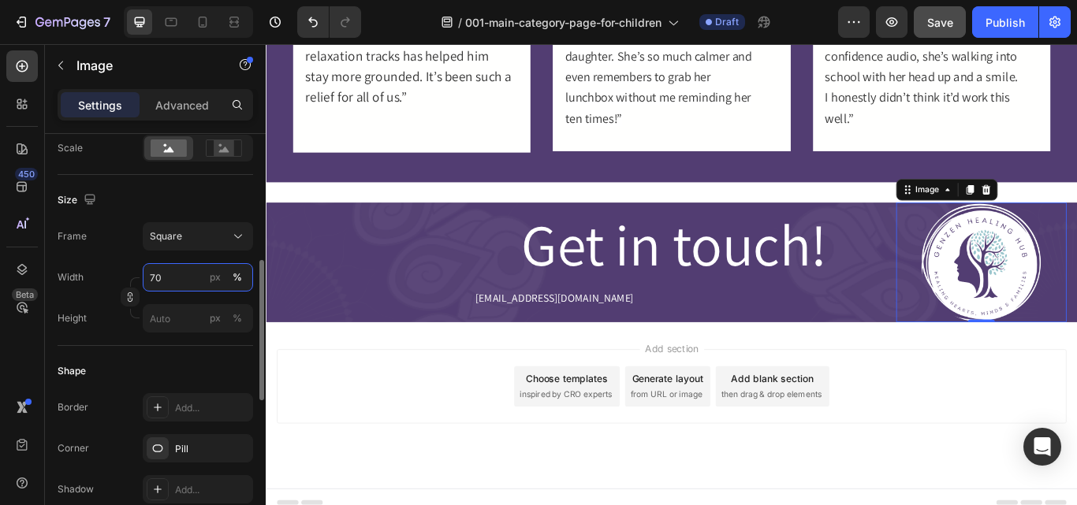
scroll to position [1413, 0]
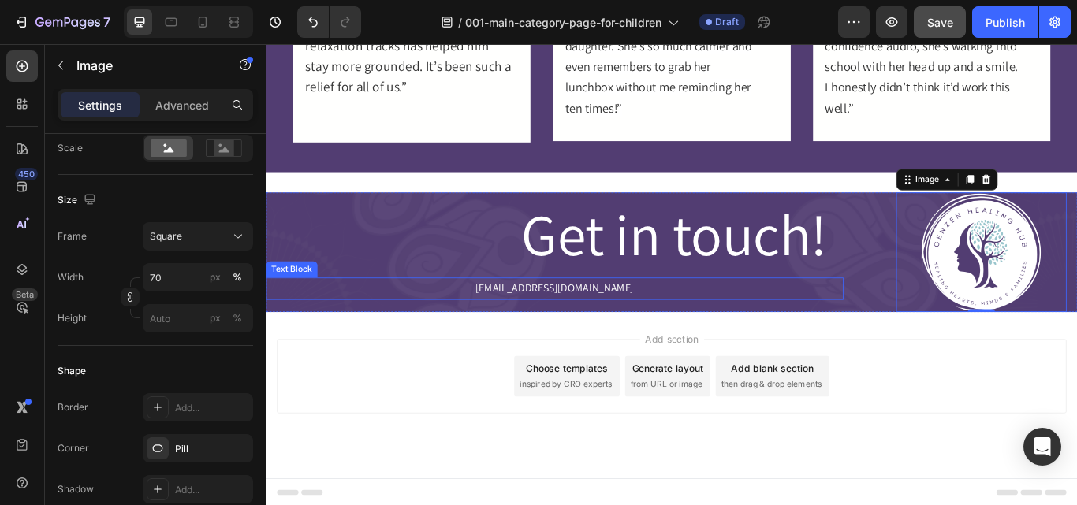
click at [635, 326] on p "[EMAIL_ADDRESS][DOMAIN_NAME]" at bounding box center [602, 329] width 670 height 23
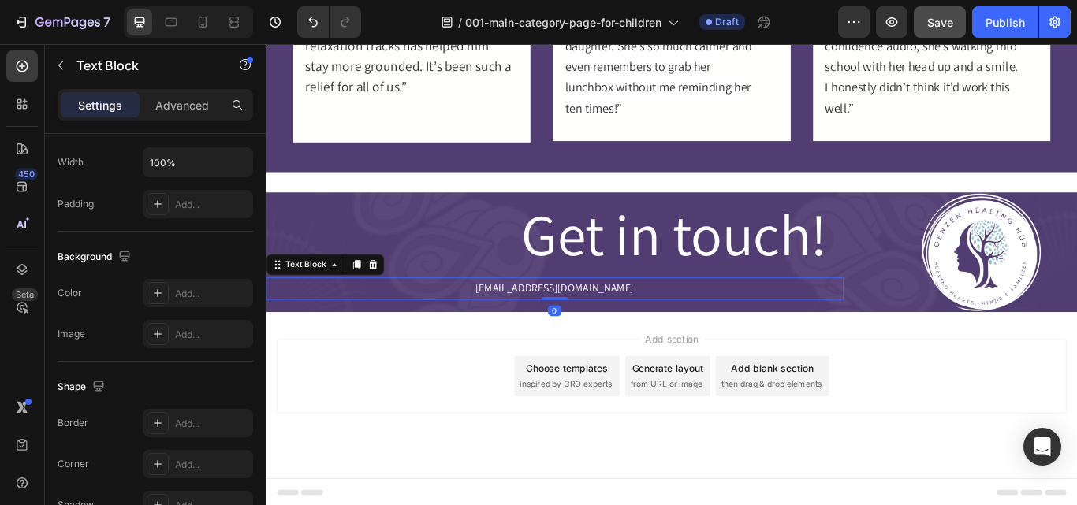
scroll to position [0, 0]
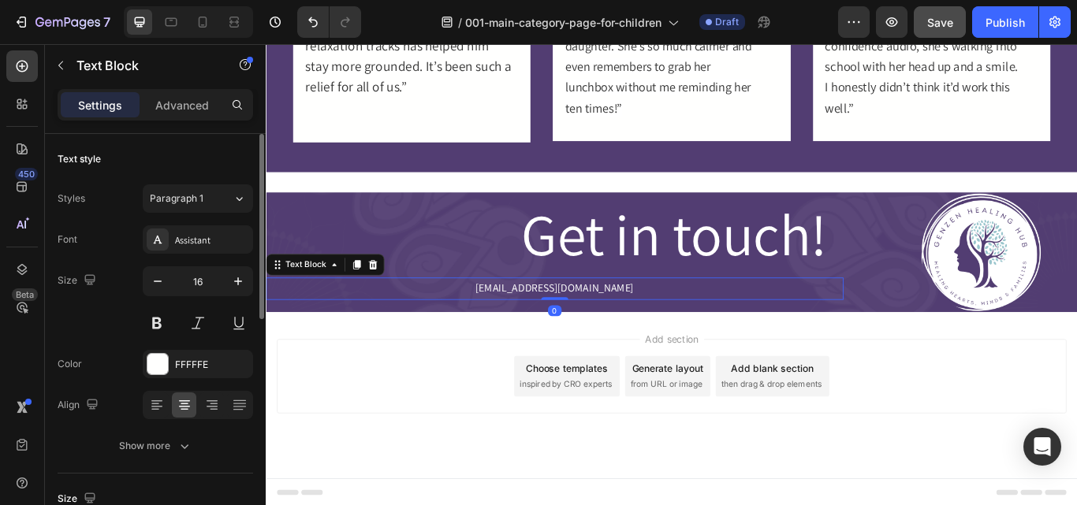
click at [627, 326] on p "[EMAIL_ADDRESS][DOMAIN_NAME]" at bounding box center [602, 329] width 670 height 23
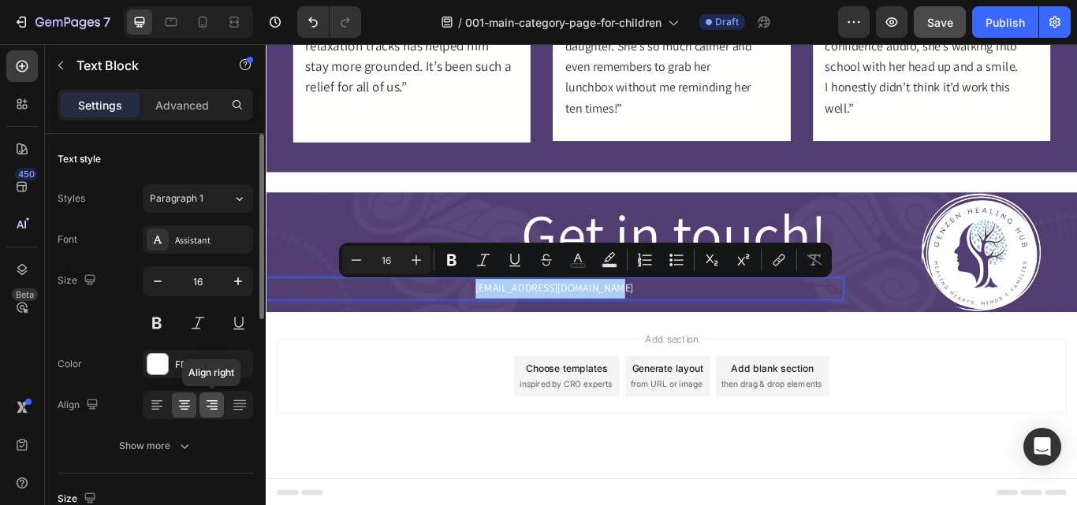
click at [214, 406] on icon at bounding box center [211, 407] width 11 height 2
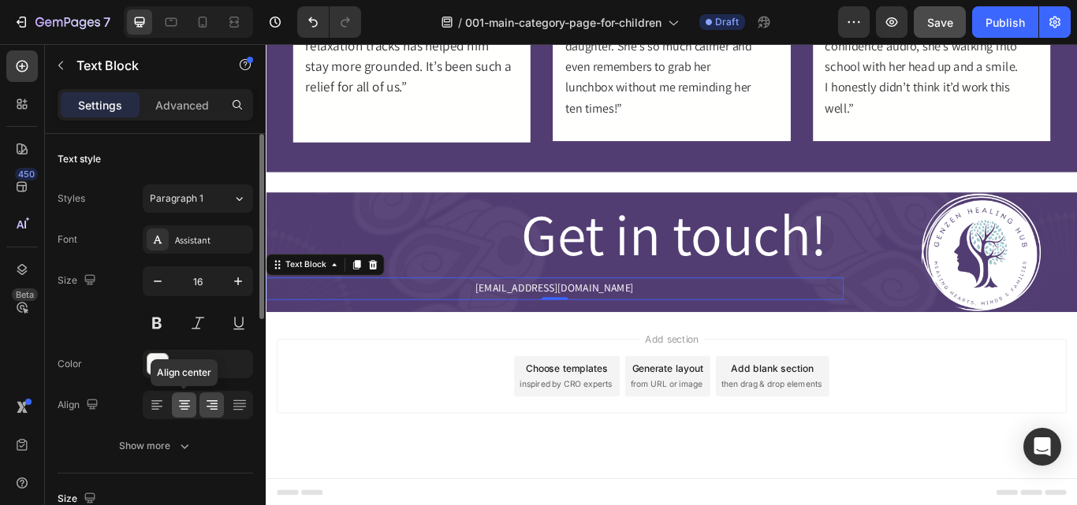
click at [184, 411] on icon at bounding box center [185, 405] width 16 height 16
click at [210, 408] on icon at bounding box center [212, 405] width 16 height 16
click at [193, 403] on div at bounding box center [184, 404] width 24 height 25
click at [221, 404] on div at bounding box center [211, 404] width 24 height 25
click at [180, 407] on icon at bounding box center [185, 405] width 16 height 16
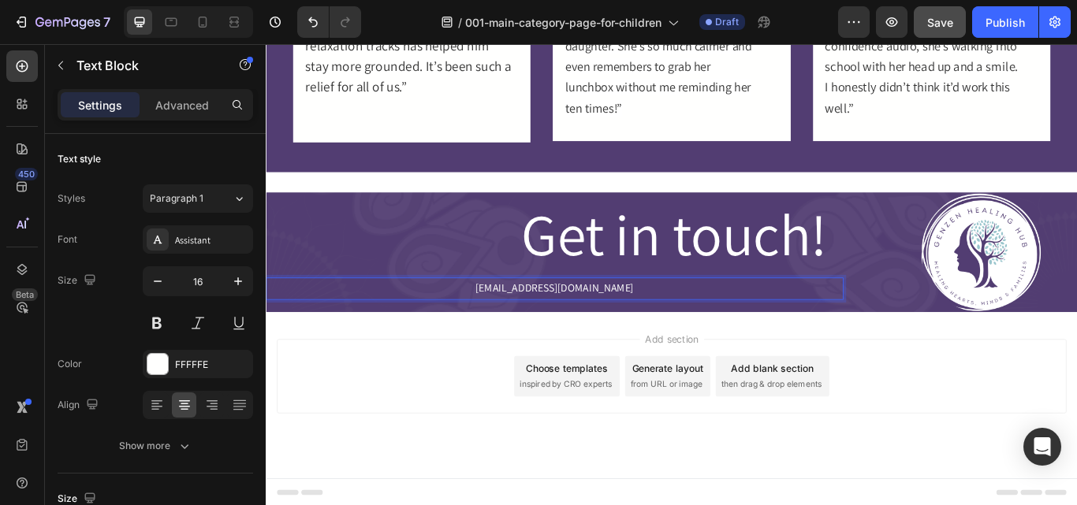
click at [500, 330] on p "[EMAIL_ADDRESS][DOMAIN_NAME]" at bounding box center [602, 329] width 670 height 23
click at [688, 327] on p "[EMAIL_ADDRESS][DOMAIN_NAME]" at bounding box center [602, 329] width 670 height 23
drag, startPoint x: 266, startPoint y: 44, endPoint x: 688, endPoint y: 327, distance: 508.4
click at [688, 327] on p "[EMAIL_ADDRESS][DOMAIN_NAME]" at bounding box center [602, 329] width 670 height 23
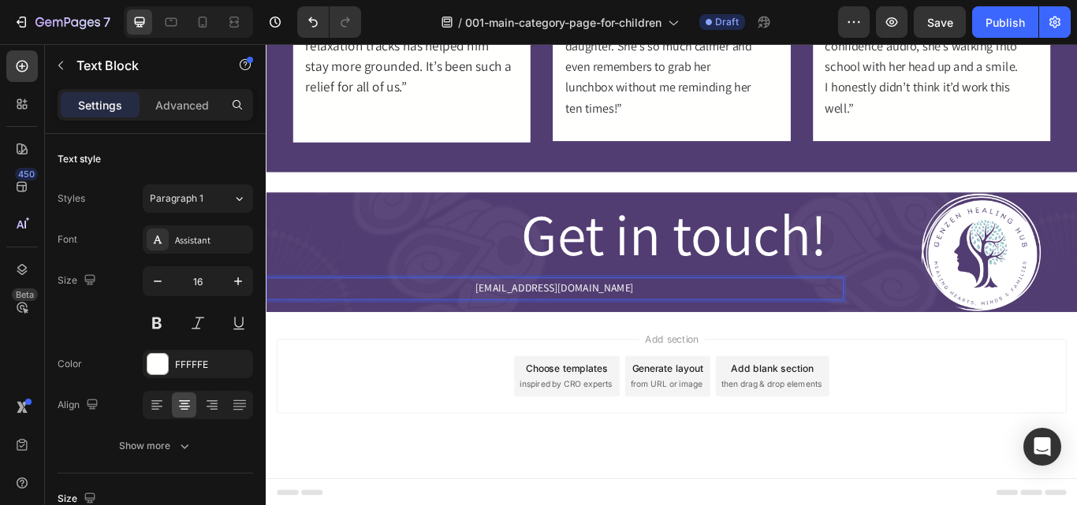
click at [688, 327] on p "[EMAIL_ADDRESS][DOMAIN_NAME]" at bounding box center [602, 329] width 670 height 23
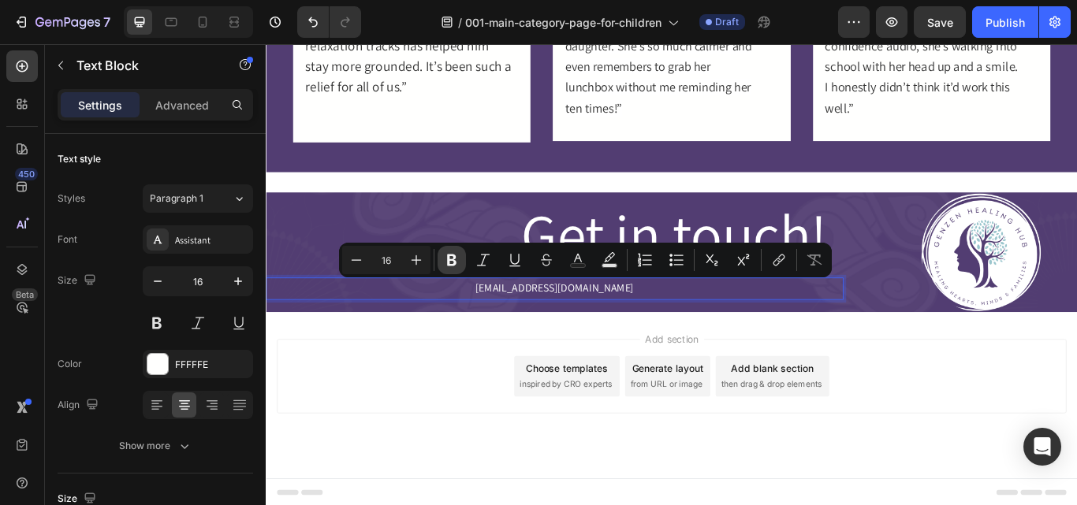
click at [440, 264] on button "Bold" at bounding box center [451, 260] width 28 height 28
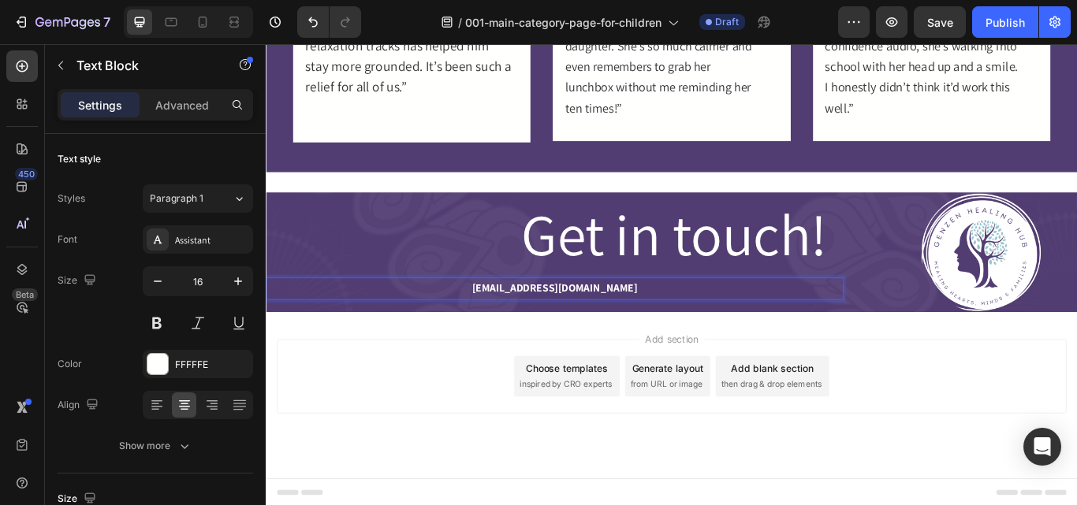
click at [578, 327] on strong "[EMAIL_ADDRESS][DOMAIN_NAME]" at bounding box center [602, 329] width 192 height 17
click at [555, 333] on strong "[EMAIL_ADDRESS][DOMAIN_NAME]" at bounding box center [602, 329] width 192 height 17
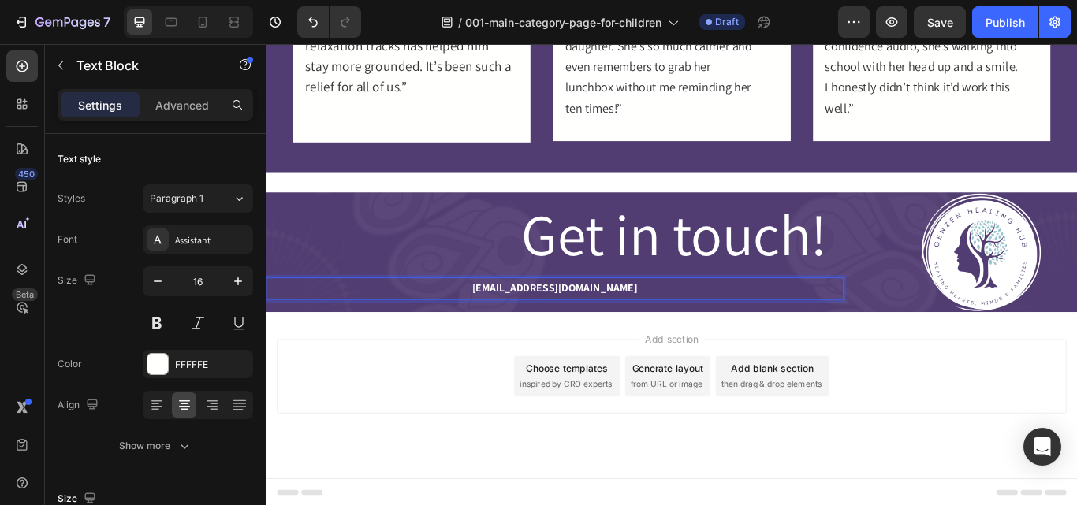
drag, startPoint x: 714, startPoint y: 325, endPoint x: 528, endPoint y: 334, distance: 186.2
click at [528, 334] on p "[EMAIL_ADDRESS][DOMAIN_NAME]" at bounding box center [602, 329] width 670 height 23
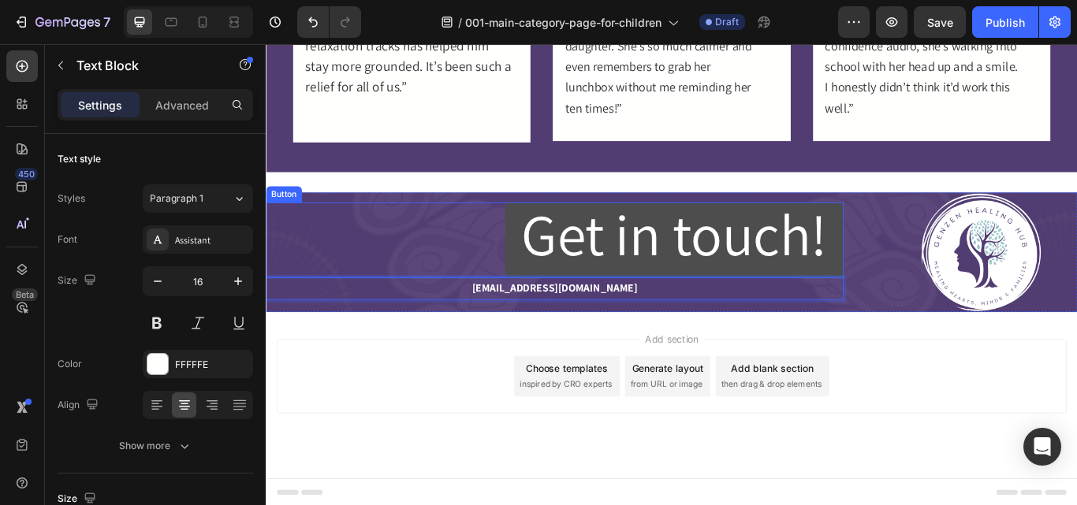
click at [605, 314] on button "Get in touch!" at bounding box center [742, 272] width 394 height 87
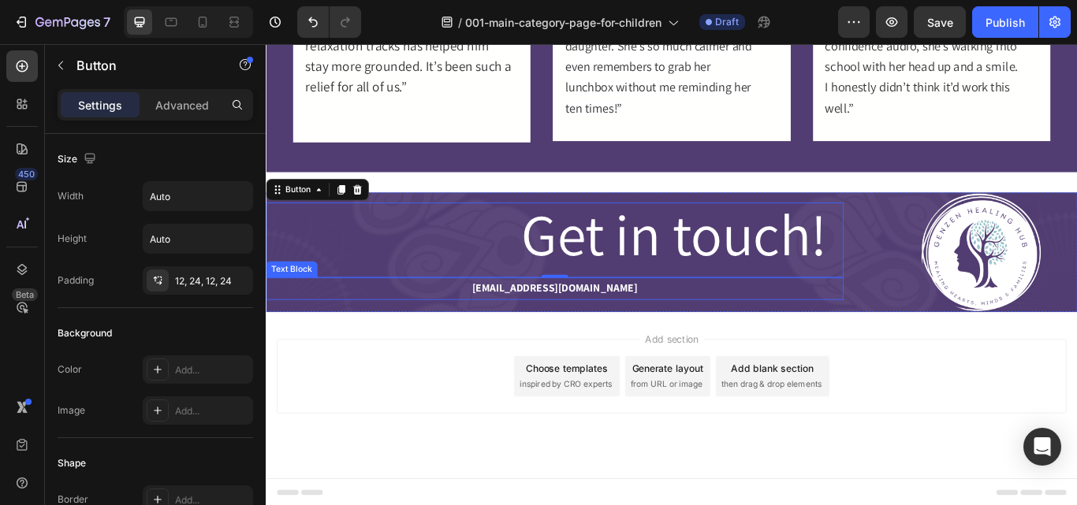
click at [737, 329] on p "[EMAIL_ADDRESS][DOMAIN_NAME]" at bounding box center [602, 329] width 670 height 23
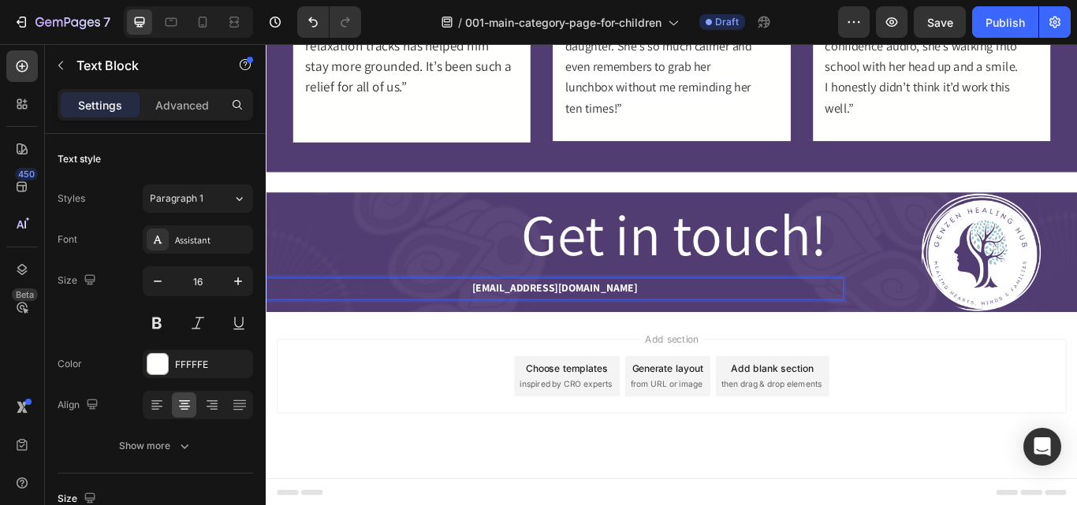
drag, startPoint x: 737, startPoint y: 329, endPoint x: 627, endPoint y: 333, distance: 109.6
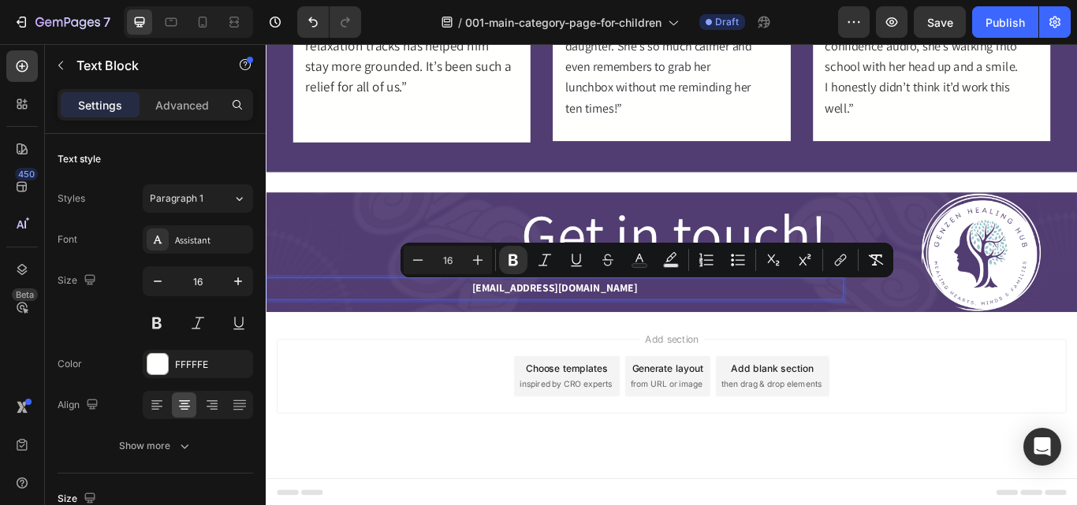
click at [714, 335] on p "[EMAIL_ADDRESS][DOMAIN_NAME]" at bounding box center [602, 329] width 670 height 23
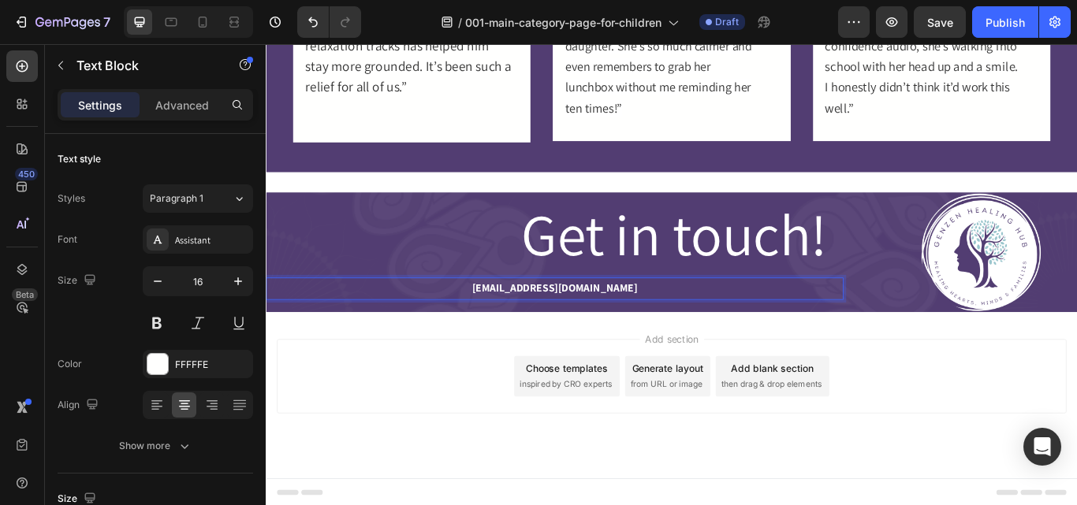
drag, startPoint x: 716, startPoint y: 333, endPoint x: 544, endPoint y: 333, distance: 172.6
click at [544, 333] on p "[EMAIL_ADDRESS][DOMAIN_NAME]" at bounding box center [602, 329] width 670 height 23
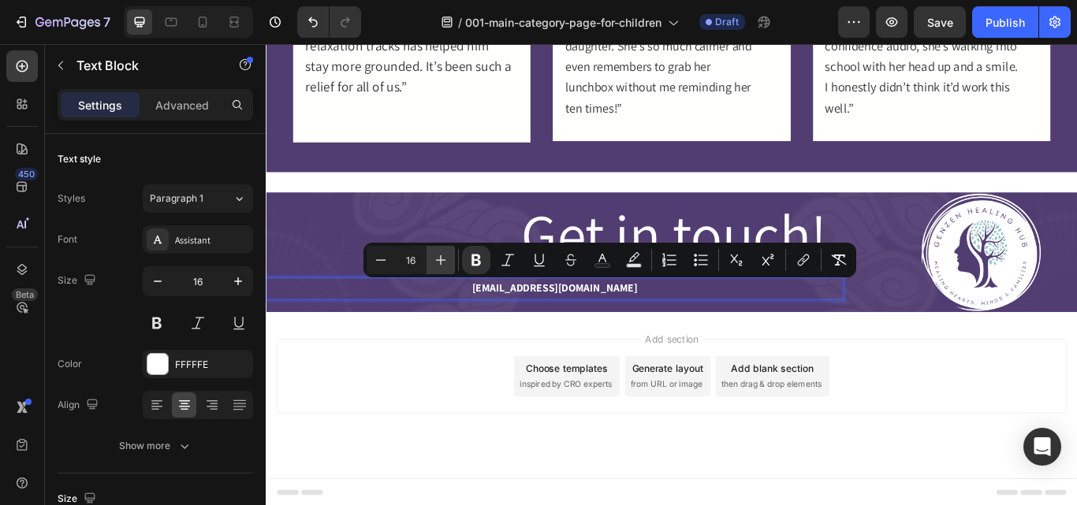
click at [444, 266] on icon "Editor contextual toolbar" at bounding box center [441, 260] width 16 height 16
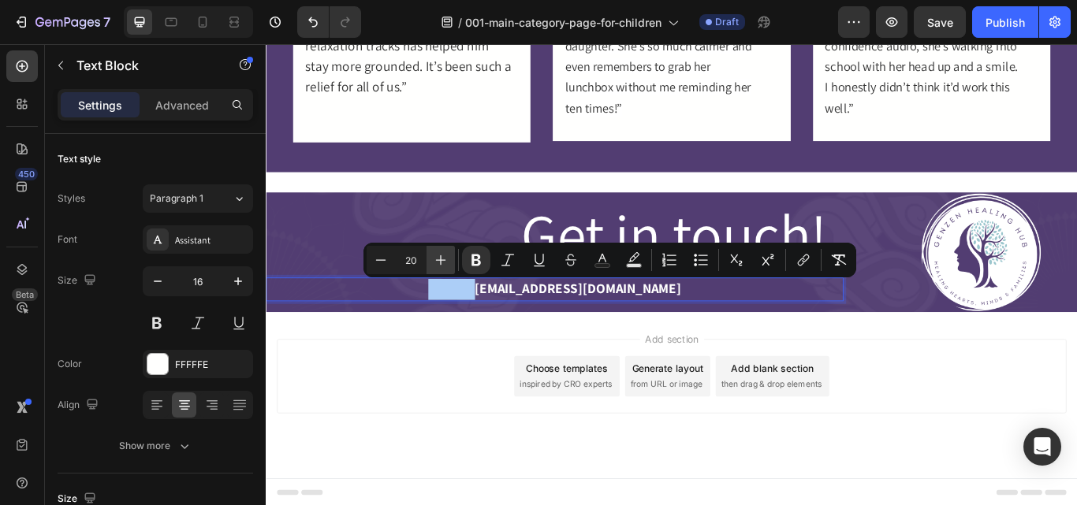
click at [444, 266] on icon "Editor contextual toolbar" at bounding box center [441, 260] width 16 height 16
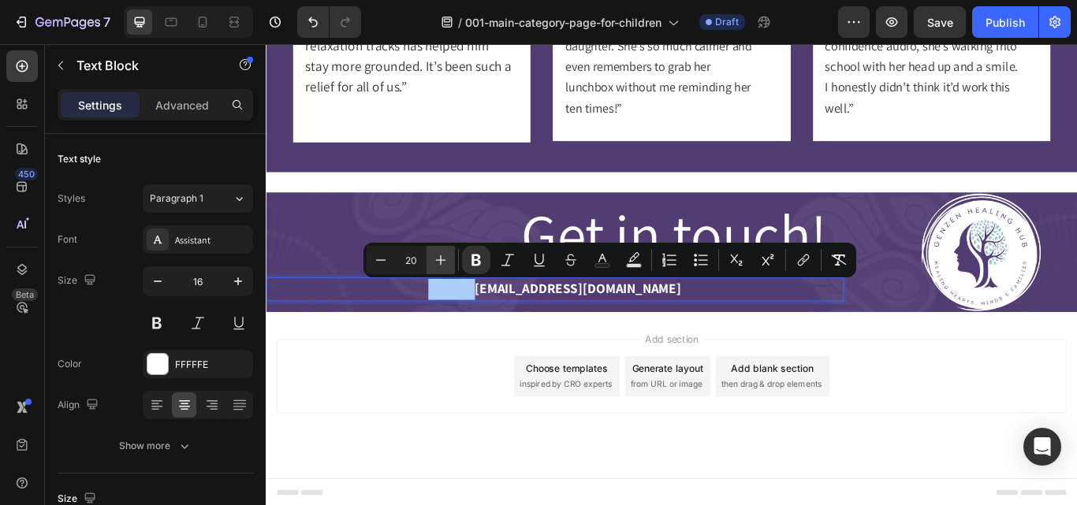
click at [444, 266] on icon "Editor contextual toolbar" at bounding box center [441, 260] width 16 height 16
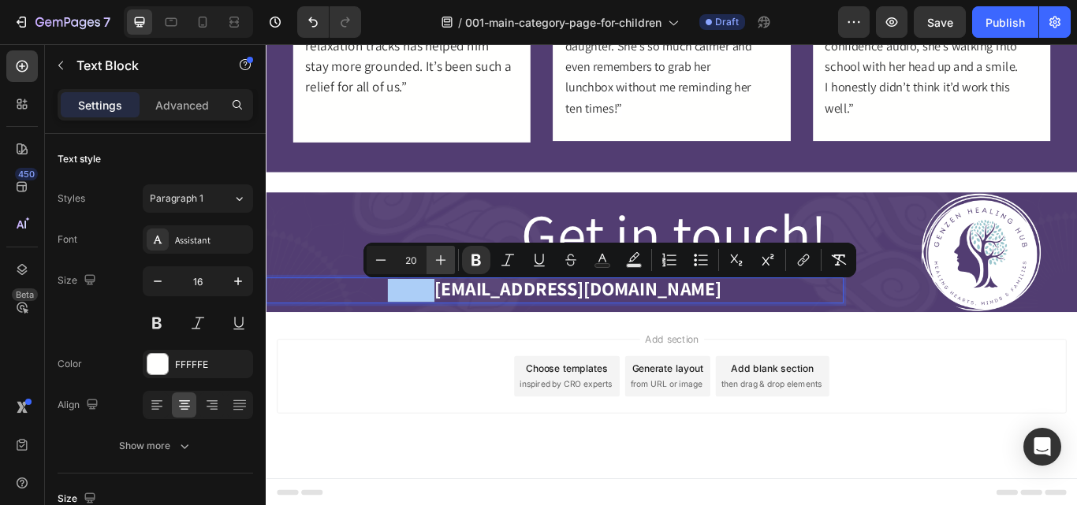
click at [444, 266] on icon "Editor contextual toolbar" at bounding box center [441, 260] width 16 height 16
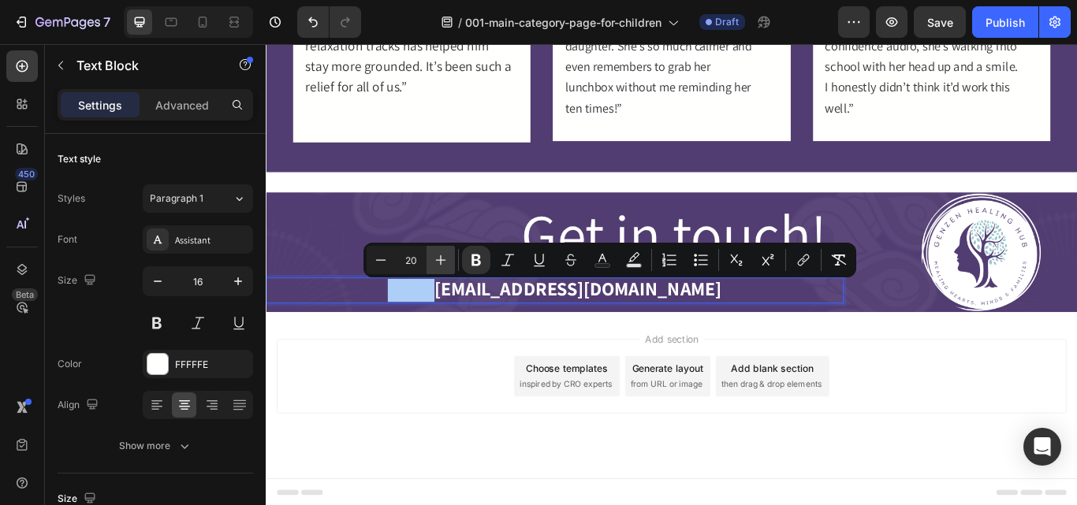
click at [444, 266] on icon "Editor contextual toolbar" at bounding box center [441, 260] width 16 height 16
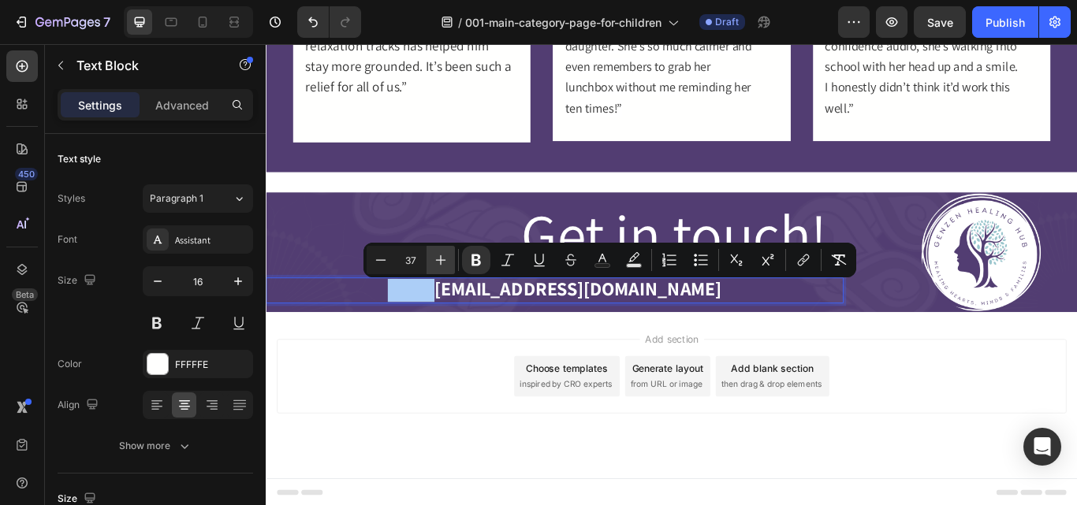
click at [444, 266] on icon "Editor contextual toolbar" at bounding box center [441, 260] width 16 height 16
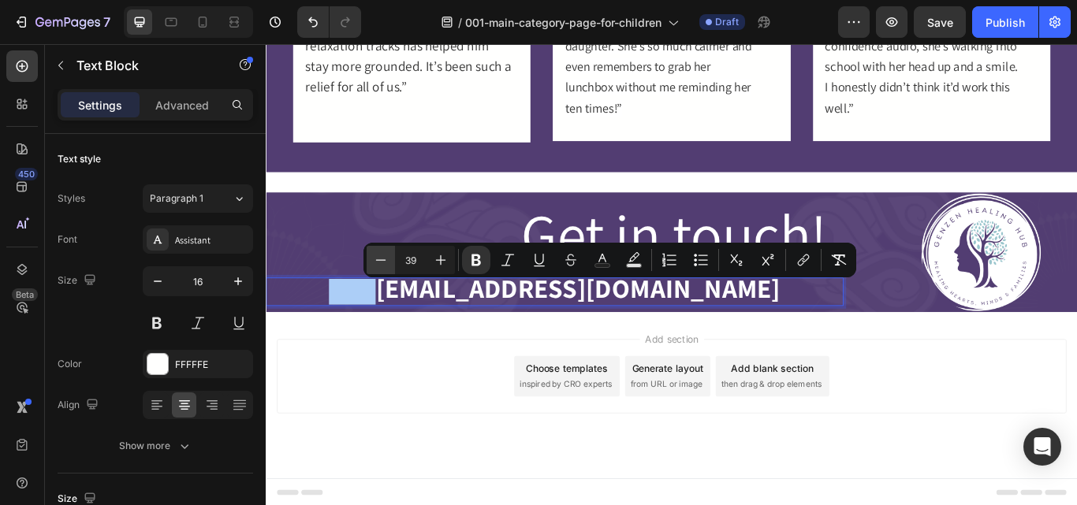
click at [386, 262] on icon "Editor contextual toolbar" at bounding box center [381, 260] width 16 height 16
type input "37"
click at [407, 329] on strong "Rich Text Editor. Editing area: main" at bounding box center [379, 335] width 54 height 17
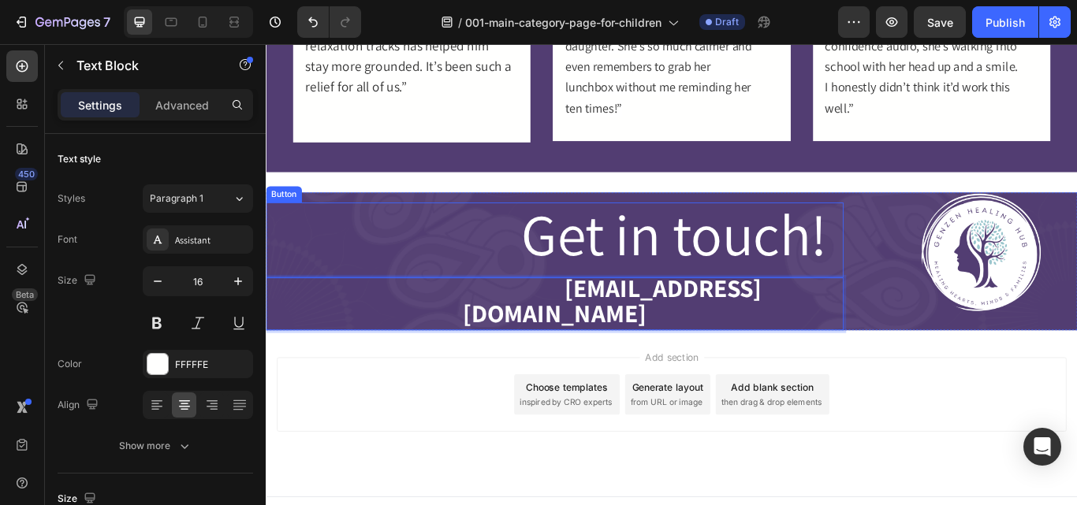
click at [426, 258] on div "Get in touch! Button" at bounding box center [602, 272] width 673 height 87
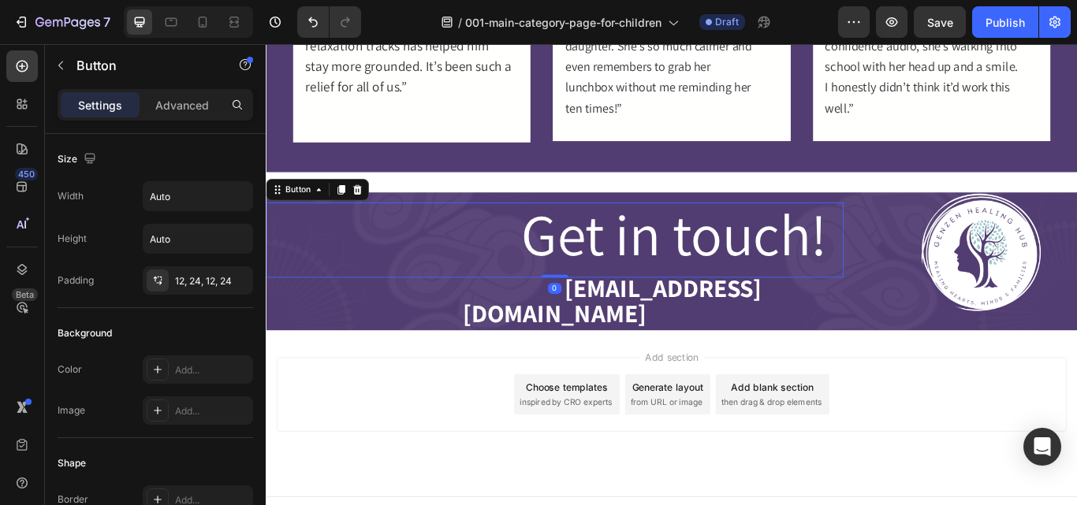
drag, startPoint x: 589, startPoint y: 314, endPoint x: 529, endPoint y: 284, distance: 67.7
click at [529, 284] on div "Get in touch! Button 0" at bounding box center [602, 272] width 673 height 87
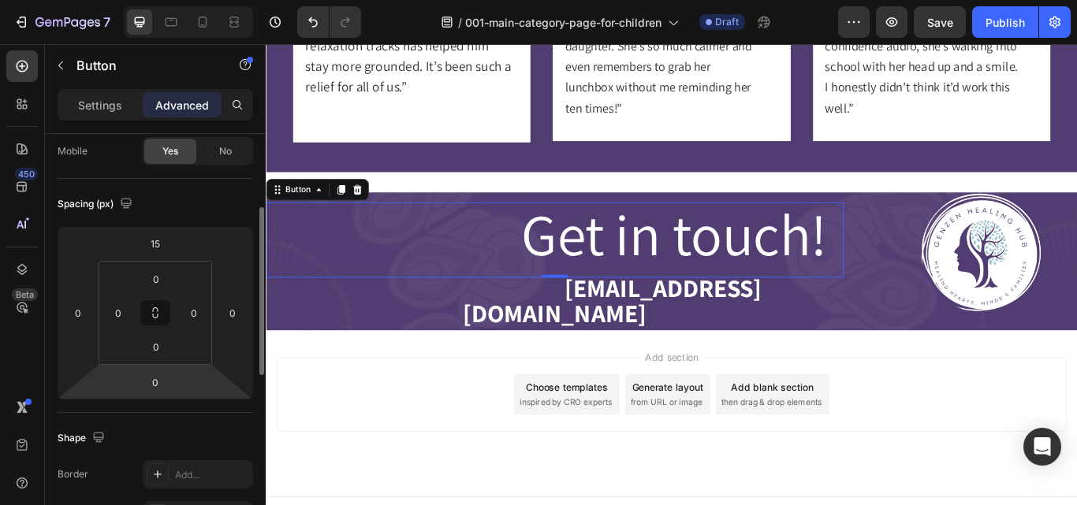
scroll to position [143, 0]
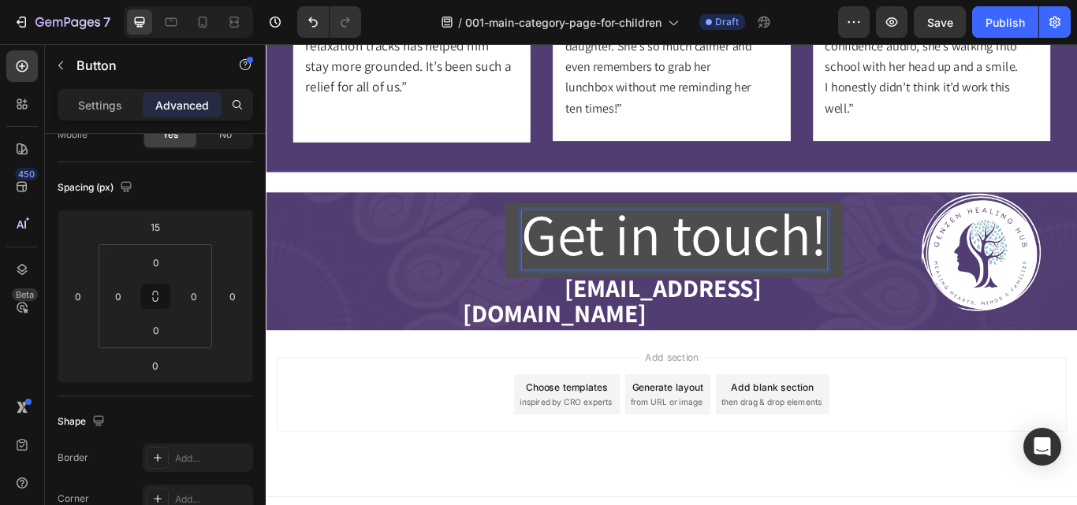
click at [566, 311] on button "Get in touch!" at bounding box center [742, 272] width 394 height 87
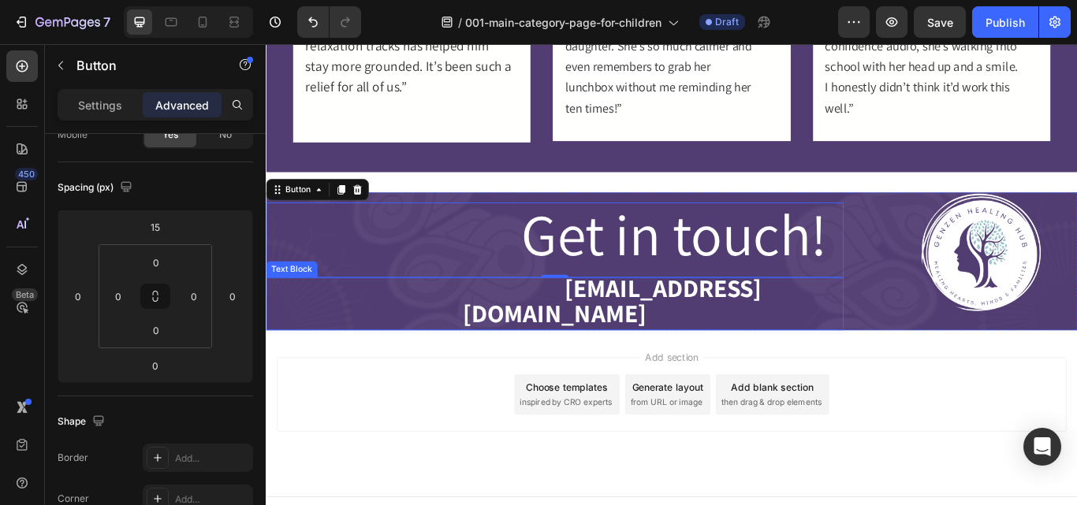
click at [615, 333] on strong "[EMAIL_ADDRESS][DOMAIN_NAME]" at bounding box center [669, 344] width 349 height 68
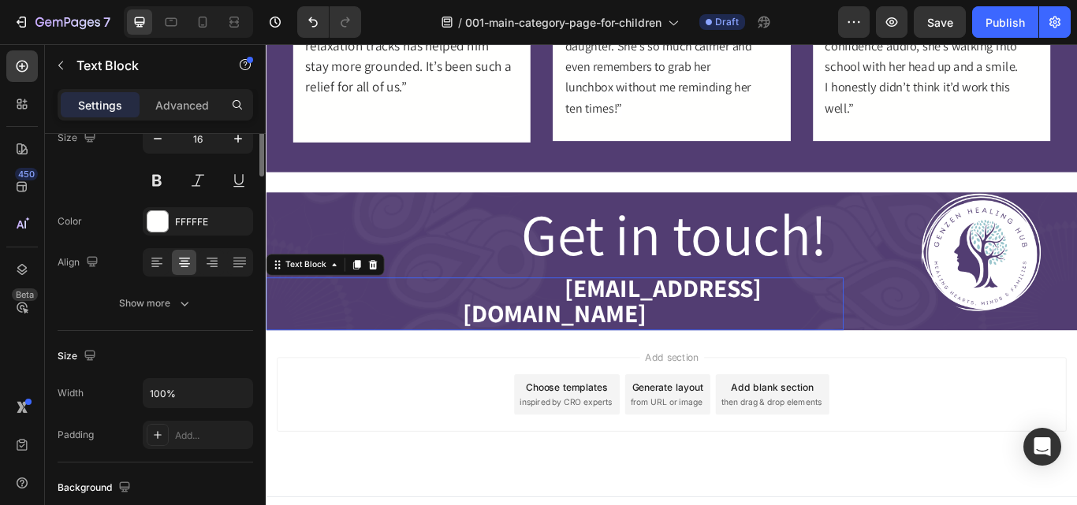
scroll to position [0, 0]
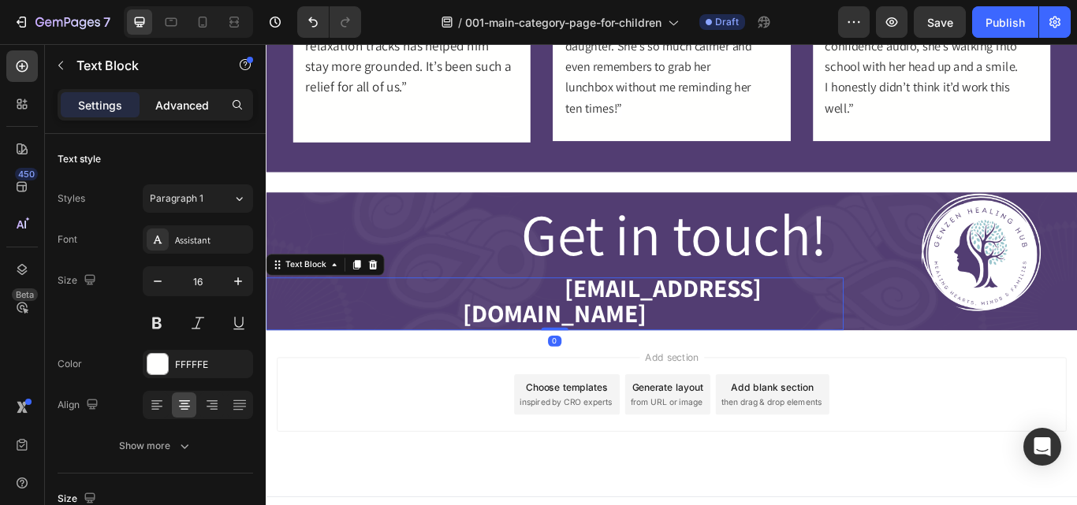
click at [181, 108] on p "Advanced" at bounding box center [182, 105] width 54 height 17
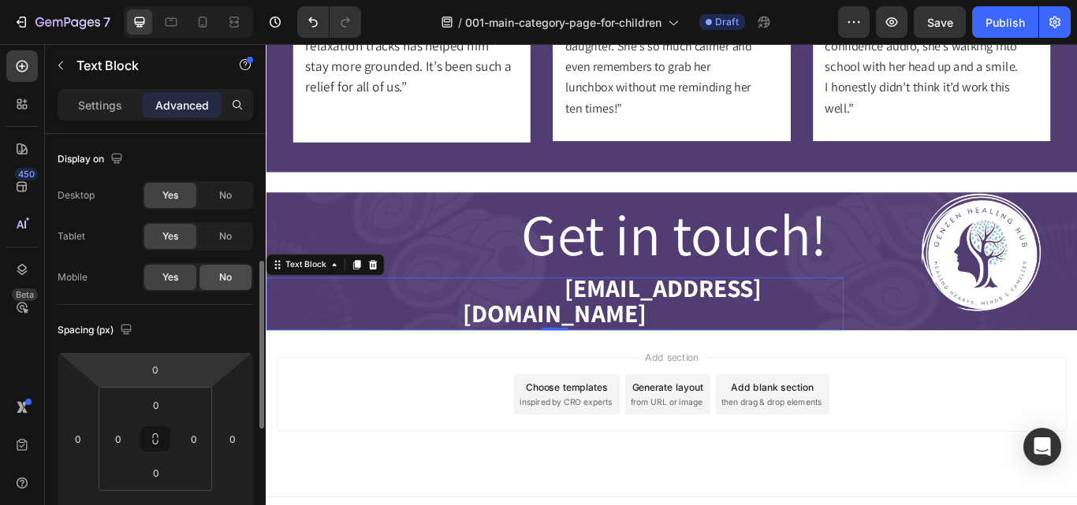
scroll to position [91, 0]
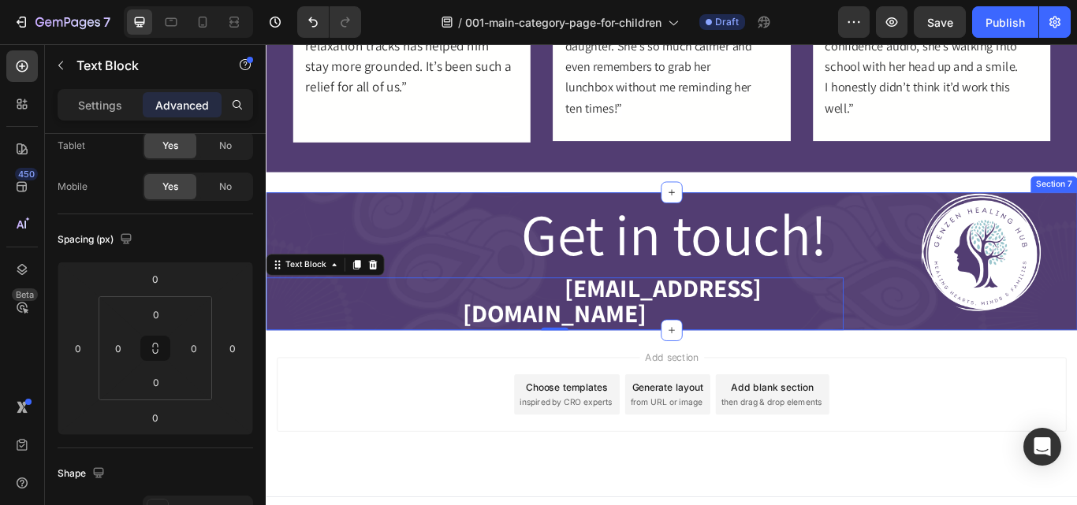
click at [963, 316] on div "Get in touch! Button hello@genzenhealinghub.com Text Block 0 Image Row Section 7" at bounding box center [739, 298] width 946 height 161
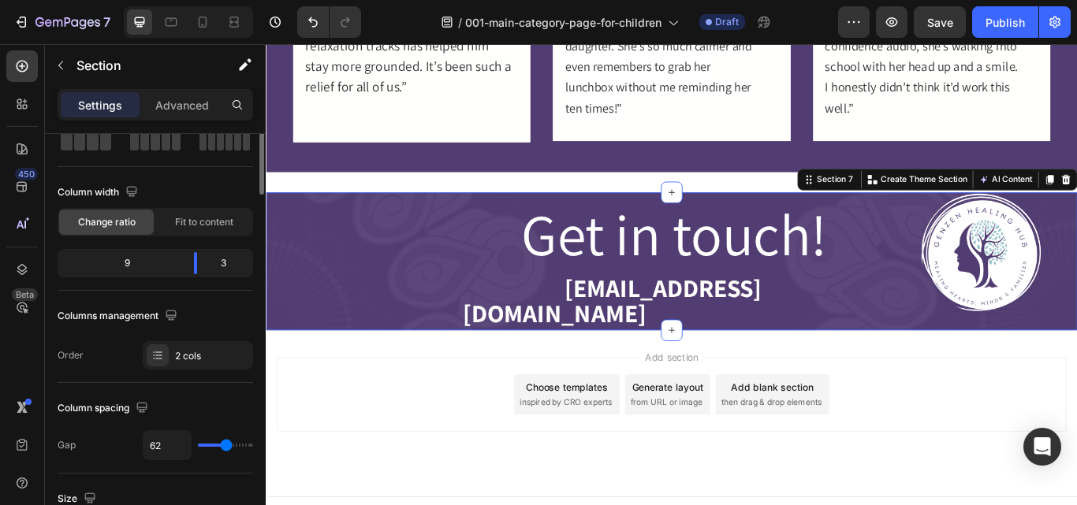
scroll to position [0, 0]
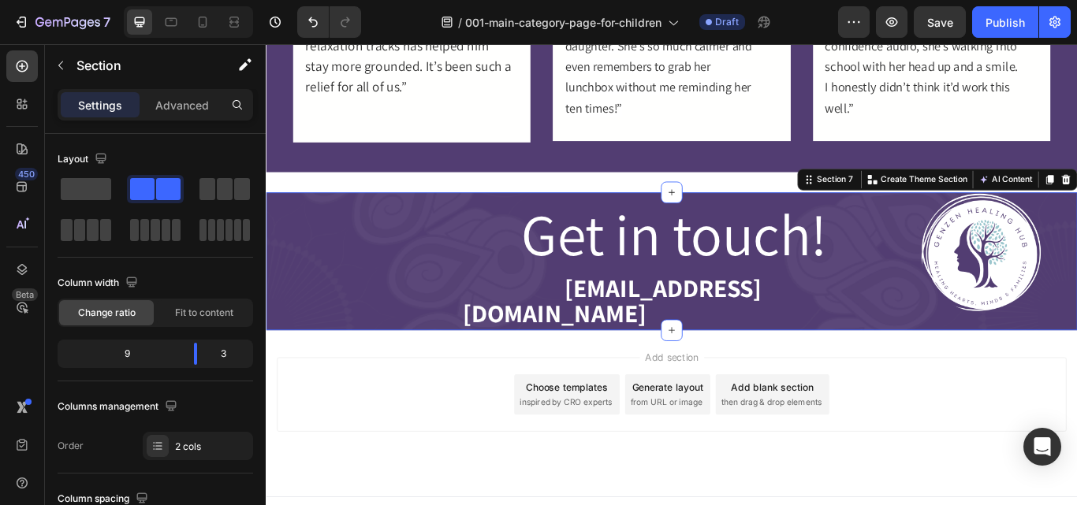
click at [969, 305] on div "Get in touch! Button hello@genzenhealinghub.com Text Block Image Row Section 7 …" at bounding box center [739, 298] width 946 height 161
click at [237, 20] on icon at bounding box center [236, 22] width 5 height 4
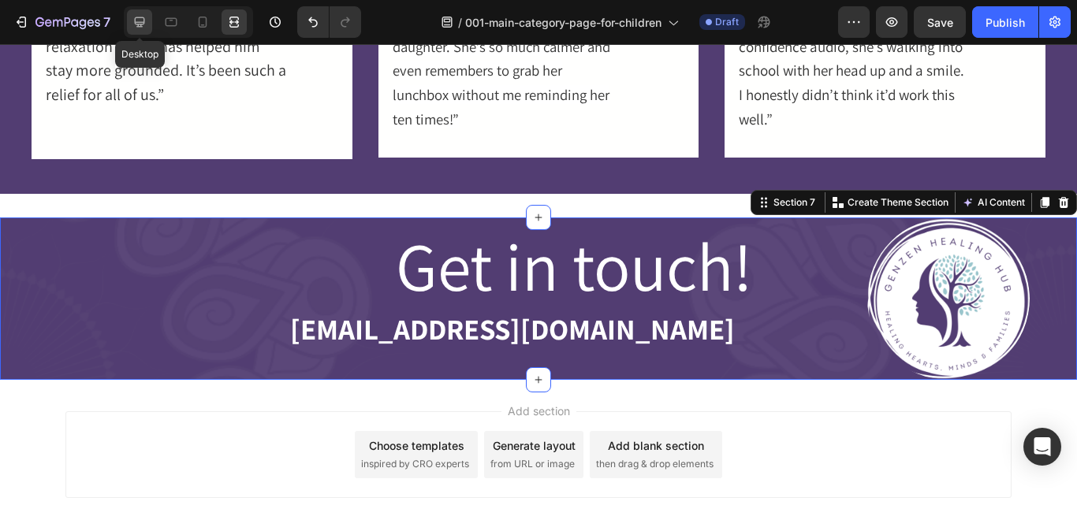
click at [135, 30] on div at bounding box center [139, 21] width 25 height 25
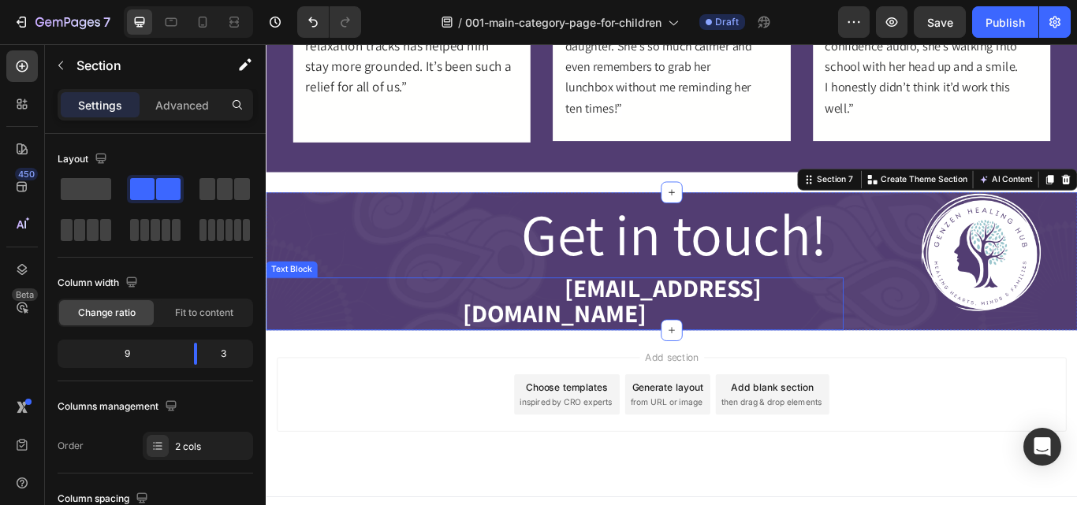
click at [548, 331] on strong "[EMAIL_ADDRESS][DOMAIN_NAME]" at bounding box center [669, 344] width 349 height 68
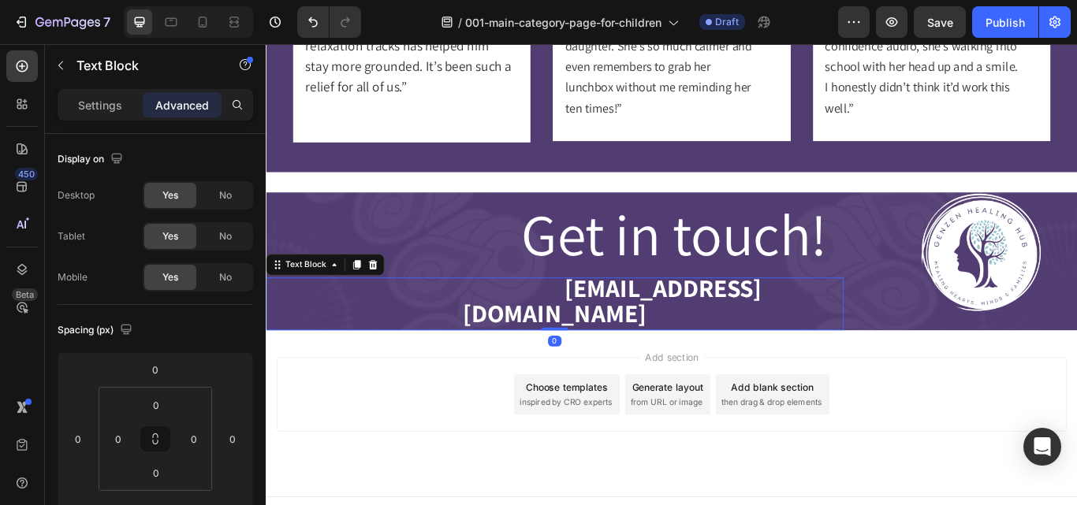
click at [530, 330] on strong "Rich Text Editor. Editing area: main" at bounding box center [486, 335] width 253 height 17
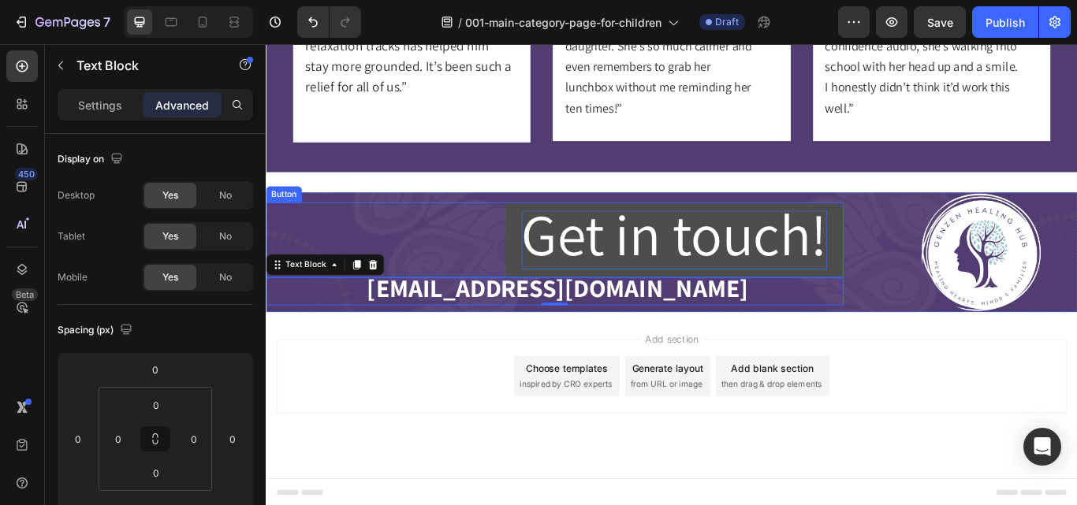
click at [830, 267] on span "Get in touch!" at bounding box center [741, 265] width 356 height 89
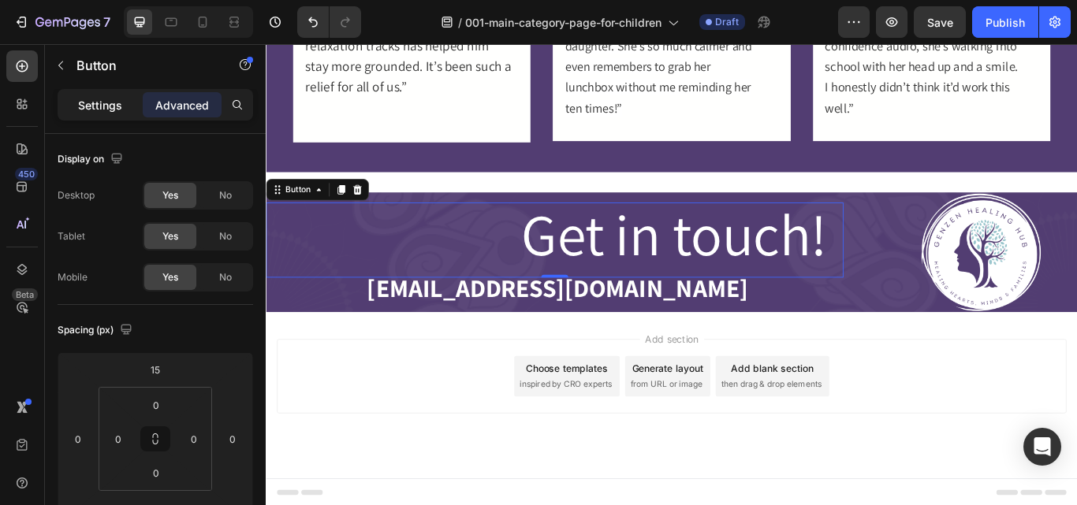
click at [83, 107] on p "Settings" at bounding box center [100, 105] width 44 height 17
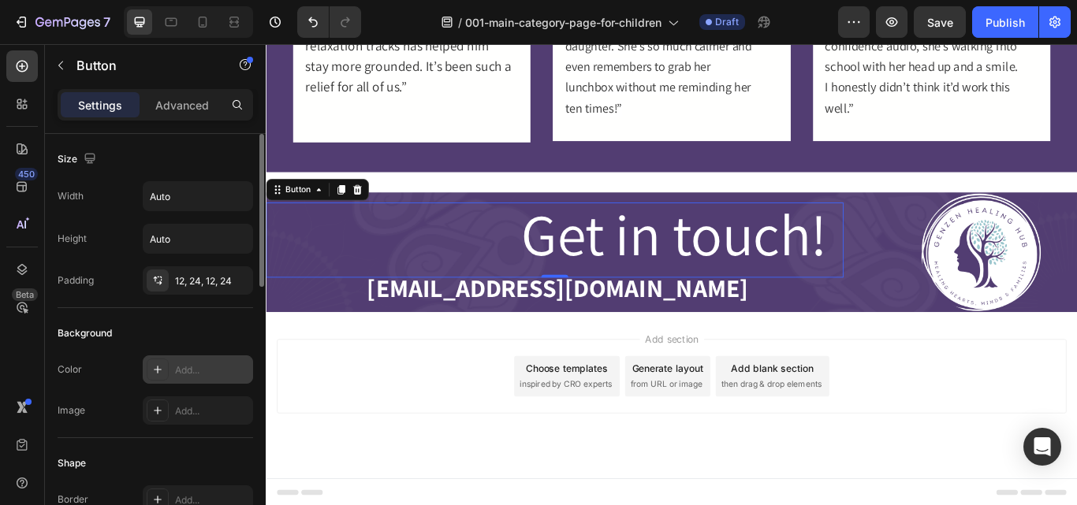
click at [192, 364] on div "Add..." at bounding box center [212, 370] width 74 height 14
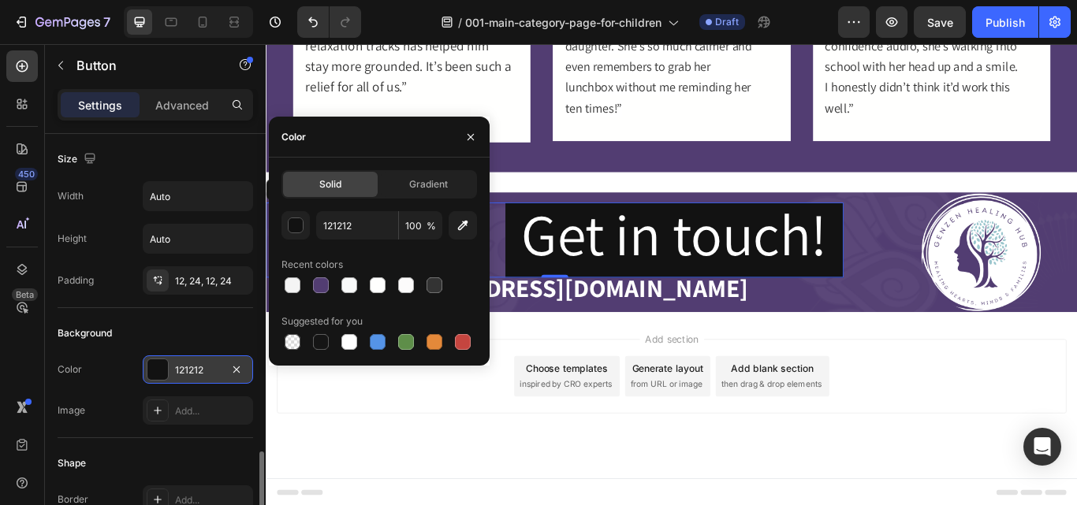
scroll to position [232, 0]
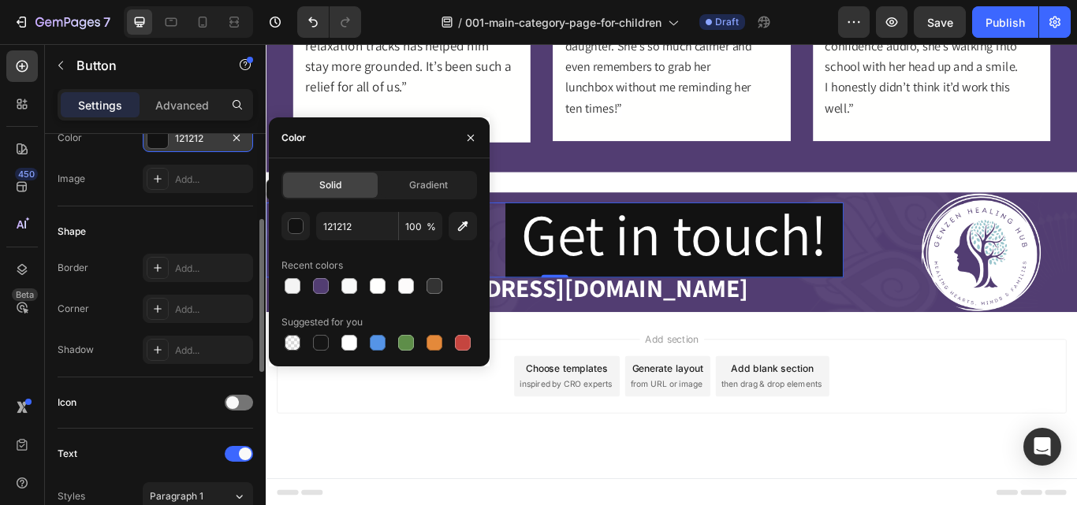
click at [167, 445] on div "Text" at bounding box center [155, 453] width 195 height 25
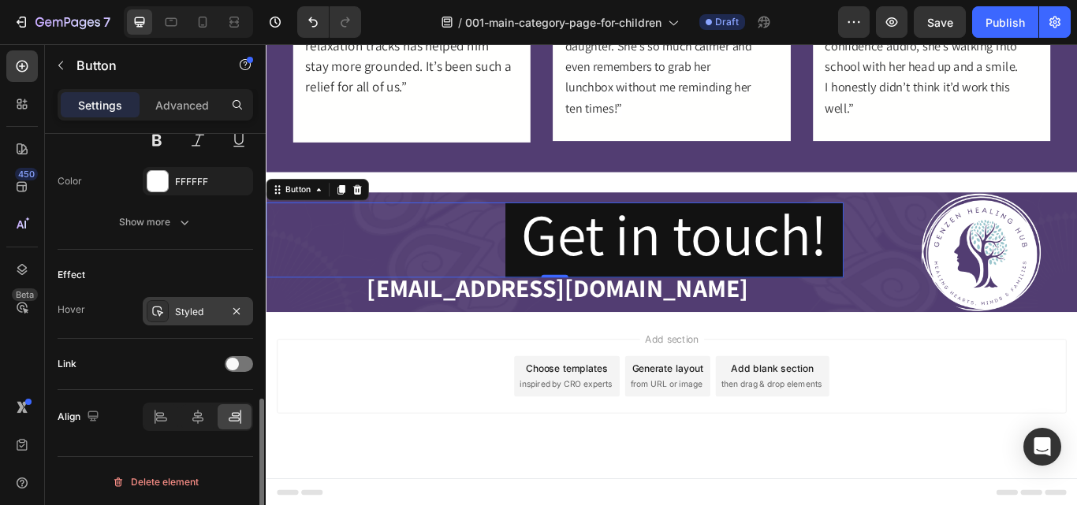
scroll to position [710, 0]
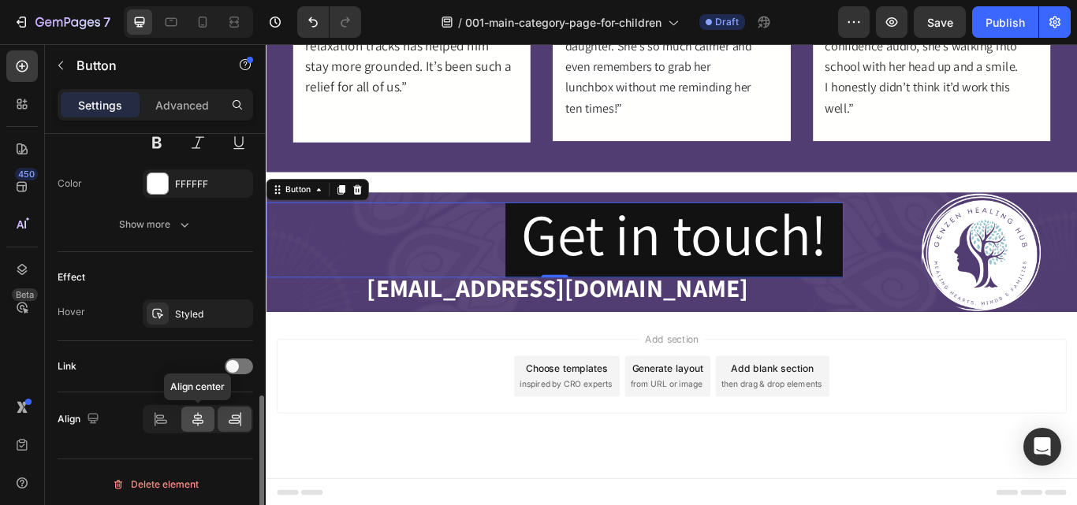
click at [195, 417] on icon at bounding box center [198, 419] width 16 height 16
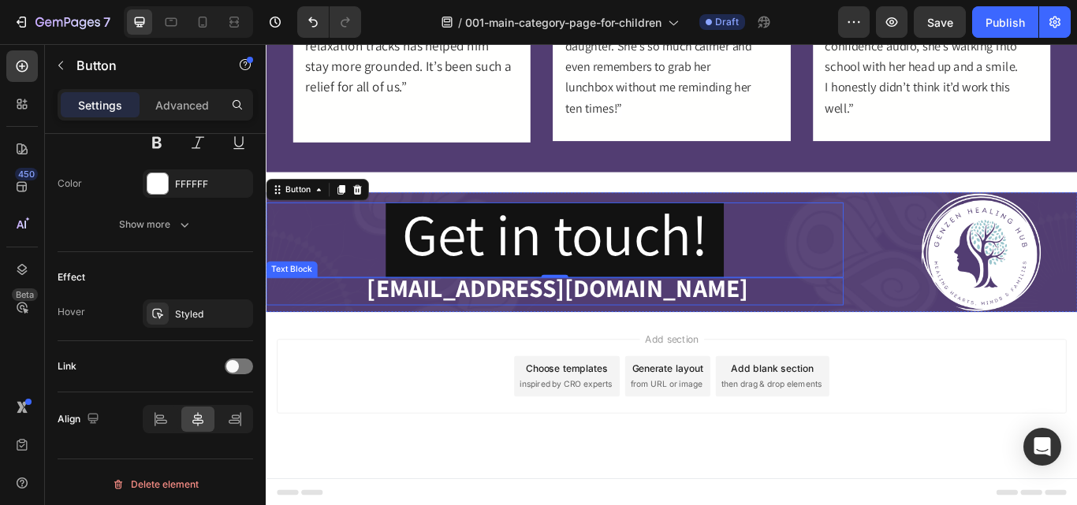
click at [366, 335] on p "[EMAIL_ADDRESS][DOMAIN_NAME]" at bounding box center [602, 332] width 670 height 29
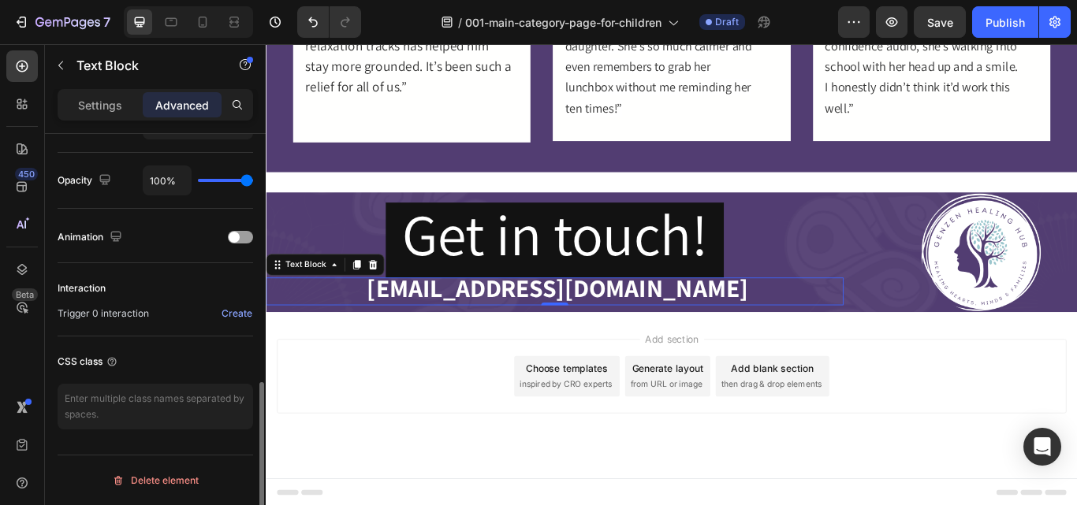
scroll to position [0, 0]
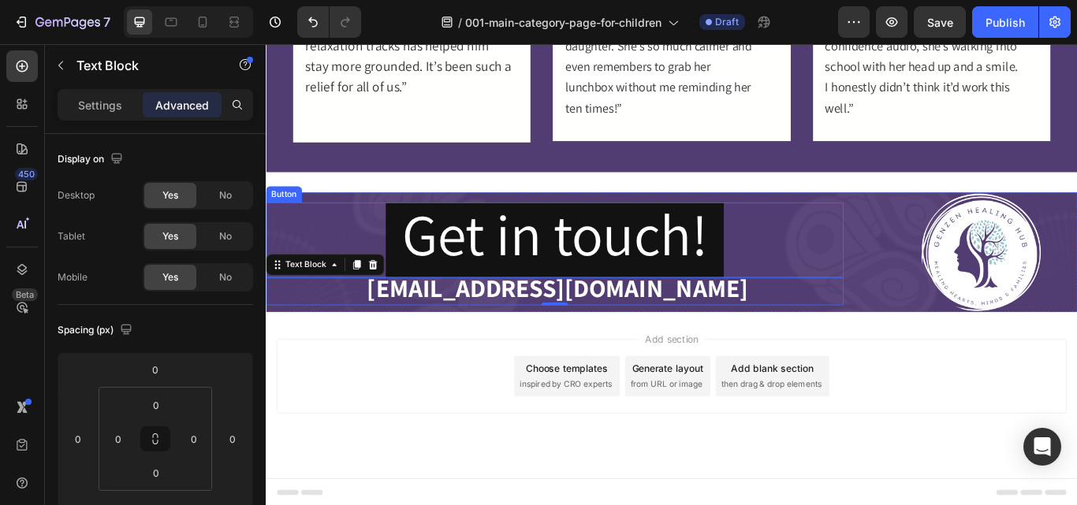
click at [367, 264] on div "Get in touch! Button" at bounding box center [602, 272] width 673 height 87
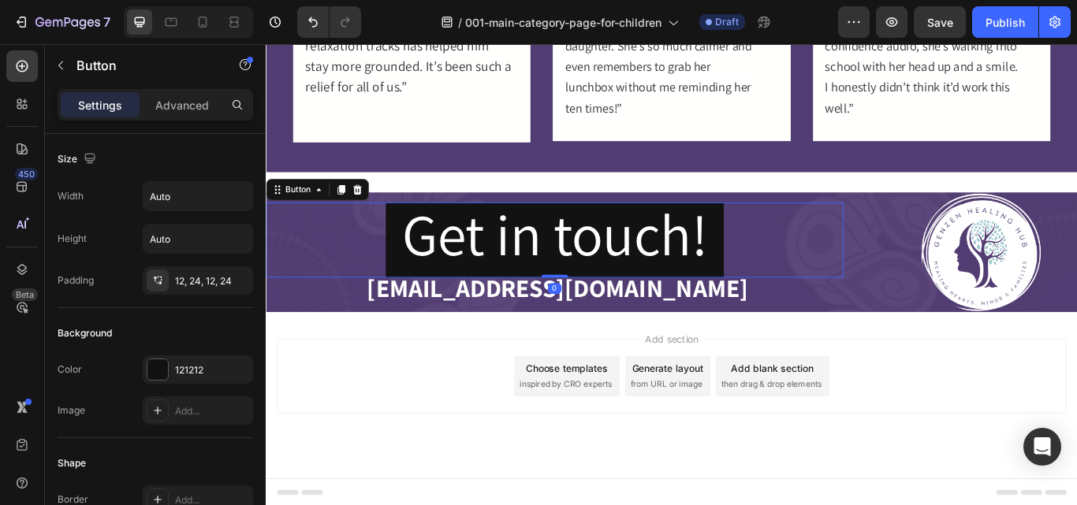
click at [435, 438] on div "Add section Choose templates inspired by CRO experts Generate layout from URL o…" at bounding box center [738, 432] width 920 height 87
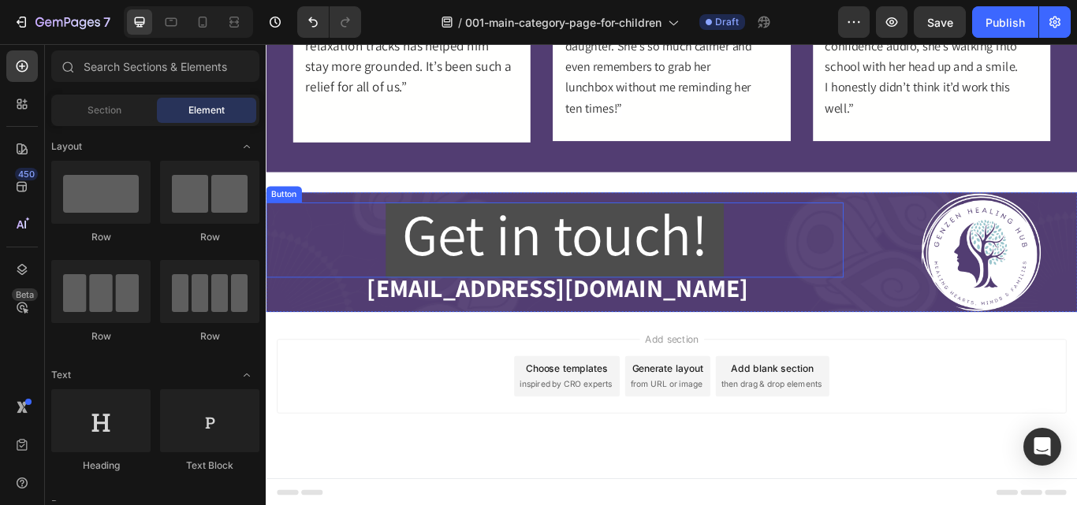
click at [410, 277] on button "Get in touch!" at bounding box center [602, 272] width 394 height 87
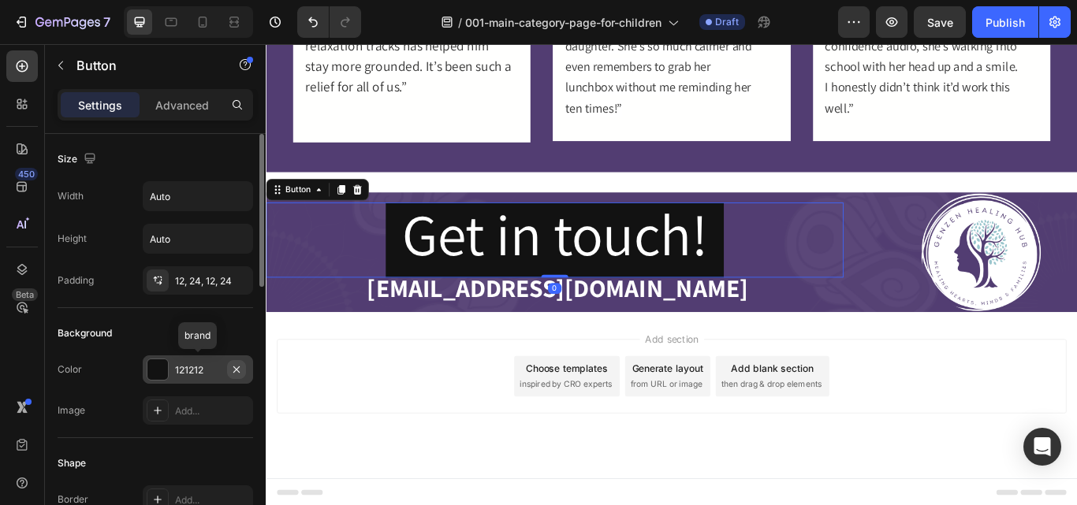
click at [236, 370] on icon "button" at bounding box center [236, 369] width 13 height 13
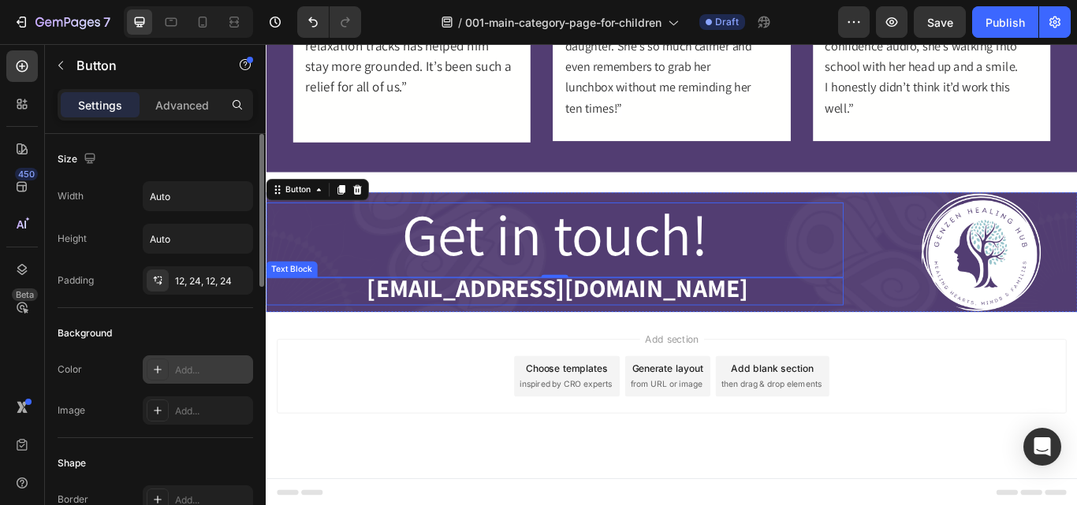
click at [383, 346] on p "[EMAIL_ADDRESS][DOMAIN_NAME]" at bounding box center [602, 332] width 670 height 29
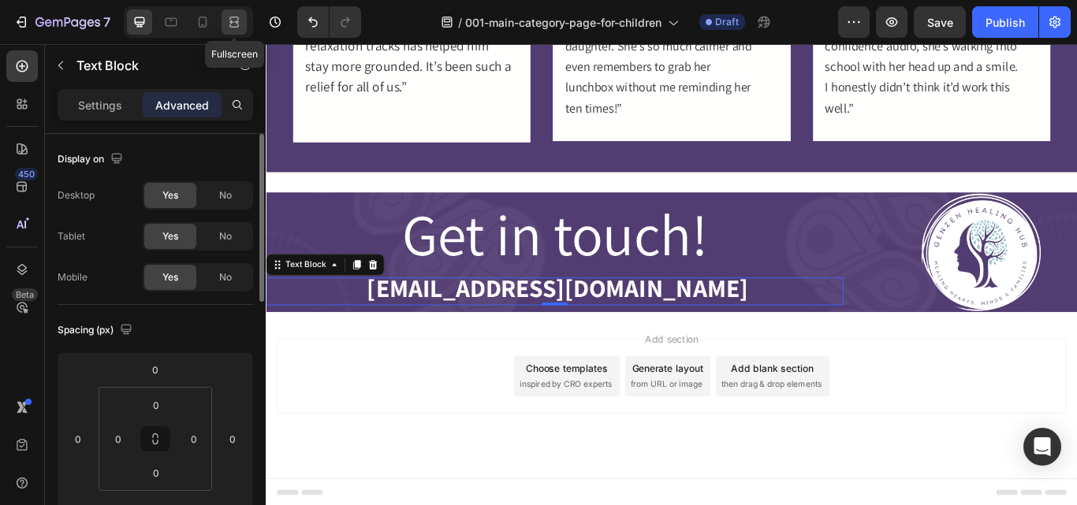
click at [240, 21] on icon at bounding box center [234, 22] width 16 height 16
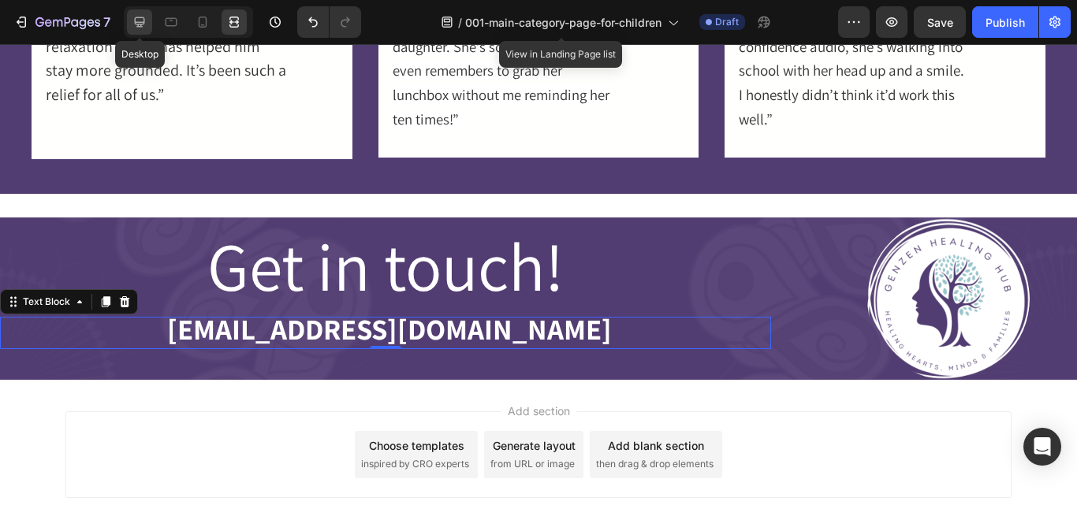
click at [143, 19] on icon at bounding box center [140, 22] width 16 height 16
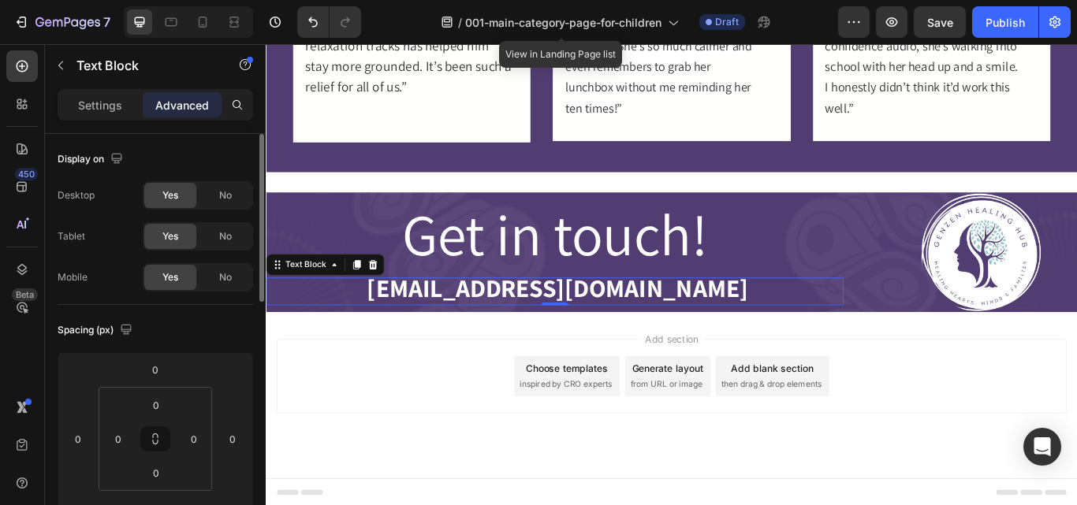
click at [391, 331] on p "[EMAIL_ADDRESS][DOMAIN_NAME]" at bounding box center [602, 332] width 670 height 29
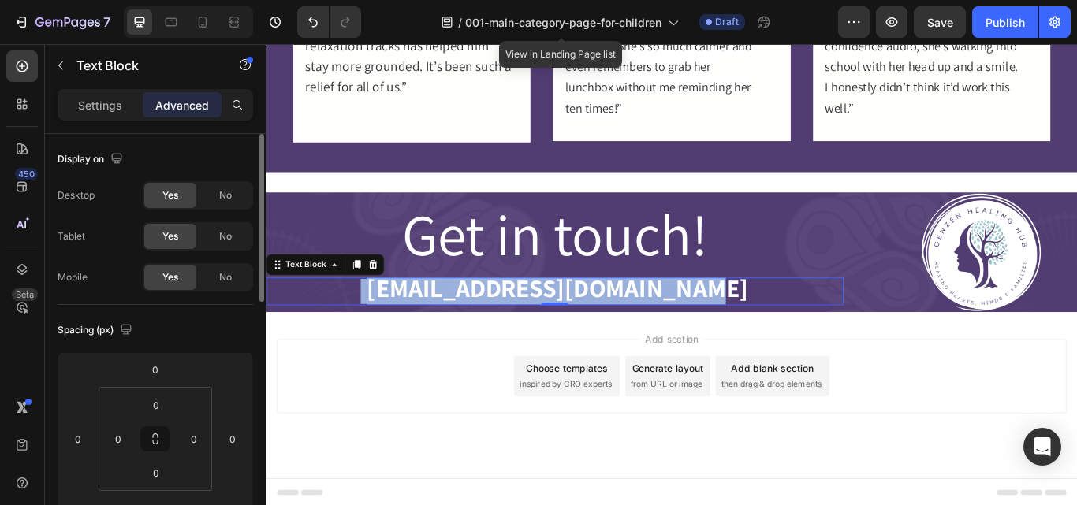
click at [391, 331] on p "[EMAIL_ADDRESS][DOMAIN_NAME]" at bounding box center [602, 332] width 670 height 29
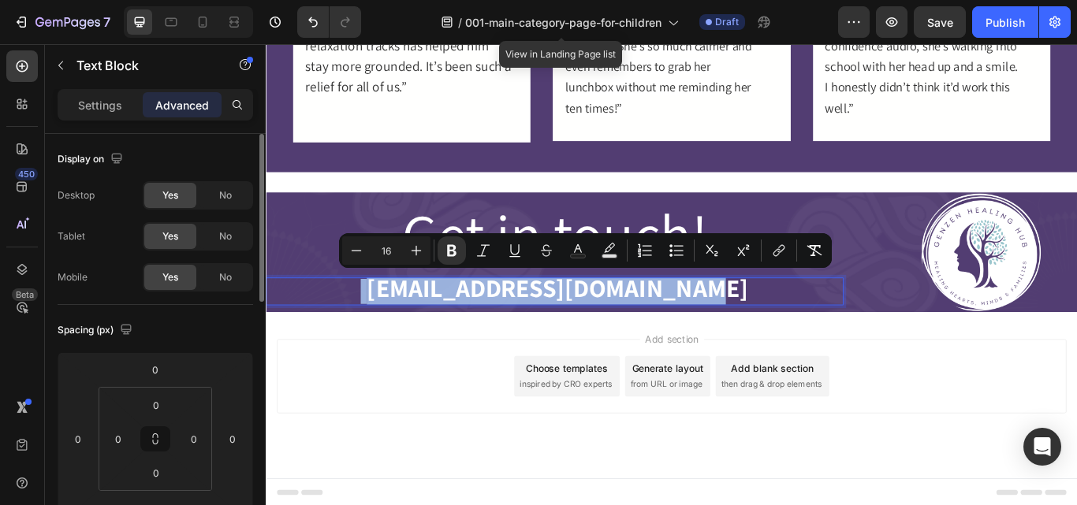
click at [391, 331] on p "[EMAIL_ADDRESS][DOMAIN_NAME]" at bounding box center [602, 332] width 670 height 29
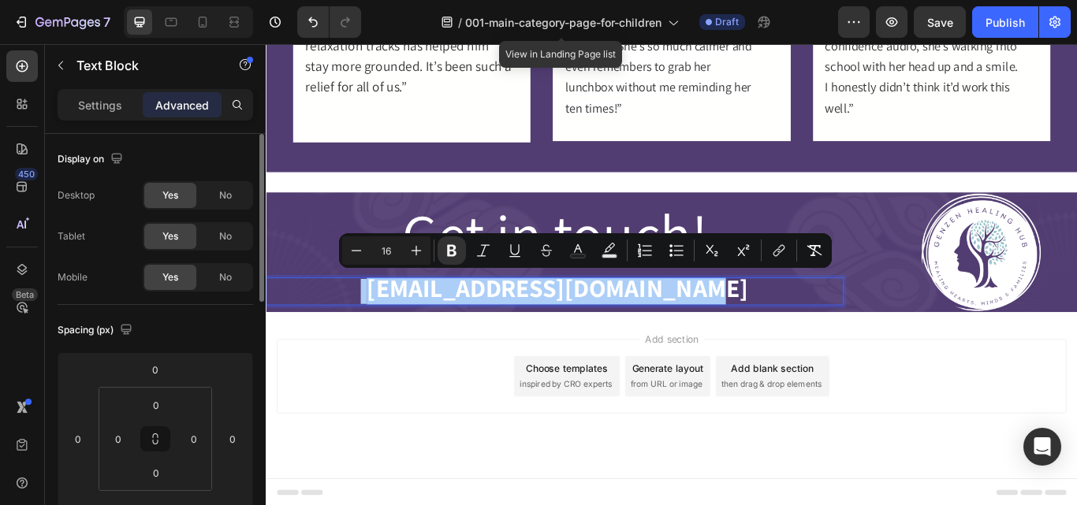
click at [90, 117] on div "Settings Advanced" at bounding box center [155, 105] width 195 height 32
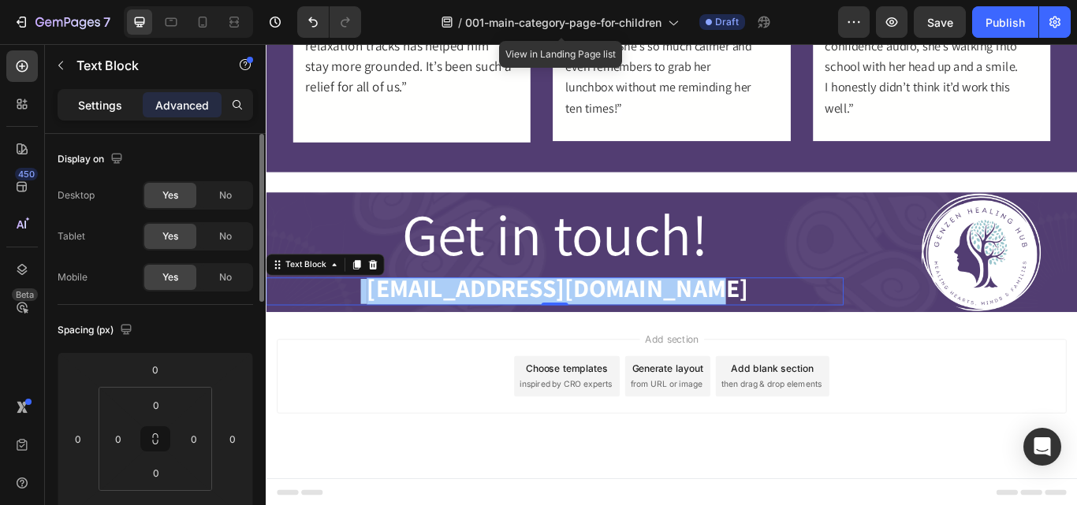
click at [92, 112] on p "Settings" at bounding box center [100, 105] width 44 height 17
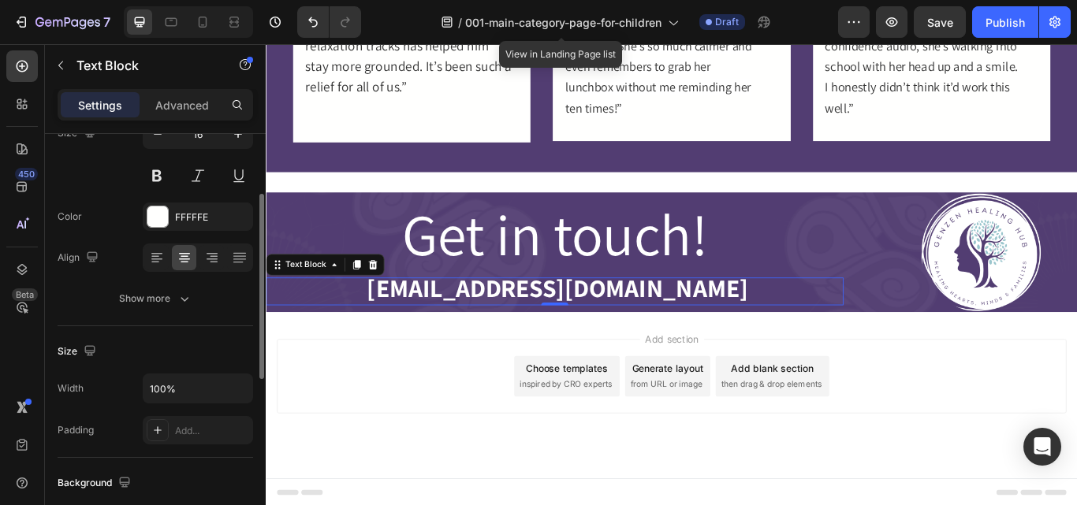
scroll to position [143, 0]
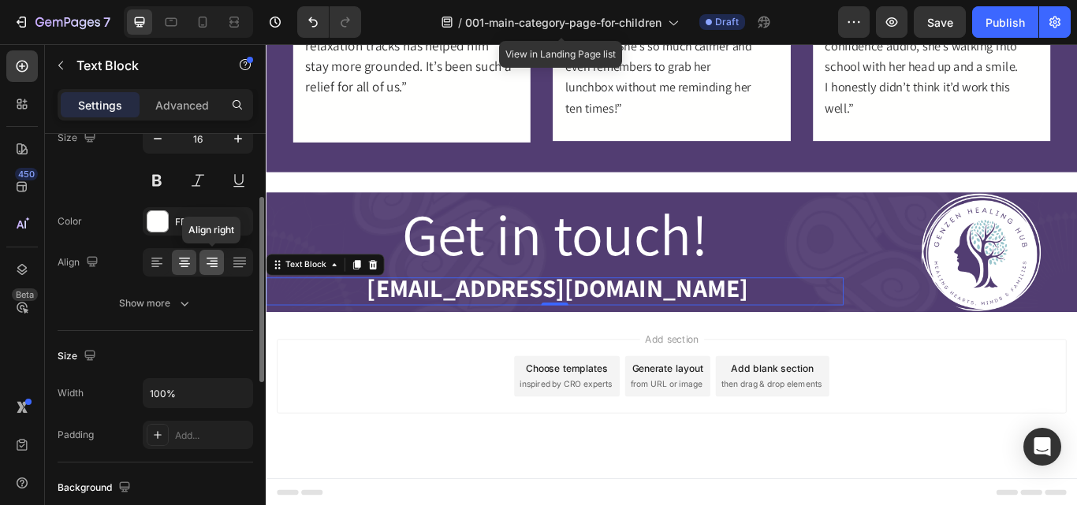
click at [217, 261] on icon at bounding box center [214, 262] width 8 height 2
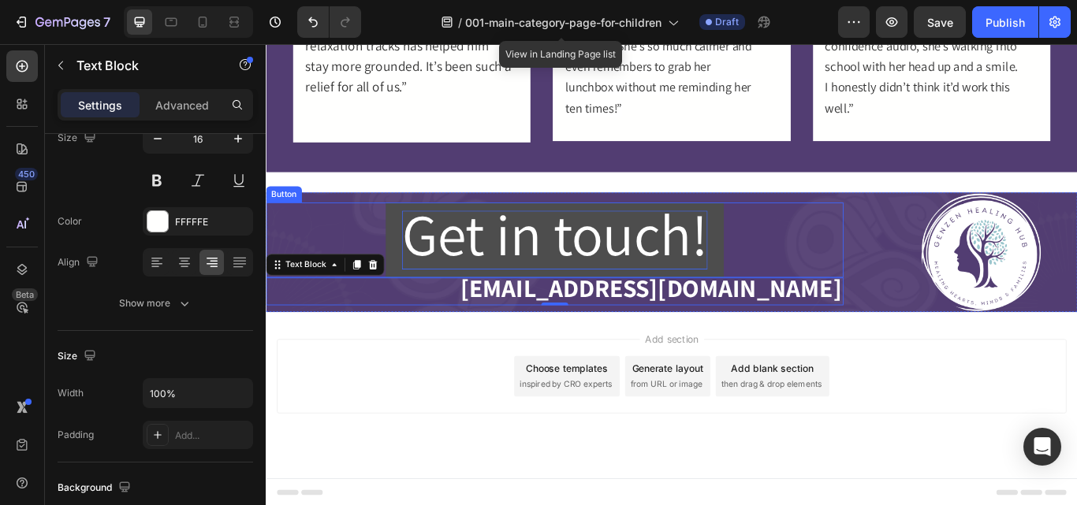
click at [516, 295] on span "Get in touch!" at bounding box center [602, 265] width 356 height 89
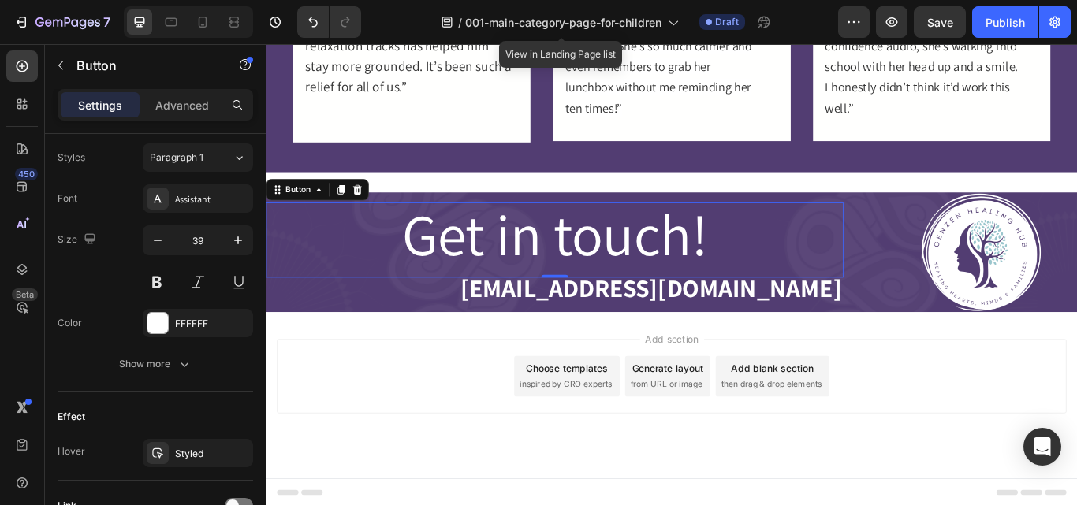
scroll to position [714, 0]
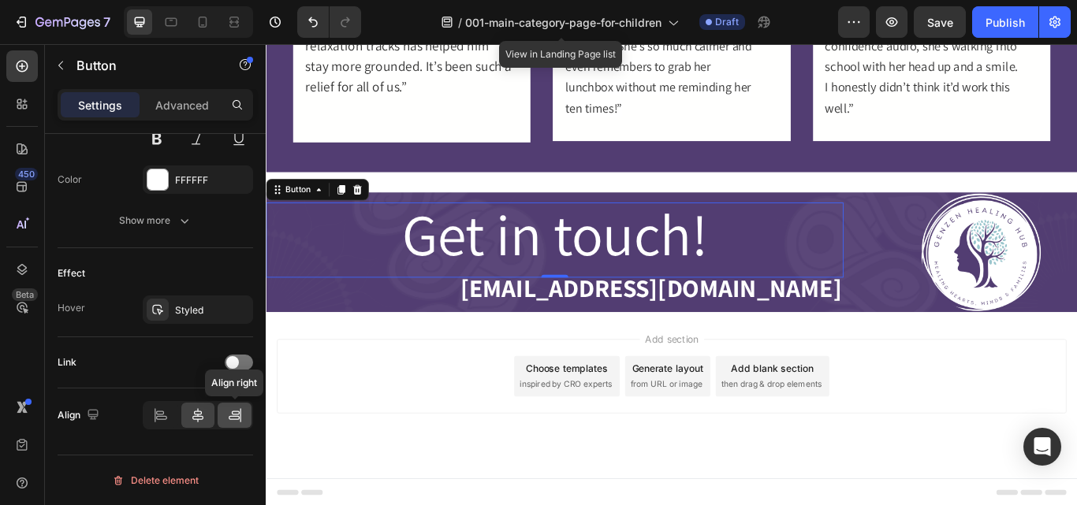
click at [227, 416] on icon at bounding box center [235, 415] width 16 height 16
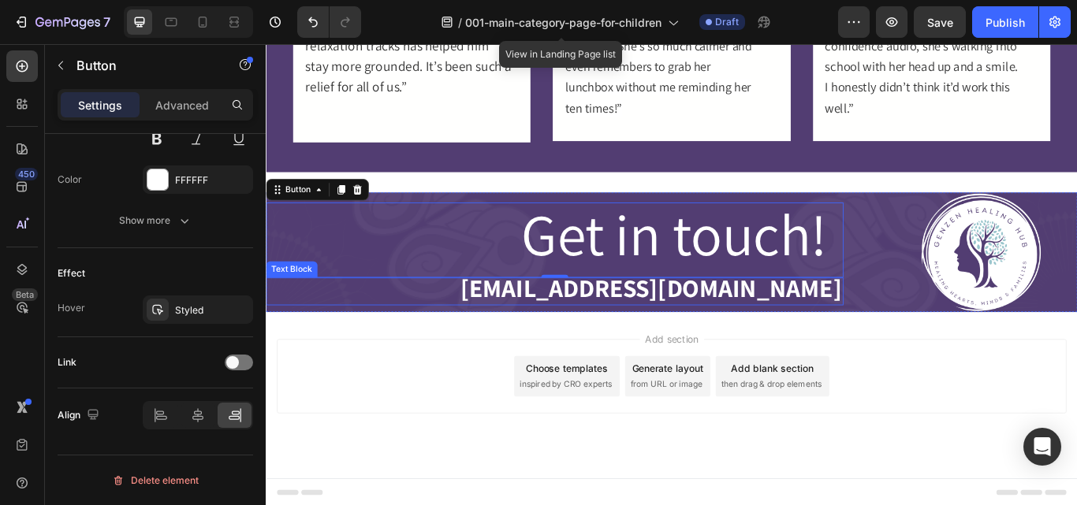
click at [634, 331] on strong "[EMAIL_ADDRESS][DOMAIN_NAME]" at bounding box center [715, 329] width 444 height 39
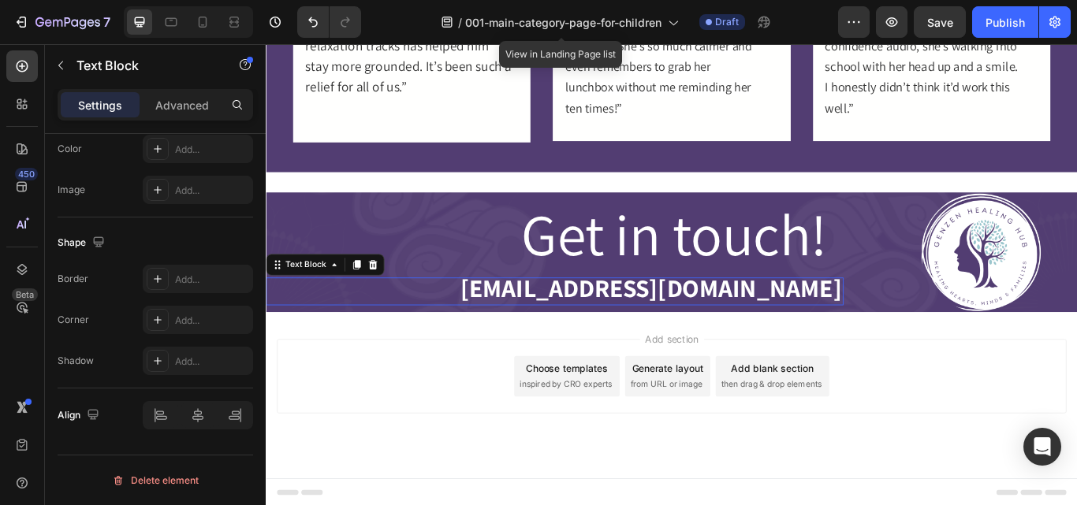
scroll to position [0, 0]
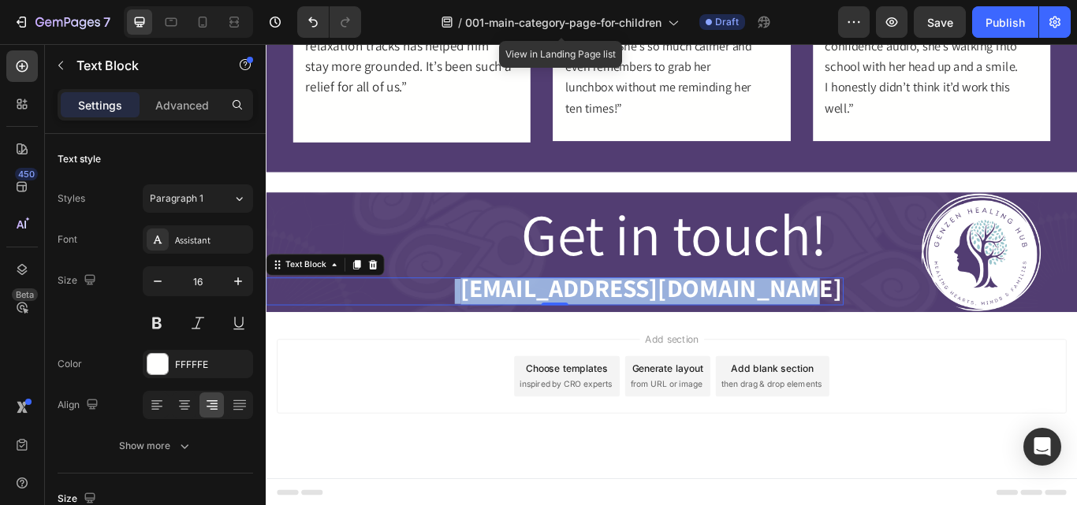
click at [634, 331] on strong "[EMAIL_ADDRESS][DOMAIN_NAME]" at bounding box center [715, 329] width 444 height 39
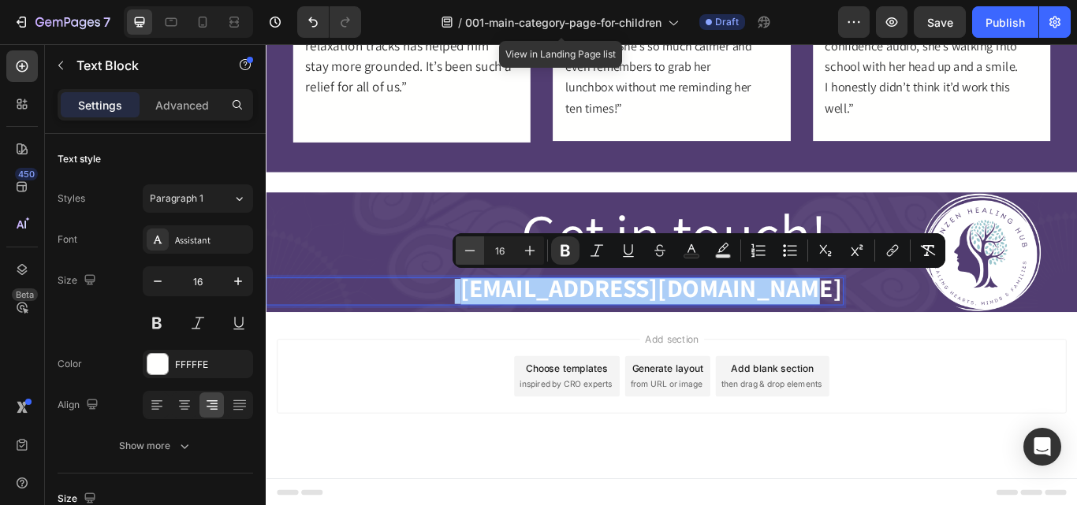
click at [467, 254] on icon "Editor contextual toolbar" at bounding box center [470, 251] width 16 height 16
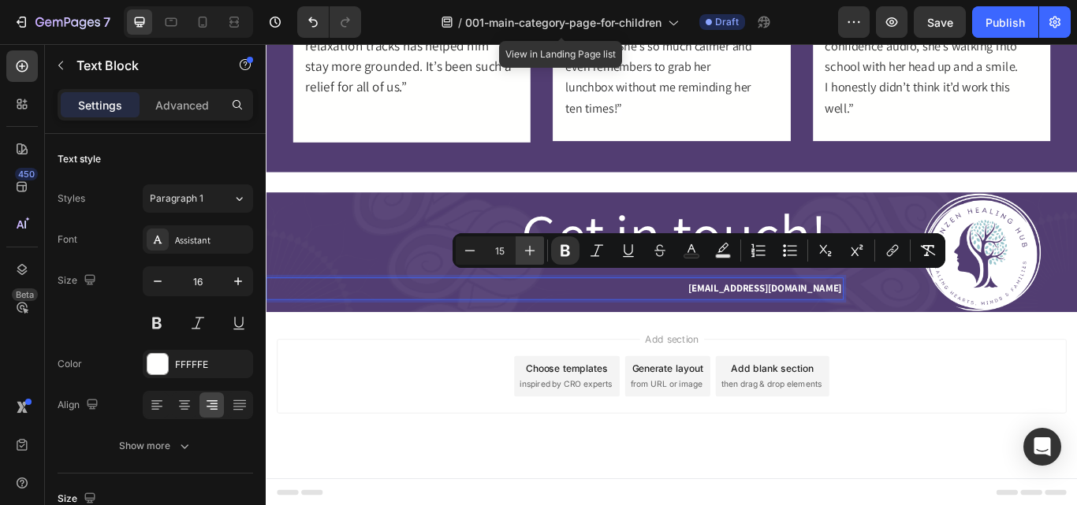
click at [534, 252] on icon "Editor contextual toolbar" at bounding box center [530, 251] width 16 height 16
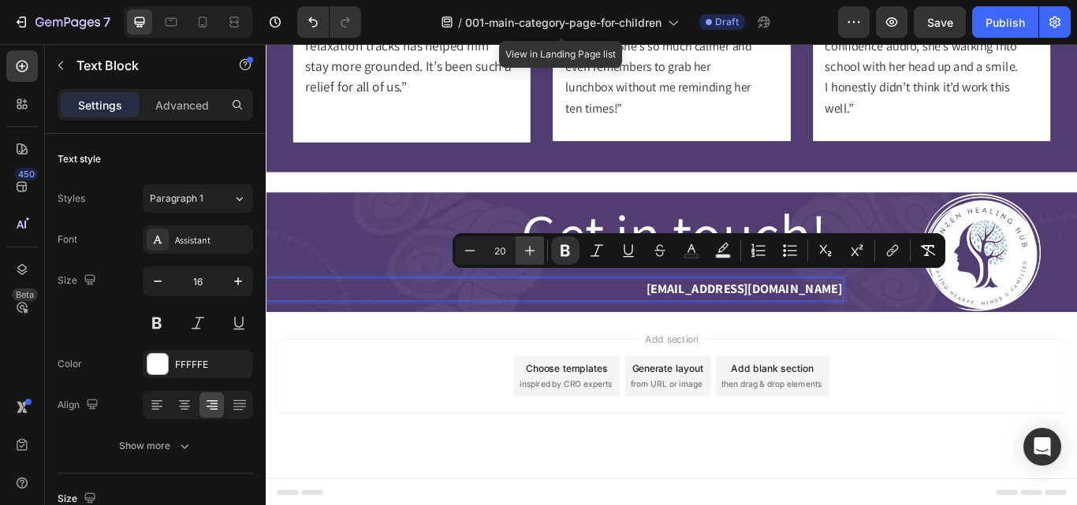
click at [534, 252] on icon "Editor contextual toolbar" at bounding box center [530, 251] width 16 height 16
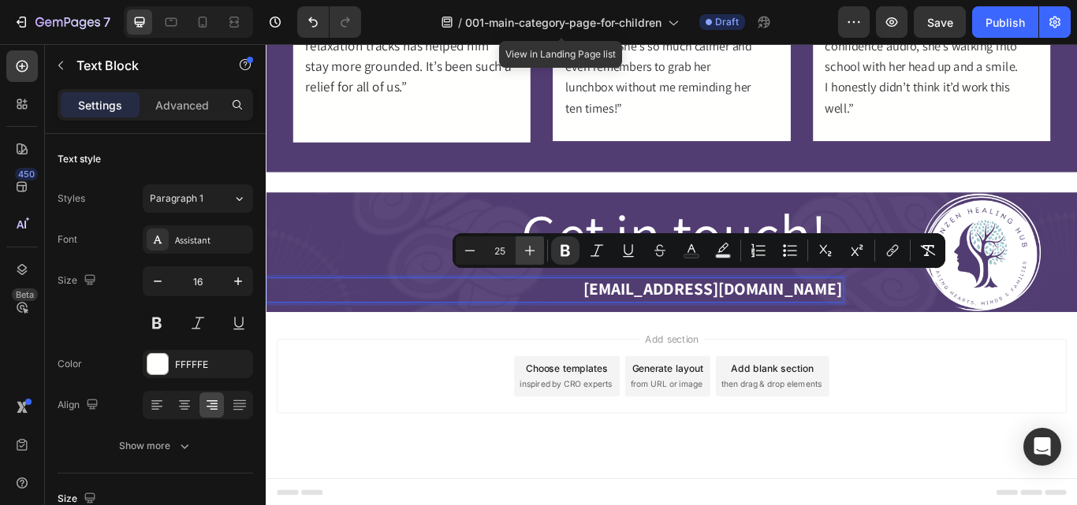
click at [534, 252] on icon "Editor contextual toolbar" at bounding box center [530, 251] width 16 height 16
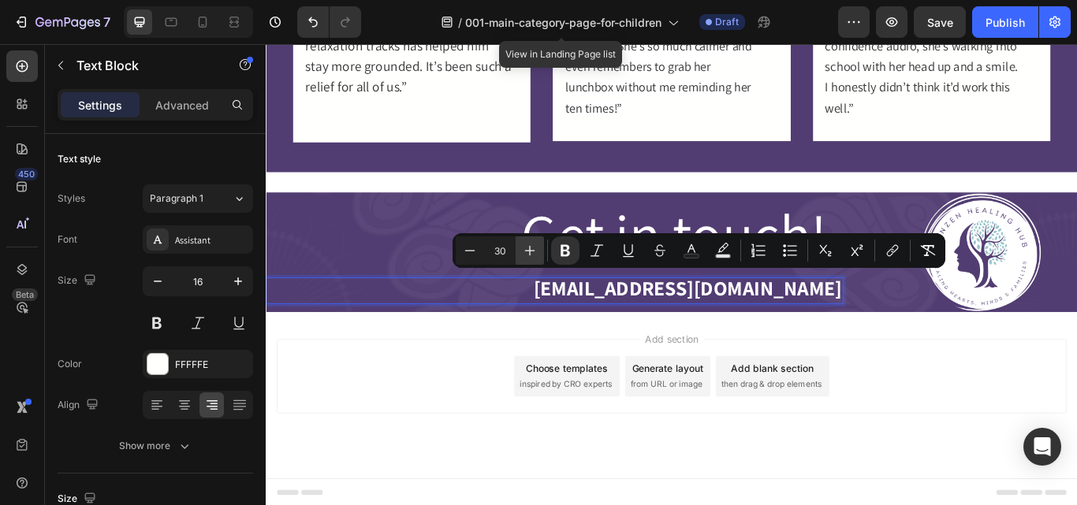
click at [534, 252] on icon "Editor contextual toolbar" at bounding box center [530, 251] width 16 height 16
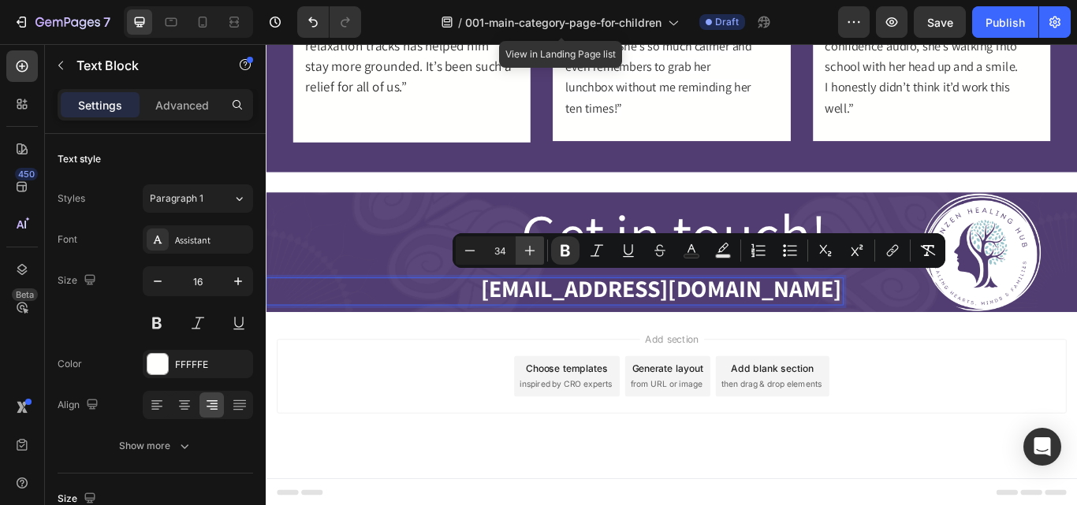
type input "35"
click at [620, 329] on strong "[EMAIL_ADDRESS][DOMAIN_NAME]" at bounding box center [726, 329] width 421 height 36
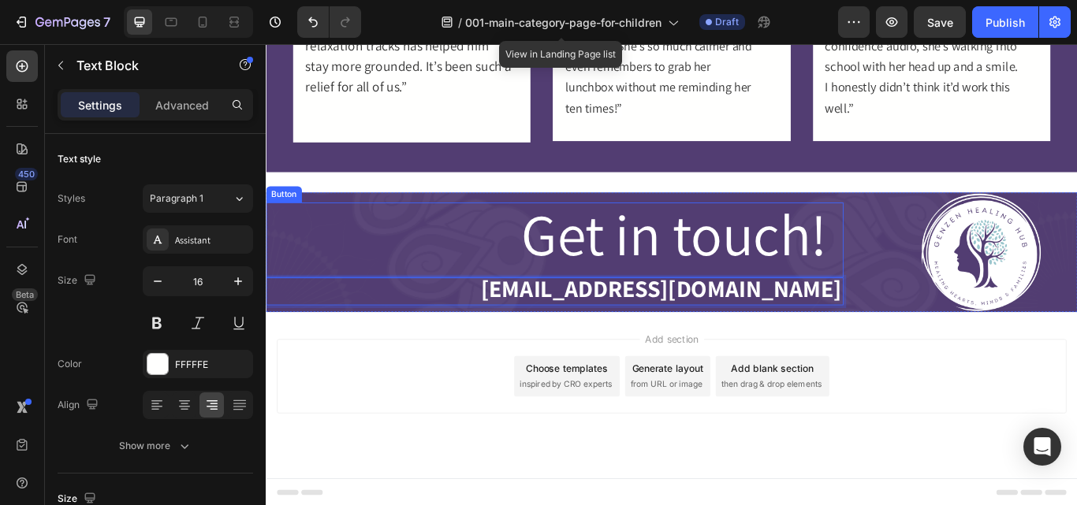
click at [493, 293] on div "Get in touch! Button" at bounding box center [602, 272] width 673 height 87
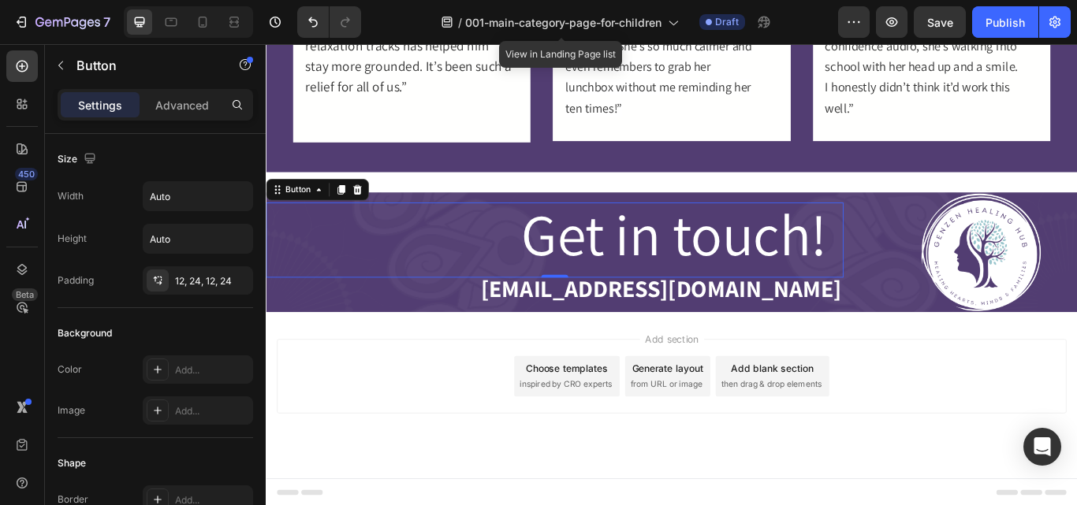
click at [531, 278] on div "Get in touch! Button 0" at bounding box center [602, 272] width 673 height 87
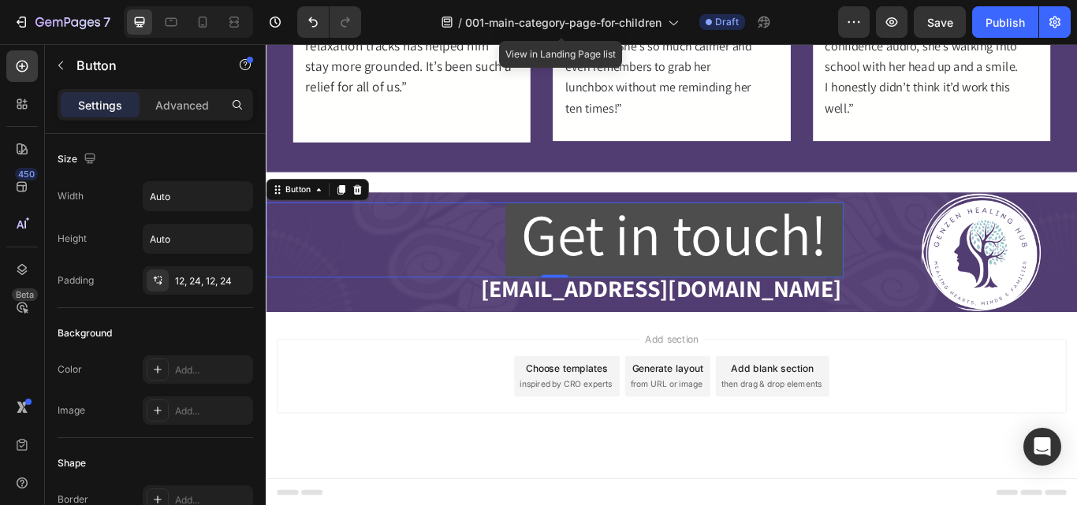
click at [914, 279] on button "Get in touch!" at bounding box center [742, 272] width 394 height 87
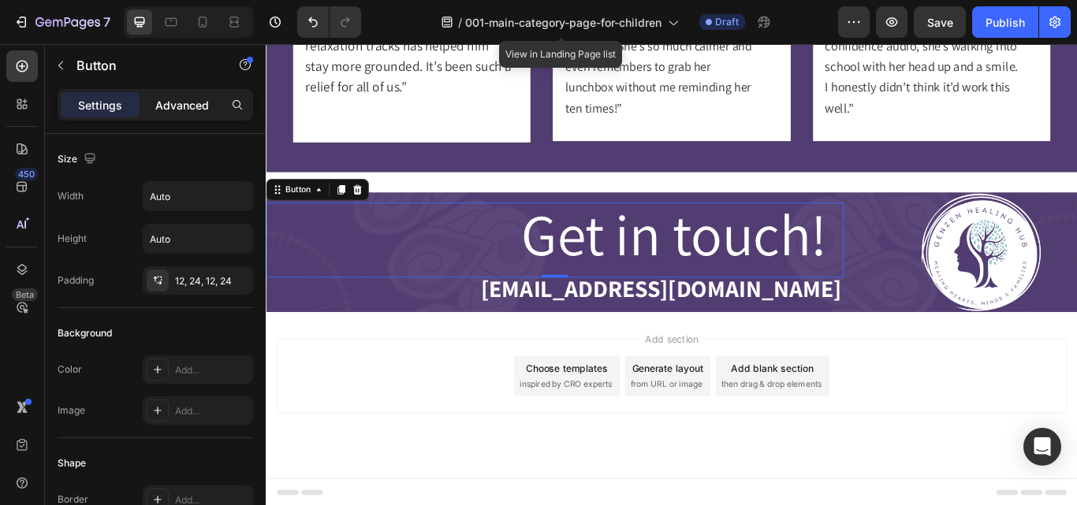
click at [184, 106] on p "Advanced" at bounding box center [182, 105] width 54 height 17
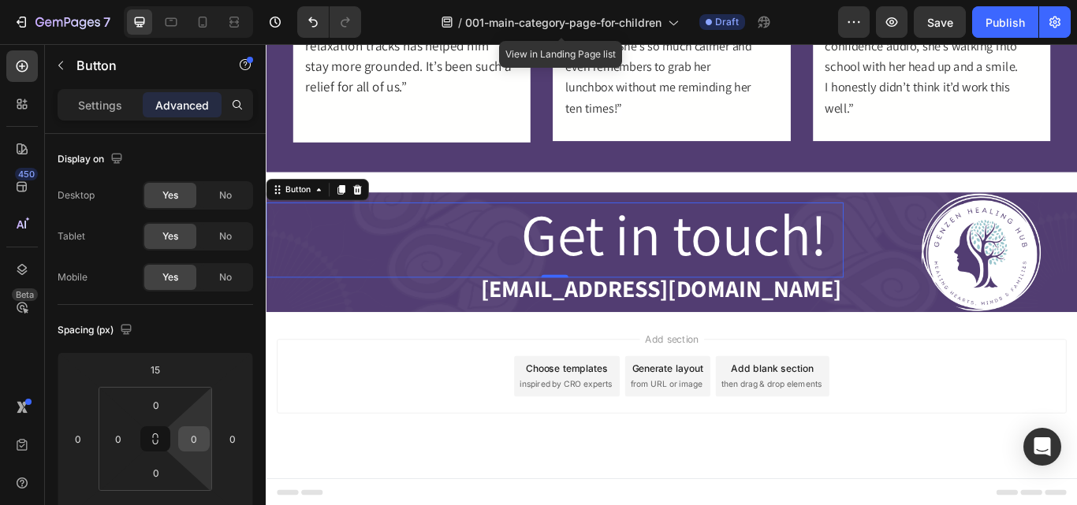
click at [207, 436] on div "0" at bounding box center [194, 438] width 32 height 25
click at [197, 437] on input "0" at bounding box center [194, 439] width 24 height 24
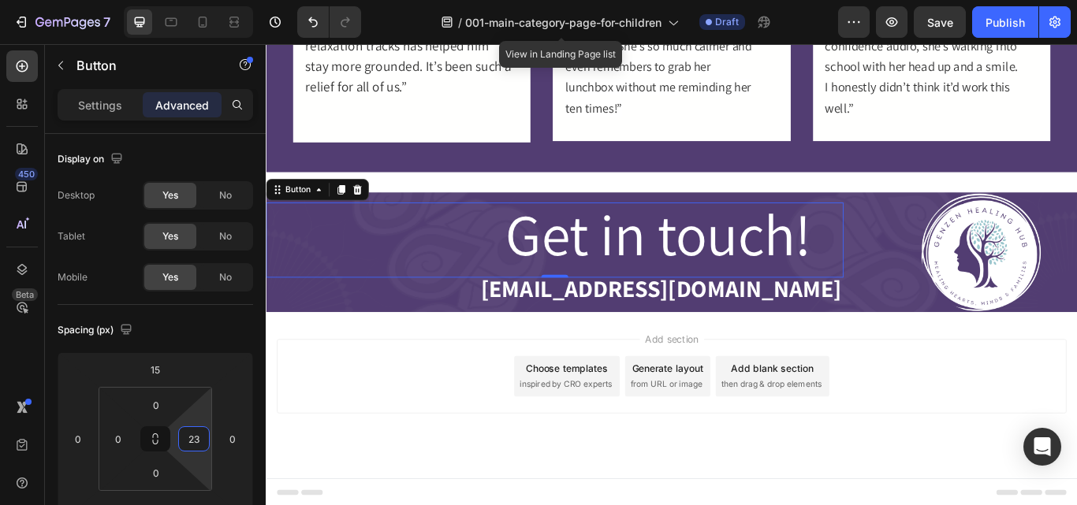
type input "2"
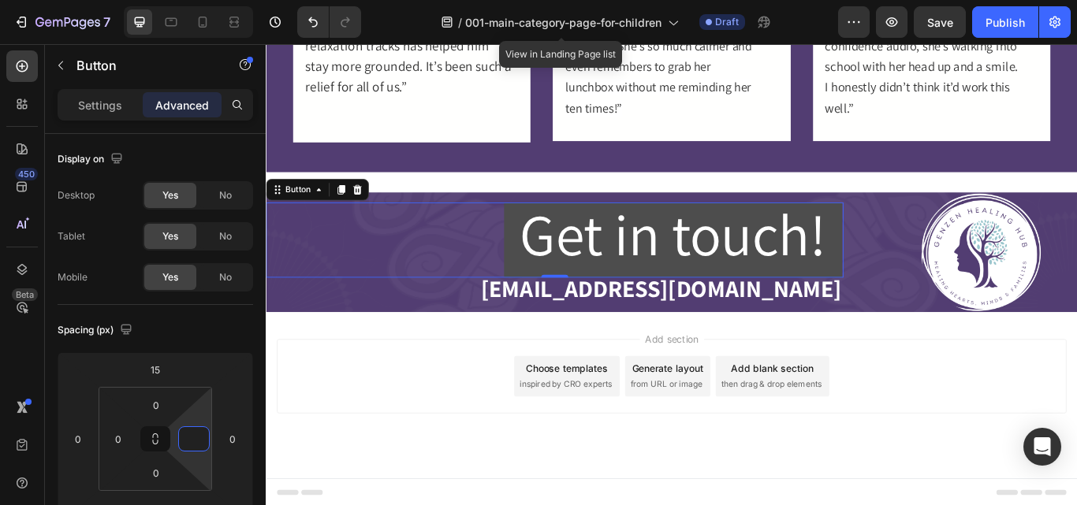
click at [920, 262] on button "Get in touch!" at bounding box center [740, 272] width 394 height 87
type input "0"
click at [920, 262] on button "Get in touch!" at bounding box center [742, 272] width 394 height 87
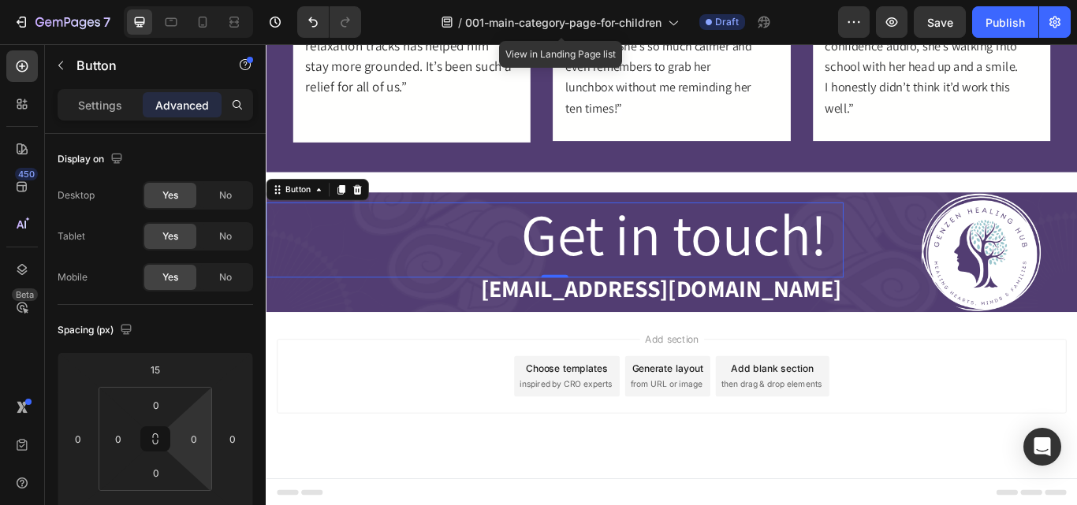
drag, startPoint x: 920, startPoint y: 262, endPoint x: 953, endPoint y: 274, distance: 34.7
click at [920, 262] on button "Get in touch!" at bounding box center [742, 272] width 394 height 87
click at [953, 274] on div "Get in touch! Button 0 hello@genzenhealinghub.com Text Block Image Row Section 7" at bounding box center [739, 287] width 946 height 139
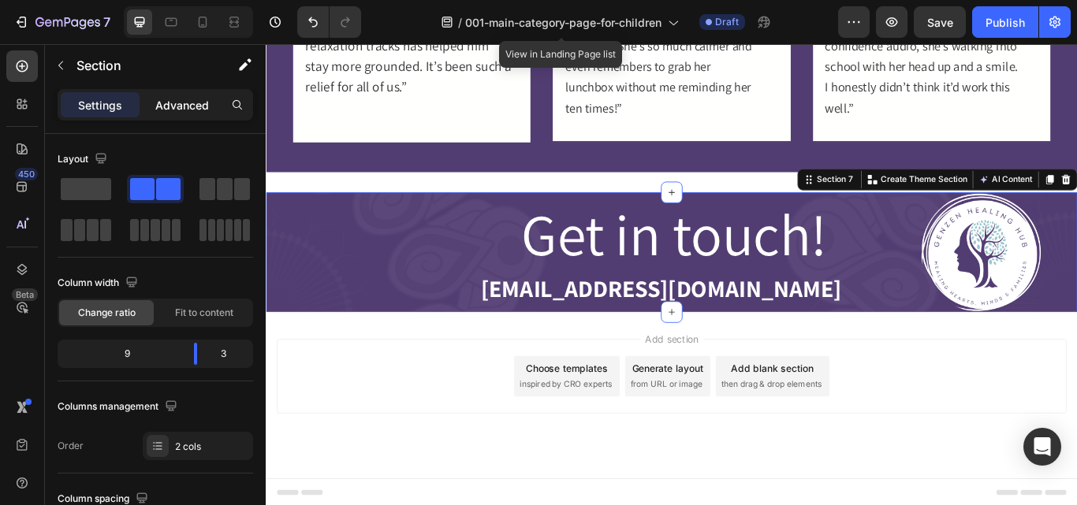
click at [185, 110] on p "Advanced" at bounding box center [182, 105] width 54 height 17
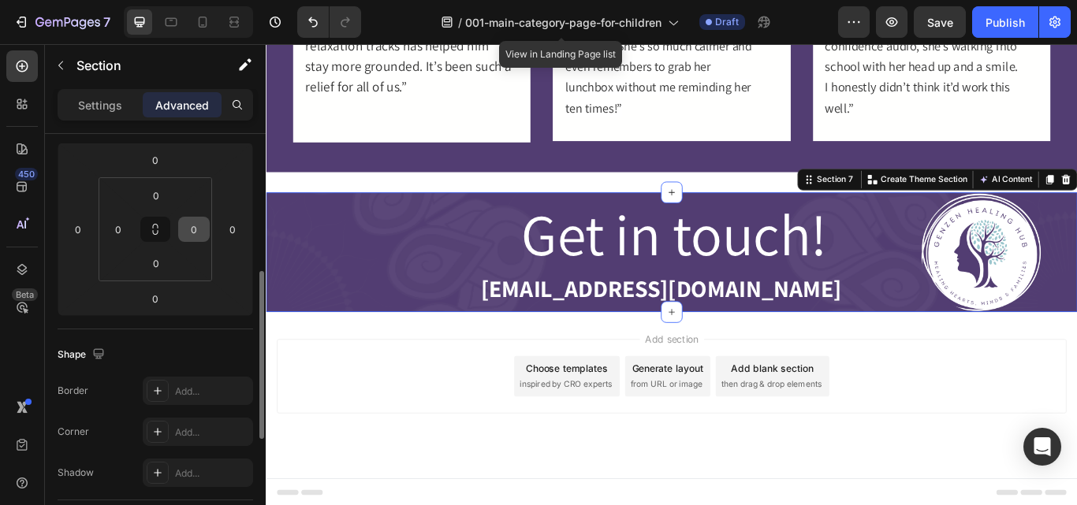
scroll to position [305, 0]
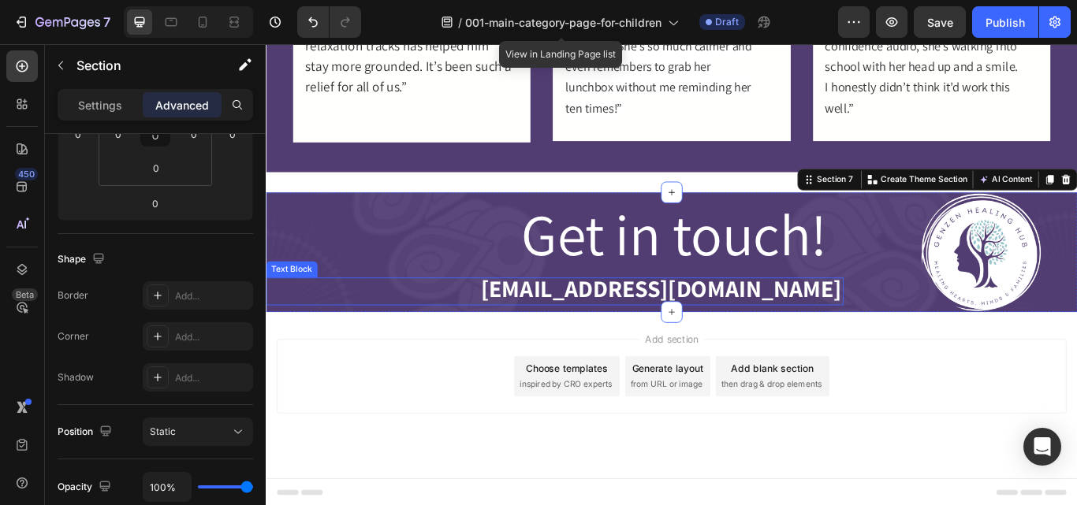
click at [633, 328] on strong "[EMAIL_ADDRESS][DOMAIN_NAME]" at bounding box center [726, 329] width 421 height 36
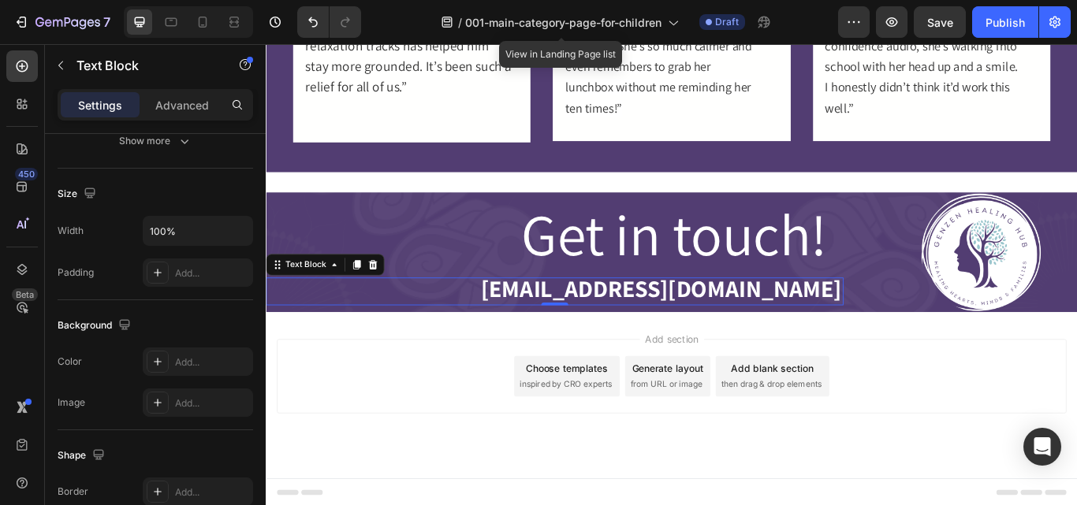
scroll to position [0, 0]
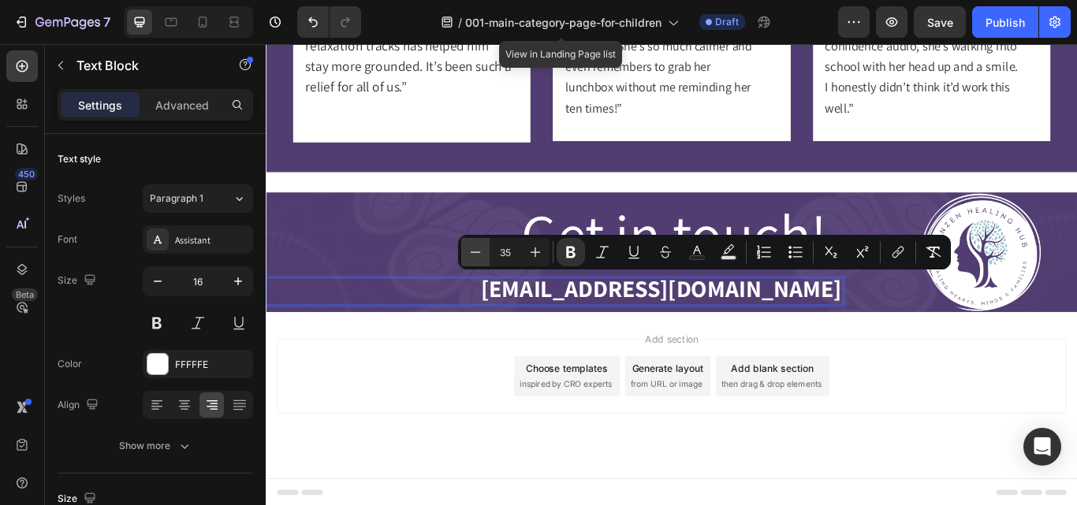
click at [482, 255] on icon "Editor contextual toolbar" at bounding box center [475, 252] width 16 height 16
type input "33"
click at [583, 336] on strong "[EMAIL_ADDRESS][DOMAIN_NAME]" at bounding box center [738, 329] width 397 height 34
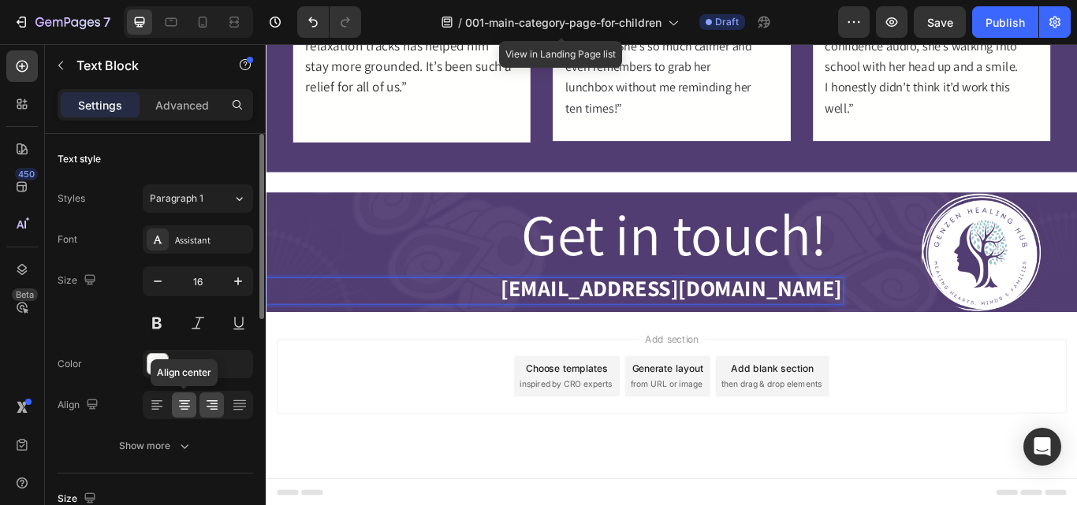
click at [189, 404] on icon at bounding box center [185, 405] width 16 height 16
click at [161, 410] on icon at bounding box center [157, 405] width 16 height 16
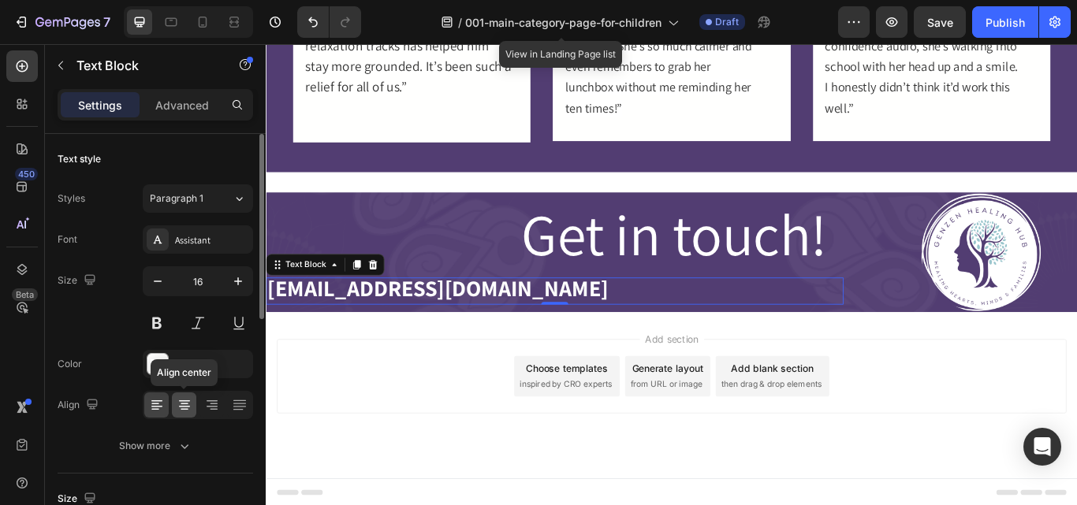
click at [177, 411] on icon at bounding box center [185, 405] width 16 height 16
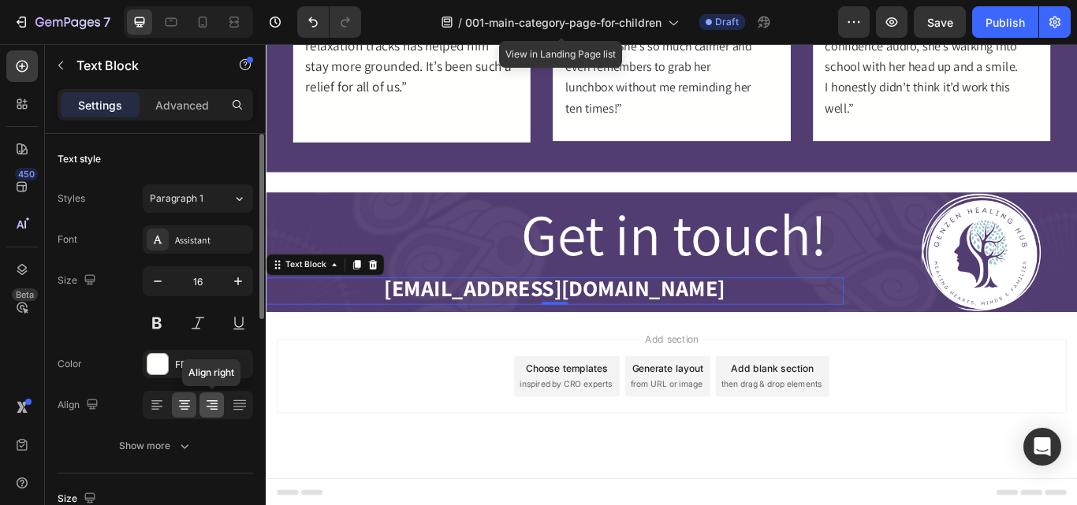
click at [215, 411] on icon at bounding box center [212, 405] width 16 height 16
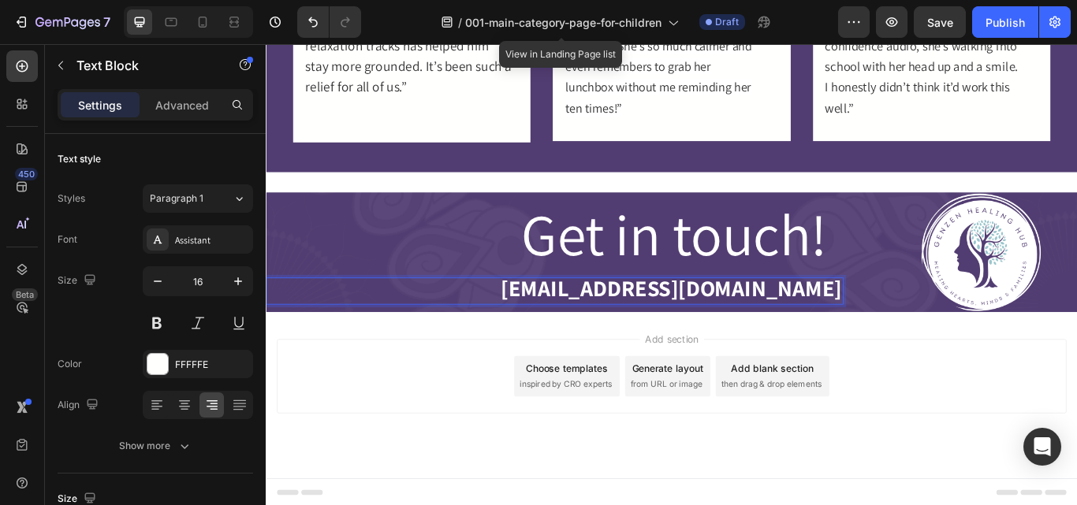
click at [919, 328] on strong "[EMAIL_ADDRESS][DOMAIN_NAME]" at bounding box center [738, 329] width 397 height 34
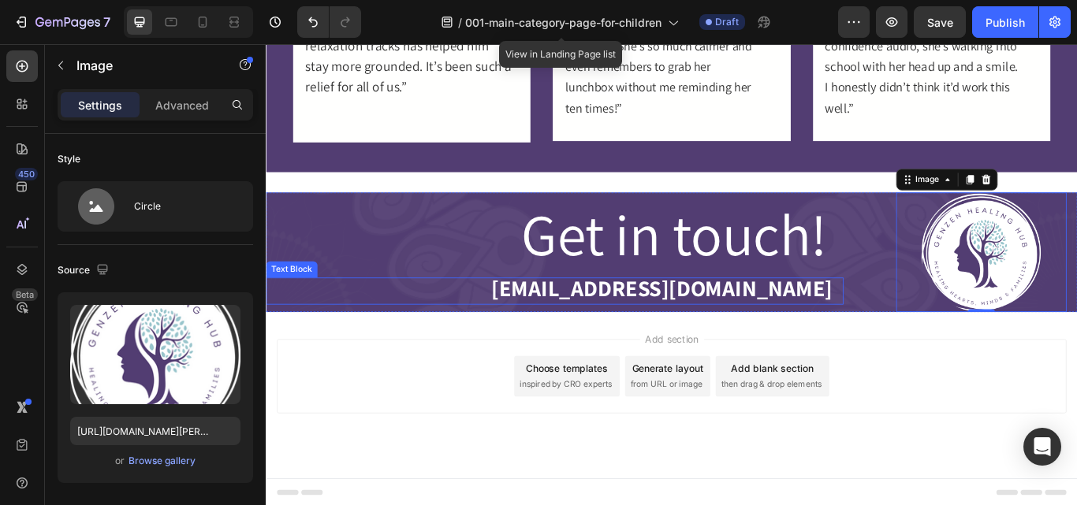
click at [727, 328] on strong "[EMAIL_ADDRESS][DOMAIN_NAME]" at bounding box center [727, 329] width 397 height 34
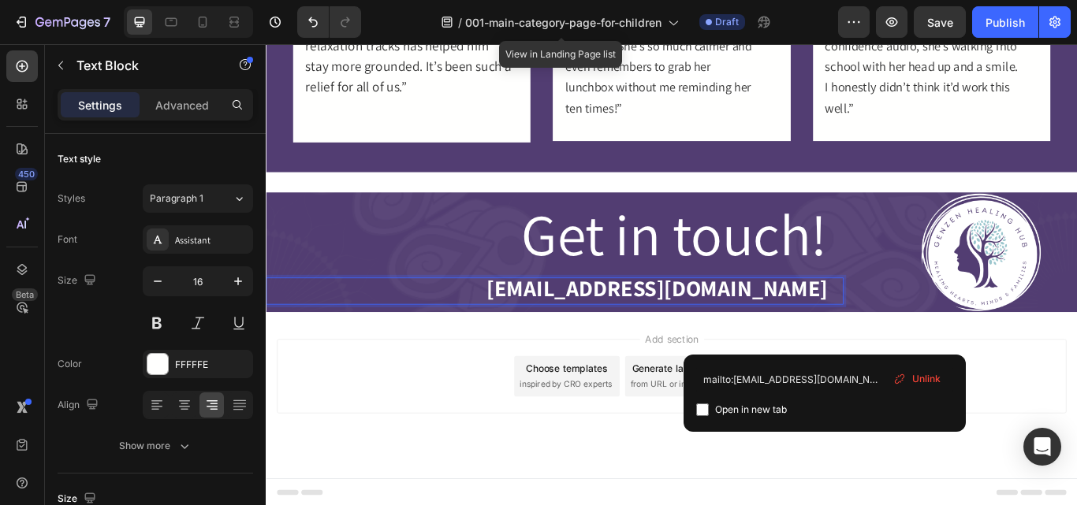
click at [919, 381] on span "Unlink" at bounding box center [926, 379] width 28 height 14
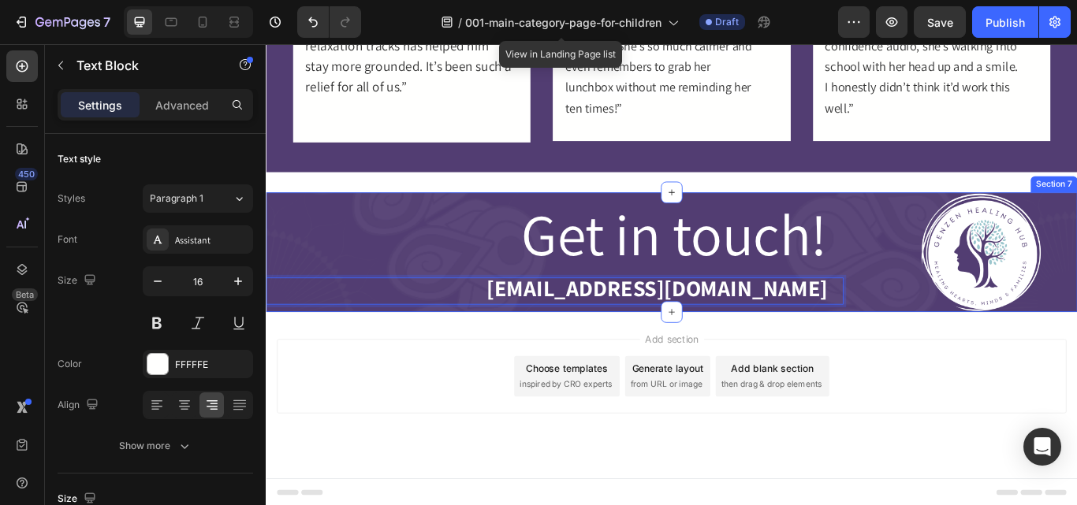
click at [955, 352] on div "Get in touch! Button hello@genzenhealinghub.com Text Block 0 Image Row Section 7" at bounding box center [739, 287] width 946 height 139
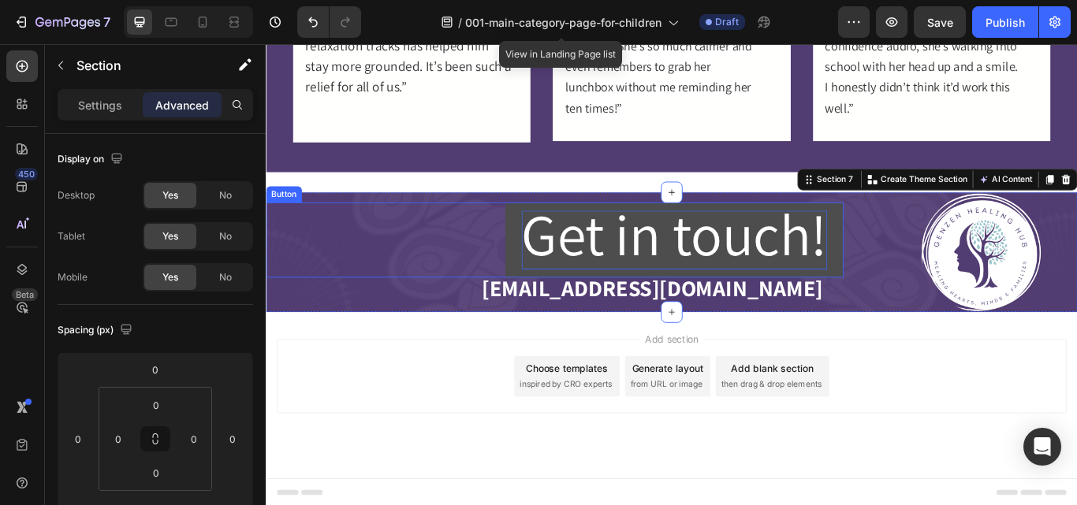
click at [642, 251] on span "Get in touch!" at bounding box center [741, 265] width 356 height 89
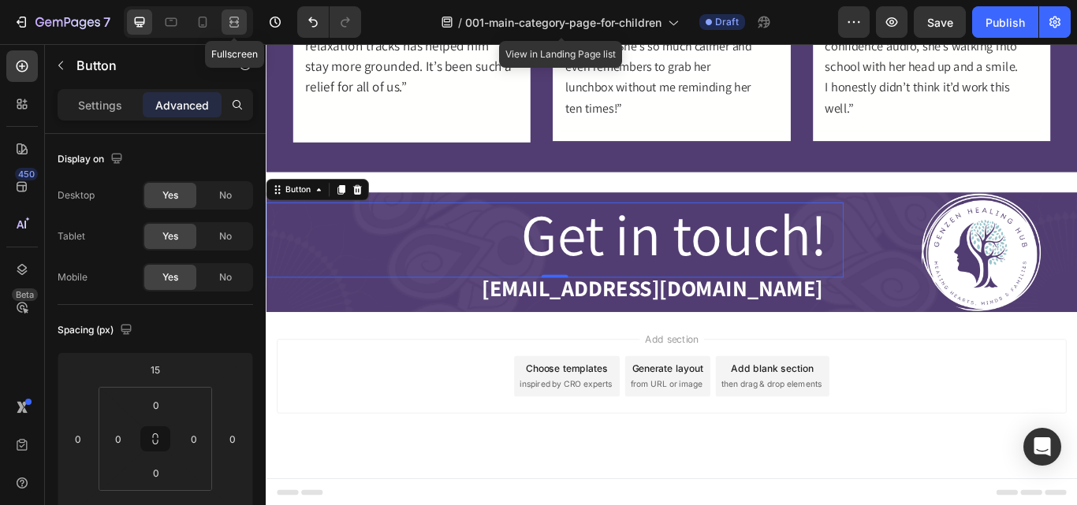
click at [237, 14] on icon at bounding box center [234, 22] width 16 height 16
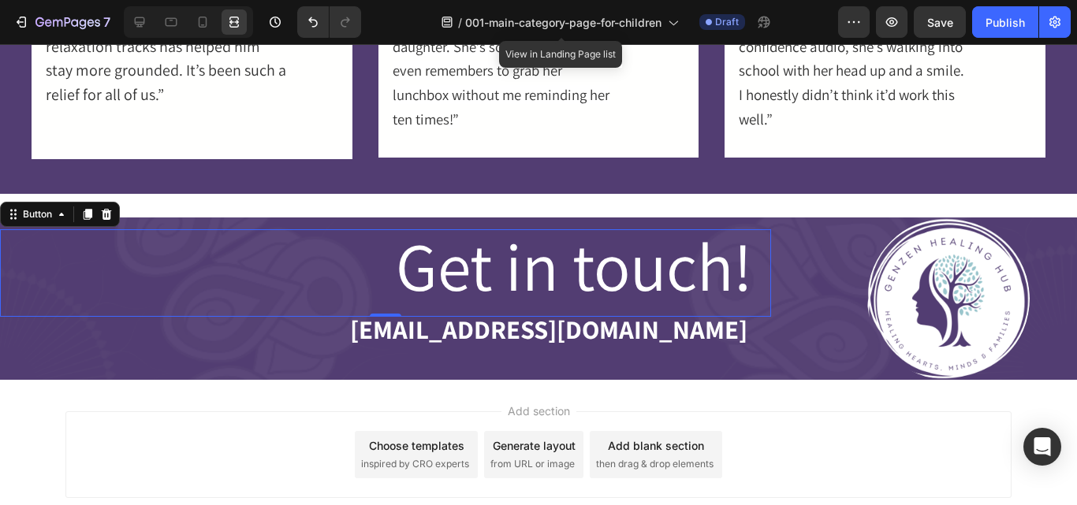
click at [800, 392] on div "Add section Choose templates inspired by CRO experts Generate layout from URL o…" at bounding box center [538, 477] width 1077 height 194
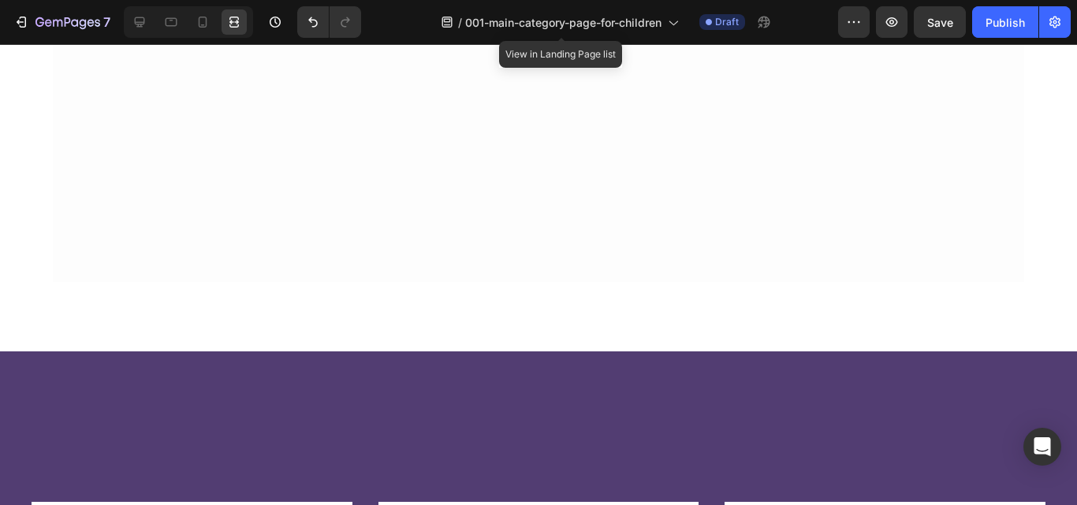
scroll to position [1512, 0]
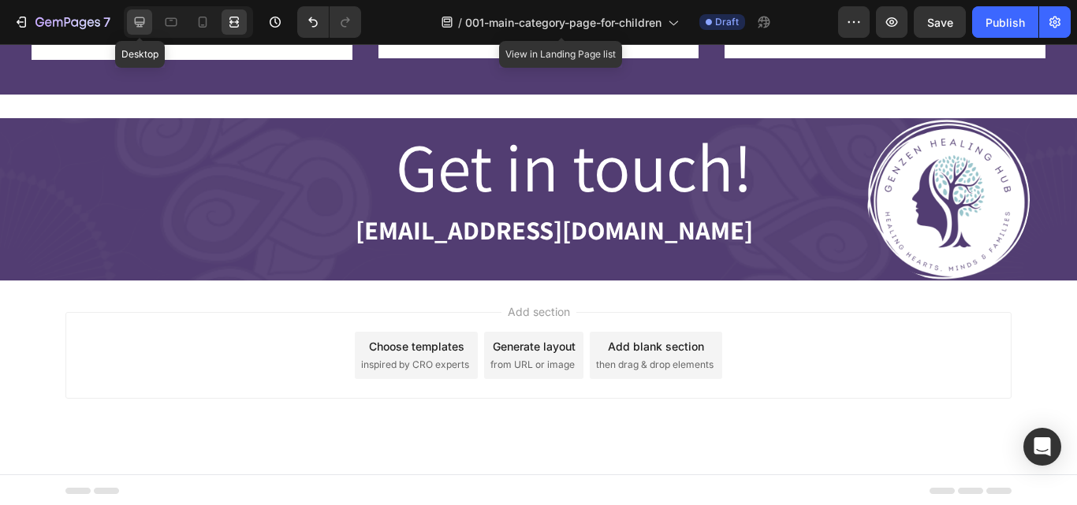
click at [139, 25] on icon at bounding box center [140, 22] width 10 height 10
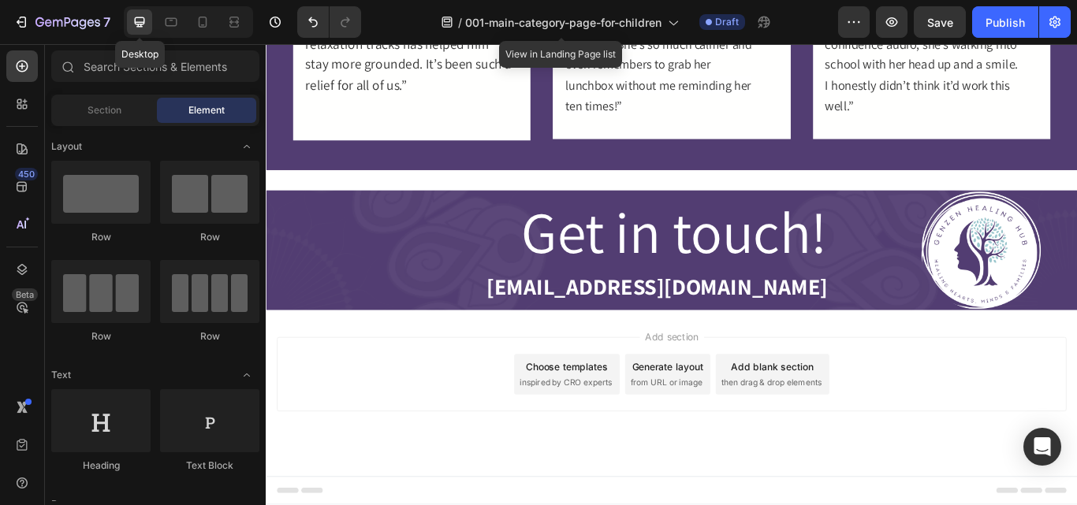
scroll to position [1413, 0]
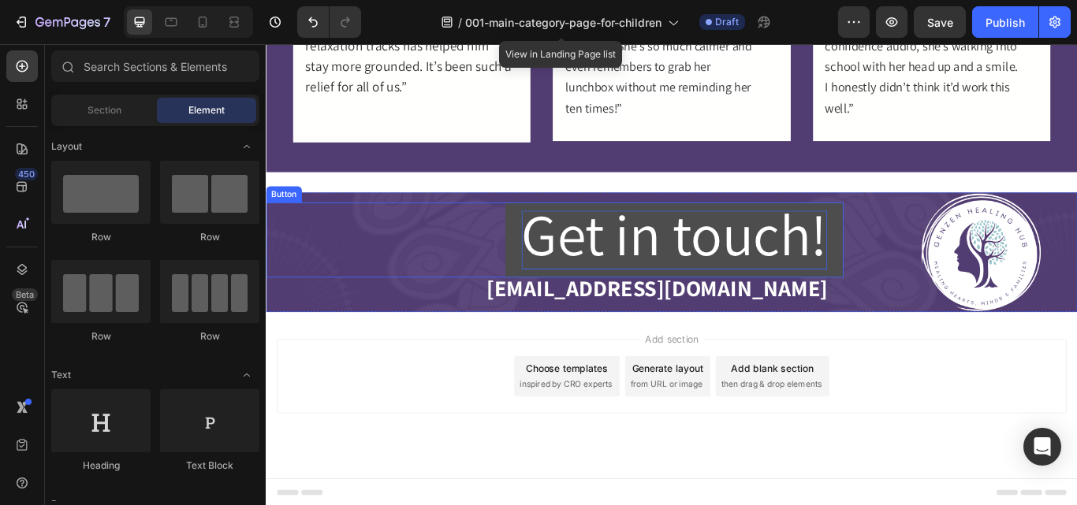
click at [627, 288] on span "Get in touch!" at bounding box center [741, 265] width 356 height 89
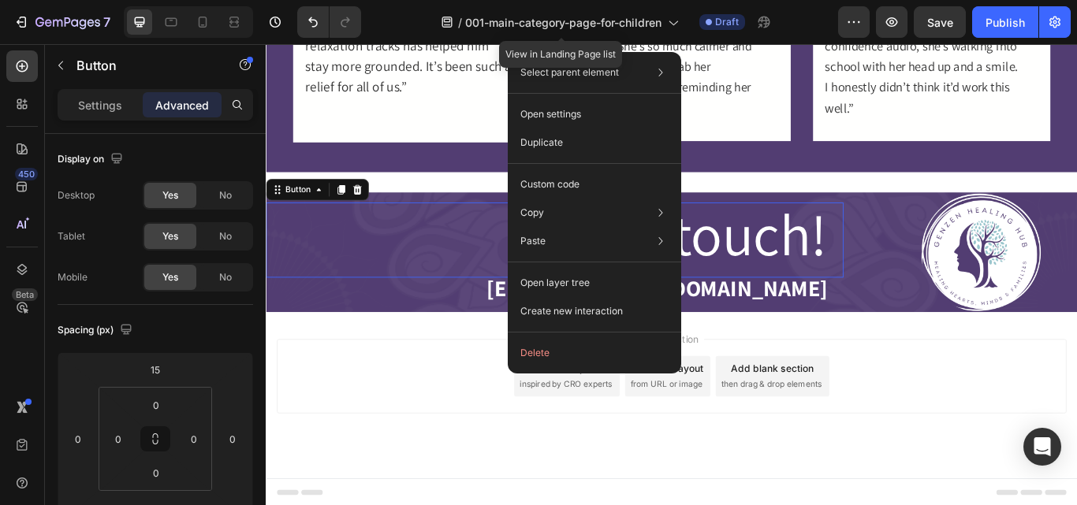
click at [497, 251] on div "Get in touch! Button 0" at bounding box center [602, 272] width 673 height 87
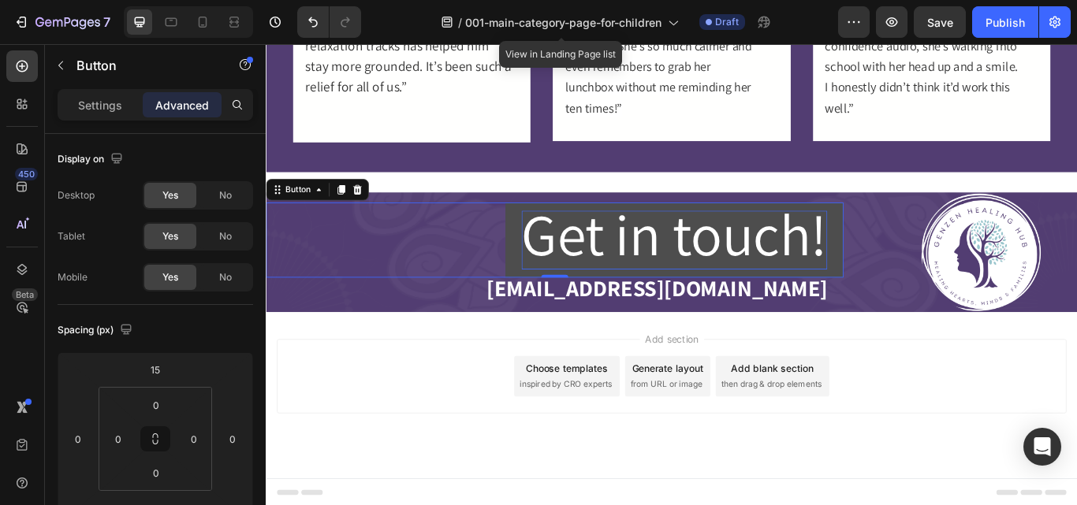
drag, startPoint x: 638, startPoint y: 277, endPoint x: 623, endPoint y: 277, distance: 15.0
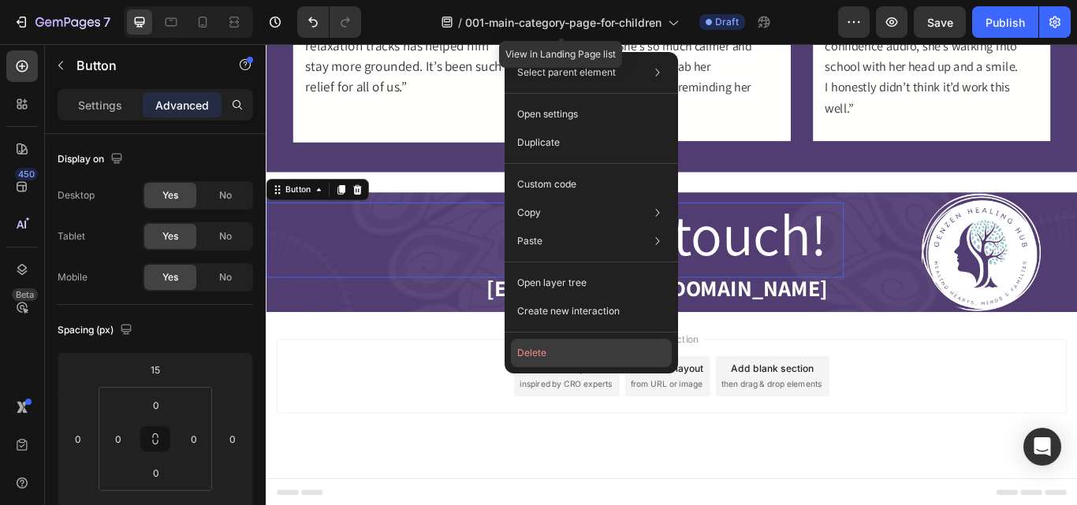
click at [556, 355] on button "Delete" at bounding box center [591, 353] width 161 height 28
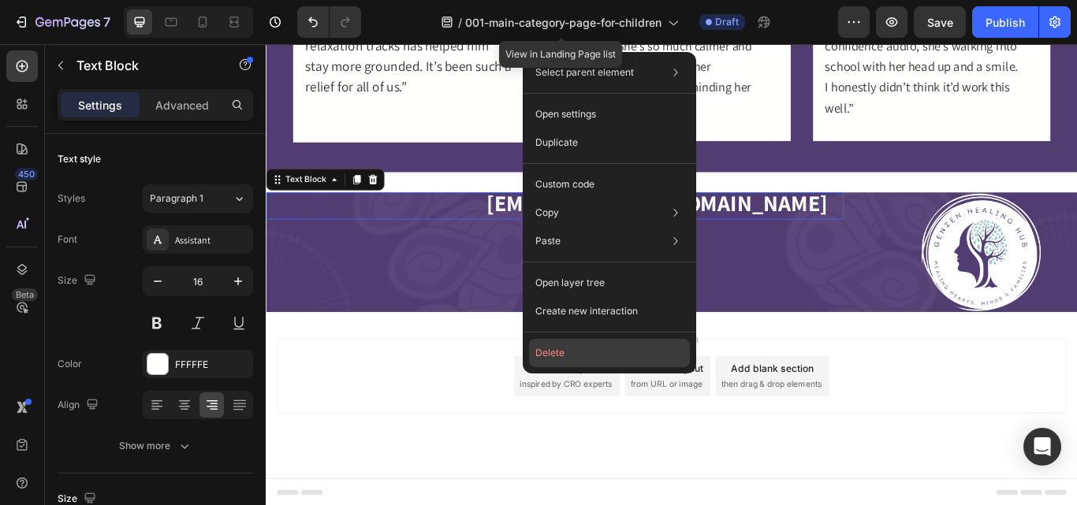
click at [560, 357] on button "Delete" at bounding box center [609, 353] width 161 height 28
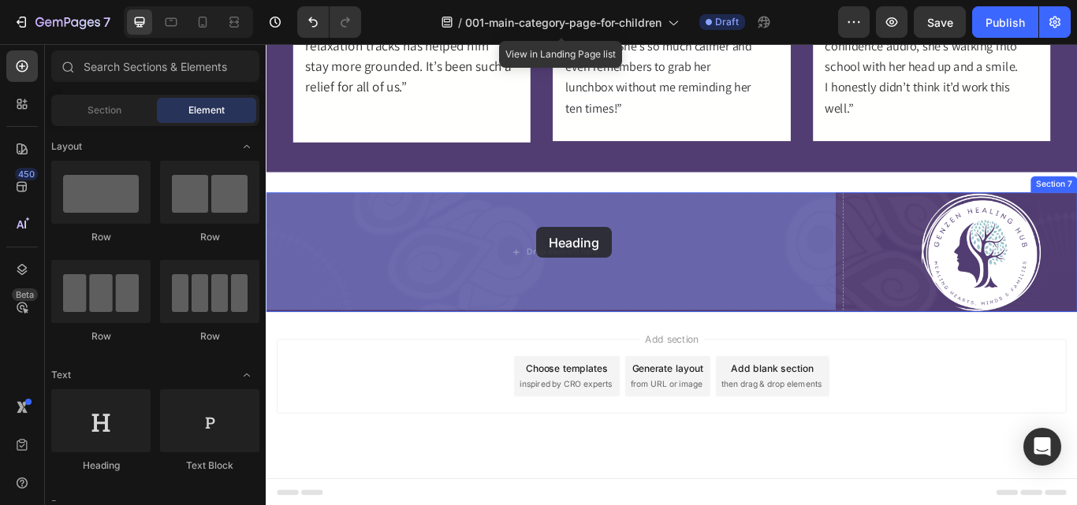
drag, startPoint x: 369, startPoint y: 305, endPoint x: 537, endPoint y: 238, distance: 180.7
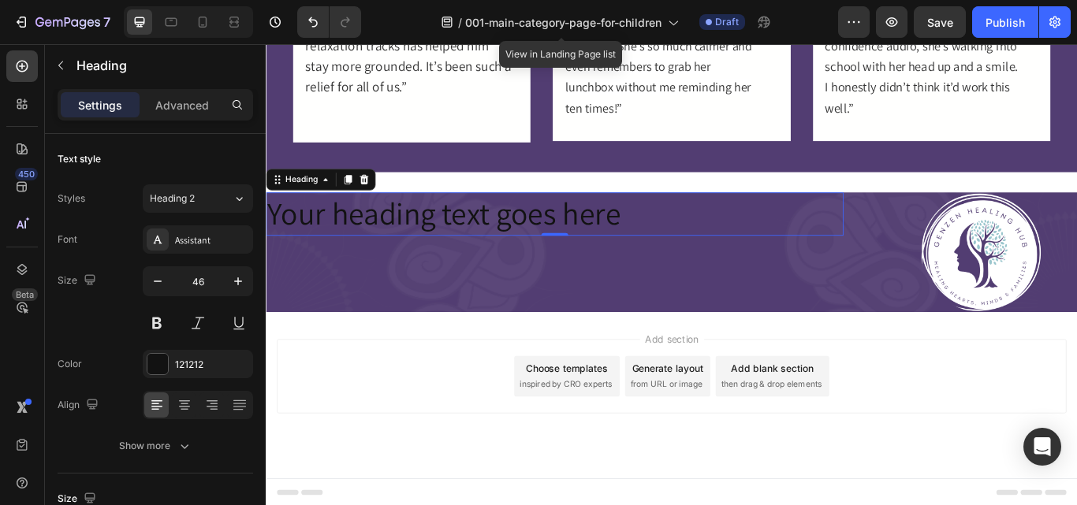
click at [545, 241] on h2 "Your heading text goes here" at bounding box center [602, 243] width 673 height 50
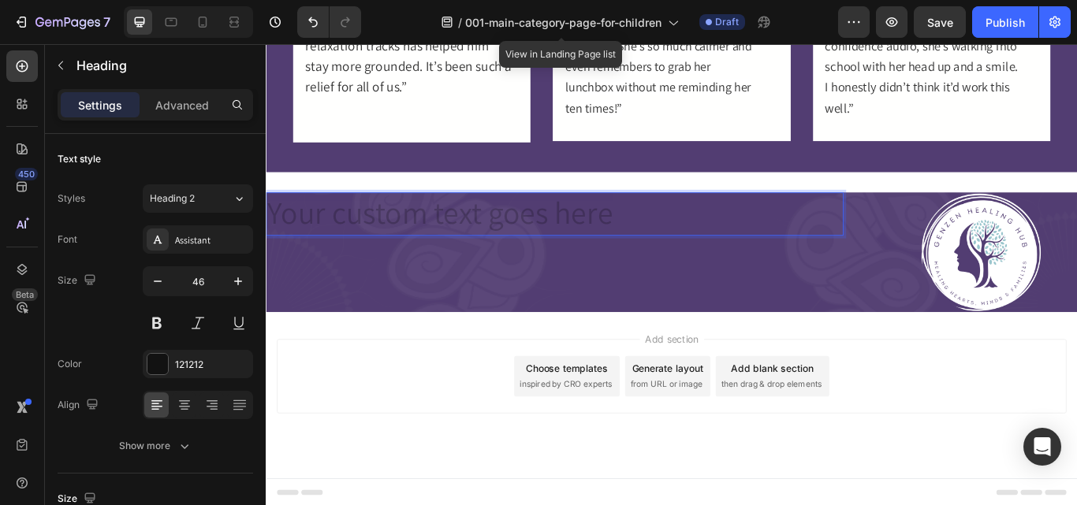
click at [505, 240] on h2 "Rich Text Editor. Editing area: main" at bounding box center [602, 243] width 673 height 50
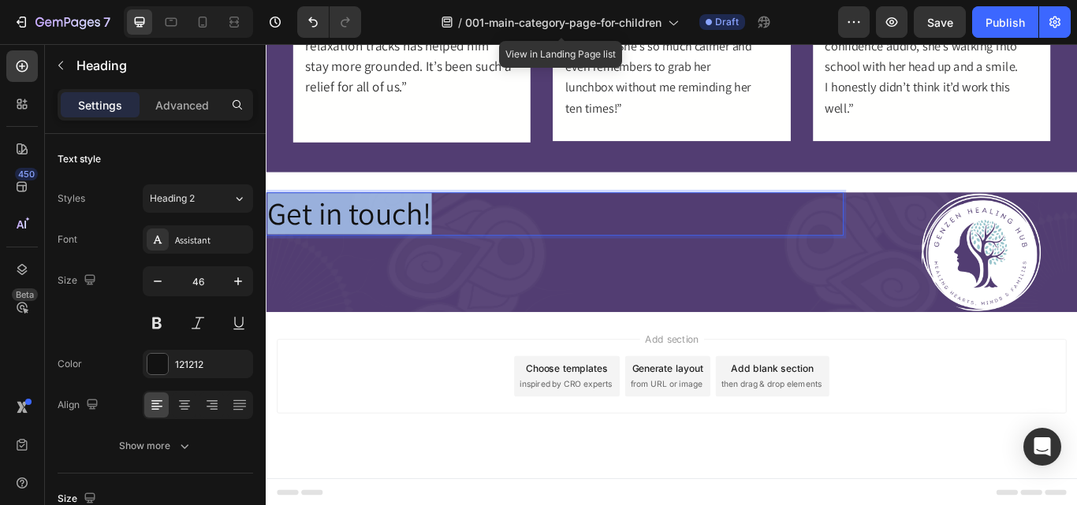
drag, startPoint x: 473, startPoint y: 227, endPoint x: 251, endPoint y: 236, distance: 221.6
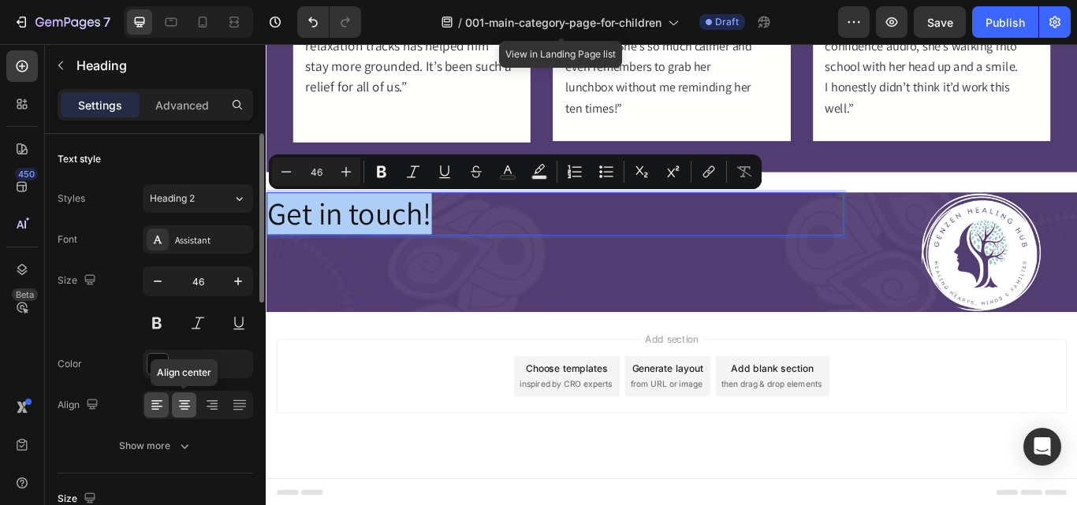
click at [186, 405] on icon at bounding box center [185, 405] width 16 height 16
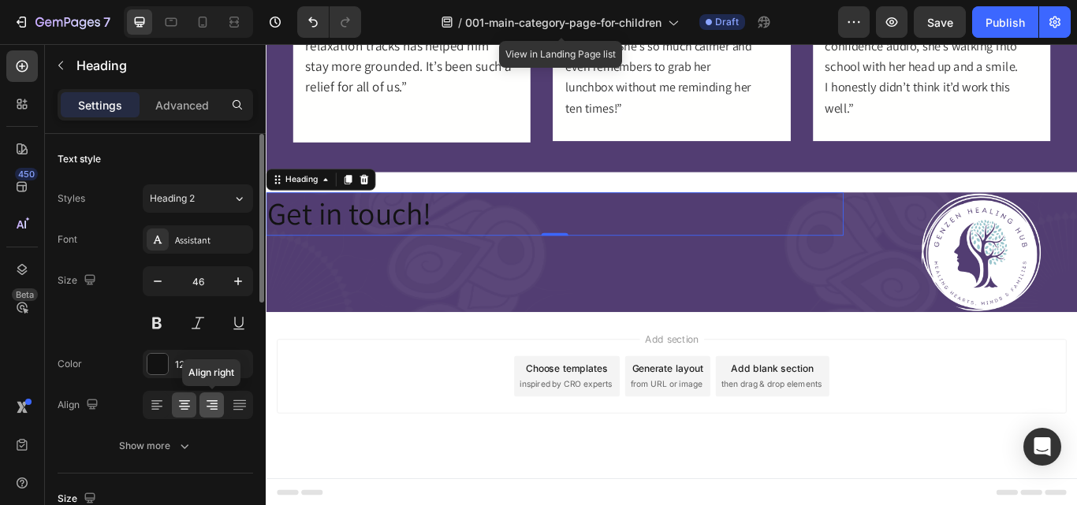
click at [204, 404] on icon at bounding box center [212, 405] width 16 height 16
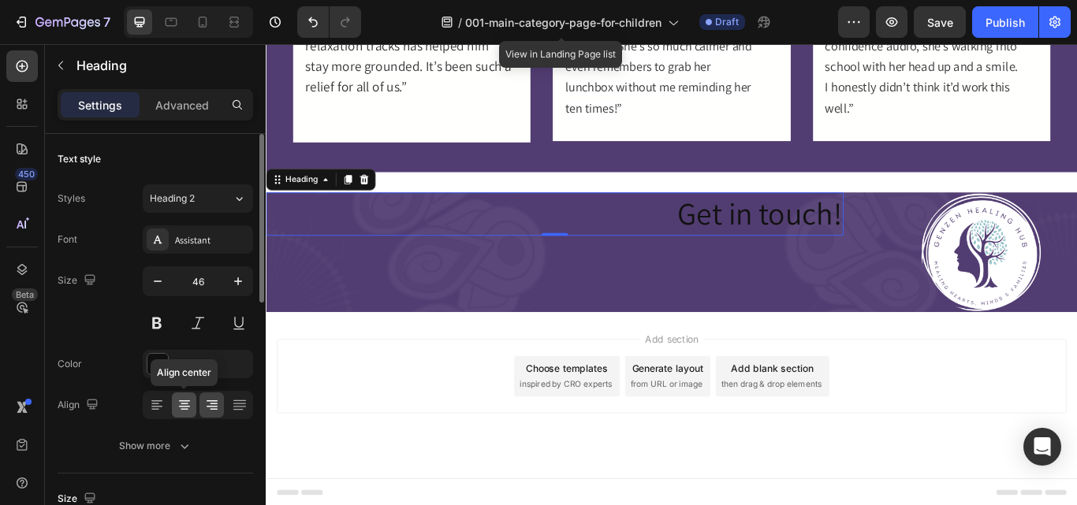
click at [190, 406] on icon at bounding box center [185, 405] width 16 height 16
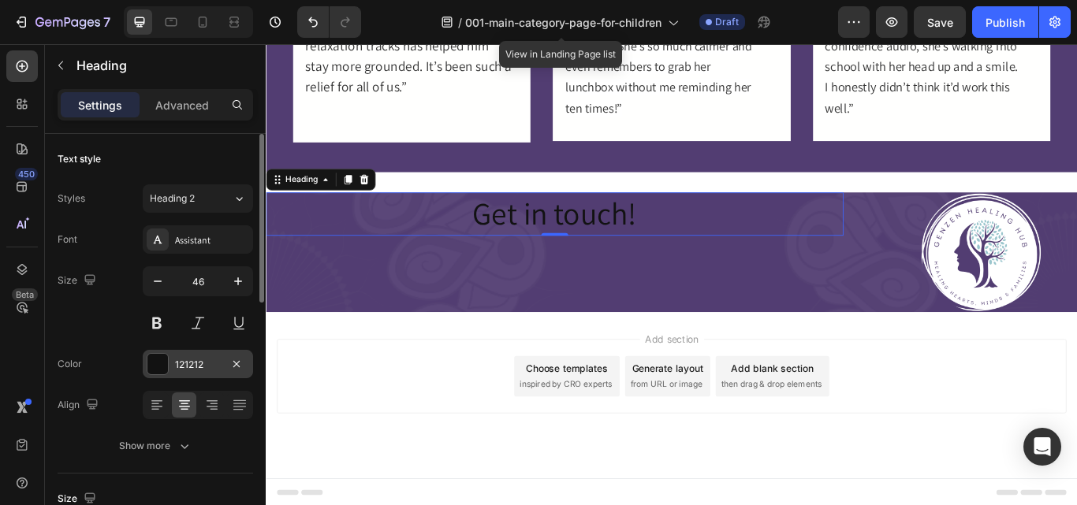
click at [202, 361] on div "121212" at bounding box center [198, 365] width 46 height 14
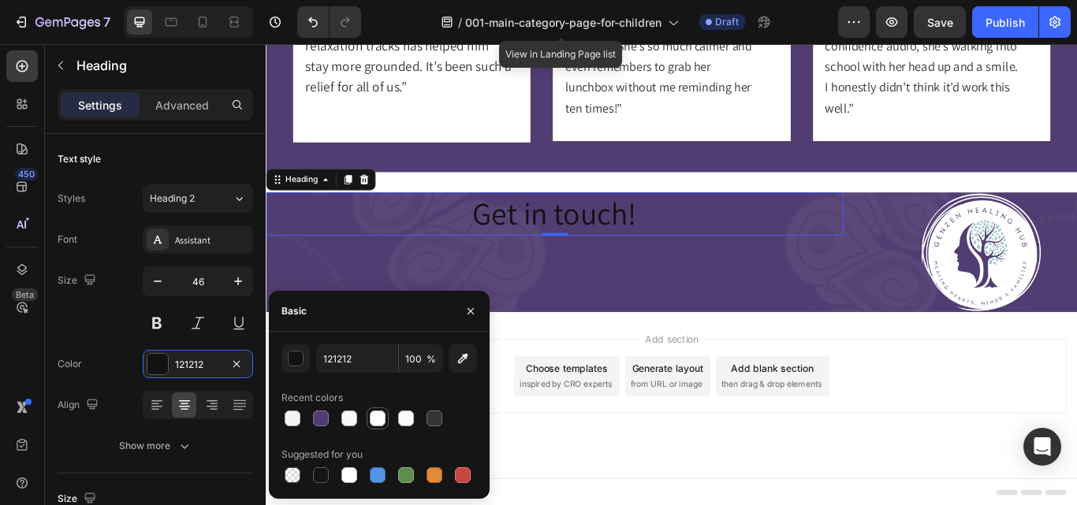
click at [375, 423] on div at bounding box center [378, 419] width 16 height 16
type input "FFFFFE"
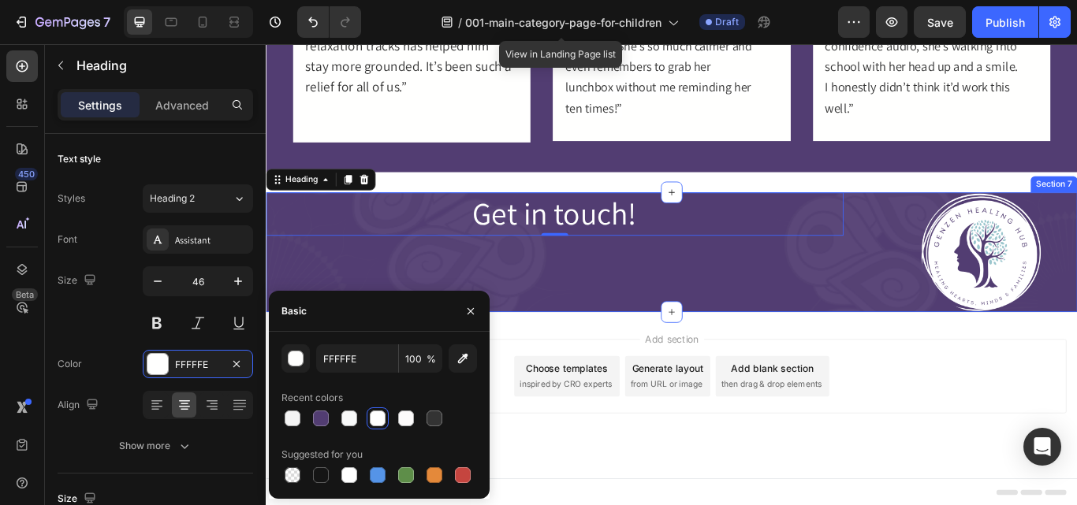
click at [572, 295] on div "Get in touch! Heading 0" at bounding box center [602, 287] width 673 height 139
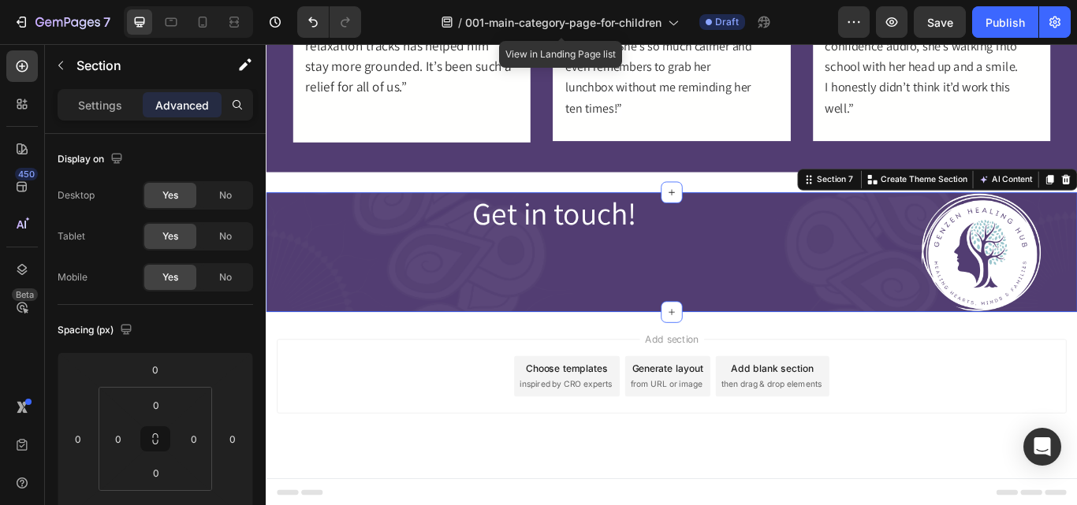
click at [199, 109] on p "Advanced" at bounding box center [182, 105] width 54 height 17
click at [154, 366] on input "0" at bounding box center [155, 370] width 32 height 24
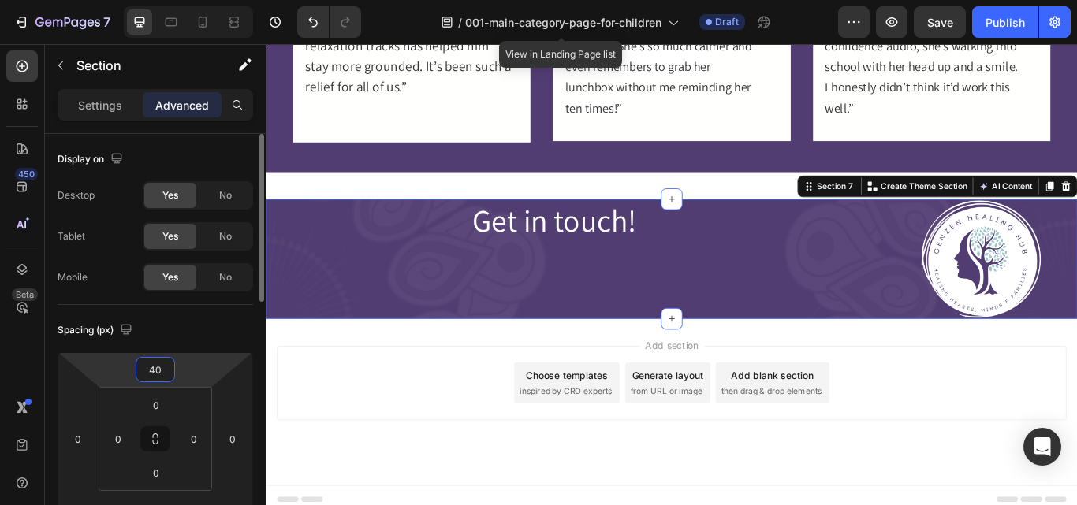
type input "4"
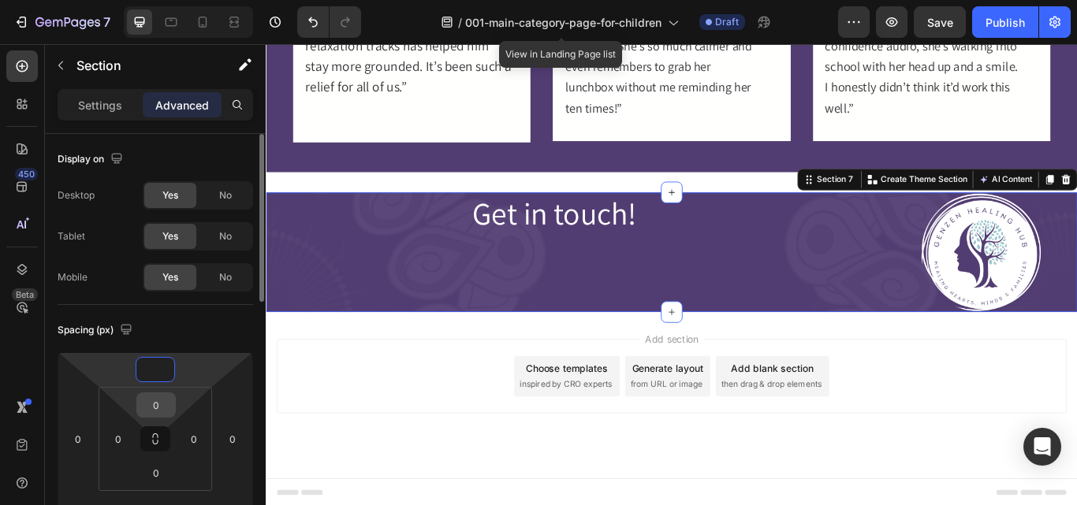
click at [152, 410] on input "0" at bounding box center [156, 405] width 32 height 24
type input "0"
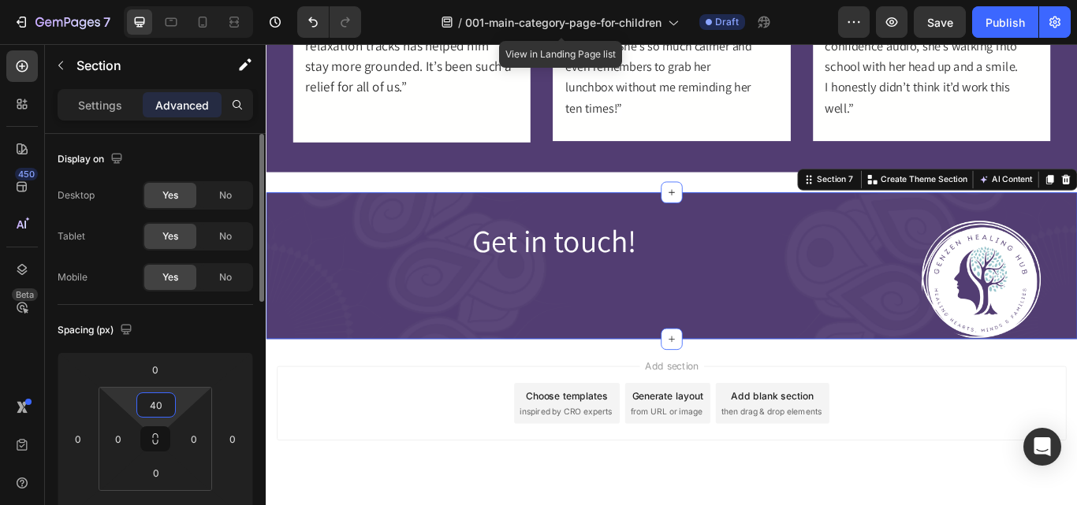
type input "4"
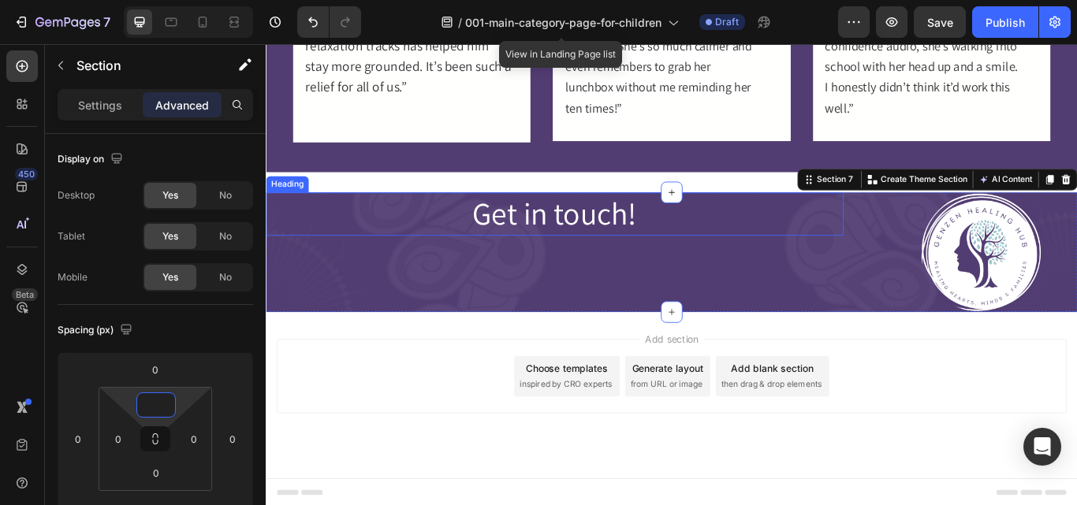
click at [571, 236] on p "Get in touch!" at bounding box center [602, 242] width 670 height 47
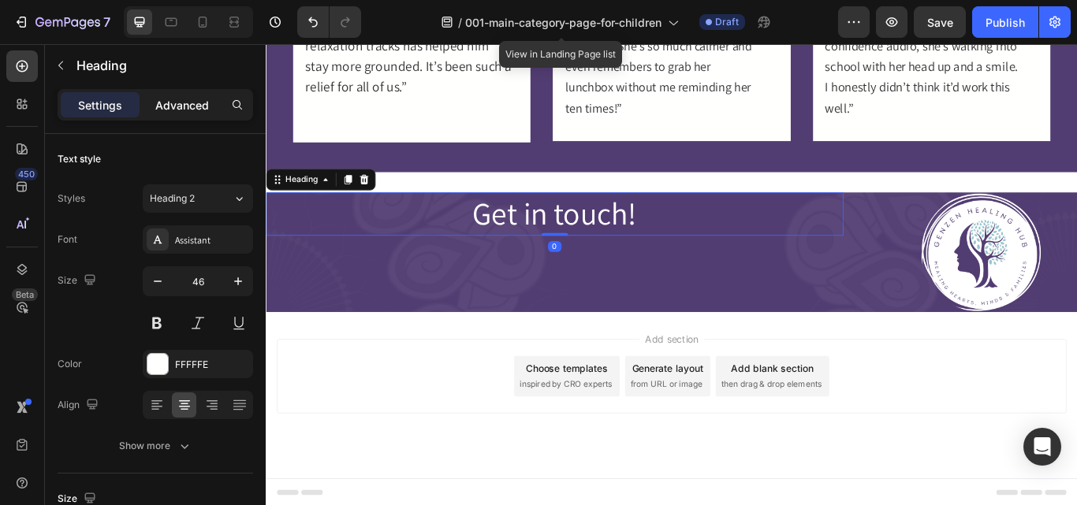
click at [198, 102] on p "Advanced" at bounding box center [182, 105] width 54 height 17
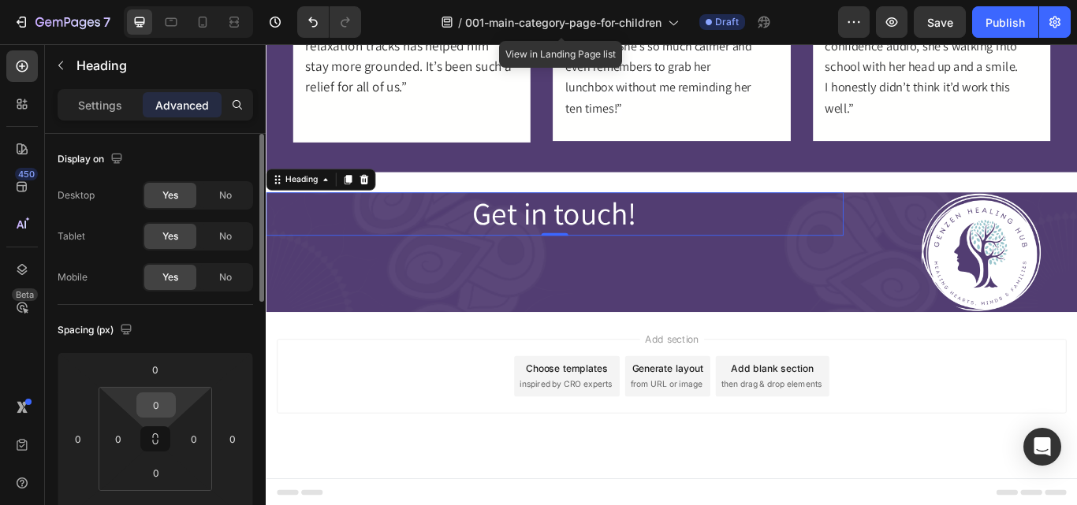
click at [157, 396] on input "0" at bounding box center [156, 405] width 32 height 24
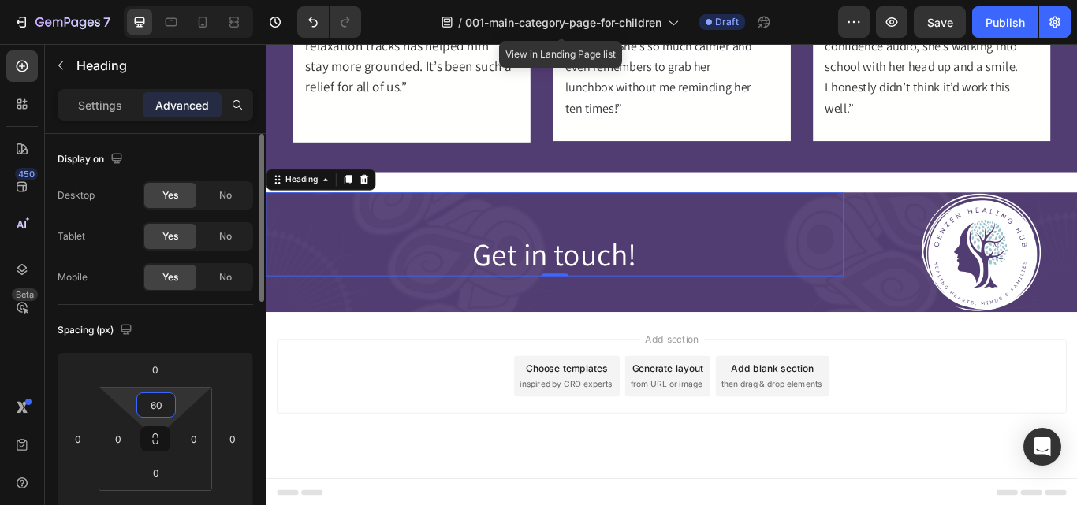
type input "6"
type input "5"
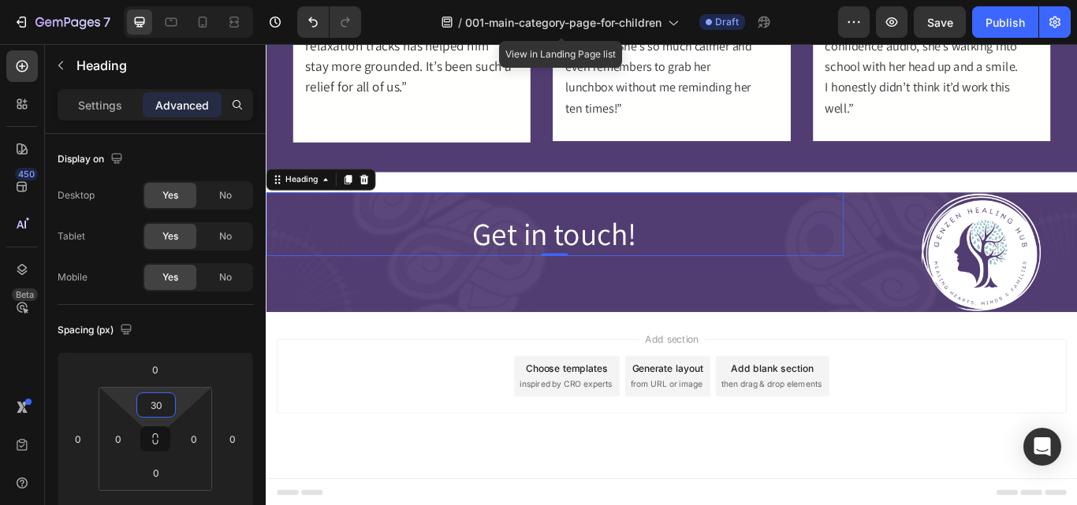
type input "30"
click at [506, 262] on p "Get in touch!" at bounding box center [602, 266] width 670 height 47
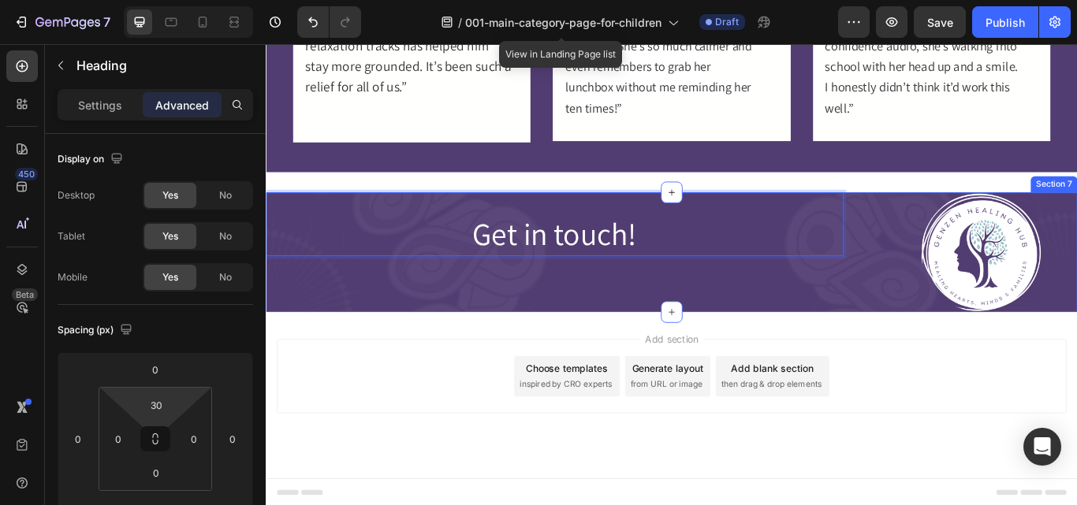
click at [574, 316] on div "Get in touch! Heading 0" at bounding box center [602, 287] width 673 height 139
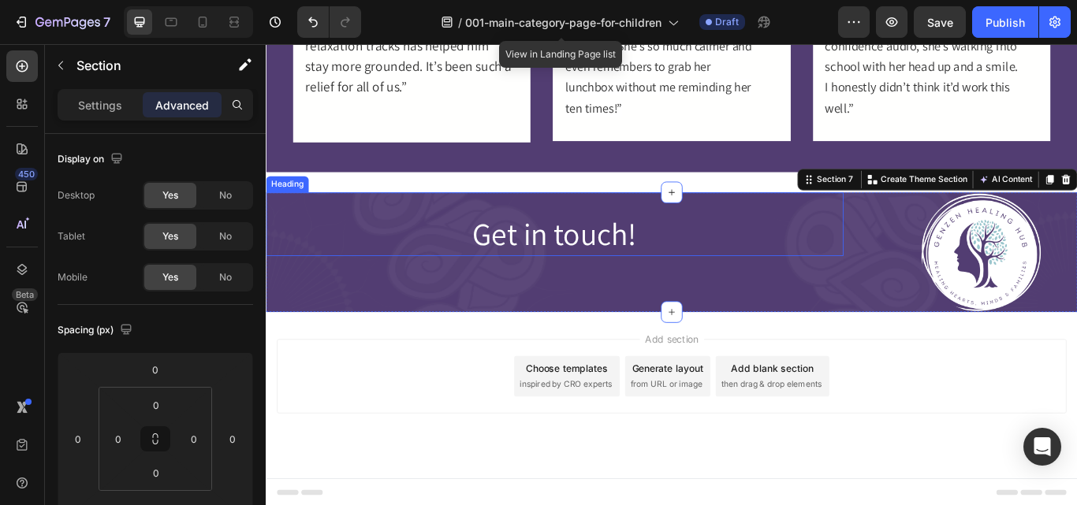
click at [615, 263] on p "Get in touch!" at bounding box center [602, 266] width 670 height 47
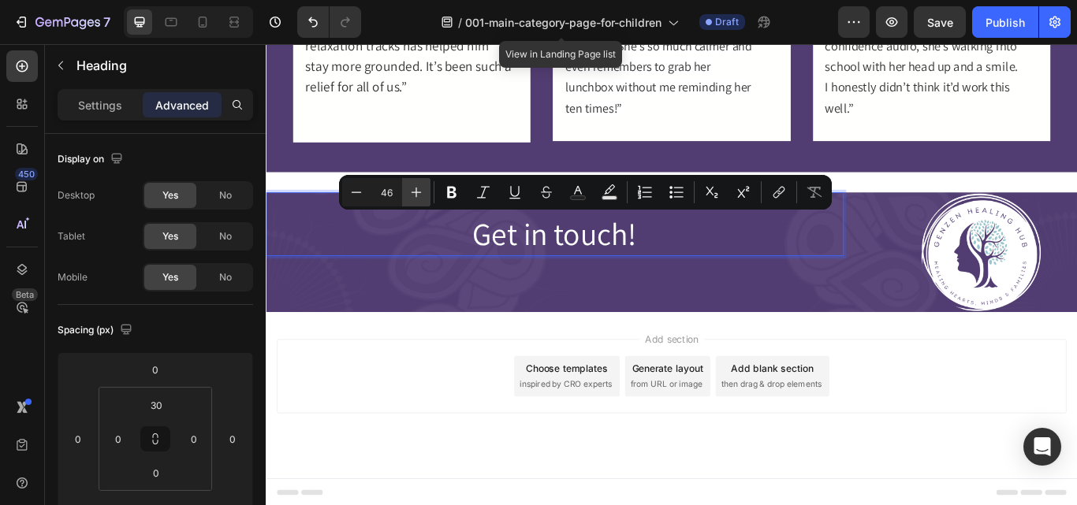
click at [421, 192] on icon "Editor contextual toolbar" at bounding box center [416, 192] width 16 height 16
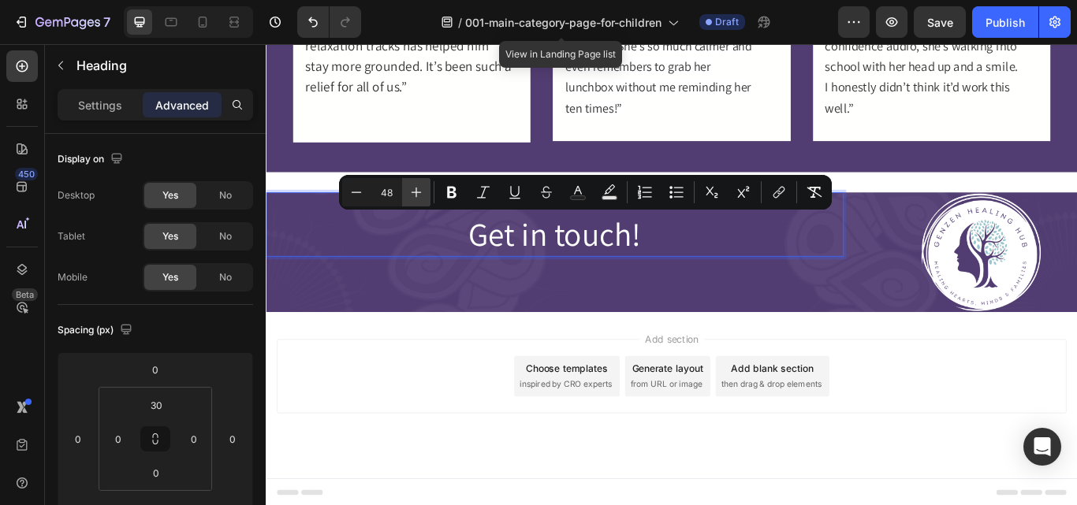
click at [421, 192] on icon "Editor contextual toolbar" at bounding box center [416, 192] width 16 height 16
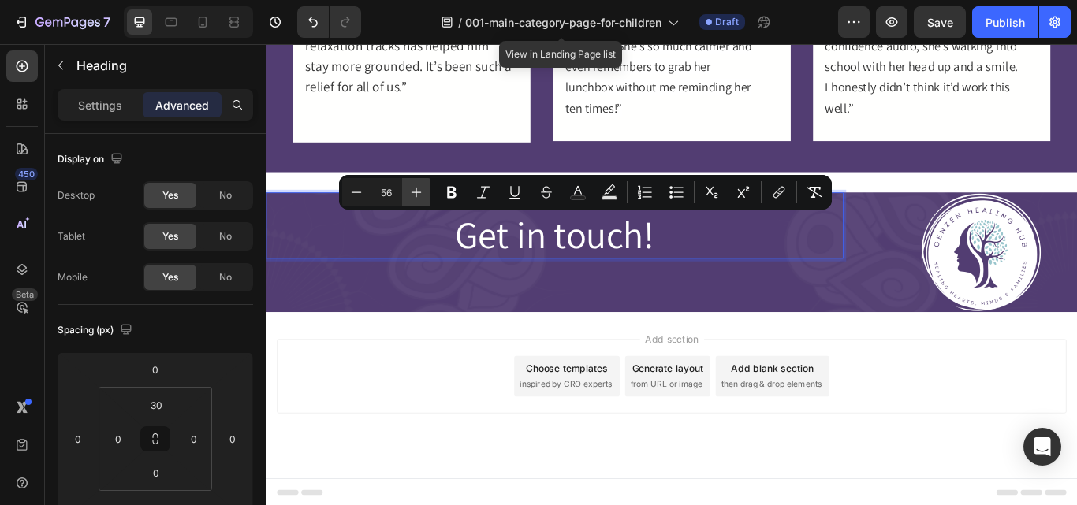
click at [421, 192] on icon "Editor contextual toolbar" at bounding box center [416, 192] width 16 height 16
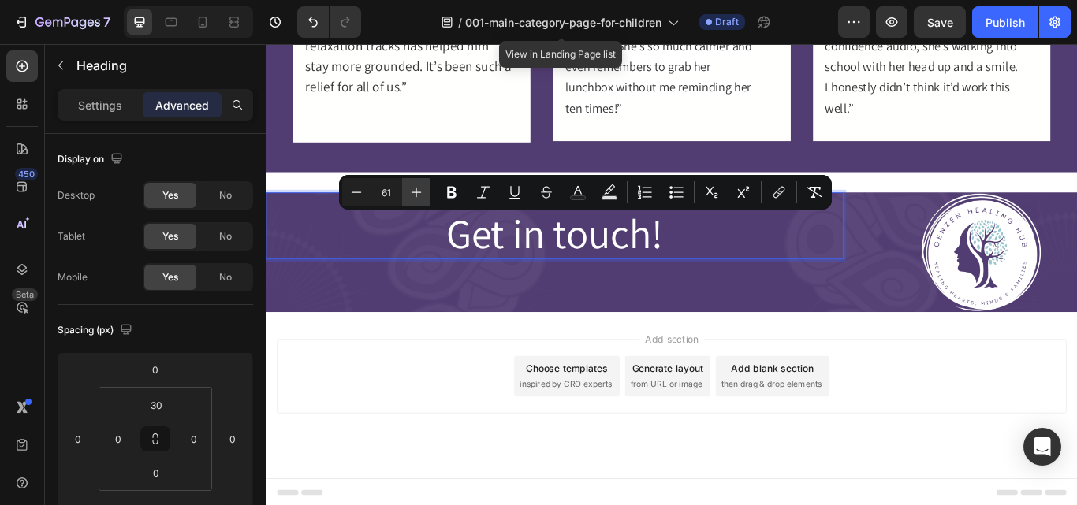
click at [421, 192] on icon "Editor contextual toolbar" at bounding box center [416, 192] width 16 height 16
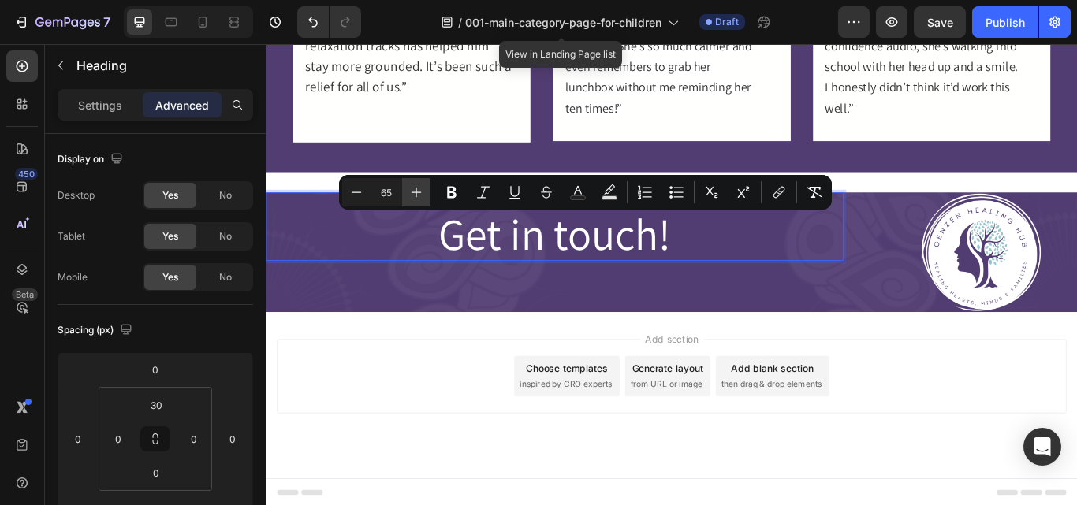
click at [421, 192] on icon "Editor contextual toolbar" at bounding box center [416, 192] width 16 height 16
type input "67"
click at [559, 277] on span "Get in touch!" at bounding box center [601, 266] width 277 height 69
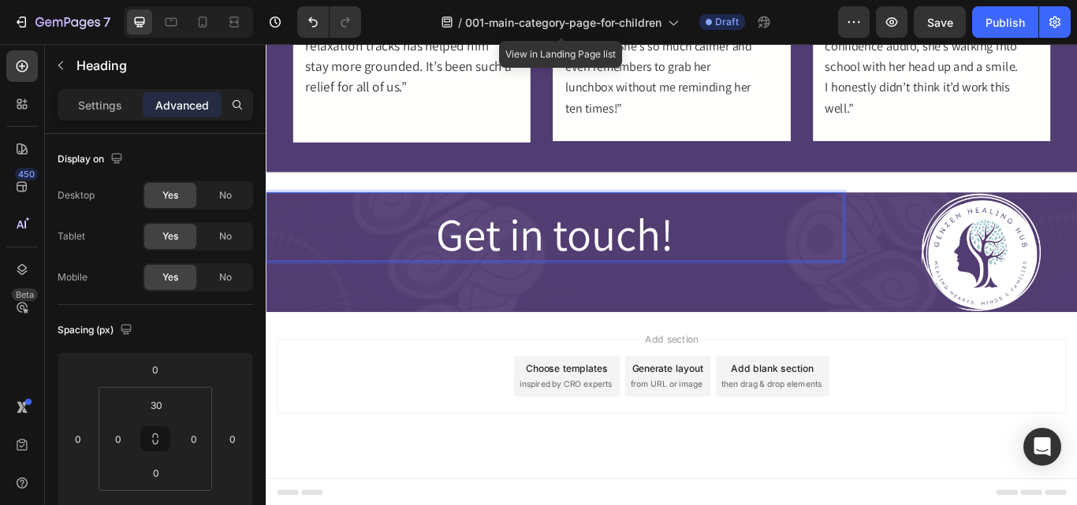
click at [578, 293] on span "Get in touch!" at bounding box center [601, 266] width 277 height 69
click at [589, 302] on div "Get in touch! Heading 0" at bounding box center [602, 287] width 673 height 139
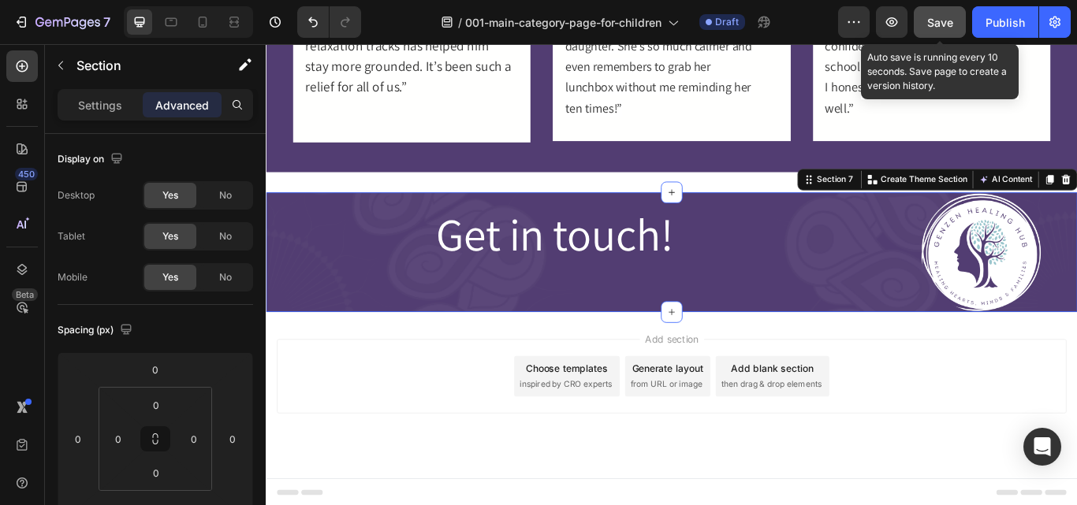
click at [941, 20] on span "Save" at bounding box center [940, 22] width 26 height 13
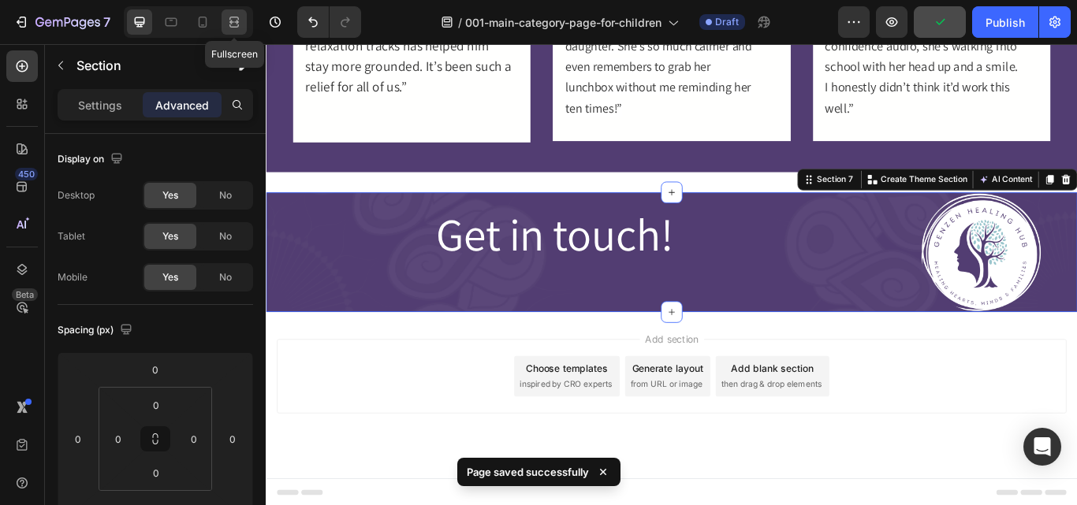
click at [234, 22] on icon at bounding box center [236, 22] width 5 height 4
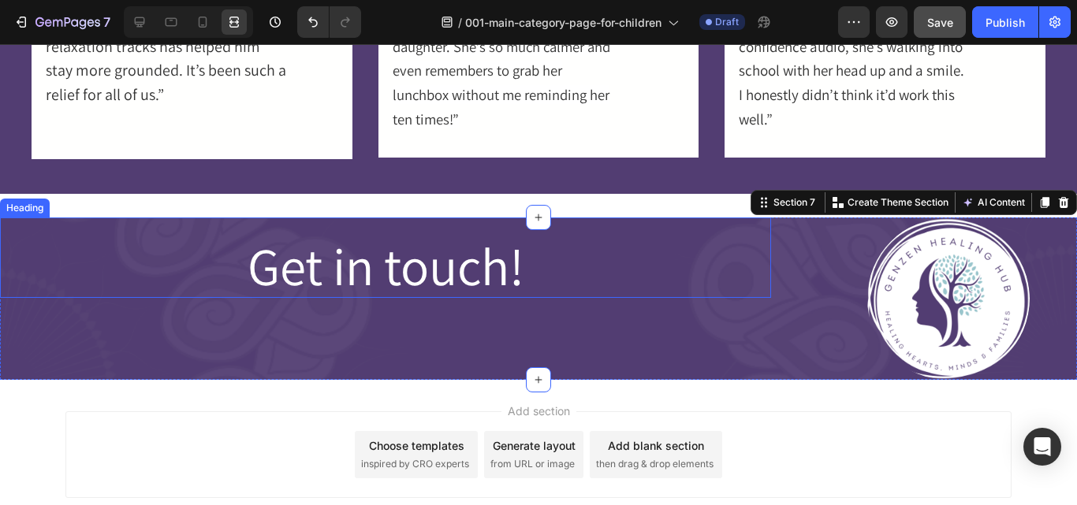
click at [405, 283] on span "Get in touch!" at bounding box center [385, 266] width 277 height 69
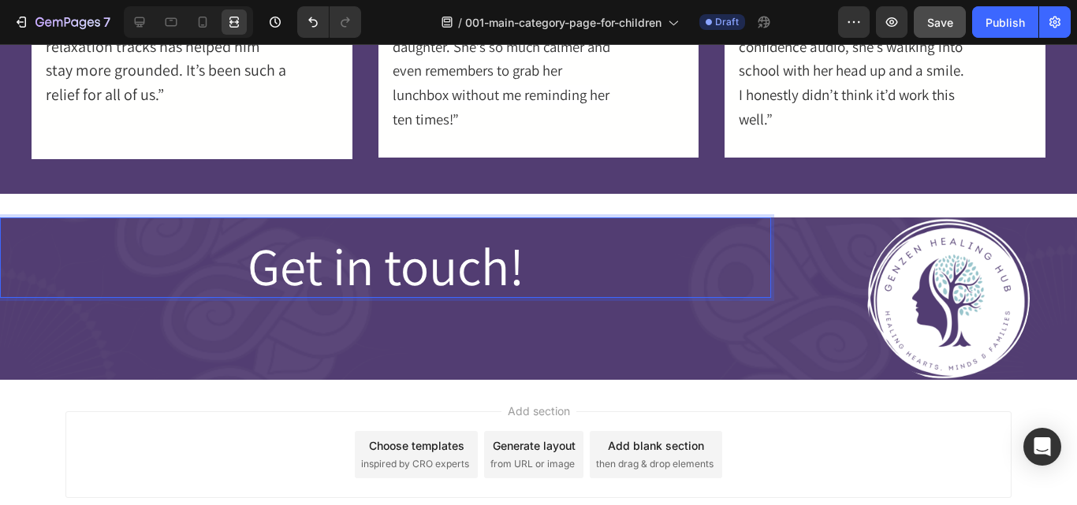
click at [493, 267] on span "Get in touch!" at bounding box center [385, 266] width 277 height 69
click at [413, 265] on span "Get in Touch!" at bounding box center [385, 266] width 285 height 69
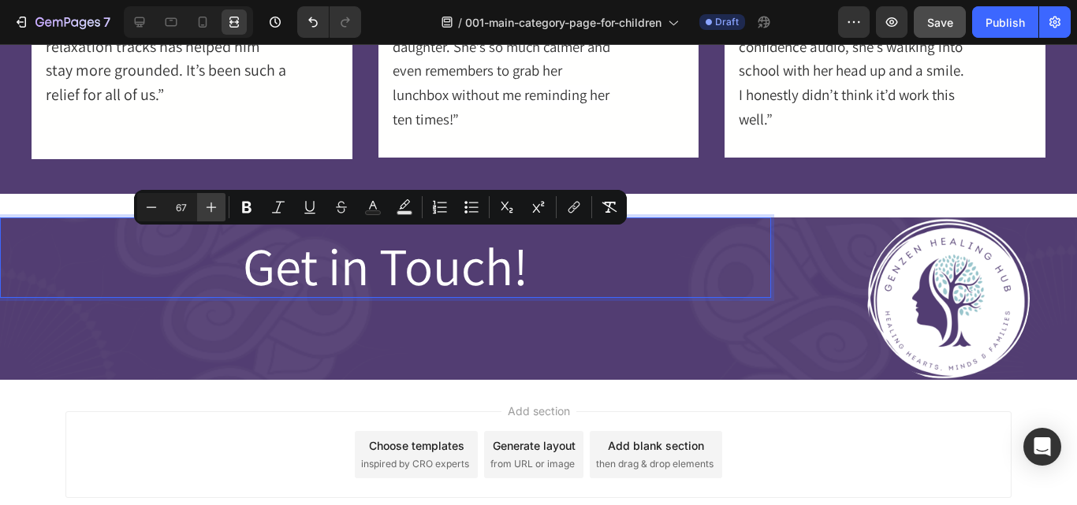
click at [218, 210] on icon "Editor contextual toolbar" at bounding box center [211, 207] width 16 height 16
type input "70"
click at [374, 276] on span "Get in Touch!" at bounding box center [385, 266] width 299 height 72
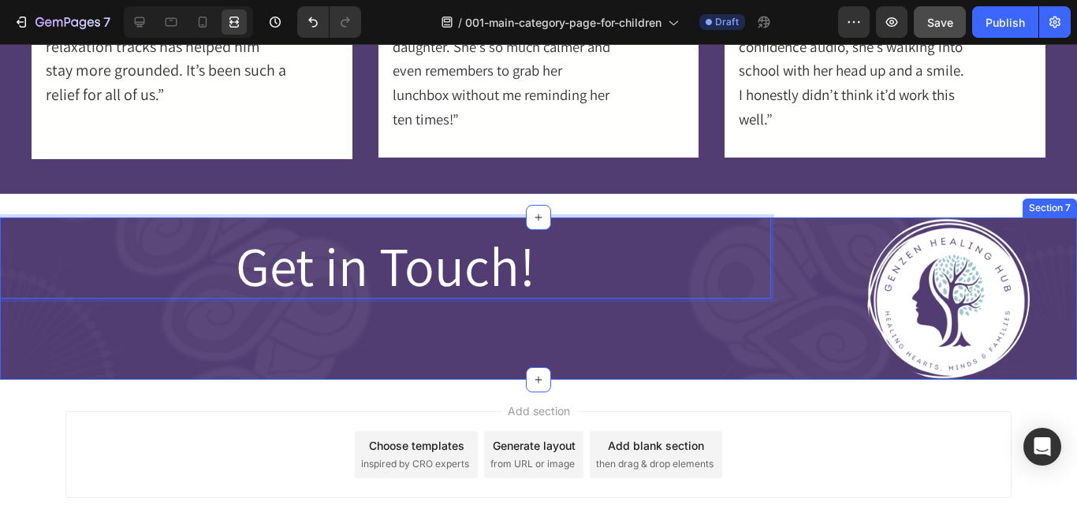
click at [405, 307] on div "Get in Touch! Heading 0" at bounding box center [385, 299] width 771 height 162
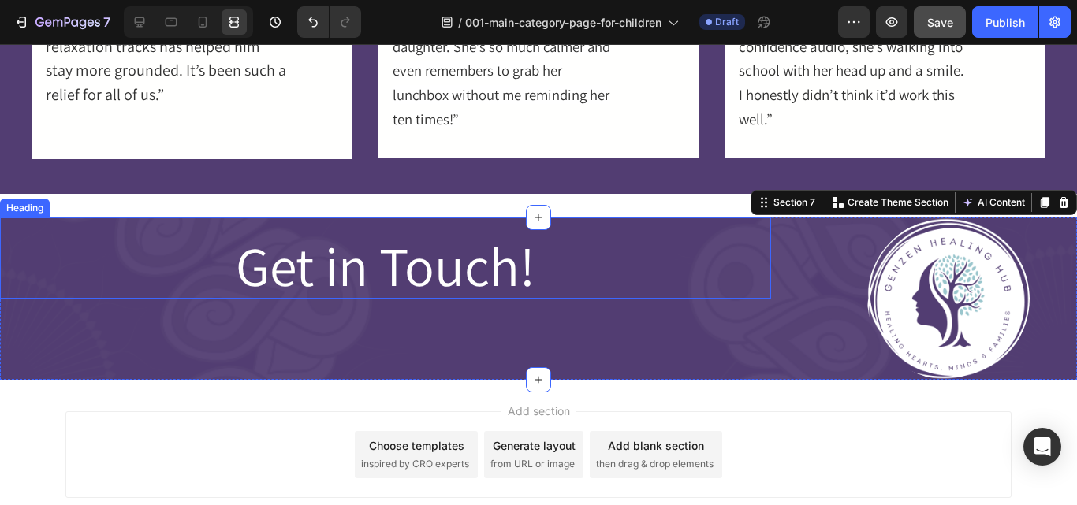
click at [296, 282] on span "Get in Touch!" at bounding box center [385, 266] width 299 height 72
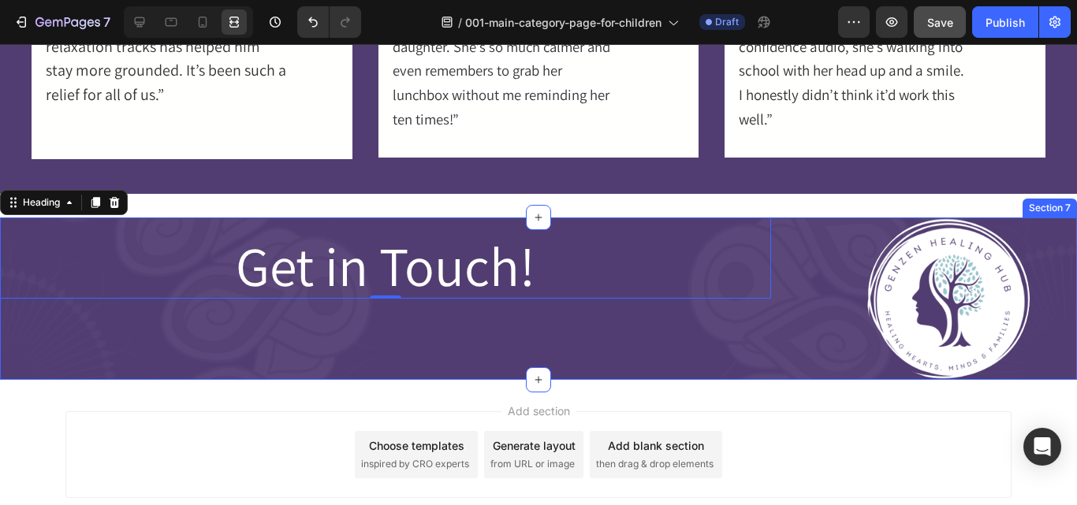
click at [337, 330] on div "⁠⁠⁠⁠⁠⁠⁠ Get in Touch! Heading 0" at bounding box center [385, 299] width 771 height 162
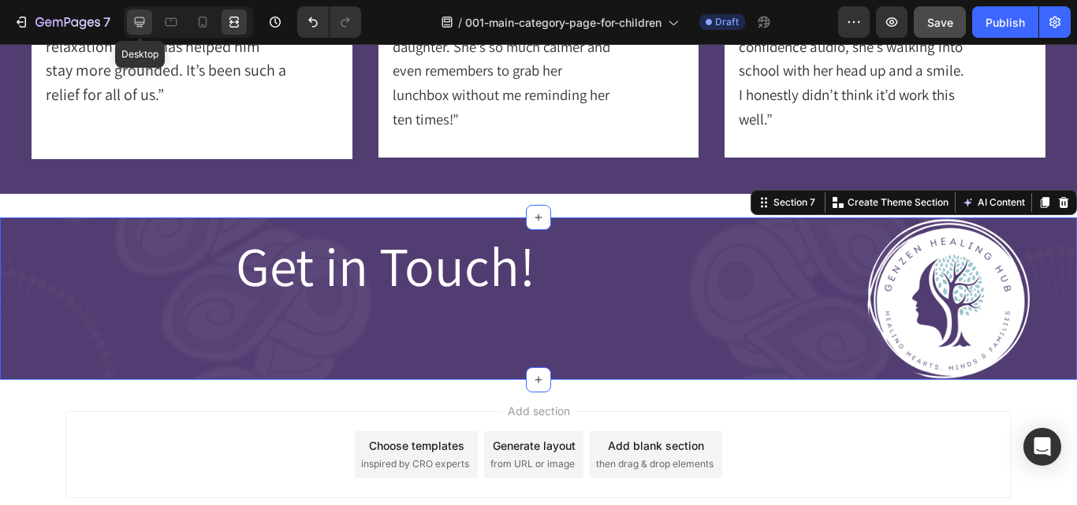
click at [135, 26] on icon at bounding box center [140, 22] width 16 height 16
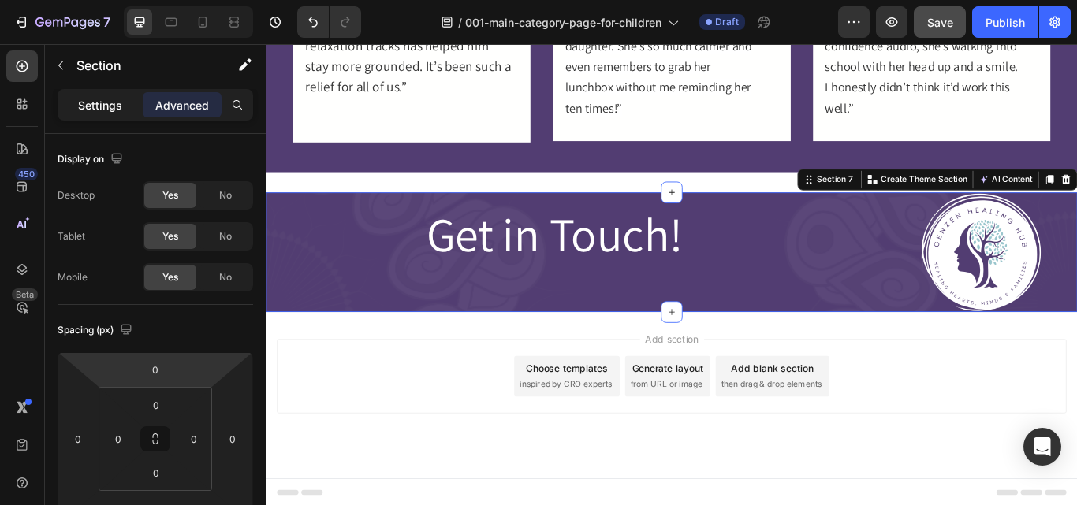
click at [71, 103] on div "Settings" at bounding box center [100, 104] width 79 height 25
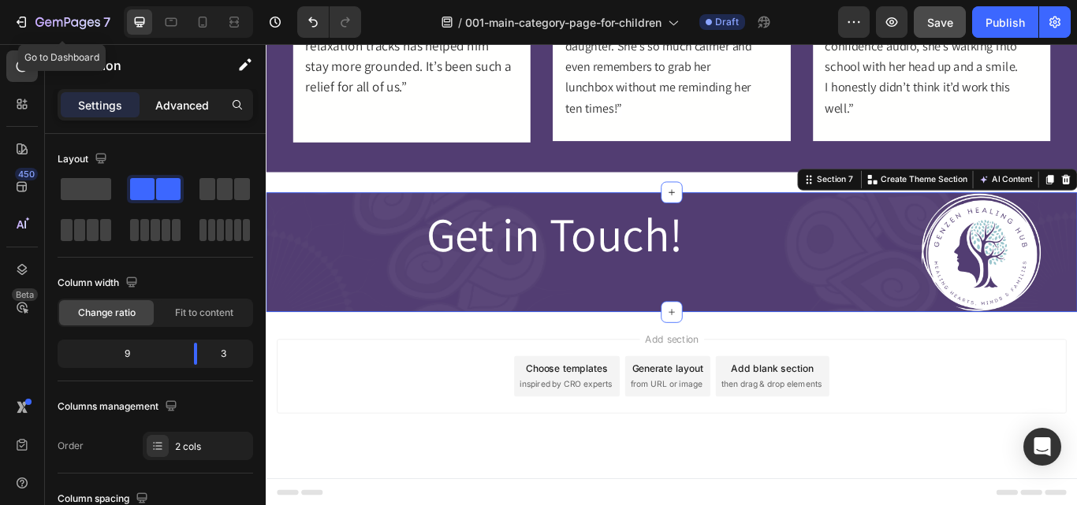
click at [166, 111] on p "Advanced" at bounding box center [182, 105] width 54 height 17
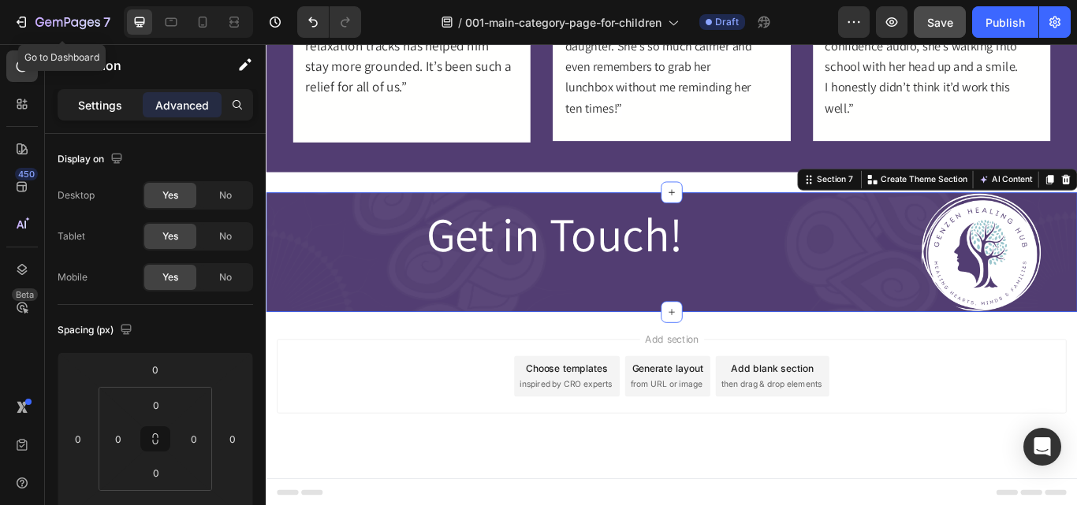
click at [113, 110] on p "Settings" at bounding box center [100, 105] width 44 height 17
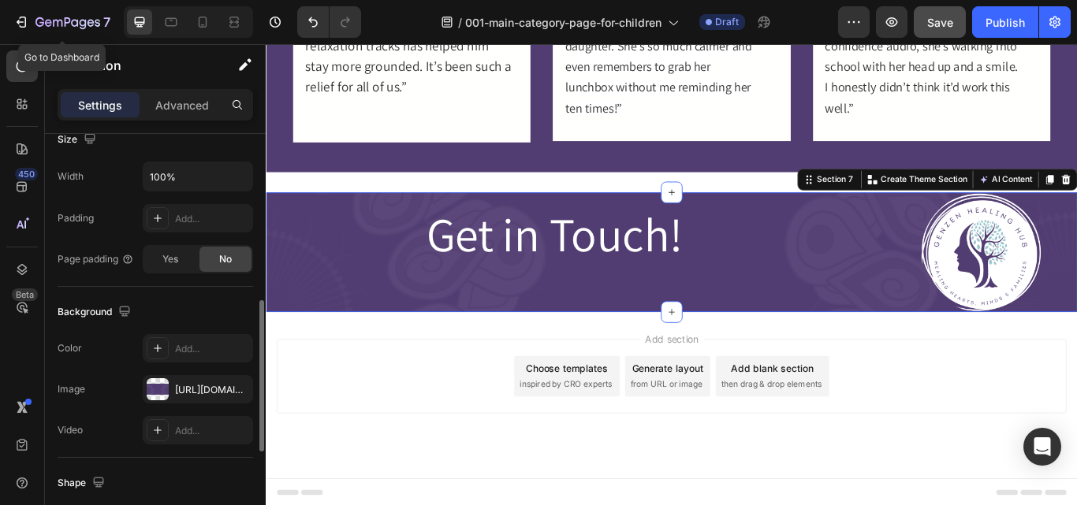
scroll to position [452, 0]
click at [606, 266] on span "Get in Touch!" at bounding box center [601, 266] width 299 height 72
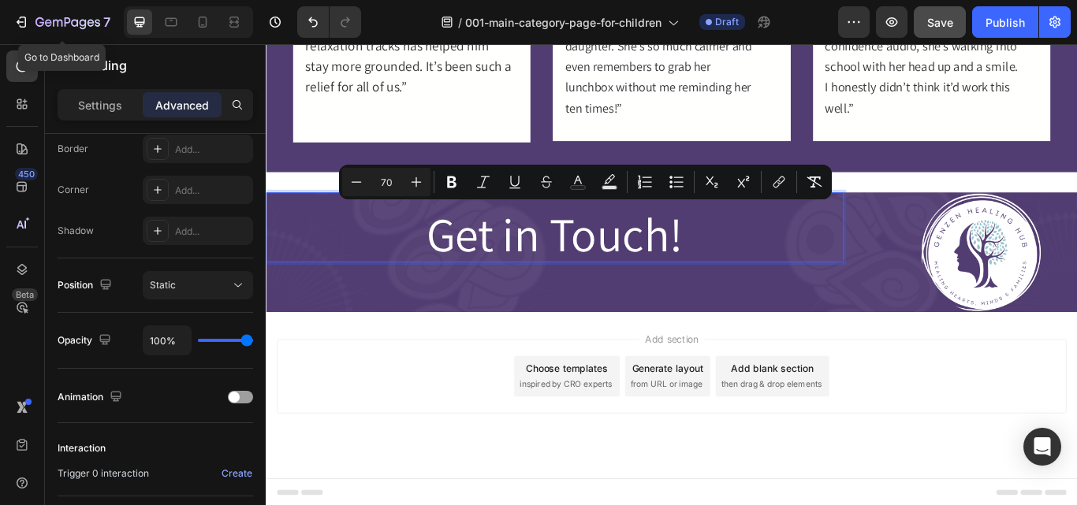
scroll to position [0, 0]
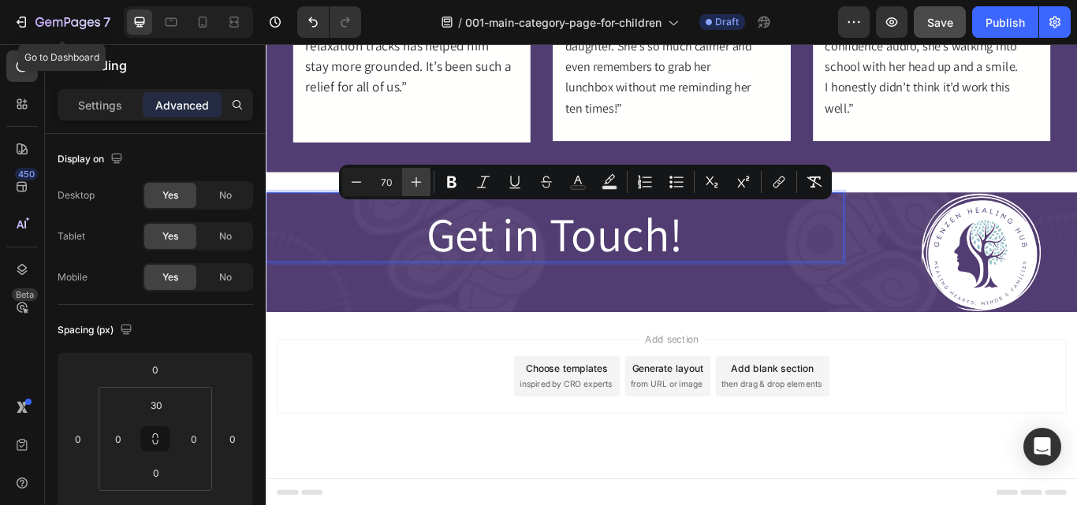
click at [410, 184] on icon "Editor contextual toolbar" at bounding box center [416, 182] width 16 height 16
type input "71"
click at [456, 186] on icon "Editor contextual toolbar" at bounding box center [451, 183] width 9 height 12
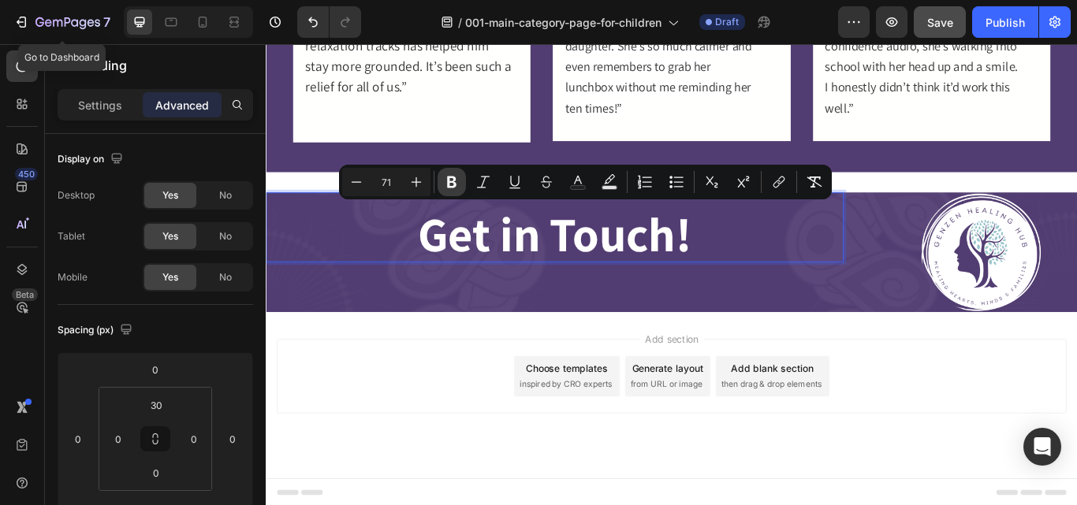
click at [456, 186] on icon "Editor contextual toolbar" at bounding box center [451, 183] width 9 height 12
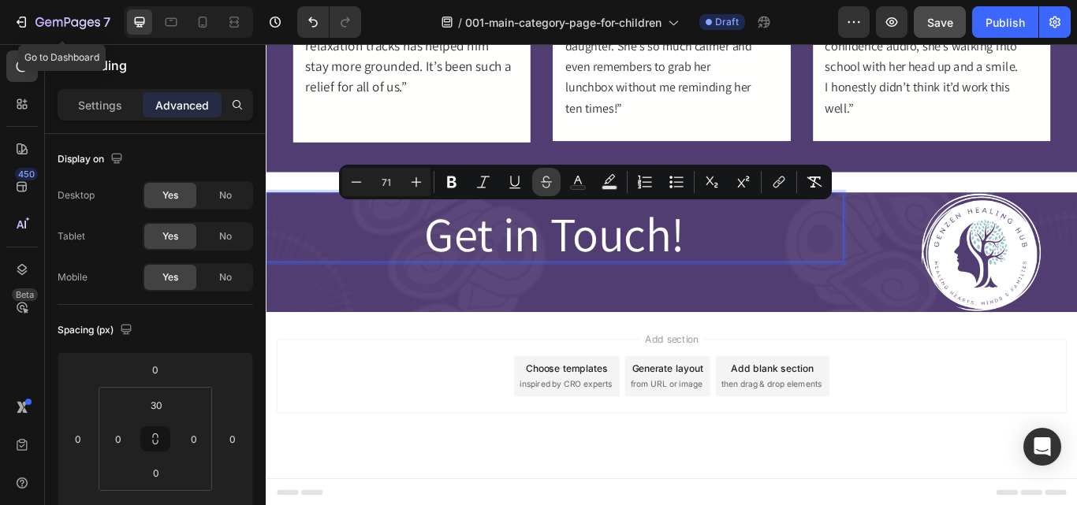
click at [553, 186] on icon "Editor contextual toolbar" at bounding box center [546, 182] width 16 height 16
click at [782, 184] on icon "Editor contextual toolbar" at bounding box center [779, 182] width 16 height 16
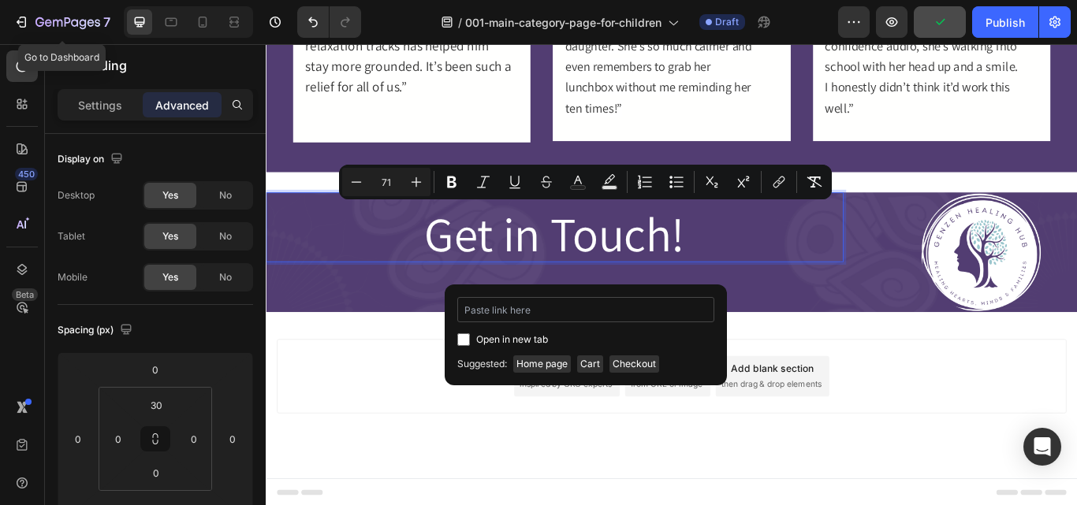
click at [591, 318] on input "Editor contextual toolbar" at bounding box center [585, 309] width 257 height 25
type input "https://thrivingmamahypnotherapy.com/pages/contact-page"
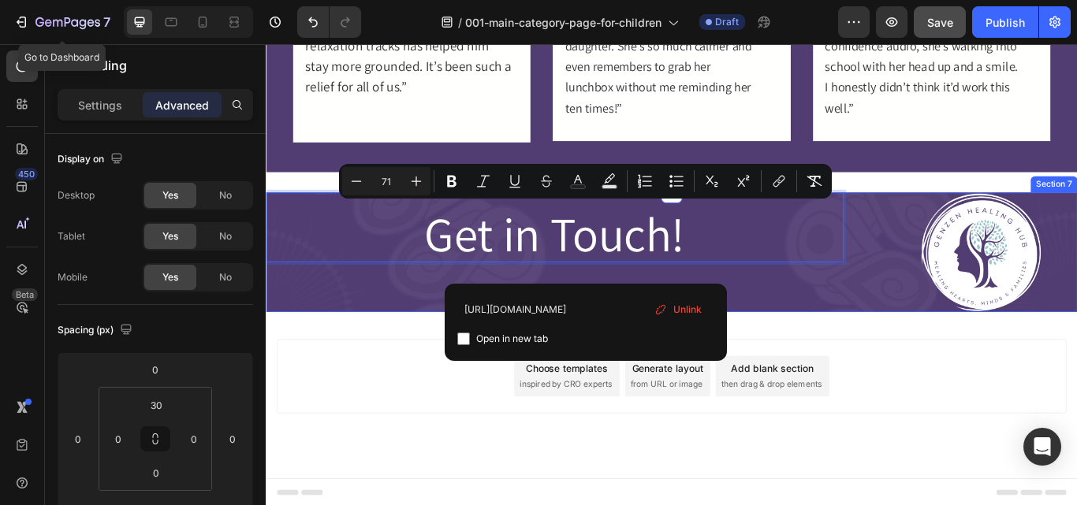
click at [844, 327] on div "Get in Touch! Heading 0" at bounding box center [602, 287] width 673 height 139
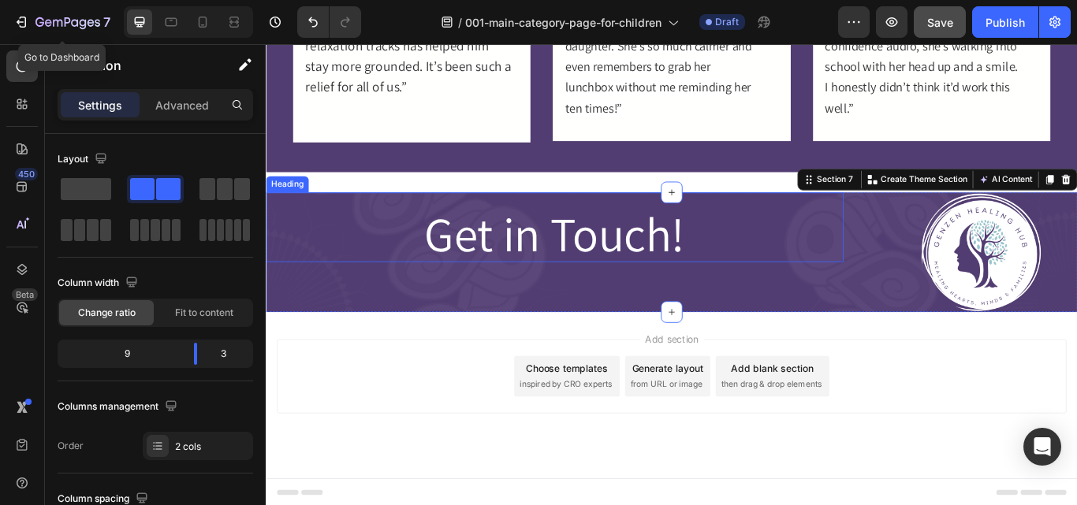
click at [728, 275] on span "Get in Touch!" at bounding box center [601, 265] width 303 height 73
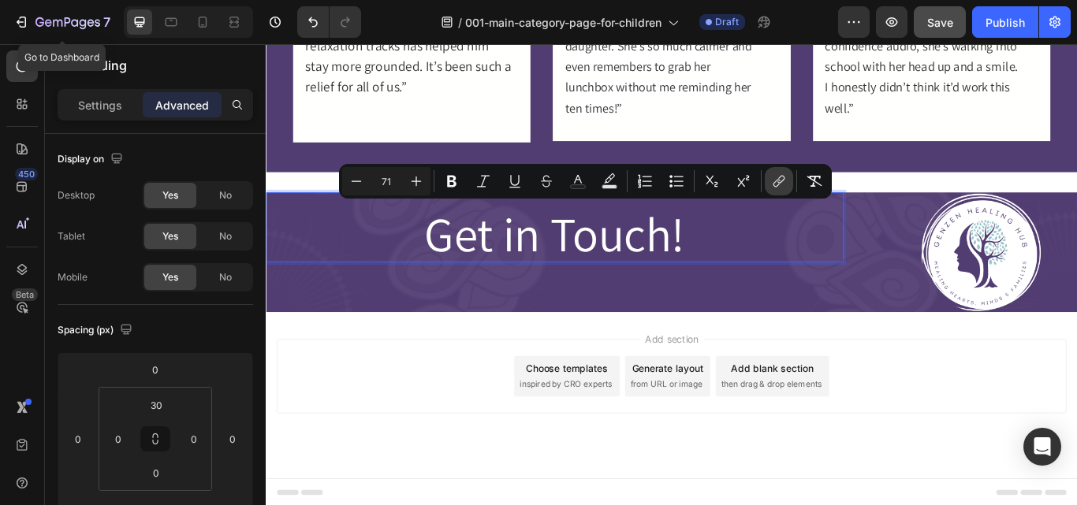
click at [779, 184] on icon "Editor contextual toolbar" at bounding box center [779, 181] width 16 height 16
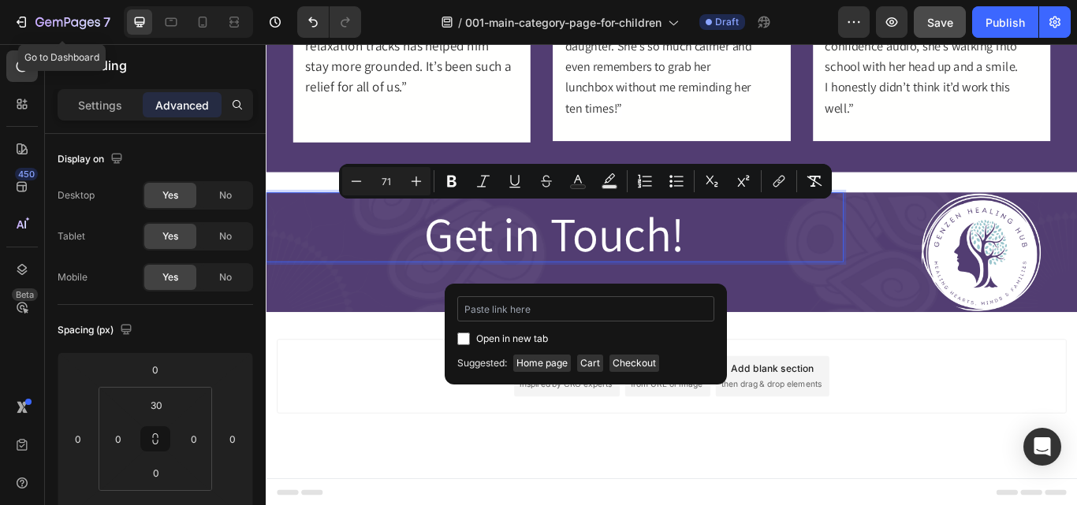
click at [632, 311] on input "Editor contextual toolbar" at bounding box center [585, 308] width 257 height 25
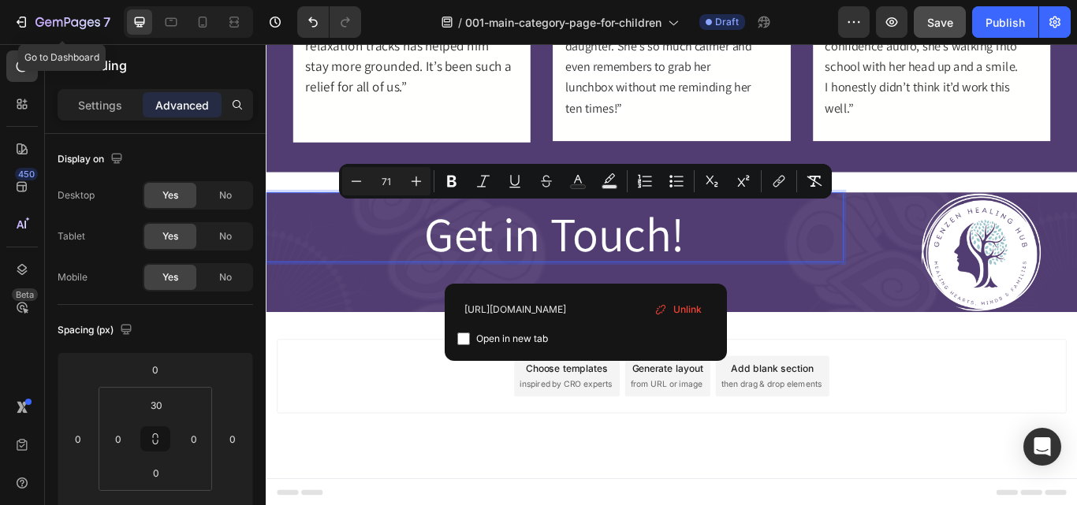
type input "https://thrivingmamahypnotherapy.com/pages/contact-page"
click at [656, 336] on div "Open in new tab" at bounding box center [585, 338] width 257 height 19
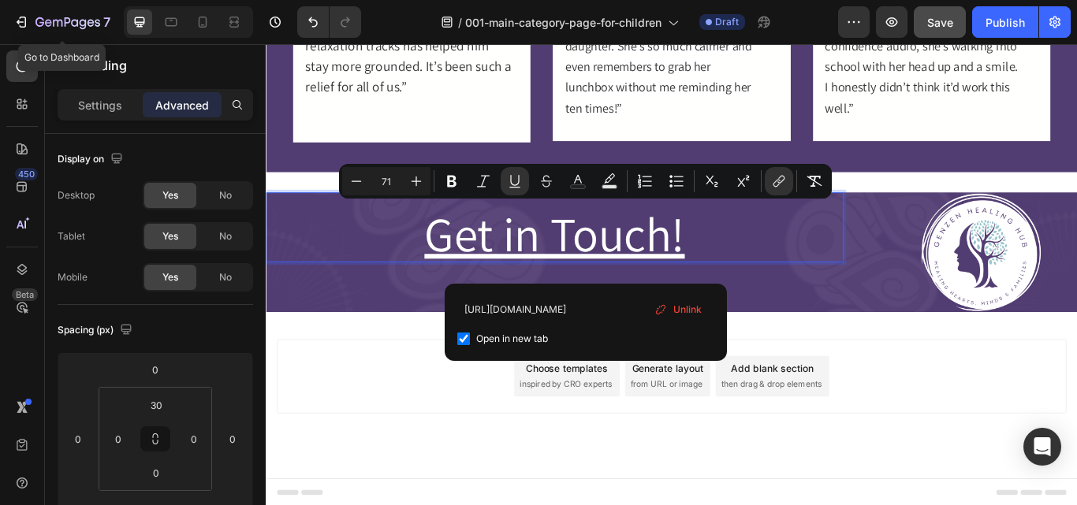
scroll to position [0, 0]
click at [465, 338] on input "Editor contextual toolbar" at bounding box center [463, 339] width 13 height 13
checkbox input "false"
click at [519, 185] on icon "Editor contextual toolbar" at bounding box center [515, 181] width 16 height 16
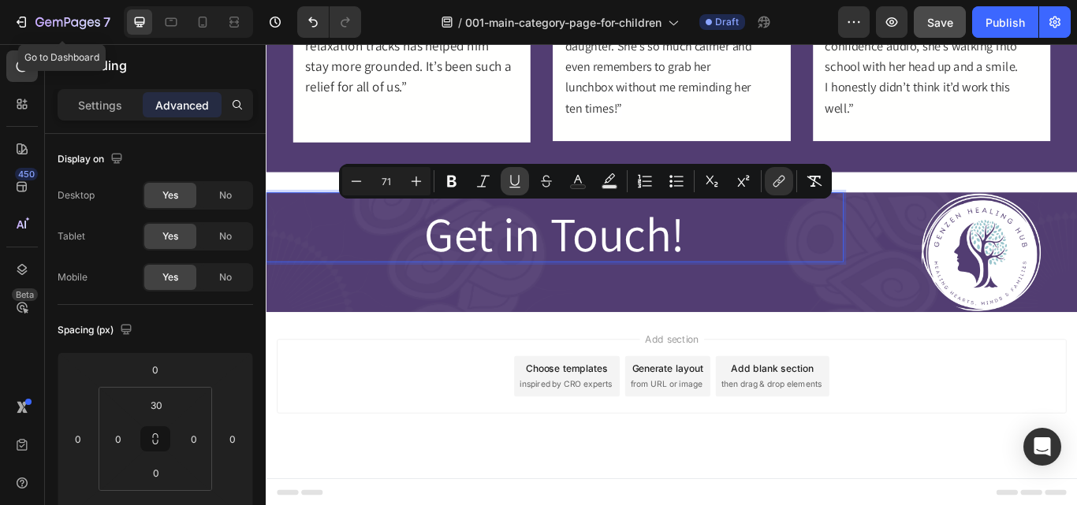
click at [519, 185] on icon "Editor contextual toolbar" at bounding box center [515, 181] width 16 height 16
click at [674, 316] on div "Get in Touch! Heading 0" at bounding box center [602, 287] width 673 height 139
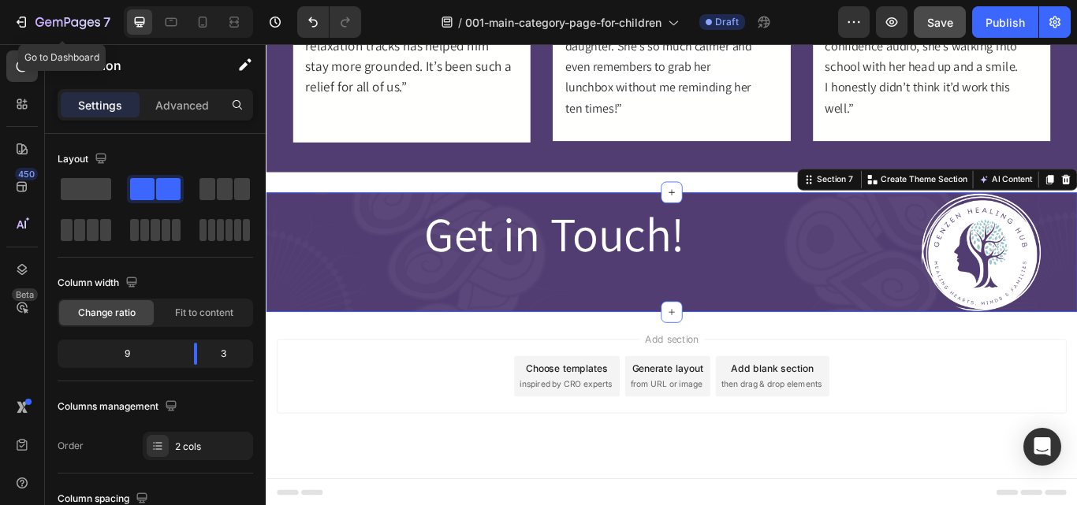
click at [115, 102] on p "Settings" at bounding box center [100, 105] width 44 height 17
click at [296, 266] on p "⁠⁠⁠⁠⁠⁠⁠ Get in Touch!" at bounding box center [602, 270] width 670 height 54
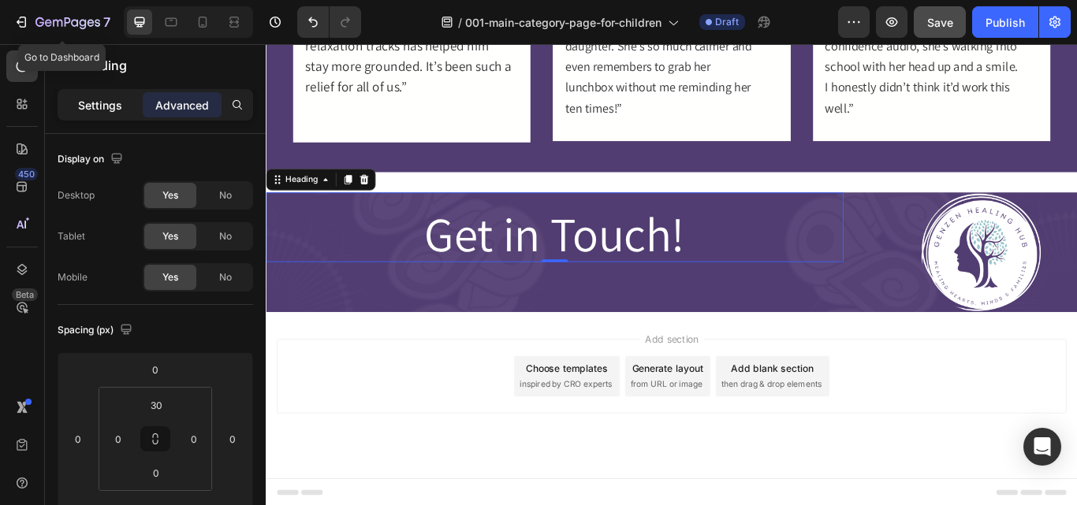
click at [77, 106] on div "Settings" at bounding box center [100, 104] width 79 height 25
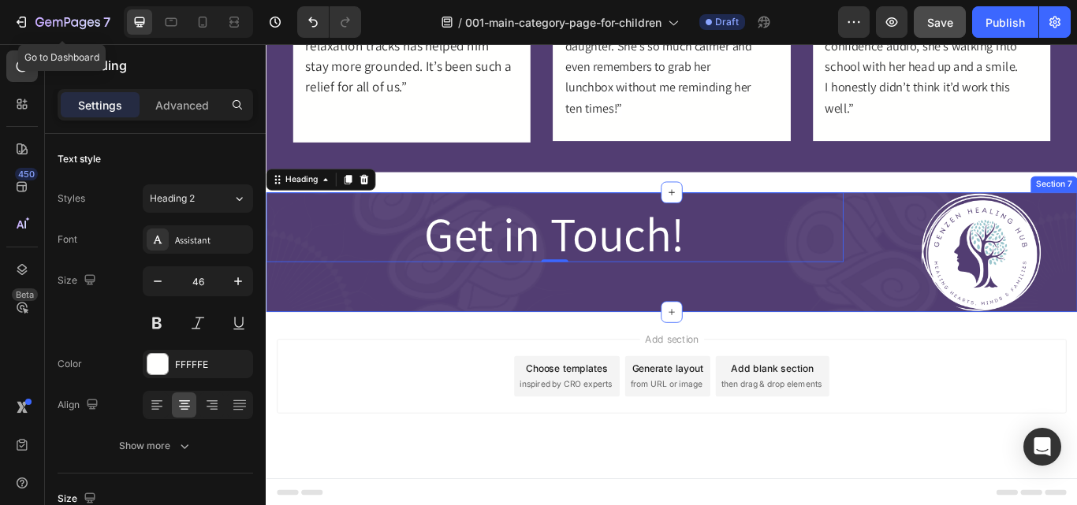
click at [477, 317] on div "⁠⁠⁠⁠⁠⁠⁠ Get in Touch! Heading 0" at bounding box center [602, 287] width 673 height 139
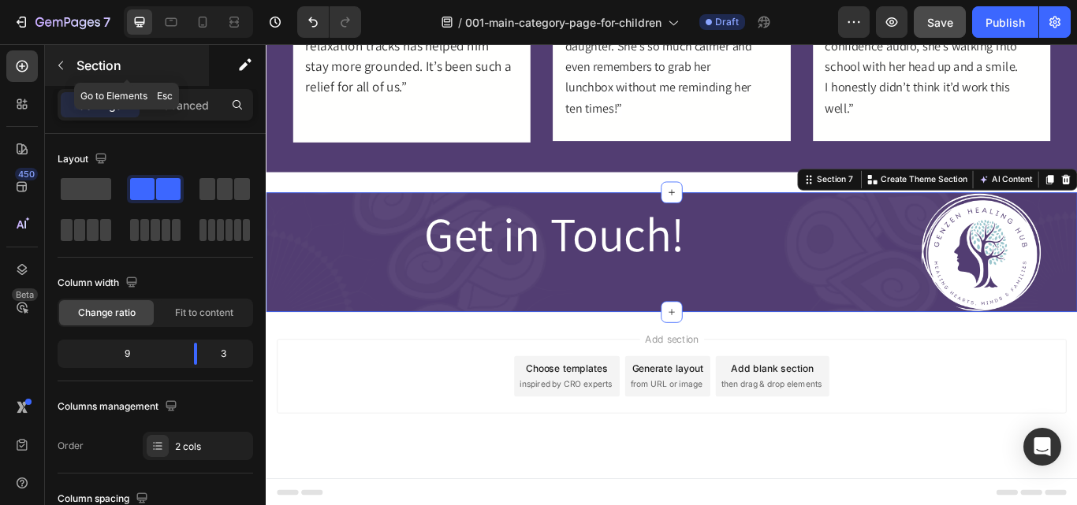
click at [63, 58] on button "button" at bounding box center [60, 65] width 25 height 25
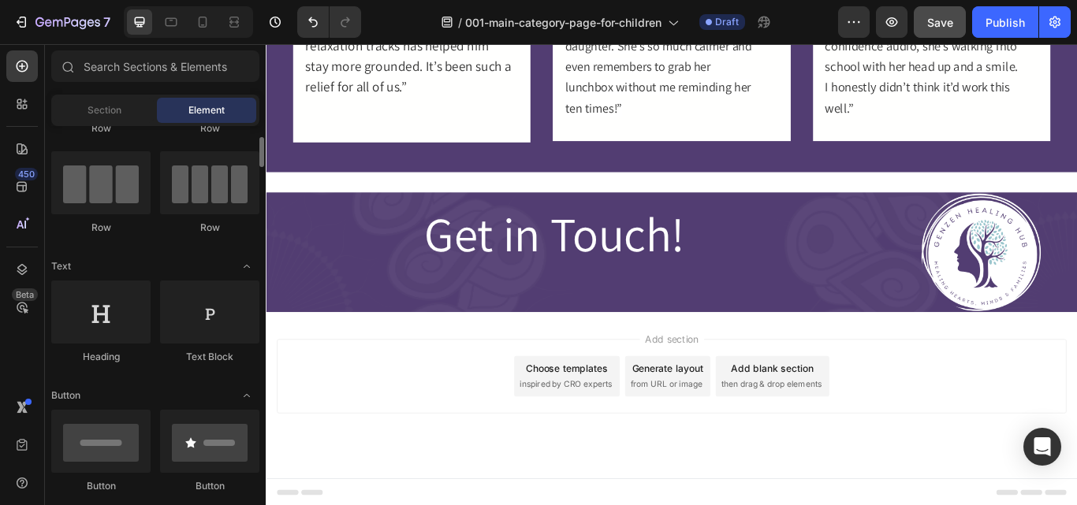
scroll to position [112, 0]
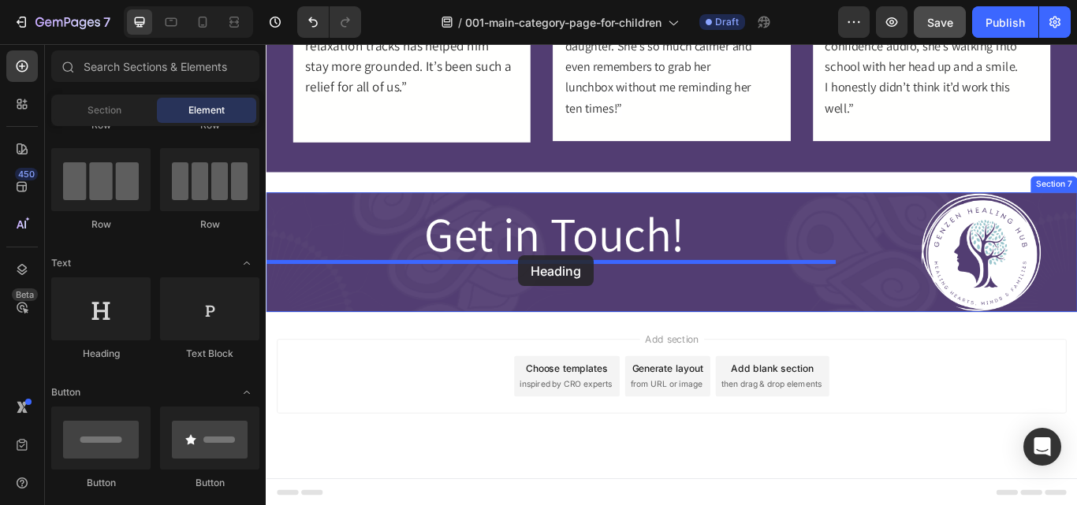
drag, startPoint x: 367, startPoint y: 368, endPoint x: 560, endPoint y: 291, distance: 207.2
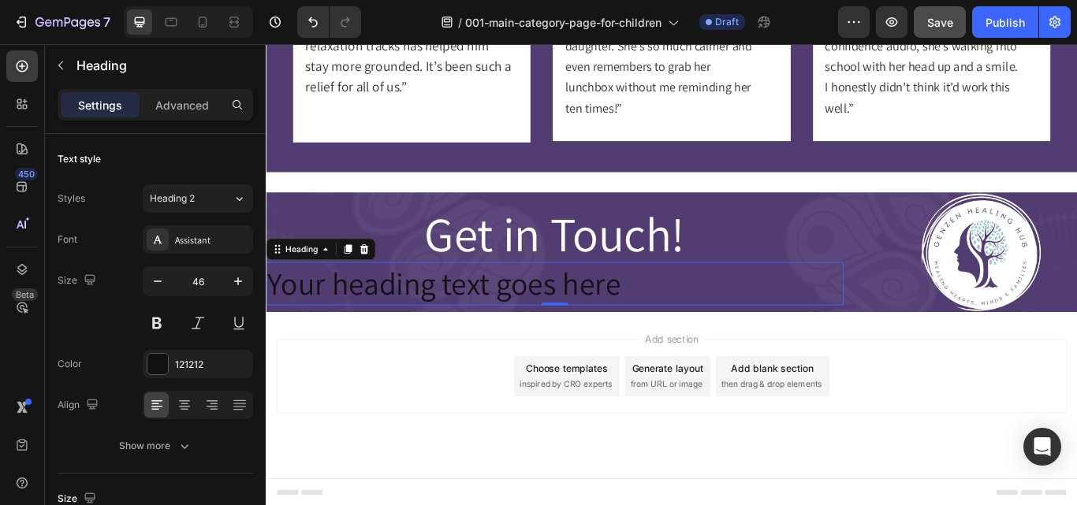
click at [550, 319] on h2 "Your heading text goes here" at bounding box center [602, 324] width 673 height 50
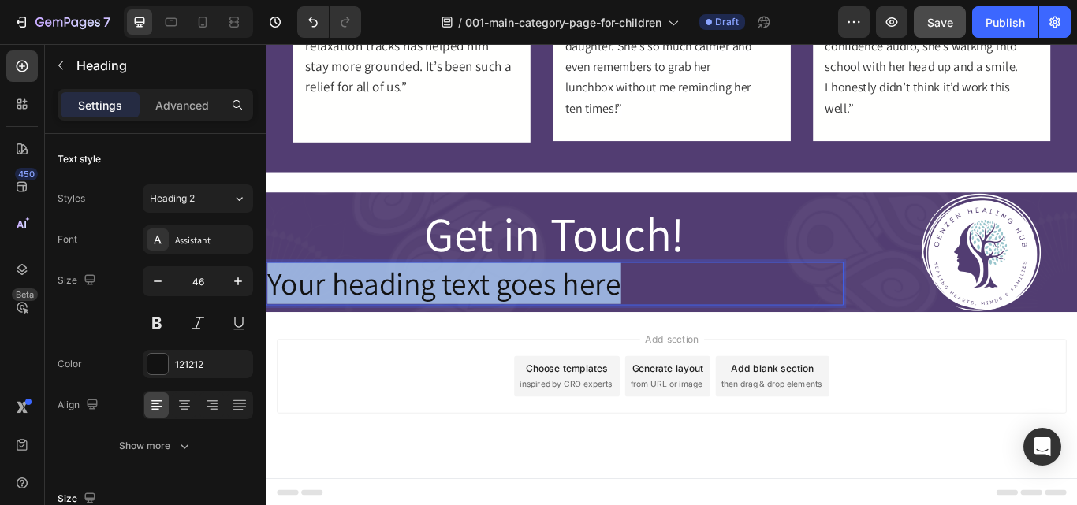
click at [550, 319] on p "Your heading text goes here" at bounding box center [602, 323] width 670 height 47
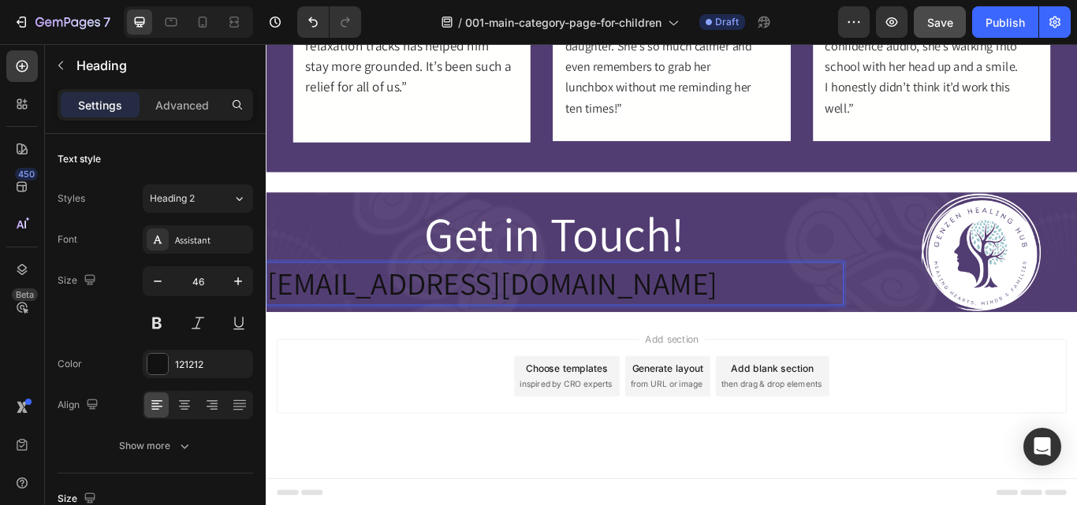
click at [550, 319] on p "[EMAIL_ADDRESS][DOMAIN_NAME]" at bounding box center [602, 323] width 670 height 47
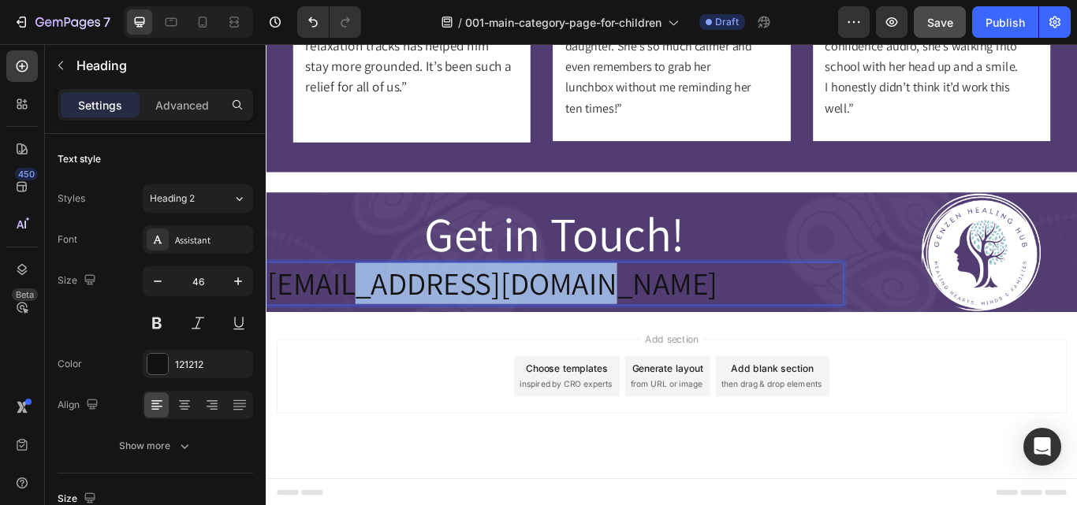
click at [550, 319] on p "[EMAIL_ADDRESS][DOMAIN_NAME]" at bounding box center [602, 323] width 670 height 47
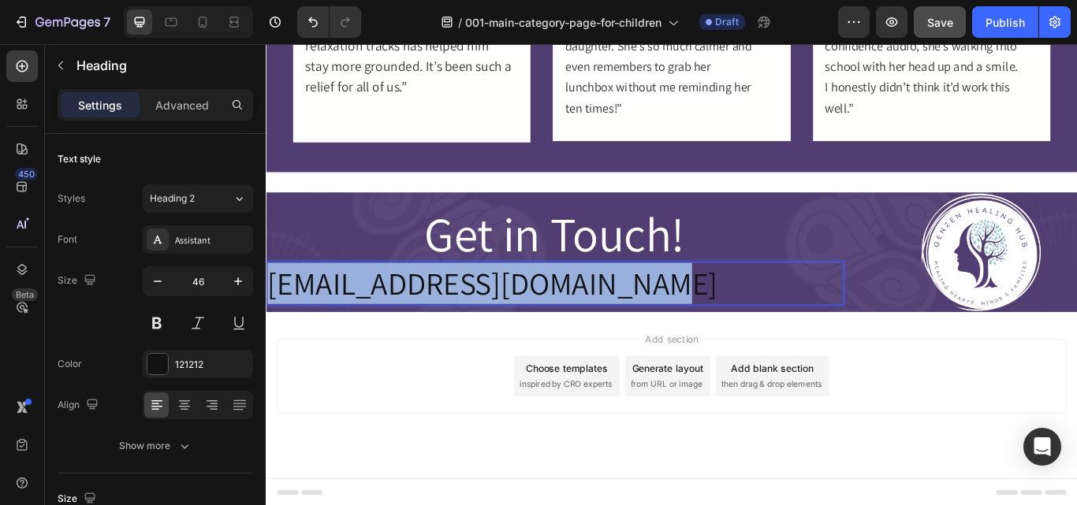
click at [550, 319] on p "[EMAIL_ADDRESS][DOMAIN_NAME]" at bounding box center [602, 323] width 670 height 47
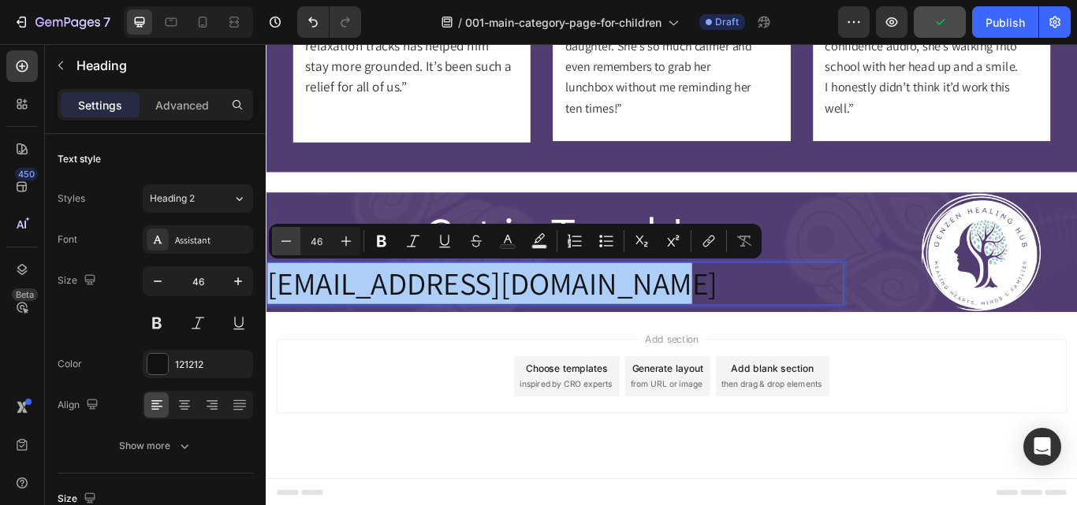
click at [277, 250] on button "Minus" at bounding box center [286, 241] width 28 height 28
drag, startPoint x: 277, startPoint y: 250, endPoint x: 377, endPoint y: 240, distance: 101.4
click at [277, 250] on button "Minus" at bounding box center [286, 241] width 28 height 28
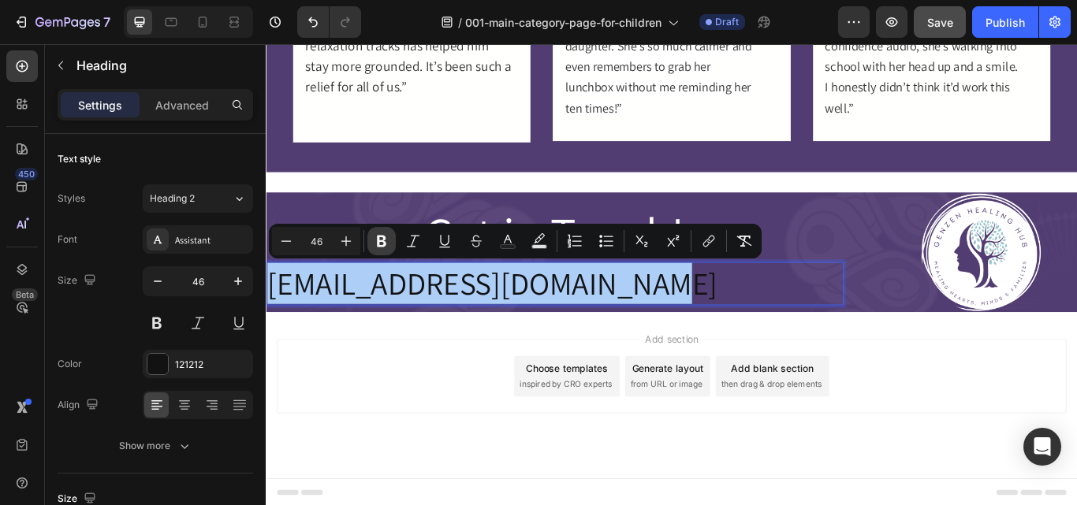
click at [277, 250] on button "Minus" at bounding box center [286, 241] width 28 height 28
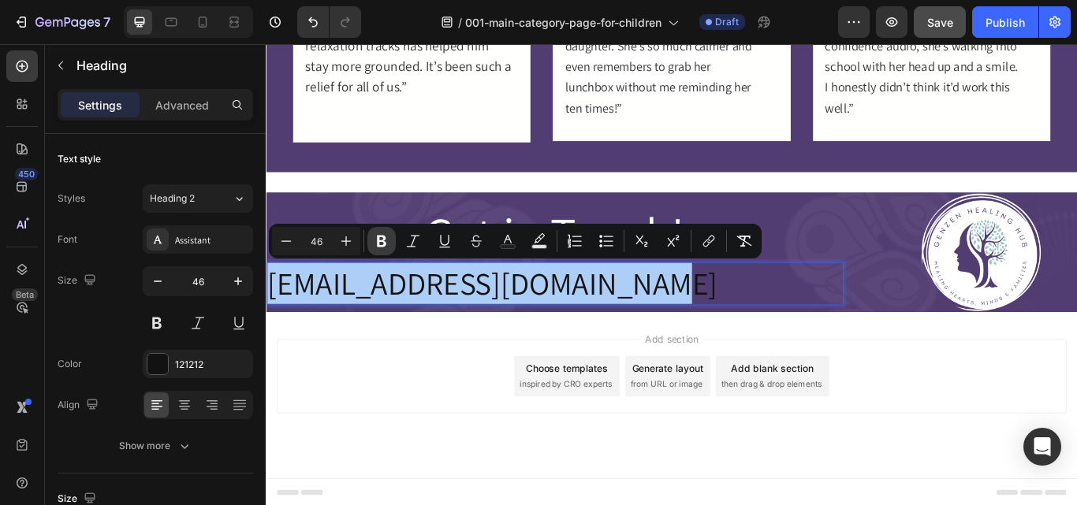
click at [277, 250] on button "Minus" at bounding box center [286, 241] width 28 height 28
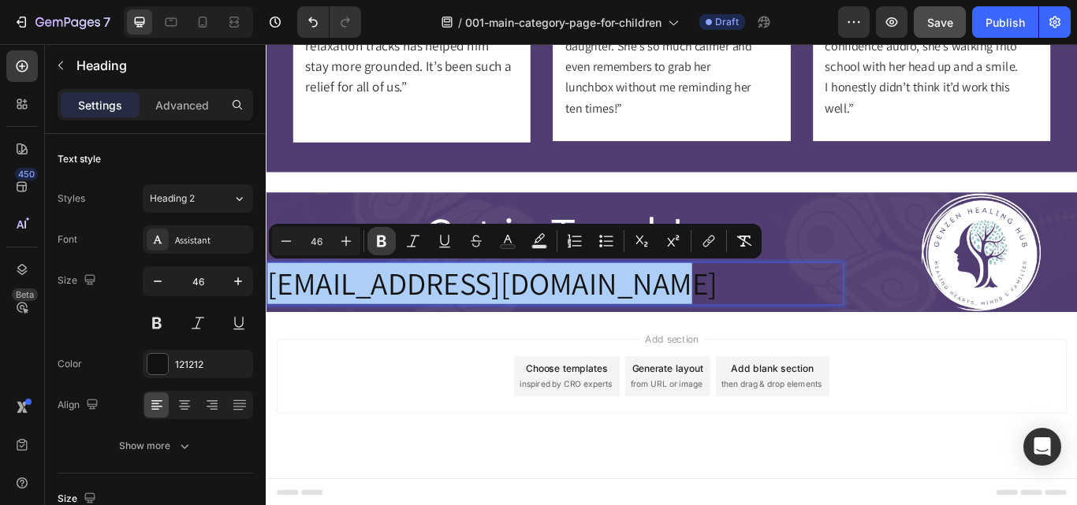
click at [277, 250] on button "Minus" at bounding box center [286, 241] width 28 height 28
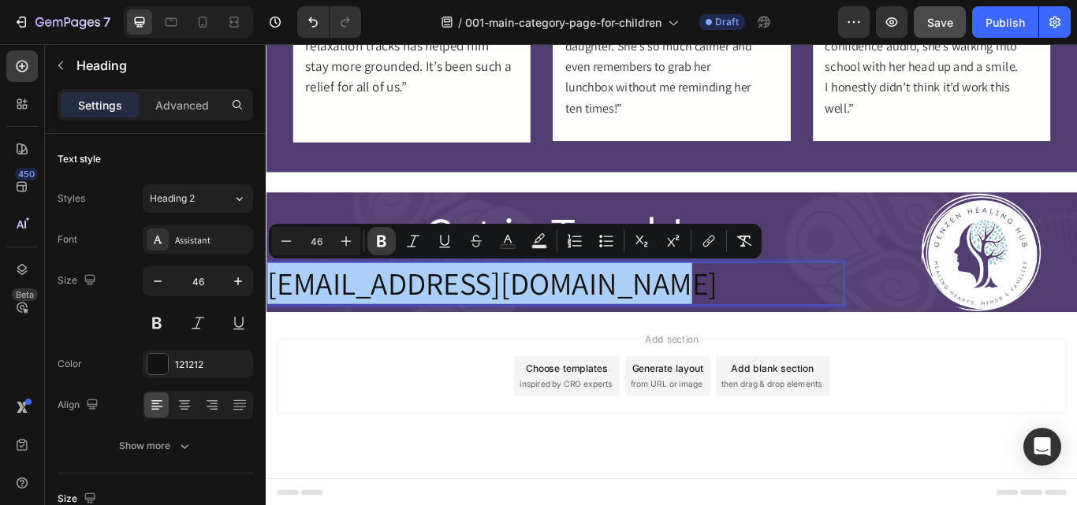
click at [277, 250] on button "Minus" at bounding box center [286, 241] width 28 height 28
click at [377, 240] on icon "Editor contextual toolbar" at bounding box center [381, 242] width 9 height 12
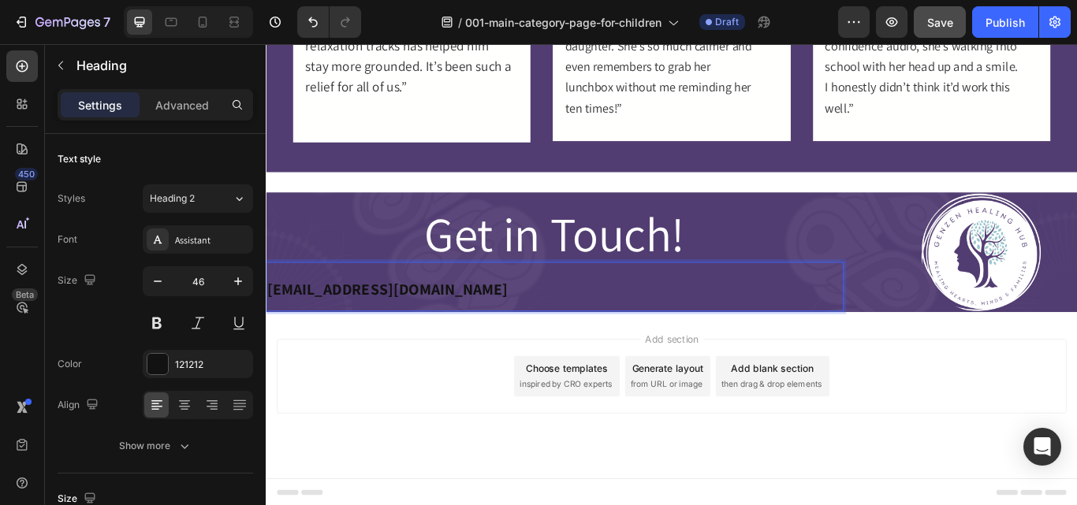
click at [401, 334] on strong "[EMAIL_ADDRESS][DOMAIN_NAME]" at bounding box center [407, 330] width 280 height 24
click at [188, 368] on div "121212" at bounding box center [198, 365] width 46 height 14
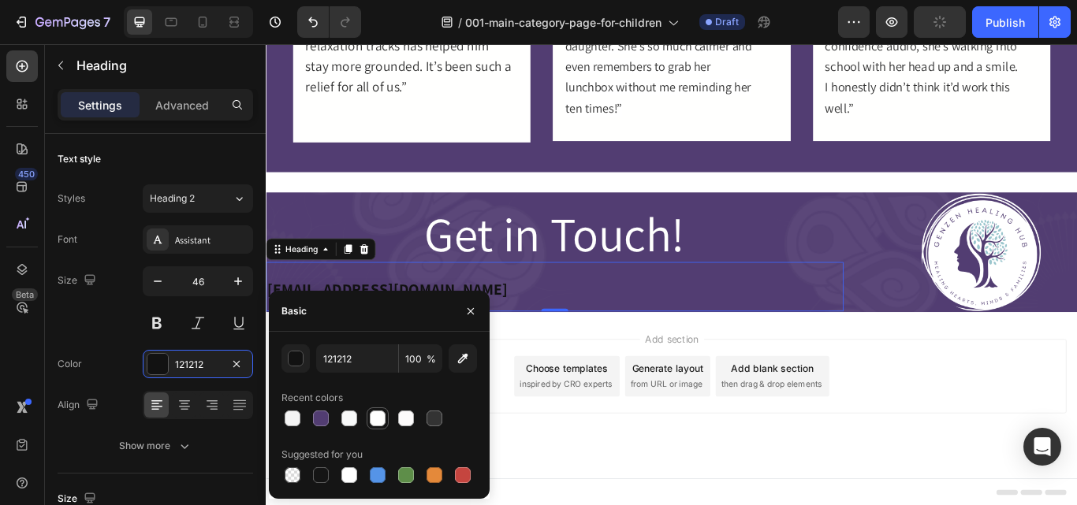
click at [374, 421] on div at bounding box center [378, 419] width 16 height 16
type input "FFFFFE"
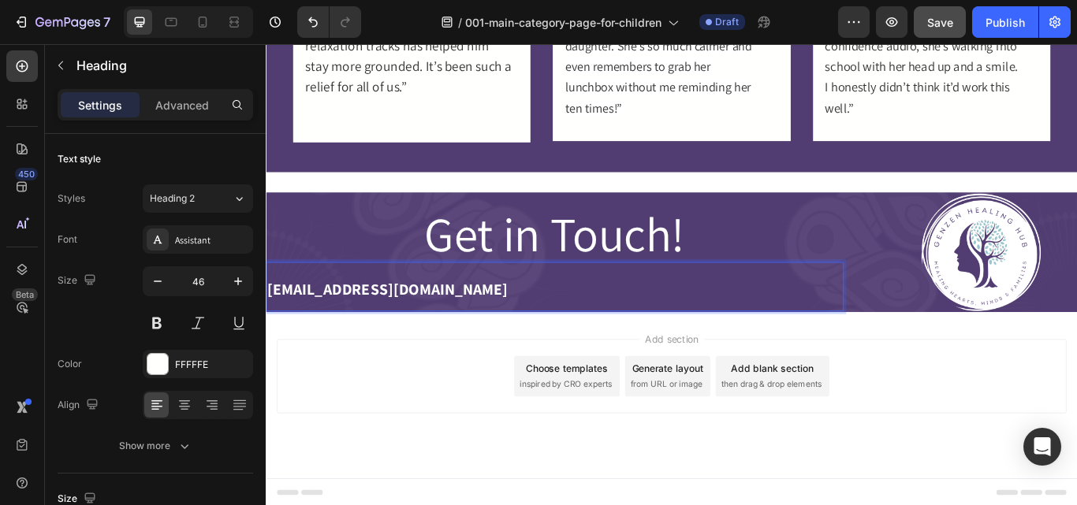
click at [434, 318] on strong "[EMAIL_ADDRESS][DOMAIN_NAME]" at bounding box center [407, 330] width 280 height 24
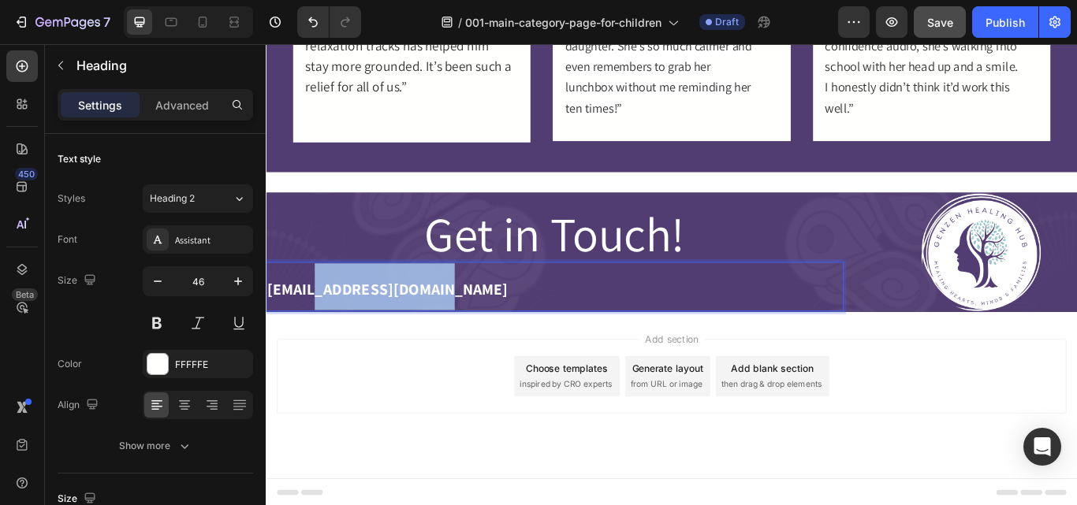
click at [434, 318] on strong "[EMAIL_ADDRESS][DOMAIN_NAME]" at bounding box center [407, 330] width 280 height 24
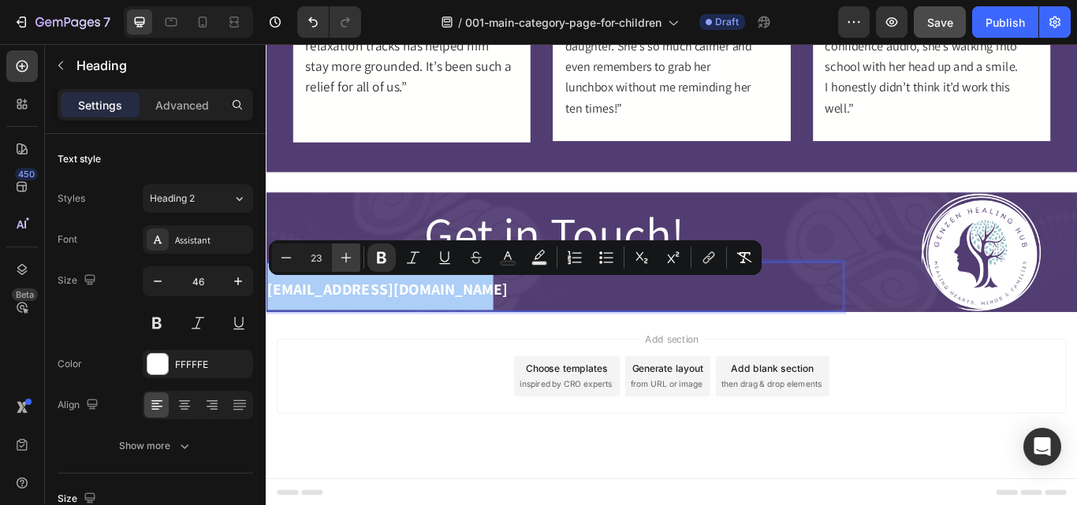
click at [341, 256] on icon "Editor contextual toolbar" at bounding box center [346, 258] width 16 height 16
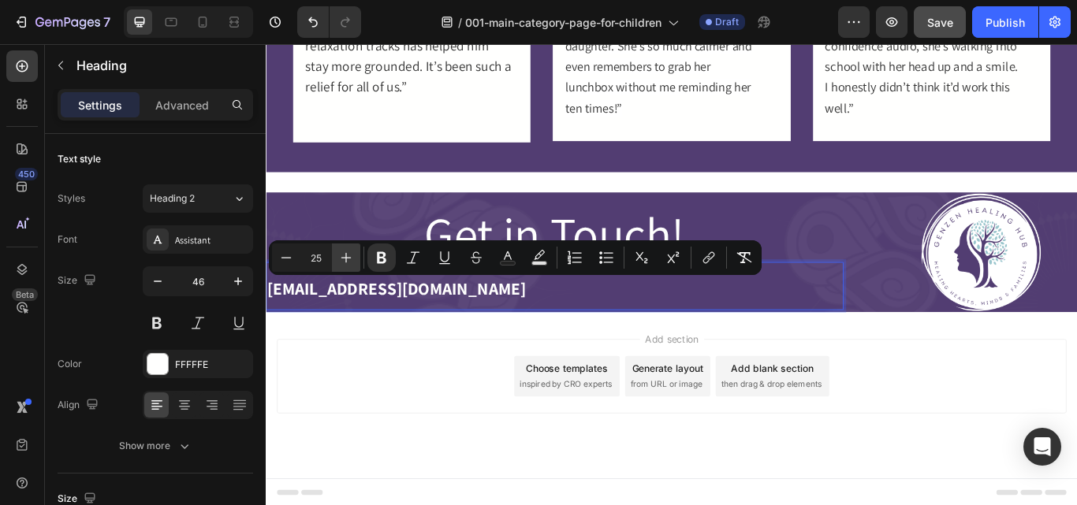
click at [341, 256] on icon "Editor contextual toolbar" at bounding box center [346, 258] width 16 height 16
type input "27"
click at [366, 329] on strong "[EMAIL_ADDRESS][DOMAIN_NAME]" at bounding box center [428, 328] width 323 height 28
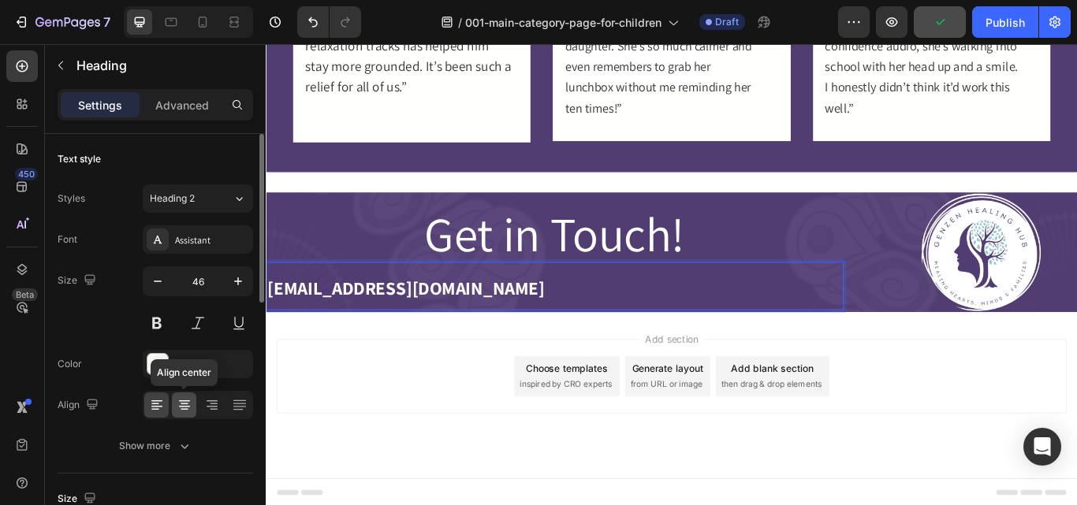
click at [184, 404] on icon at bounding box center [184, 405] width 8 height 2
click at [158, 404] on icon at bounding box center [155, 405] width 8 height 2
click at [188, 404] on icon at bounding box center [184, 405] width 8 height 2
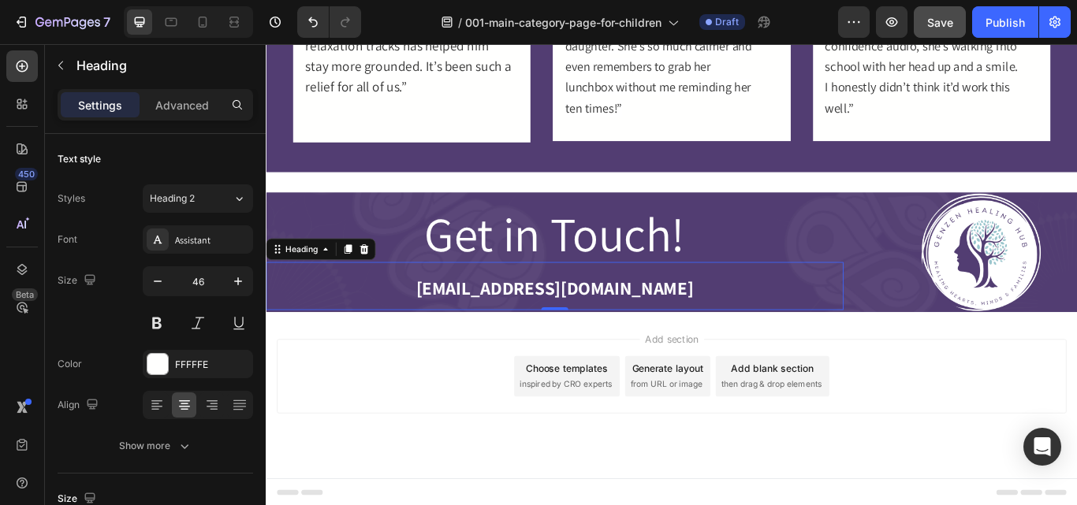
click at [452, 323] on p "[EMAIL_ADDRESS][DOMAIN_NAME]" at bounding box center [602, 326] width 670 height 53
click at [661, 306] on p "[EMAIL_ADDRESS][DOMAIN_NAME]" at bounding box center [602, 326] width 670 height 53
click at [191, 102] on p "Advanced" at bounding box center [182, 105] width 54 height 17
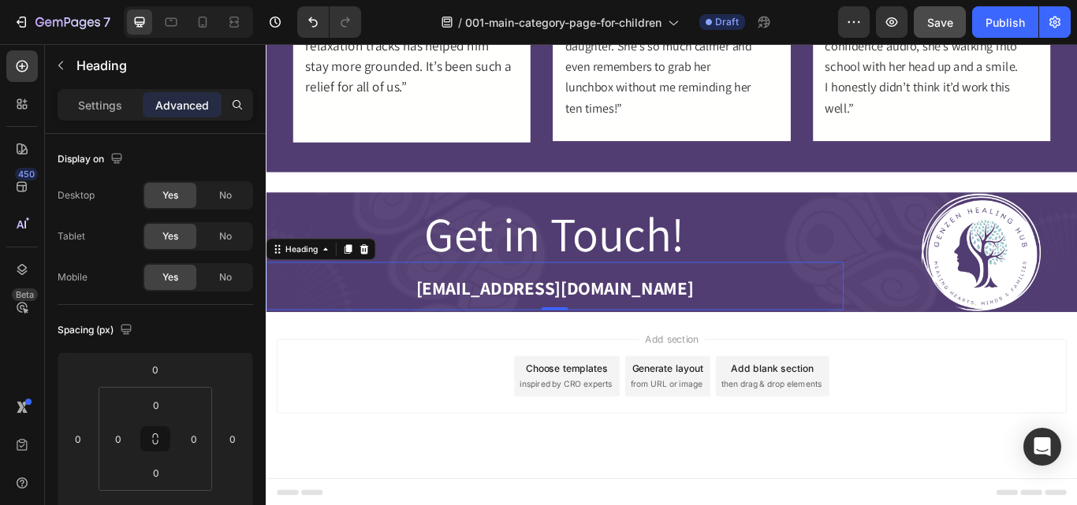
click at [548, 322] on strong "[EMAIL_ADDRESS][DOMAIN_NAME]" at bounding box center [602, 328] width 323 height 28
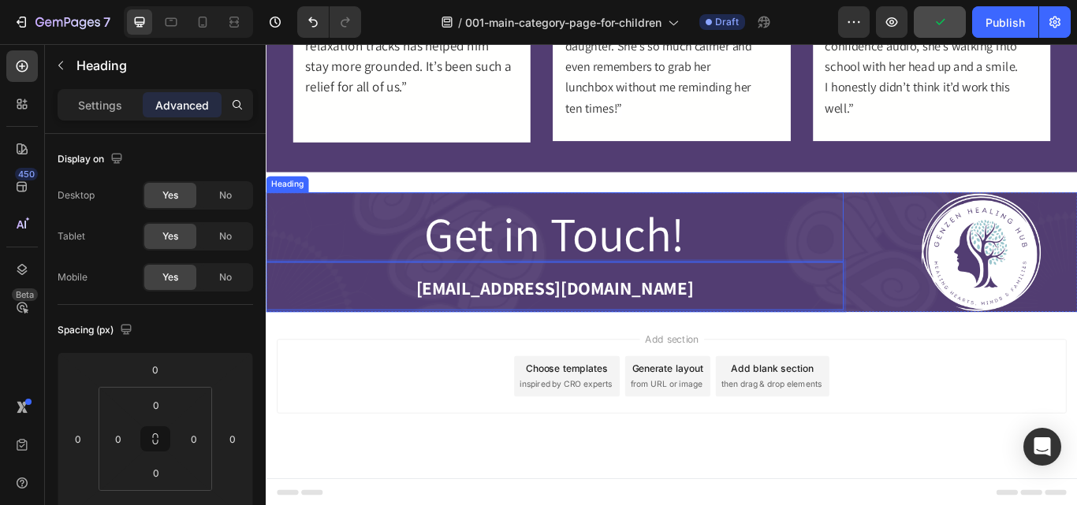
click at [875, 277] on p "⁠⁠⁠⁠⁠⁠⁠ Get in Touch!" at bounding box center [602, 270] width 670 height 54
click at [617, 334] on strong "[EMAIL_ADDRESS][DOMAIN_NAME]" at bounding box center [602, 328] width 323 height 28
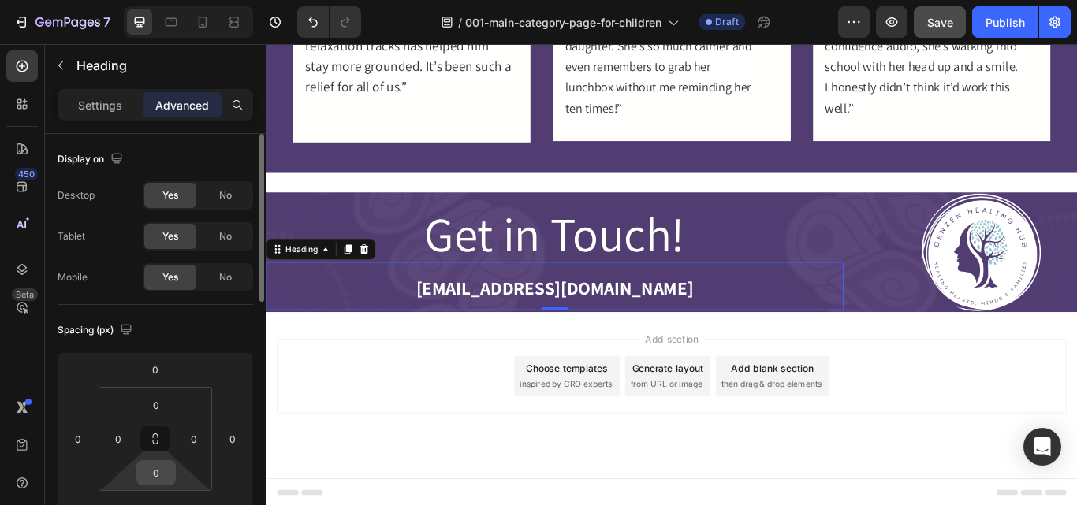
click at [166, 478] on input "0" at bounding box center [156, 473] width 32 height 24
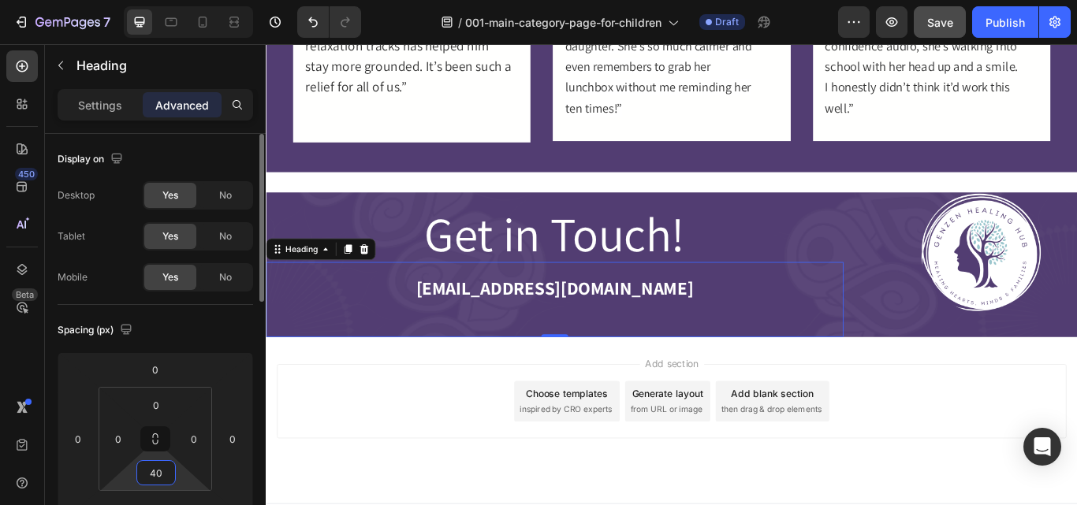
type input "4"
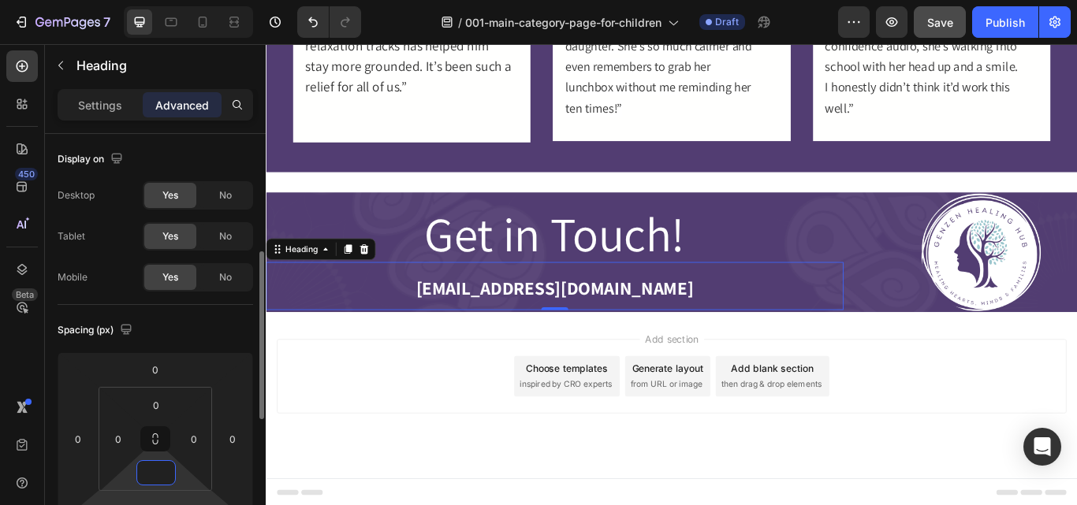
scroll to position [83, 0]
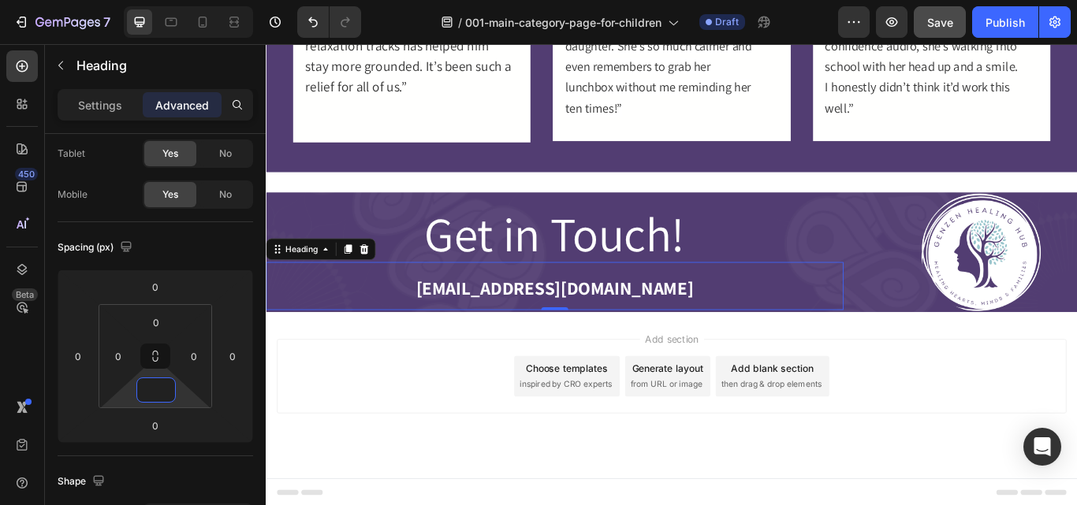
click at [684, 299] on h2 "⁠⁠⁠⁠⁠⁠⁠ hello@genzenhealinghub.com" at bounding box center [602, 327] width 673 height 56
type input "0"
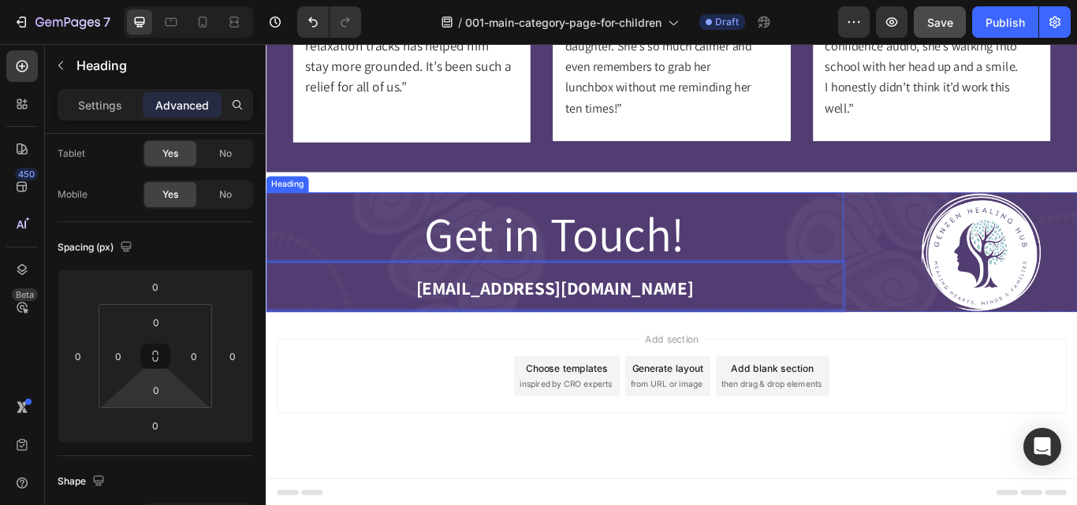
click at [450, 269] on span "Get in Touch!" at bounding box center [601, 265] width 303 height 73
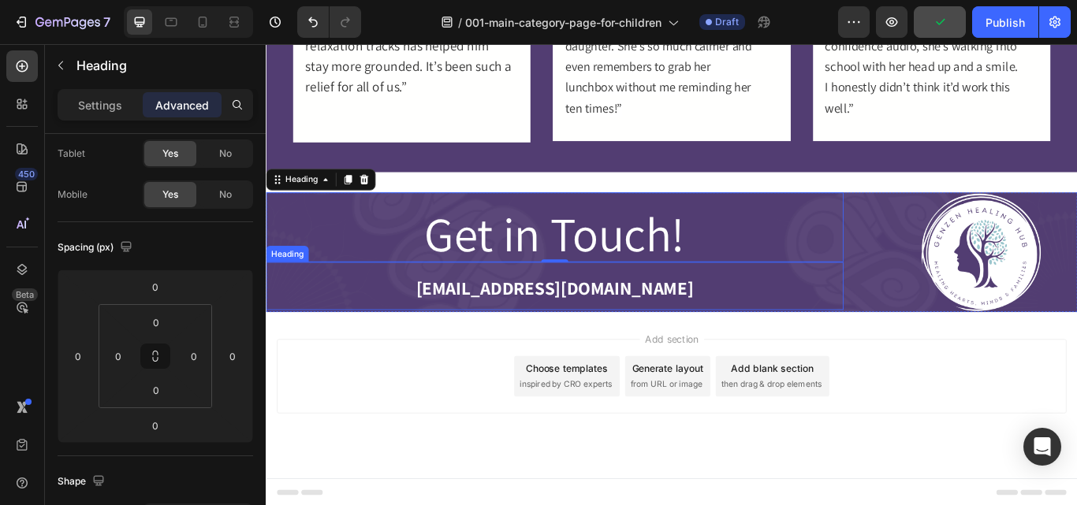
click at [627, 333] on strong "[EMAIL_ADDRESS][DOMAIN_NAME]" at bounding box center [602, 328] width 323 height 28
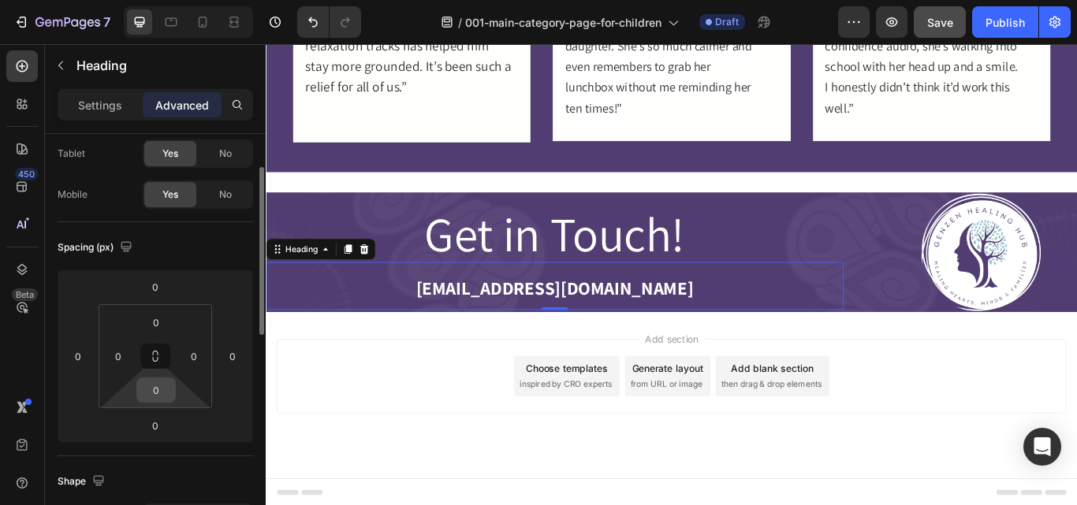
click at [163, 390] on input "0" at bounding box center [156, 390] width 32 height 24
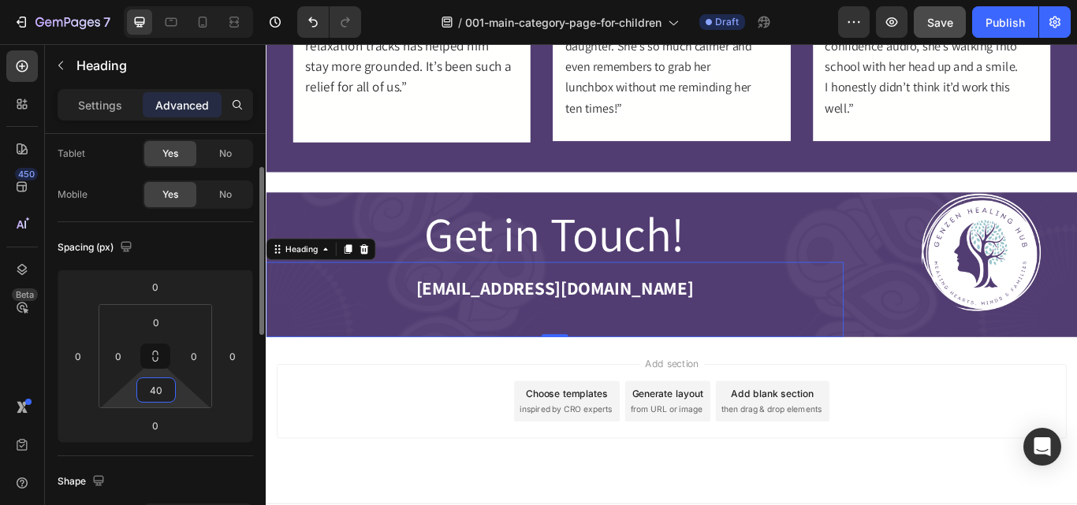
type input "4"
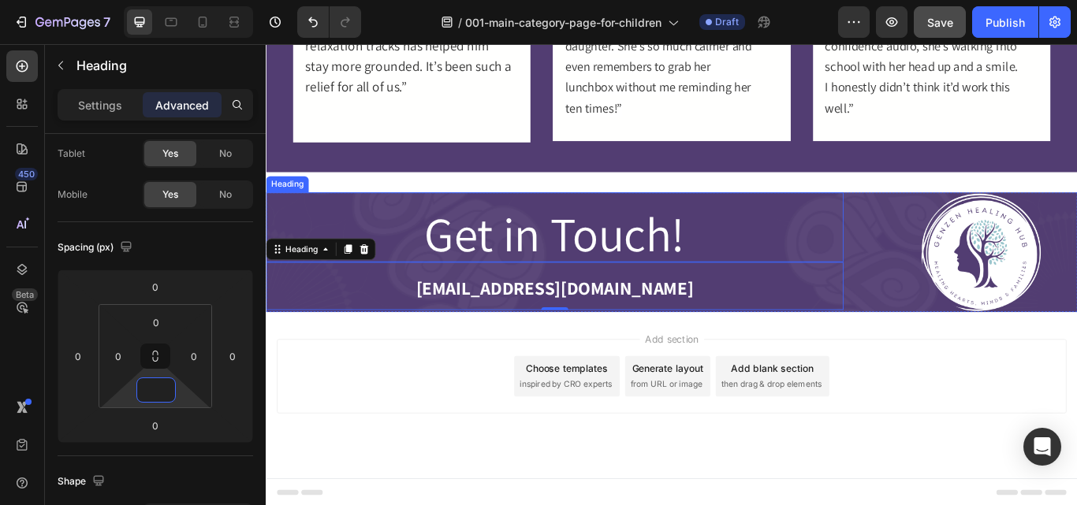
click at [480, 273] on span "Get in Touch!" at bounding box center [601, 265] width 303 height 73
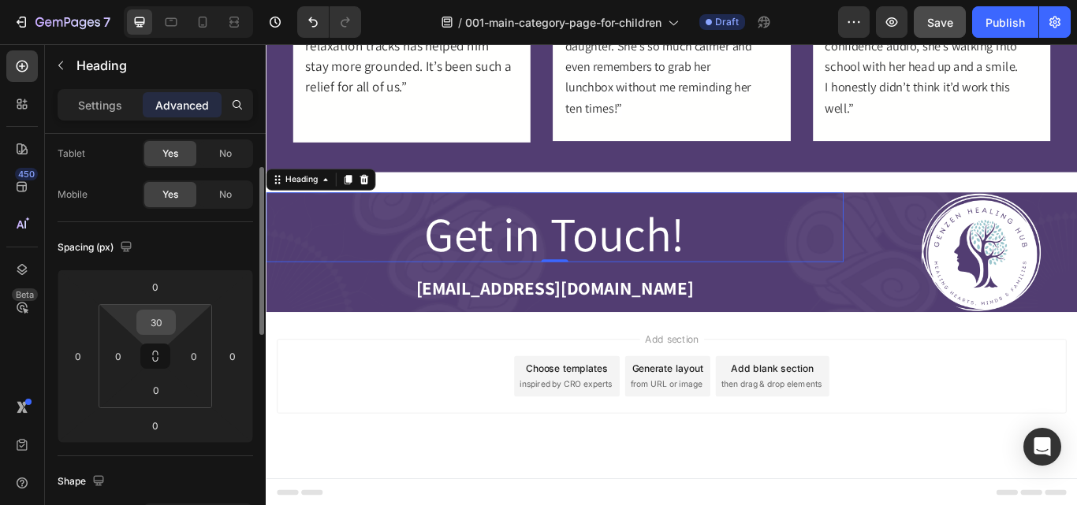
click at [156, 323] on input "30" at bounding box center [156, 323] width 32 height 24
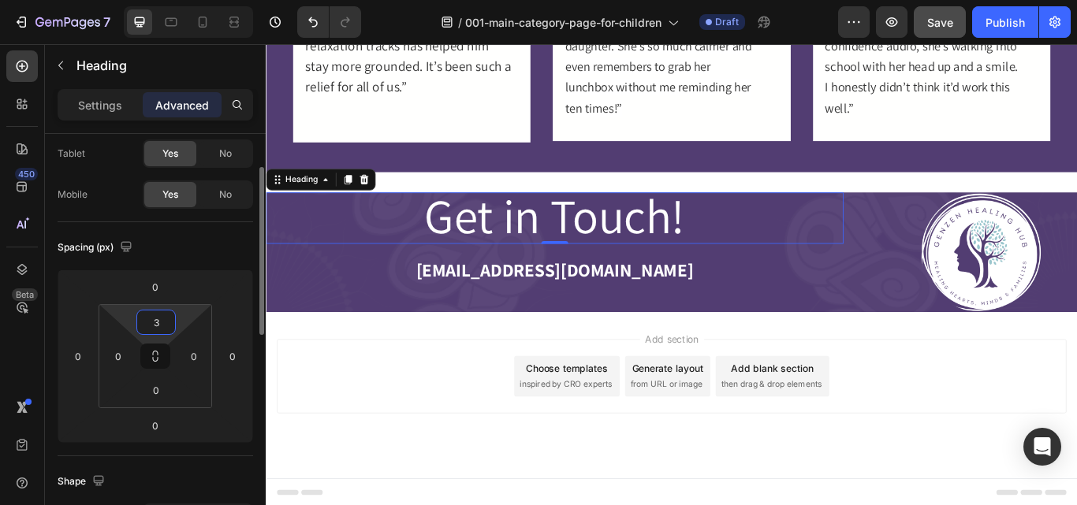
type input "30"
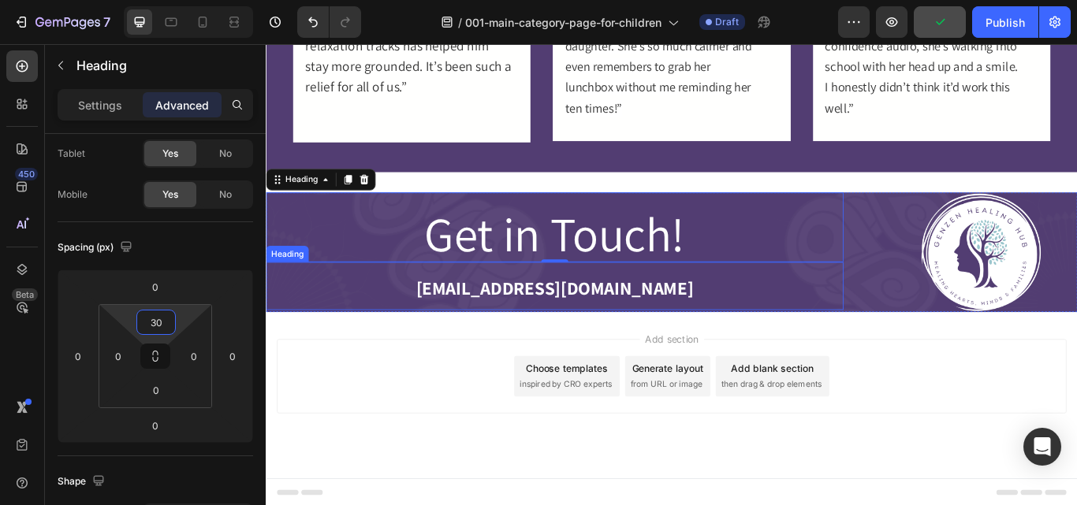
click at [500, 323] on strong "[EMAIL_ADDRESS][DOMAIN_NAME]" at bounding box center [602, 328] width 323 height 28
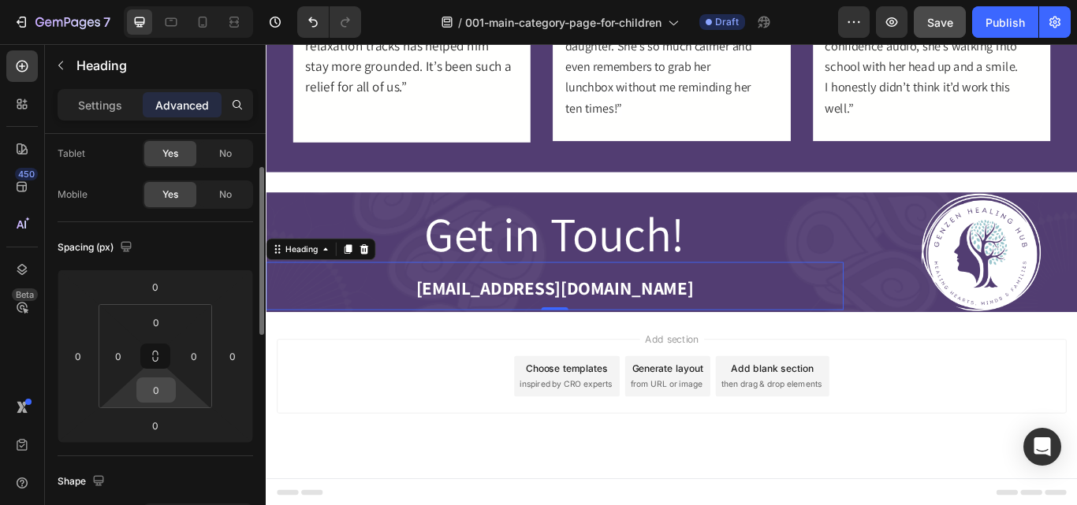
click at [155, 389] on input "0" at bounding box center [156, 390] width 32 height 24
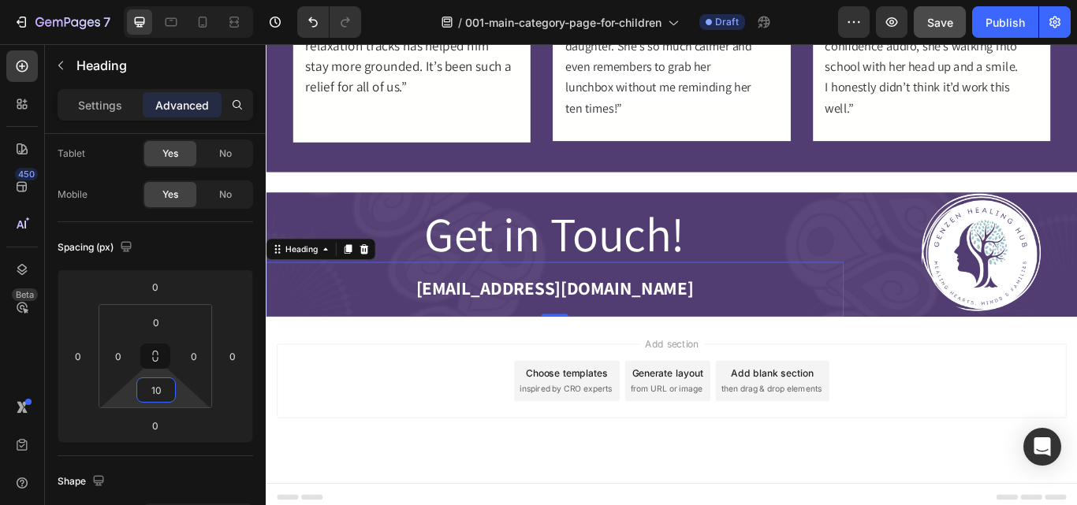
type input "10"
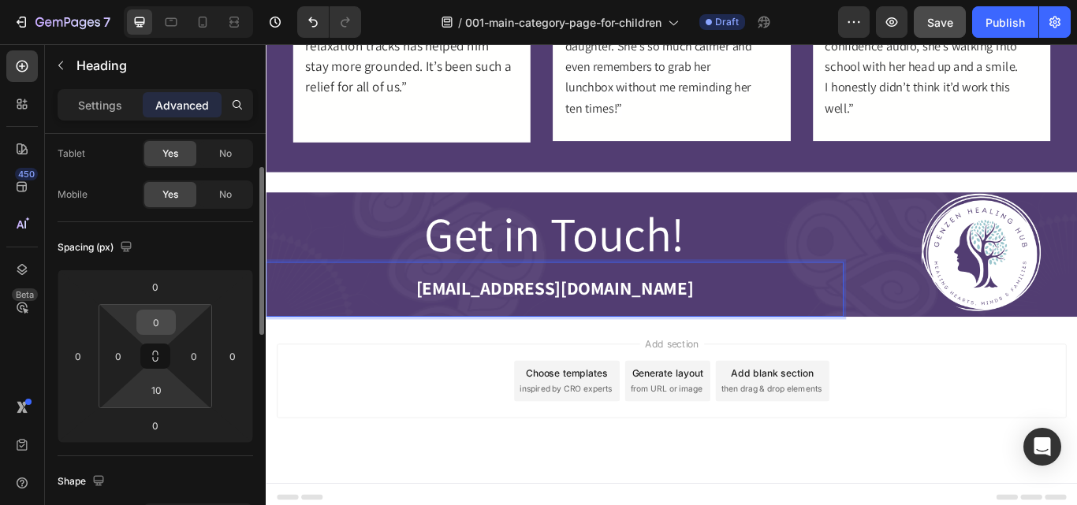
click at [150, 320] on input "0" at bounding box center [156, 323] width 32 height 24
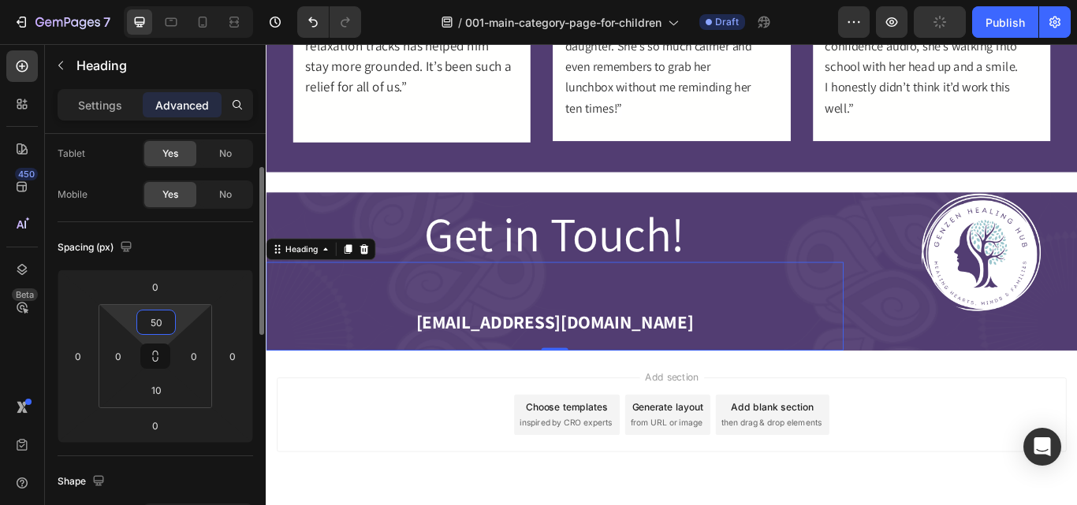
type input "5"
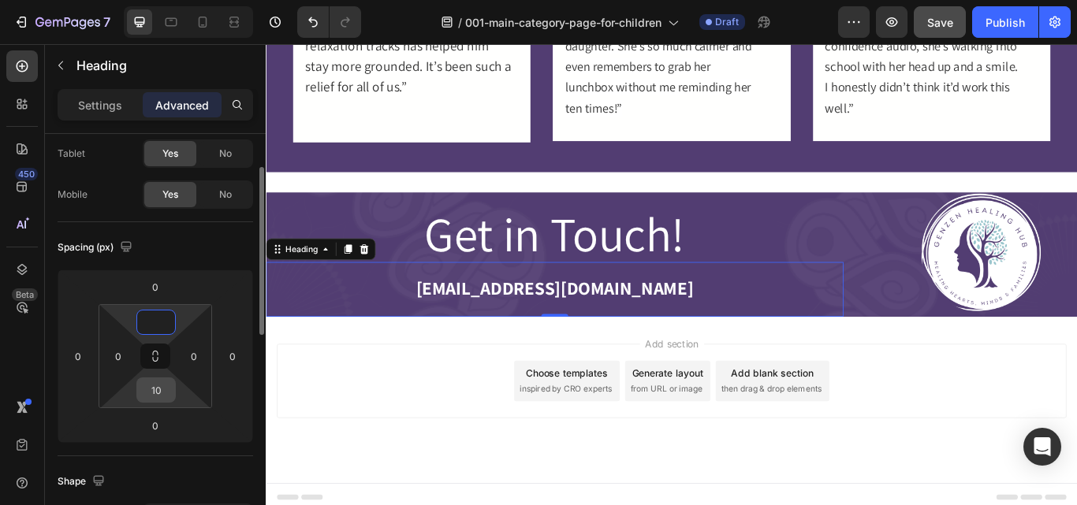
type input "0"
drag, startPoint x: 162, startPoint y: 393, endPoint x: 150, endPoint y: 393, distance: 12.6
click at [150, 393] on input "10" at bounding box center [156, 390] width 32 height 24
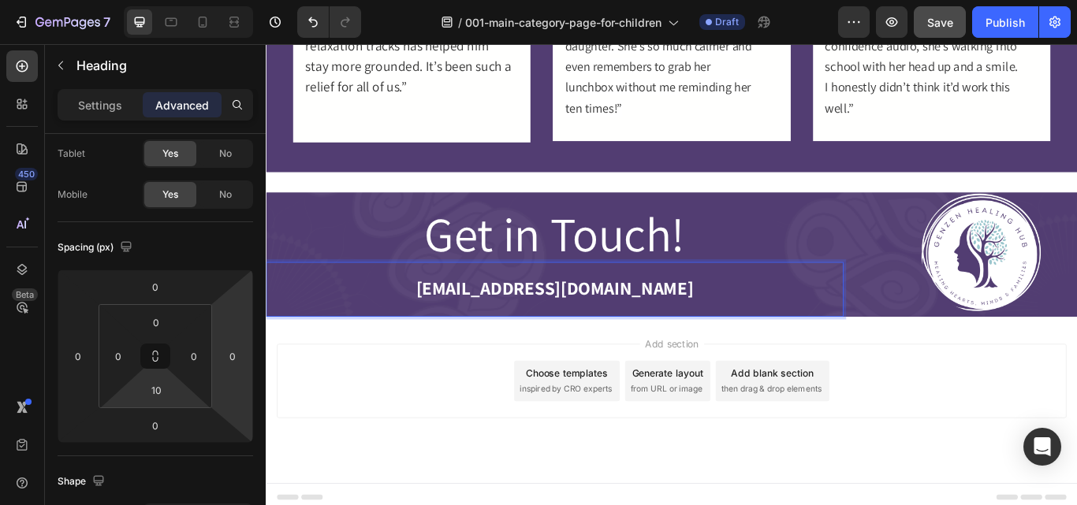
click at [526, 350] on p "[EMAIL_ADDRESS][DOMAIN_NAME]" at bounding box center [602, 326] width 670 height 53
click at [509, 363] on div "Add section Choose templates inspired by CRO experts Generate layout from URL o…" at bounding box center [739, 460] width 946 height 194
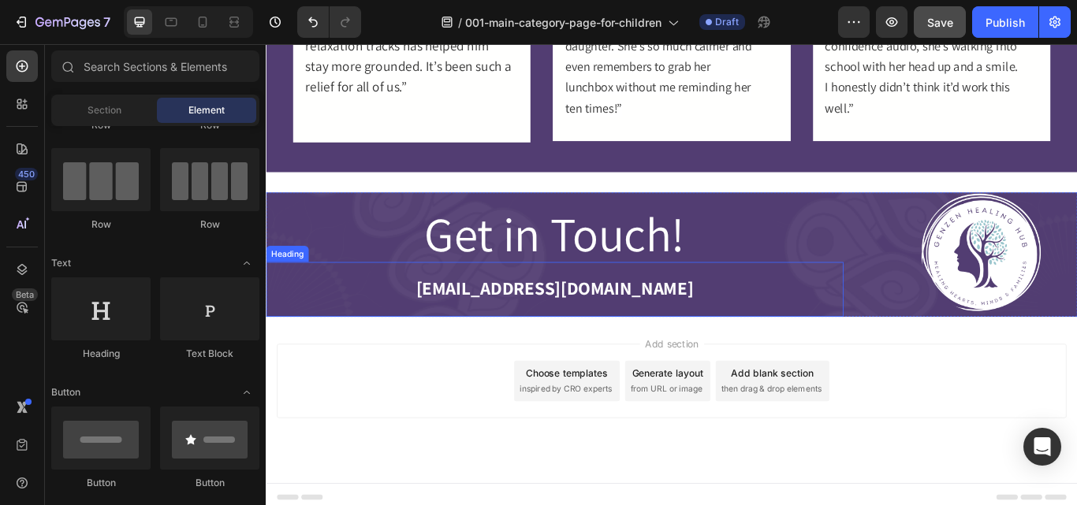
click at [634, 324] on strong "[EMAIL_ADDRESS][DOMAIN_NAME]" at bounding box center [602, 328] width 323 height 28
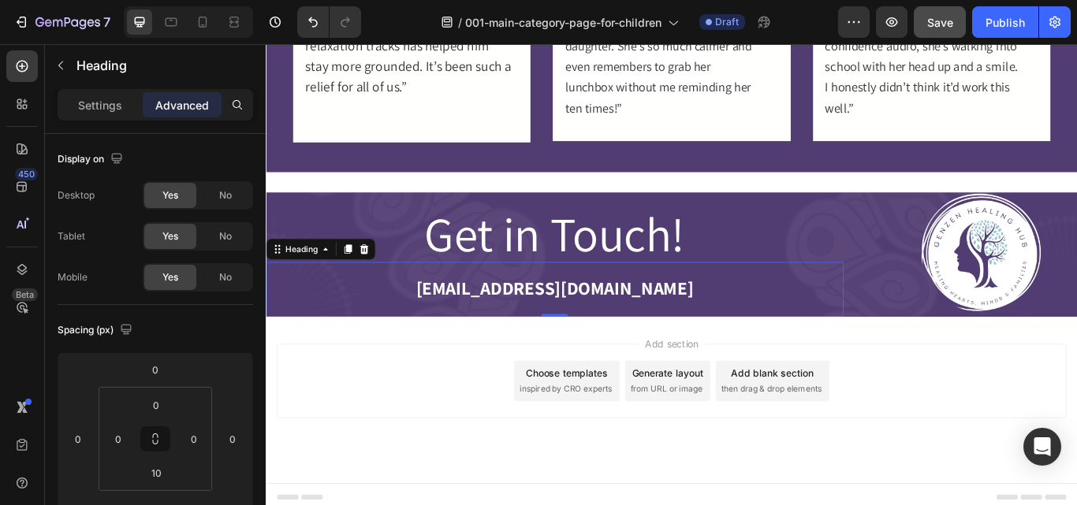
click at [912, 386] on div "Add section Choose templates inspired by CRO experts Generate layout from URL o…" at bounding box center [739, 460] width 946 height 194
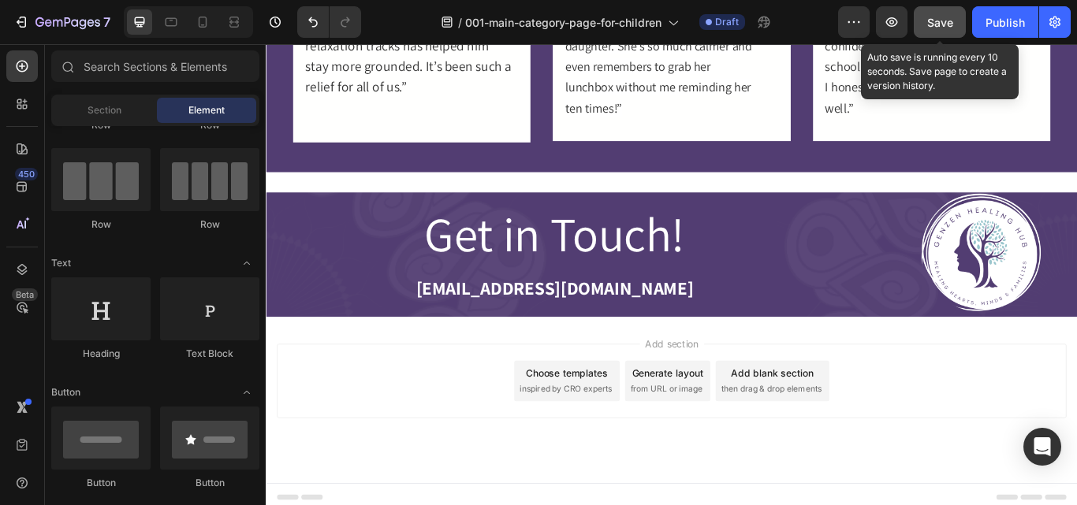
click at [947, 28] on span "Save" at bounding box center [940, 22] width 26 height 13
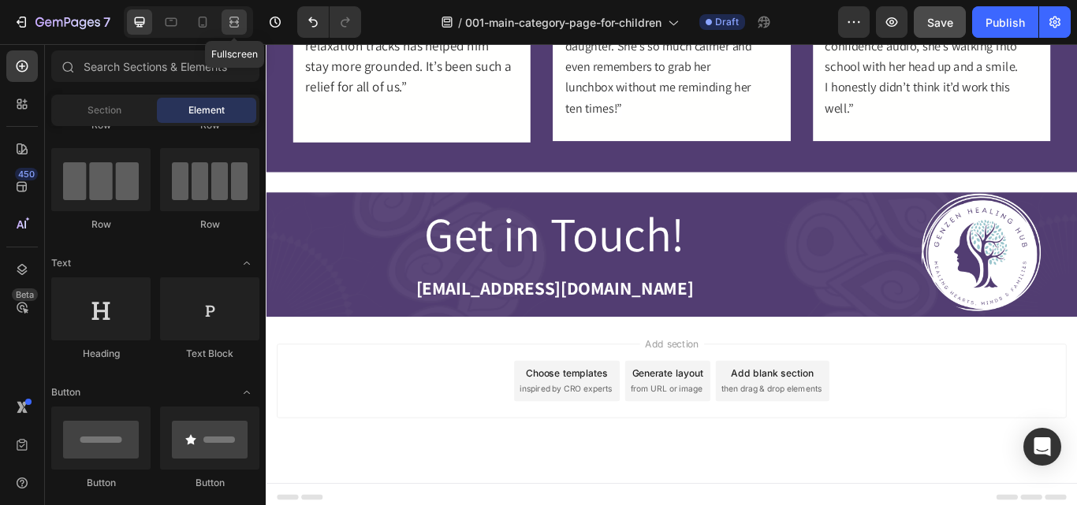
click at [228, 24] on icon at bounding box center [234, 22] width 16 height 16
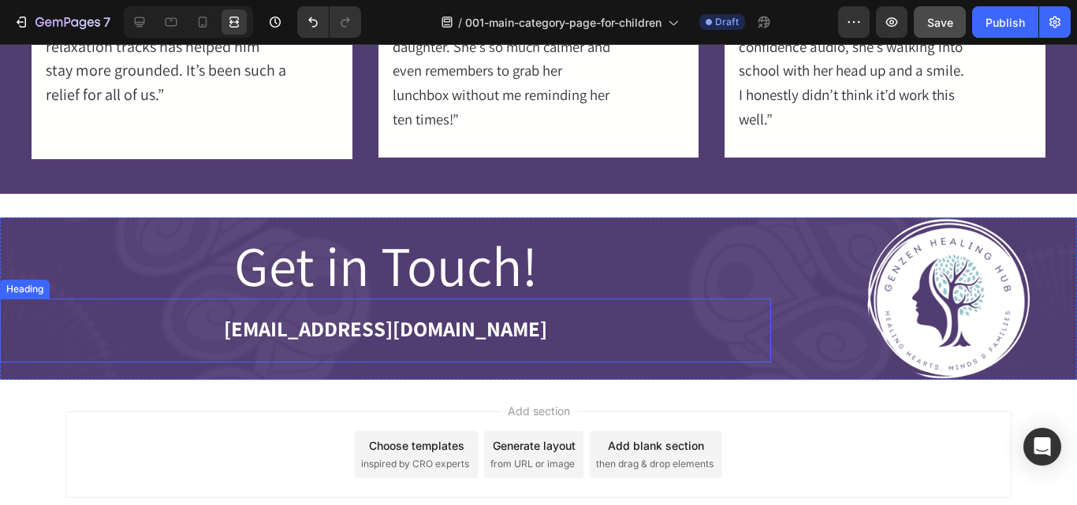
click at [470, 305] on p "⁠⁠⁠⁠⁠⁠⁠ hello@genzenhealinghub.com" at bounding box center [386, 326] width 768 height 53
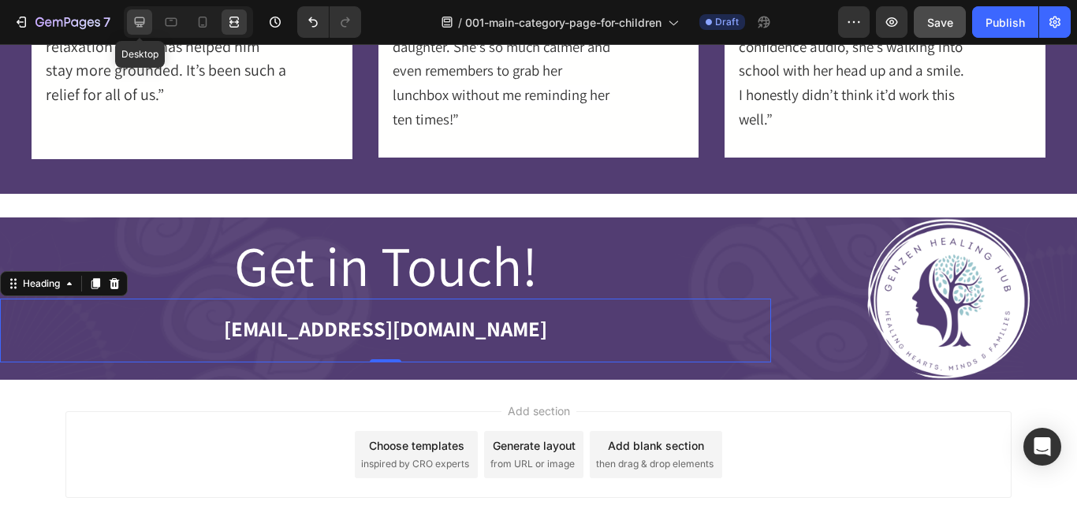
click at [134, 25] on icon at bounding box center [140, 22] width 16 height 16
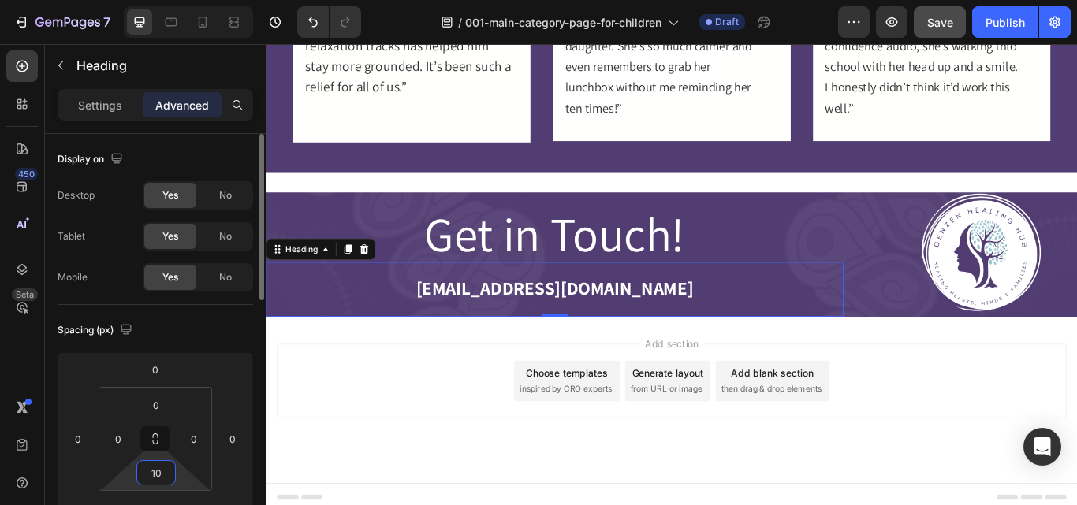
click at [169, 477] on input "10" at bounding box center [156, 473] width 32 height 24
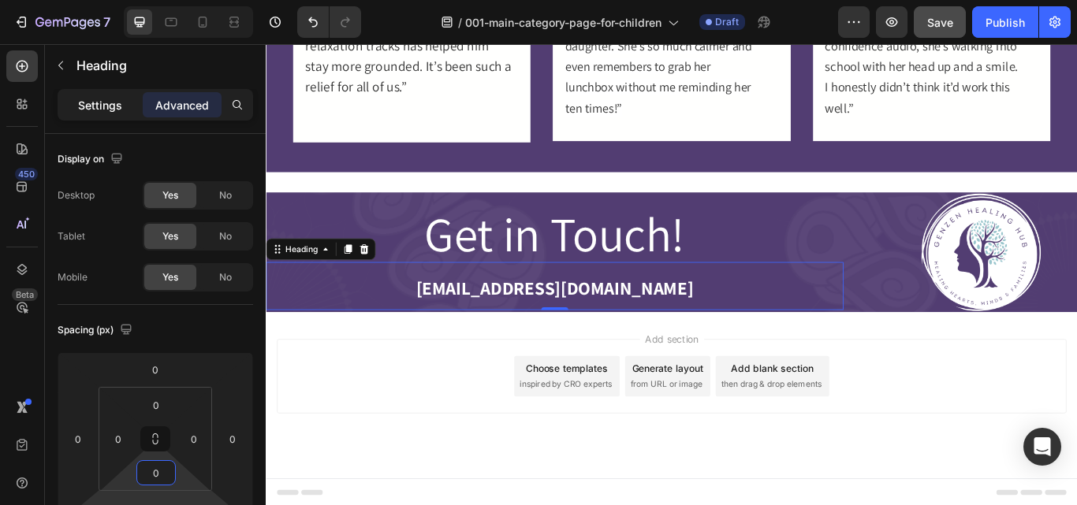
click at [115, 105] on p "Settings" at bounding box center [100, 105] width 44 height 17
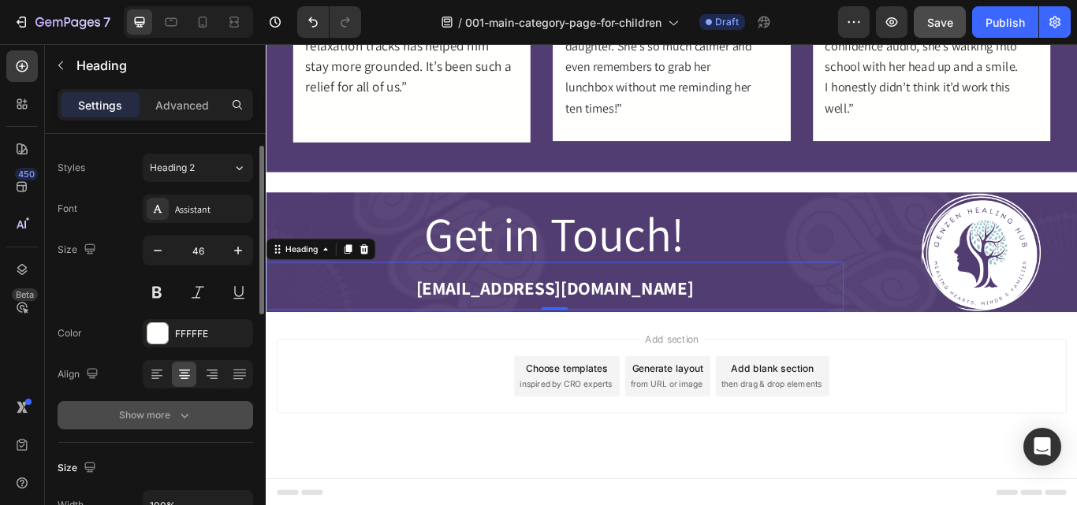
scroll to position [32, 0]
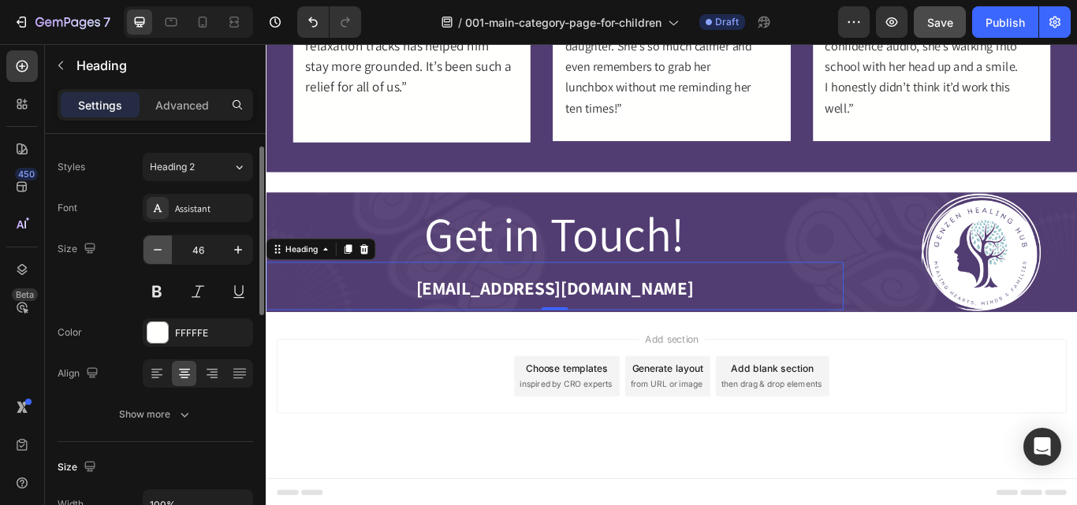
click at [158, 246] on icon "button" at bounding box center [158, 250] width 16 height 16
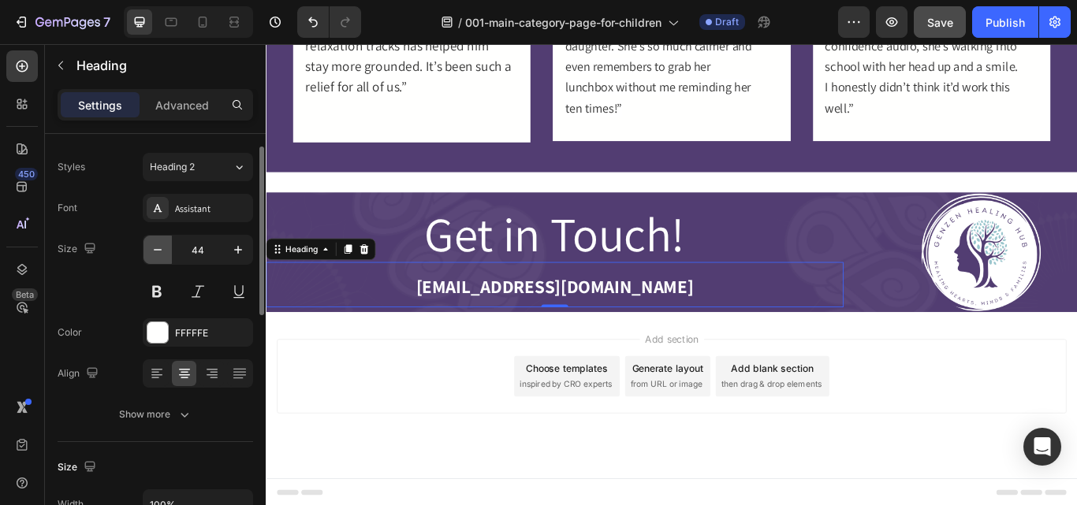
click at [158, 246] on icon "button" at bounding box center [158, 250] width 16 height 16
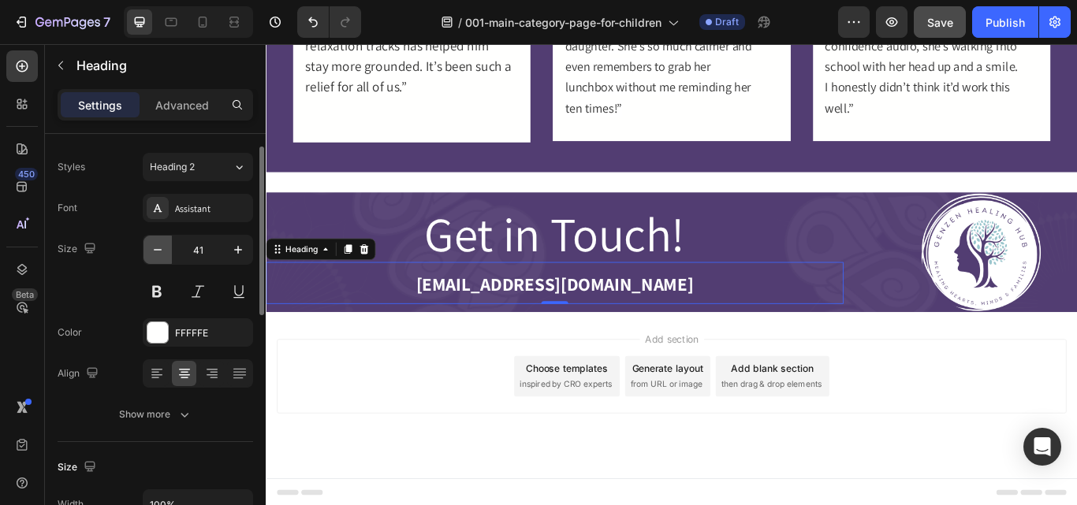
click at [158, 246] on icon "button" at bounding box center [158, 250] width 16 height 16
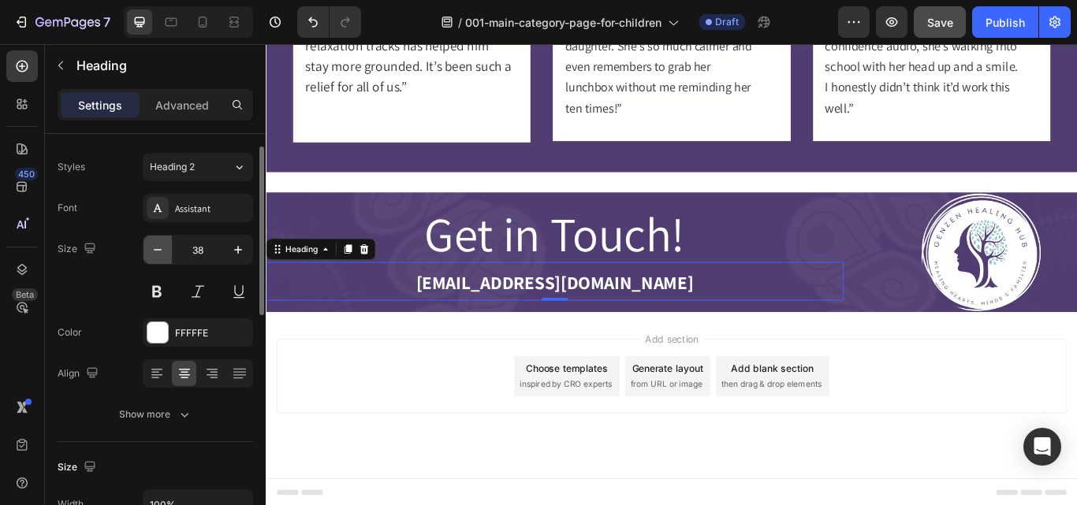
click at [158, 246] on icon "button" at bounding box center [158, 250] width 16 height 16
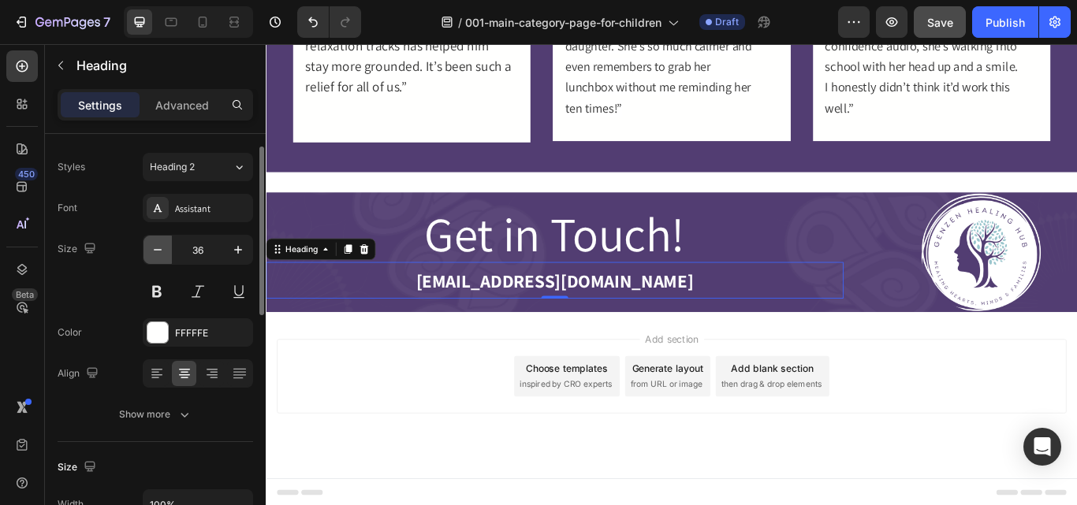
click at [158, 246] on icon "button" at bounding box center [158, 250] width 16 height 16
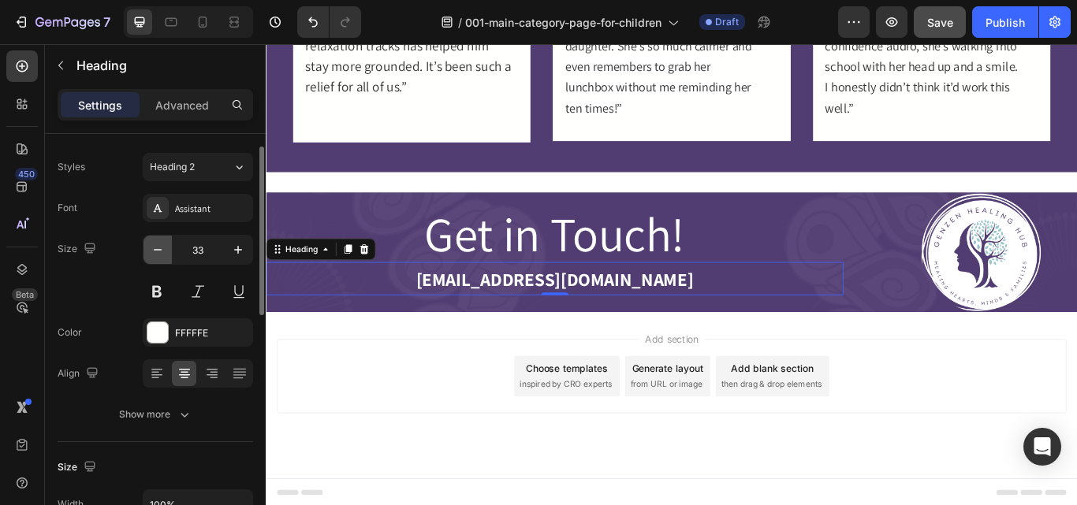
click at [158, 246] on icon "button" at bounding box center [158, 250] width 16 height 16
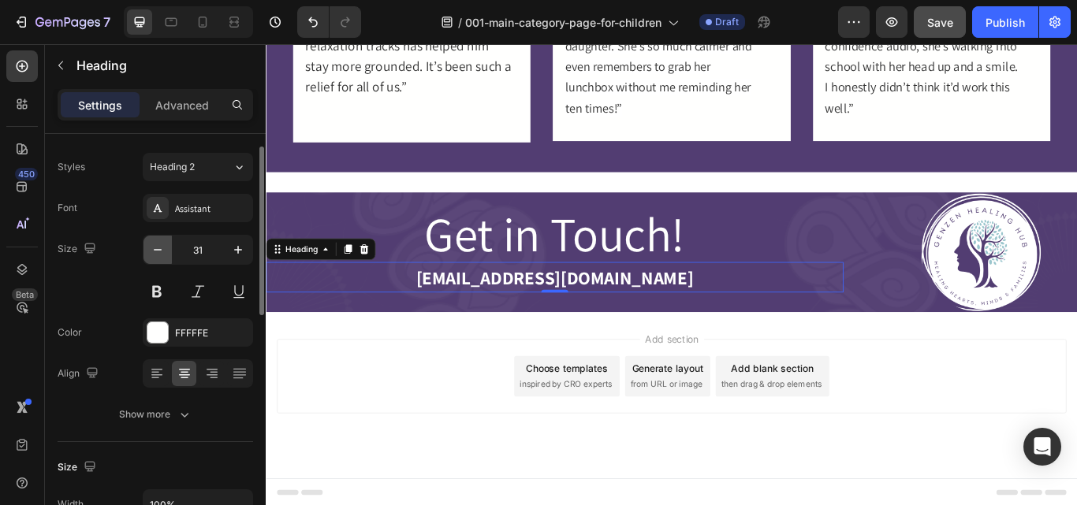
click at [158, 246] on icon "button" at bounding box center [158, 250] width 16 height 16
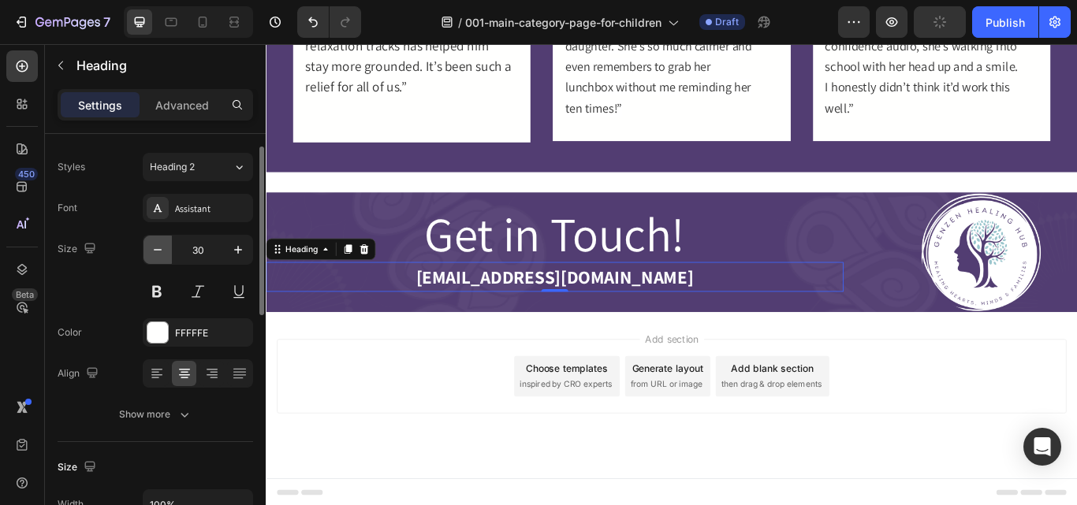
click at [158, 246] on icon "button" at bounding box center [158, 250] width 16 height 16
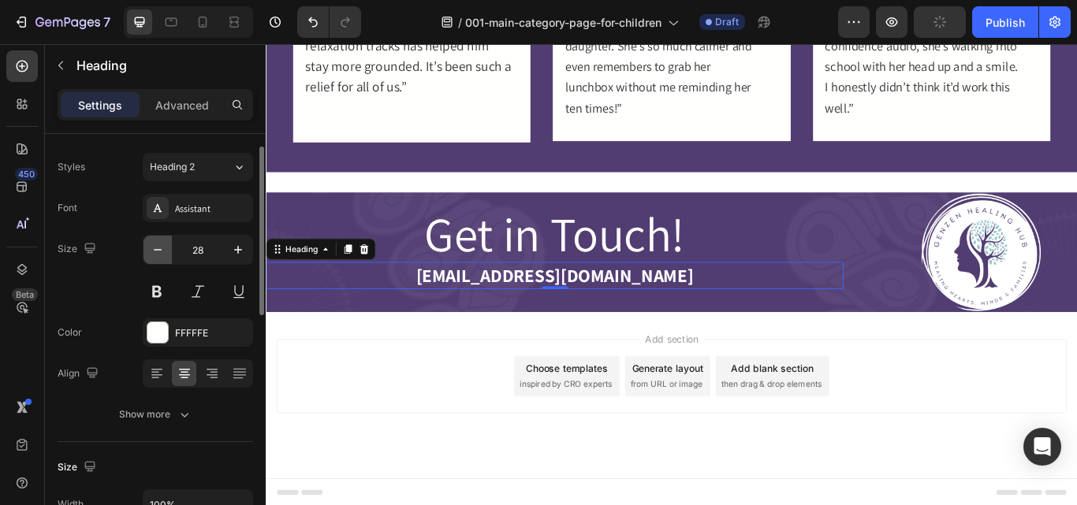
click at [158, 246] on icon "button" at bounding box center [158, 250] width 16 height 16
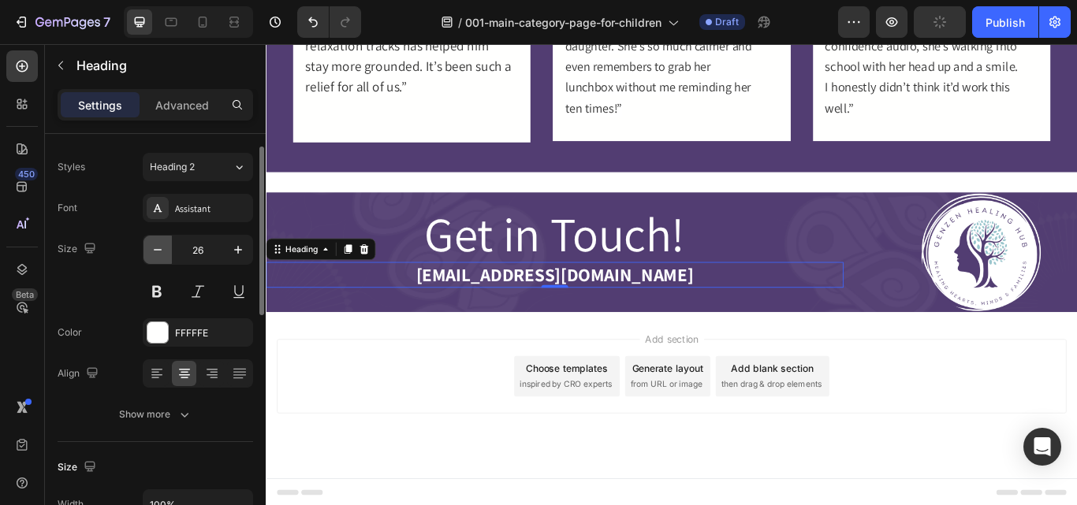
click at [158, 246] on icon "button" at bounding box center [158, 250] width 16 height 16
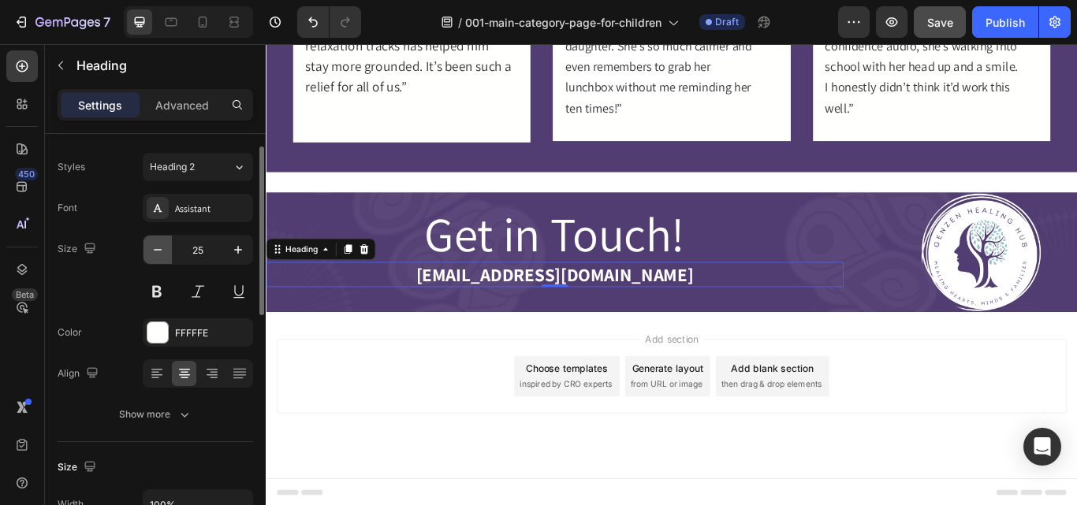
click at [158, 246] on icon "button" at bounding box center [158, 250] width 16 height 16
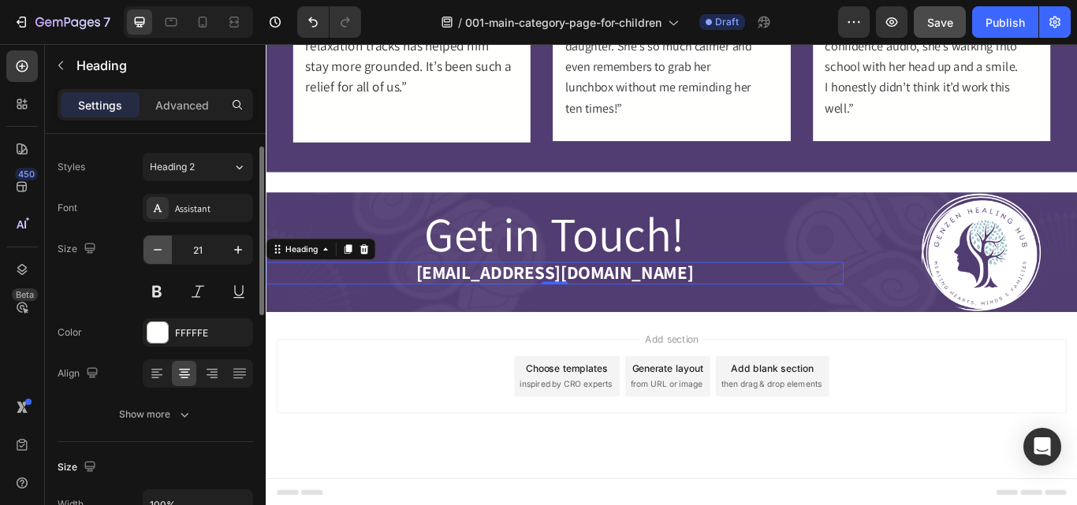
click at [158, 246] on icon "button" at bounding box center [158, 250] width 16 height 16
type input "17"
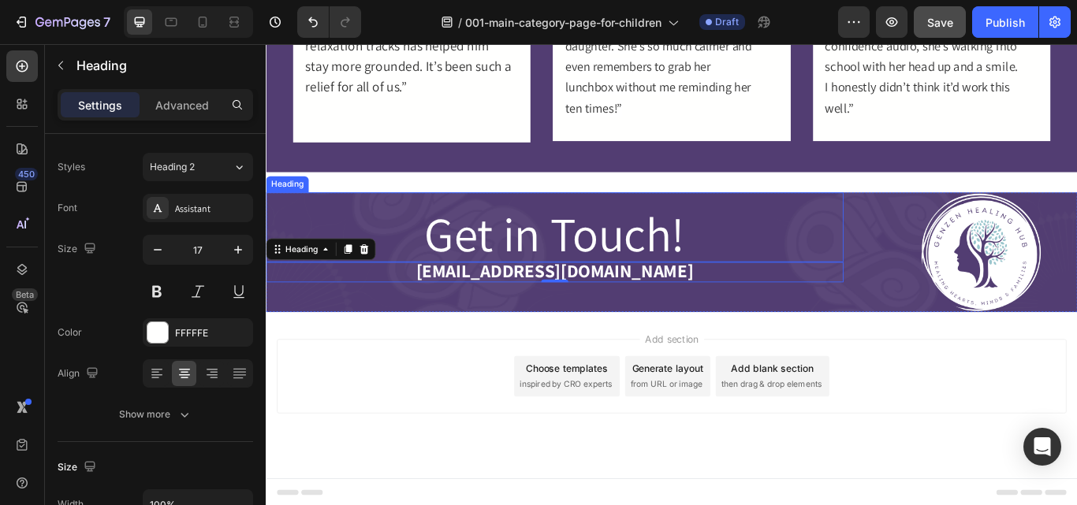
click at [616, 246] on span "Get in Touch!" at bounding box center [601, 265] width 303 height 73
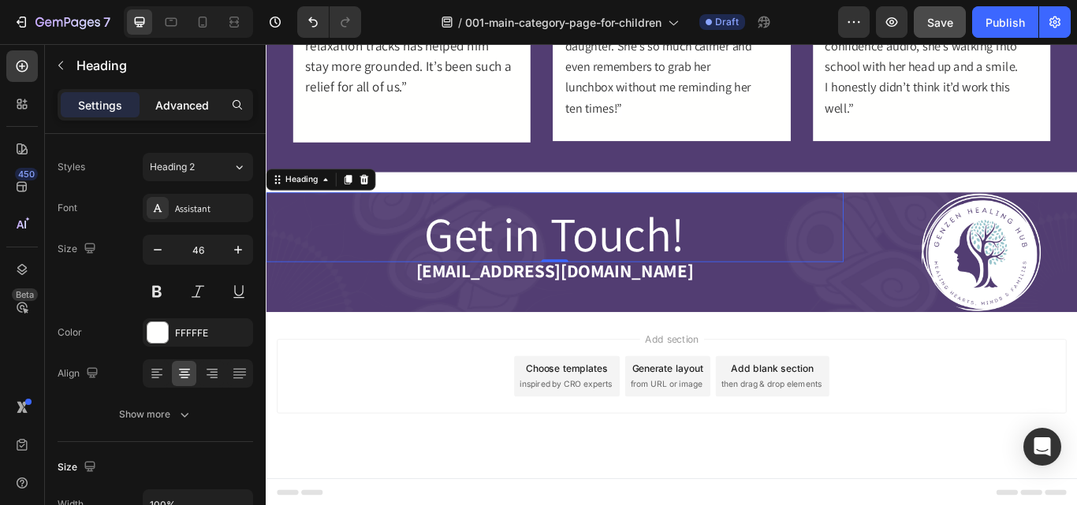
click at [171, 106] on p "Advanced" at bounding box center [182, 105] width 54 height 17
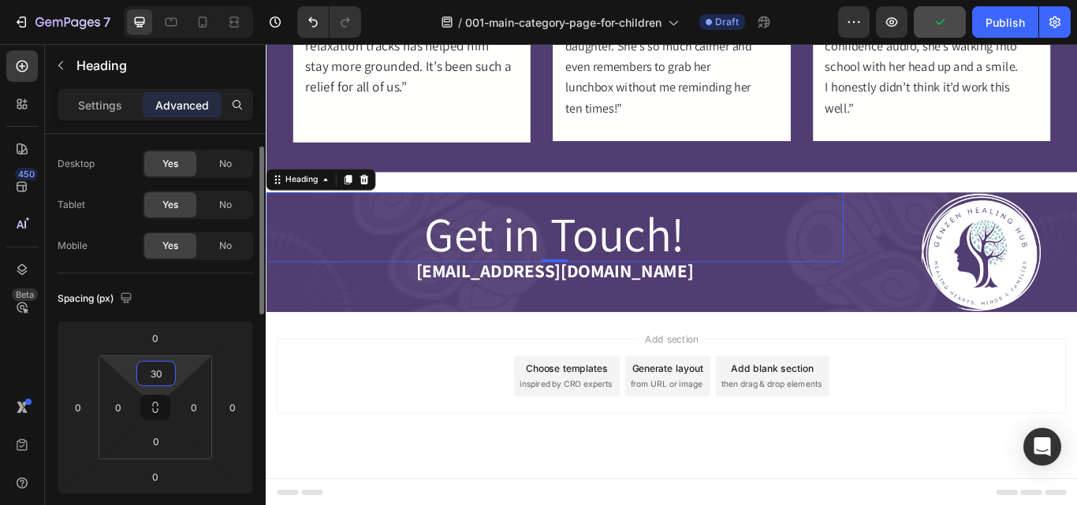
click at [154, 374] on input "30" at bounding box center [156, 374] width 32 height 24
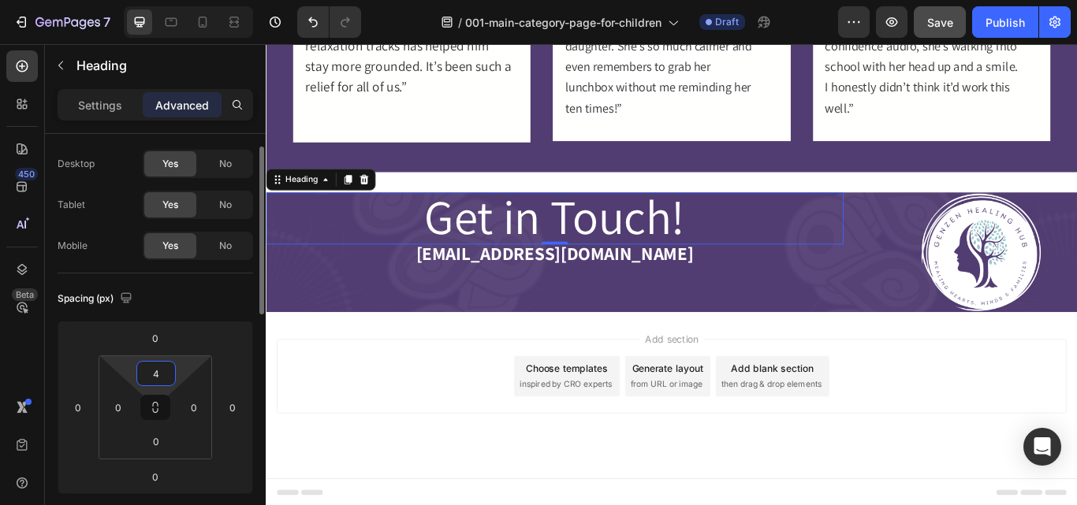
type input "40"
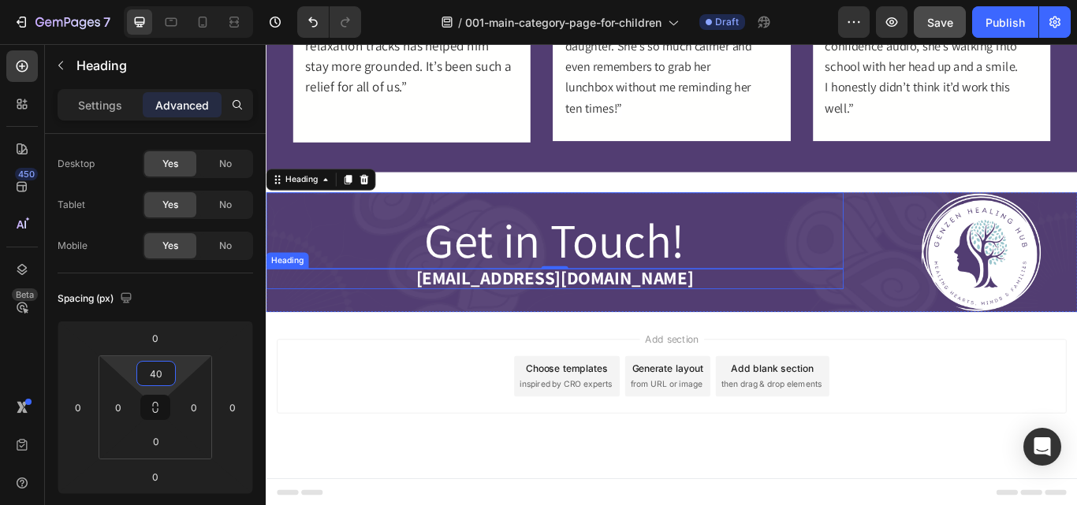
click at [529, 325] on strong "[EMAIL_ADDRESS][DOMAIN_NAME]" at bounding box center [602, 317] width 323 height 28
click at [578, 339] on div "⁠⁠⁠⁠⁠⁠⁠ Get in Touch! Heading 0 ⁠⁠⁠⁠⁠⁠⁠ hello@genzenhealinghub.com Heading" at bounding box center [602, 287] width 673 height 139
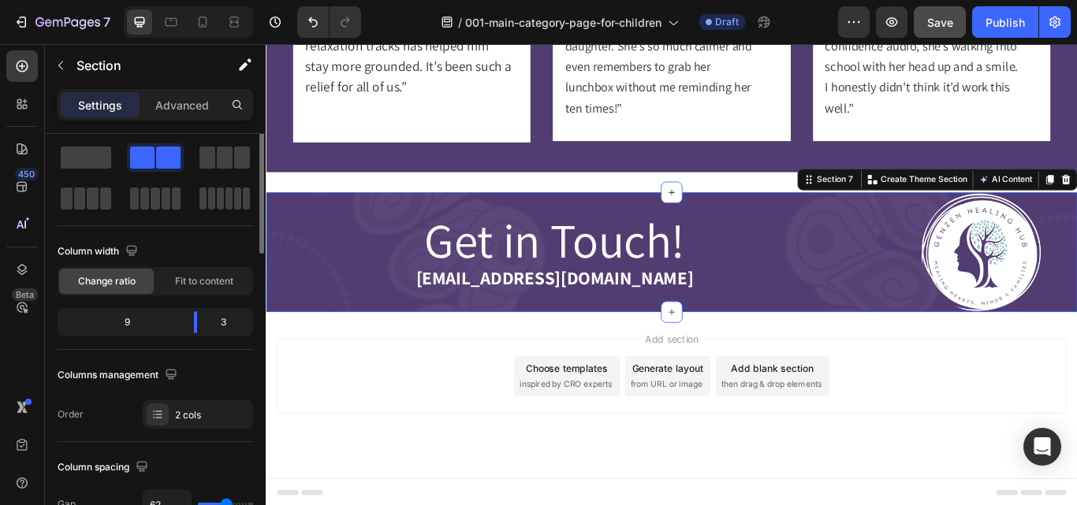
scroll to position [0, 0]
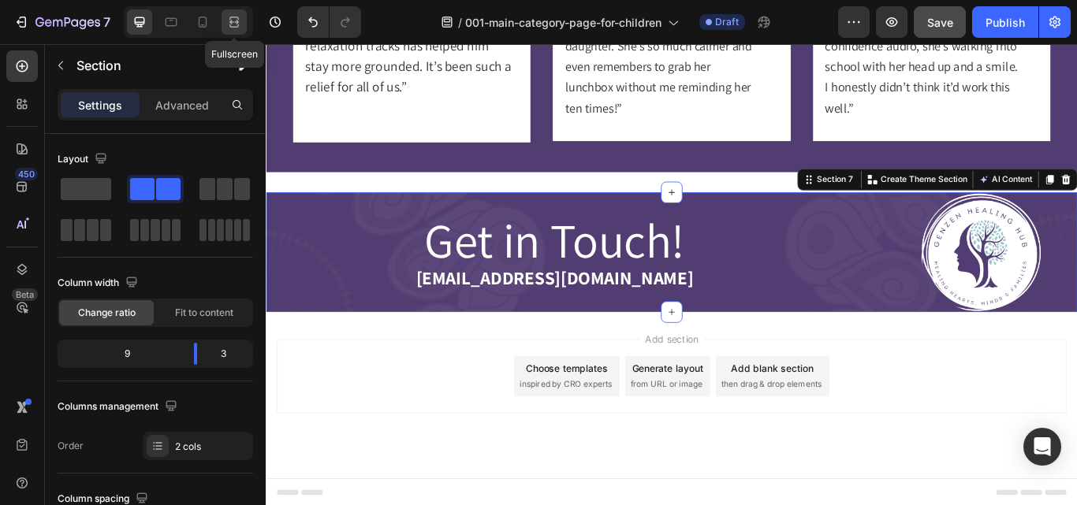
click at [225, 24] on div at bounding box center [233, 21] width 25 height 25
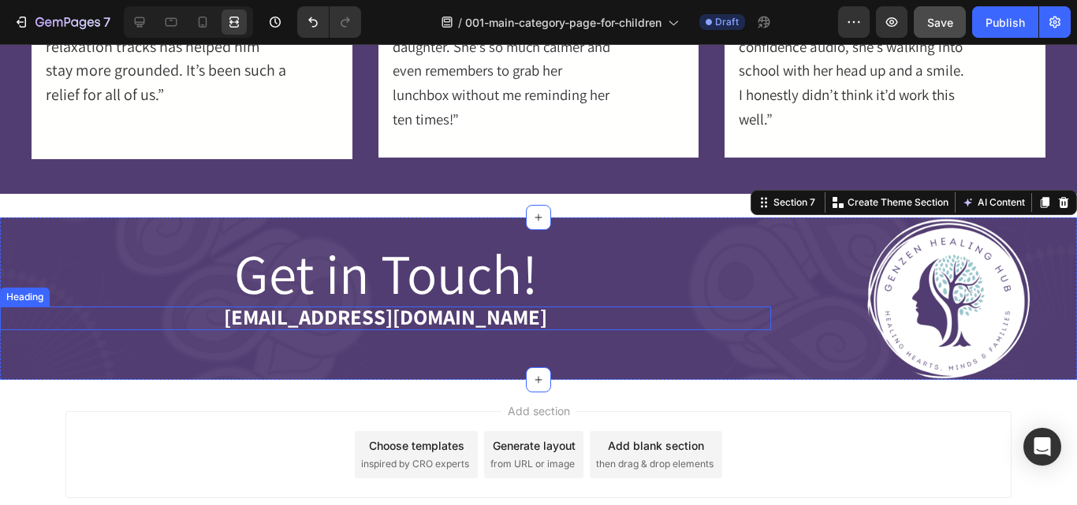
click at [467, 320] on strong "[EMAIL_ADDRESS][DOMAIN_NAME]" at bounding box center [385, 317] width 323 height 28
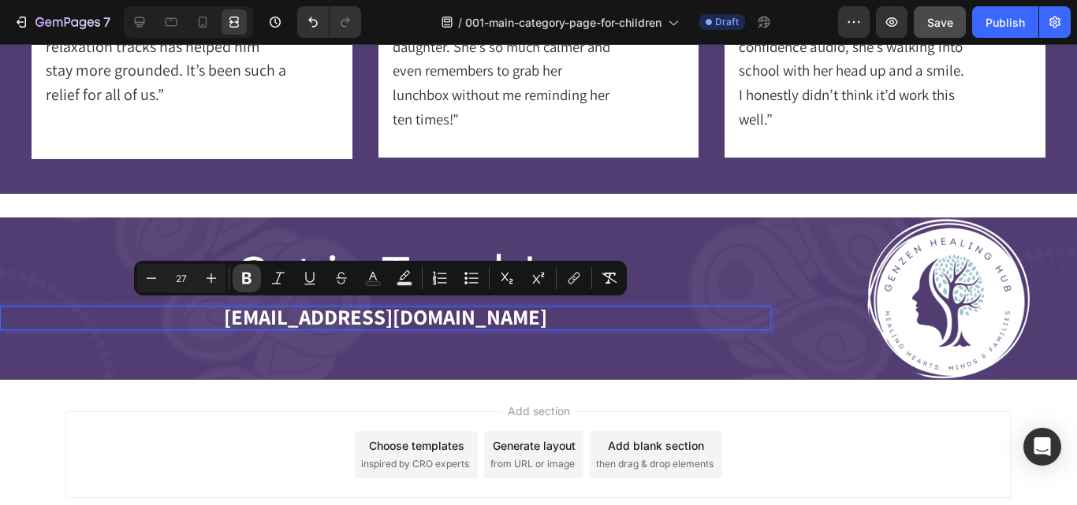
click at [242, 285] on icon "Editor contextual toolbar" at bounding box center [247, 278] width 16 height 16
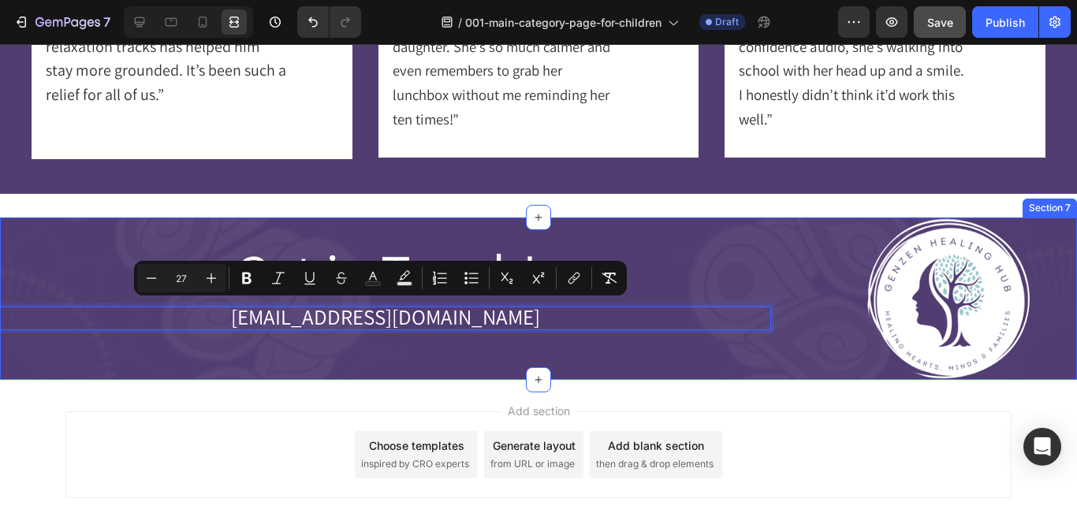
click at [333, 347] on div "⁠⁠⁠⁠⁠⁠⁠ Get in Touch! Heading hello@genzenhealinghub.com Heading 0" at bounding box center [385, 299] width 771 height 162
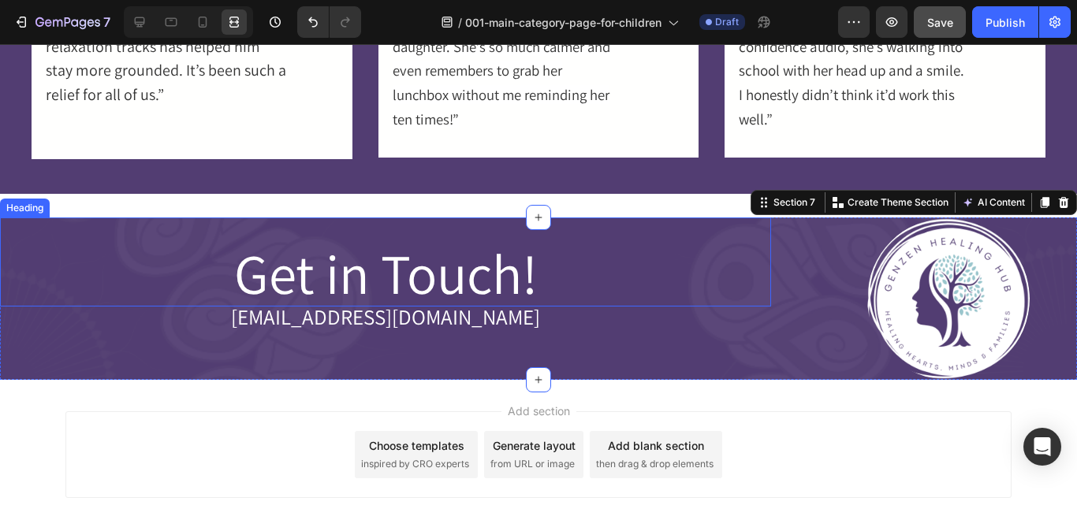
click at [443, 292] on span "Get in Touch!" at bounding box center [385, 273] width 303 height 73
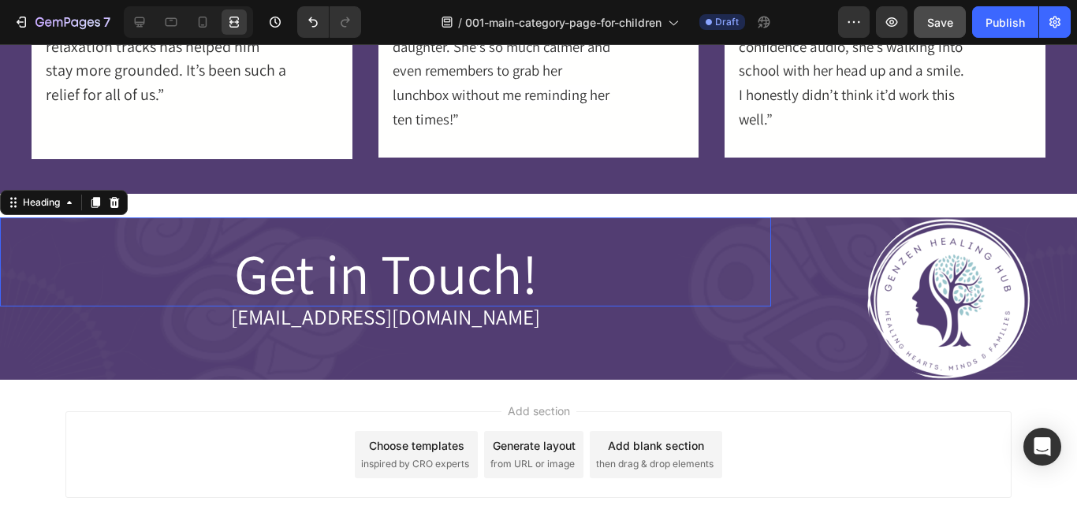
click at [443, 292] on span "Get in Touch!" at bounding box center [385, 273] width 303 height 73
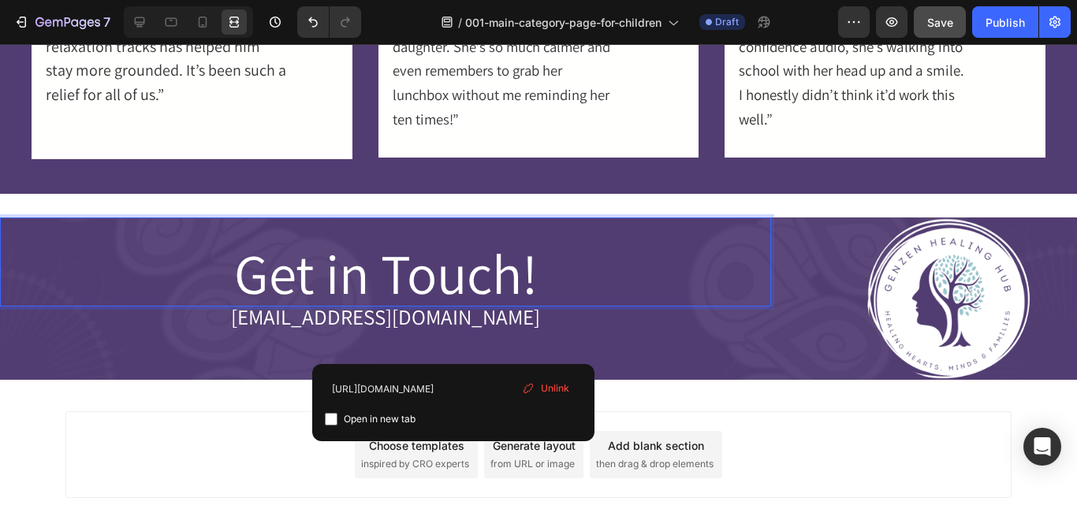
click at [443, 292] on span "Get in Touch!" at bounding box center [385, 273] width 303 height 73
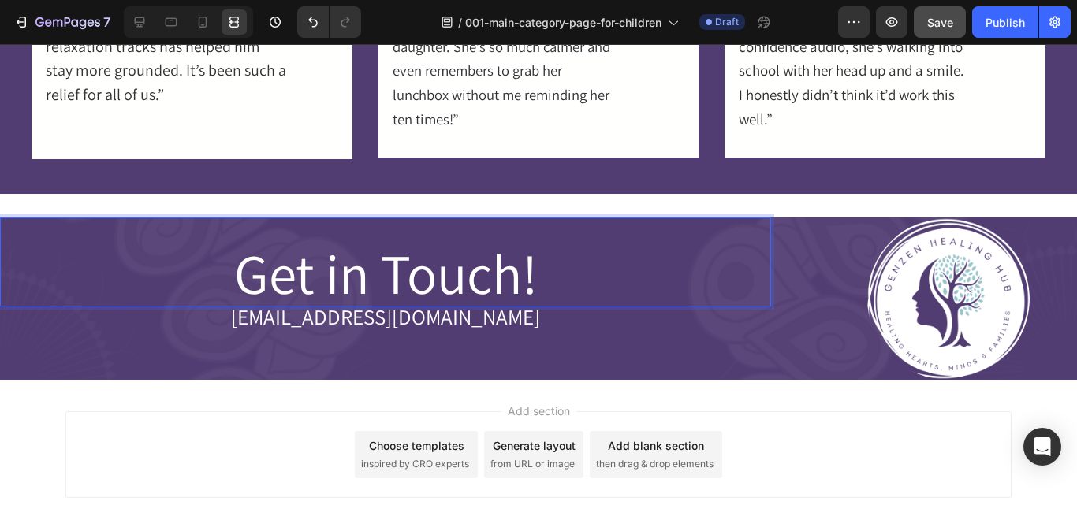
click at [443, 292] on span "Get in Touch!" at bounding box center [385, 273] width 303 height 73
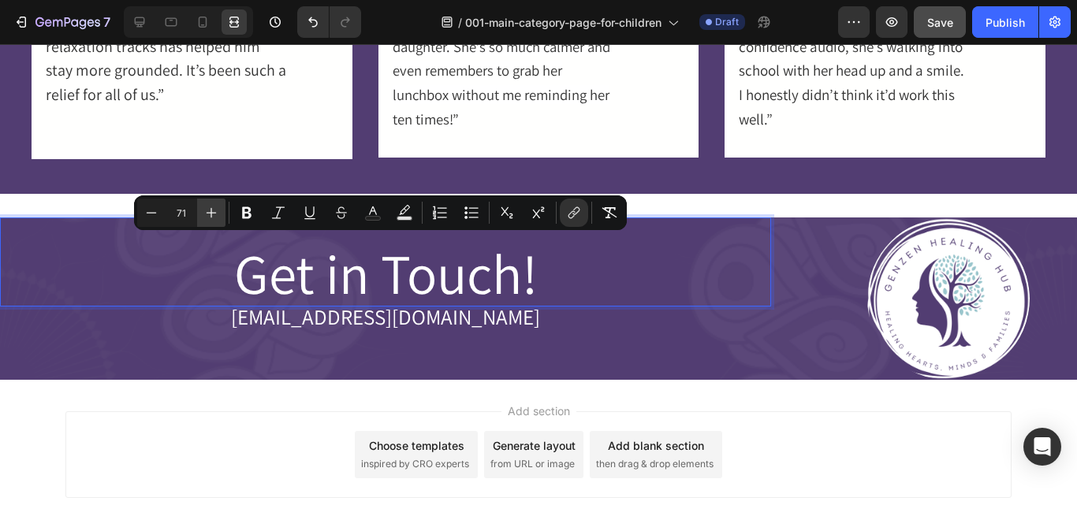
click at [215, 215] on icon "Editor contextual toolbar" at bounding box center [211, 213] width 16 height 16
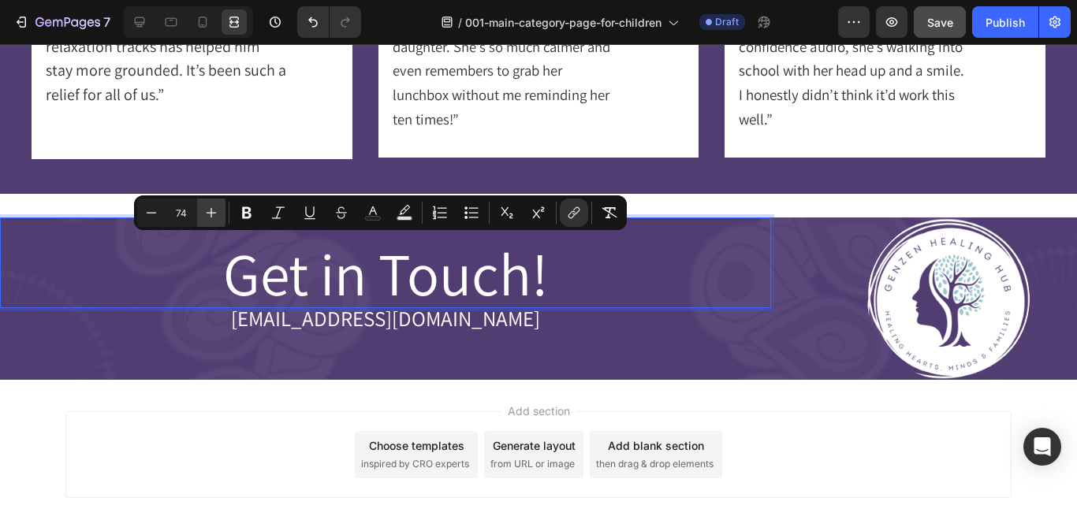
type input "76"
click at [275, 214] on icon "Editor contextual toolbar" at bounding box center [278, 213] width 16 height 16
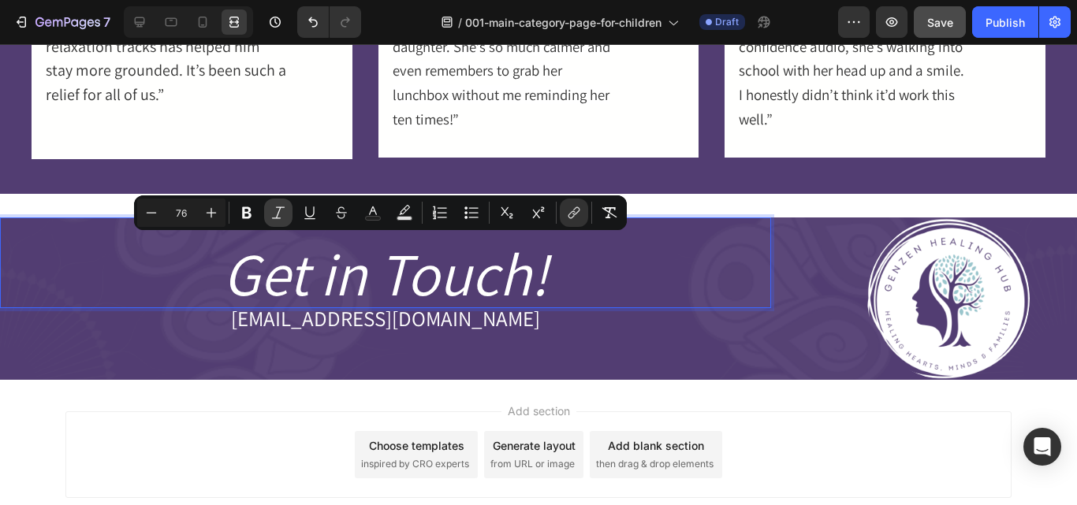
click at [267, 215] on button "Italic" at bounding box center [278, 213] width 28 height 28
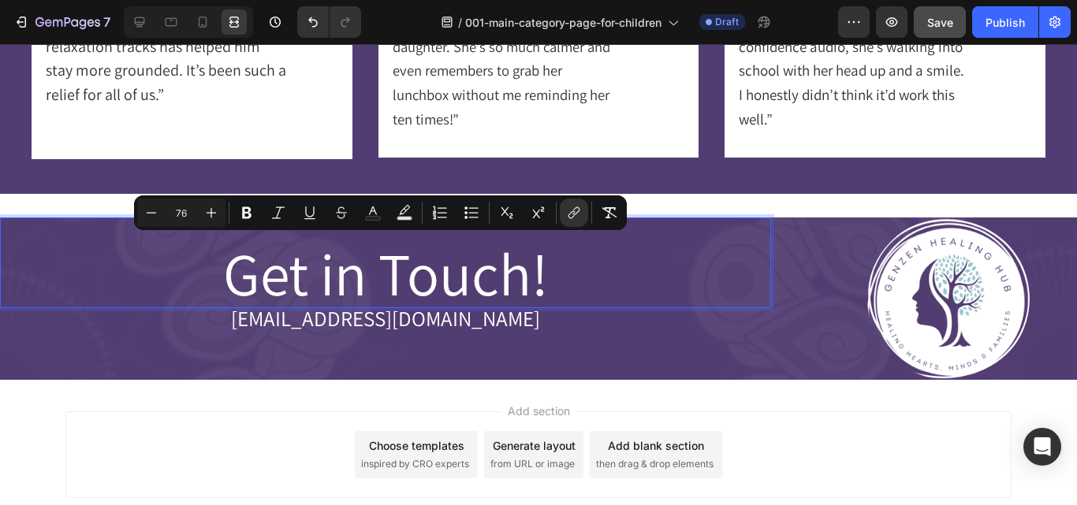
click at [374, 292] on span "Get in Touch!" at bounding box center [385, 273] width 325 height 79
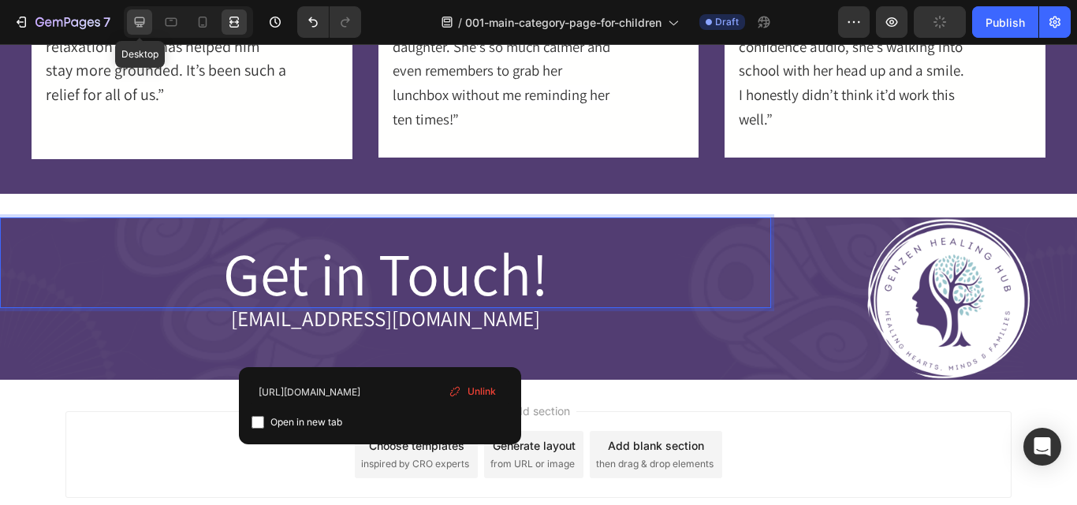
click at [143, 24] on icon at bounding box center [140, 22] width 10 height 10
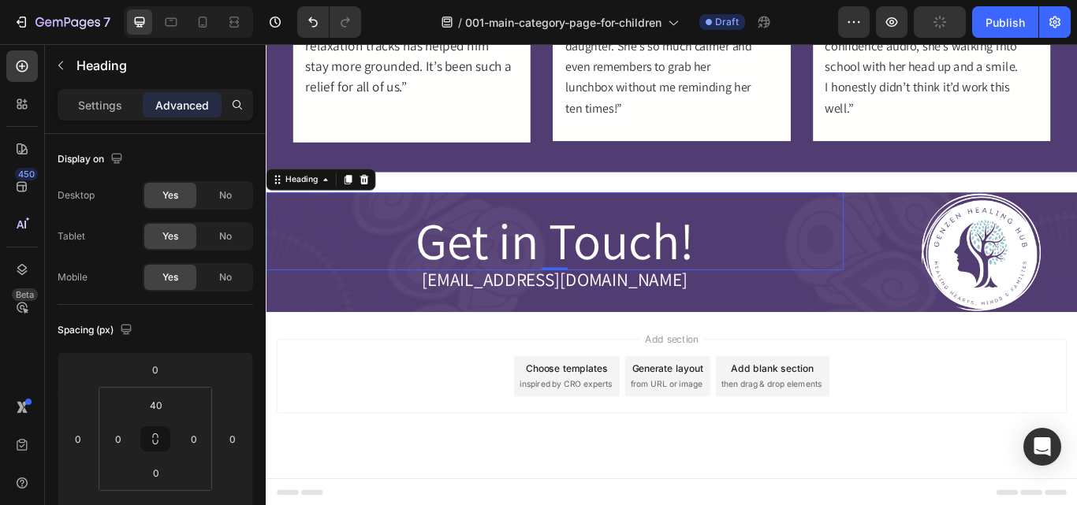
click at [740, 292] on span "Get in Touch!" at bounding box center [602, 273] width 325 height 79
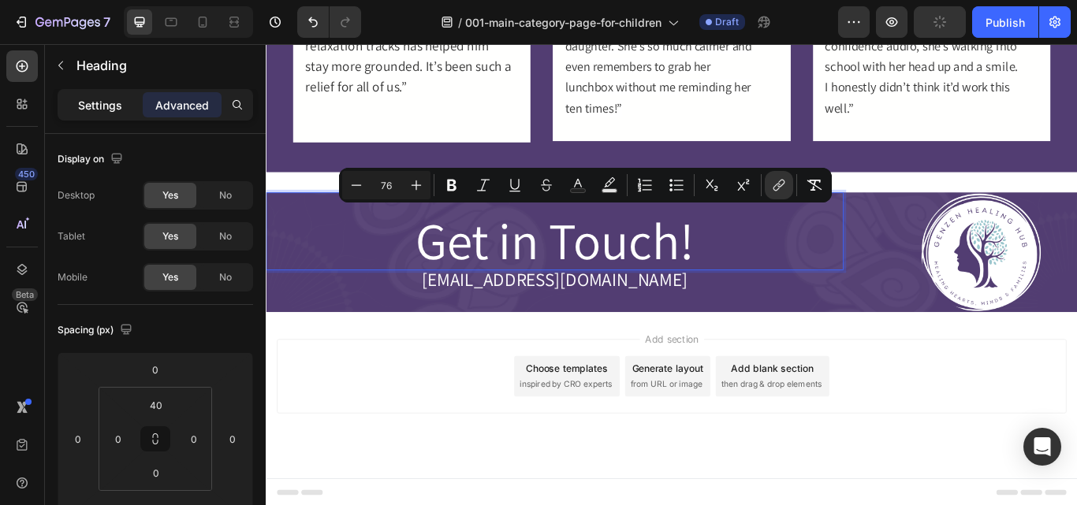
click at [97, 110] on p "Settings" at bounding box center [100, 105] width 44 height 17
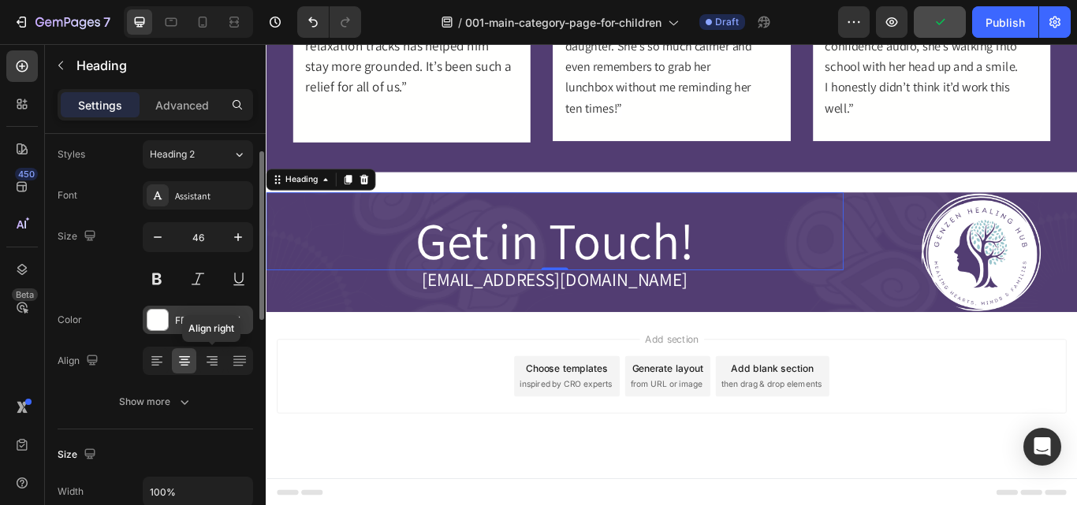
scroll to position [45, 0]
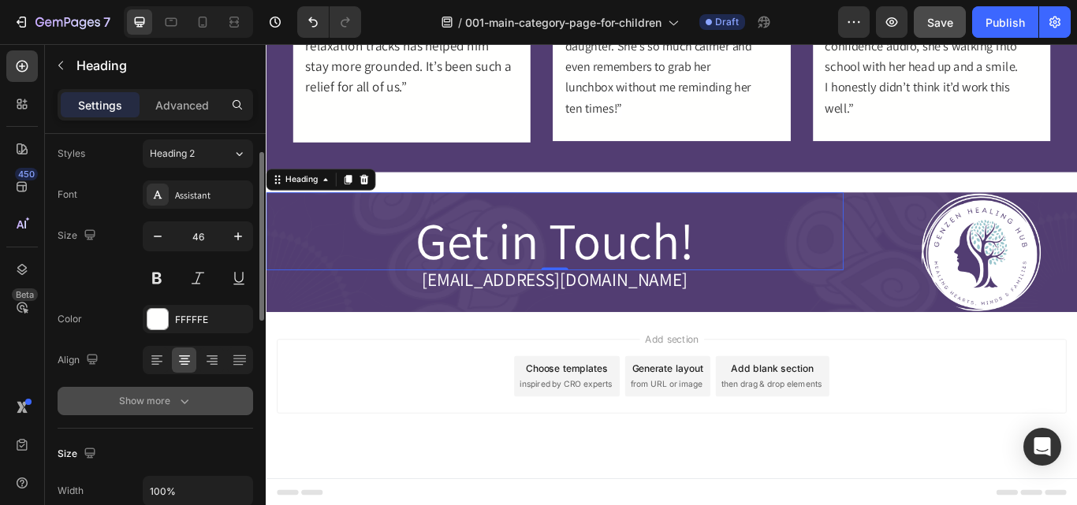
click at [192, 401] on icon "button" at bounding box center [185, 401] width 16 height 16
click at [225, 400] on div "Normal" at bounding box center [190, 401] width 80 height 14
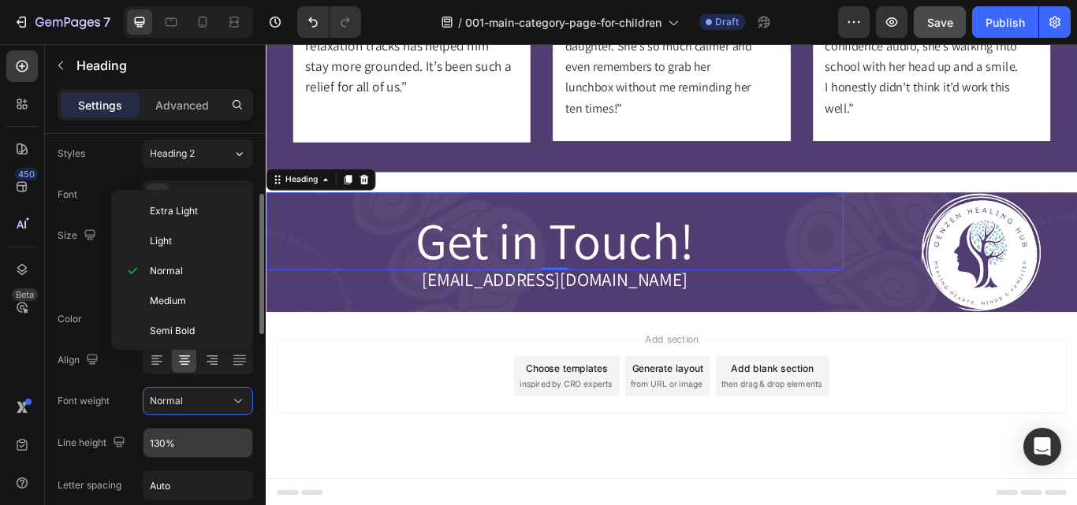
scroll to position [91, 0]
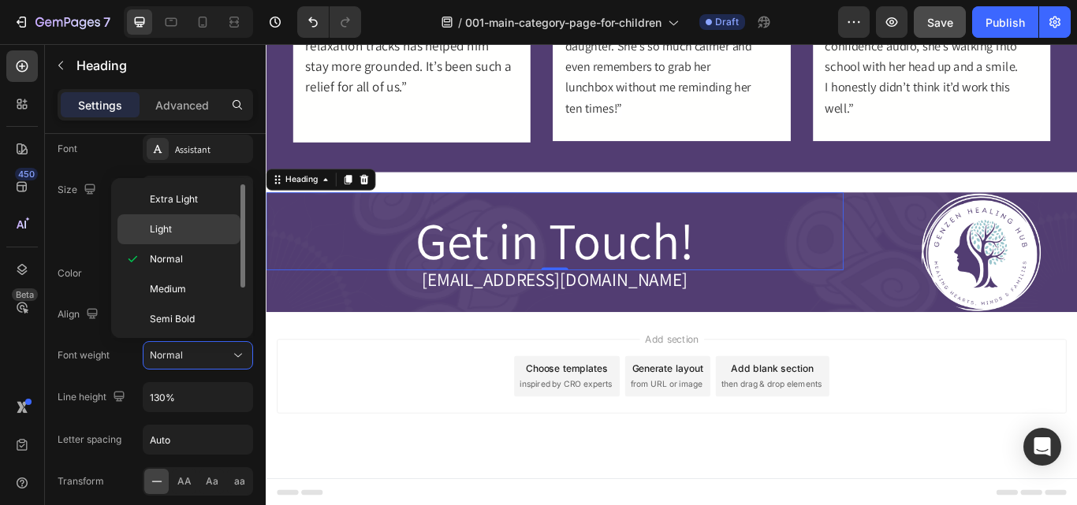
click at [162, 237] on div "Light" at bounding box center [178, 229] width 123 height 30
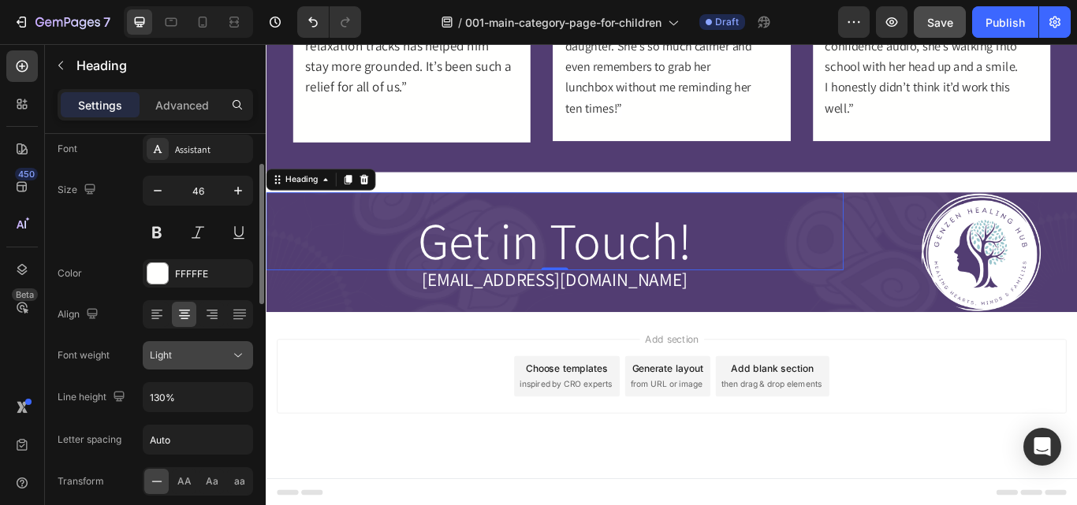
click at [234, 359] on icon at bounding box center [238, 356] width 16 height 16
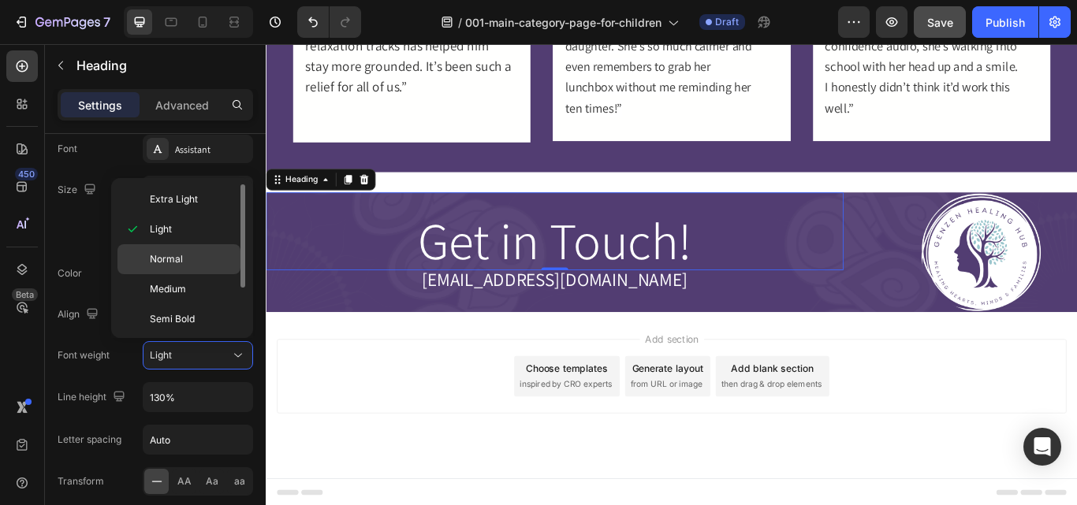
click at [182, 259] on span "Normal" at bounding box center [166, 259] width 33 height 14
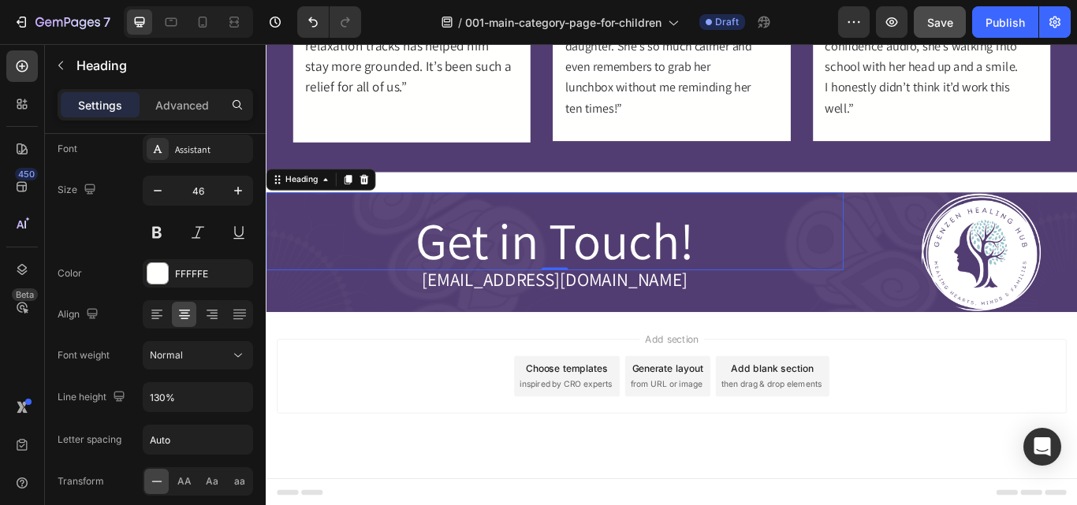
click at [682, 273] on span "Get in Touch!" at bounding box center [602, 273] width 325 height 79
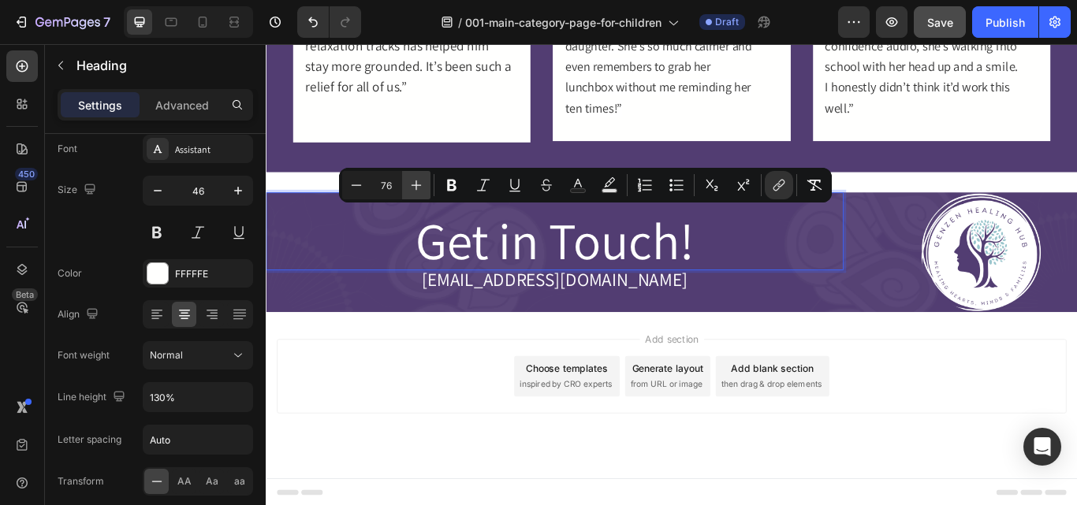
click at [409, 187] on icon "Editor contextual toolbar" at bounding box center [416, 185] width 16 height 16
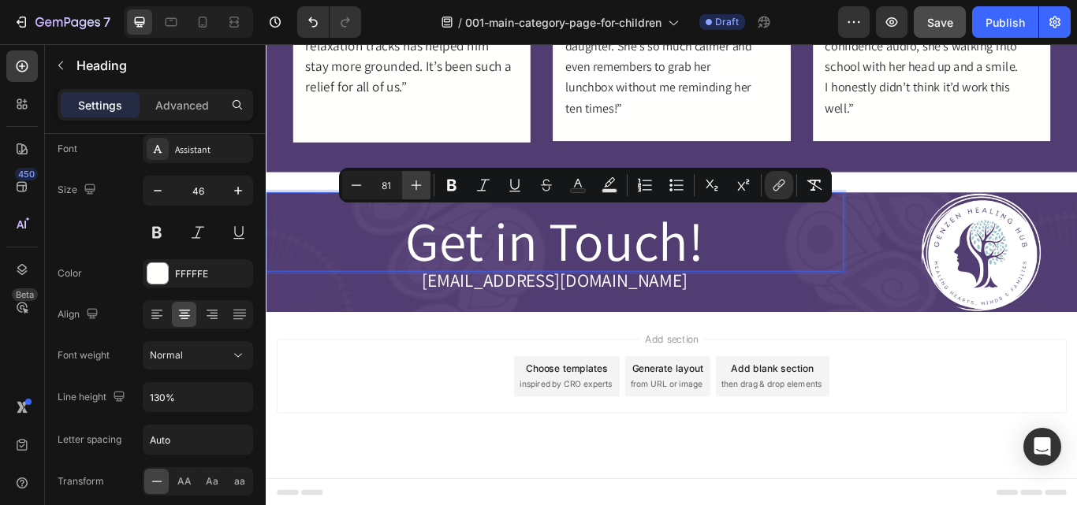
click at [409, 187] on icon "Editor contextual toolbar" at bounding box center [416, 185] width 16 height 16
drag, startPoint x: 262, startPoint y: 271, endPoint x: 409, endPoint y: 187, distance: 169.8
click at [409, 187] on icon "Editor contextual toolbar" at bounding box center [416, 185] width 16 height 16
type input "83"
click at [518, 325] on span "[EMAIL_ADDRESS][DOMAIN_NAME]" at bounding box center [602, 321] width 309 height 28
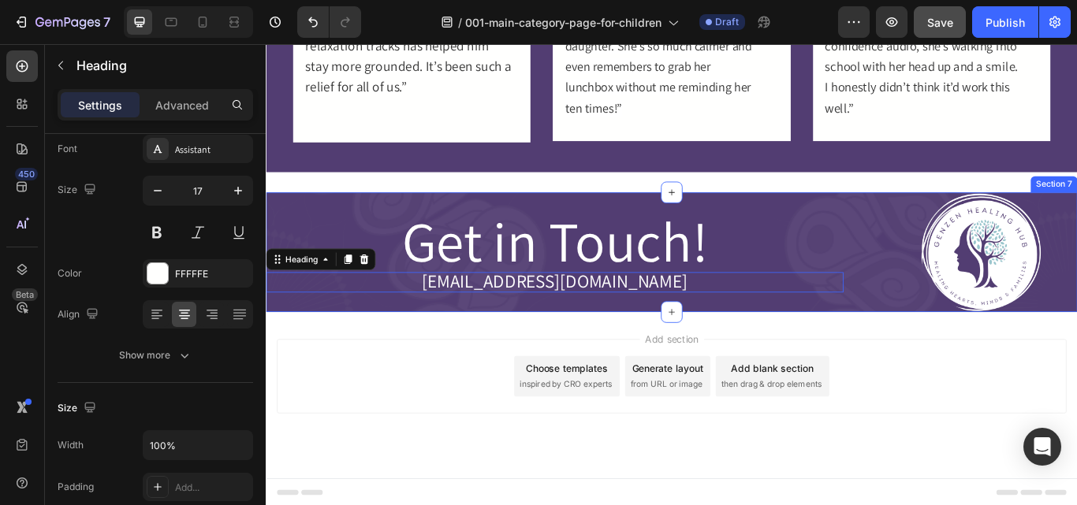
click at [623, 336] on div "⁠⁠⁠⁠⁠⁠⁠ Get in Touch! Heading ⁠⁠⁠⁠⁠⁠⁠ hello@genzenhealinghub.com Heading 0" at bounding box center [602, 287] width 673 height 139
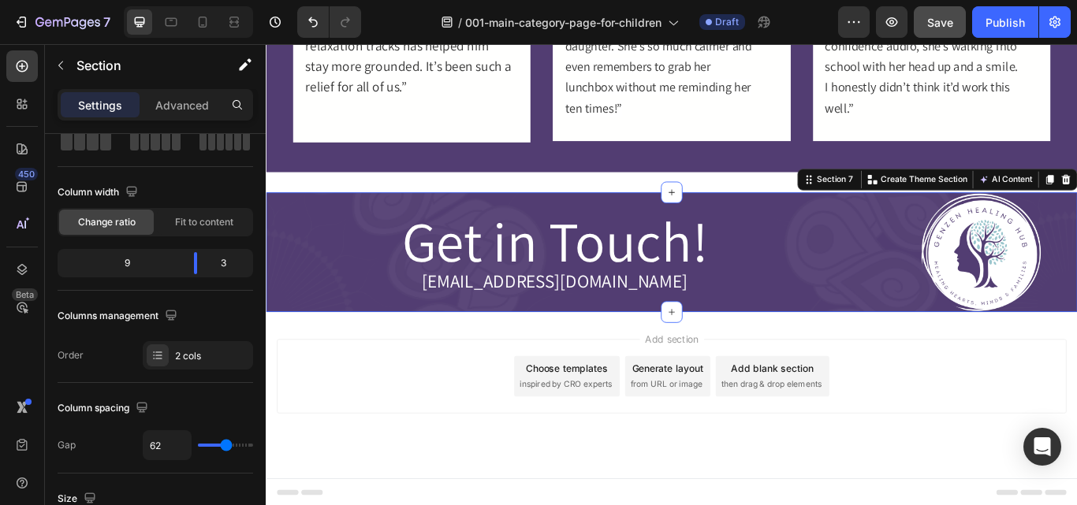
scroll to position [0, 0]
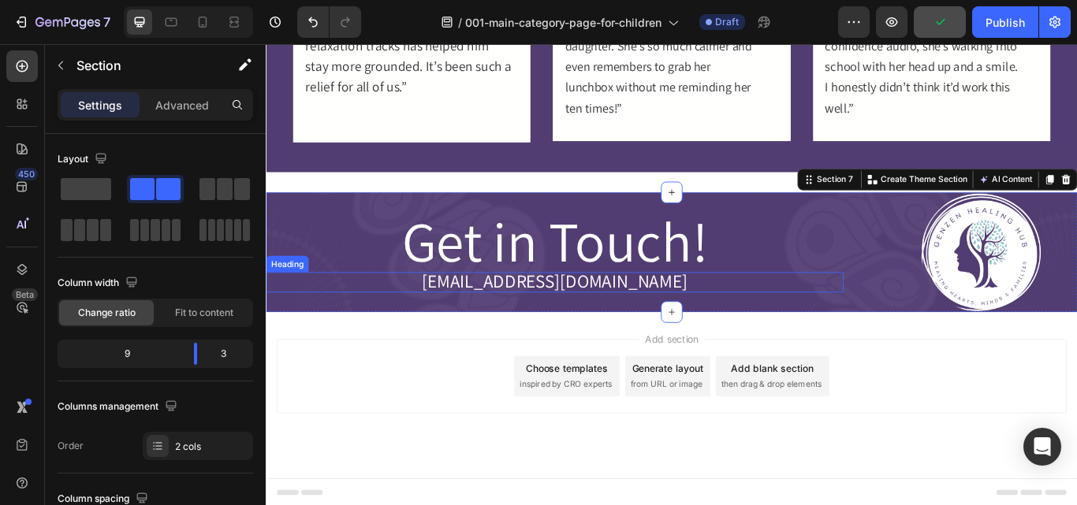
click at [550, 316] on span "[EMAIL_ADDRESS][DOMAIN_NAME]" at bounding box center [602, 321] width 309 height 28
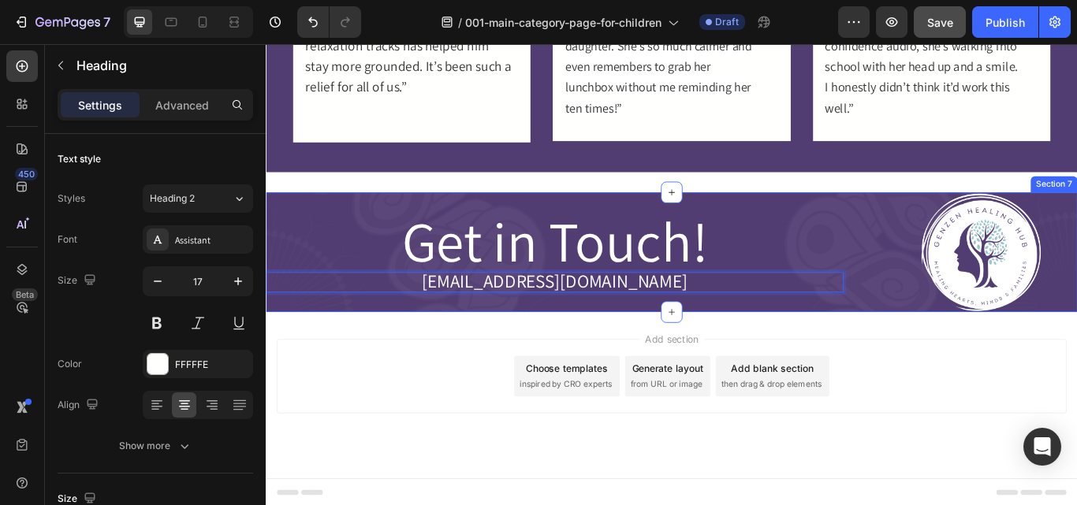
click at [633, 338] on div "⁠⁠⁠⁠⁠⁠⁠ Get in Touch! Heading hello@genzenhealinghub.com Heading 0" at bounding box center [602, 287] width 673 height 139
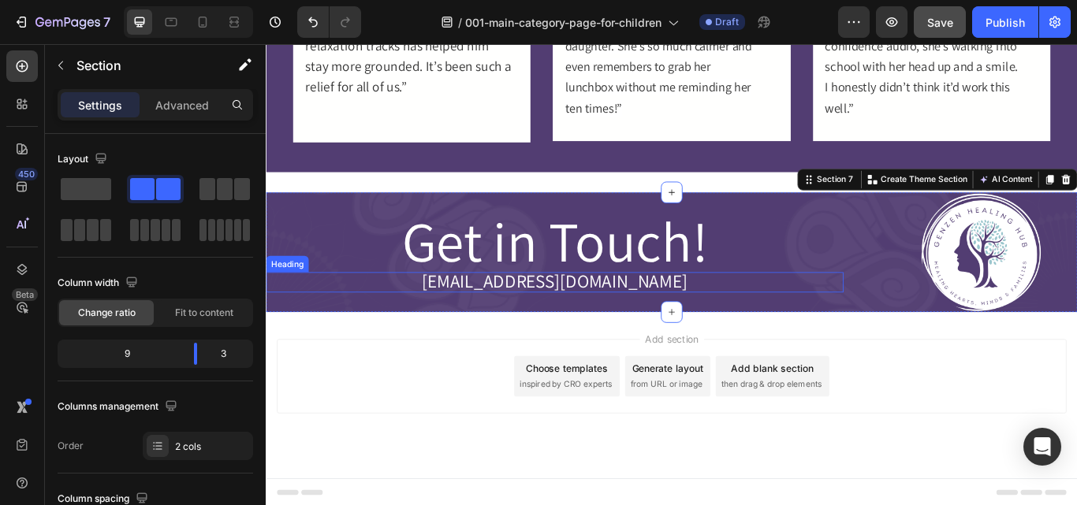
click at [676, 319] on span "[EMAIL_ADDRESS][DOMAIN_NAME]" at bounding box center [602, 321] width 309 height 28
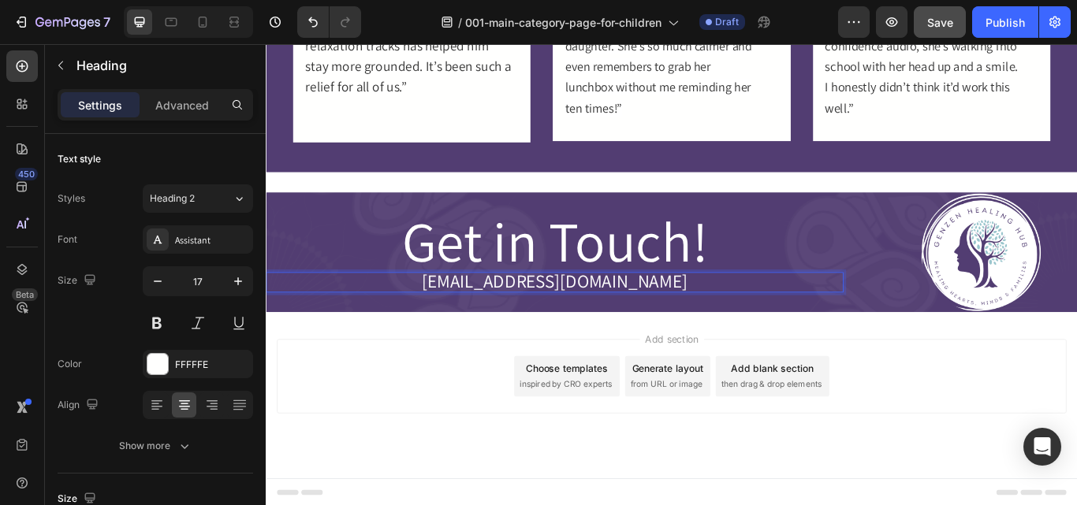
click at [701, 317] on span "[EMAIL_ADDRESS][DOMAIN_NAME]" at bounding box center [602, 321] width 309 height 28
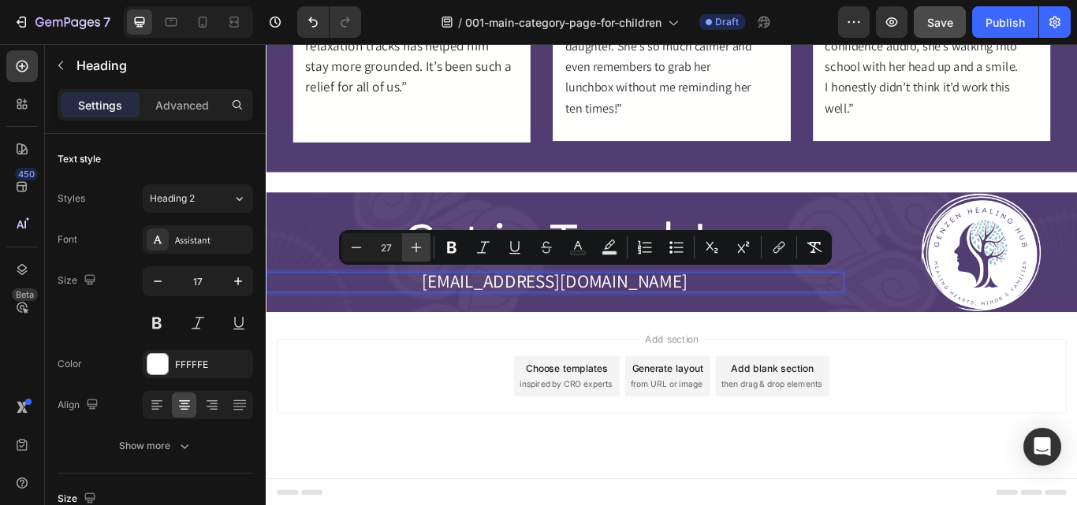
click at [413, 251] on icon "Editor contextual toolbar" at bounding box center [416, 248] width 16 height 16
type input "30"
click at [319, 244] on div "⁠⁠⁠⁠⁠⁠⁠ Get in Touch! Heading" at bounding box center [602, 264] width 673 height 93
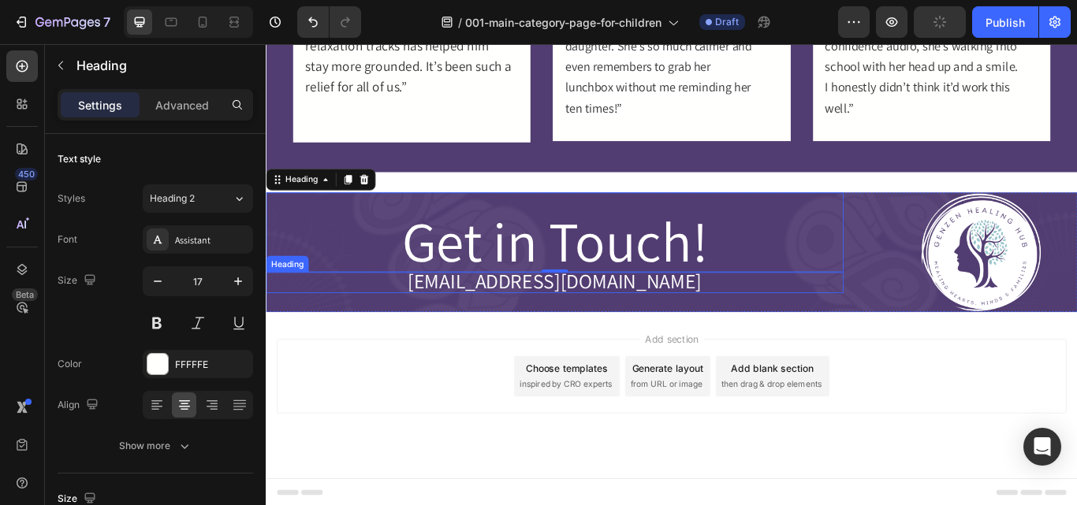
click at [559, 314] on span "[EMAIL_ADDRESS][DOMAIN_NAME]" at bounding box center [601, 321] width 343 height 32
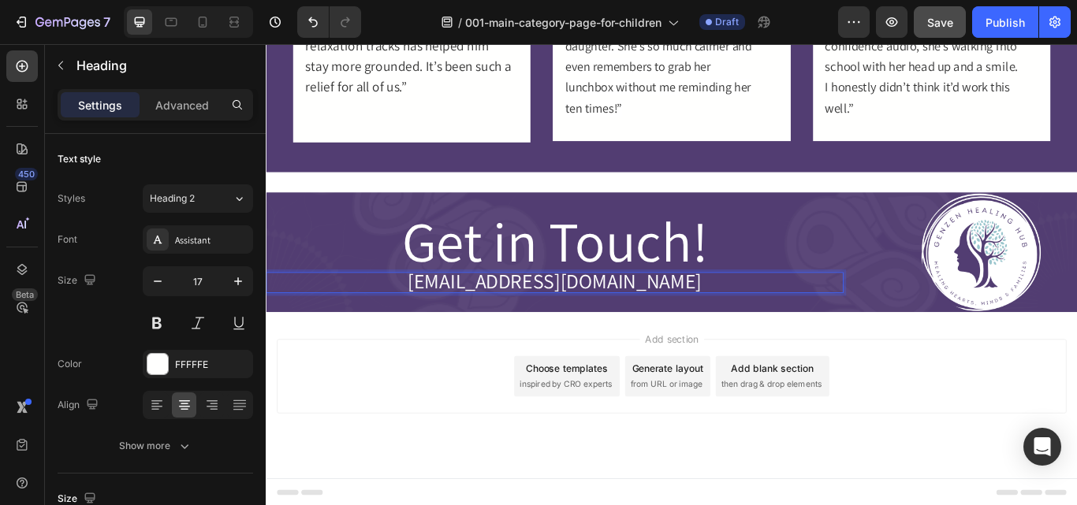
click at [566, 314] on span "[EMAIL_ADDRESS][DOMAIN_NAME]" at bounding box center [601, 321] width 343 height 32
click at [960, 335] on div "⁠⁠⁠⁠⁠⁠⁠ Get in Touch! Heading hello@genzenhealinghub.com Heading 0 Image Row Se…" at bounding box center [739, 287] width 946 height 139
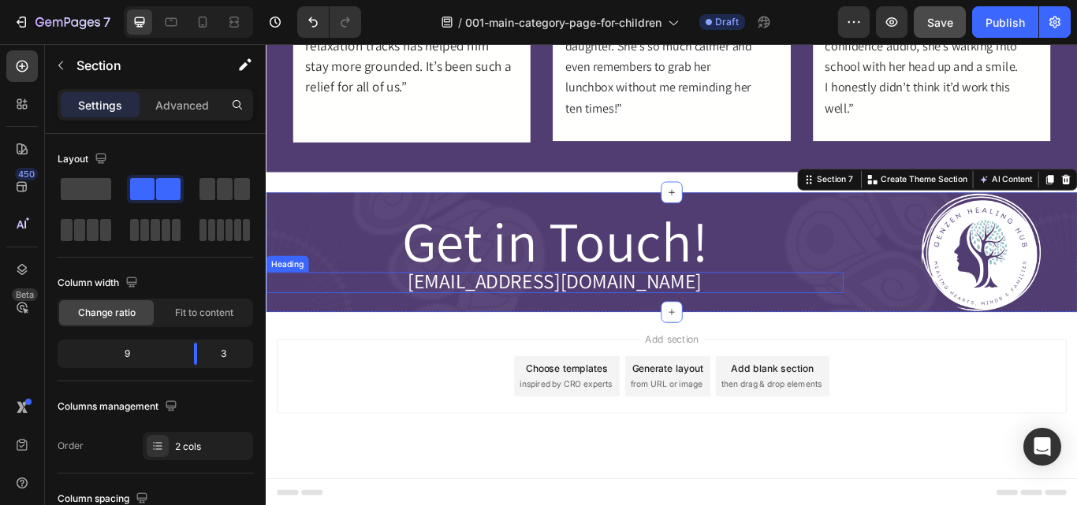
click at [773, 321] on span "[EMAIL_ADDRESS][DOMAIN_NAME]" at bounding box center [601, 321] width 343 height 32
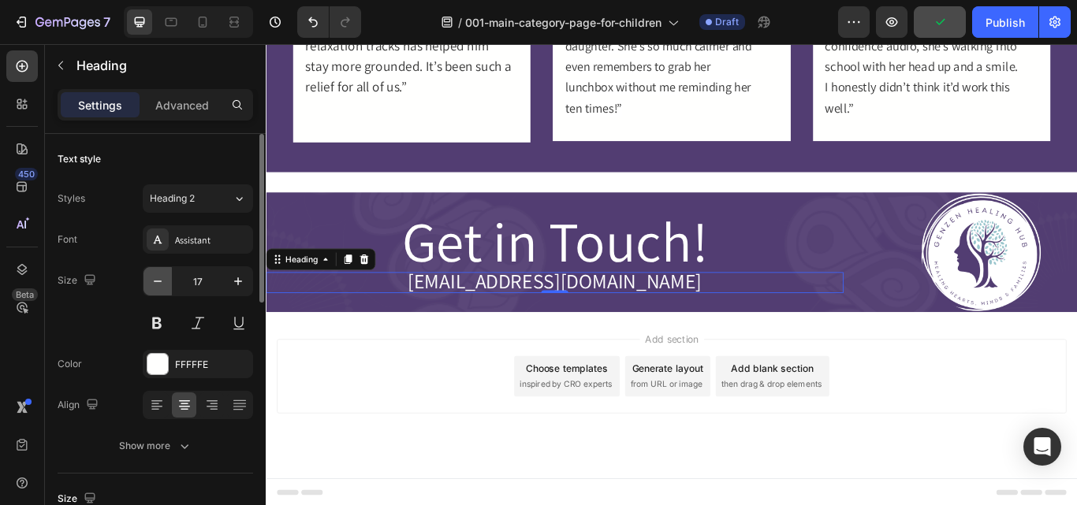
click at [158, 288] on icon "button" at bounding box center [158, 281] width 16 height 16
type input "15"
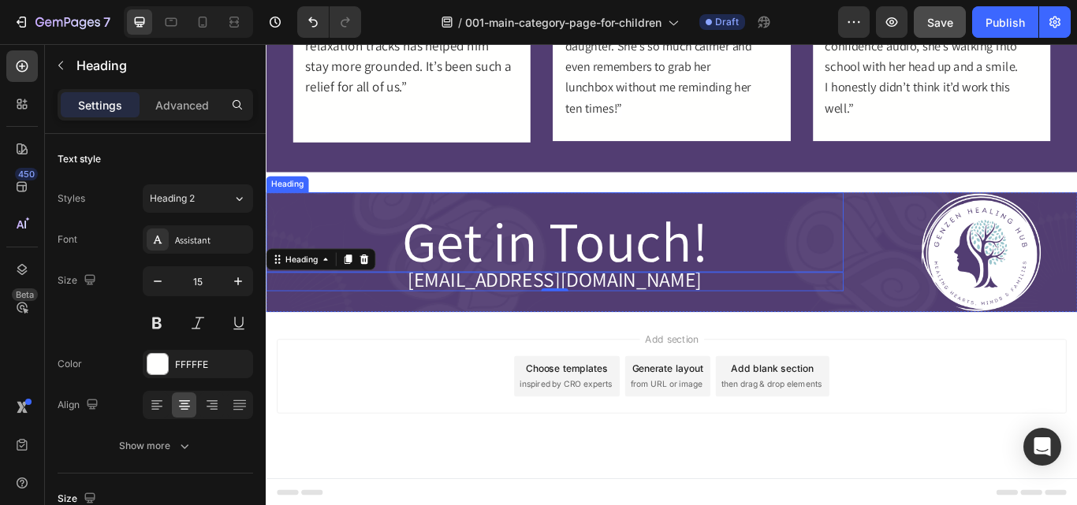
click at [438, 251] on span "Get in Touch!" at bounding box center [602, 274] width 356 height 86
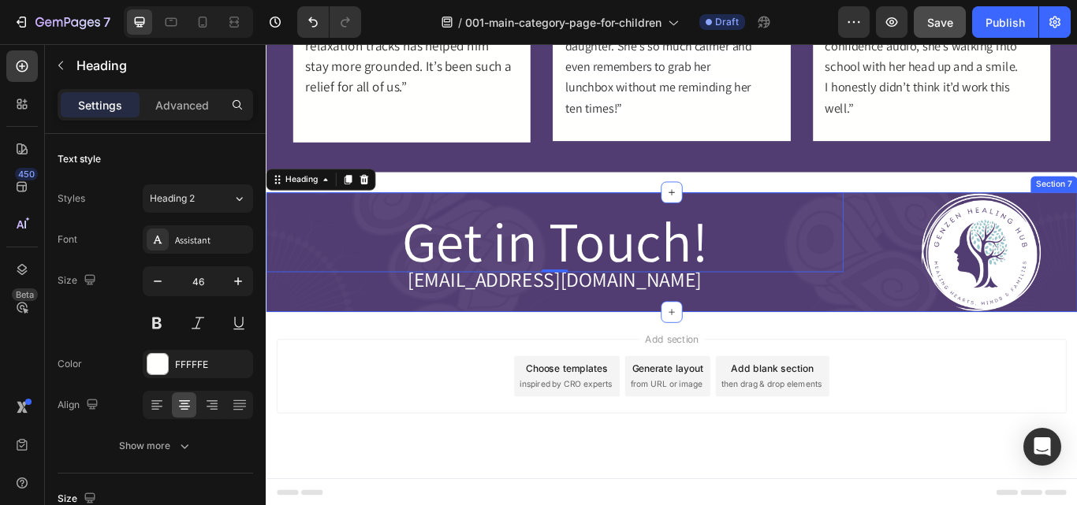
click at [496, 344] on div "⁠⁠⁠⁠⁠⁠⁠ Get in Touch! Heading 0 ⁠⁠⁠⁠⁠⁠⁠ hello@genzenhealinghub.com Heading" at bounding box center [602, 287] width 673 height 139
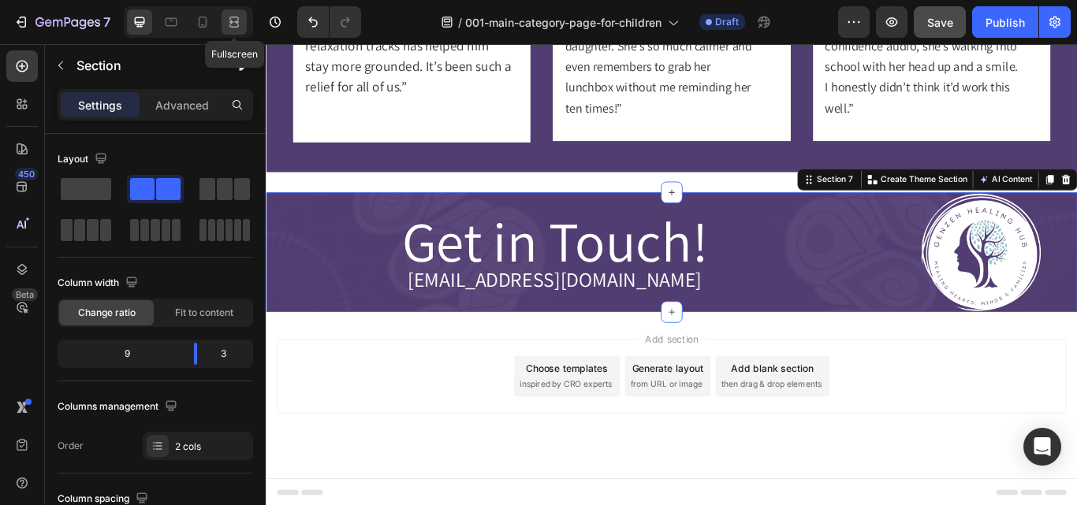
click at [233, 24] on icon at bounding box center [234, 22] width 16 height 16
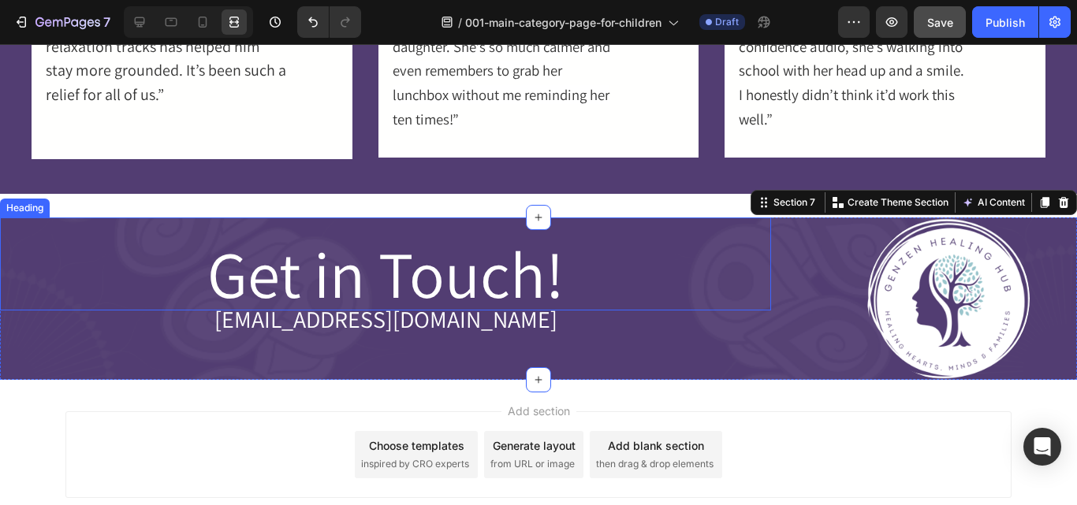
click at [424, 258] on span "Get in Touch!" at bounding box center [385, 274] width 356 height 86
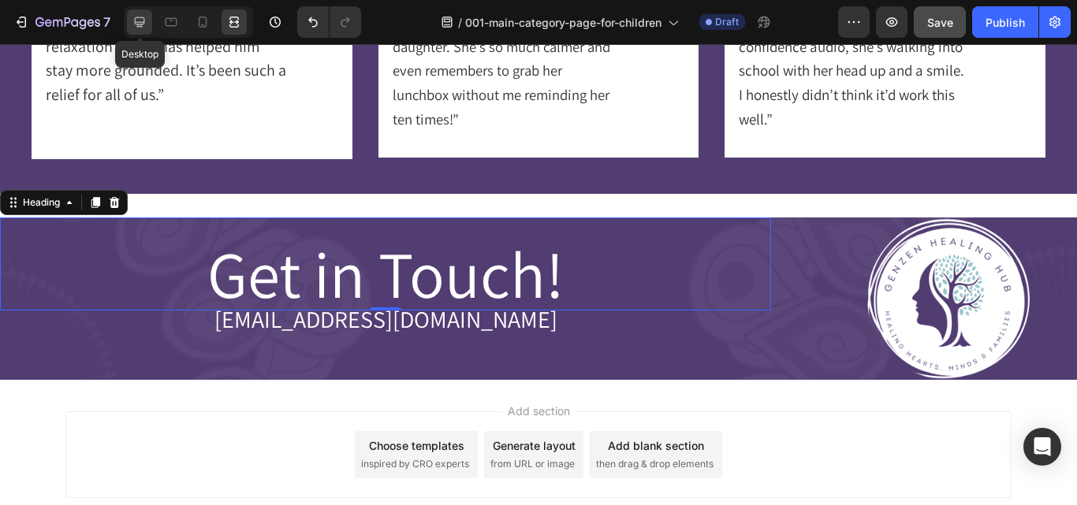
click at [143, 25] on icon at bounding box center [140, 22] width 16 height 16
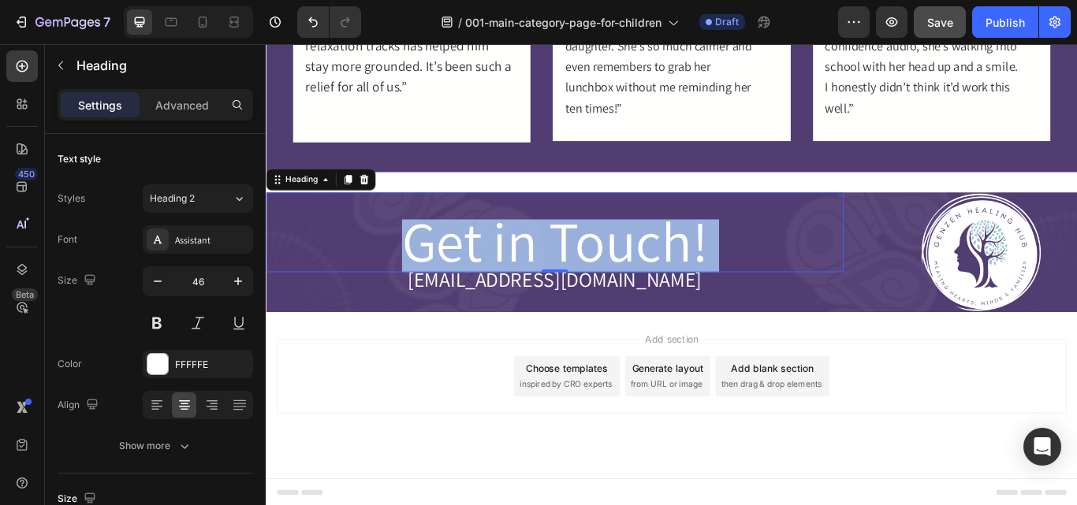
click at [587, 253] on span "Get in Touch!" at bounding box center [602, 274] width 356 height 86
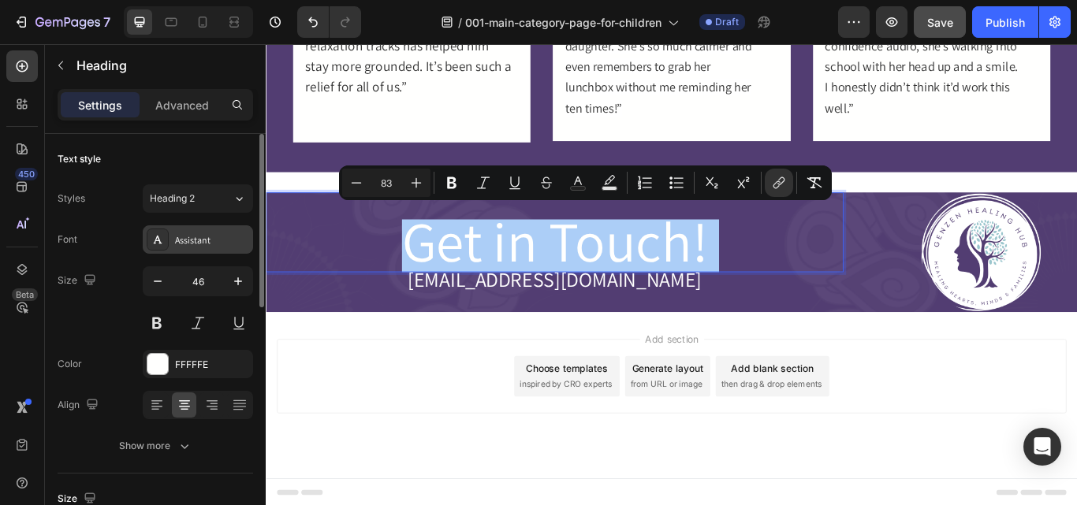
click at [185, 235] on div "Assistant" at bounding box center [212, 240] width 74 height 14
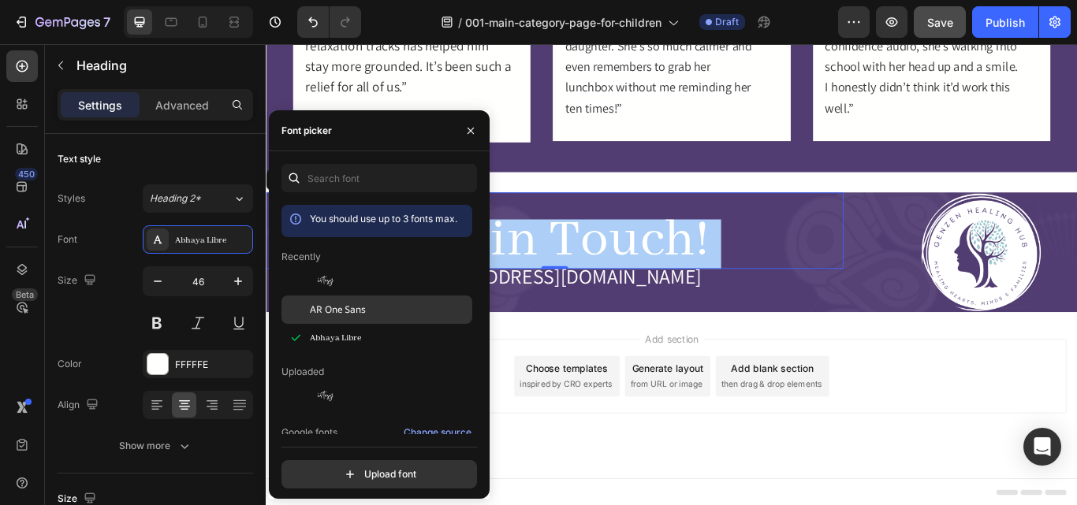
click at [328, 314] on span "AR One Sans" at bounding box center [338, 310] width 56 height 14
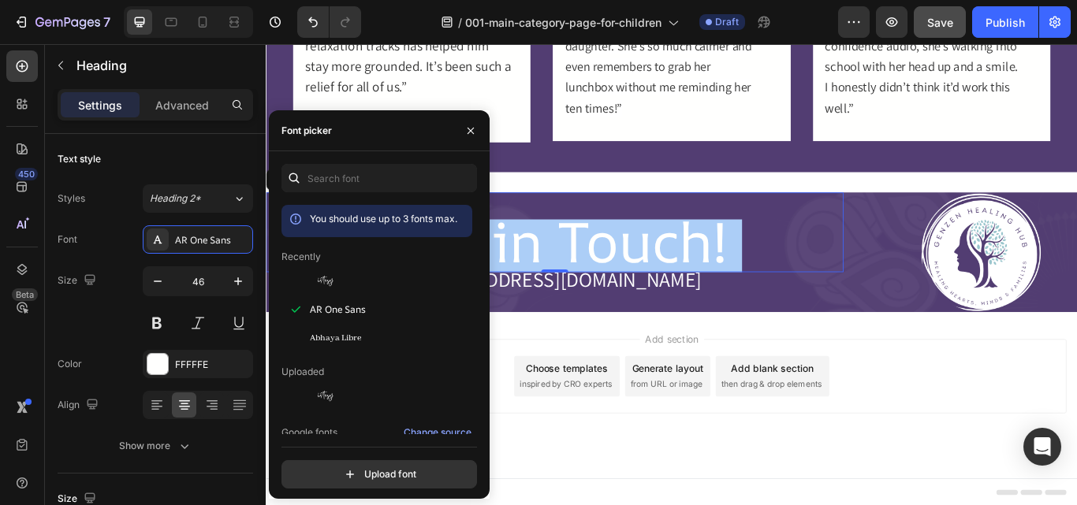
scroll to position [104, 0]
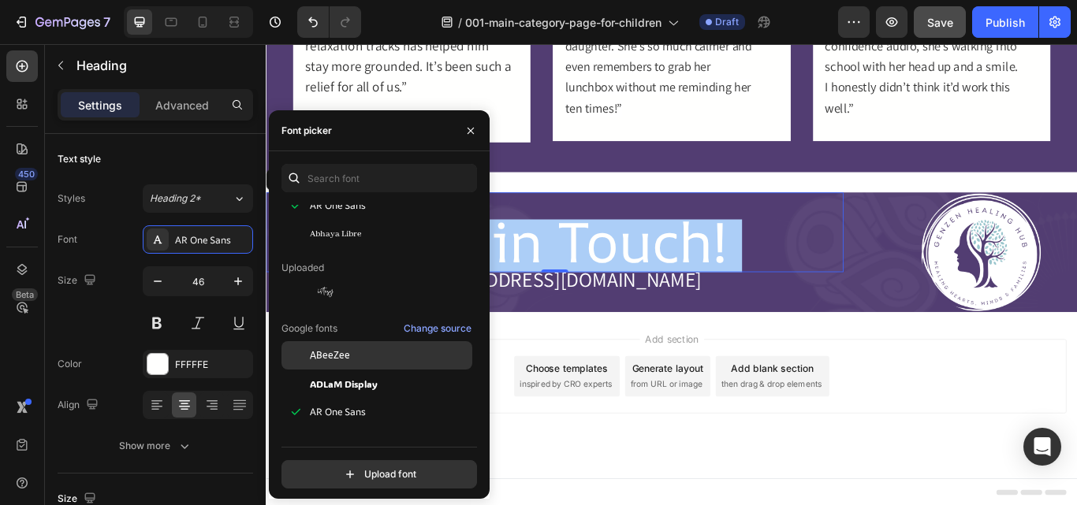
click at [331, 360] on span "ABeeZee" at bounding box center [330, 355] width 40 height 14
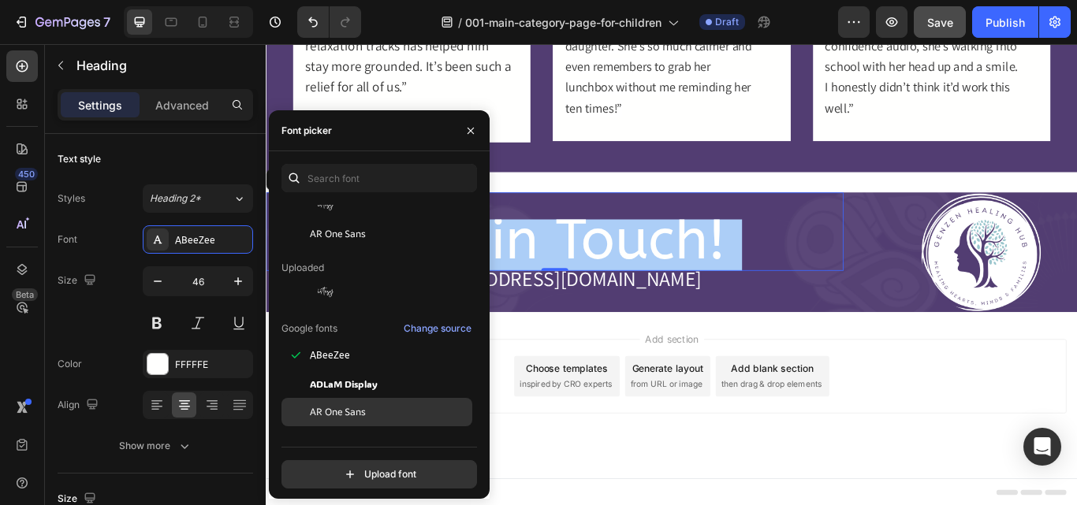
click at [363, 403] on div "AR One Sans" at bounding box center [376, 412] width 191 height 28
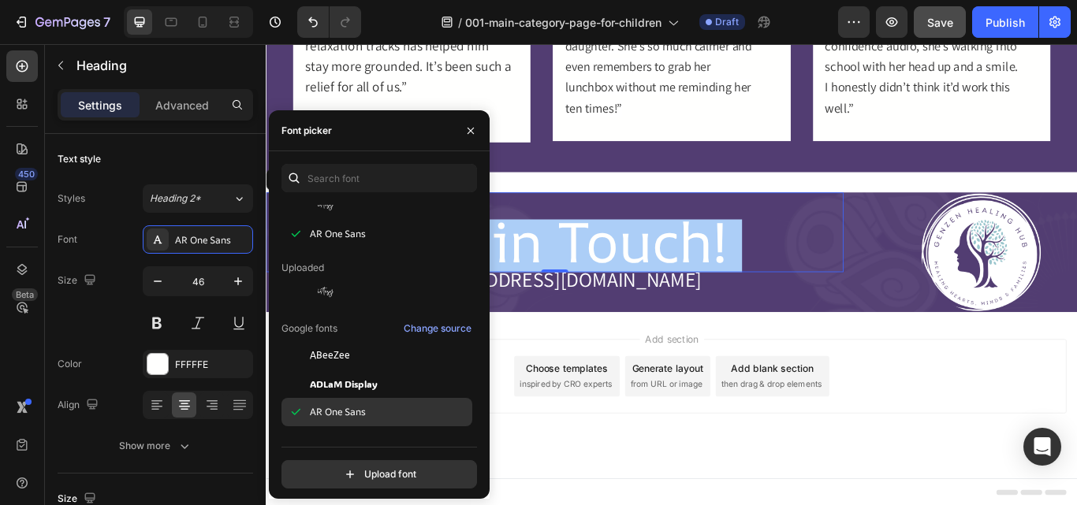
scroll to position [166, 0]
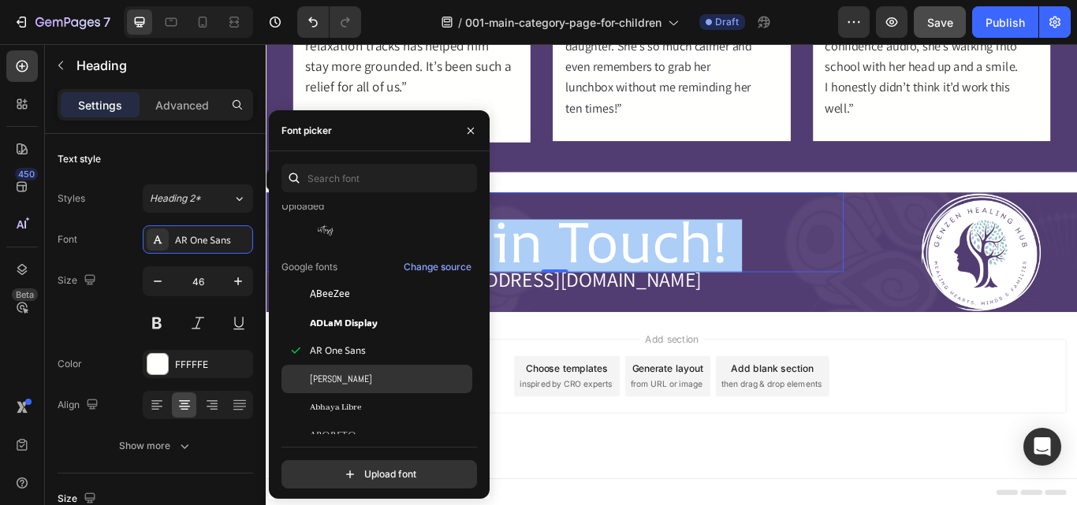
click at [354, 384] on div "Abel" at bounding box center [389, 379] width 159 height 14
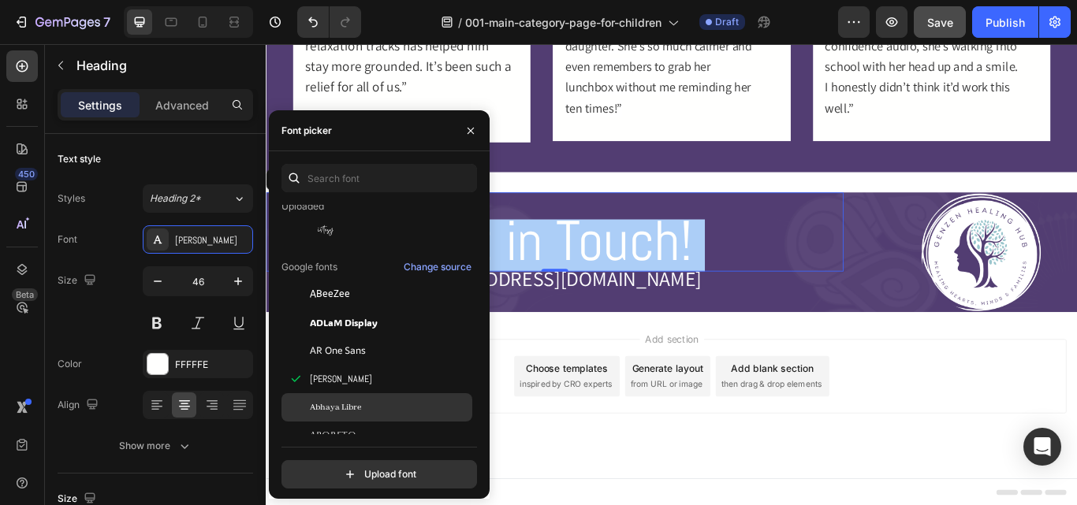
click at [367, 407] on div "Abhaya Libre" at bounding box center [389, 407] width 159 height 14
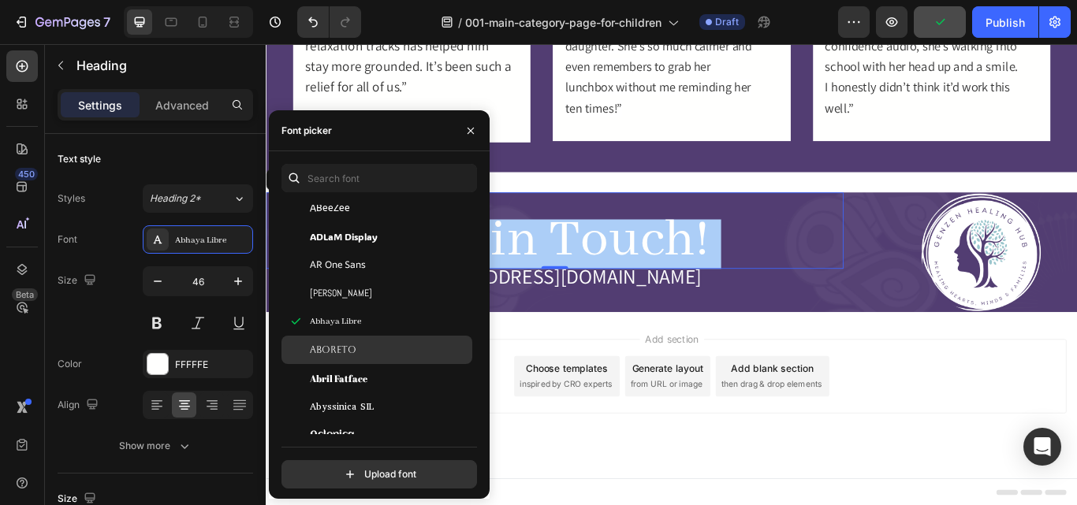
scroll to position [273, 0]
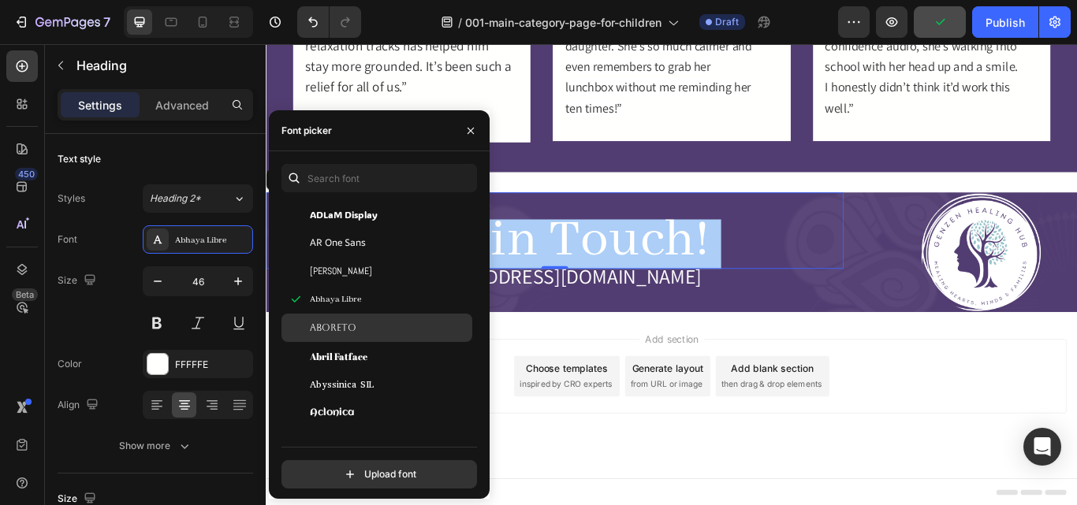
click at [352, 341] on div "Aboreto" at bounding box center [376, 328] width 191 height 28
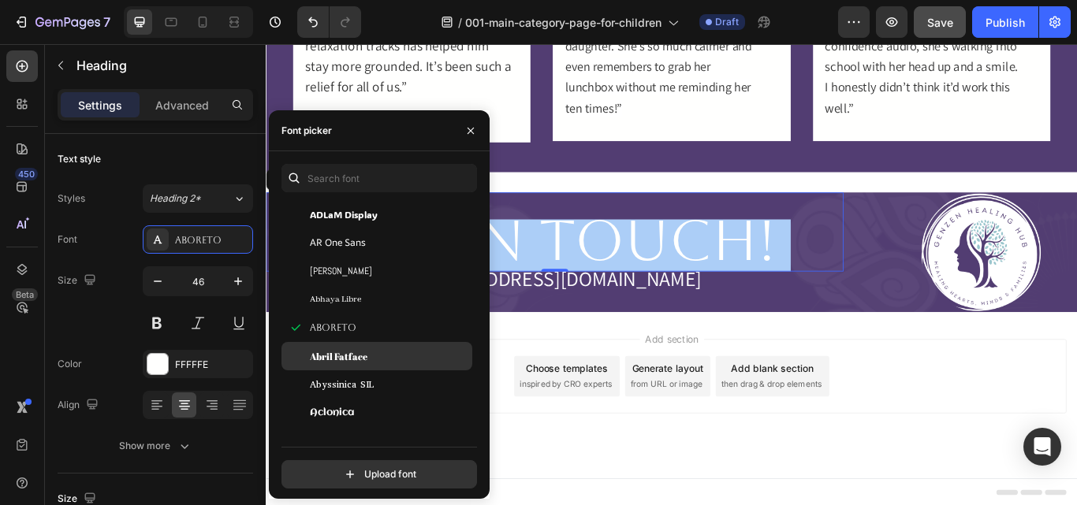
click at [371, 362] on div "Abril Fatface" at bounding box center [389, 356] width 159 height 14
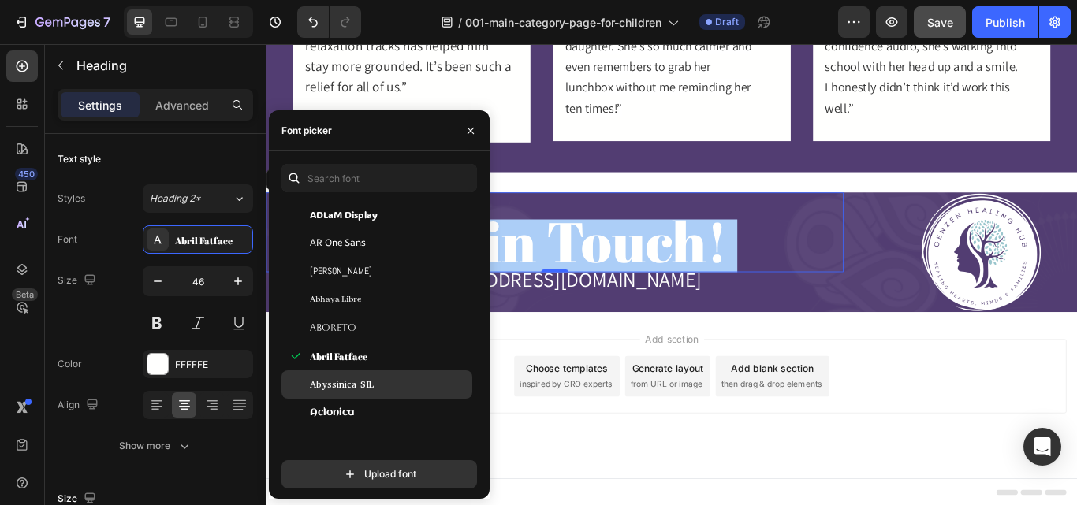
click at [400, 379] on div "Abyssinica SIL" at bounding box center [389, 384] width 159 height 14
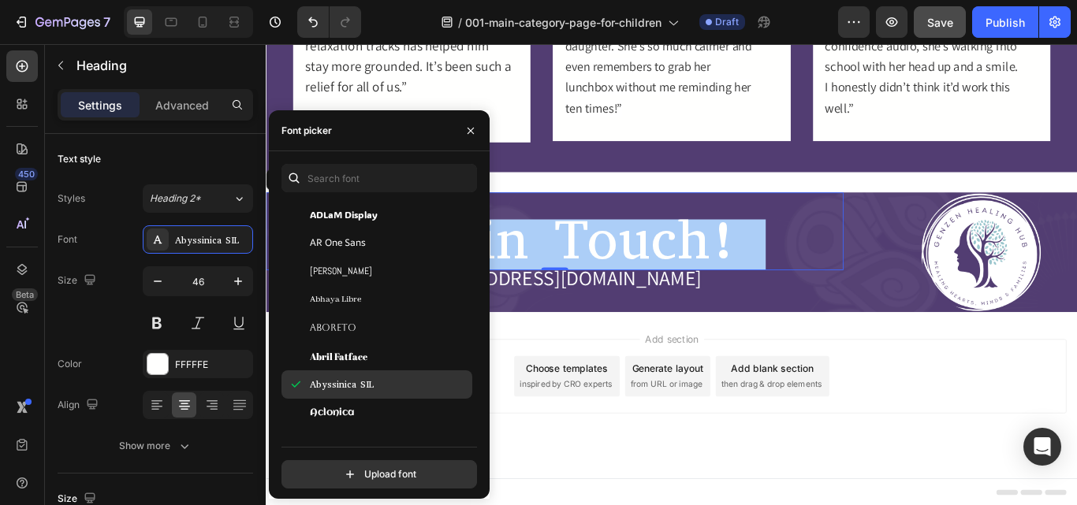
click at [387, 396] on div "Abyssinica SIL" at bounding box center [376, 384] width 191 height 28
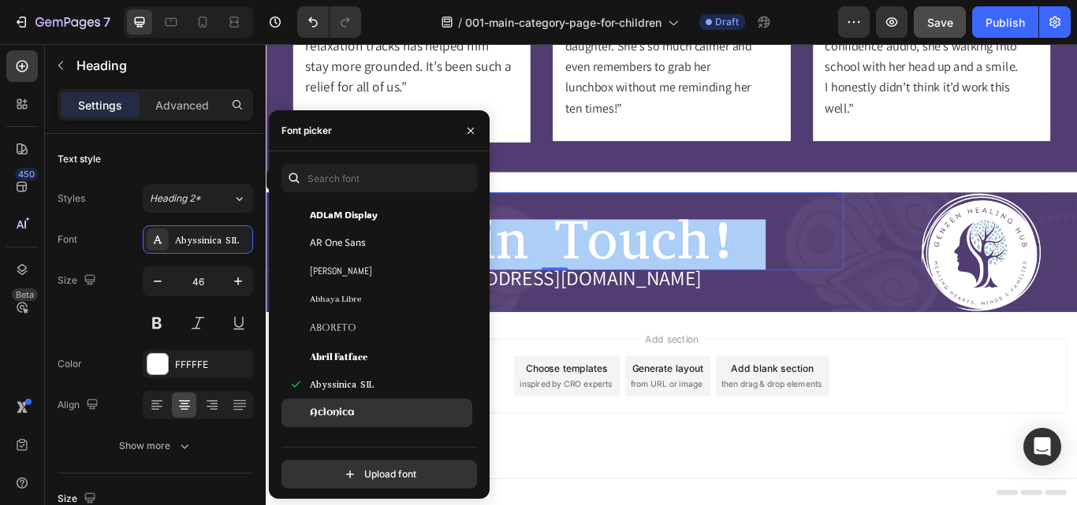
click at [385, 406] on div "Aclonica" at bounding box center [389, 413] width 159 height 14
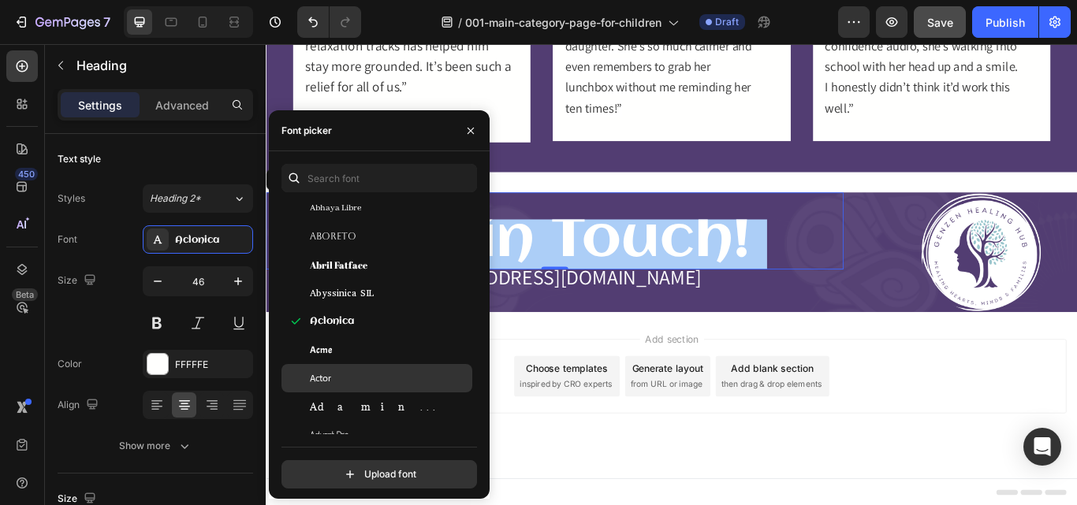
scroll to position [370, 0]
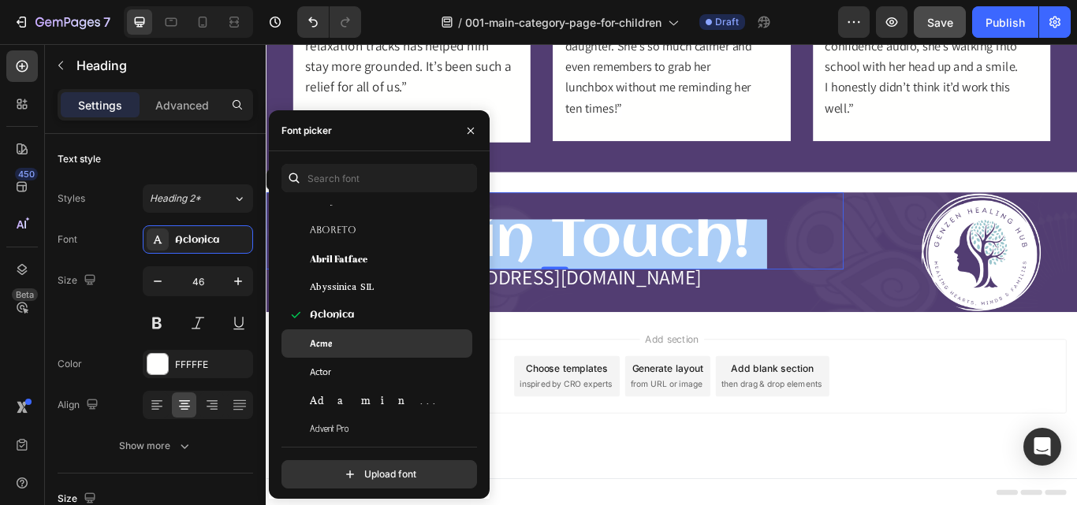
click at [359, 350] on div "Acme" at bounding box center [389, 344] width 159 height 14
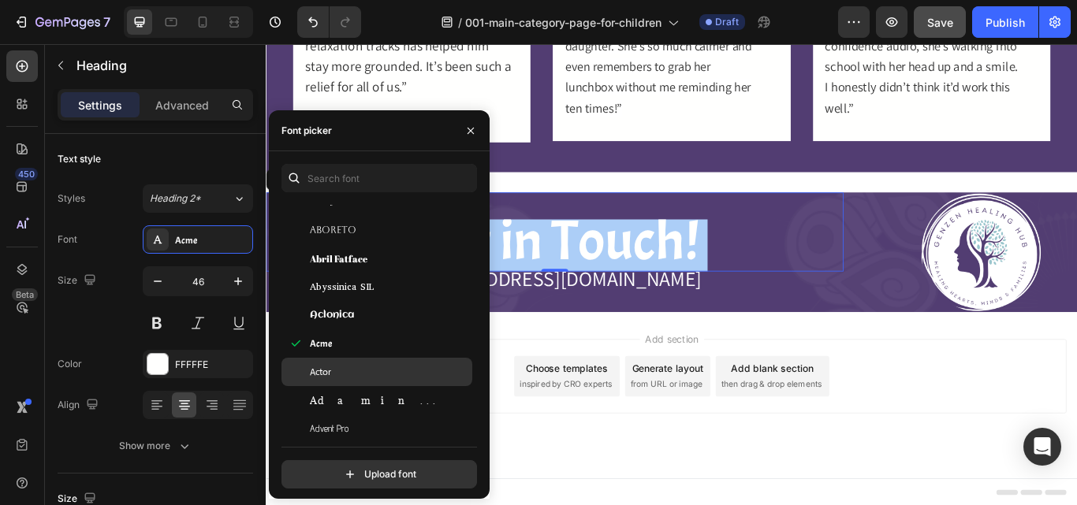
click at [375, 373] on div "Actor" at bounding box center [389, 372] width 159 height 14
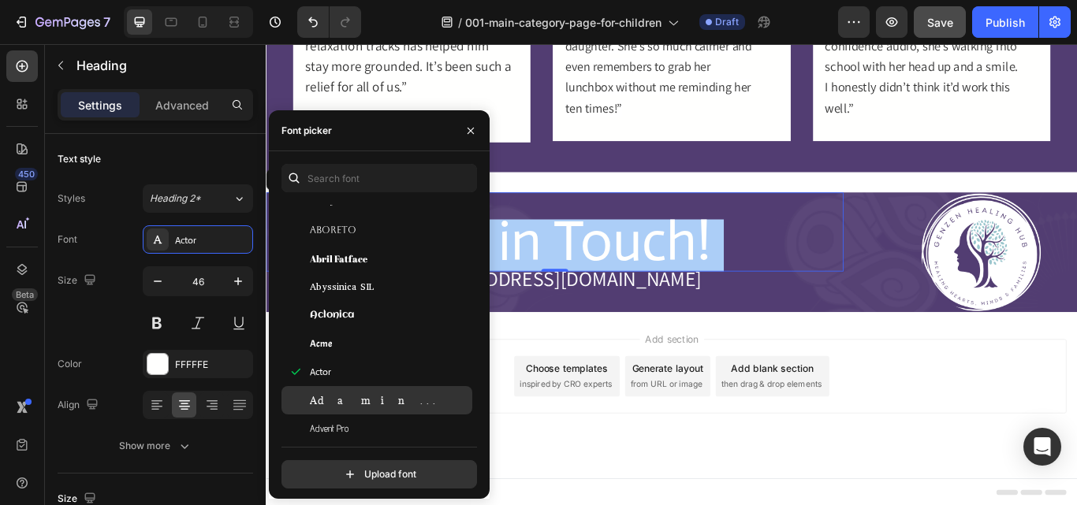
click at [377, 390] on div "Adamina" at bounding box center [376, 400] width 191 height 28
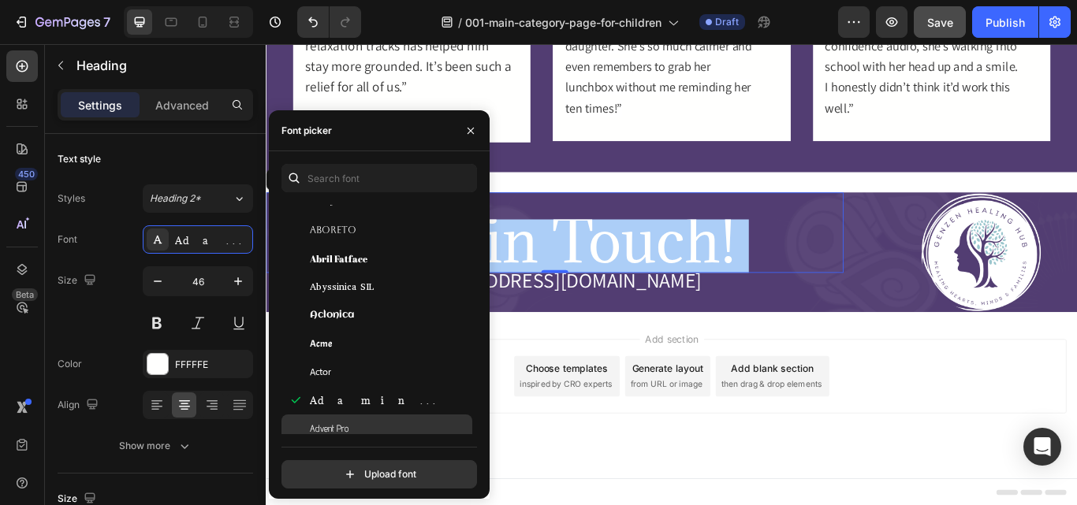
click at [385, 415] on div "Advent Pro" at bounding box center [376, 429] width 191 height 28
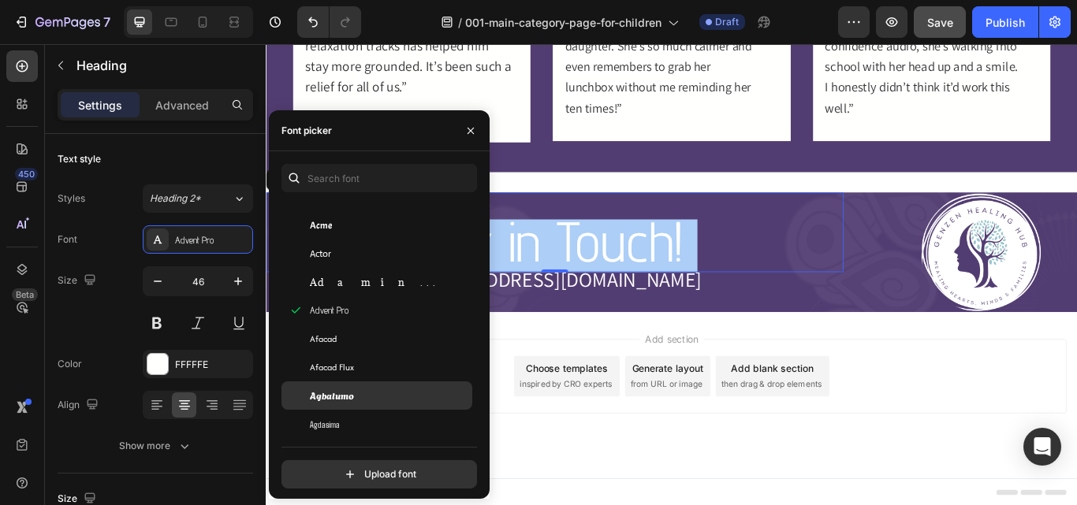
scroll to position [568, 0]
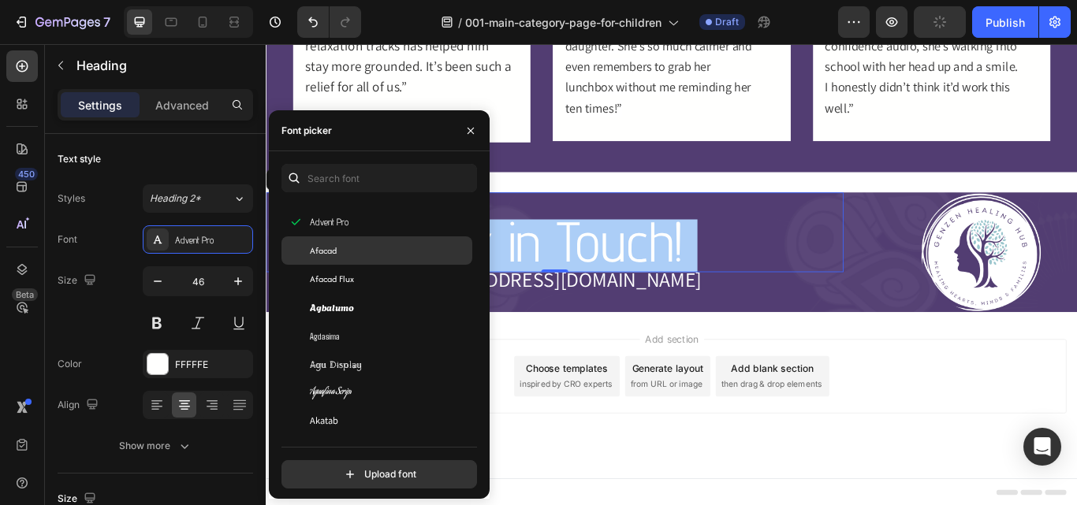
click at [348, 250] on div "Afacad" at bounding box center [389, 251] width 159 height 14
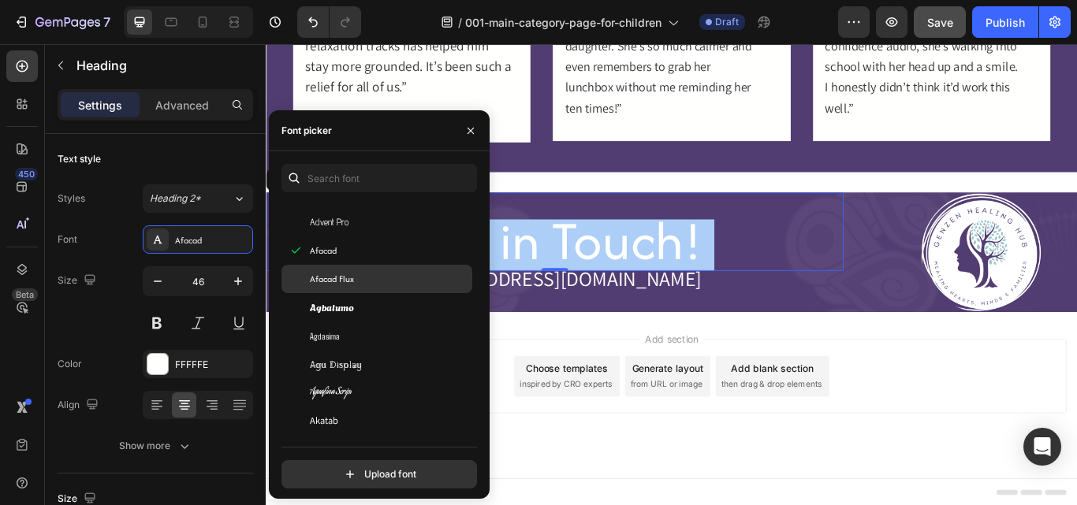
click at [359, 289] on div "Afacad Flux" at bounding box center [376, 279] width 191 height 28
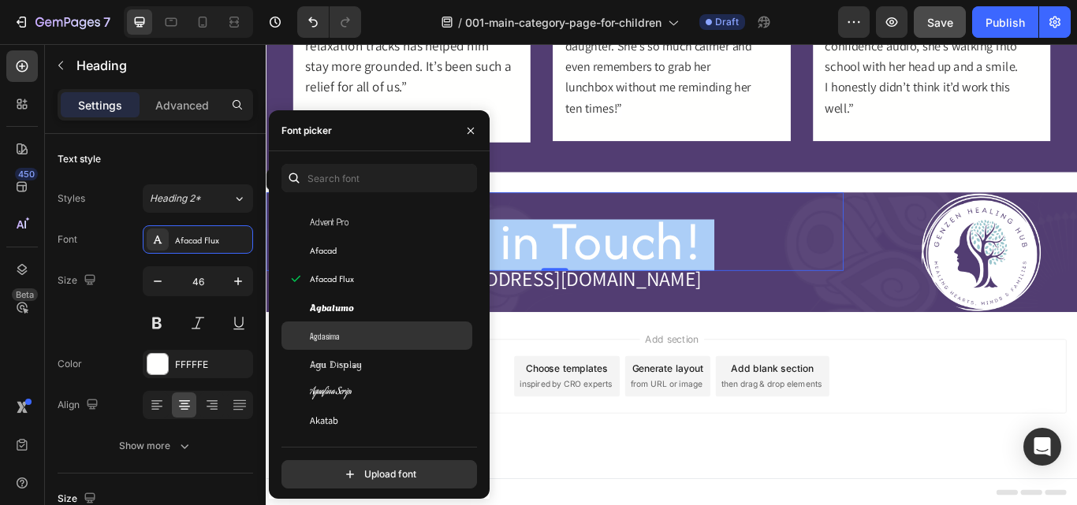
click at [373, 329] on div "Agdasima" at bounding box center [389, 336] width 159 height 14
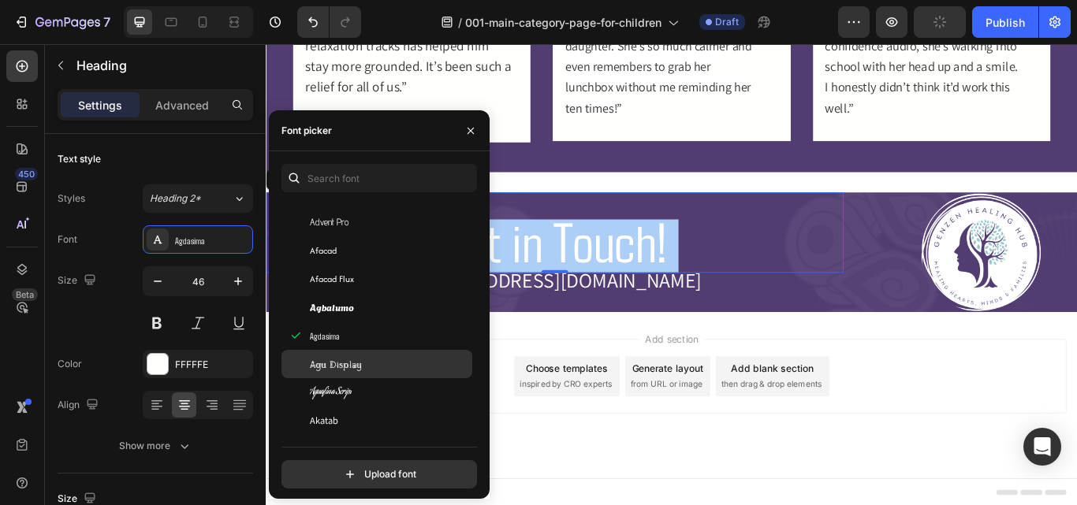
click at [372, 356] on div "Agu Display" at bounding box center [376, 364] width 191 height 28
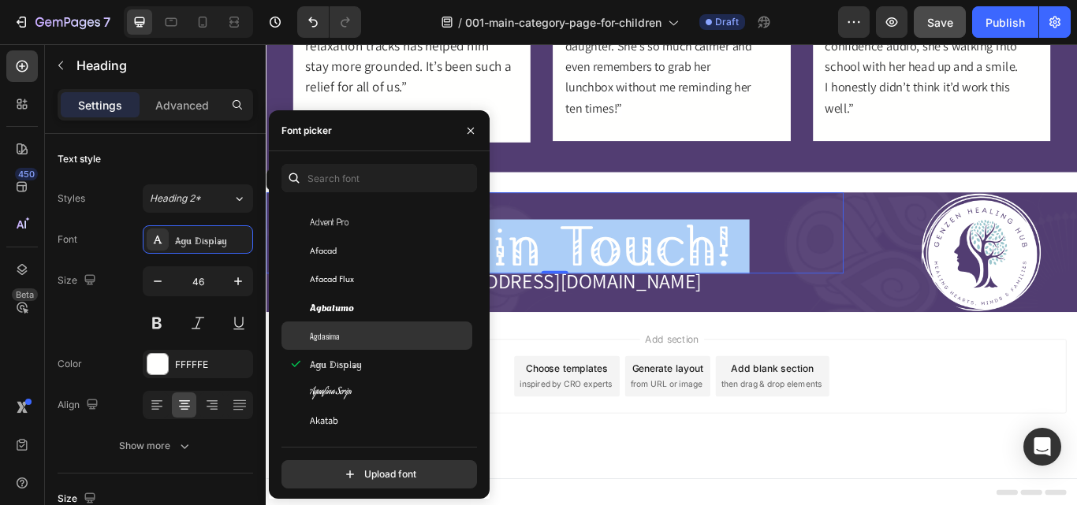
click at [346, 332] on div "Agdasima" at bounding box center [389, 336] width 159 height 14
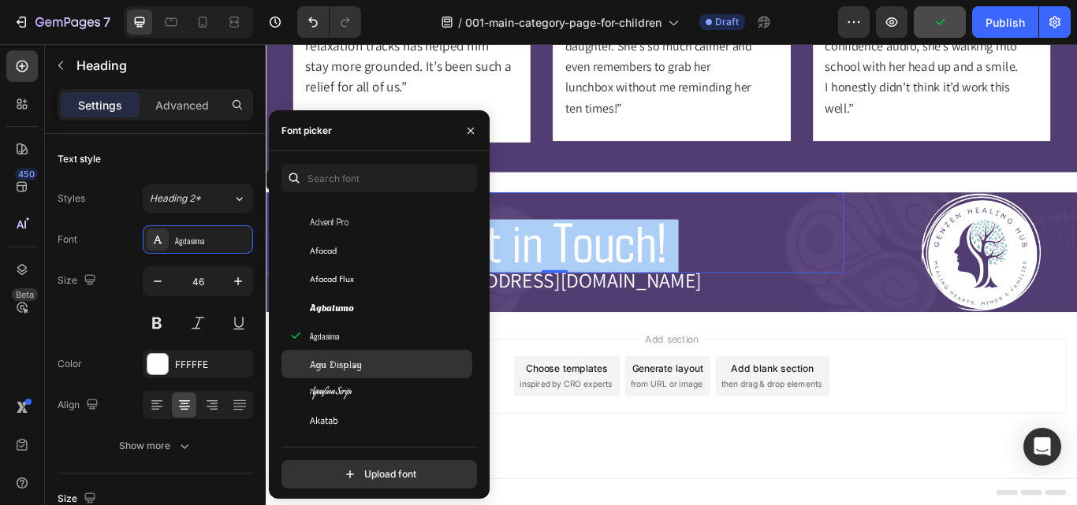
click at [354, 363] on span "Agu Display" at bounding box center [336, 364] width 52 height 14
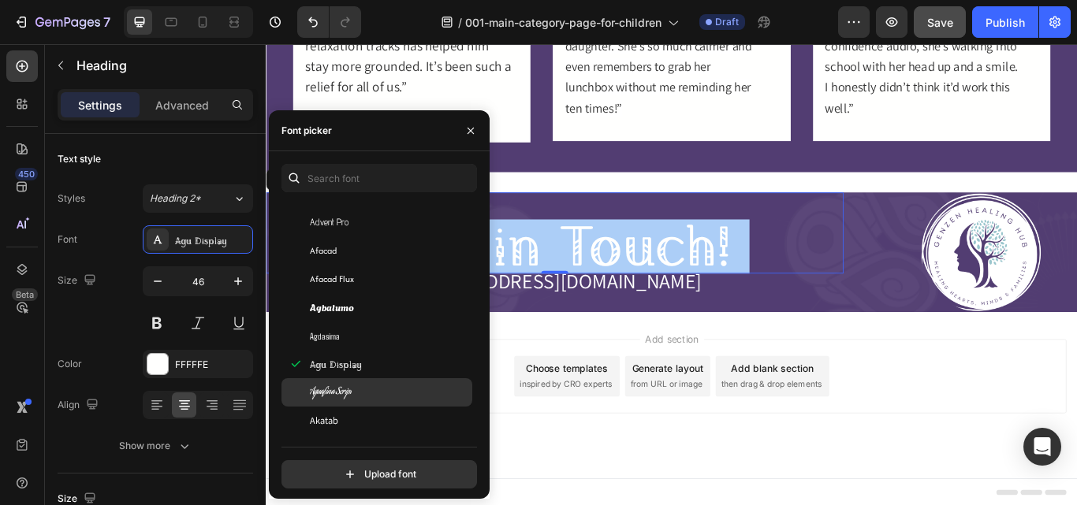
click at [370, 390] on div "Aguafina Script" at bounding box center [389, 392] width 159 height 14
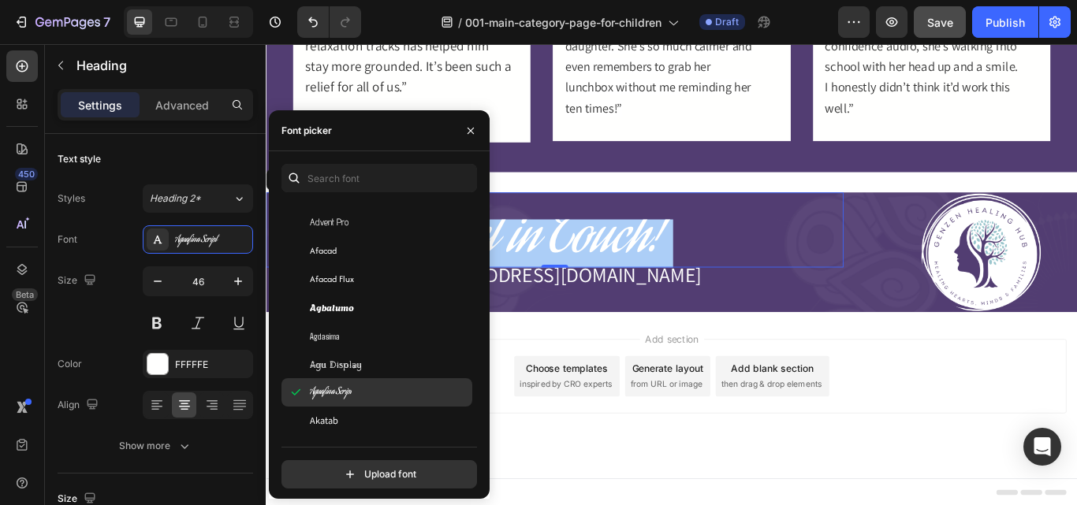
scroll to position [603, 0]
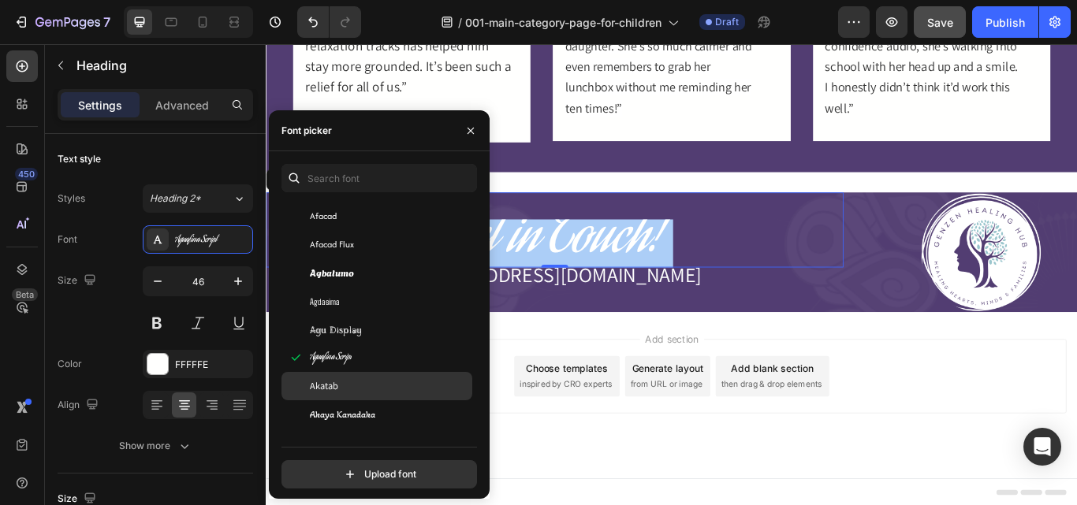
click at [365, 392] on div "Akatab" at bounding box center [389, 386] width 159 height 14
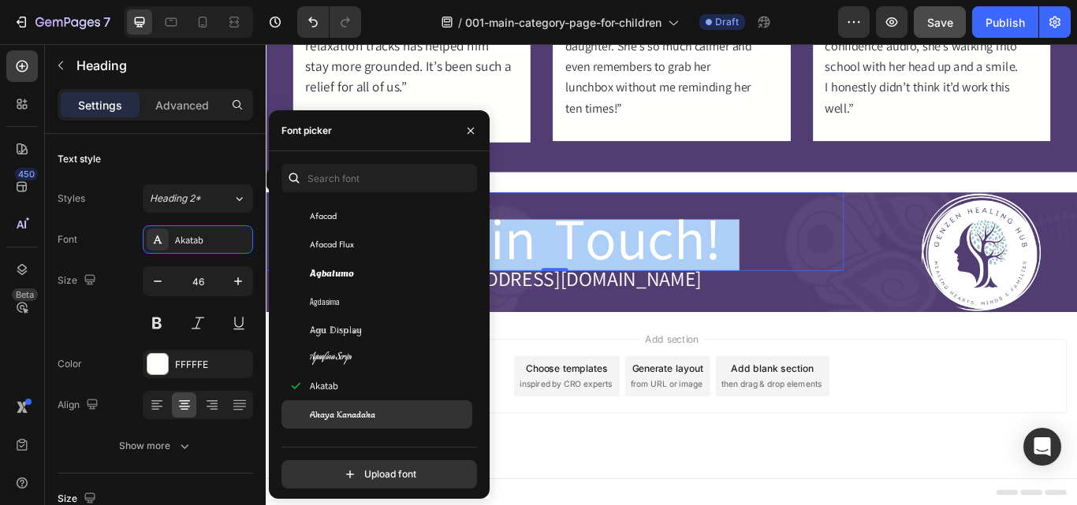
click at [376, 414] on div "Akaya Kanadaka" at bounding box center [389, 414] width 159 height 14
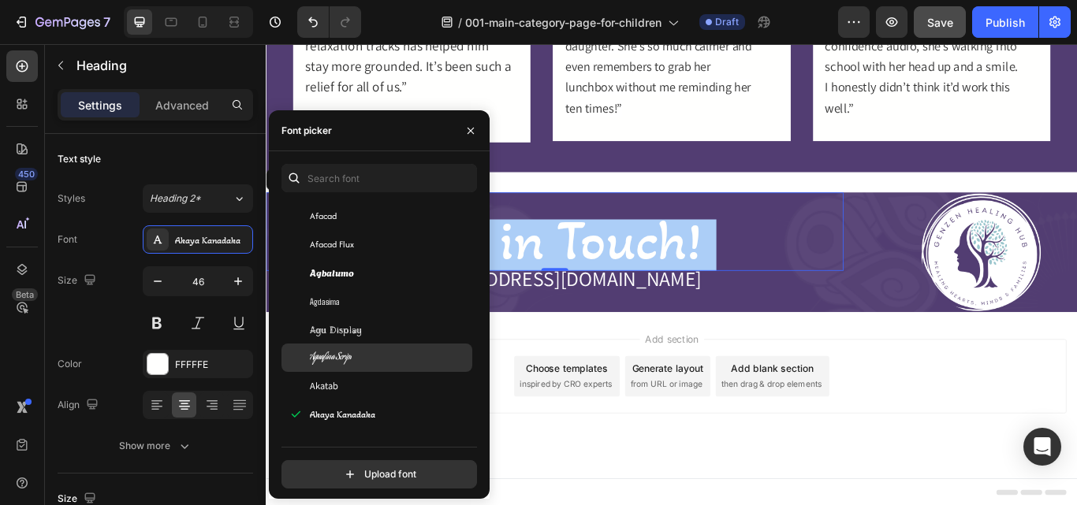
scroll to position [720, 0]
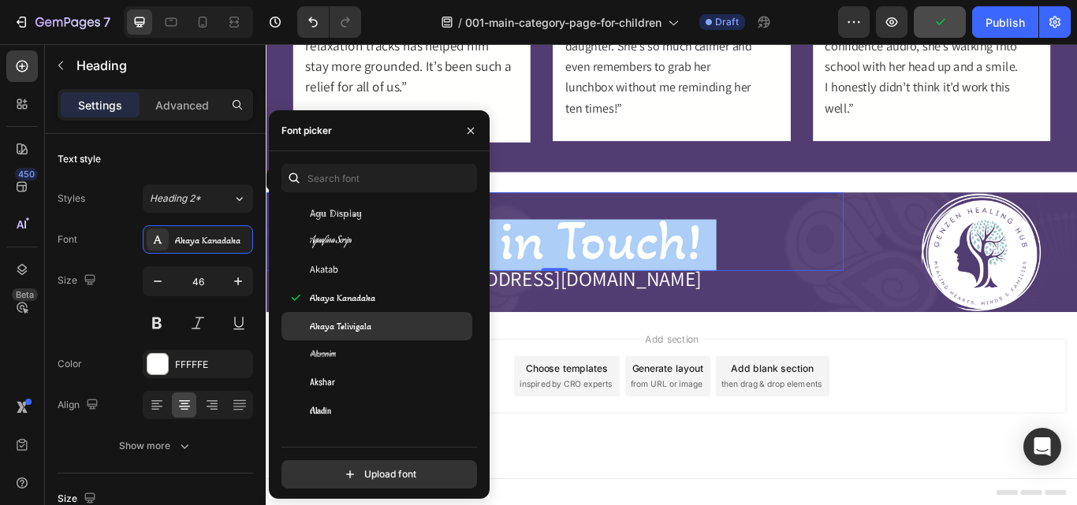
click at [351, 329] on span "Akaya Telivigala" at bounding box center [340, 326] width 61 height 14
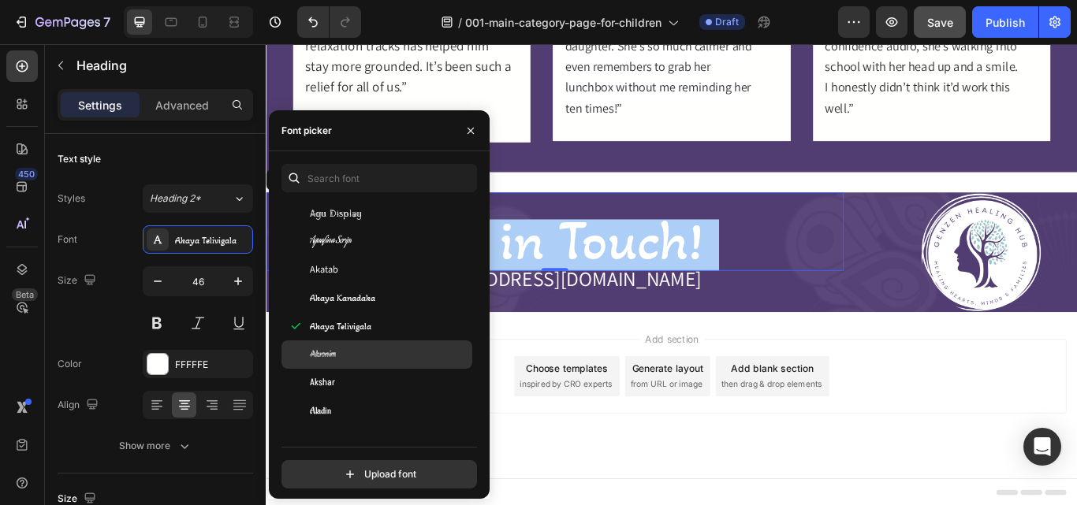
click at [354, 348] on div "Akronim" at bounding box center [389, 355] width 159 height 14
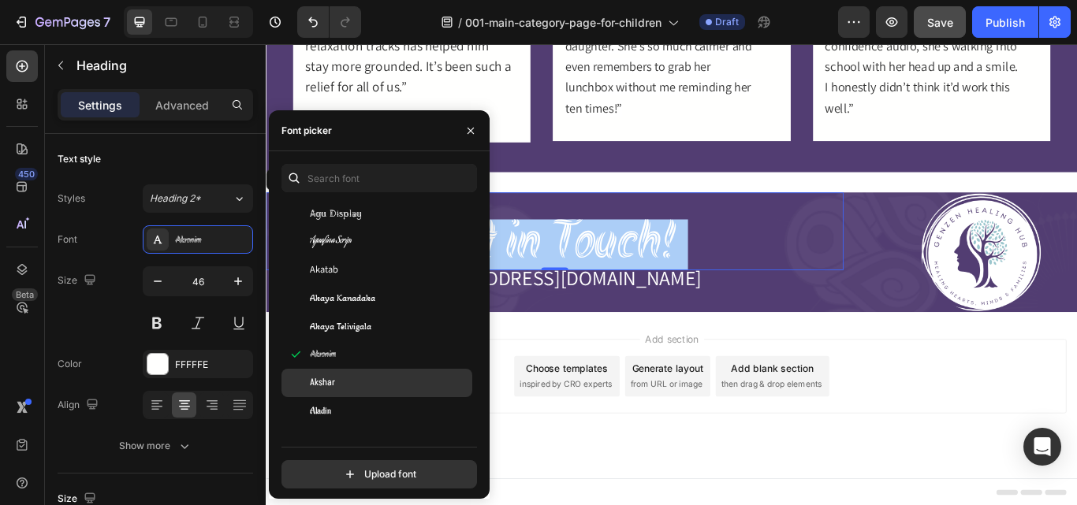
click at [355, 374] on div "Akshar" at bounding box center [376, 383] width 191 height 28
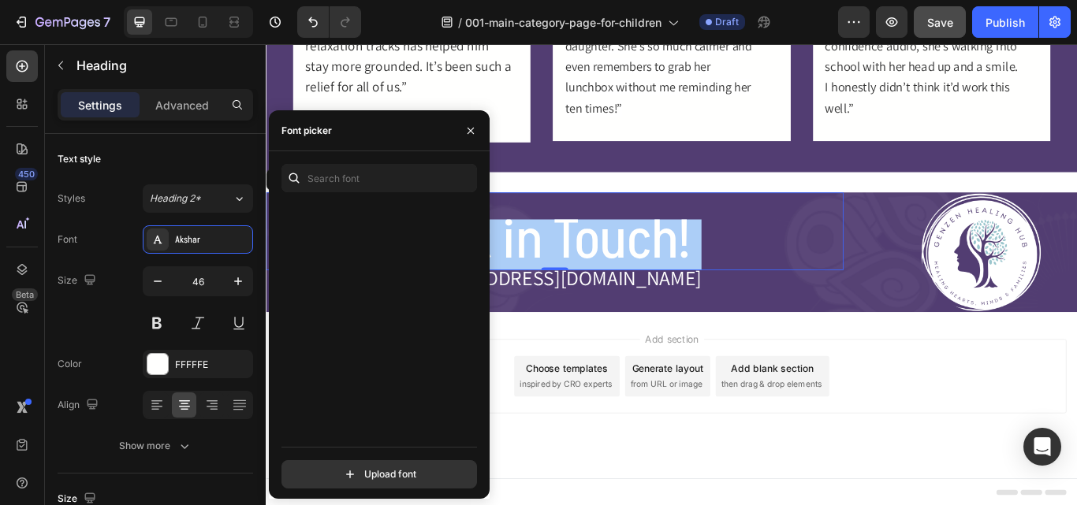
scroll to position [0, 0]
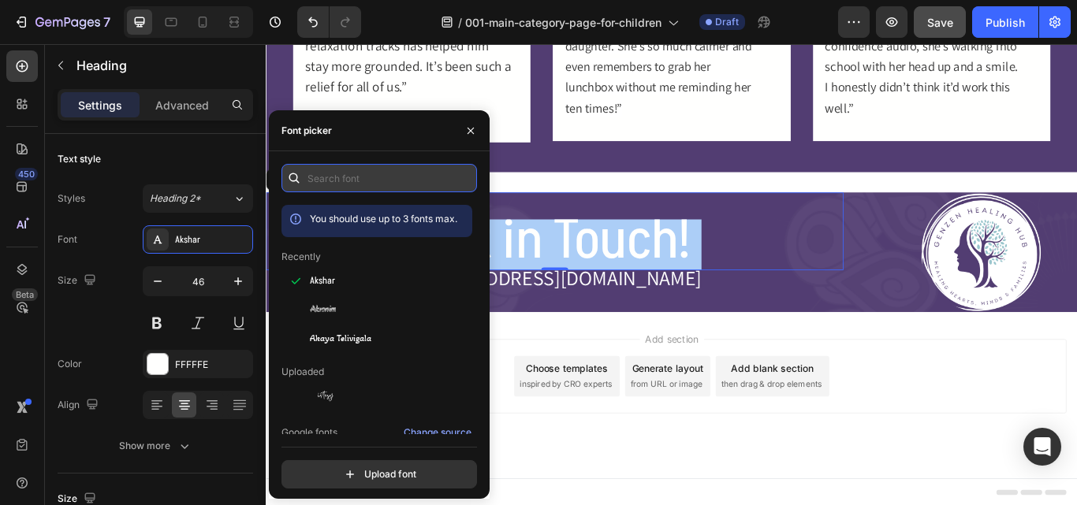
click at [337, 180] on input "text" at bounding box center [378, 178] width 195 height 28
type input "n"
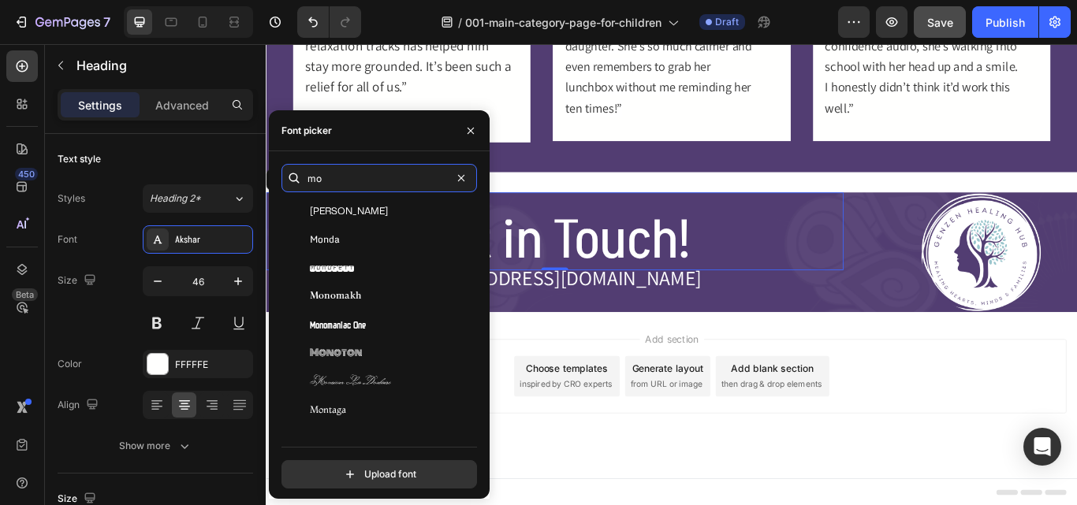
scroll to position [1754, 0]
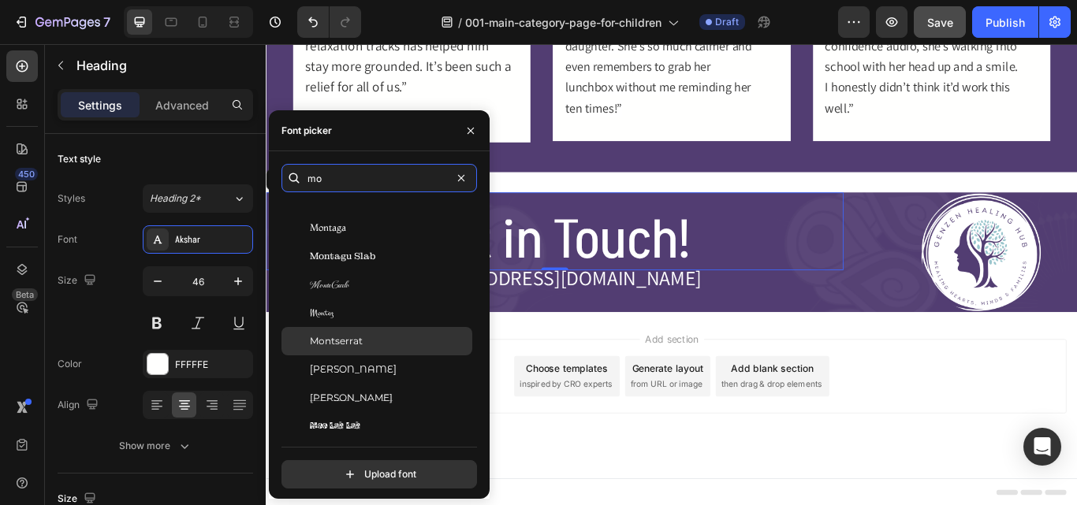
type input "mo"
click at [349, 340] on span "Montserrat" at bounding box center [336, 341] width 53 height 14
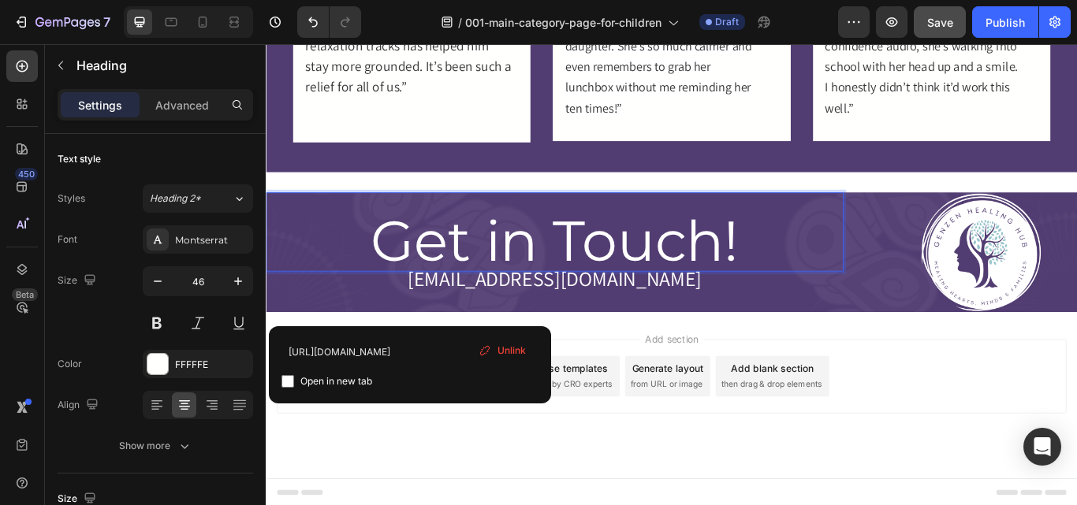
click at [633, 273] on span "Get in Touch!" at bounding box center [602, 274] width 430 height 80
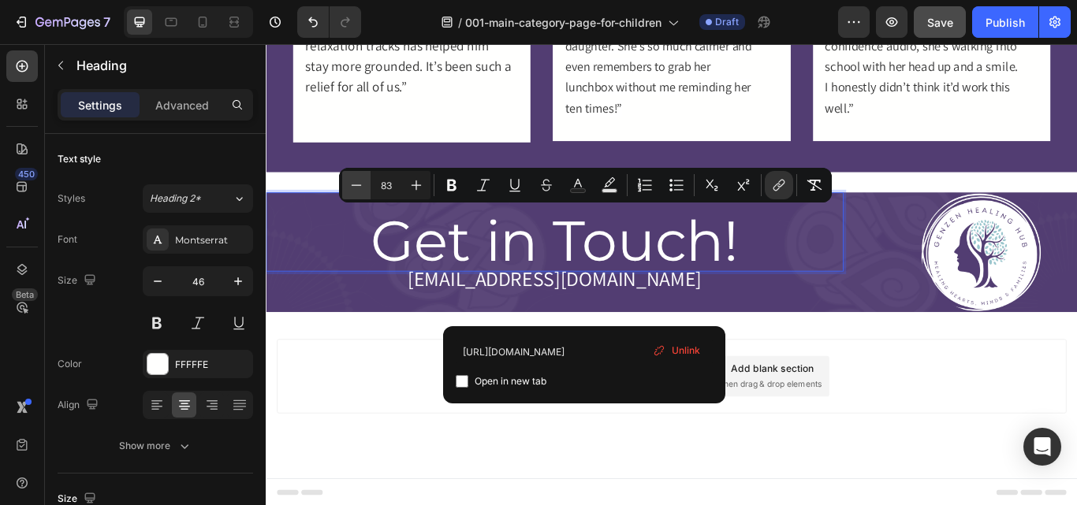
click at [355, 178] on icon "Editor contextual toolbar" at bounding box center [356, 185] width 16 height 16
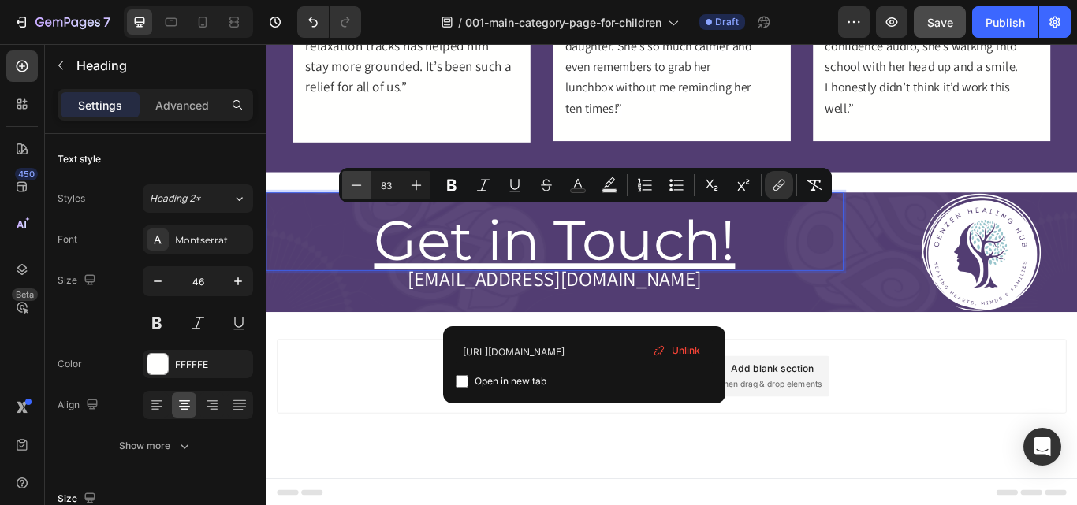
click at [355, 178] on icon "Editor contextual toolbar" at bounding box center [356, 185] width 16 height 16
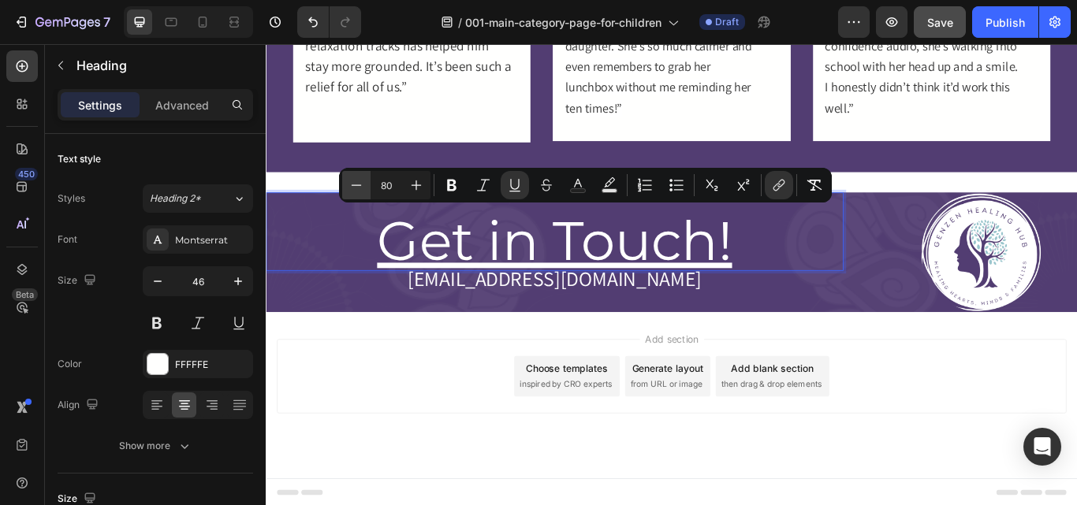
click at [355, 178] on icon "Editor contextual toolbar" at bounding box center [356, 185] width 16 height 16
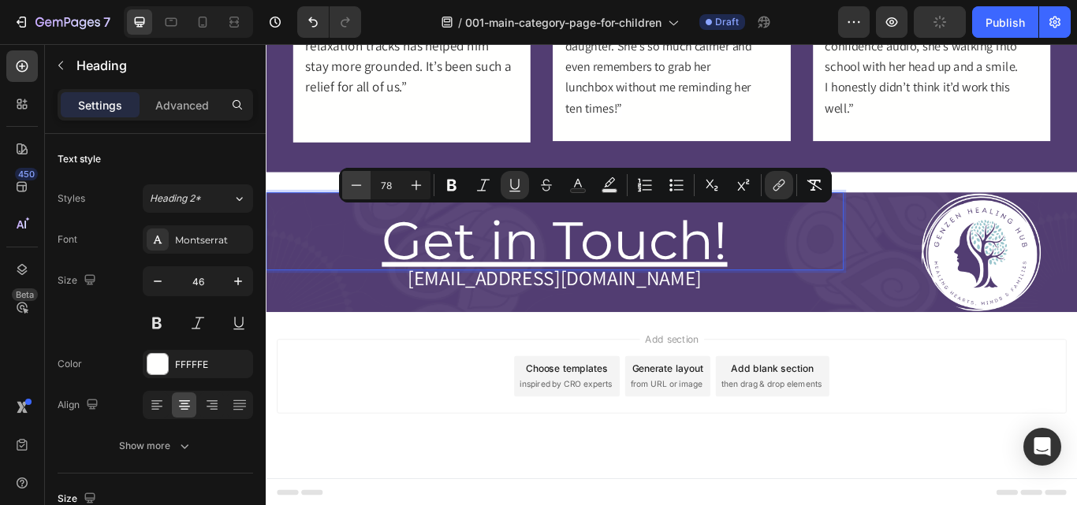
click at [355, 178] on icon "Editor contextual toolbar" at bounding box center [356, 185] width 16 height 16
type input "74"
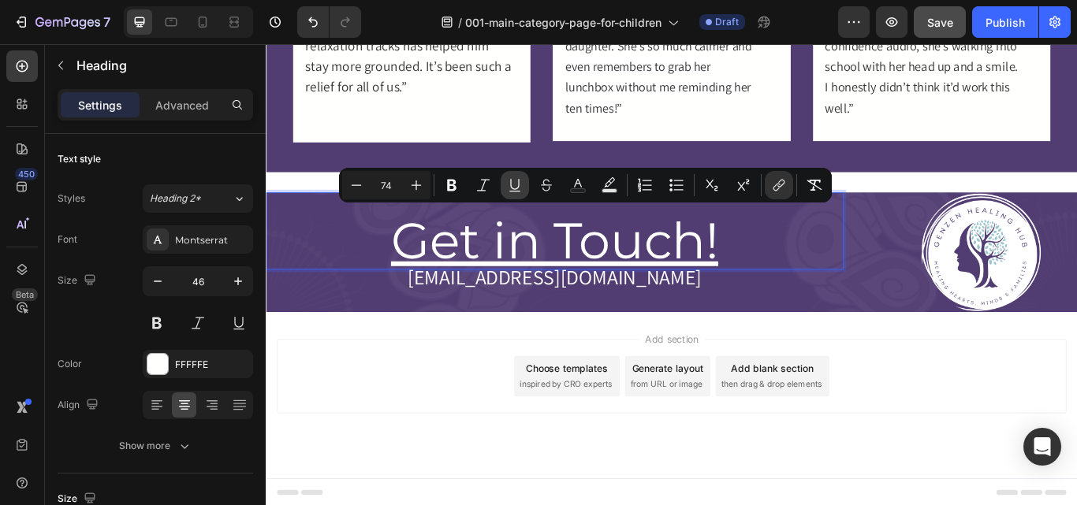
click at [510, 189] on icon "Editor contextual toolbar" at bounding box center [515, 185] width 16 height 16
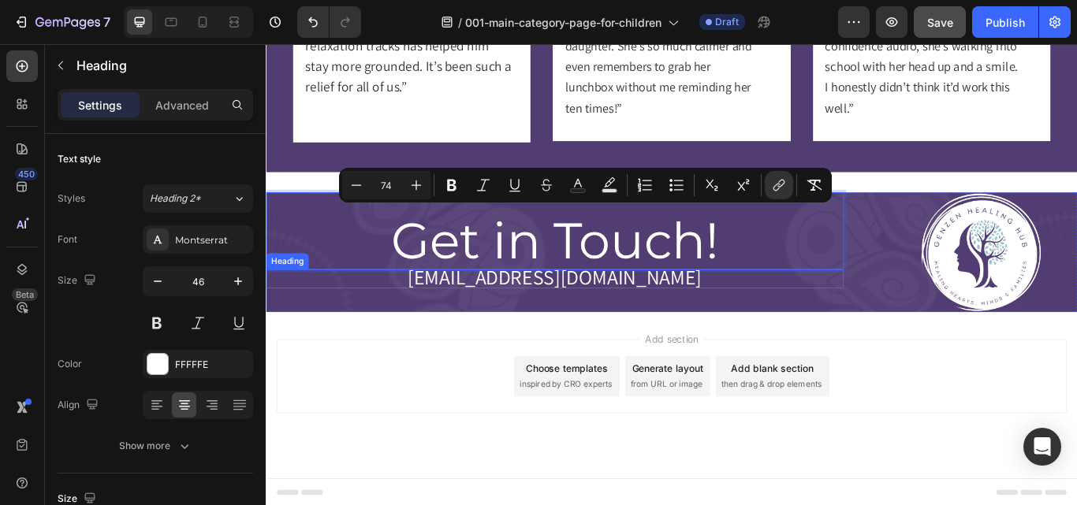
click at [552, 316] on span "[EMAIL_ADDRESS][DOMAIN_NAME]" at bounding box center [601, 316] width 343 height 32
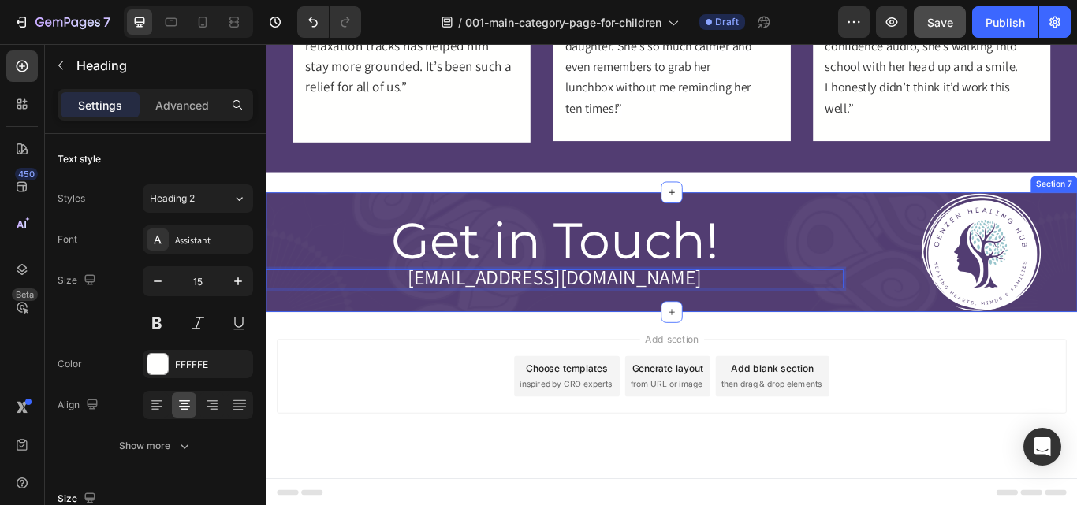
click at [637, 344] on div "⁠⁠⁠⁠⁠⁠⁠ Get in Touch! Heading hello@genzenhealinghub.com Heading 0" at bounding box center [602, 287] width 673 height 139
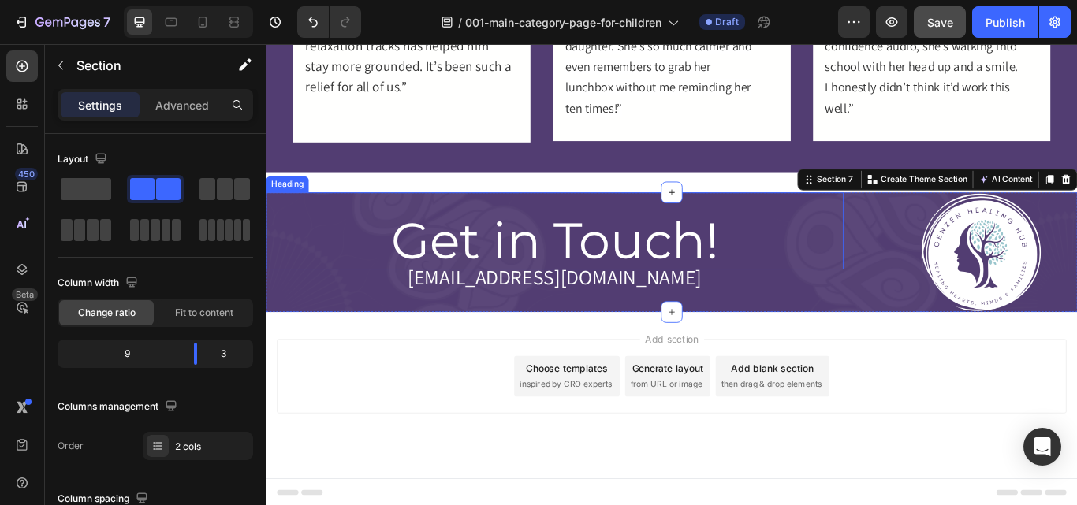
click at [681, 266] on span "Get in Touch!" at bounding box center [601, 274] width 381 height 72
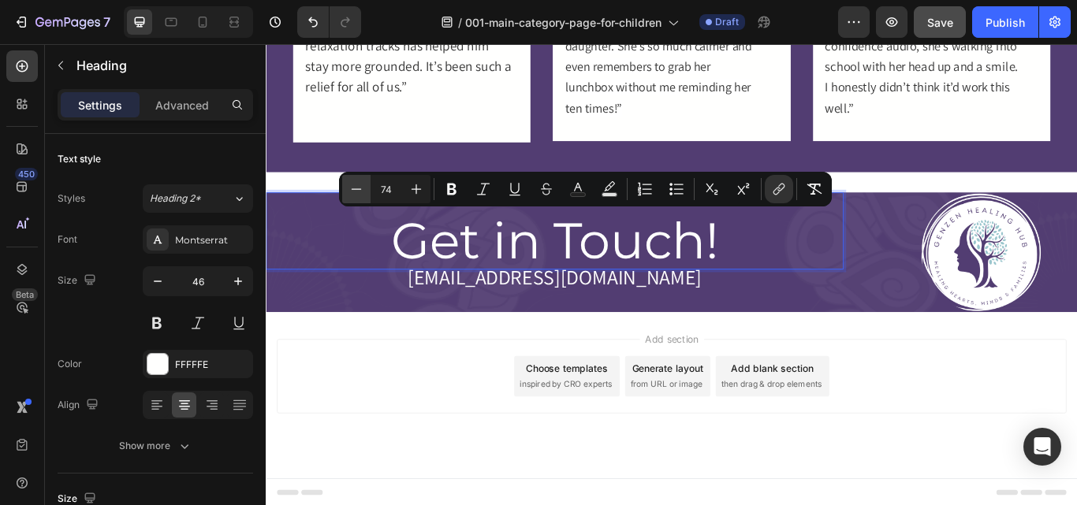
click at [351, 185] on icon "Editor contextual toolbar" at bounding box center [356, 189] width 16 height 16
type input "72"
click at [462, 316] on span "[EMAIL_ADDRESS][DOMAIN_NAME]" at bounding box center [601, 315] width 343 height 32
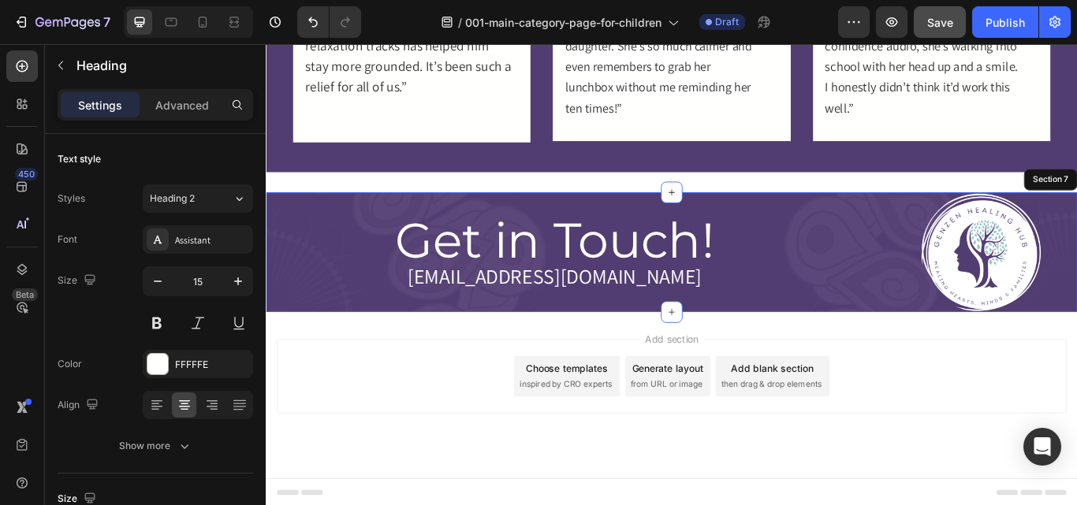
click at [532, 351] on div "⁠⁠⁠⁠⁠⁠⁠ Get in Touch! Heading ⁠⁠⁠⁠⁠⁠⁠ hello@genzenhealinghub.com Heading 0" at bounding box center [602, 287] width 673 height 139
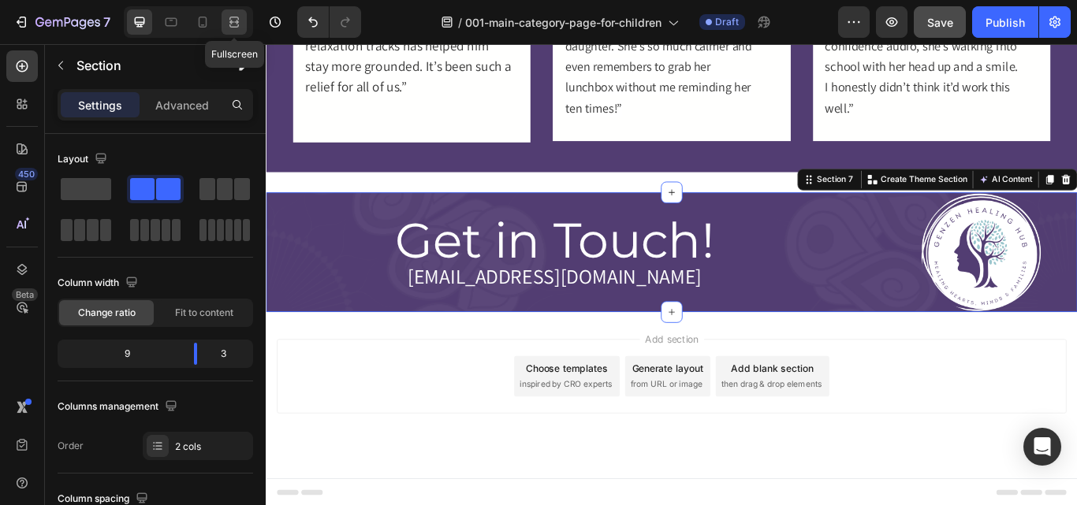
click at [233, 24] on icon at bounding box center [234, 22] width 16 height 16
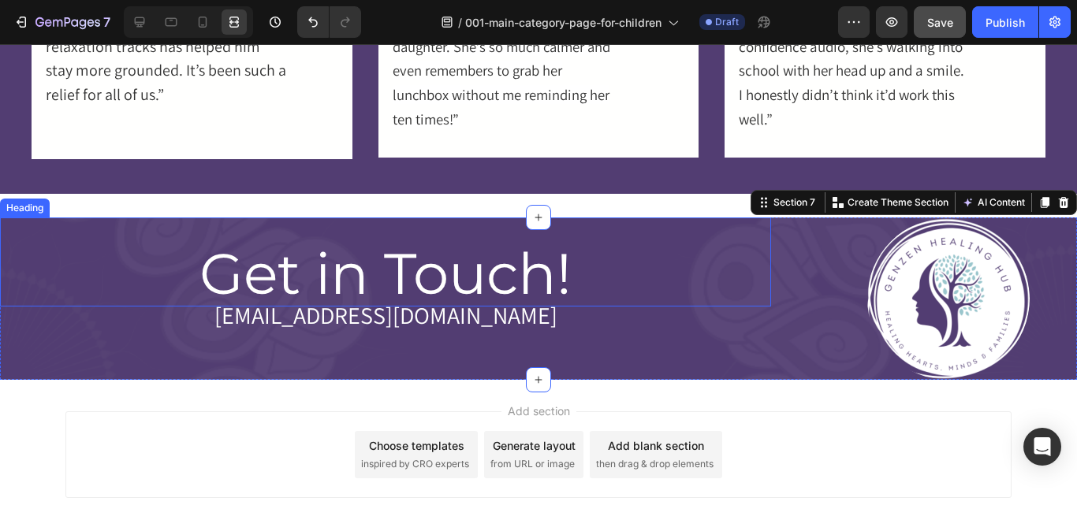
click at [351, 285] on span "Get in Touch!" at bounding box center [385, 273] width 372 height 69
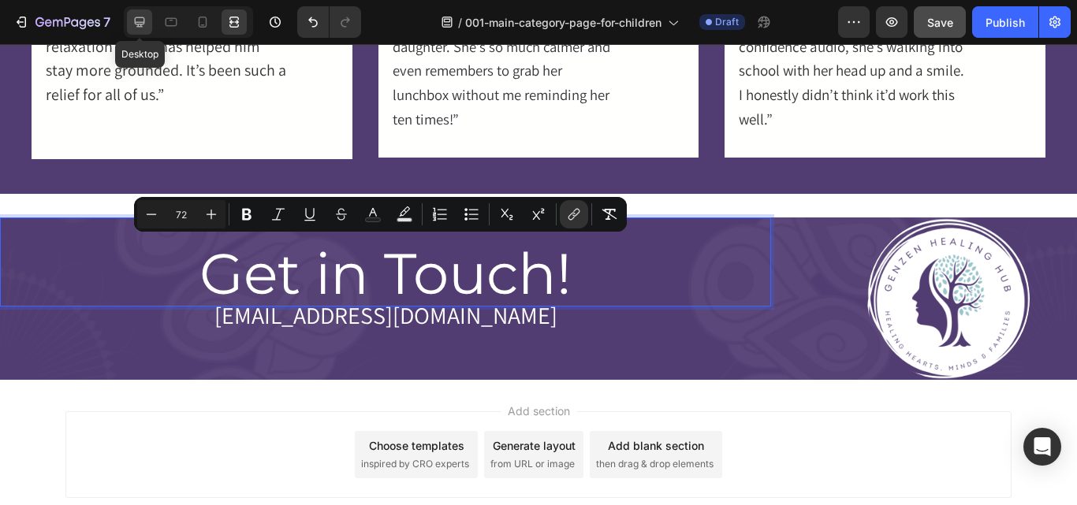
click at [132, 28] on icon at bounding box center [140, 22] width 16 height 16
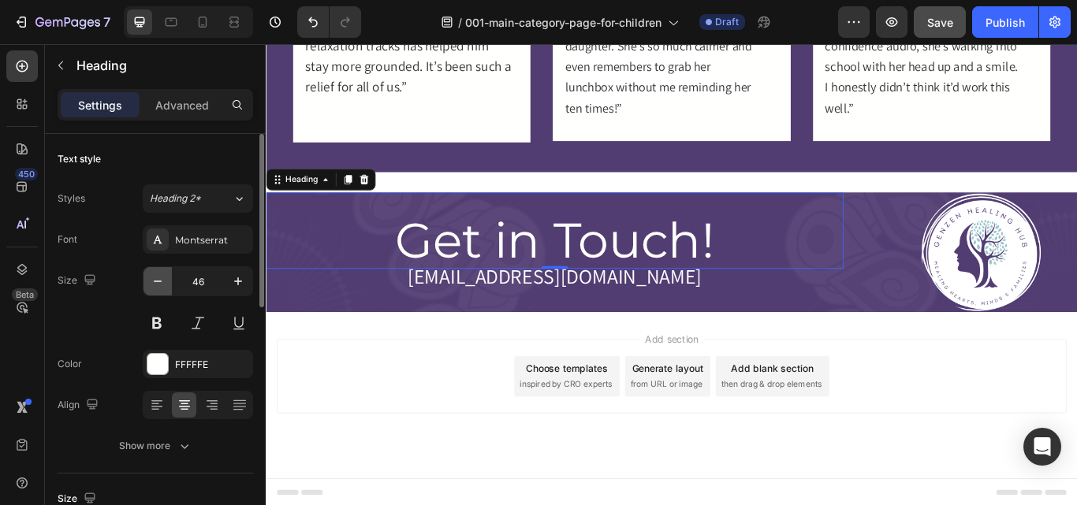
click at [158, 288] on icon "button" at bounding box center [158, 281] width 16 height 16
click at [218, 285] on input "45" at bounding box center [198, 281] width 52 height 28
click at [242, 279] on icon "button" at bounding box center [238, 281] width 16 height 16
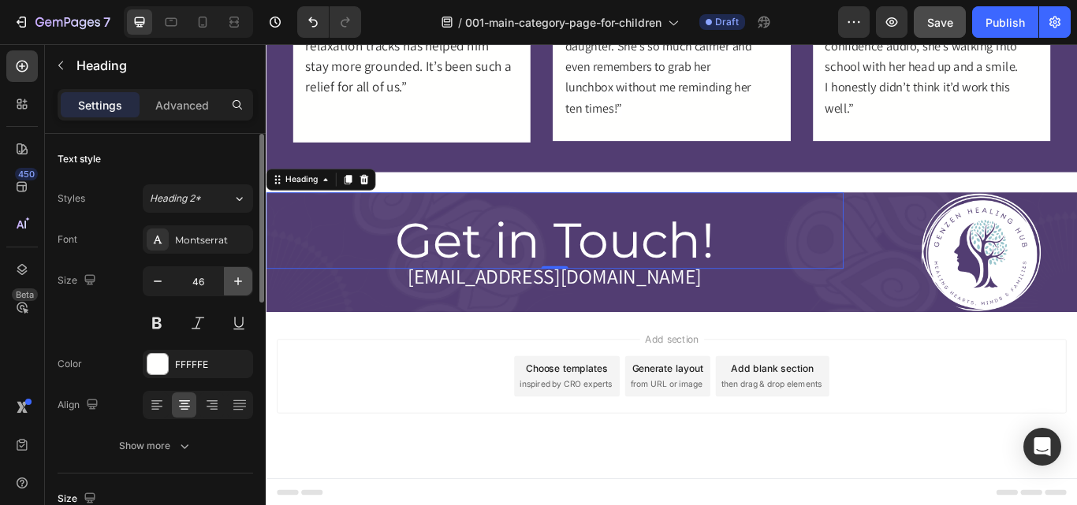
click at [242, 279] on icon "button" at bounding box center [238, 281] width 16 height 16
click at [162, 288] on icon "button" at bounding box center [158, 281] width 16 height 16
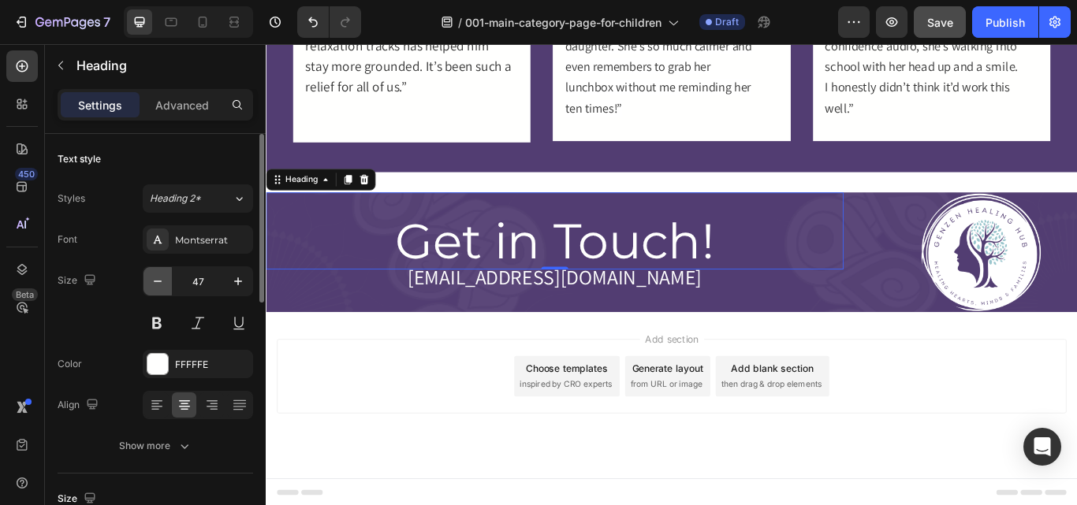
click at [162, 288] on icon "button" at bounding box center [158, 281] width 16 height 16
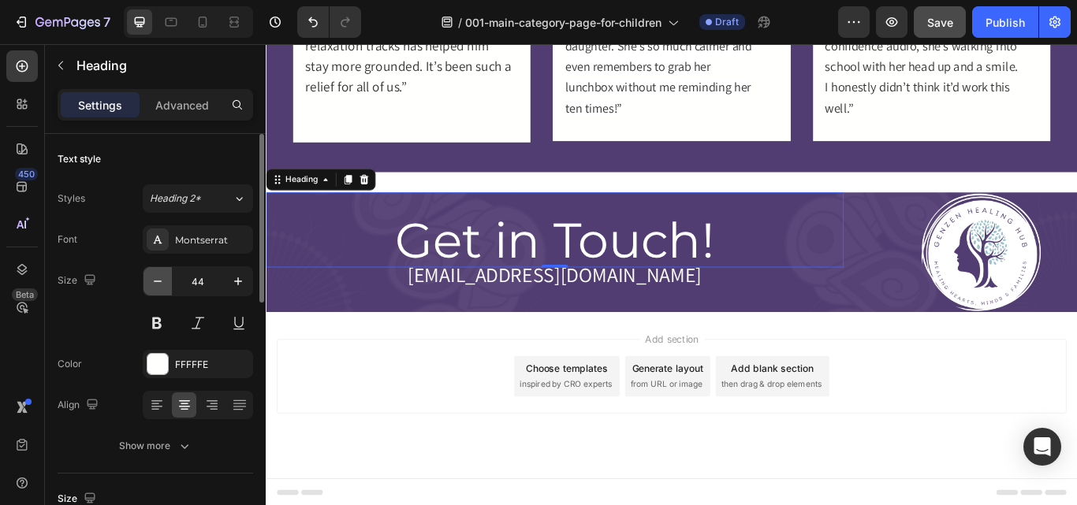
click at [162, 288] on icon "button" at bounding box center [158, 281] width 16 height 16
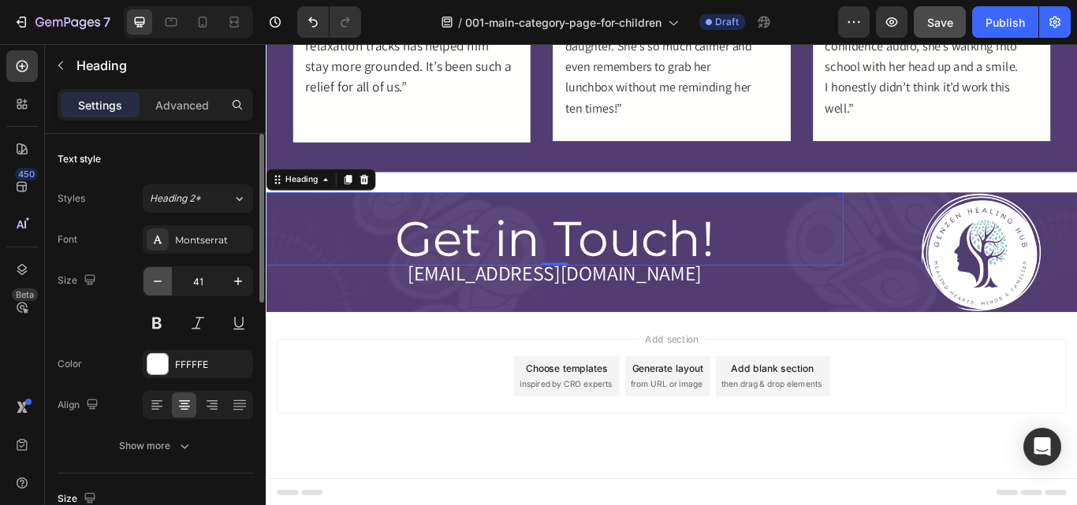
click at [162, 288] on icon "button" at bounding box center [158, 281] width 16 height 16
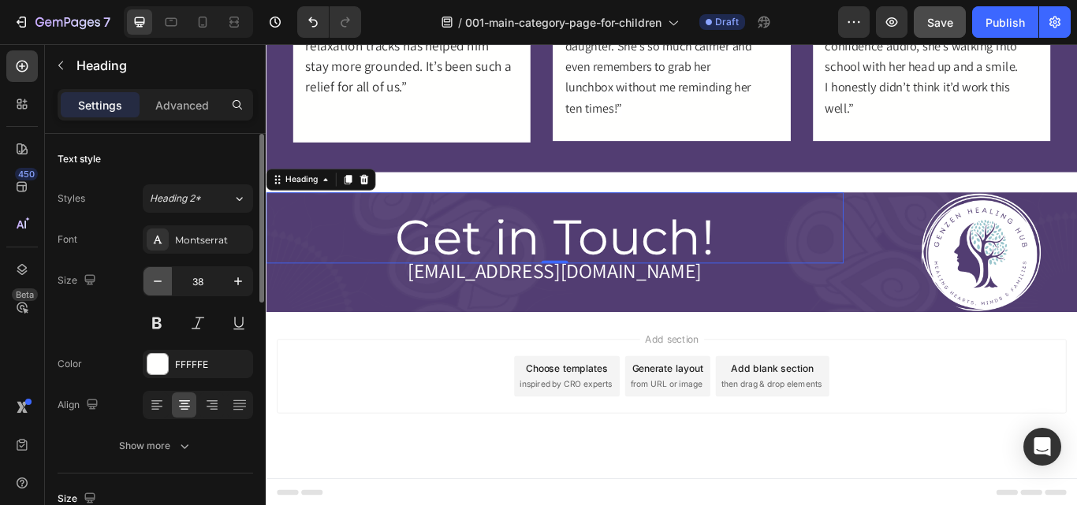
click at [162, 288] on icon "button" at bounding box center [158, 281] width 16 height 16
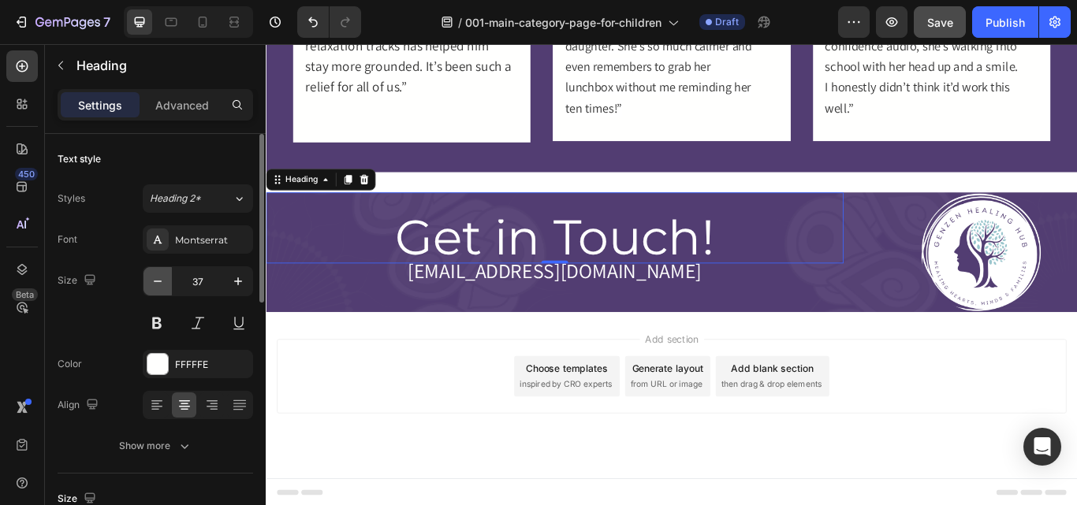
click at [162, 288] on icon "button" at bounding box center [158, 281] width 16 height 16
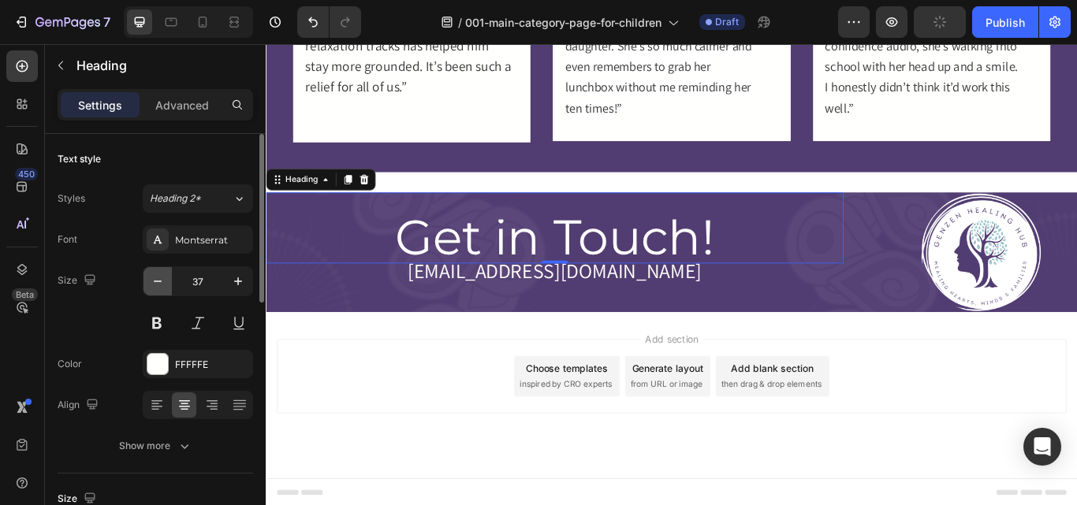
click at [162, 288] on icon "button" at bounding box center [158, 281] width 16 height 16
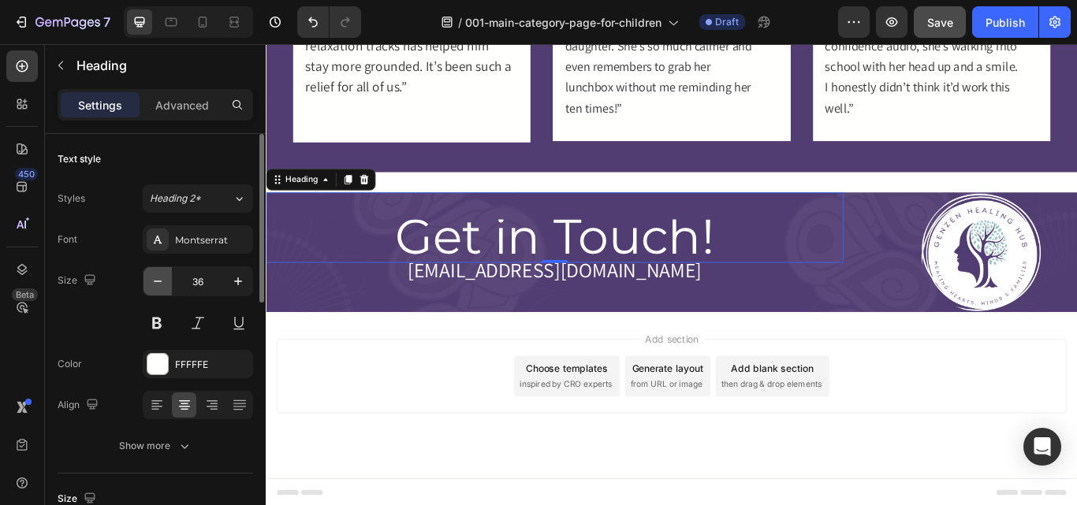
click at [162, 288] on icon "button" at bounding box center [158, 281] width 16 height 16
type input "34"
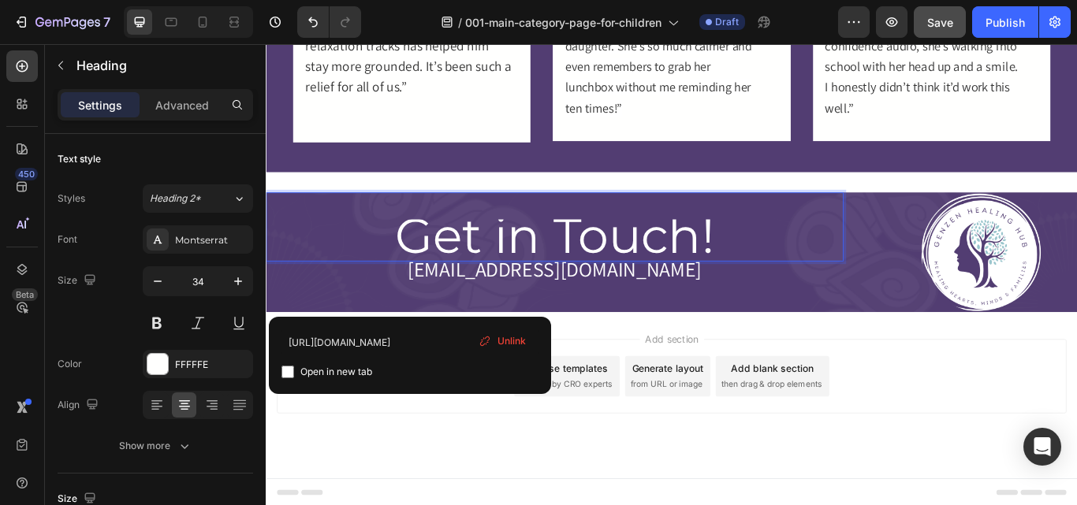
click at [710, 269] on span "Get in Touch!" at bounding box center [602, 267] width 372 height 69
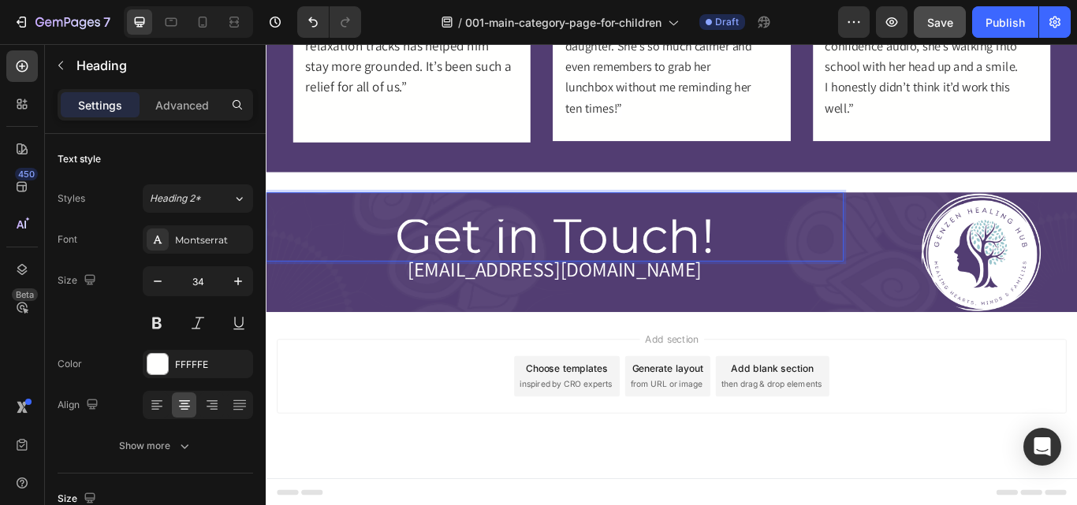
click at [710, 269] on span "Get in Touch!" at bounding box center [602, 267] width 372 height 69
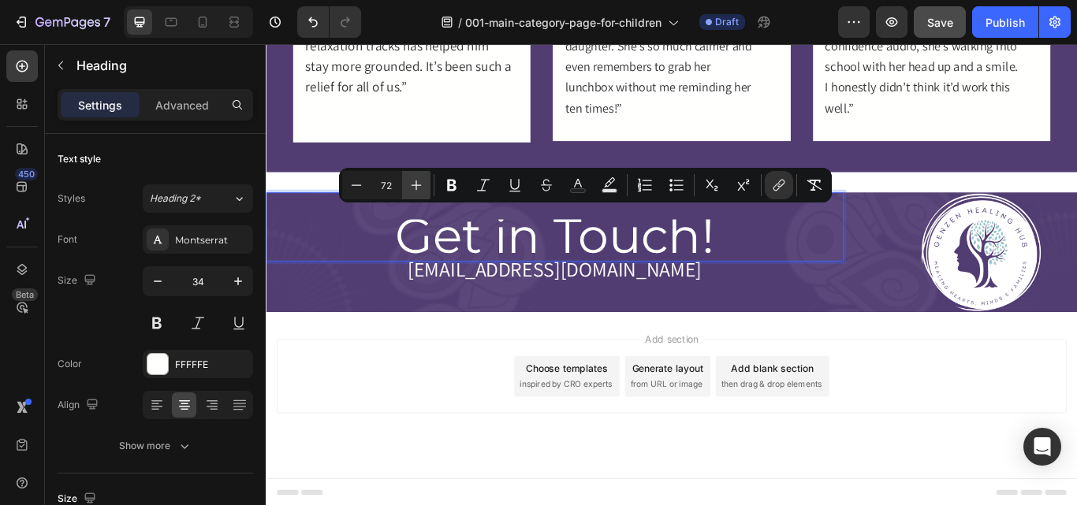
click at [420, 180] on icon "Editor contextual toolbar" at bounding box center [416, 185] width 16 height 16
type input "74"
click at [575, 330] on div "Get in Touch! Heading 0 ⁠⁠⁠⁠⁠⁠⁠ hello@genzenhealinghub.com Heading" at bounding box center [602, 287] width 673 height 139
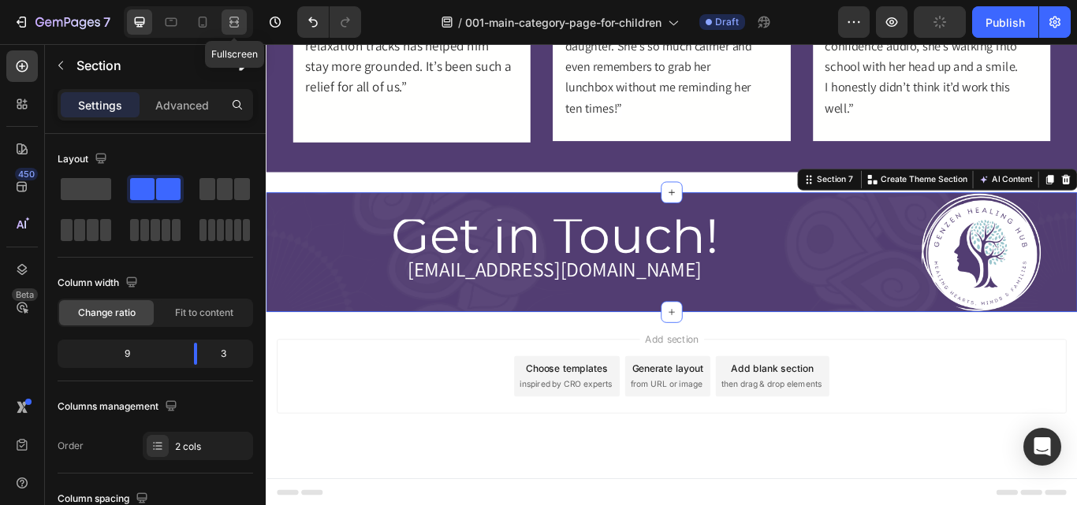
click at [232, 34] on div at bounding box center [233, 21] width 25 height 25
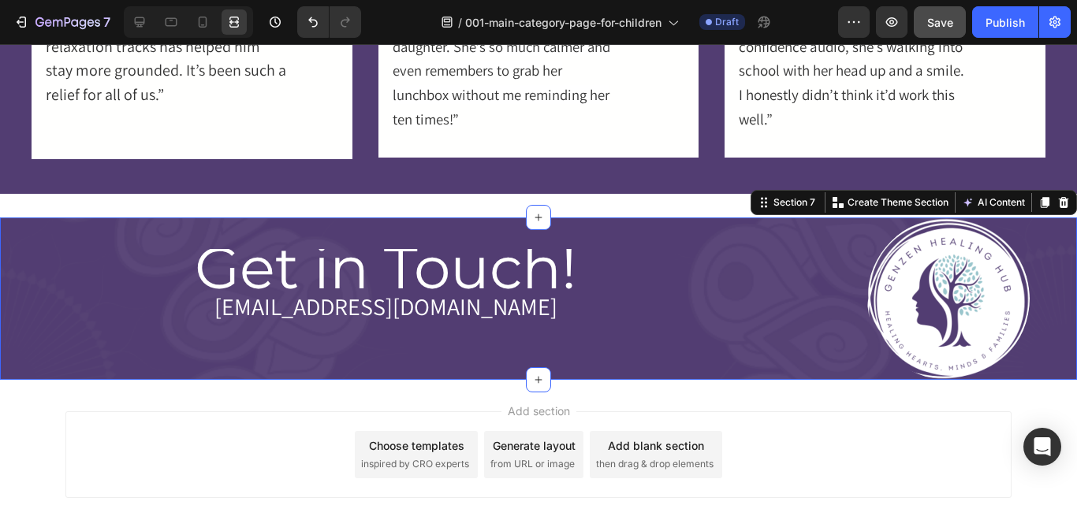
drag, startPoint x: 232, startPoint y: 34, endPoint x: 328, endPoint y: -69, distance: 140.5
click at [328, 0] on html "7 Version history / 001-main-category-page-for-children Draft Preview Save Publ…" at bounding box center [538, 0] width 1077 height 0
click at [460, 268] on span "Get in Touch!" at bounding box center [385, 268] width 381 height 72
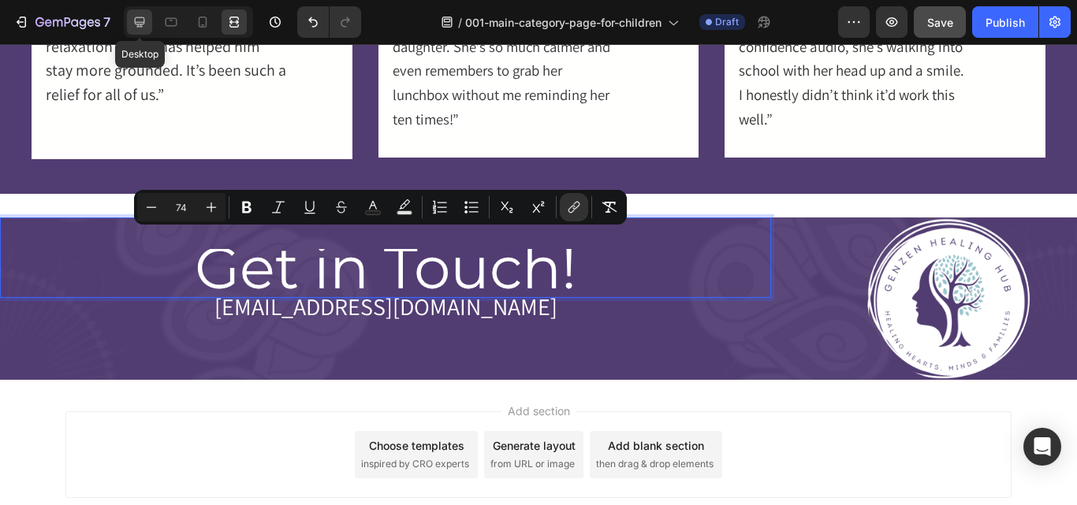
click at [140, 13] on div at bounding box center [139, 21] width 25 height 25
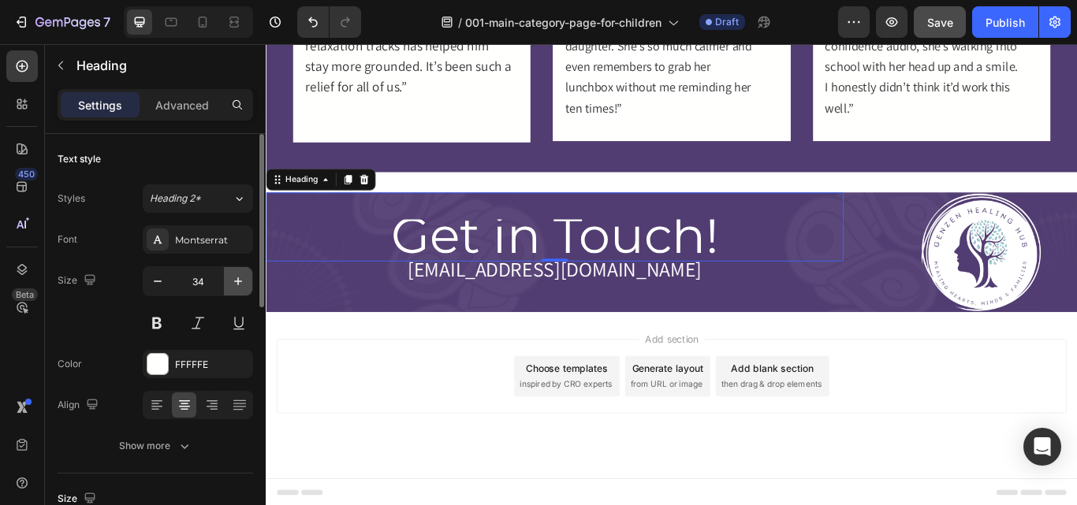
click at [241, 282] on icon "button" at bounding box center [238, 281] width 16 height 16
type input "37"
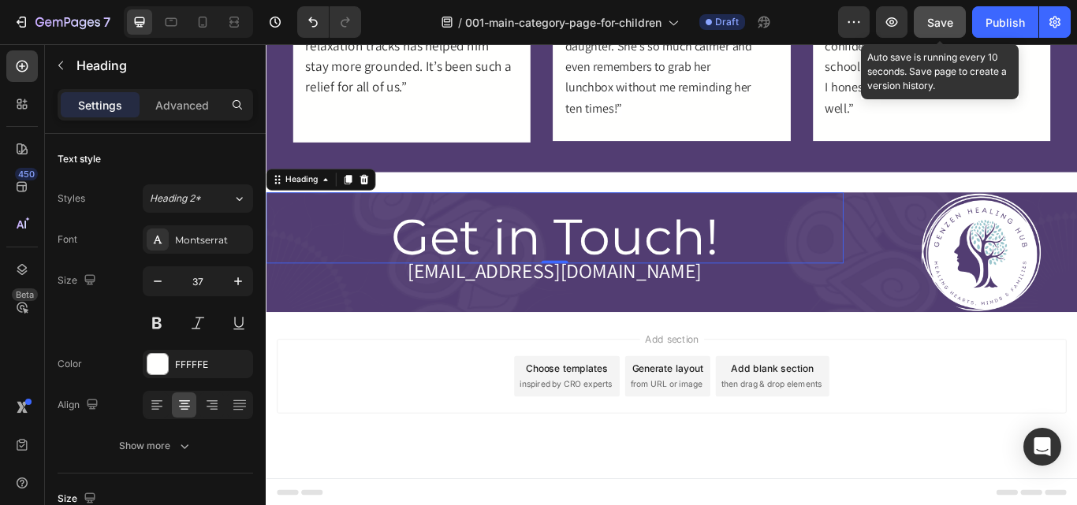
click at [938, 23] on span "Save" at bounding box center [940, 22] width 26 height 13
click at [234, 22] on icon at bounding box center [234, 22] width 16 height 16
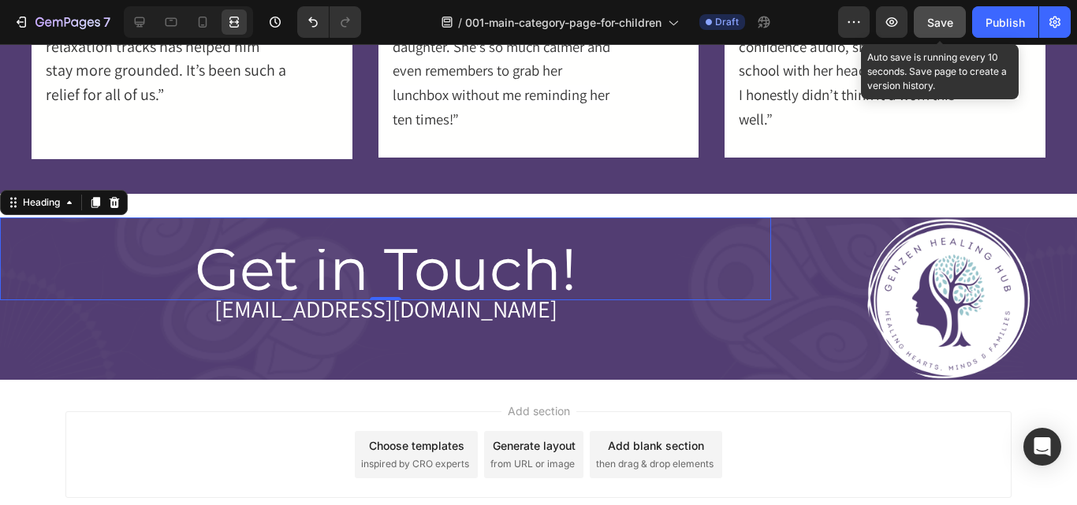
click at [266, 412] on div "Add section Choose templates inspired by CRO experts Generate layout from URL o…" at bounding box center [538, 454] width 946 height 87
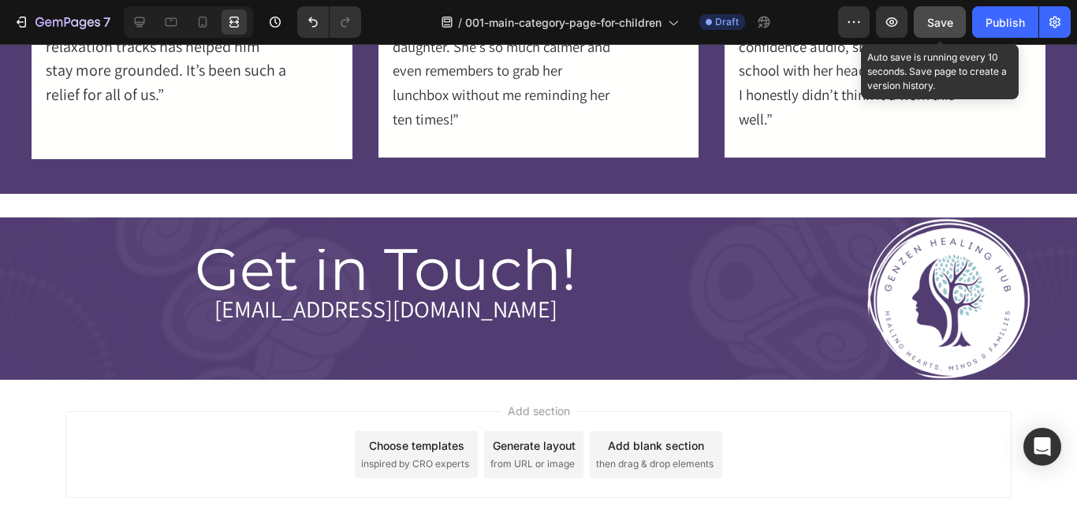
click at [266, 412] on div "Add section Choose templates inspired by CRO experts Generate layout from URL o…" at bounding box center [538, 454] width 946 height 87
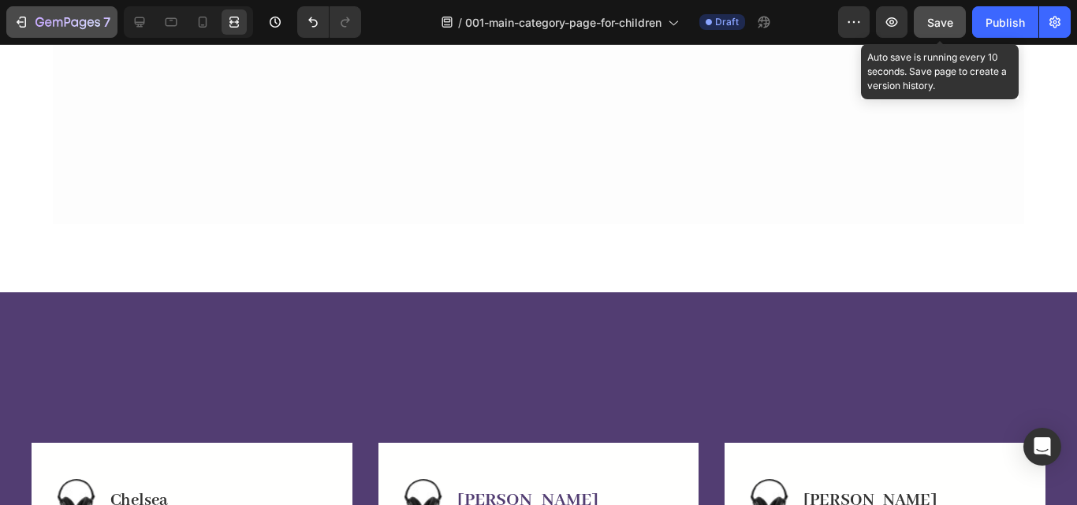
scroll to position [1475, 0]
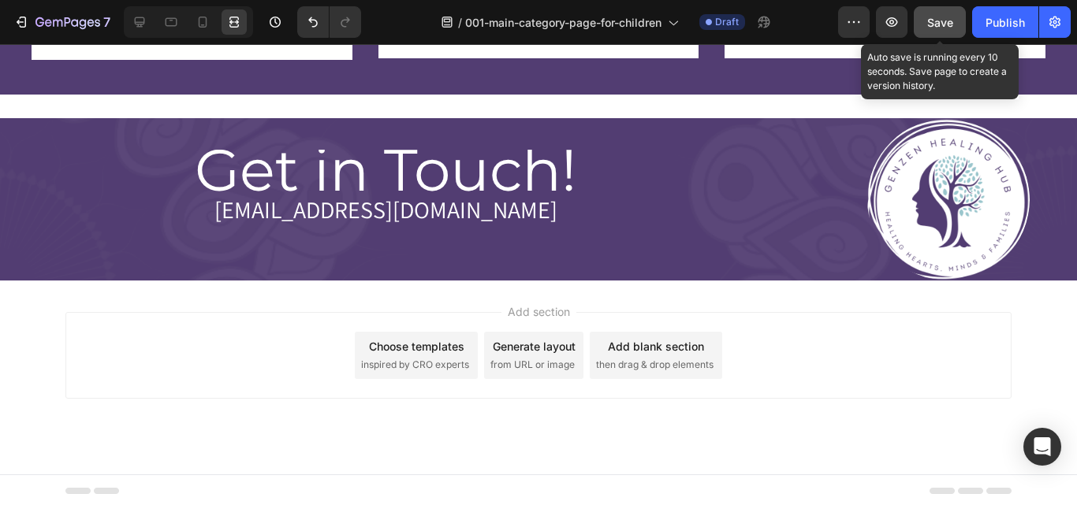
click at [939, 12] on button "Save" at bounding box center [939, 22] width 52 height 32
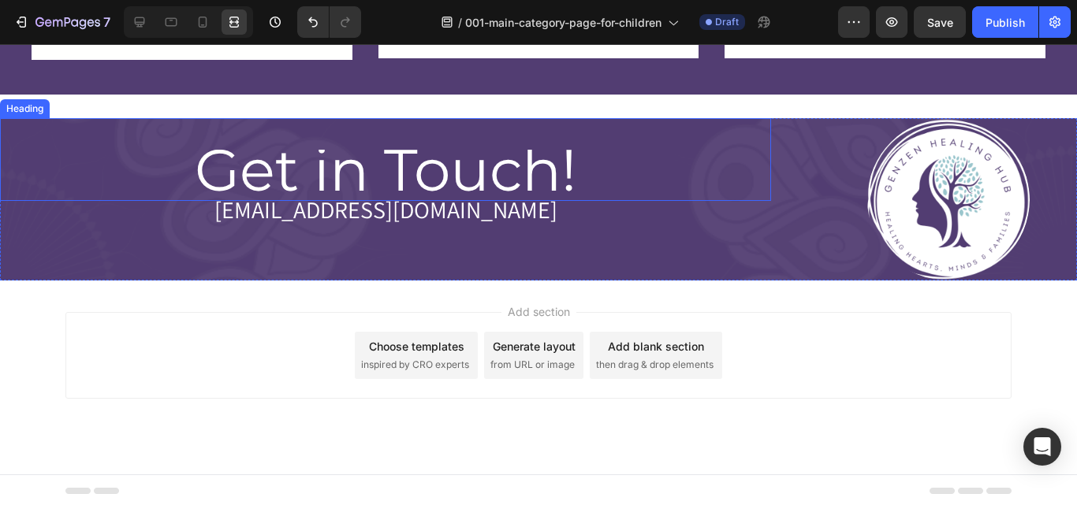
click at [389, 169] on span "Get in Touch!" at bounding box center [385, 170] width 381 height 72
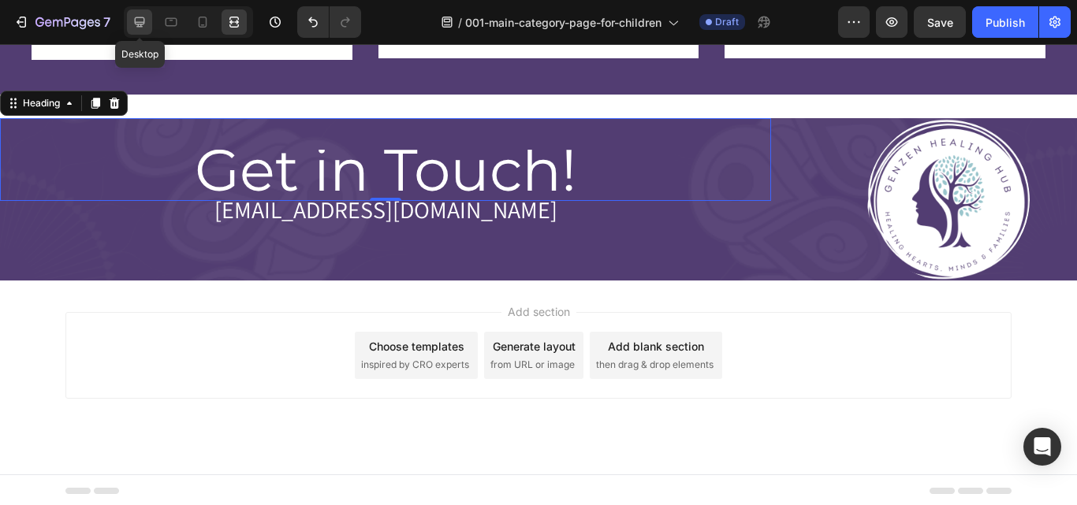
click at [139, 18] on icon at bounding box center [140, 22] width 10 height 10
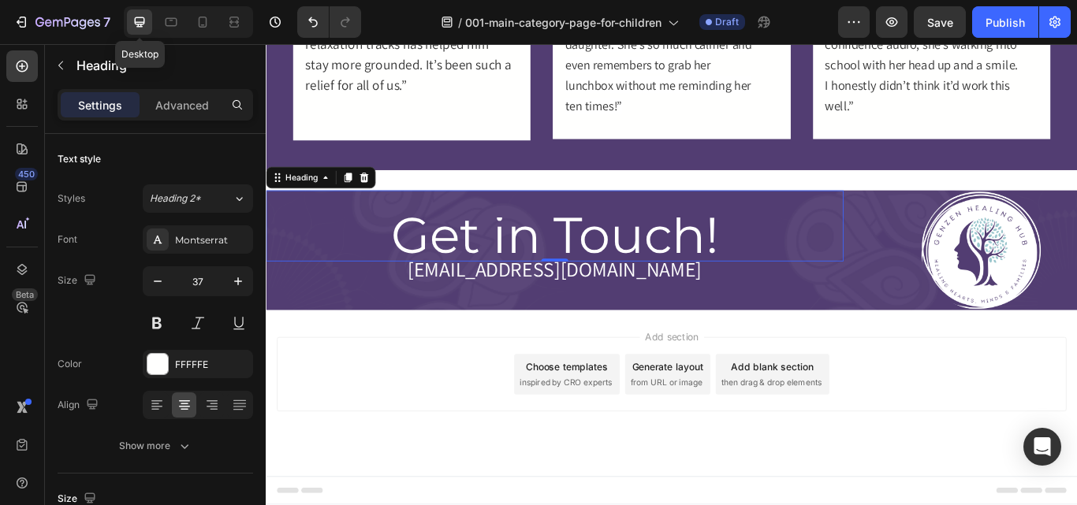
scroll to position [1375, 0]
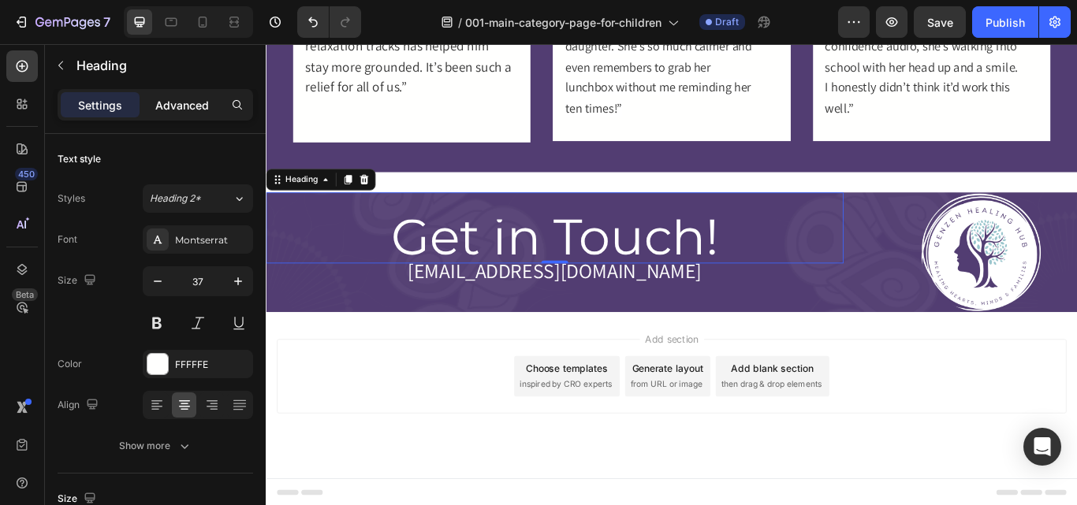
click at [177, 111] on p "Advanced" at bounding box center [182, 105] width 54 height 17
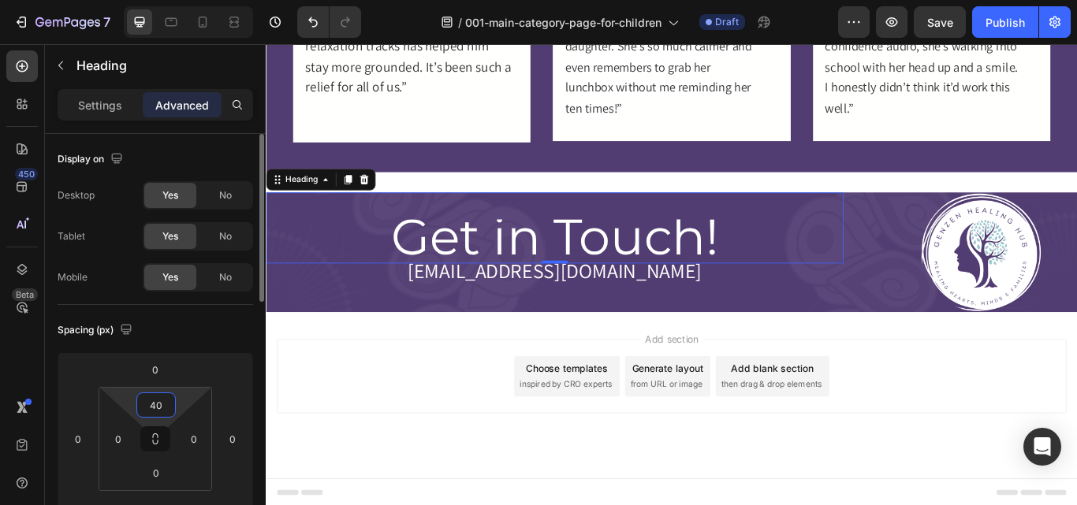
click at [154, 400] on input "40" at bounding box center [156, 405] width 32 height 24
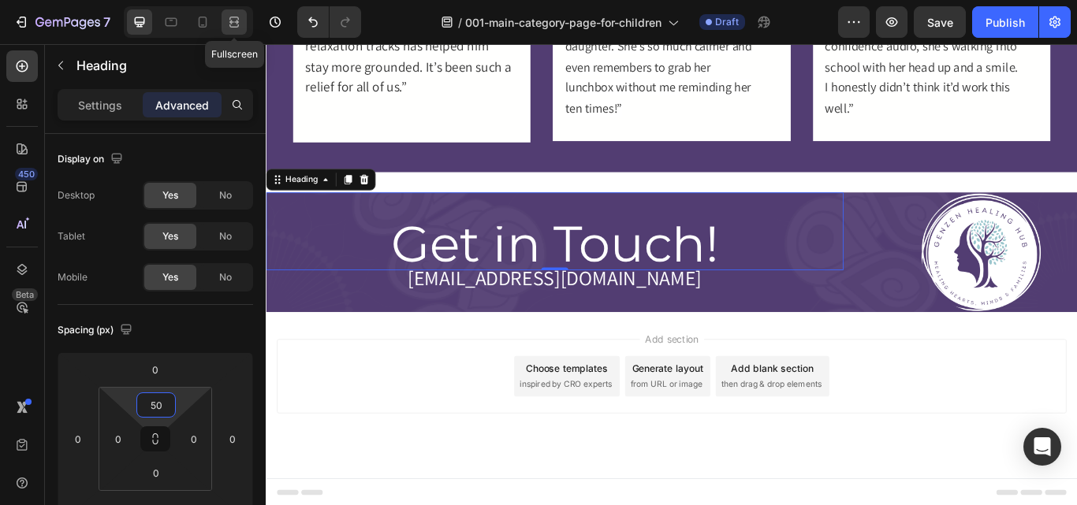
type input "50"
click at [243, 20] on div at bounding box center [233, 21] width 25 height 25
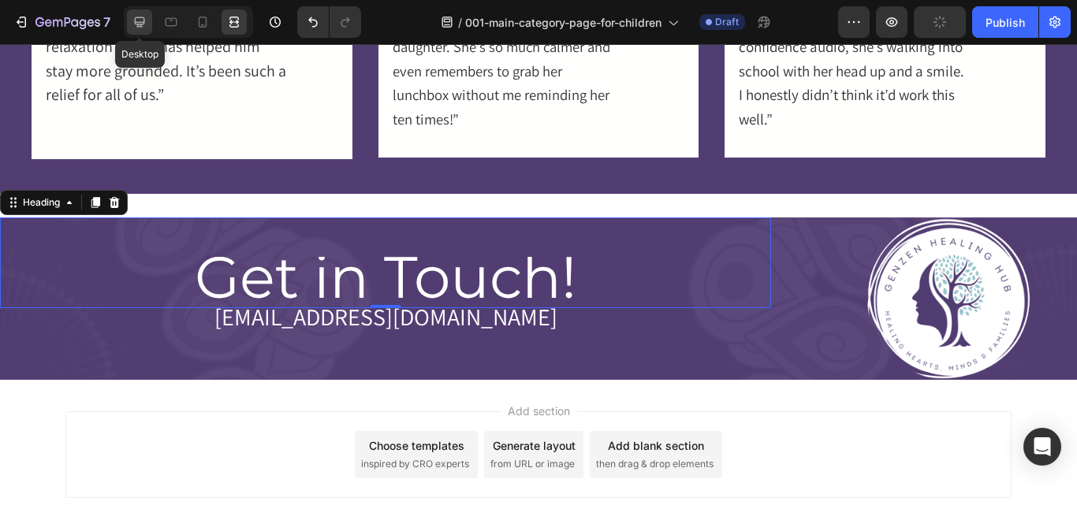
click at [133, 24] on icon at bounding box center [140, 22] width 16 height 16
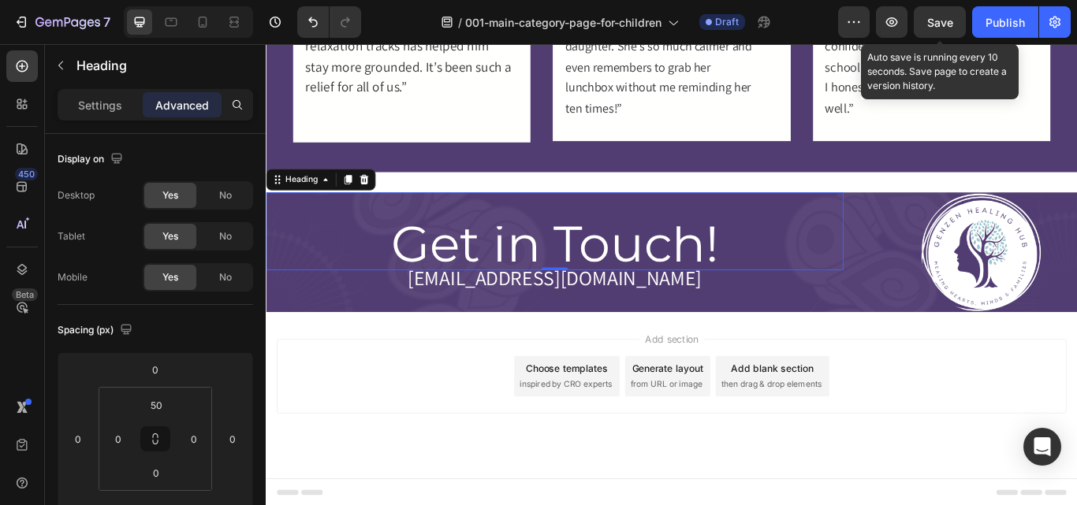
click at [932, 24] on span "Save" at bounding box center [940, 22] width 26 height 13
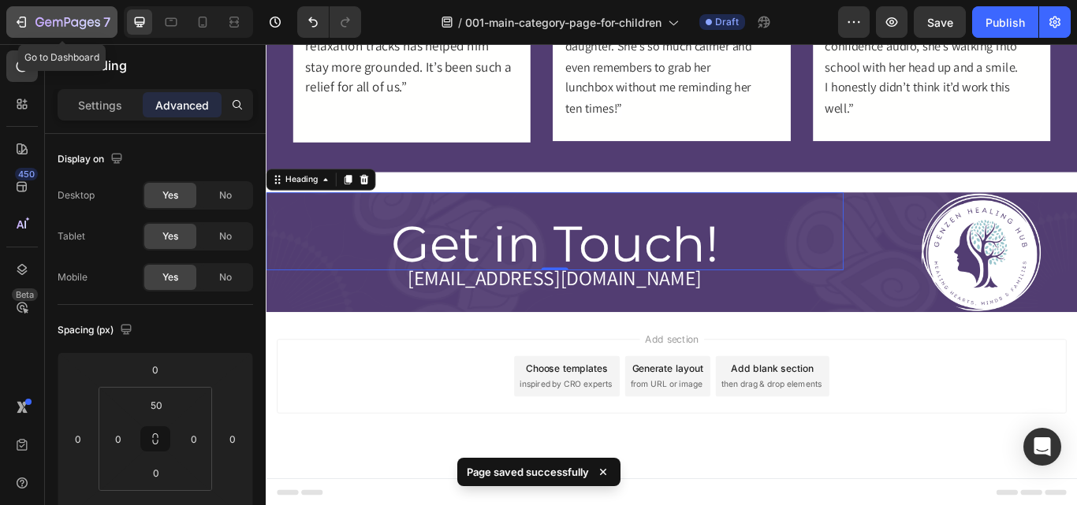
click at [24, 20] on icon "button" at bounding box center [21, 22] width 16 height 16
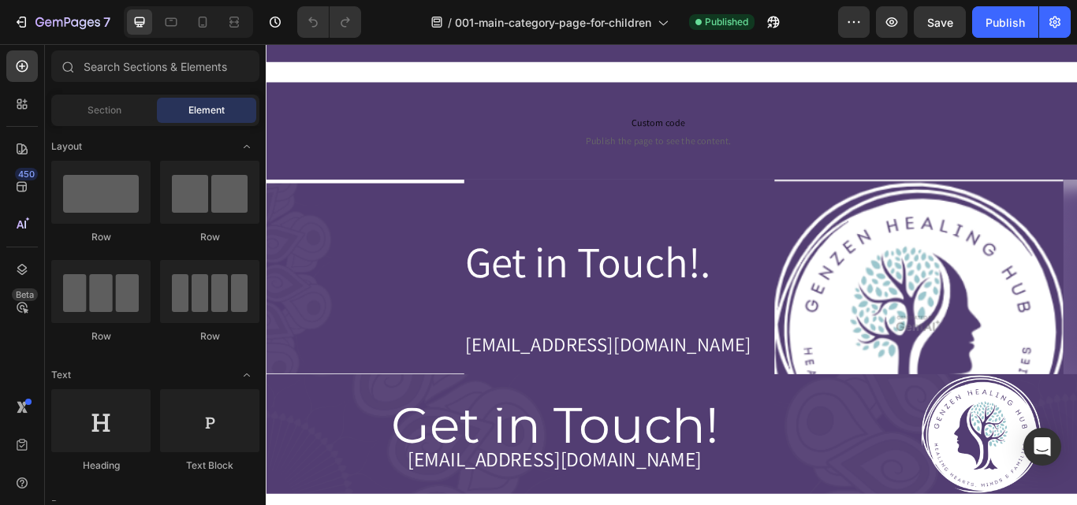
scroll to position [1545, 0]
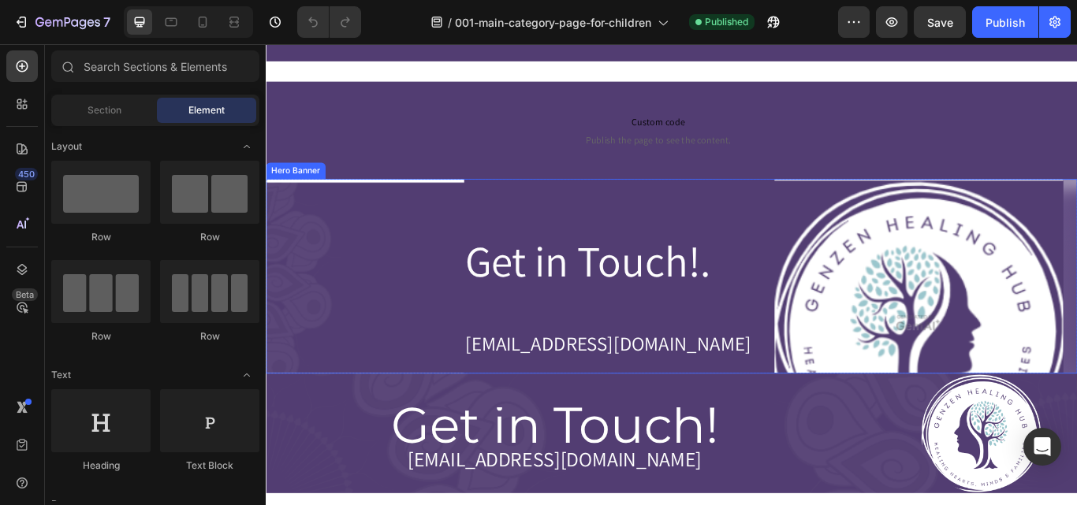
click at [423, 299] on div "Get in Touch!. Heading [EMAIL_ADDRESS][DOMAIN_NAME] Heading Row Image Row Row" at bounding box center [739, 370] width 946 height 337
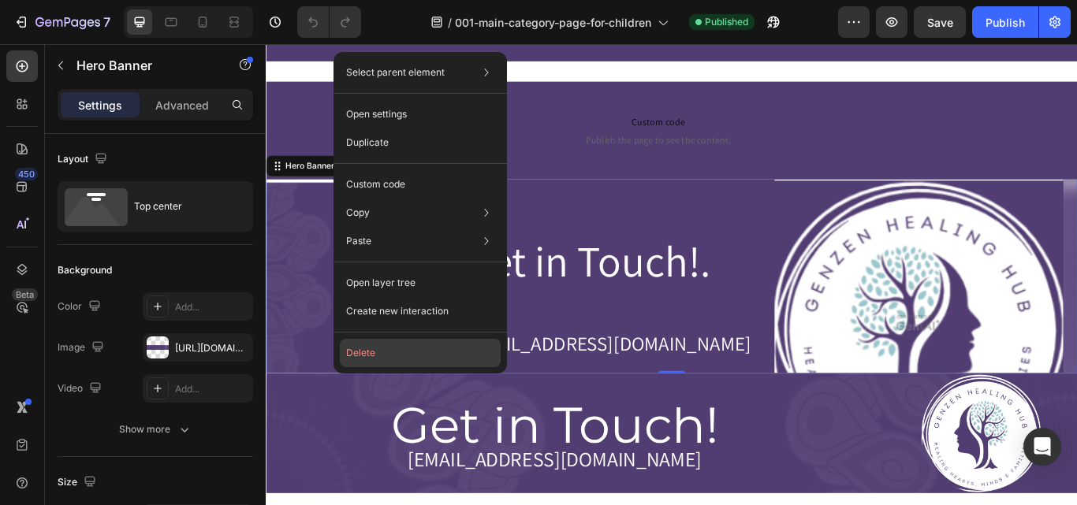
click at [369, 346] on button "Delete" at bounding box center [420, 353] width 161 height 28
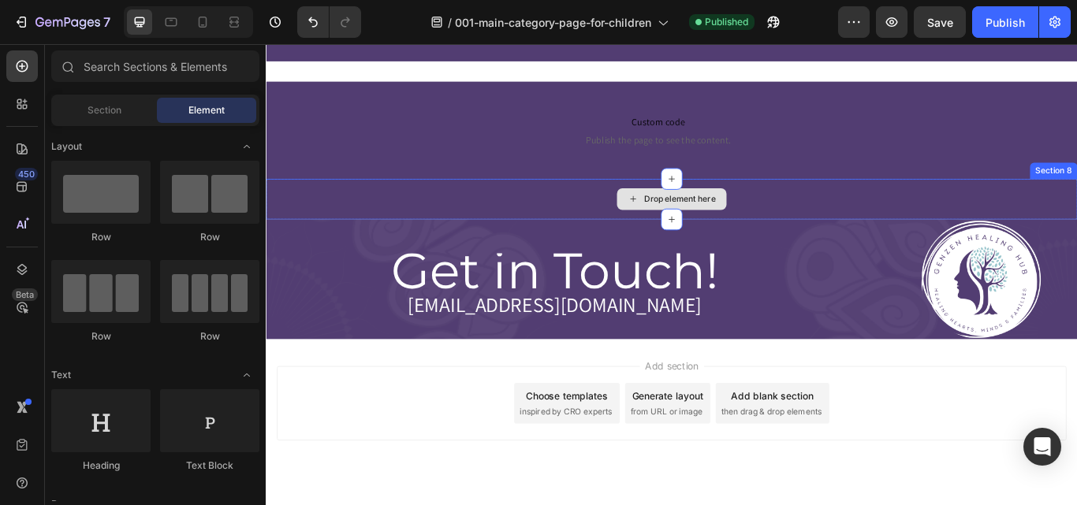
click at [385, 214] on div "Drop element here" at bounding box center [739, 225] width 946 height 47
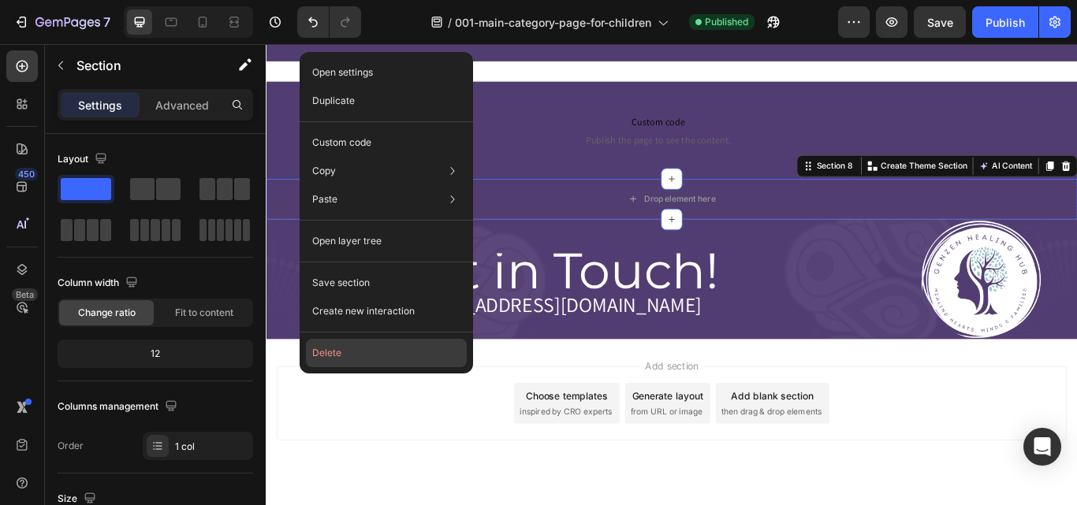
click at [355, 348] on button "Delete" at bounding box center [386, 353] width 161 height 28
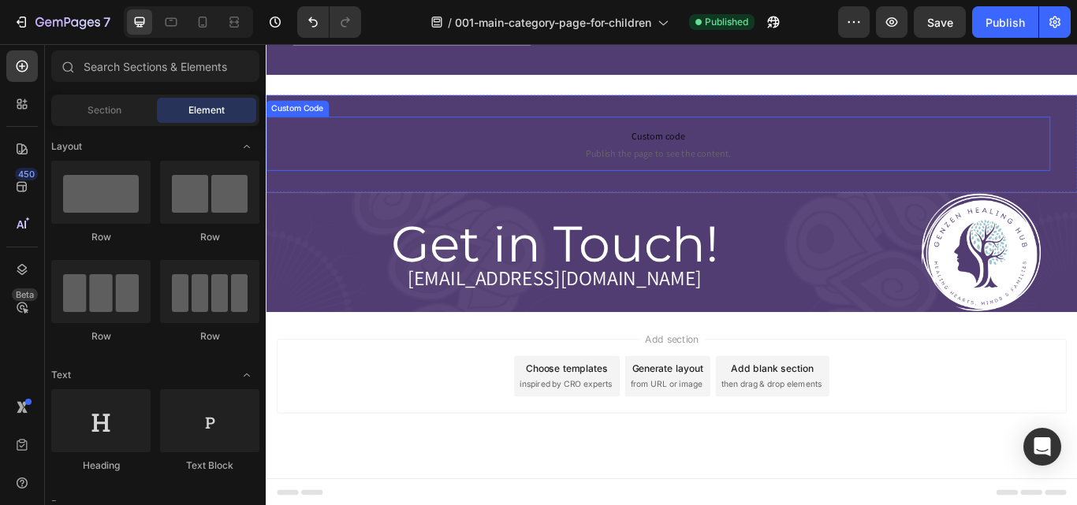
click at [374, 172] on span "Publish the page to see the content." at bounding box center [723, 172] width 914 height 16
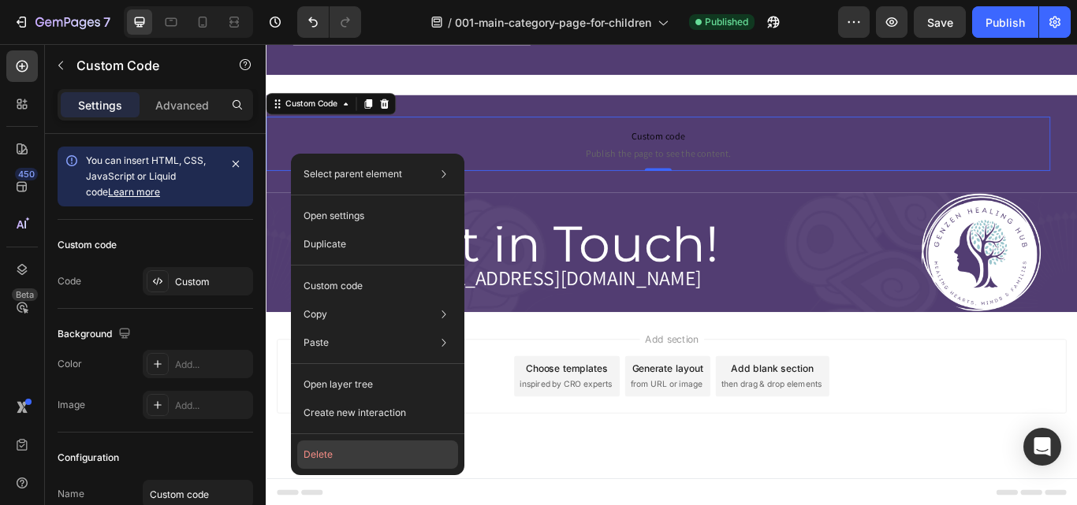
click at [337, 452] on button "Delete" at bounding box center [377, 455] width 161 height 28
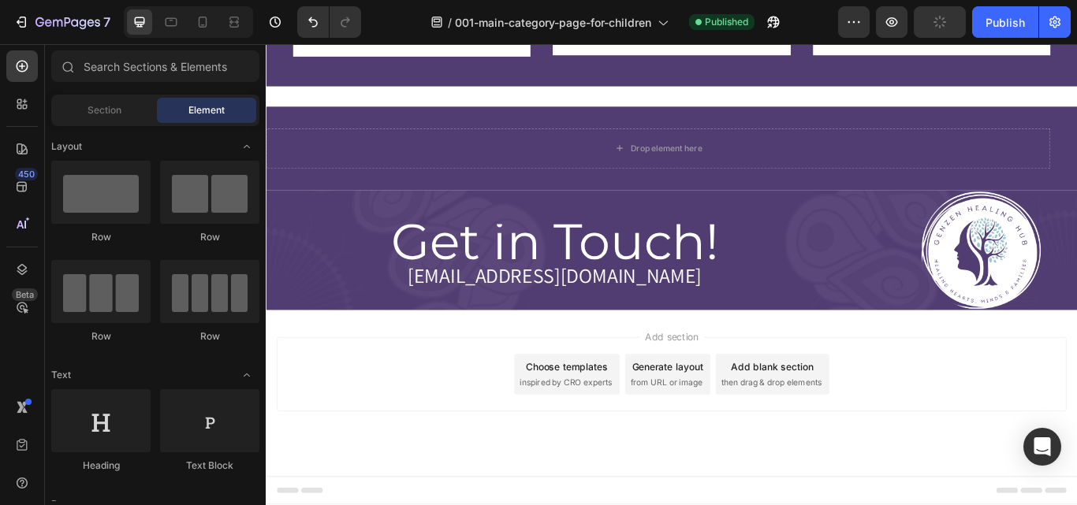
scroll to position [1513, 0]
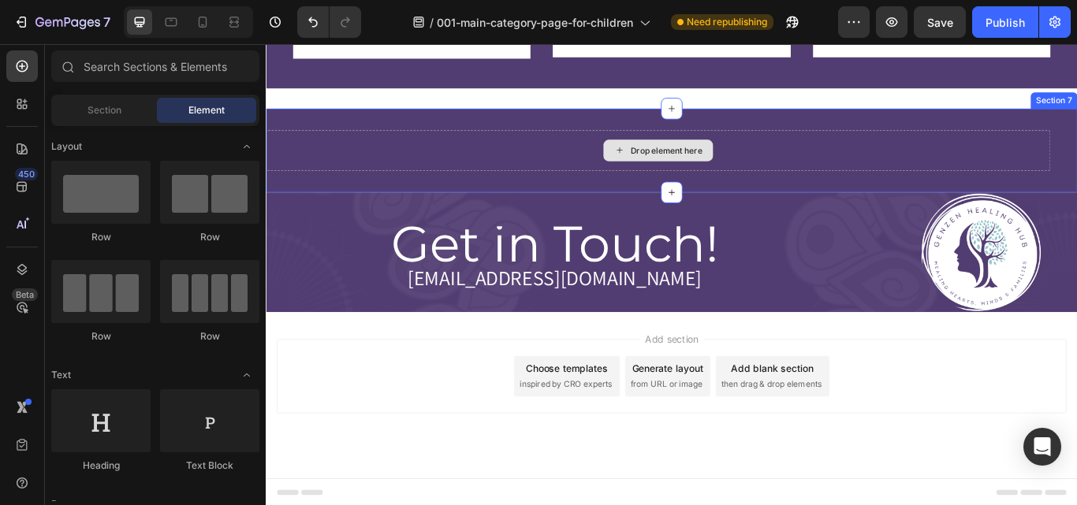
click at [335, 158] on div "Drop element here" at bounding box center [723, 168] width 914 height 47
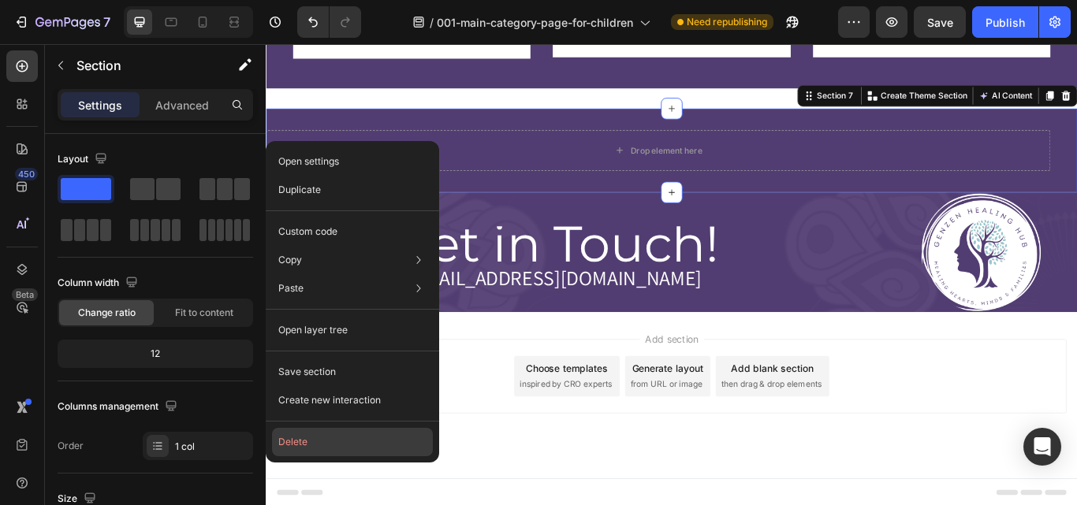
click at [304, 435] on button "Delete" at bounding box center [352, 442] width 161 height 28
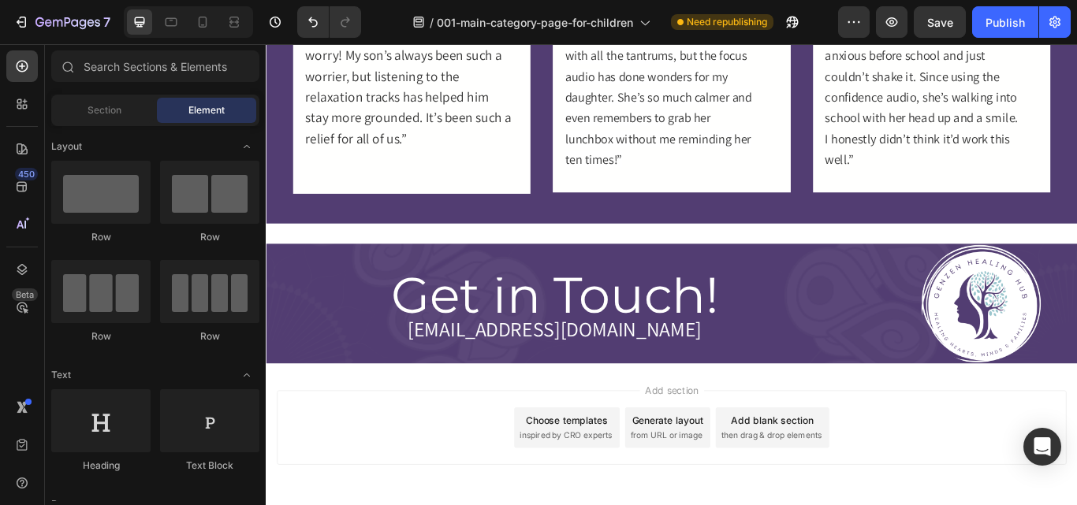
scroll to position [1413, 0]
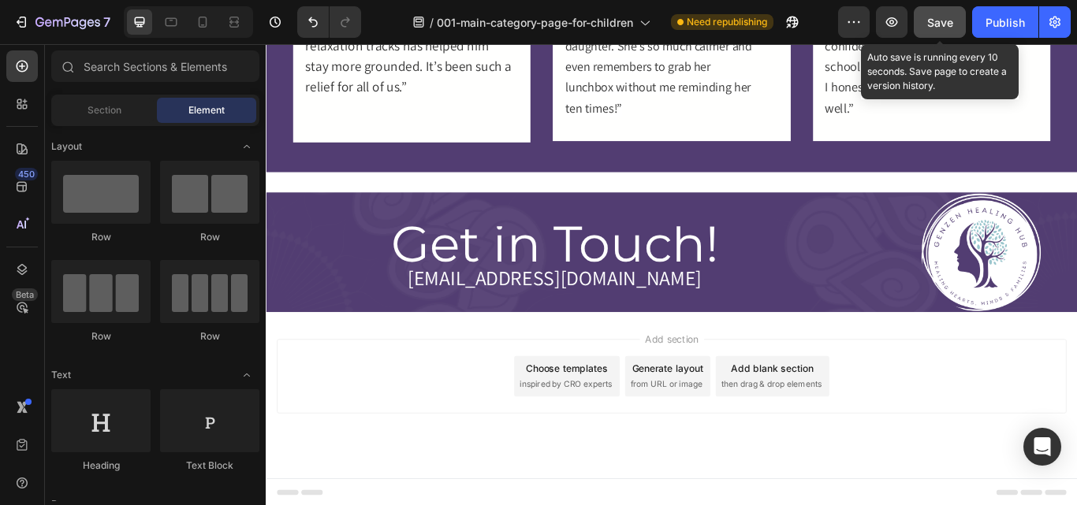
click at [939, 25] on span "Save" at bounding box center [940, 22] width 26 height 13
click at [930, 24] on span "Save" at bounding box center [940, 22] width 26 height 13
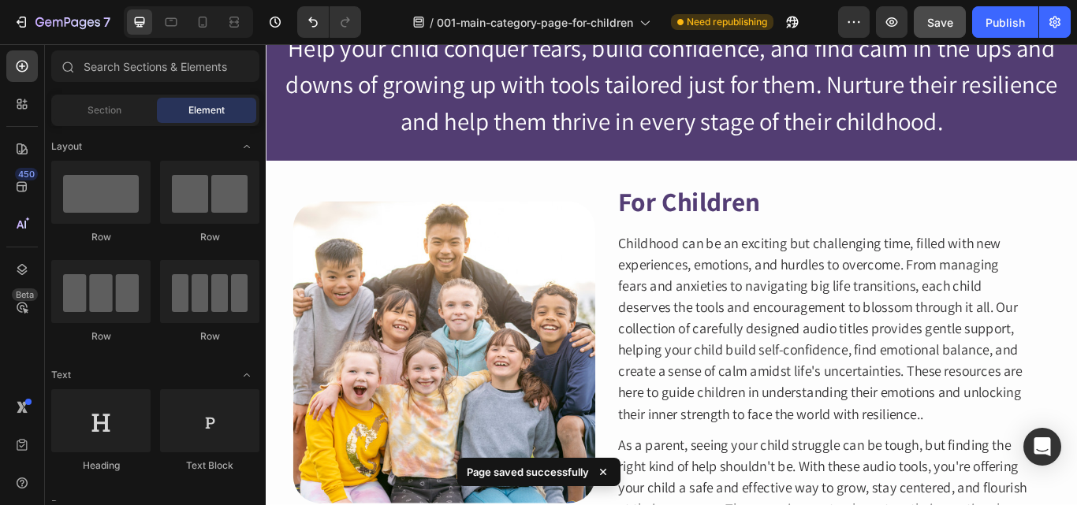
scroll to position [0, 0]
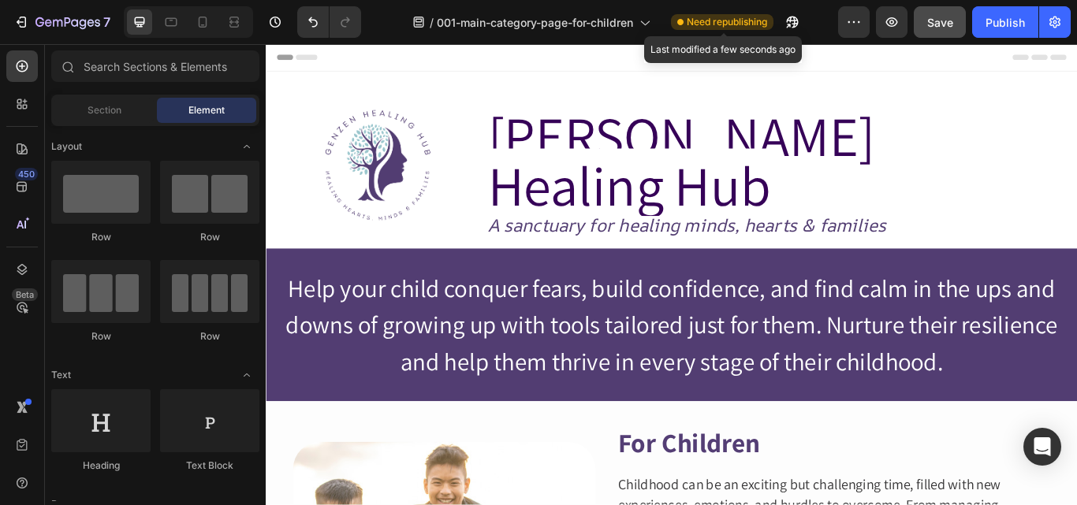
click at [771, 24] on div "Need republishing" at bounding box center [722, 22] width 102 height 16
click at [910, 59] on div "Header" at bounding box center [738, 60] width 920 height 32
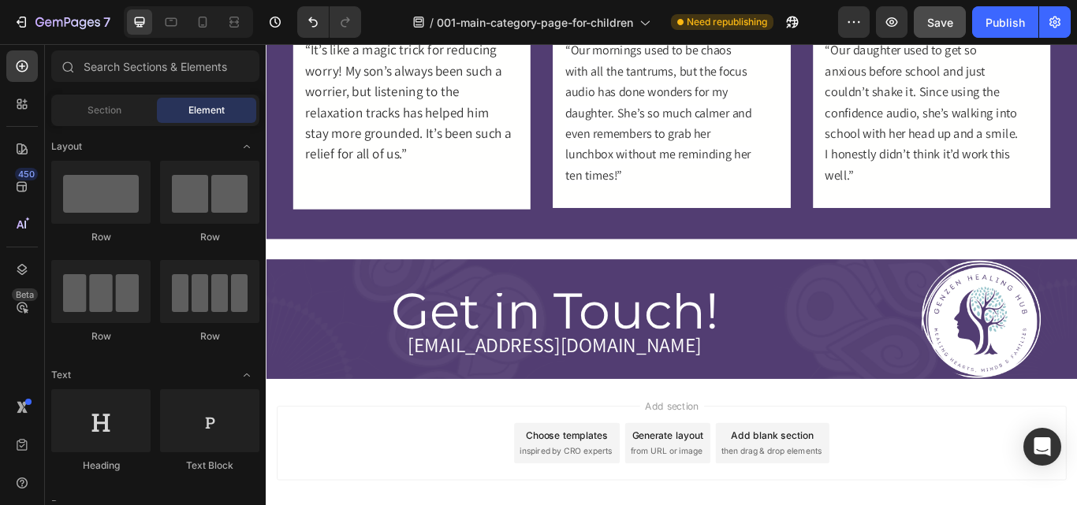
scroll to position [1413, 0]
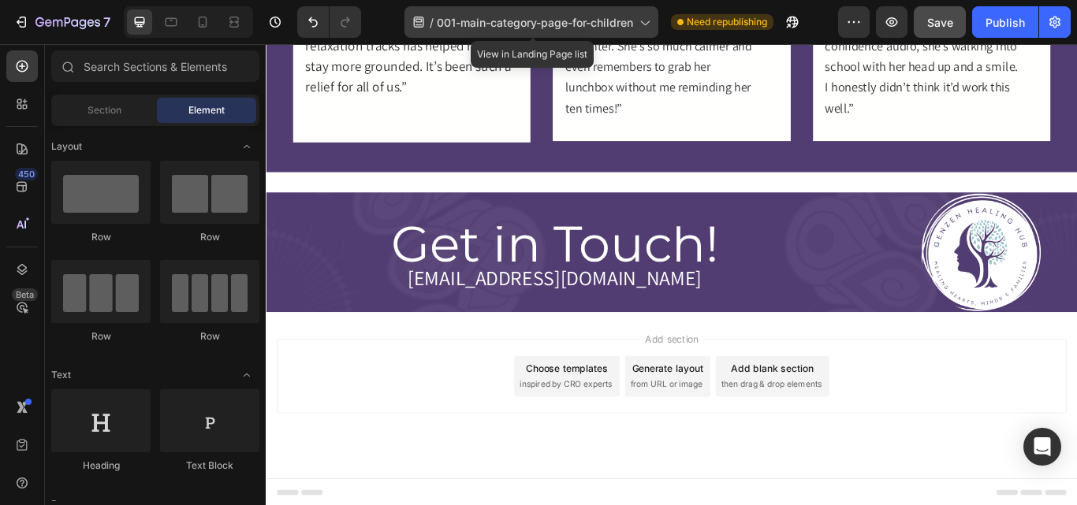
click at [651, 20] on icon at bounding box center [644, 22] width 16 height 16
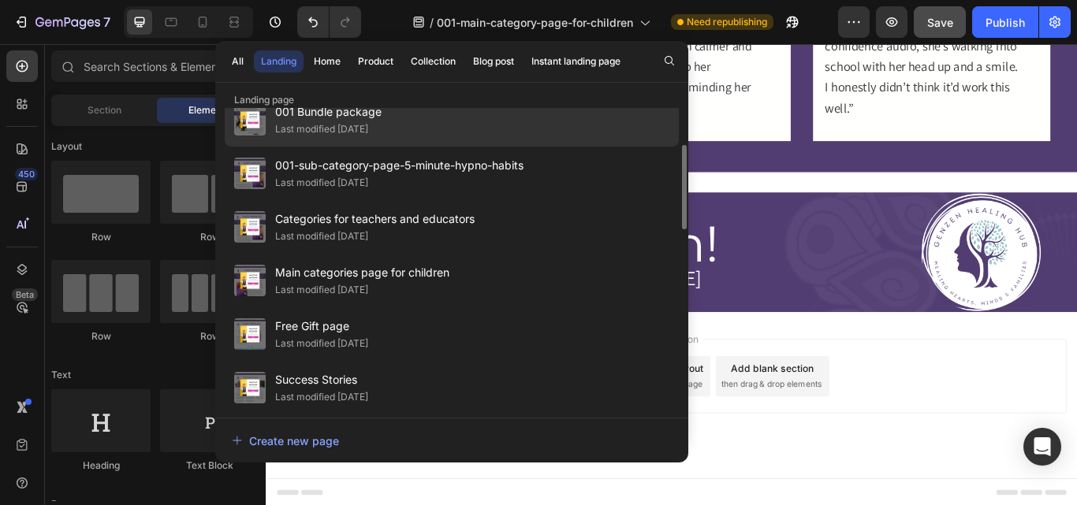
scroll to position [132, 0]
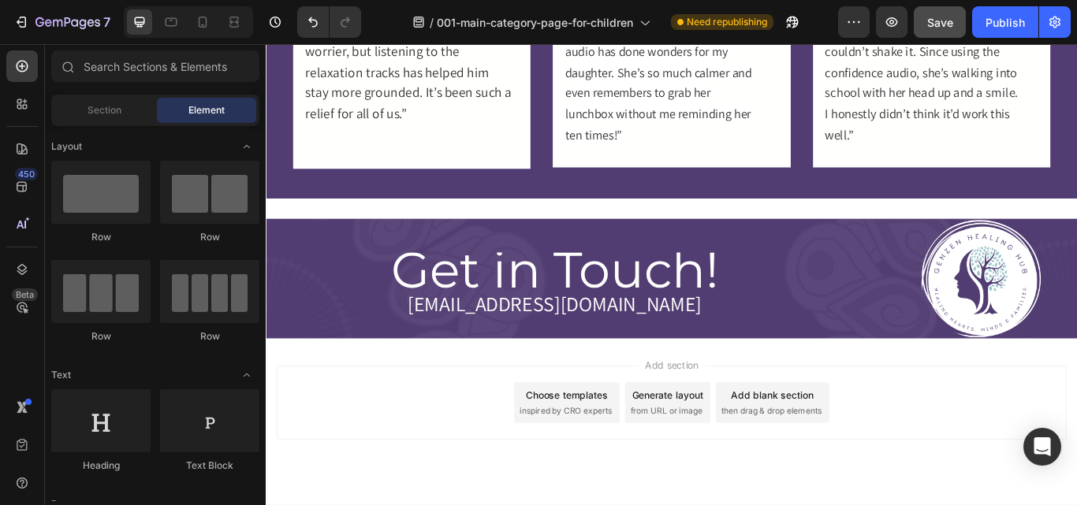
scroll to position [1383, 0]
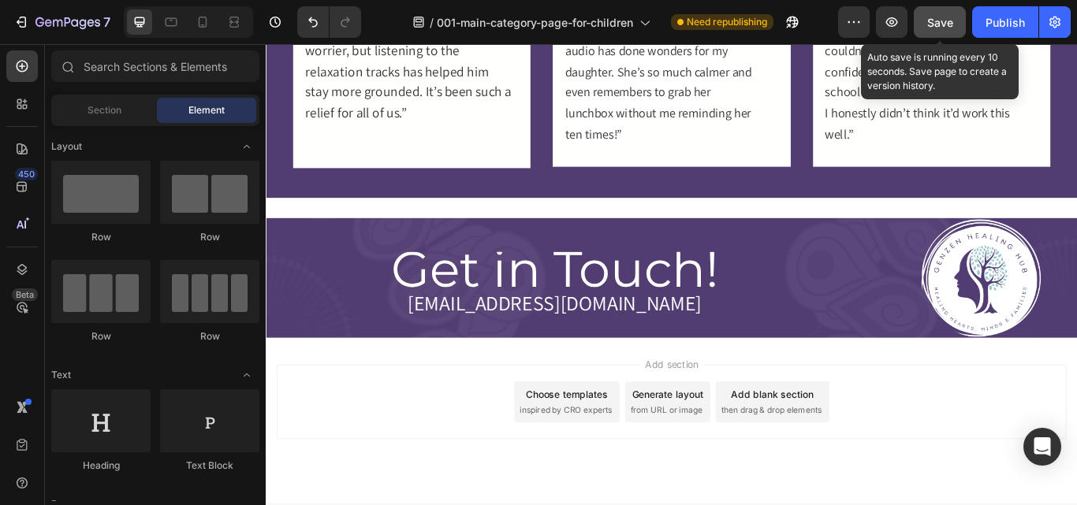
click at [934, 21] on span "Save" at bounding box center [940, 22] width 26 height 13
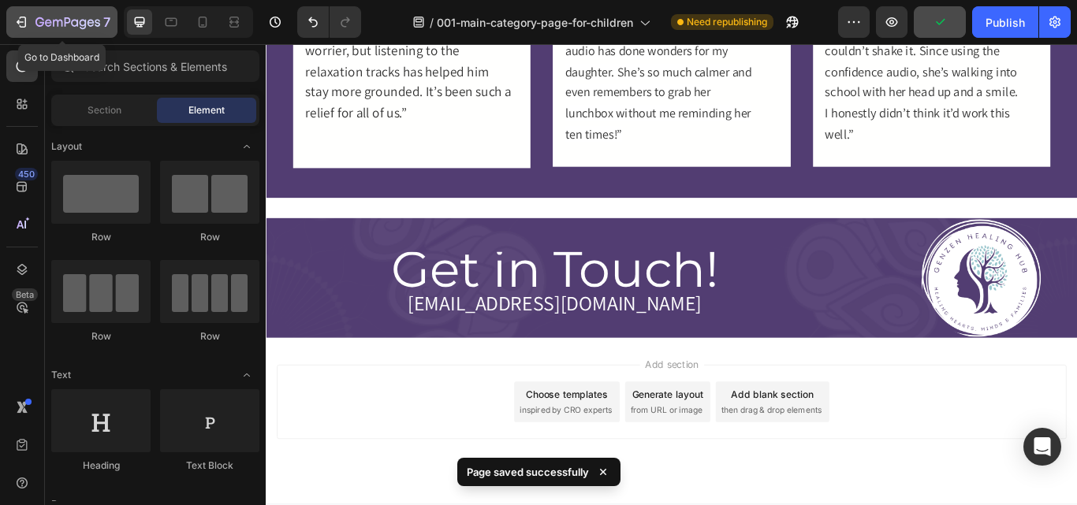
click at [69, 20] on icon "button" at bounding box center [67, 23] width 65 height 13
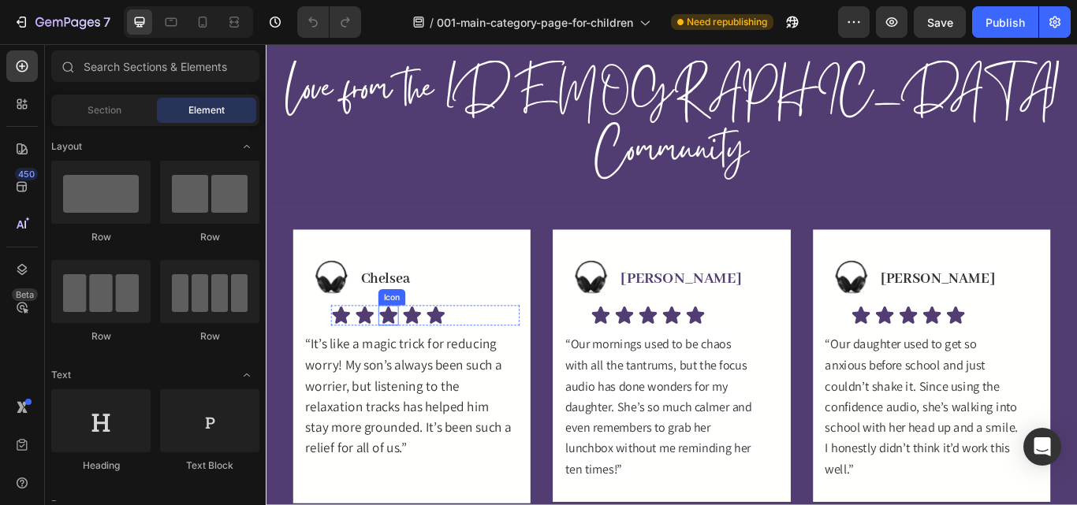
scroll to position [1413, 0]
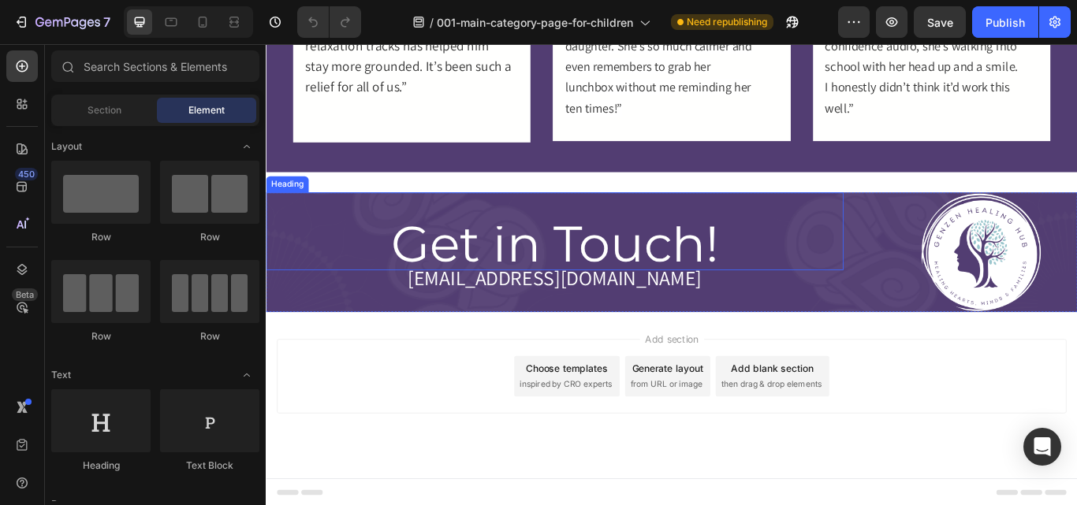
click at [534, 288] on span "Get in Touch!" at bounding box center [601, 277] width 381 height 72
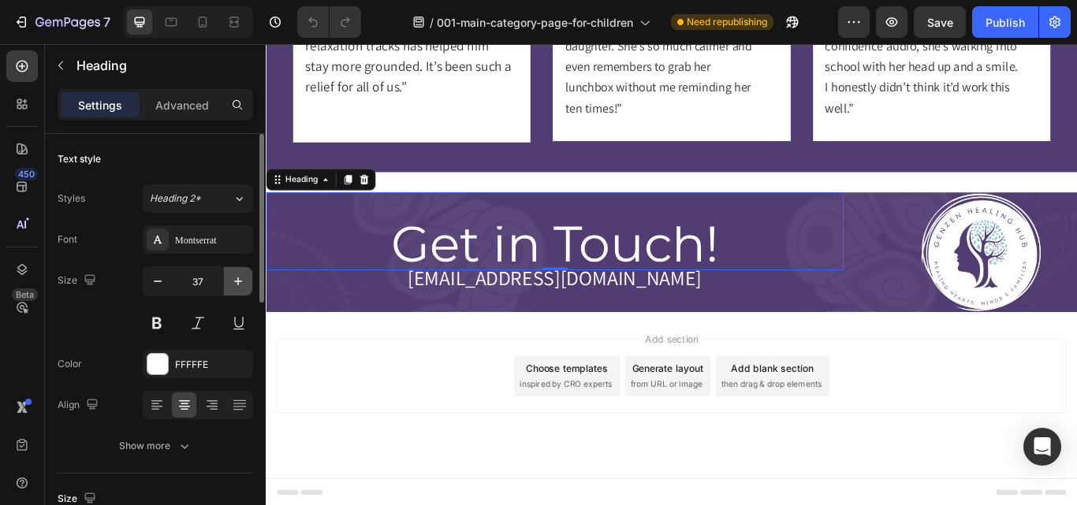
click at [237, 284] on icon "button" at bounding box center [238, 281] width 16 height 16
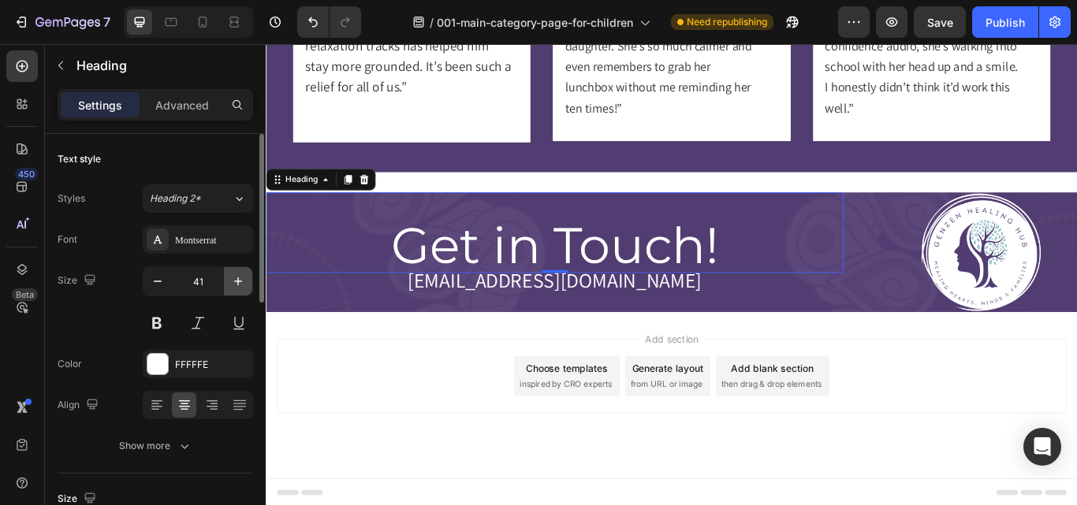
click at [237, 284] on icon "button" at bounding box center [238, 281] width 16 height 16
type input "43"
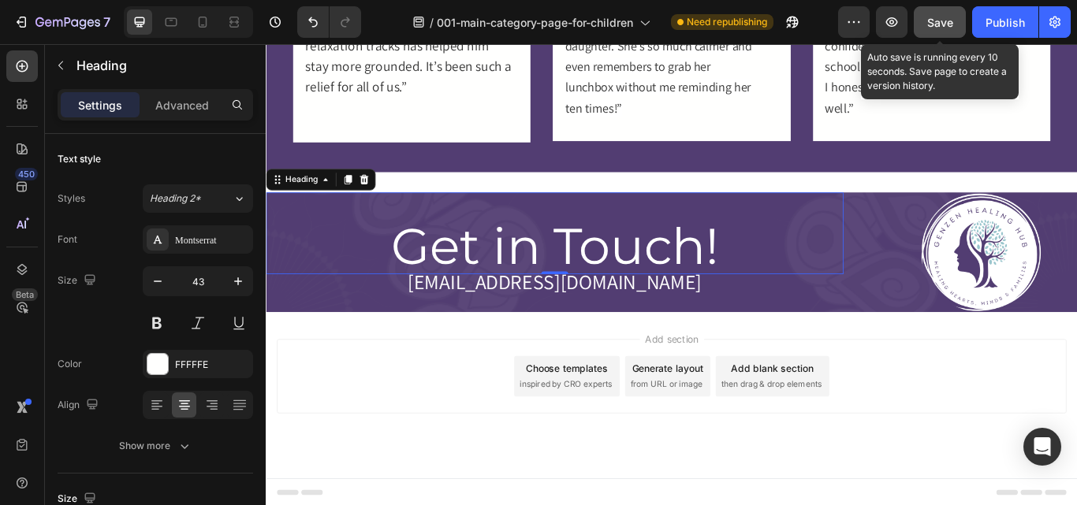
click at [937, 27] on span "Save" at bounding box center [940, 22] width 26 height 13
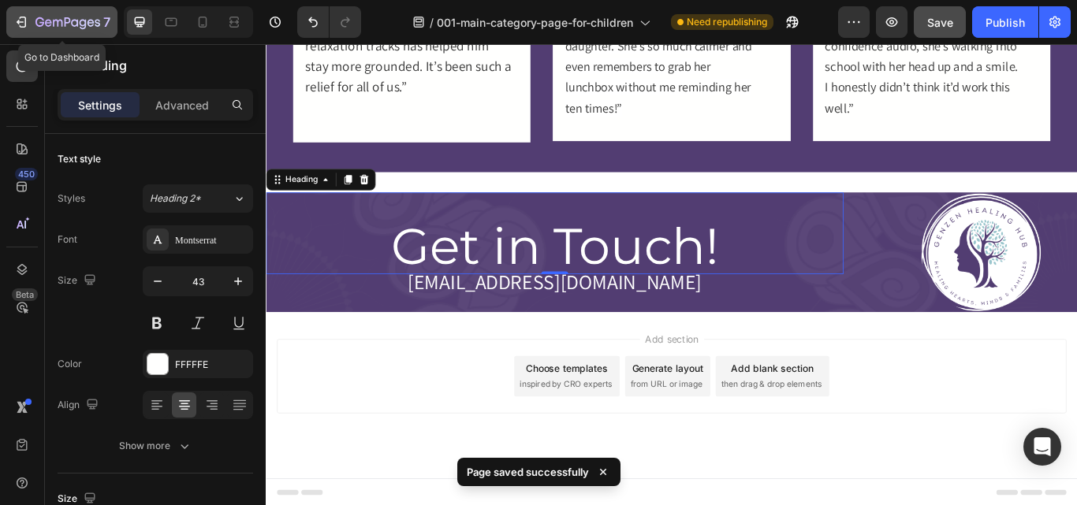
click at [53, 22] on icon "button" at bounding box center [57, 23] width 9 height 7
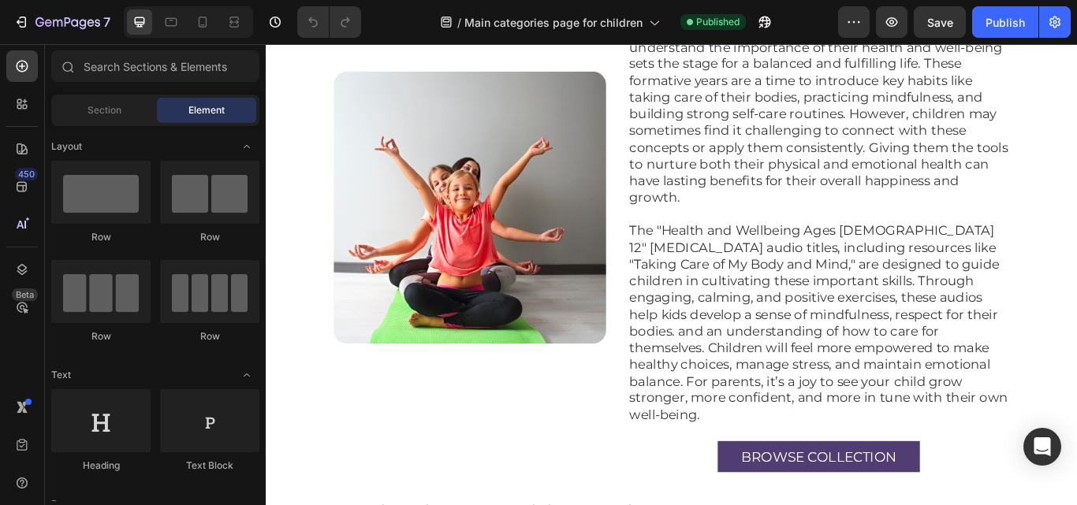
scroll to position [3901, 0]
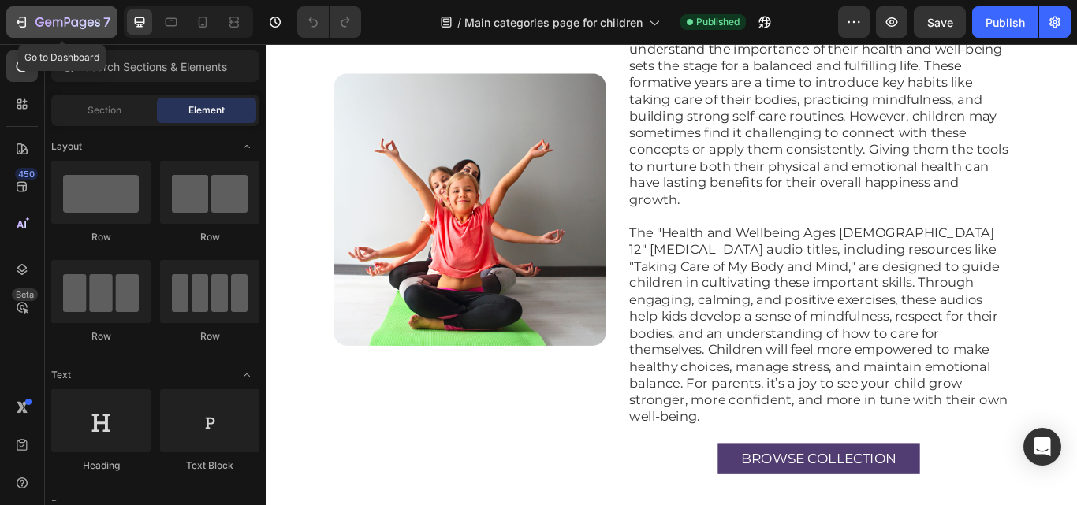
click at [23, 16] on icon "button" at bounding box center [21, 22] width 16 height 16
